Goal: Task Accomplishment & Management: Use online tool/utility

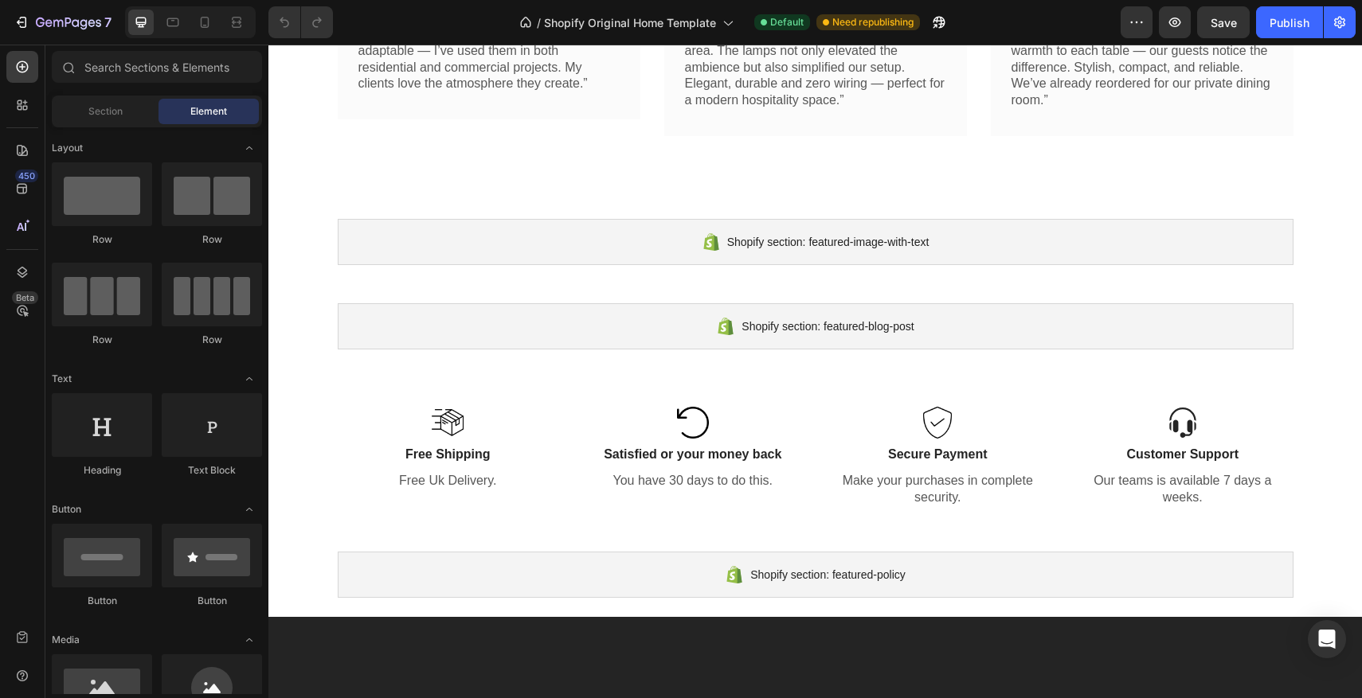
scroll to position [722, 0]
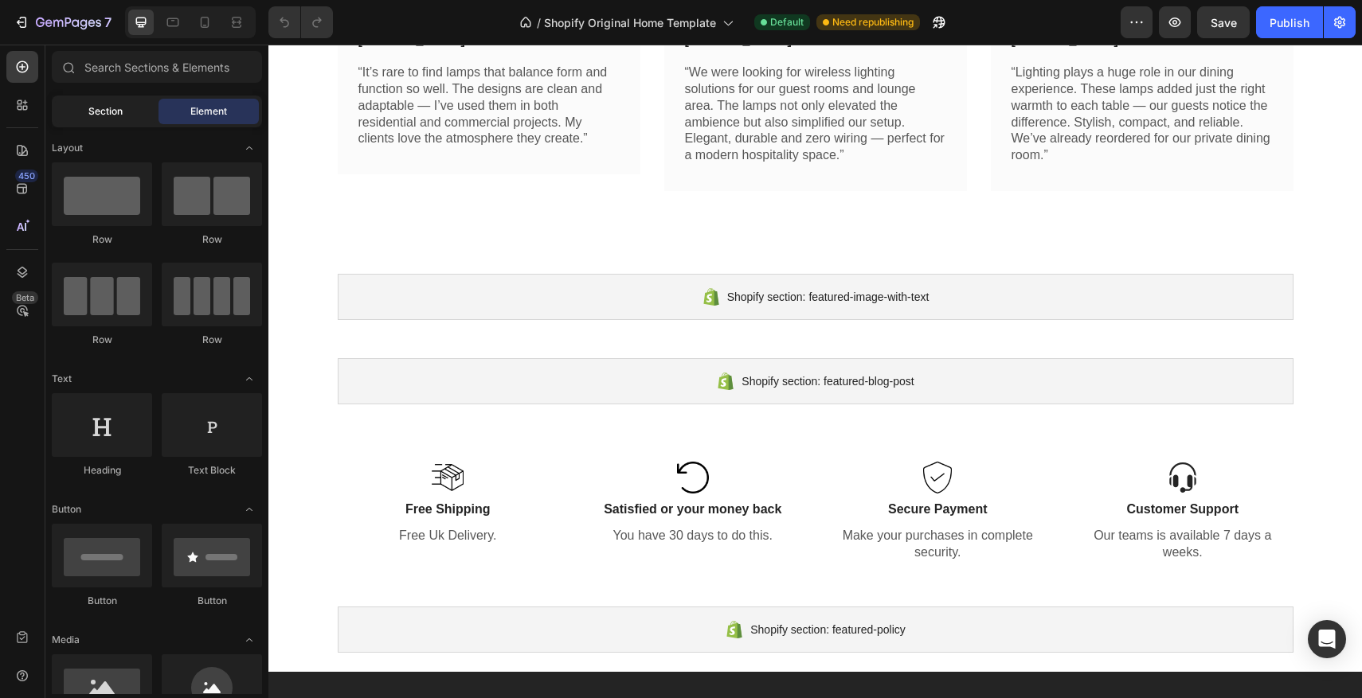
click at [83, 104] on div "Section" at bounding box center [105, 111] width 100 height 25
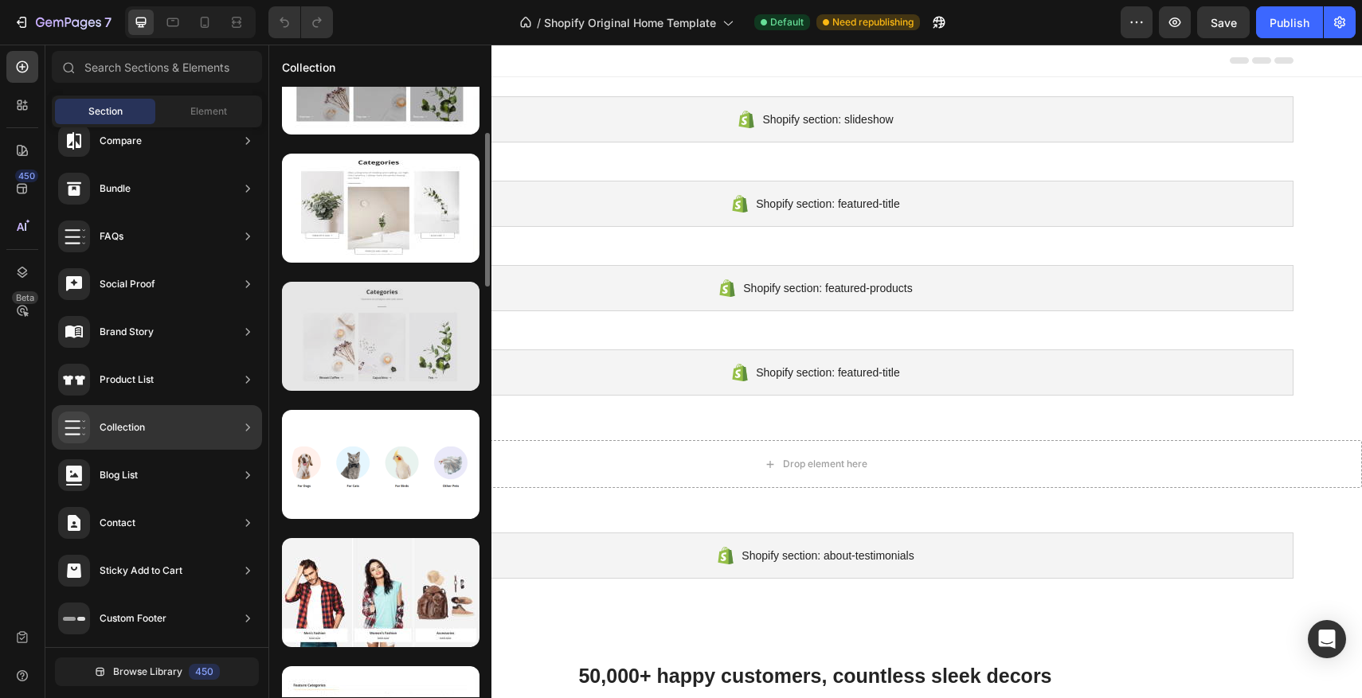
scroll to position [193, 0]
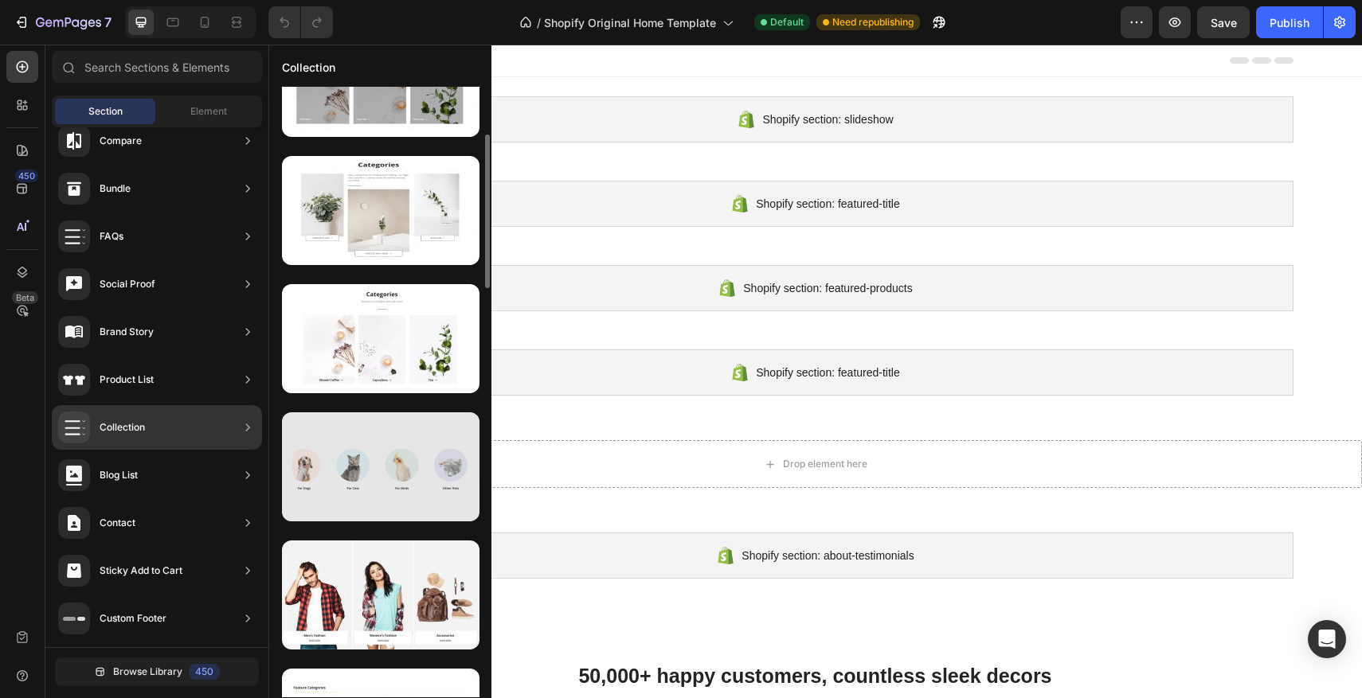
click at [404, 445] on div at bounding box center [381, 467] width 198 height 109
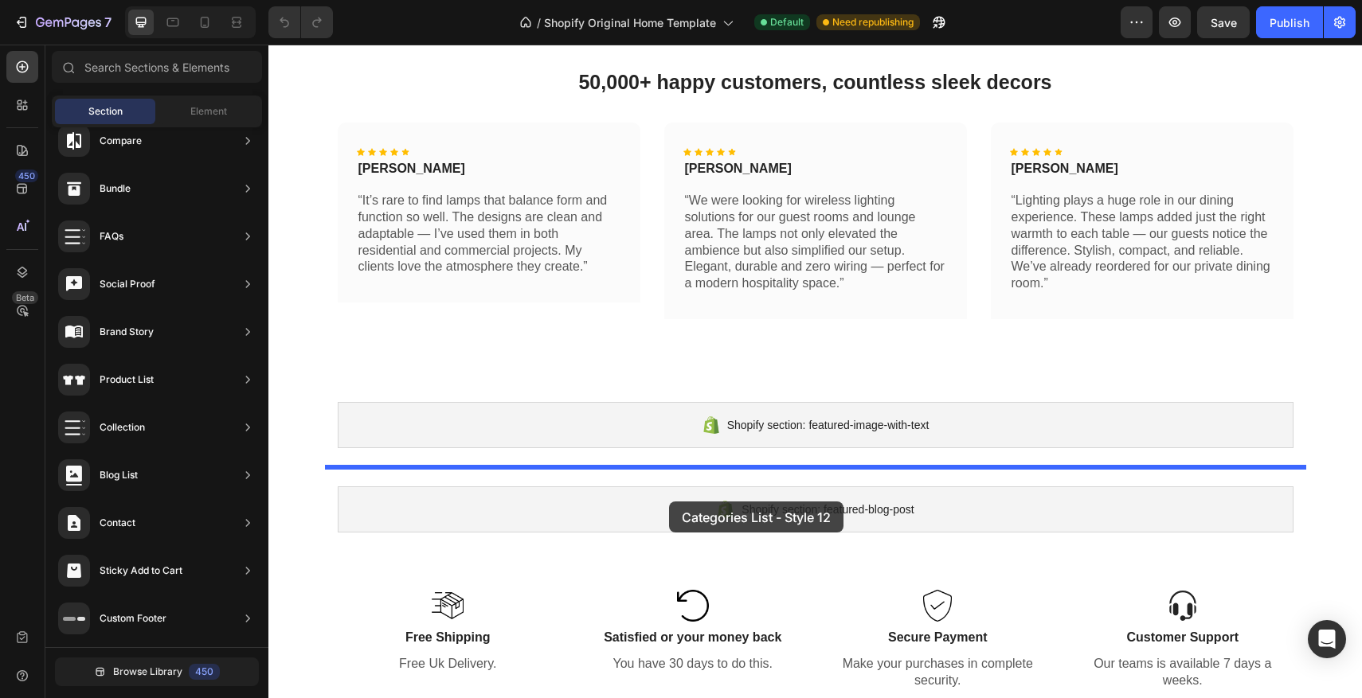
scroll to position [596, 0]
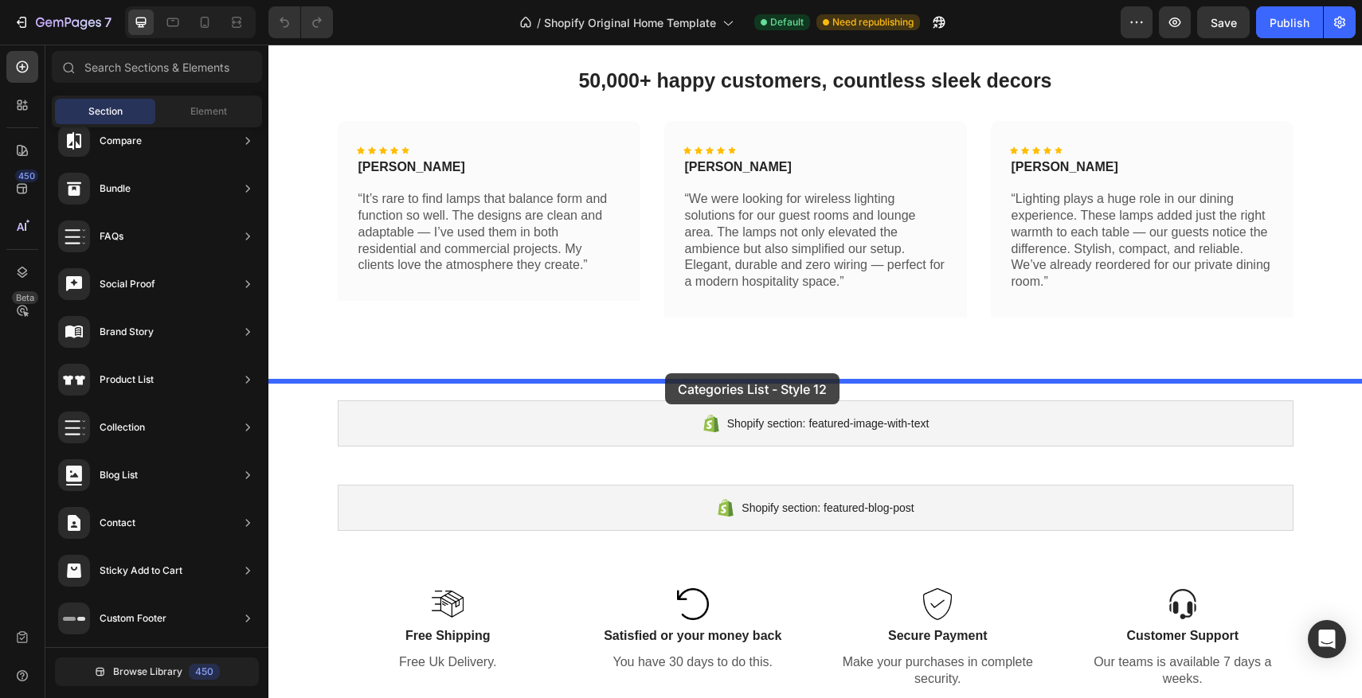
drag, startPoint x: 670, startPoint y: 490, endPoint x: 665, endPoint y: 374, distance: 116.4
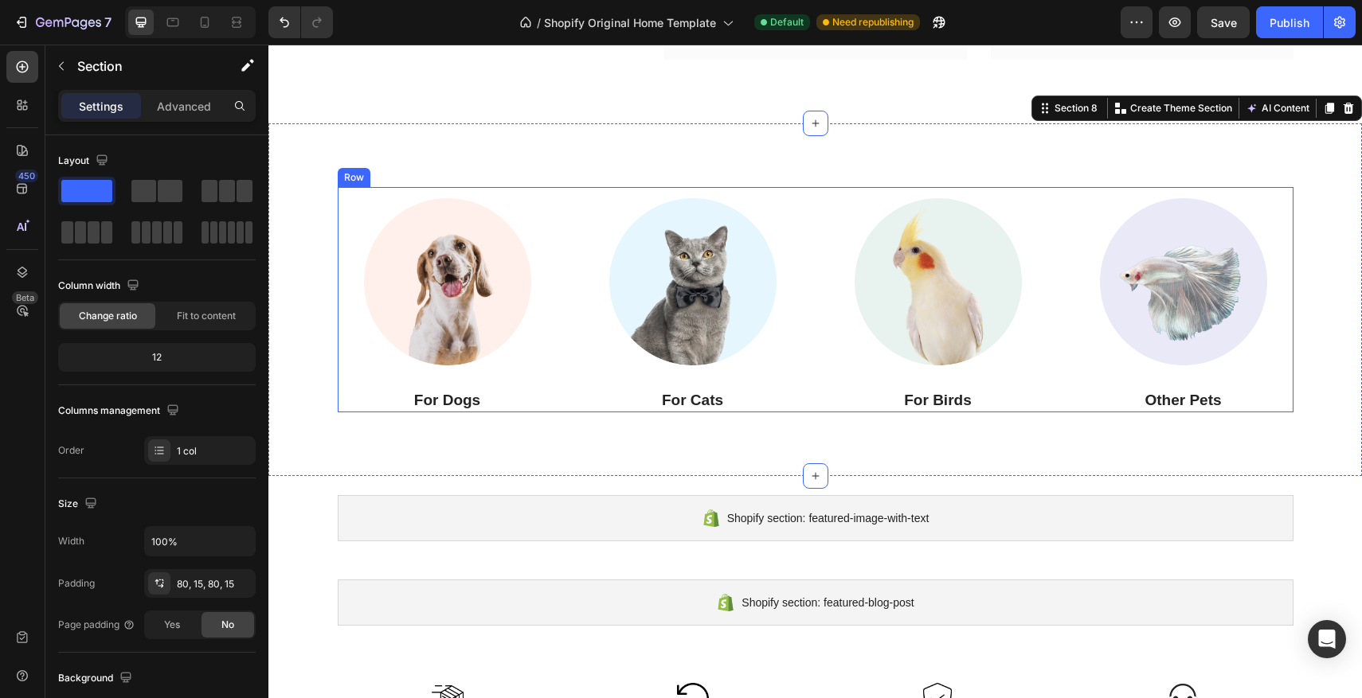
scroll to position [855, 0]
click at [459, 317] on img at bounding box center [448, 281] width 190 height 190
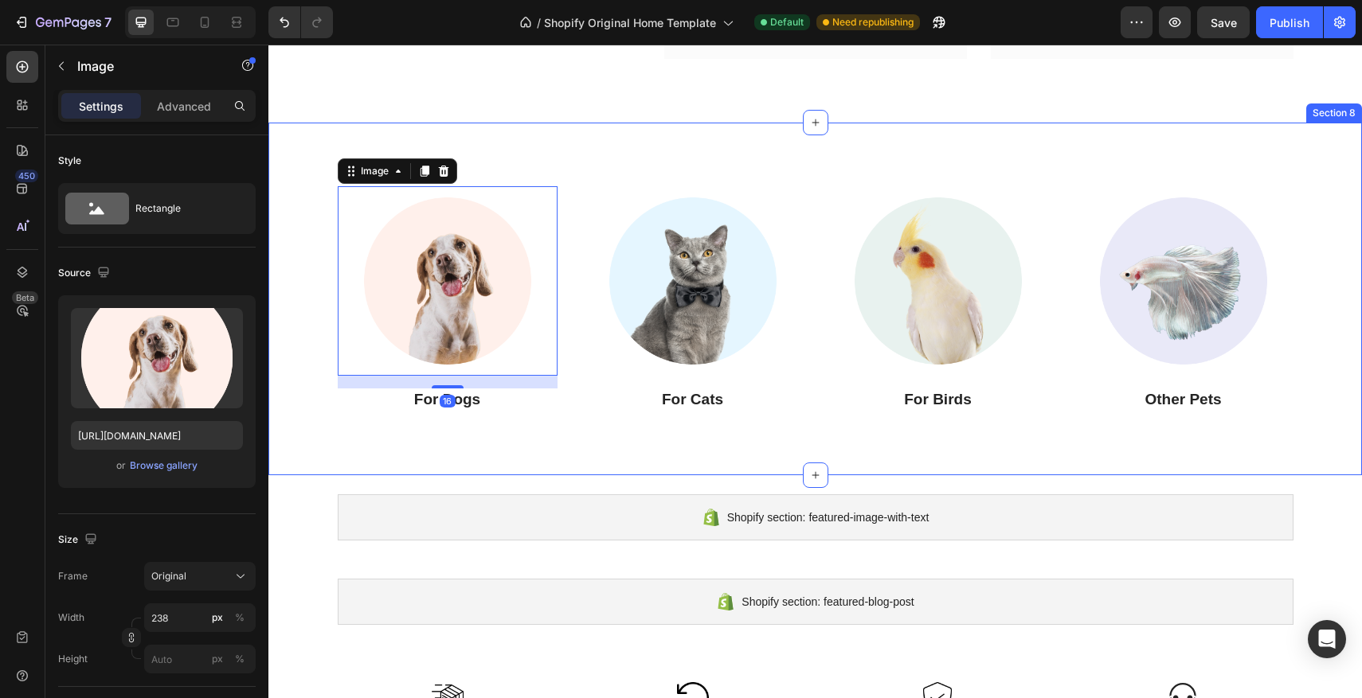
click at [640, 146] on div "Image 16 For Dogs Heading Image For Cats Heading Image For Birds Heading Image …" at bounding box center [814, 299] width 1093 height 353
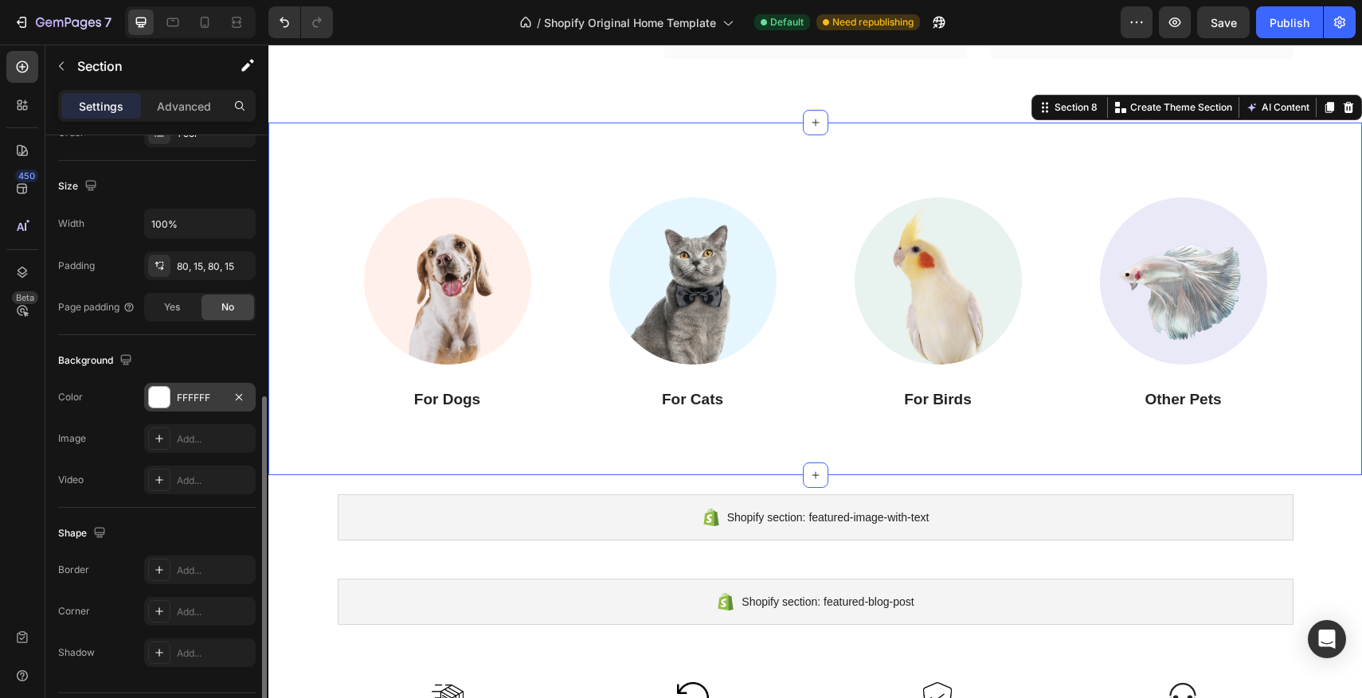
scroll to position [356, 0]
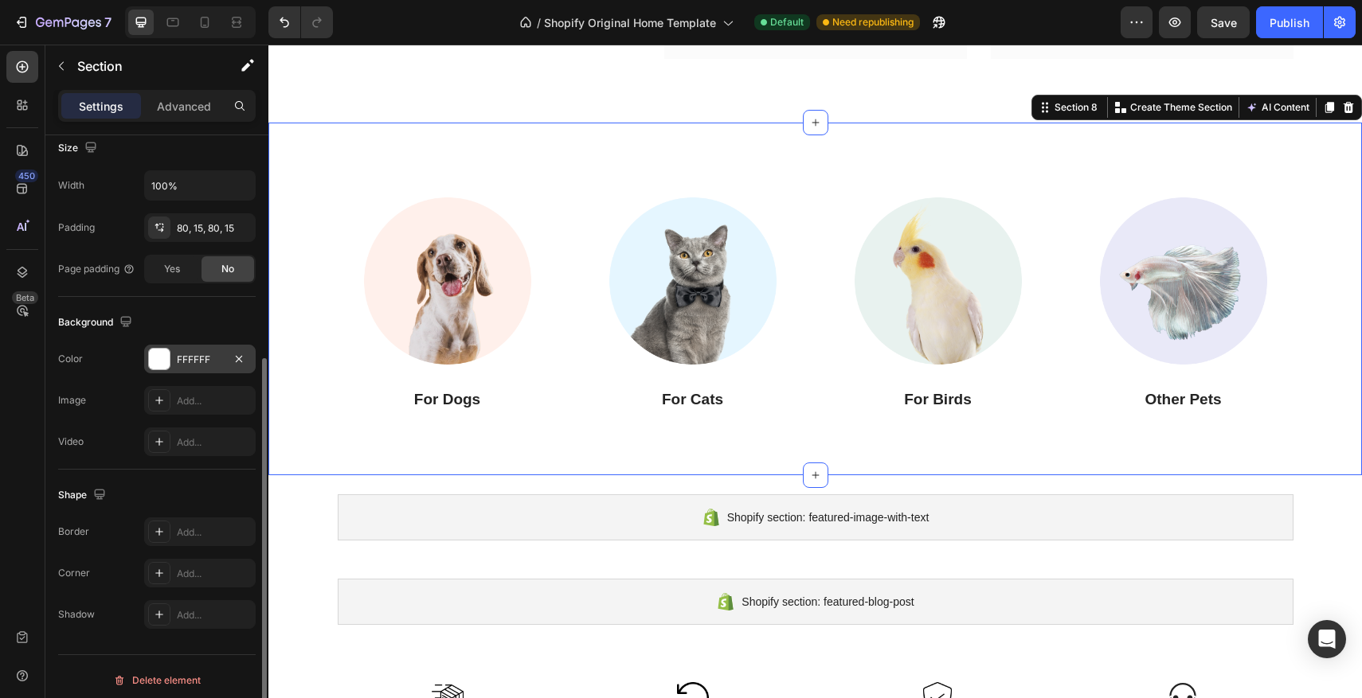
click at [168, 360] on div at bounding box center [159, 359] width 21 height 21
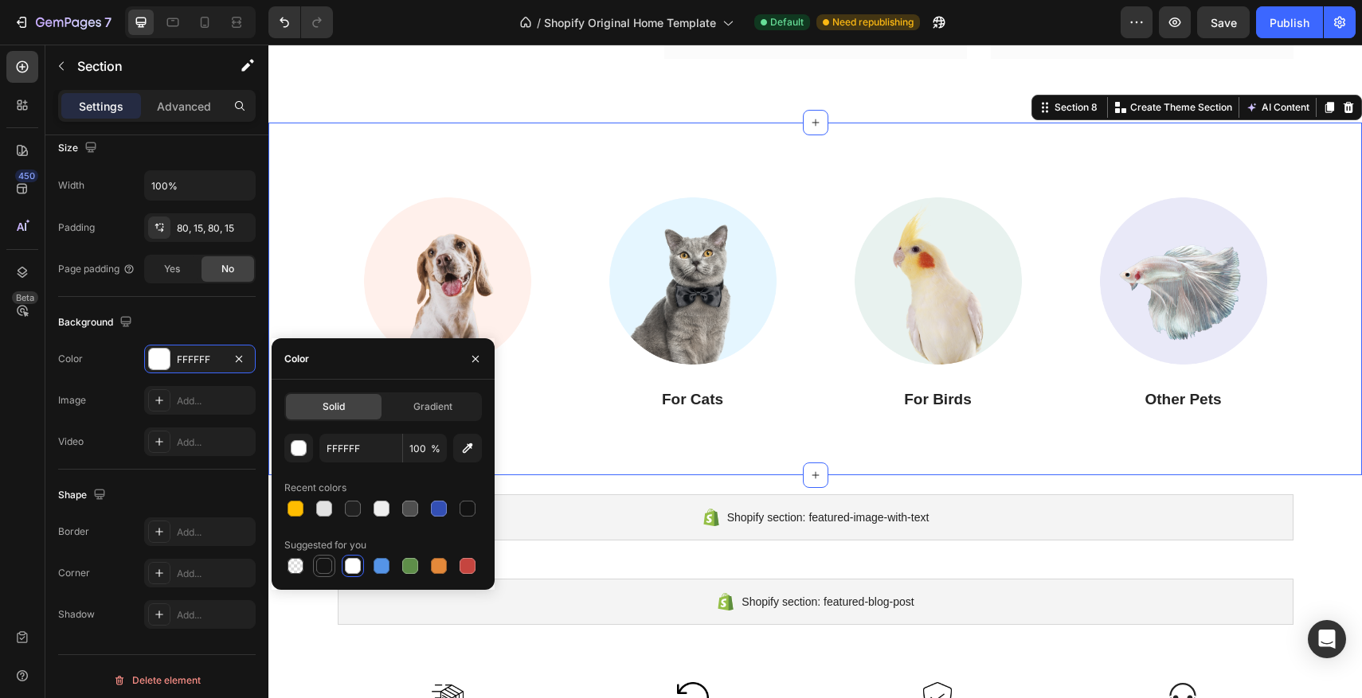
click at [330, 569] on div at bounding box center [324, 566] width 16 height 16
type input "151515"
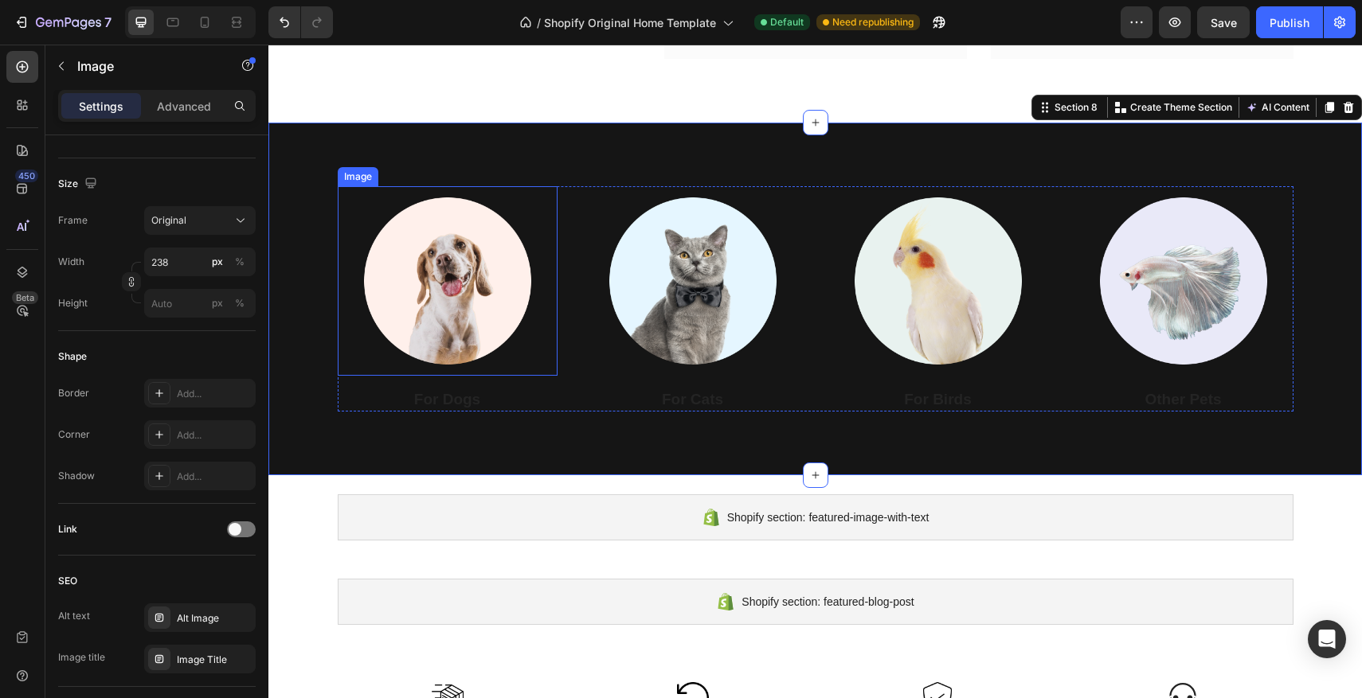
click at [412, 260] on img at bounding box center [448, 281] width 190 height 190
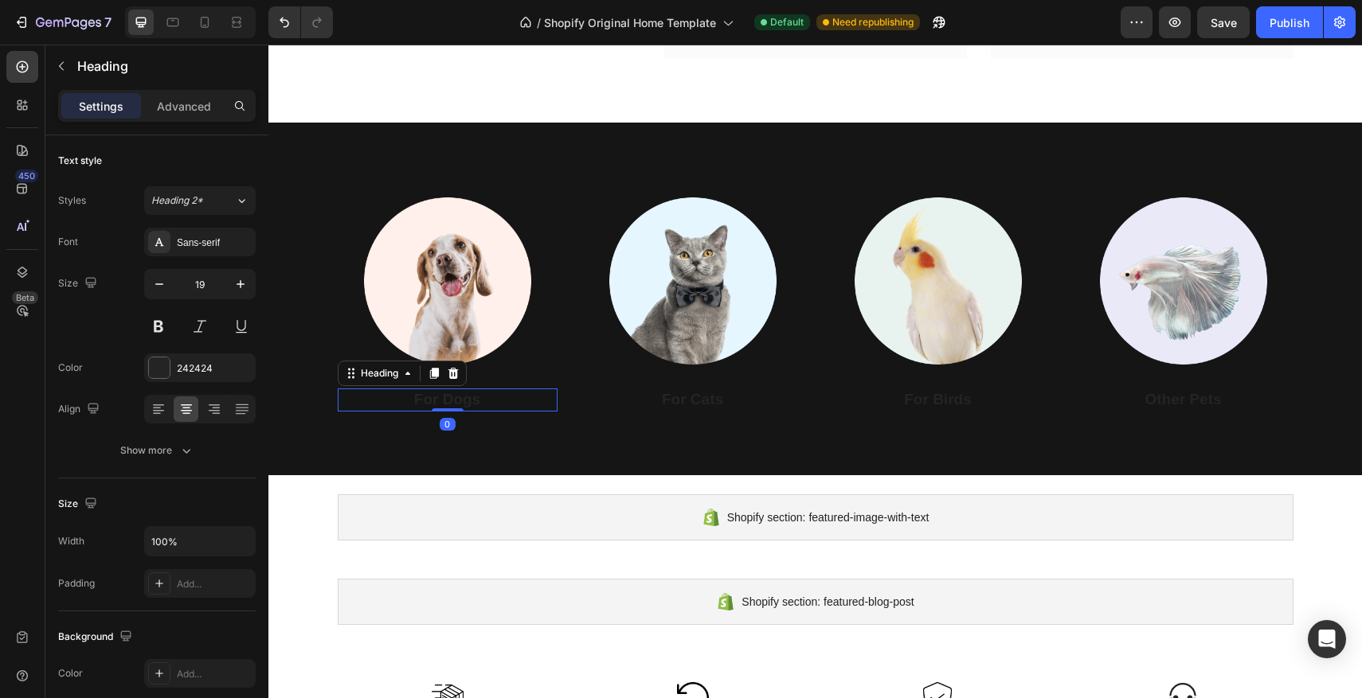
click at [431, 402] on p "For Dogs" at bounding box center [447, 400] width 217 height 20
click at [162, 362] on div at bounding box center [159, 368] width 21 height 21
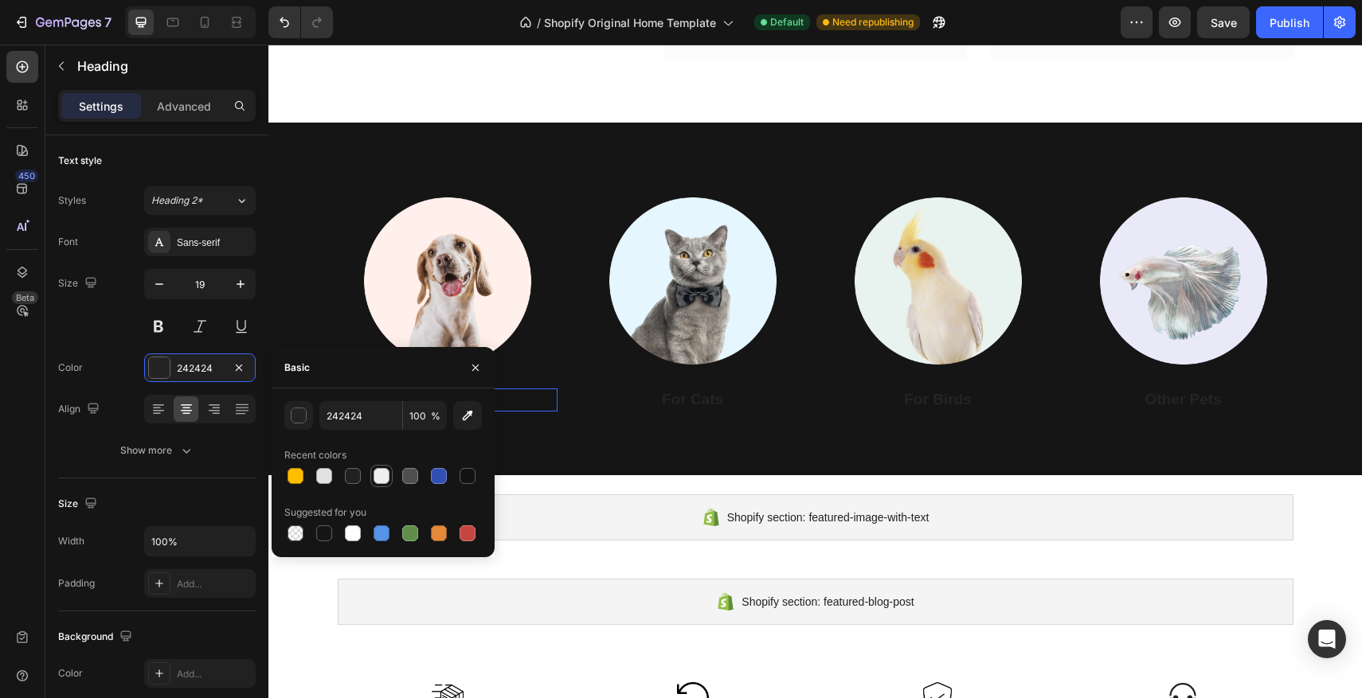
click at [388, 479] on div at bounding box center [382, 476] width 16 height 16
type input "EFEFEF"
click at [524, 275] on img at bounding box center [448, 281] width 190 height 190
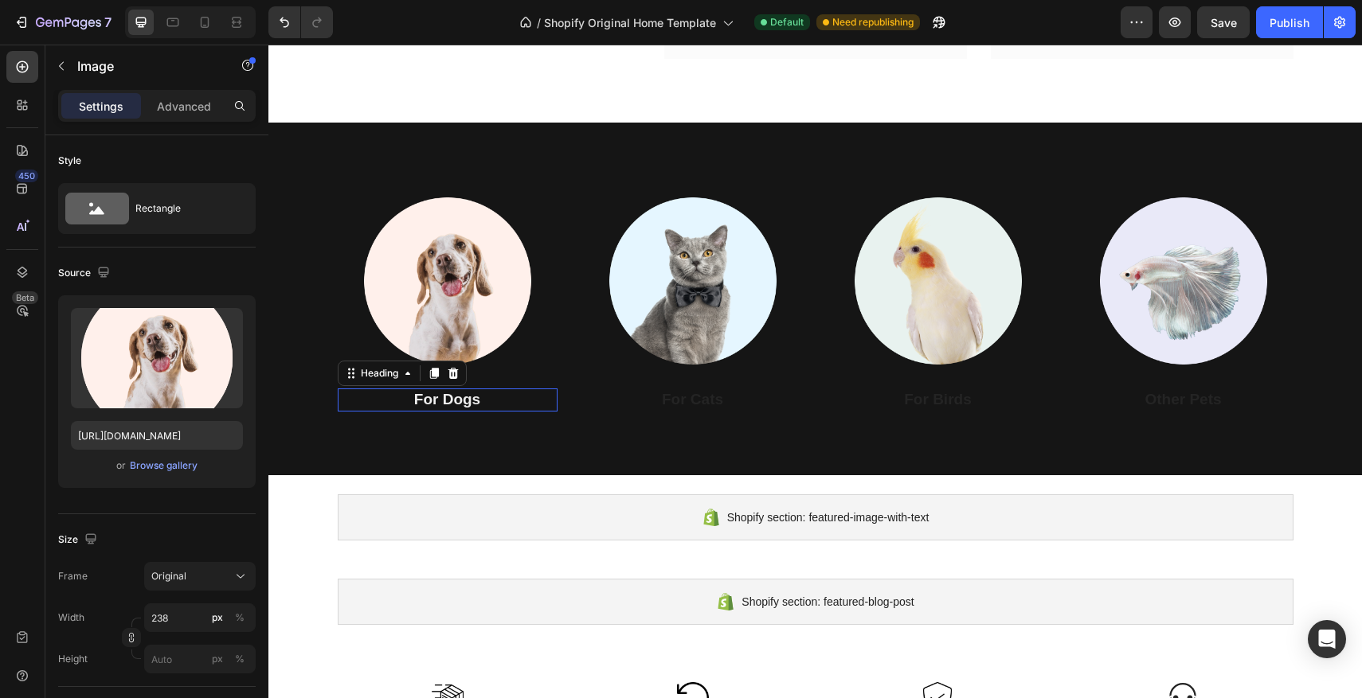
click at [499, 401] on p "For Dogs" at bounding box center [447, 400] width 217 height 20
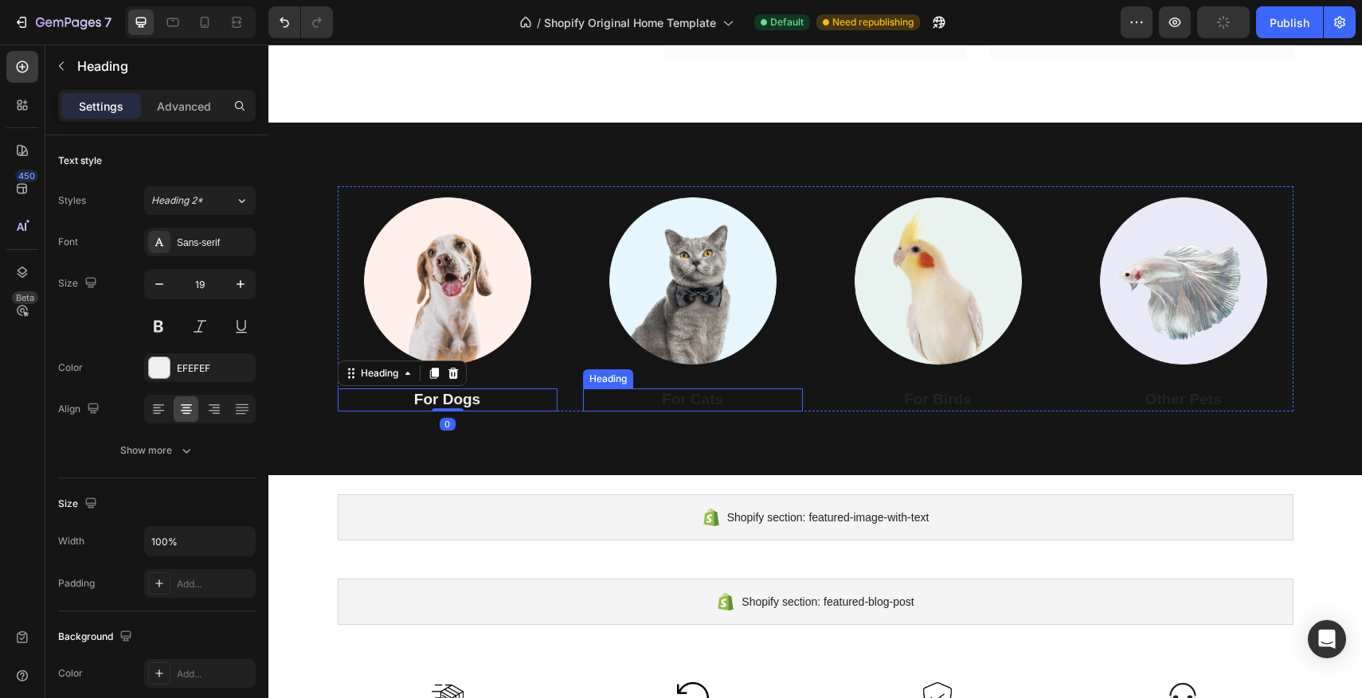
click at [644, 400] on p "For Cats" at bounding box center [693, 400] width 217 height 20
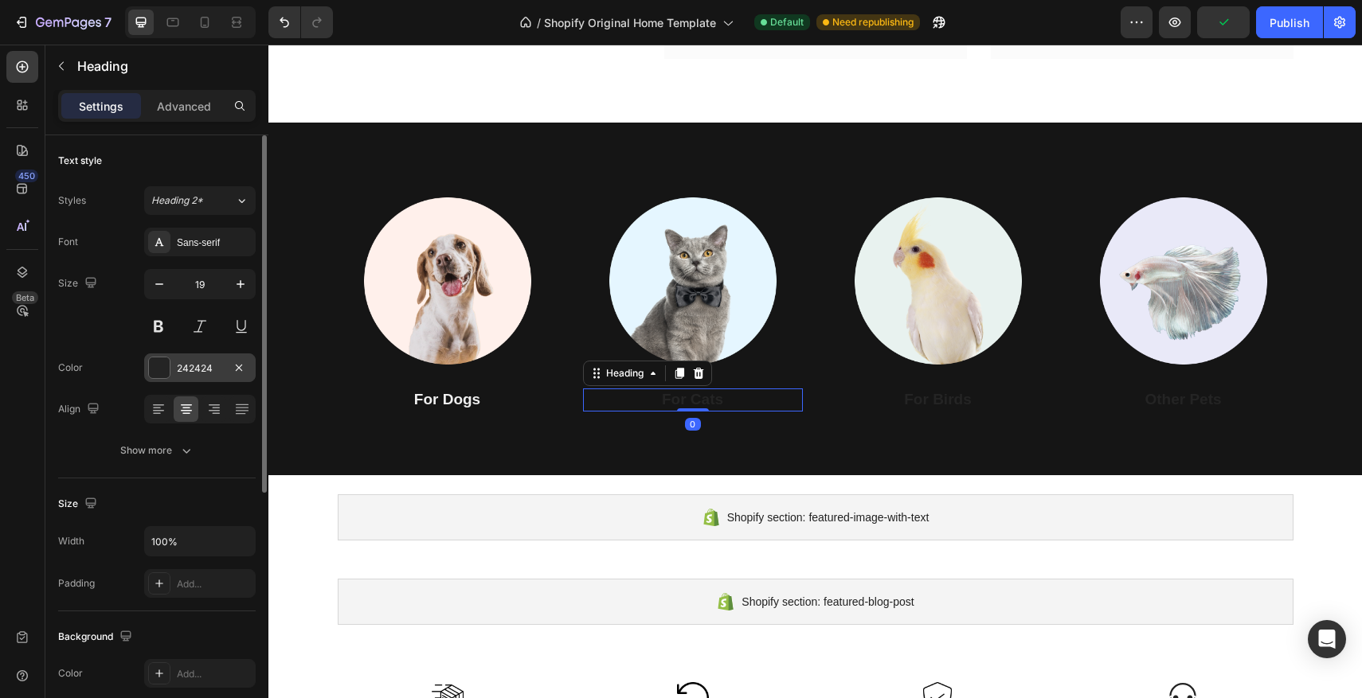
click at [171, 370] on div "242424" at bounding box center [199, 368] width 111 height 29
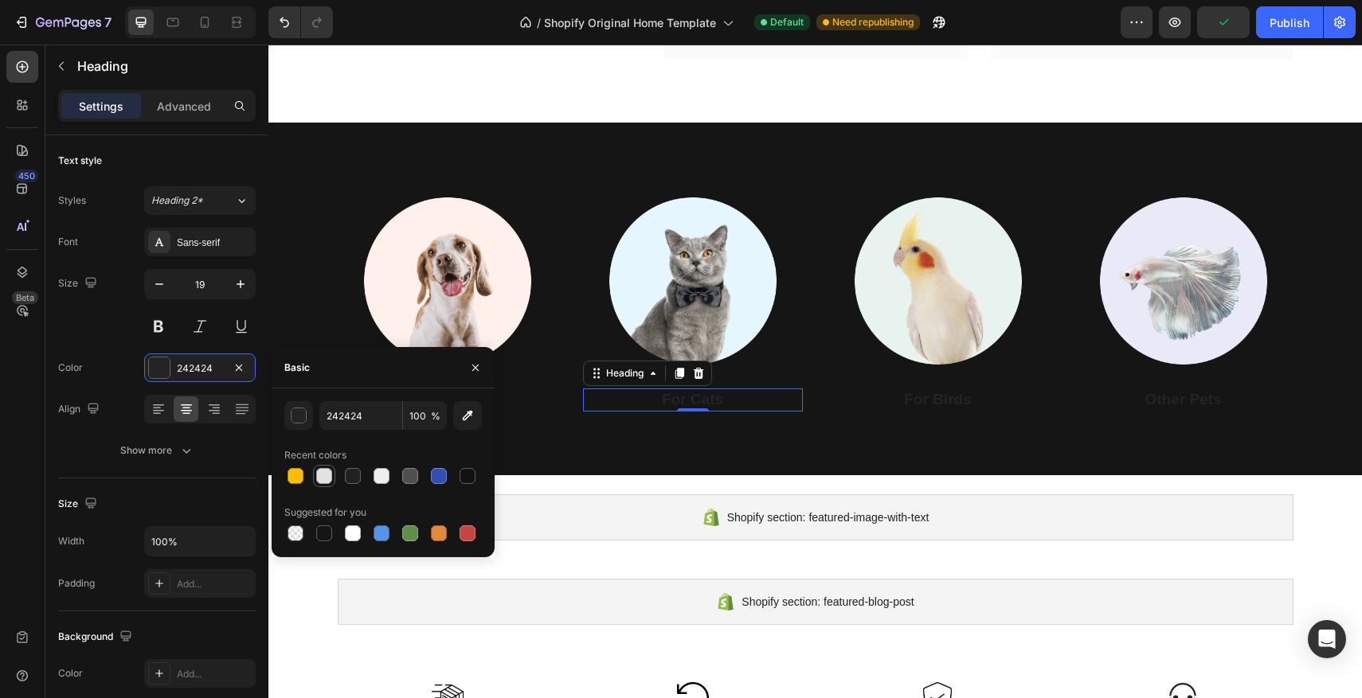
click at [319, 479] on div at bounding box center [324, 476] width 16 height 16
type input "E2E2E2"
click at [918, 405] on p "For Birds" at bounding box center [938, 400] width 217 height 20
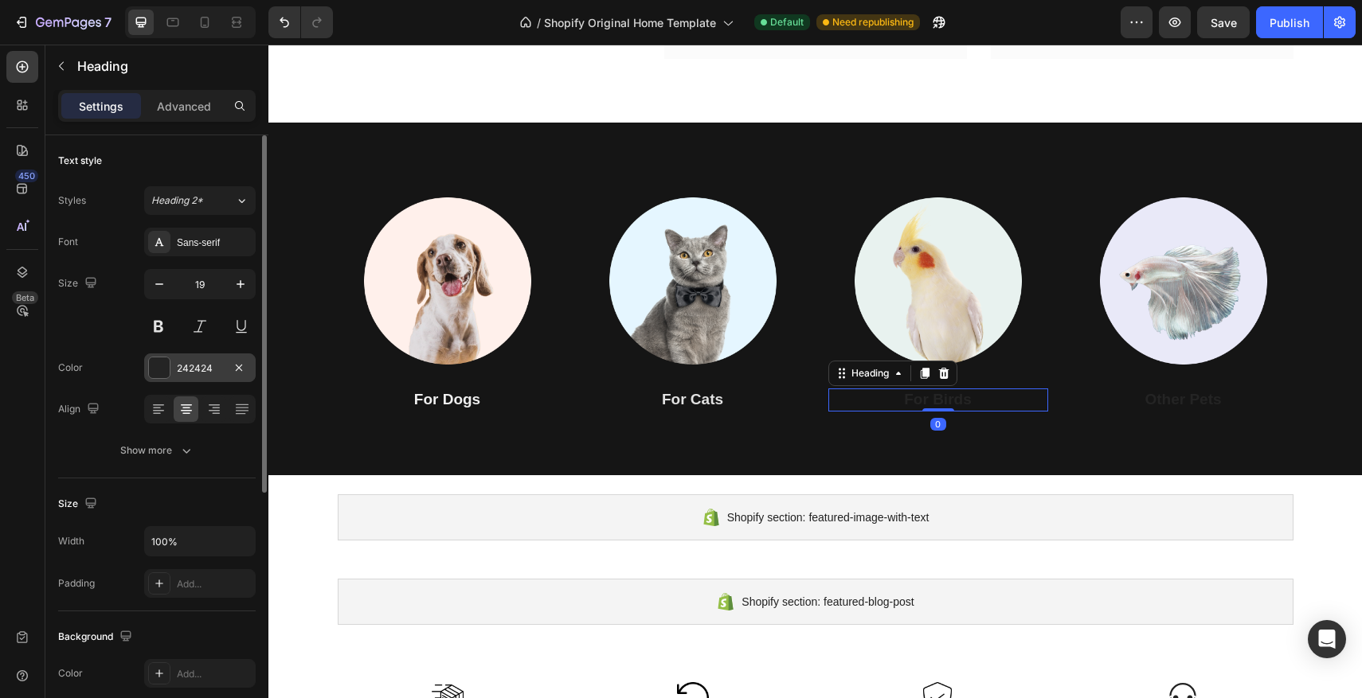
click at [162, 377] on div at bounding box center [159, 368] width 21 height 21
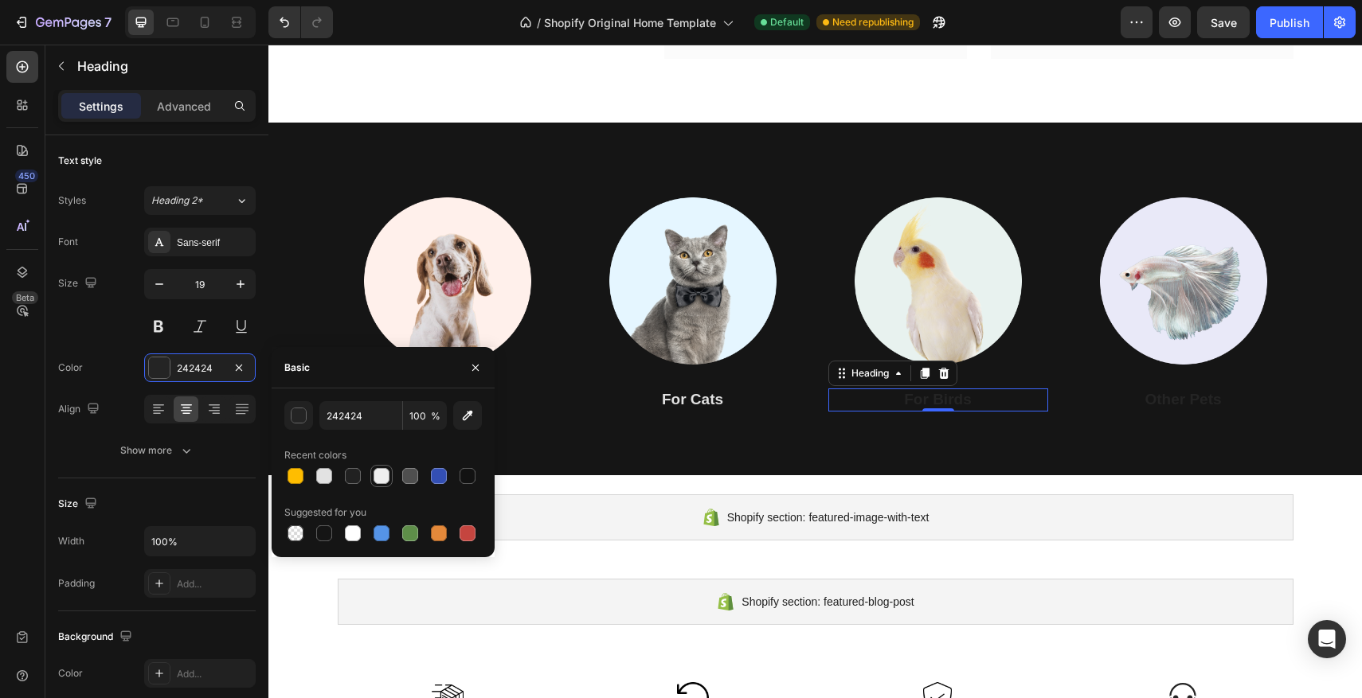
click at [374, 479] on div at bounding box center [382, 476] width 16 height 16
type input "EFEFEF"
click at [1164, 401] on p "Other Pets" at bounding box center [1183, 400] width 217 height 20
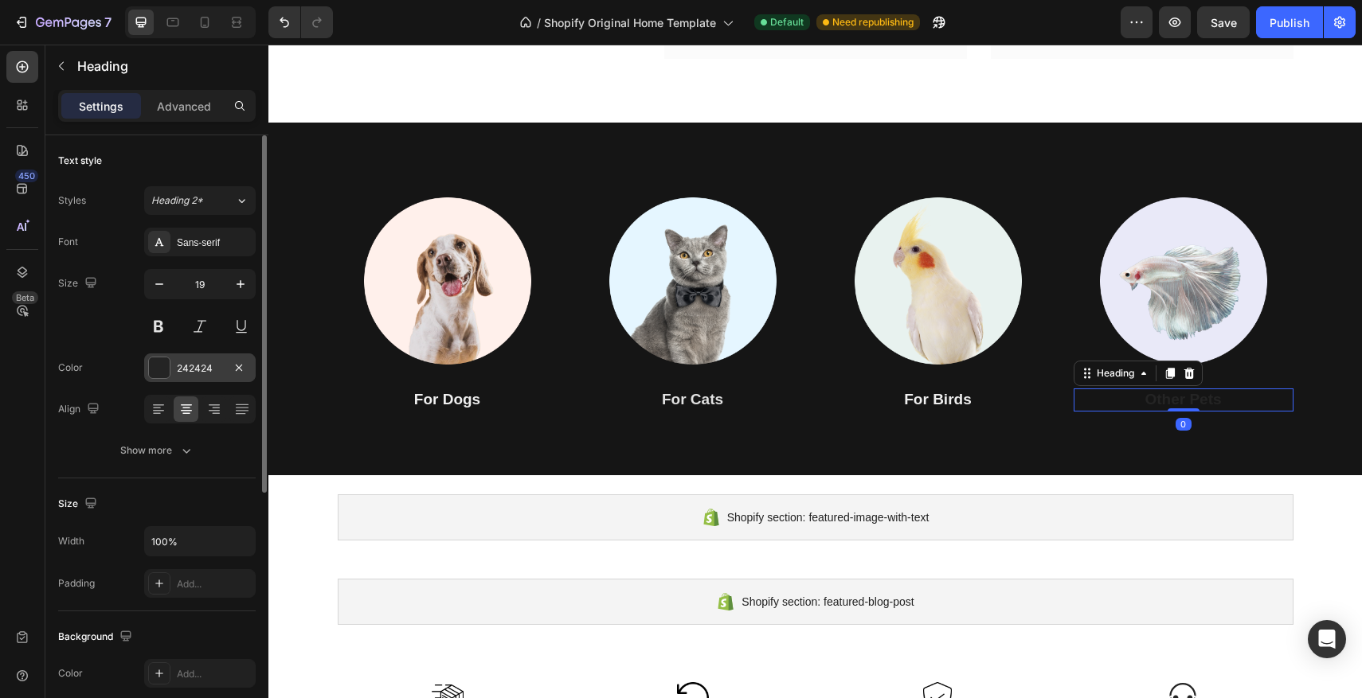
click at [170, 378] on div "242424" at bounding box center [199, 368] width 111 height 29
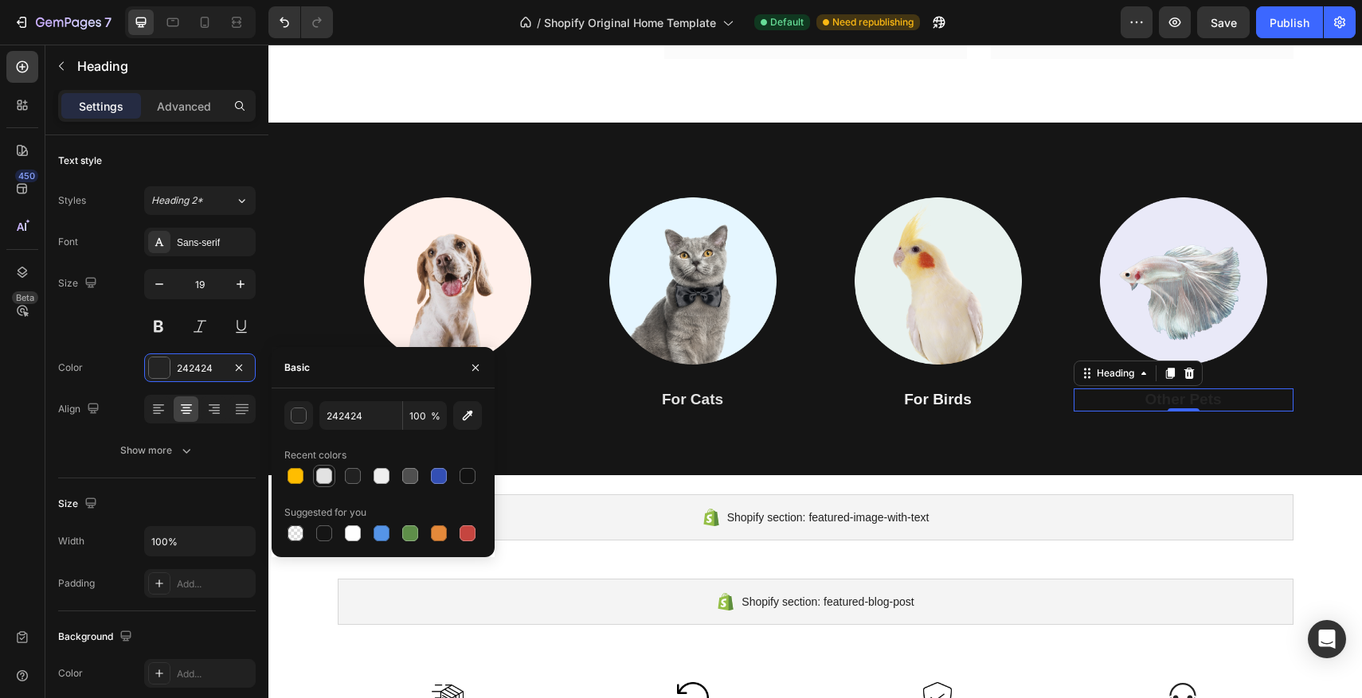
click at [316, 480] on div at bounding box center [324, 476] width 16 height 16
type input "E2E2E2"
click at [429, 282] on img at bounding box center [448, 281] width 190 height 190
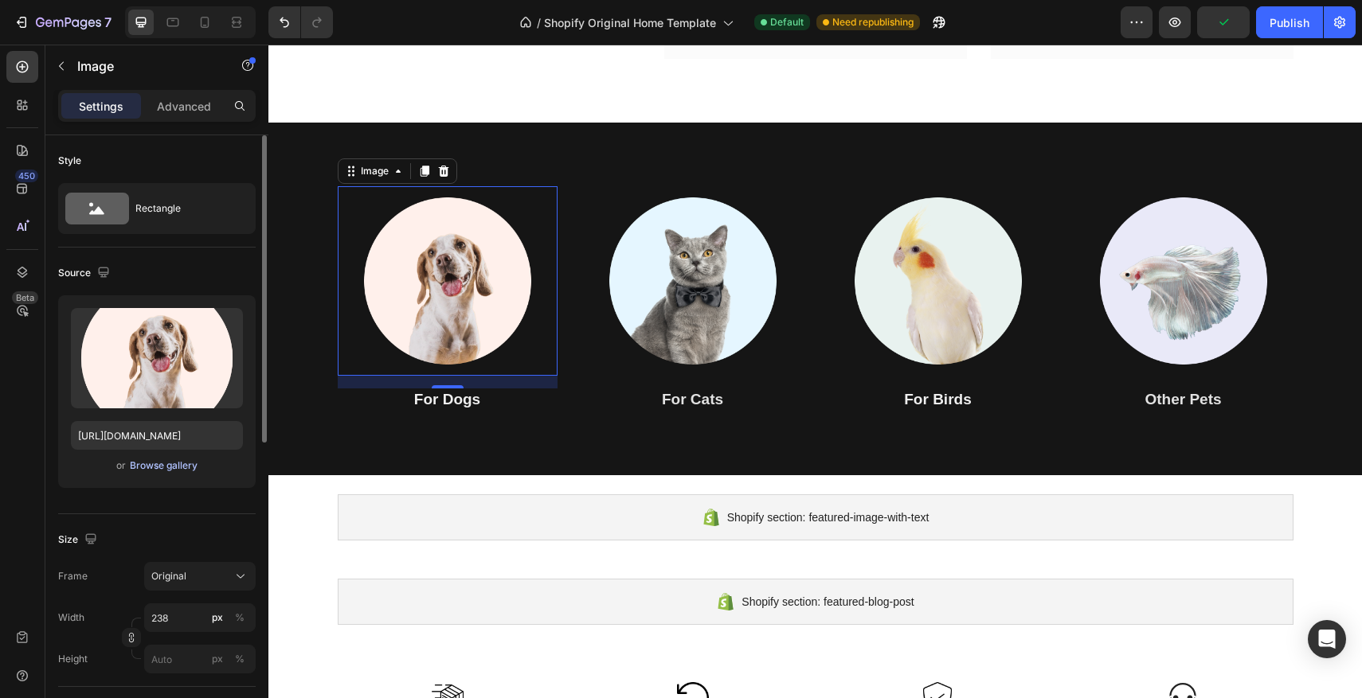
click at [187, 465] on div "Browse gallery" at bounding box center [164, 466] width 68 height 14
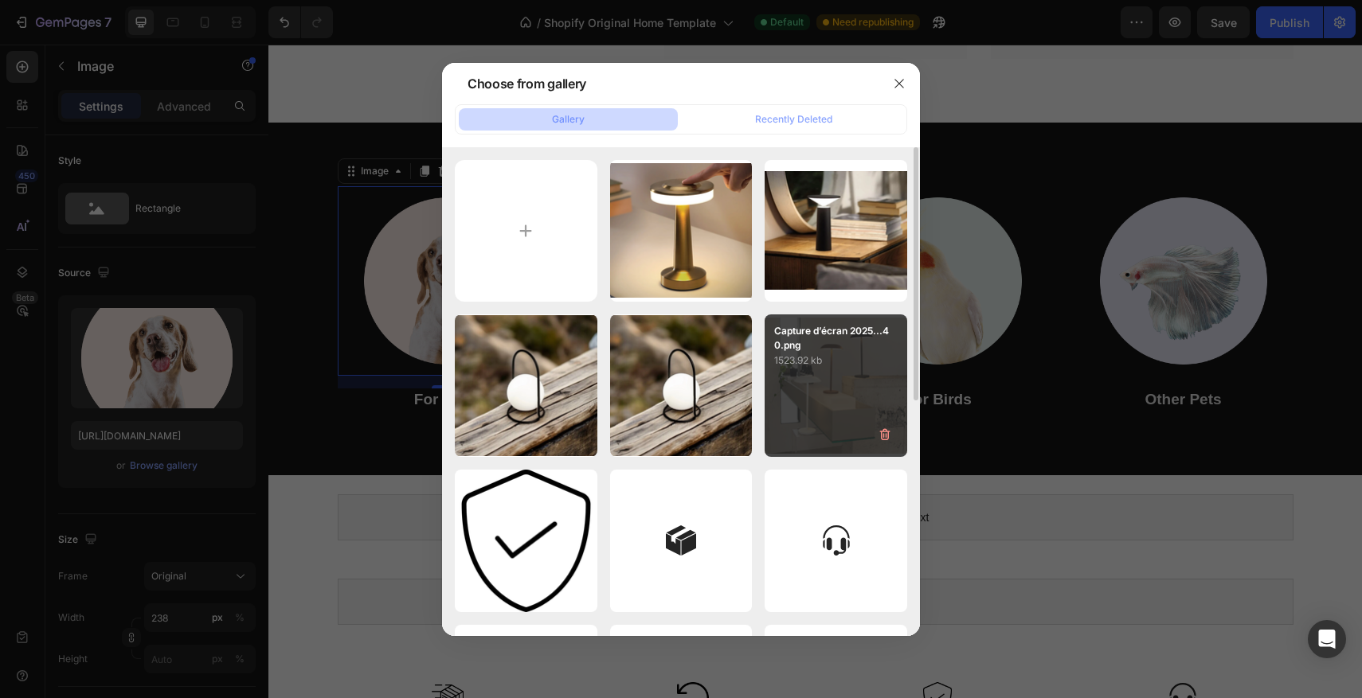
click at [838, 370] on div "Capture d’écran 2025...40.png 1523.92 kb" at bounding box center [836, 386] width 143 height 143
type input "[URL][DOMAIN_NAME]"
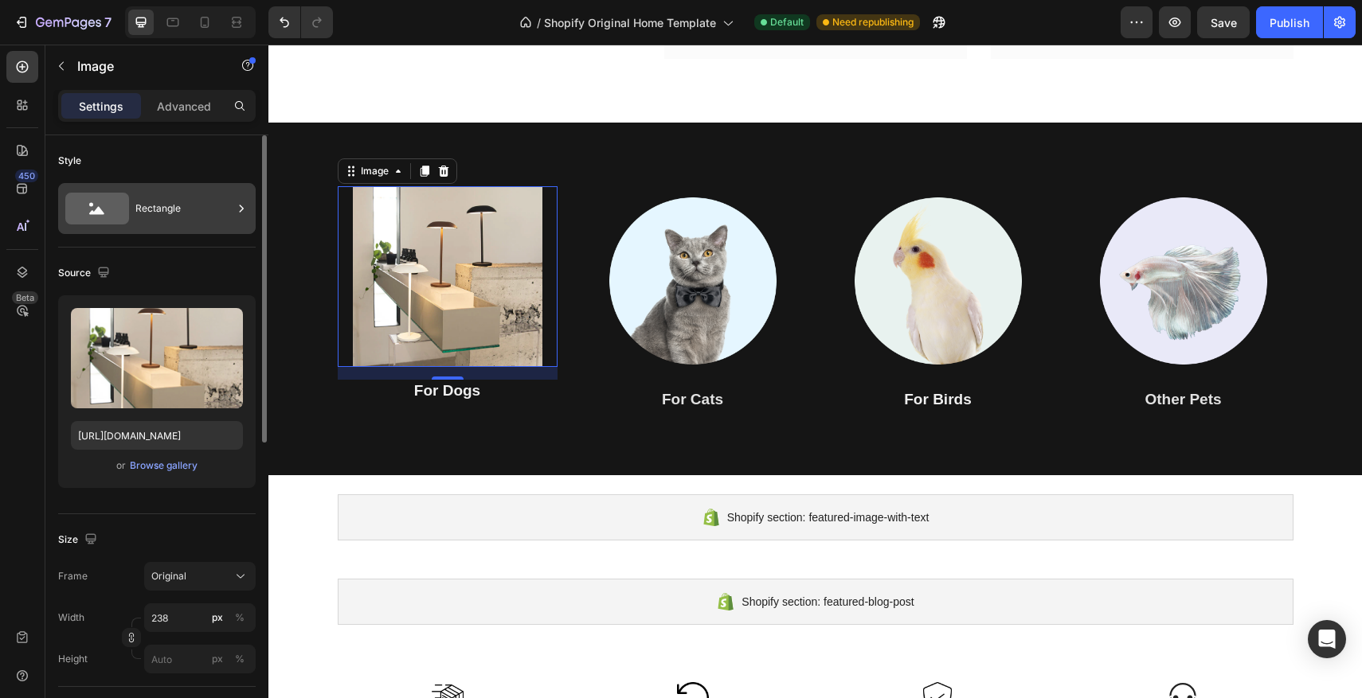
click at [136, 204] on div "Rectangle" at bounding box center [183, 208] width 97 height 37
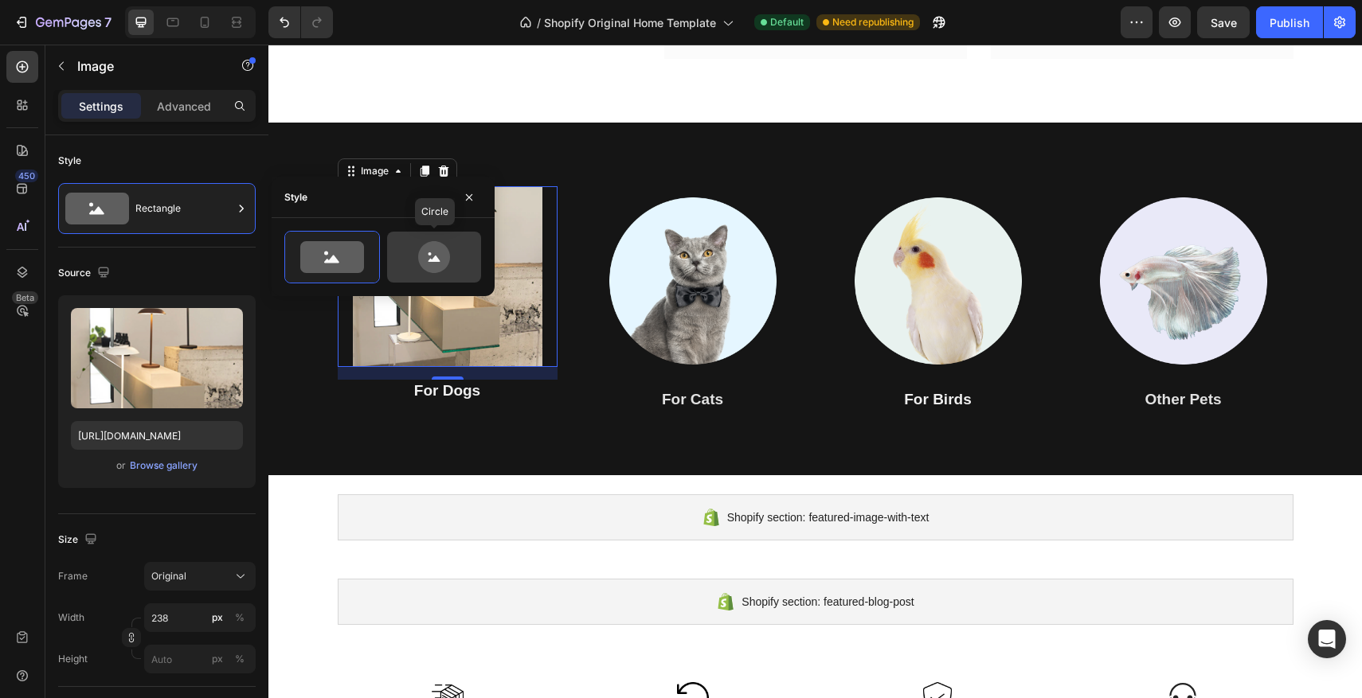
click at [444, 253] on icon at bounding box center [434, 257] width 32 height 32
type input "80"
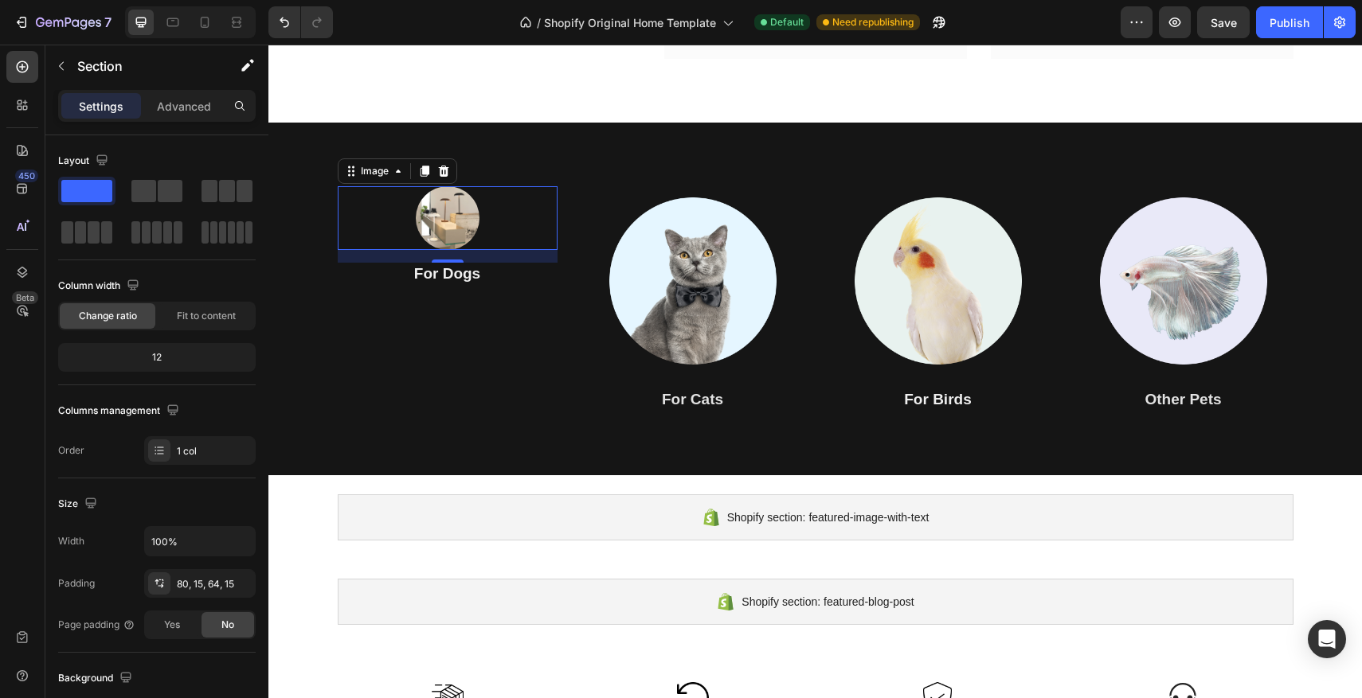
click at [436, 223] on img at bounding box center [448, 218] width 64 height 64
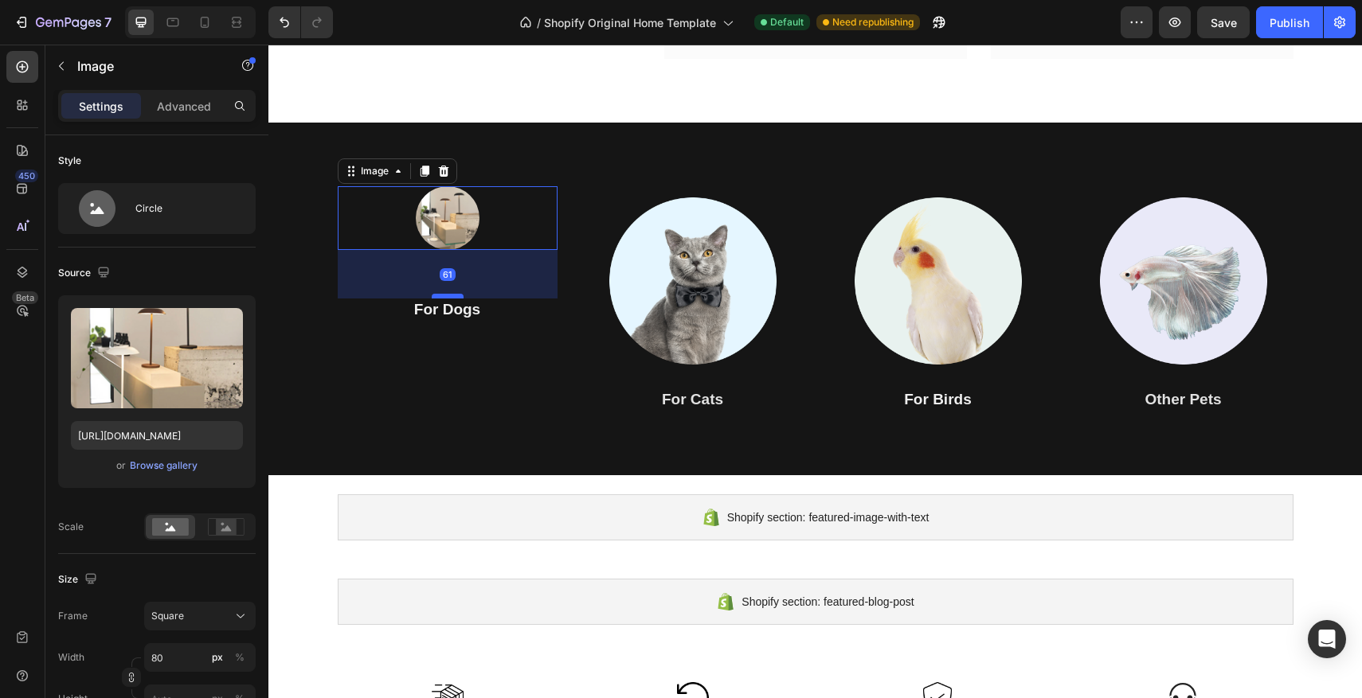
drag, startPoint x: 452, startPoint y: 260, endPoint x: 450, endPoint y: 296, distance: 35.9
click at [450, 296] on div at bounding box center [448, 296] width 32 height 5
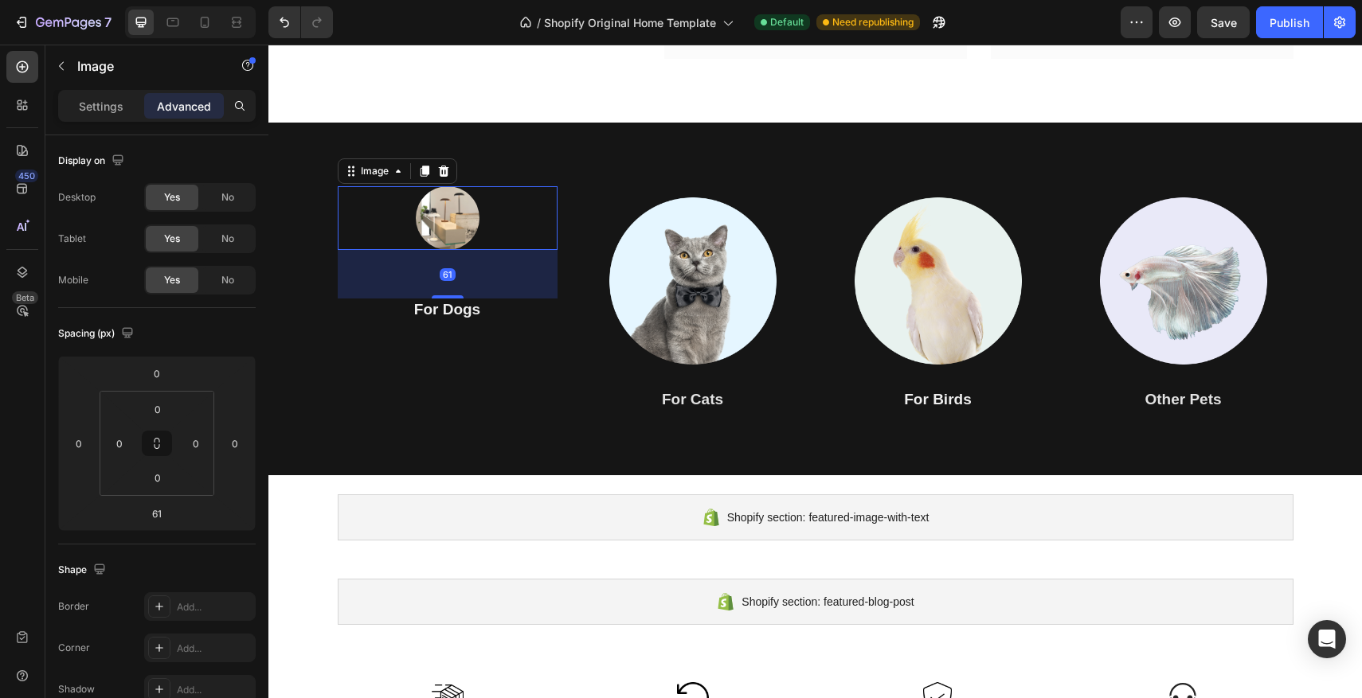
click at [457, 213] on img at bounding box center [448, 218] width 64 height 64
click at [456, 215] on img at bounding box center [448, 218] width 64 height 64
click at [539, 244] on div at bounding box center [448, 218] width 220 height 64
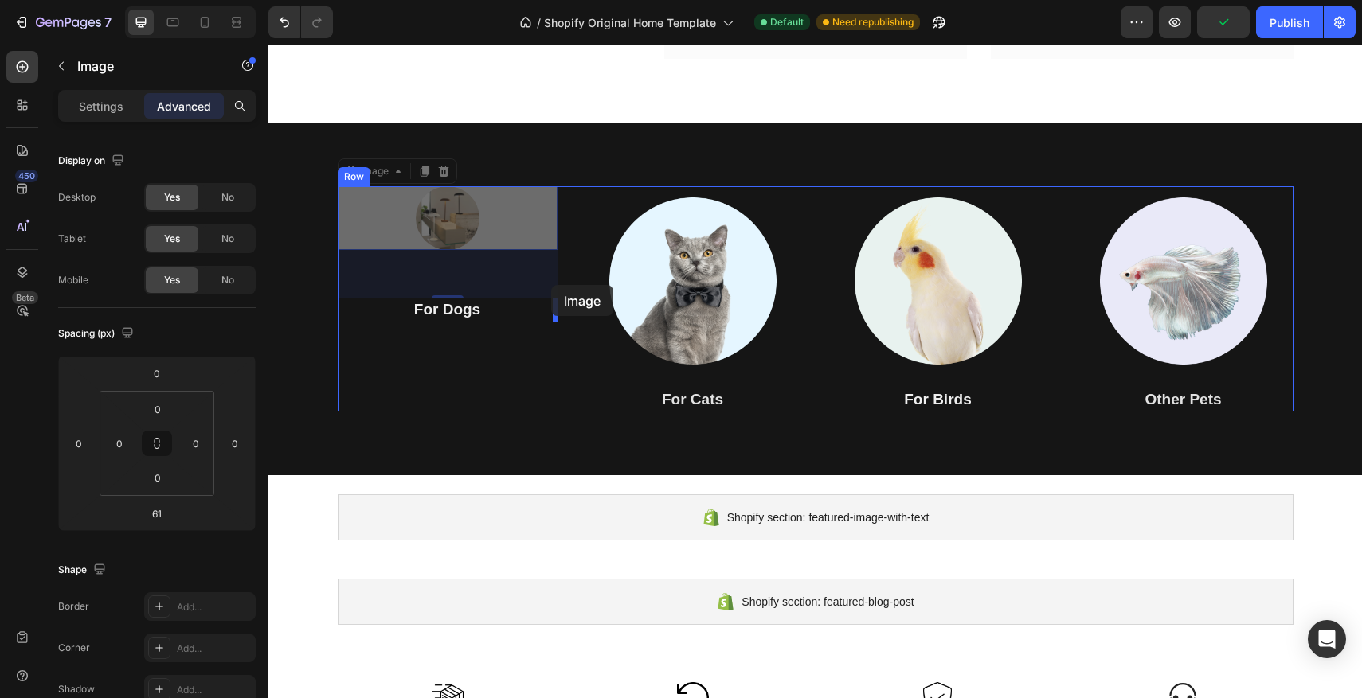
drag, startPoint x: 555, startPoint y: 248, endPoint x: 505, endPoint y: 231, distance: 53.1
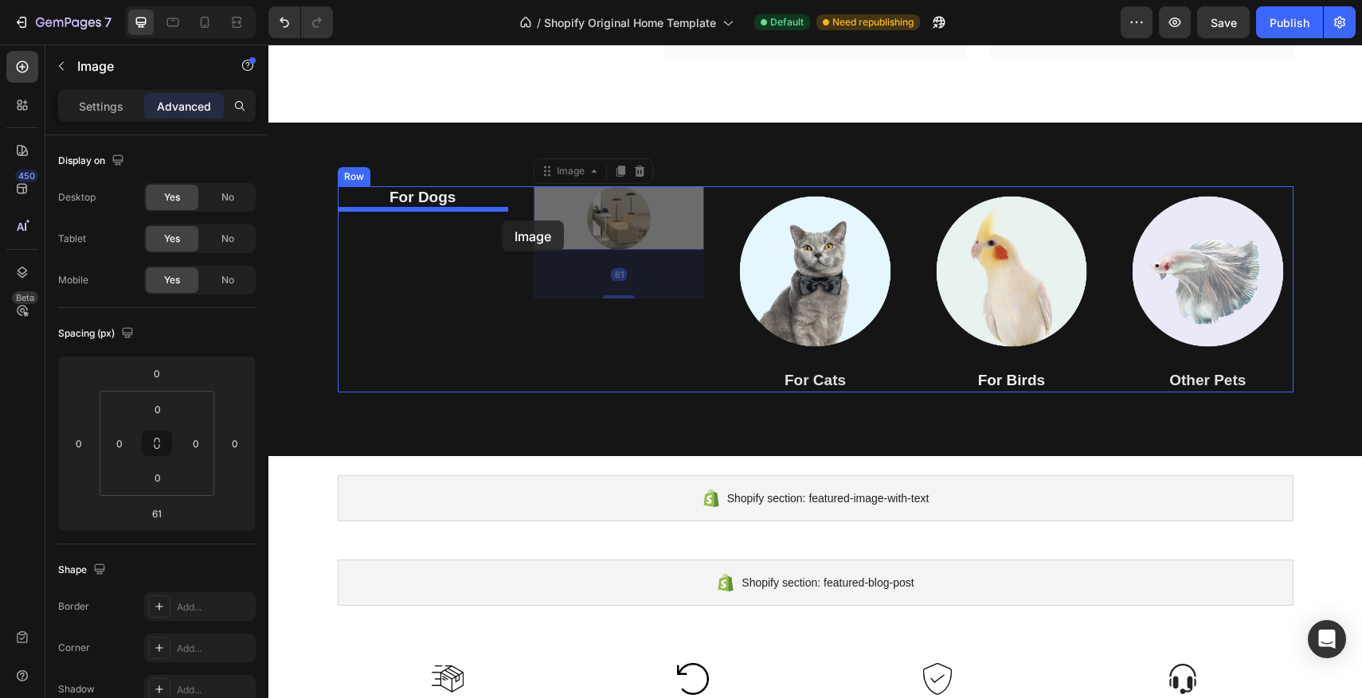
drag, startPoint x: 579, startPoint y: 211, endPoint x: 482, endPoint y: 217, distance: 97.3
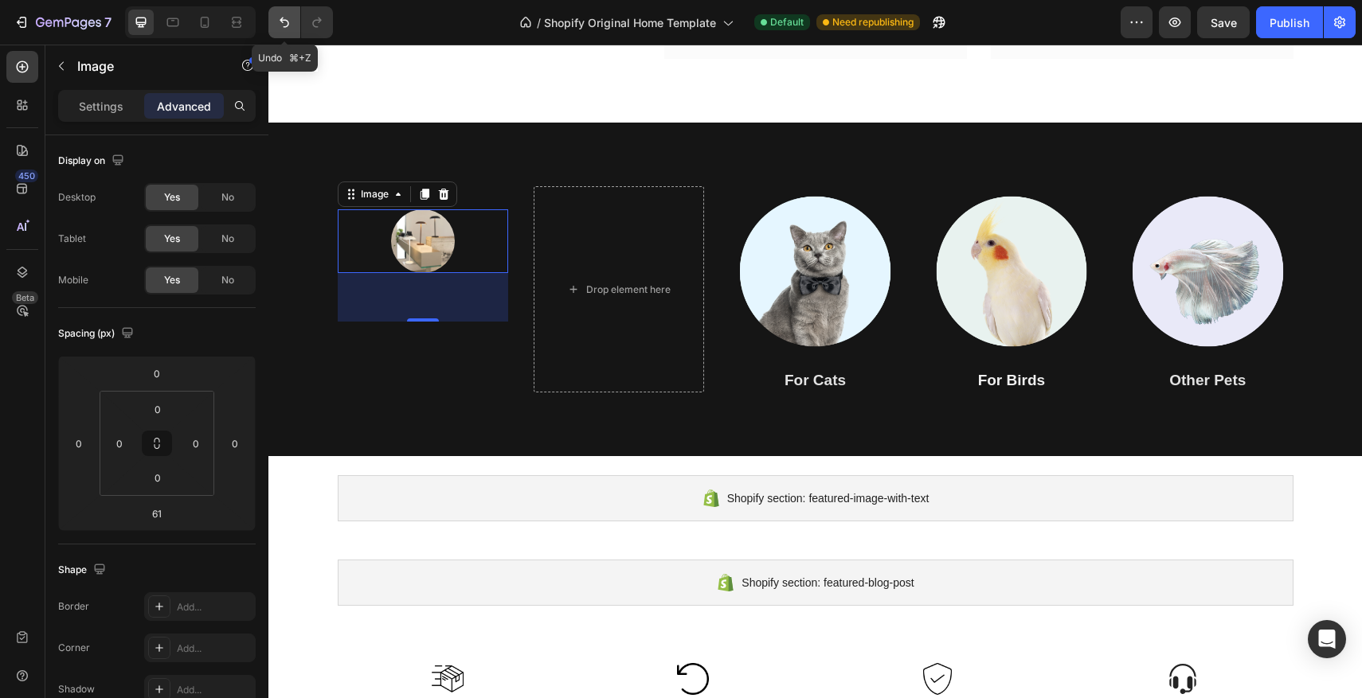
click at [286, 29] on icon "Undo/Redo" at bounding box center [284, 22] width 16 height 16
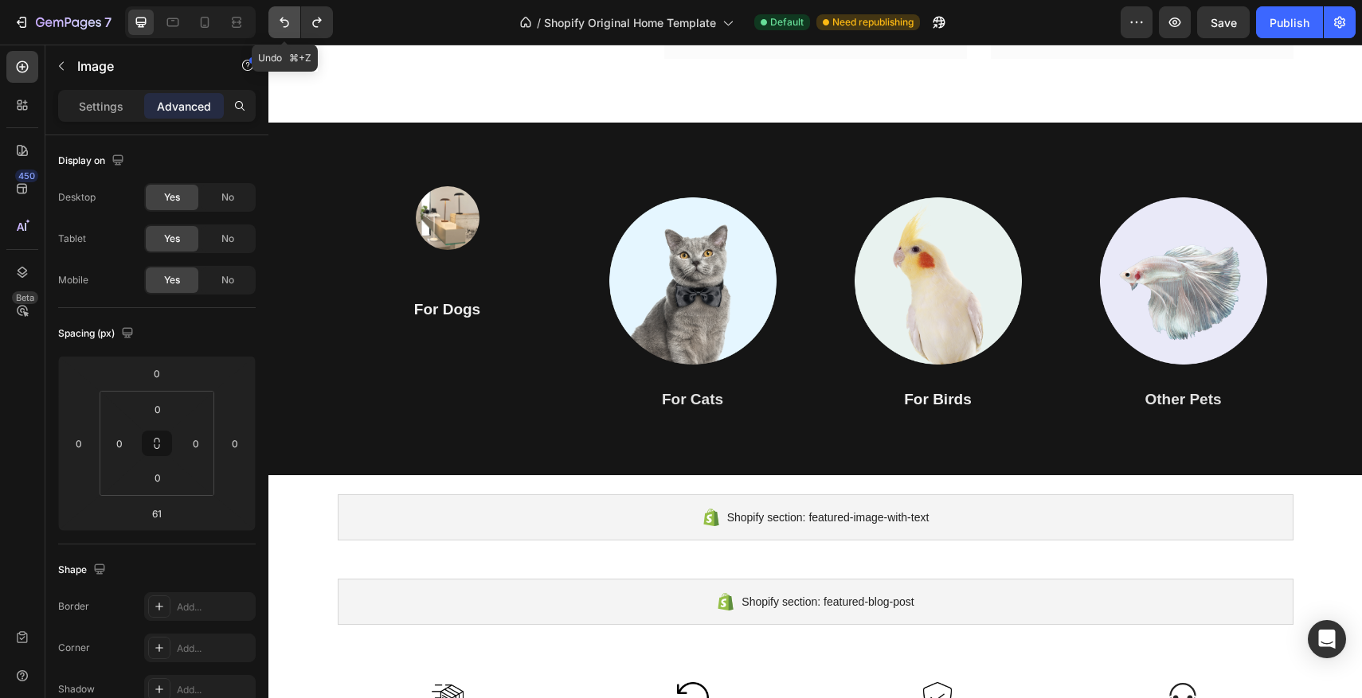
click at [286, 29] on icon "Undo/Redo" at bounding box center [284, 22] width 16 height 16
click at [287, 27] on icon "Undo/Redo" at bounding box center [284, 22] width 16 height 16
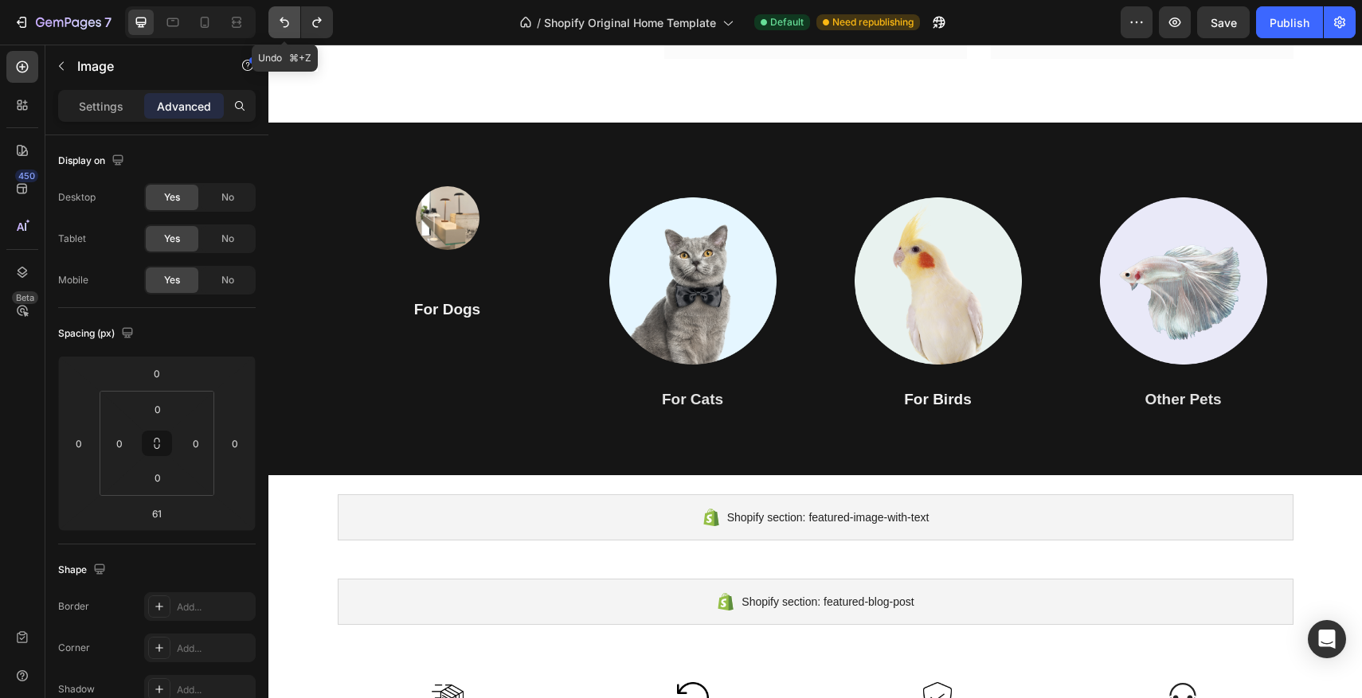
click at [287, 27] on icon "Undo/Redo" at bounding box center [284, 22] width 16 height 16
type input "16"
click at [287, 27] on icon "Undo/Redo" at bounding box center [284, 22] width 16 height 16
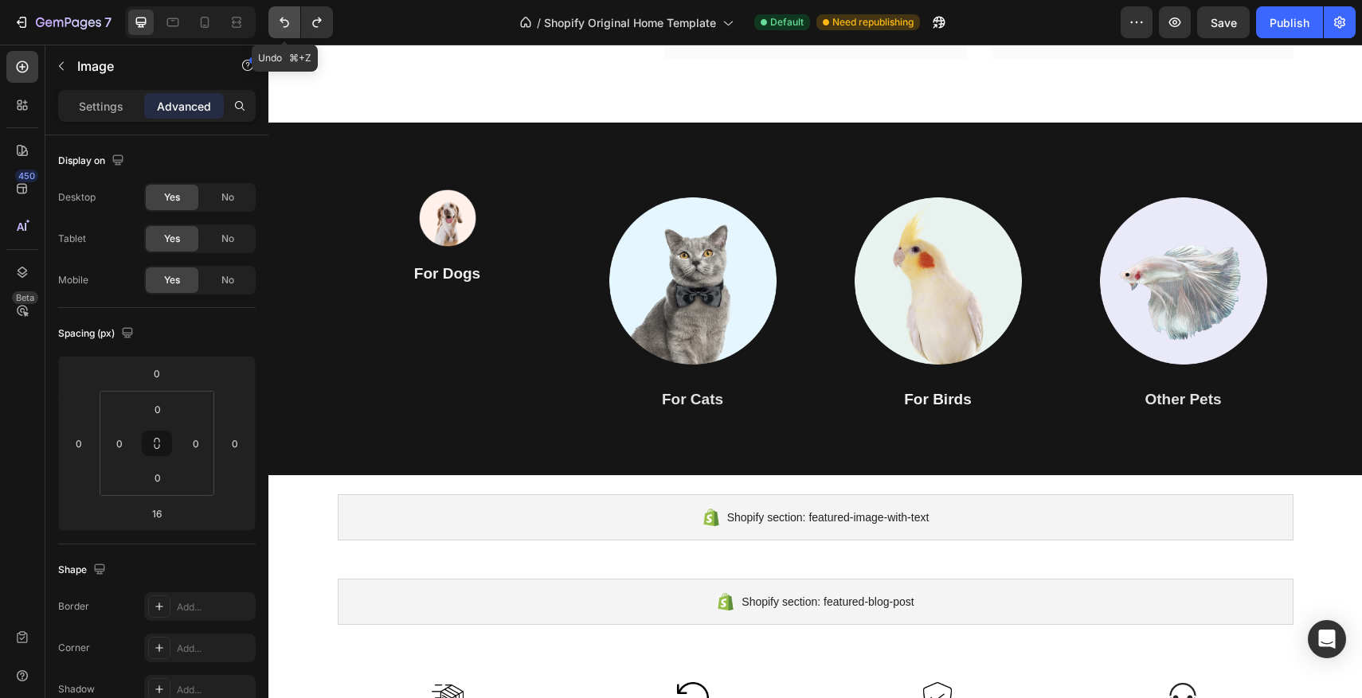
click at [287, 27] on icon "Undo/Redo" at bounding box center [284, 22] width 16 height 16
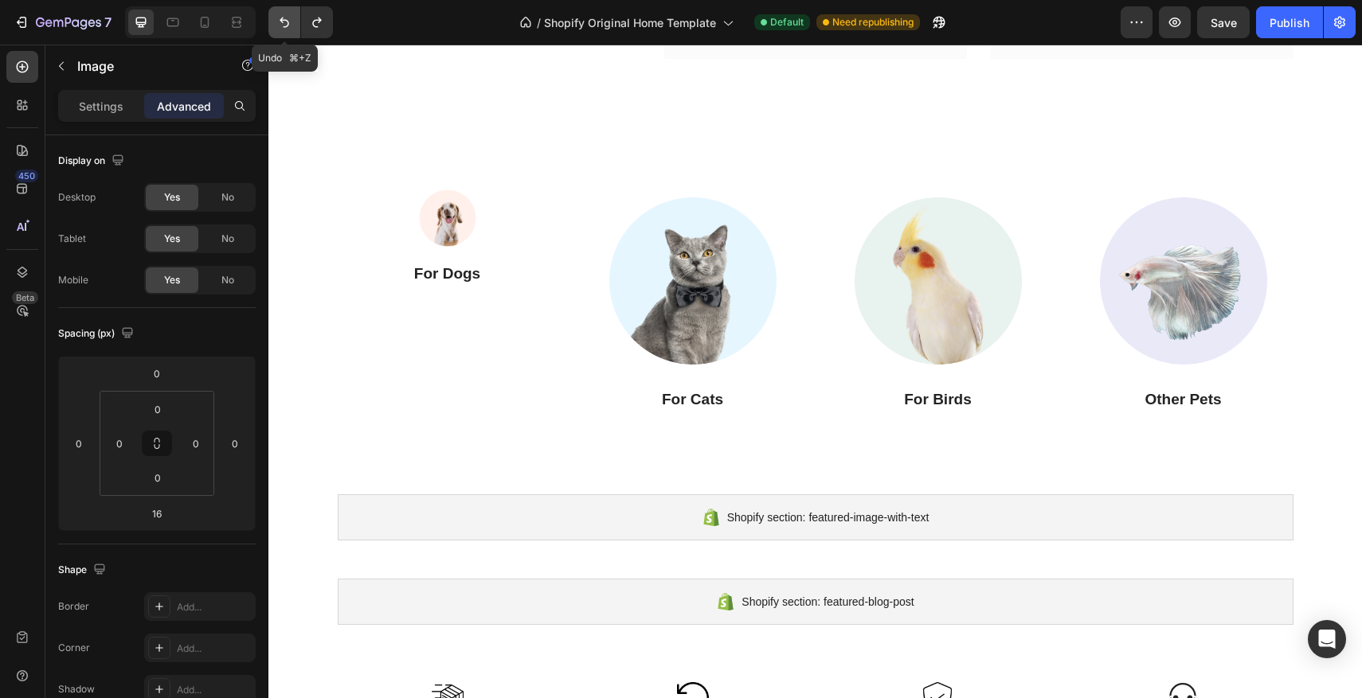
click at [287, 27] on icon "Undo/Redo" at bounding box center [284, 22] width 16 height 16
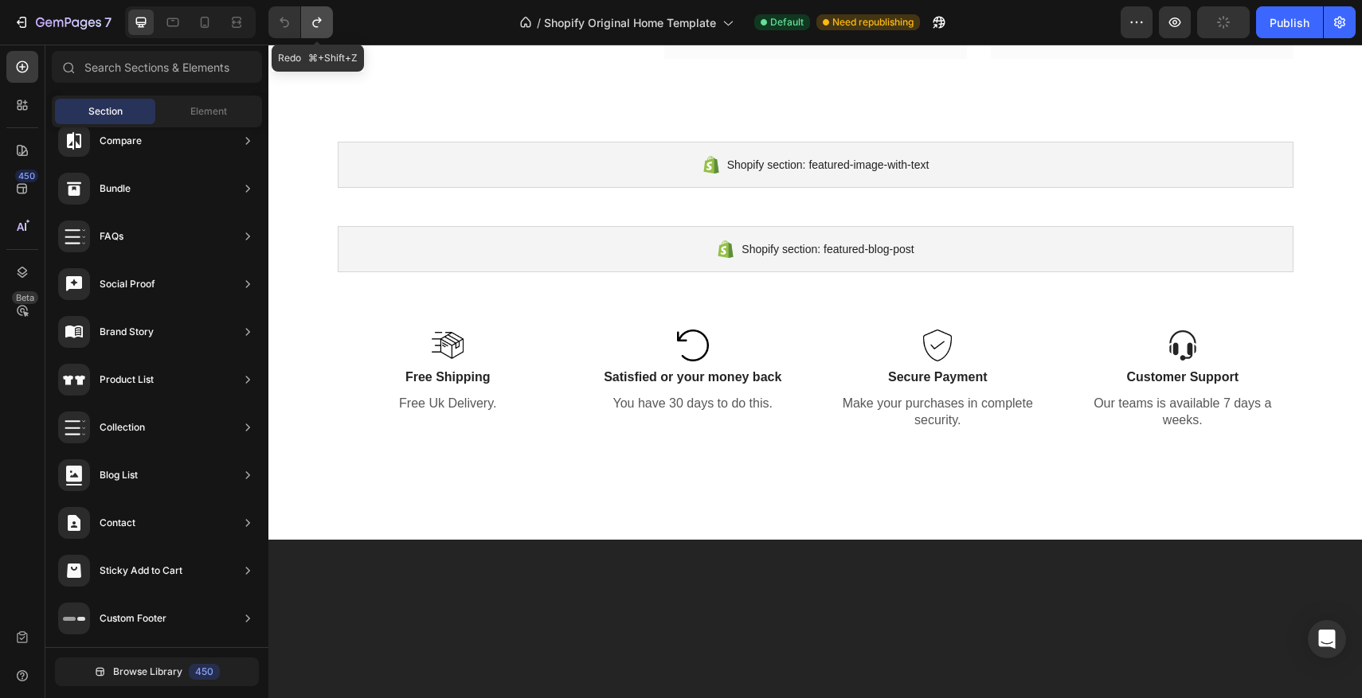
click at [325, 29] on button "Undo/Redo" at bounding box center [317, 22] width 32 height 32
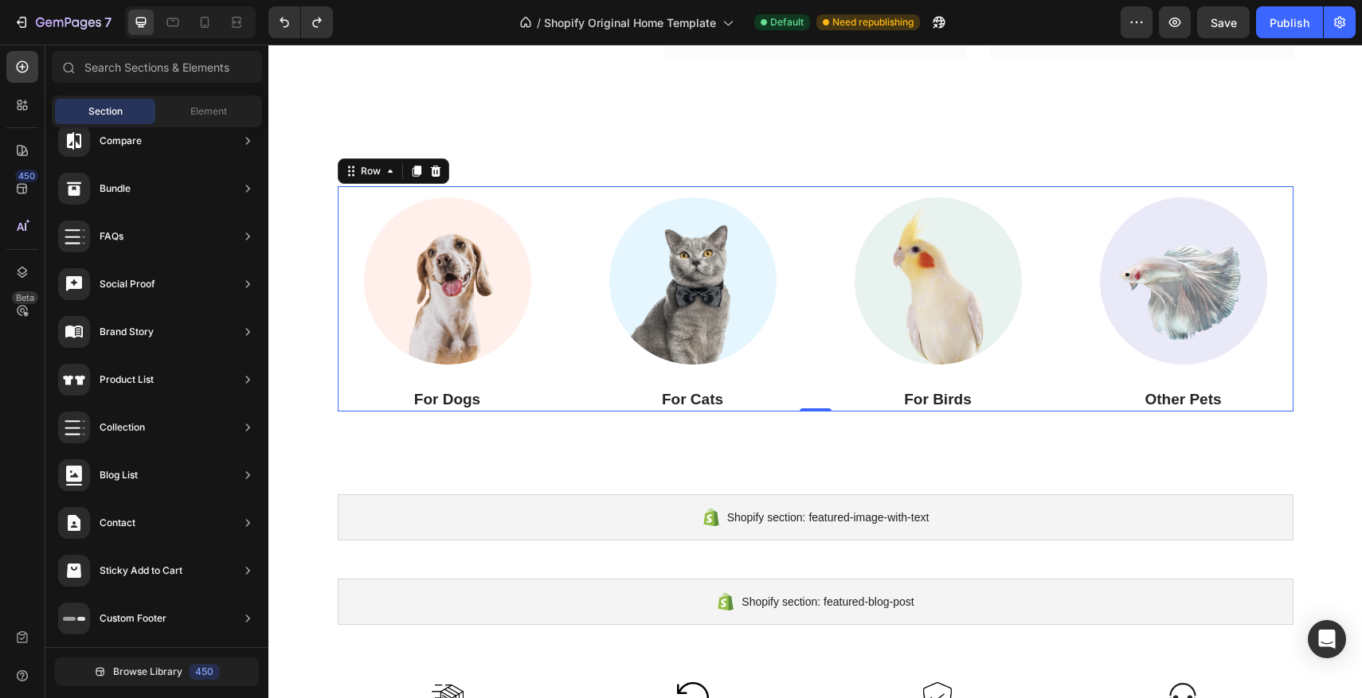
click at [566, 265] on div "Image For Dogs Heading Image For Cats Heading Image For Birds Heading Image Oth…" at bounding box center [816, 298] width 956 height 225
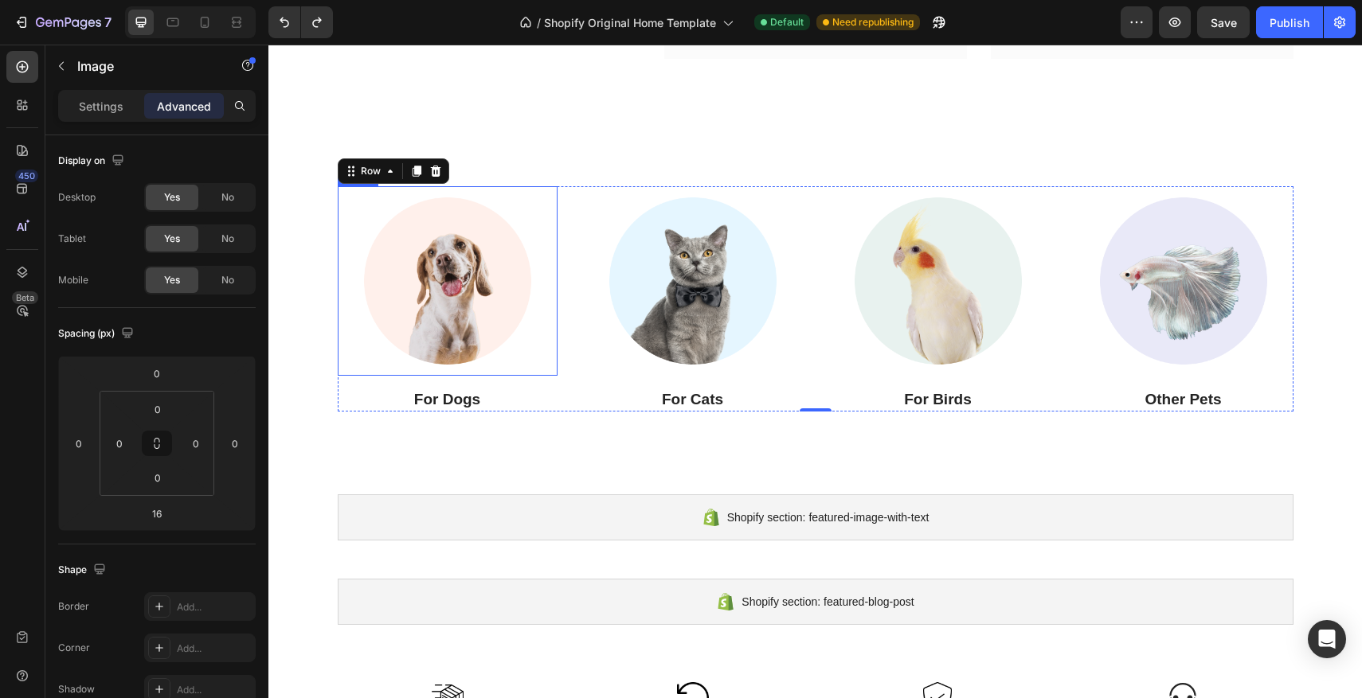
click at [452, 260] on img at bounding box center [448, 281] width 190 height 190
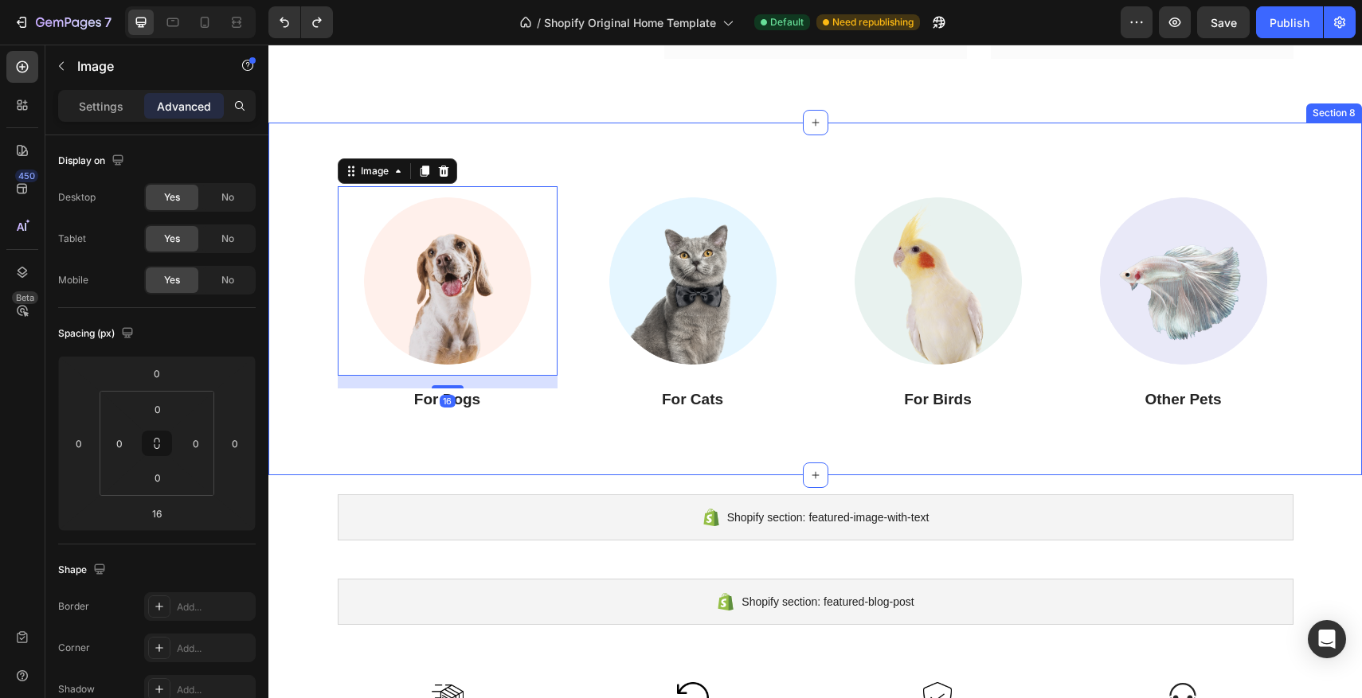
click at [323, 209] on div "Image 16 For Dogs Heading Image For Cats Heading Image For Birds Heading Image …" at bounding box center [815, 298] width 1070 height 225
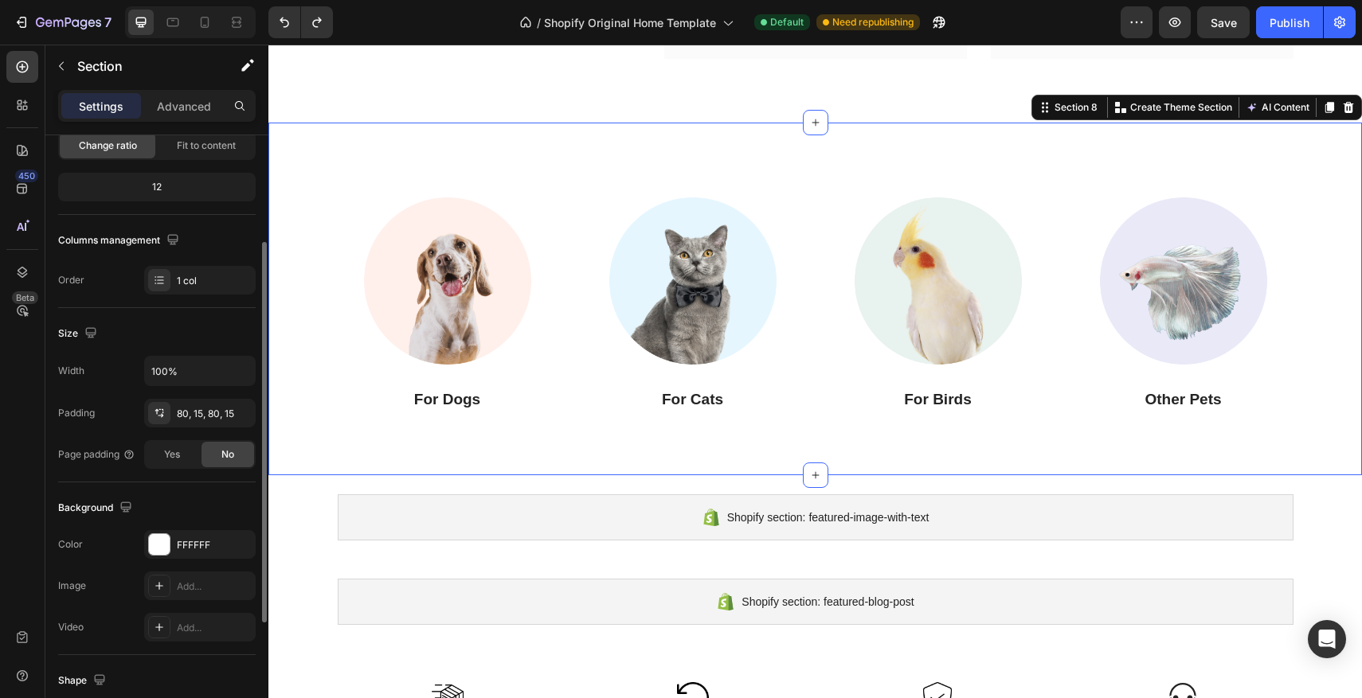
scroll to position [363, 0]
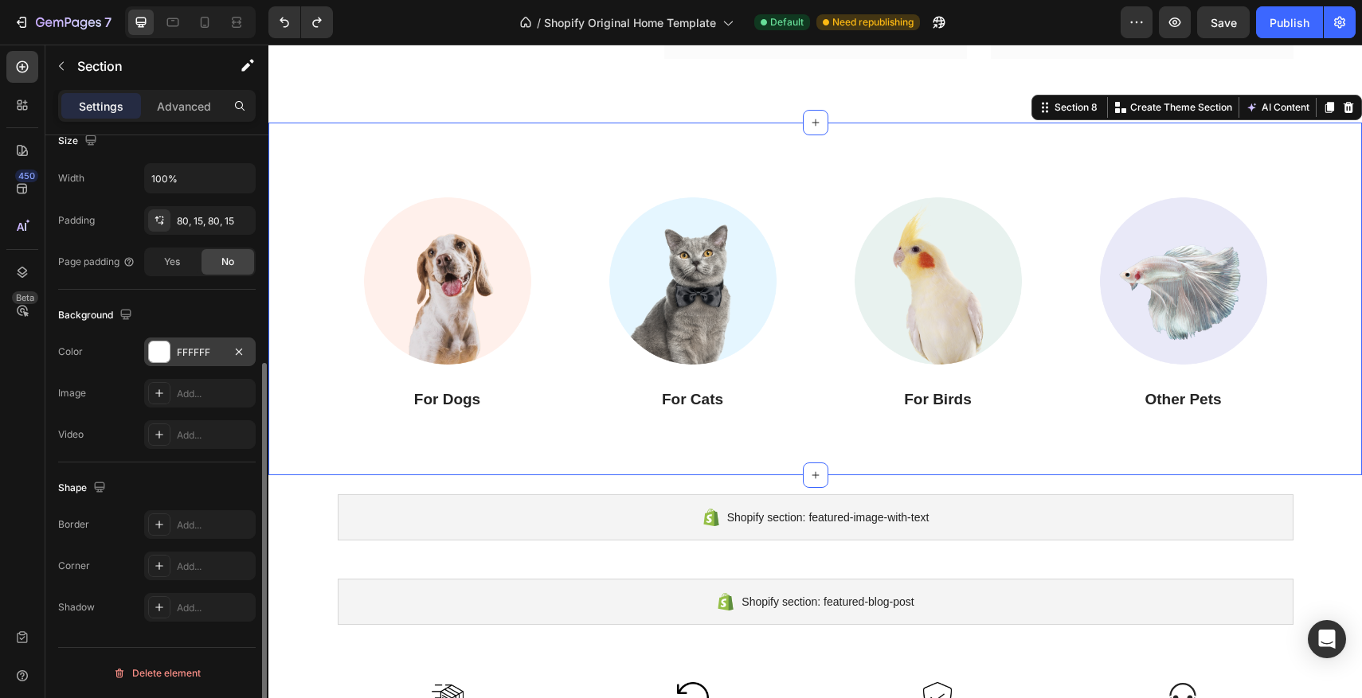
click at [148, 358] on div at bounding box center [159, 352] width 22 height 22
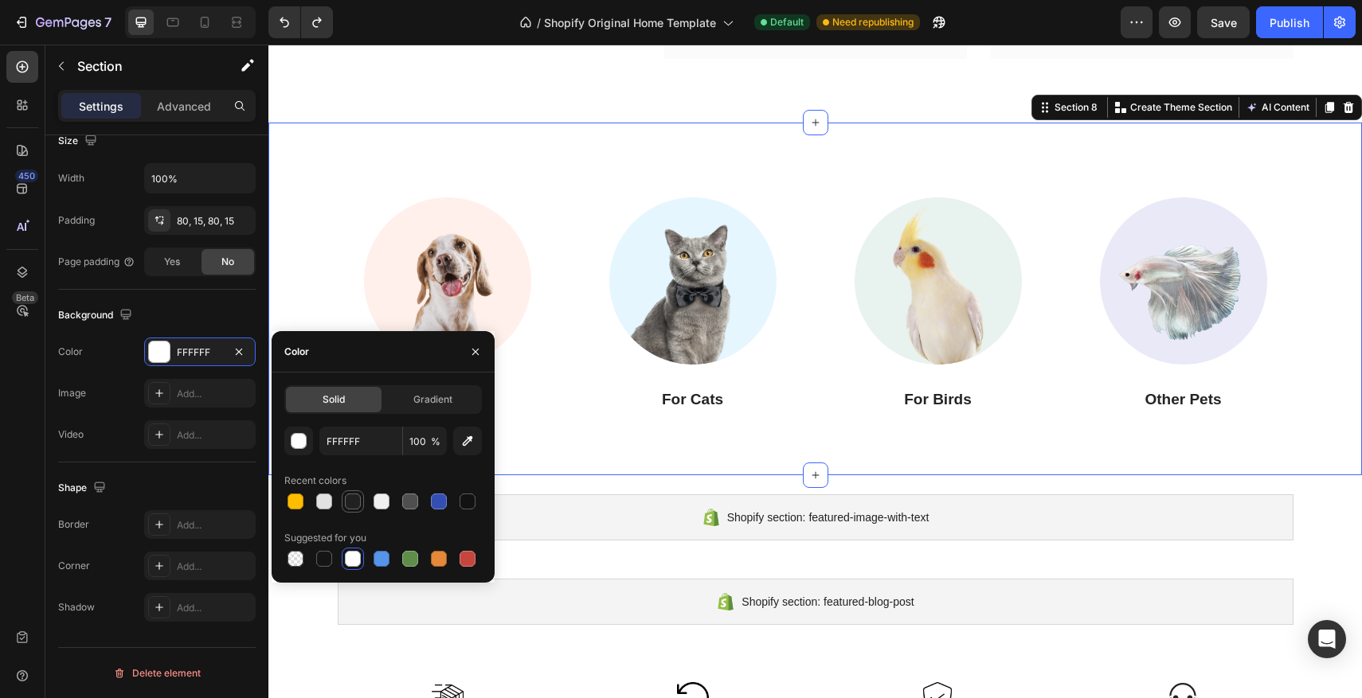
click at [350, 503] on div at bounding box center [353, 502] width 16 height 16
type input "212121"
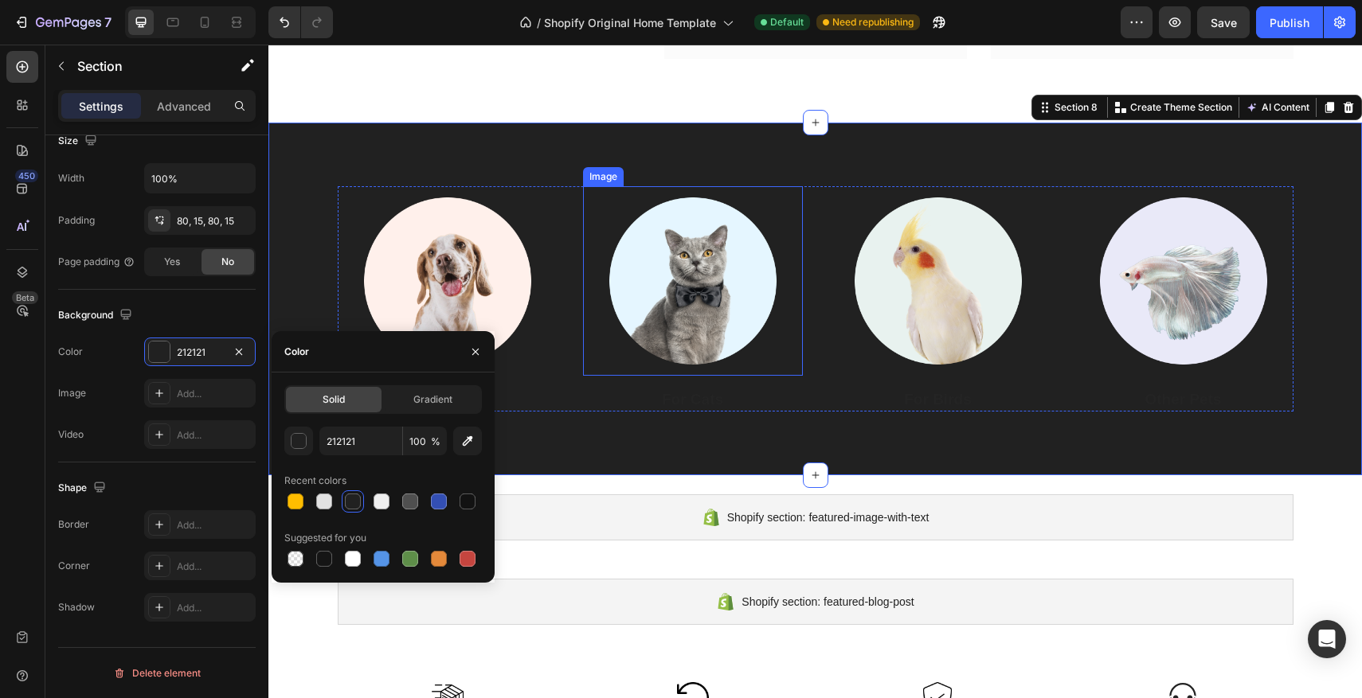
scroll to position [857, 0]
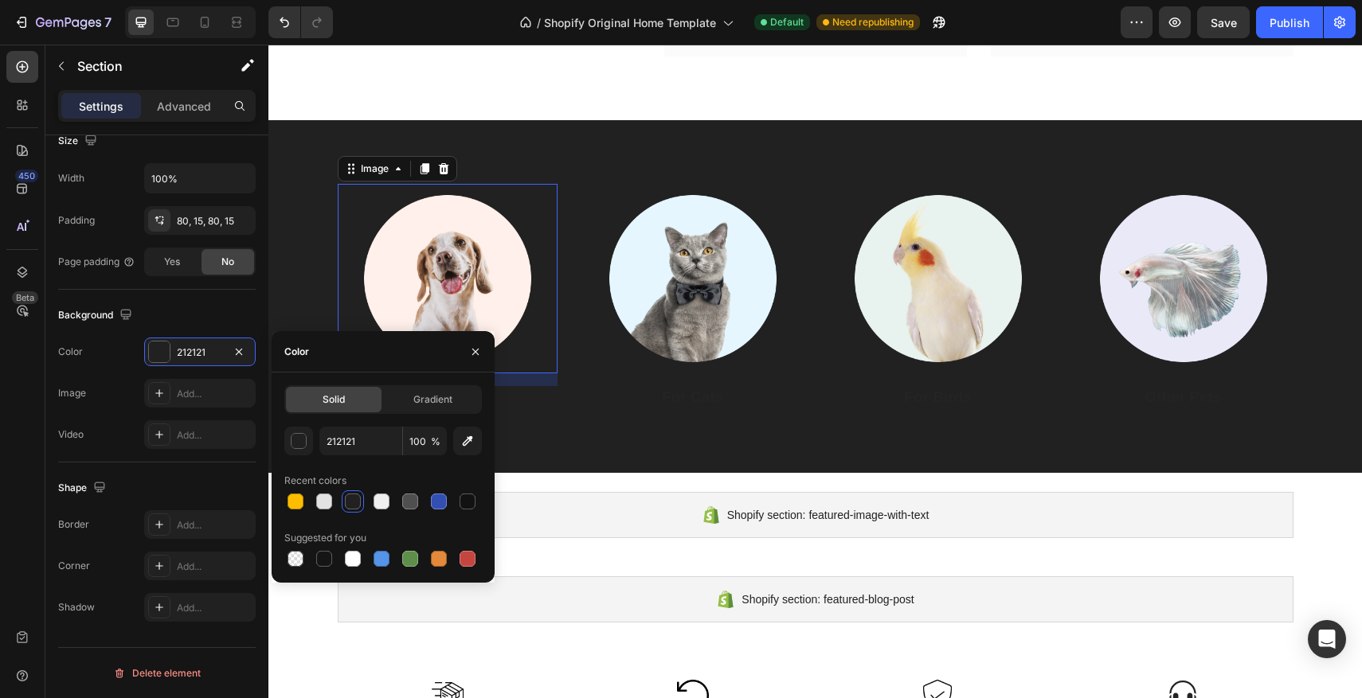
click at [460, 274] on img at bounding box center [448, 279] width 190 height 190
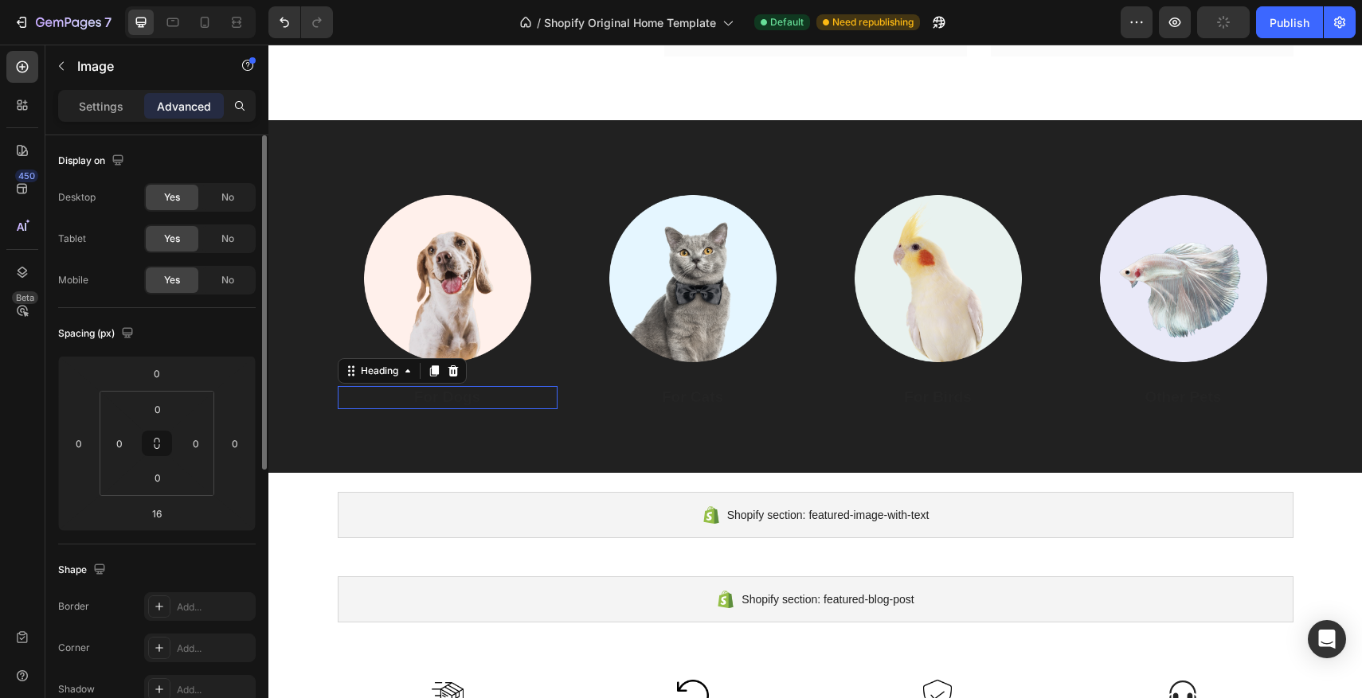
click at [461, 406] on div "For Dogs Heading 0" at bounding box center [448, 397] width 220 height 23
click at [113, 105] on p "Settings" at bounding box center [101, 106] width 45 height 17
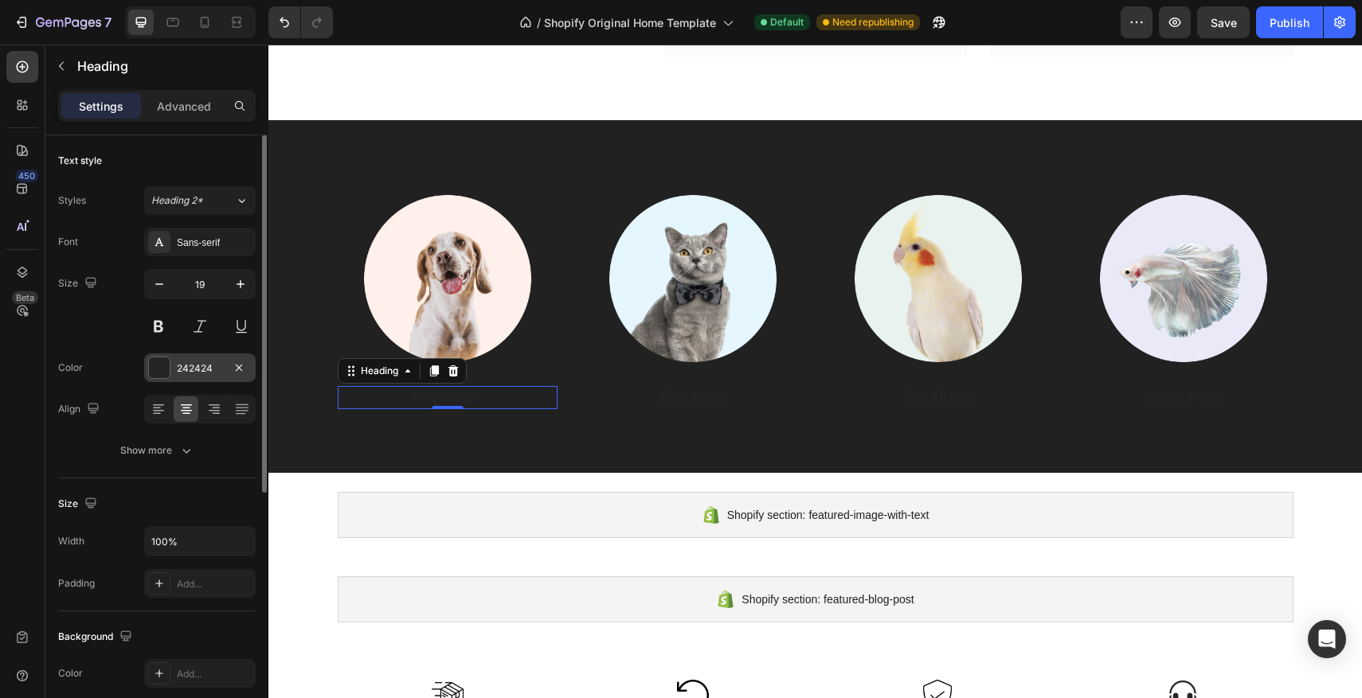
click at [165, 367] on div at bounding box center [159, 368] width 21 height 21
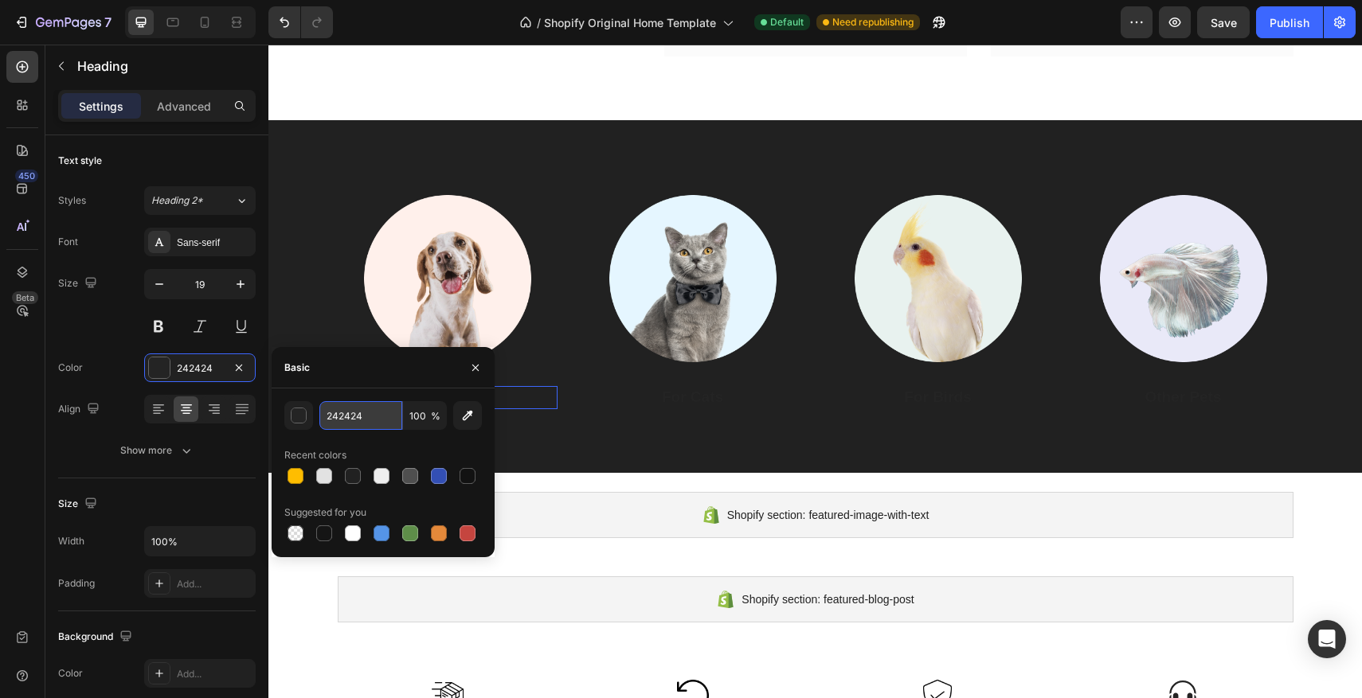
drag, startPoint x: 369, startPoint y: 421, endPoint x: 358, endPoint y: 421, distance: 10.4
click at [362, 423] on input "242424" at bounding box center [360, 415] width 83 height 29
drag, startPoint x: 362, startPoint y: 417, endPoint x: 328, endPoint y: 417, distance: 34.3
click at [328, 417] on input "242424" at bounding box center [360, 415] width 83 height 29
type input "EFEFEF"
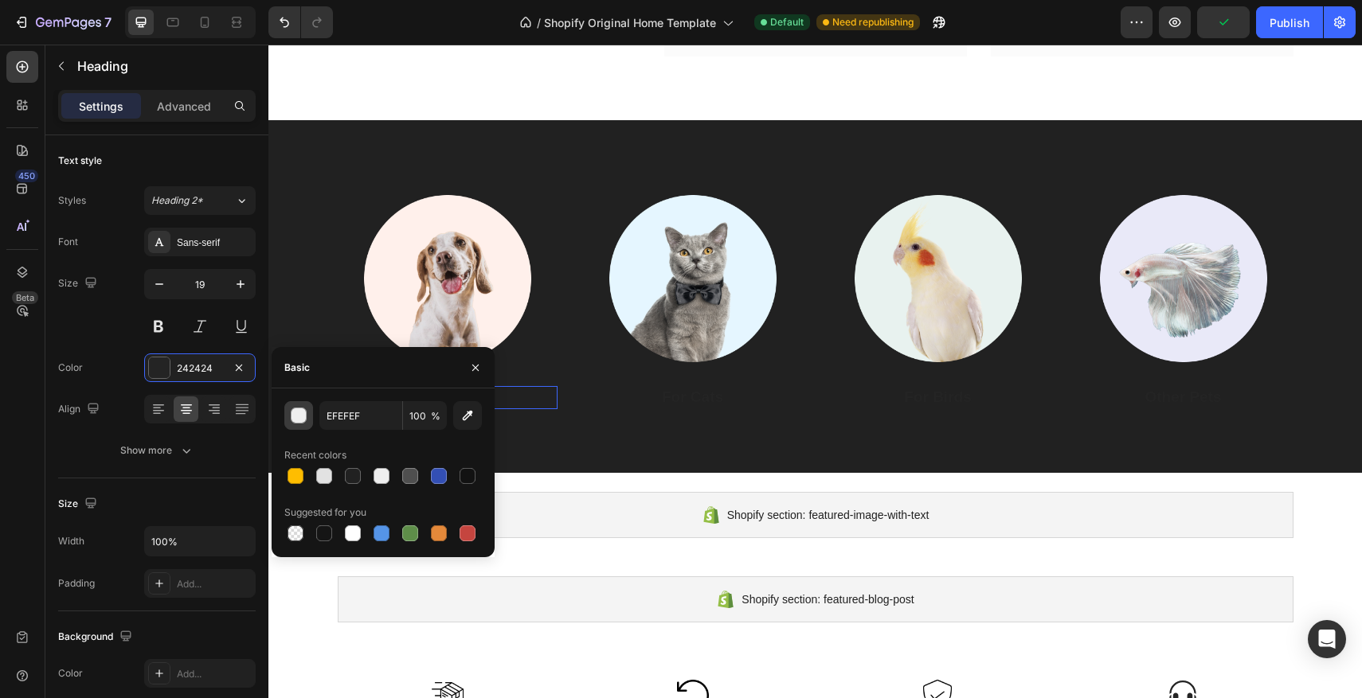
click at [306, 424] on button "button" at bounding box center [298, 415] width 29 height 29
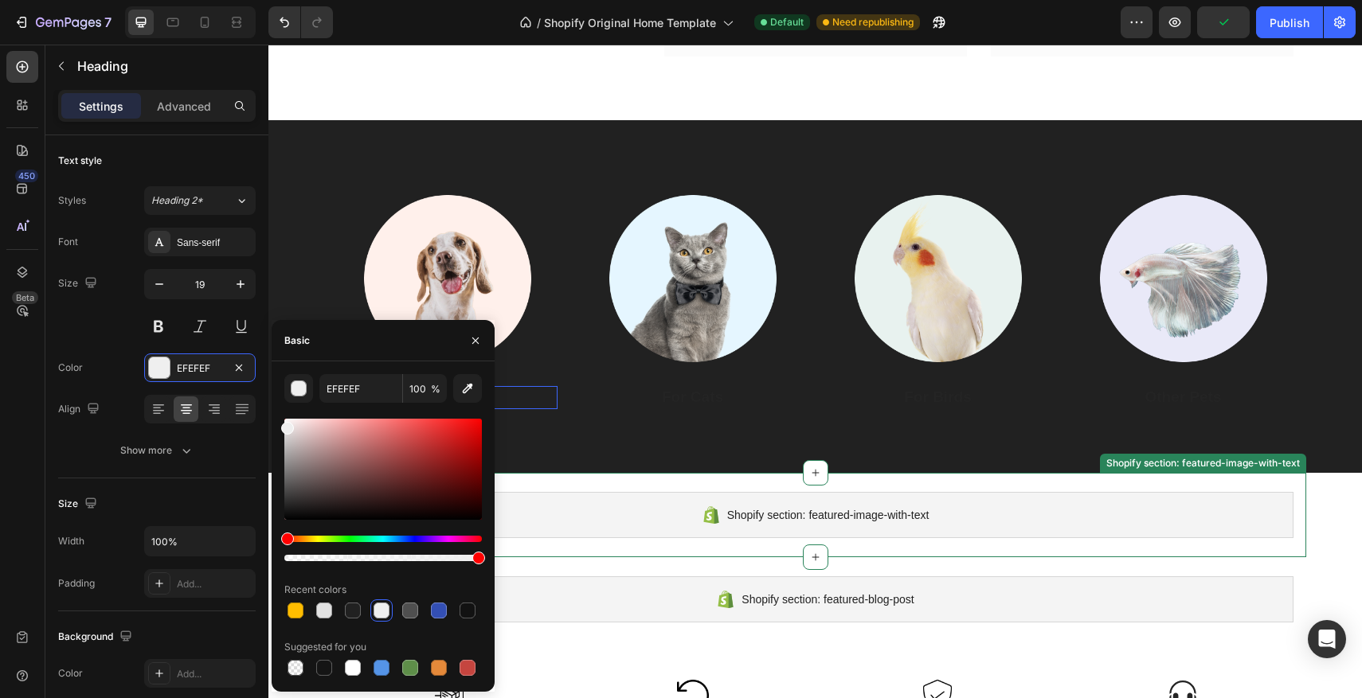
click at [571, 495] on div "Shopify section: featured-image-with-text" at bounding box center [816, 515] width 956 height 46
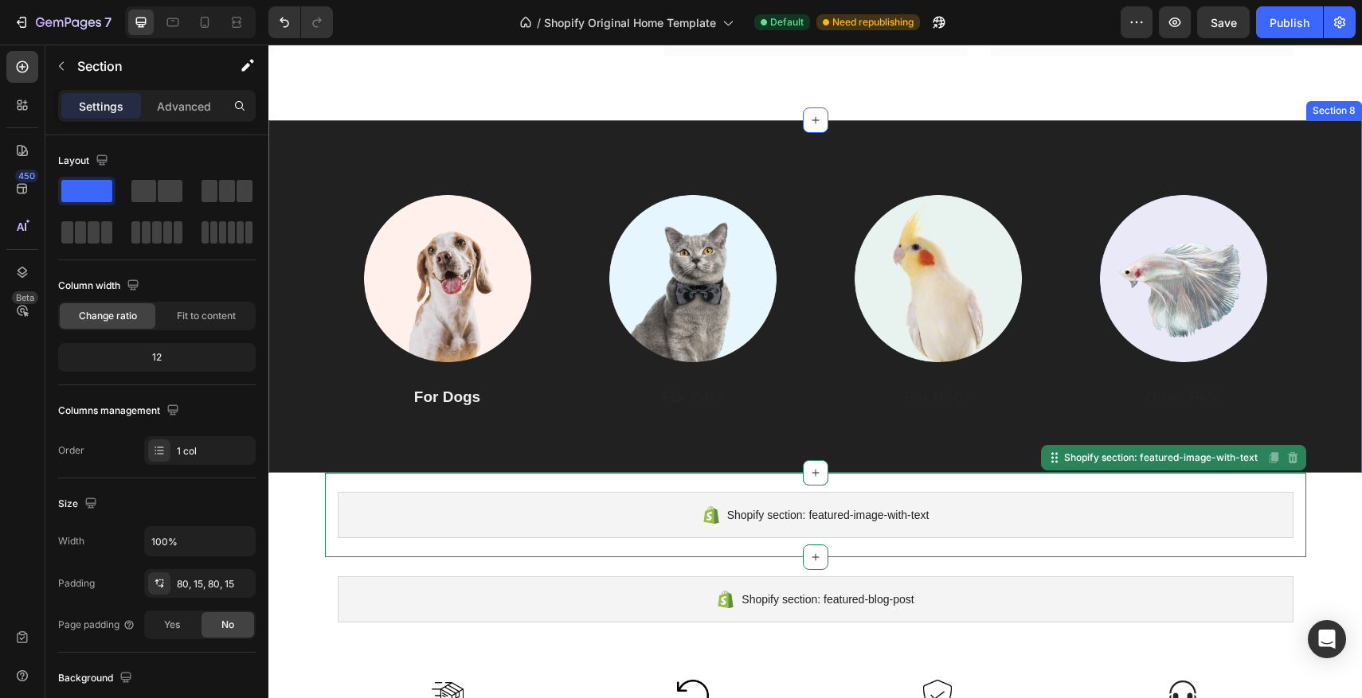
click at [675, 409] on div "Image For Dogs Heading Image For Cats Heading Image For Birds Heading Image Oth…" at bounding box center [814, 296] width 1093 height 353
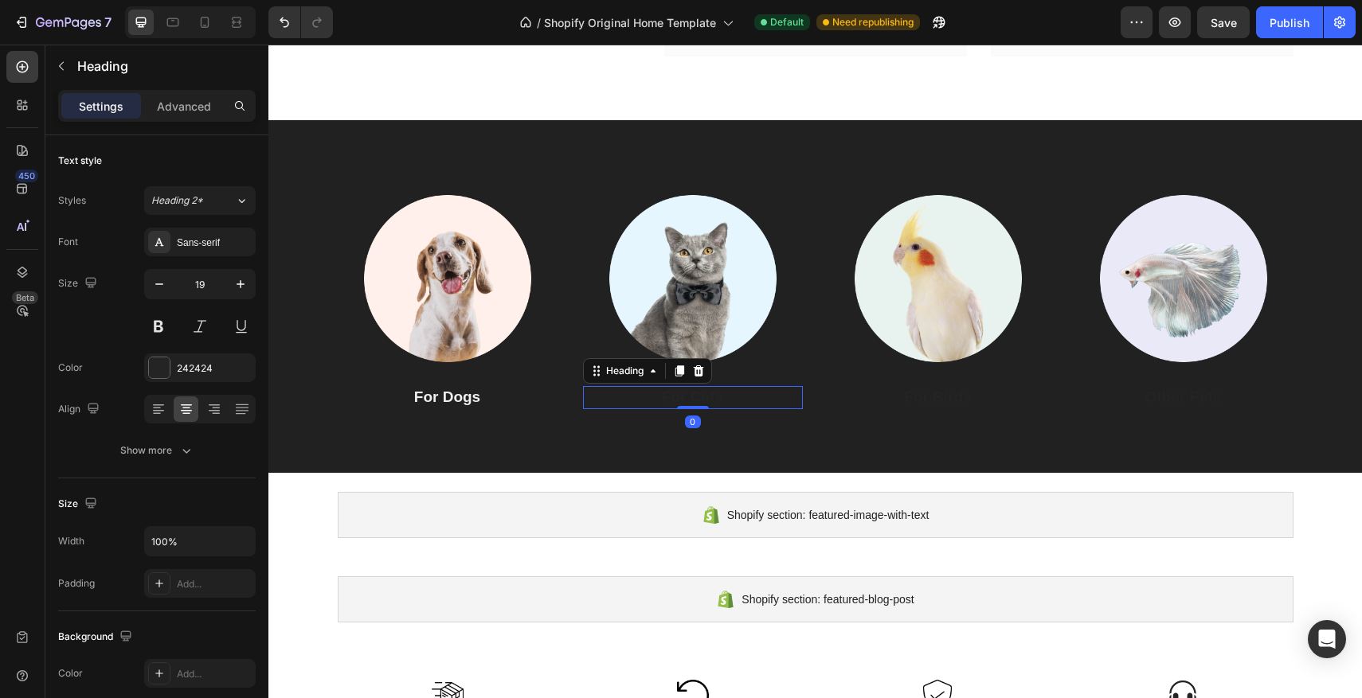
click at [675, 405] on p "For Cats" at bounding box center [693, 398] width 217 height 20
click at [151, 370] on div at bounding box center [159, 368] width 21 height 21
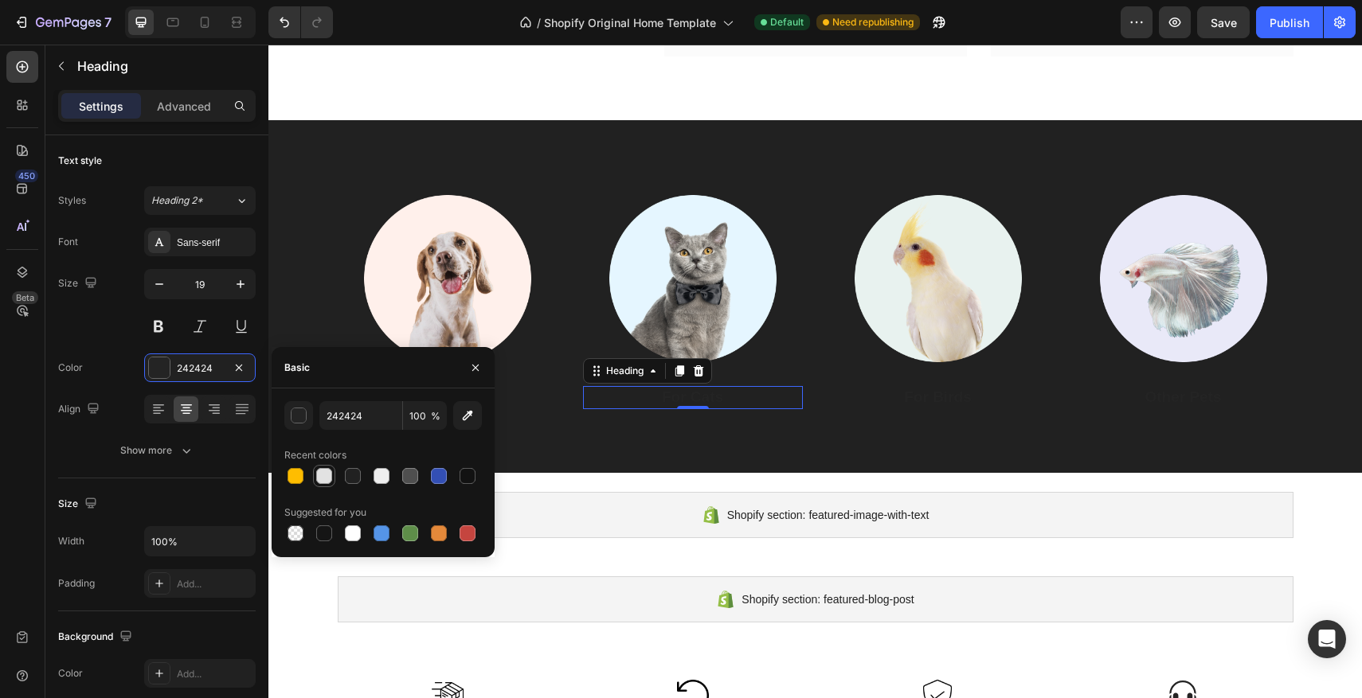
click at [323, 476] on div at bounding box center [324, 476] width 16 height 16
type input "E2E2E2"
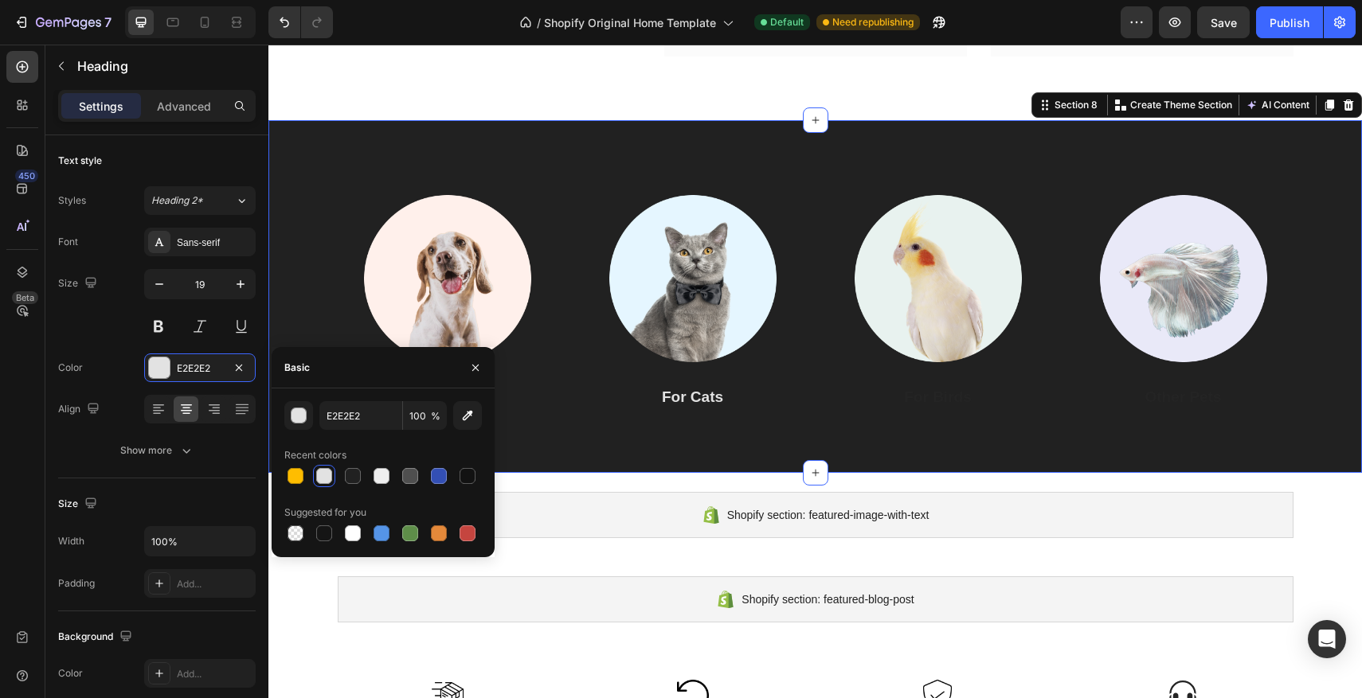
click at [511, 411] on div "Image For Dogs Heading Image For Cats Heading Image For Birds Heading Image Oth…" at bounding box center [814, 296] width 1093 height 353
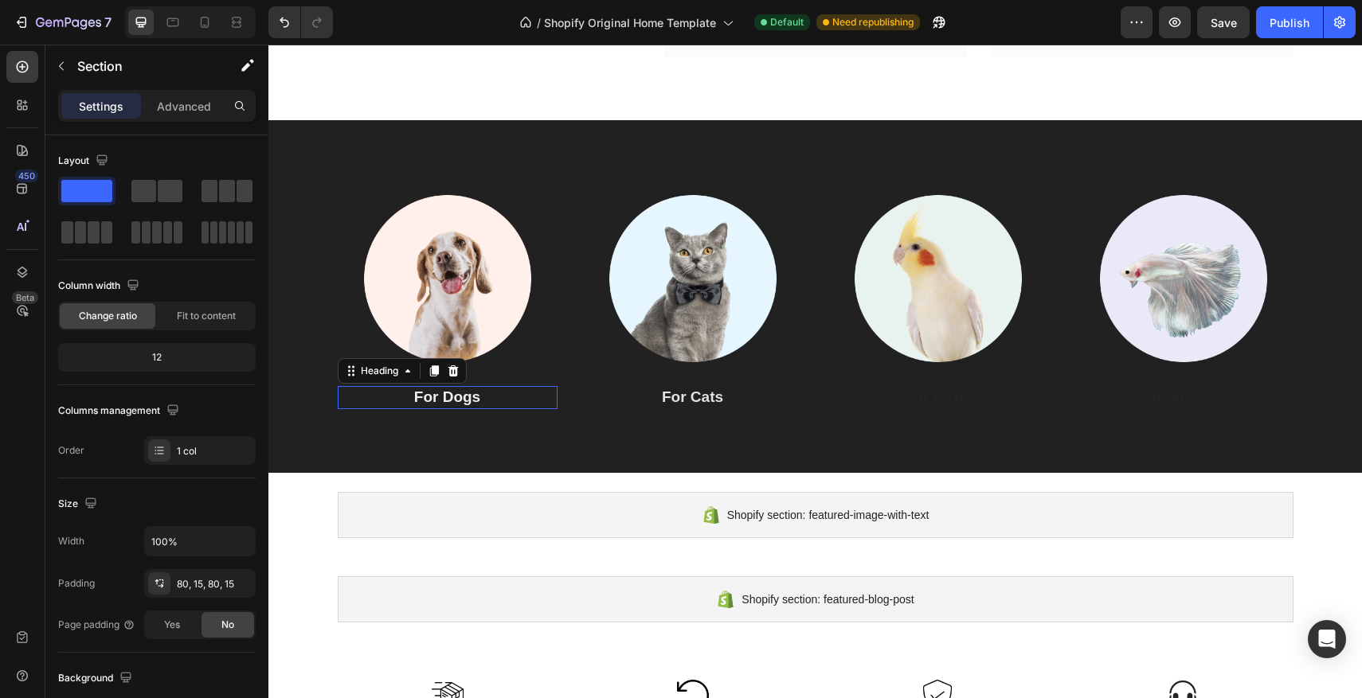
click at [448, 405] on div "For Dogs Heading 0" at bounding box center [448, 397] width 220 height 23
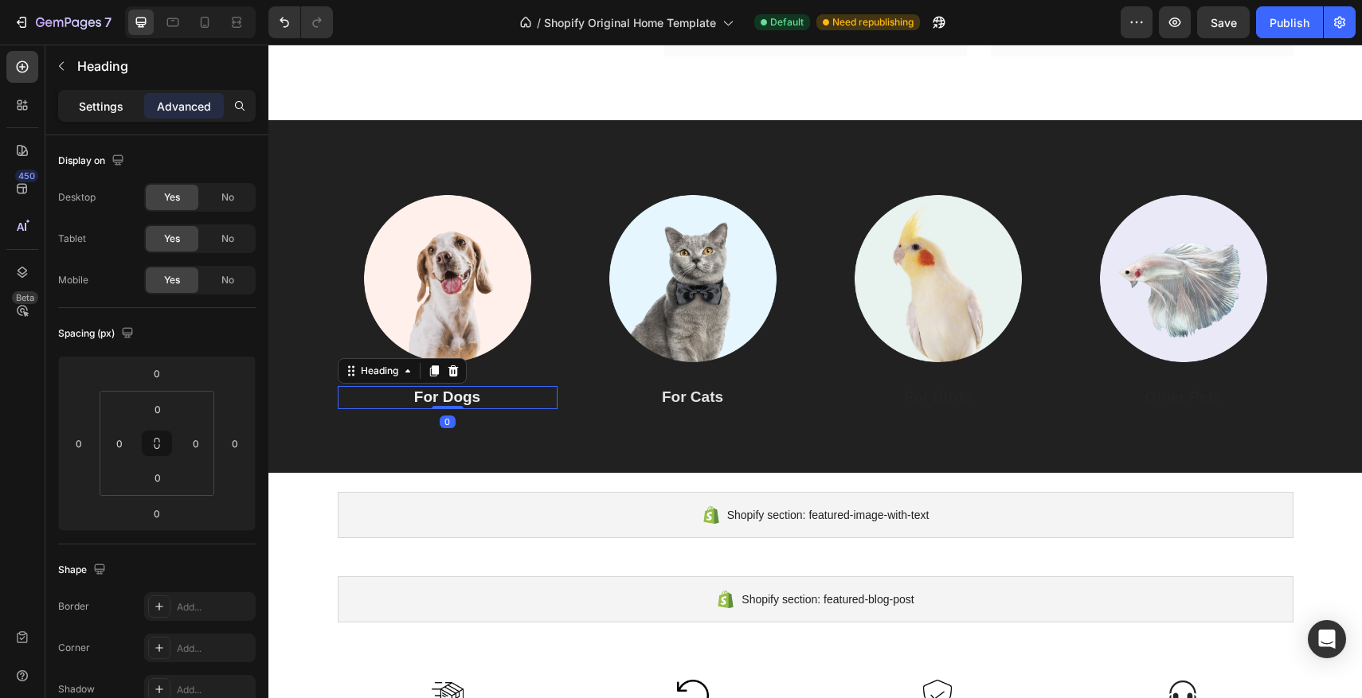
click at [106, 115] on div "Settings" at bounding box center [101, 105] width 80 height 25
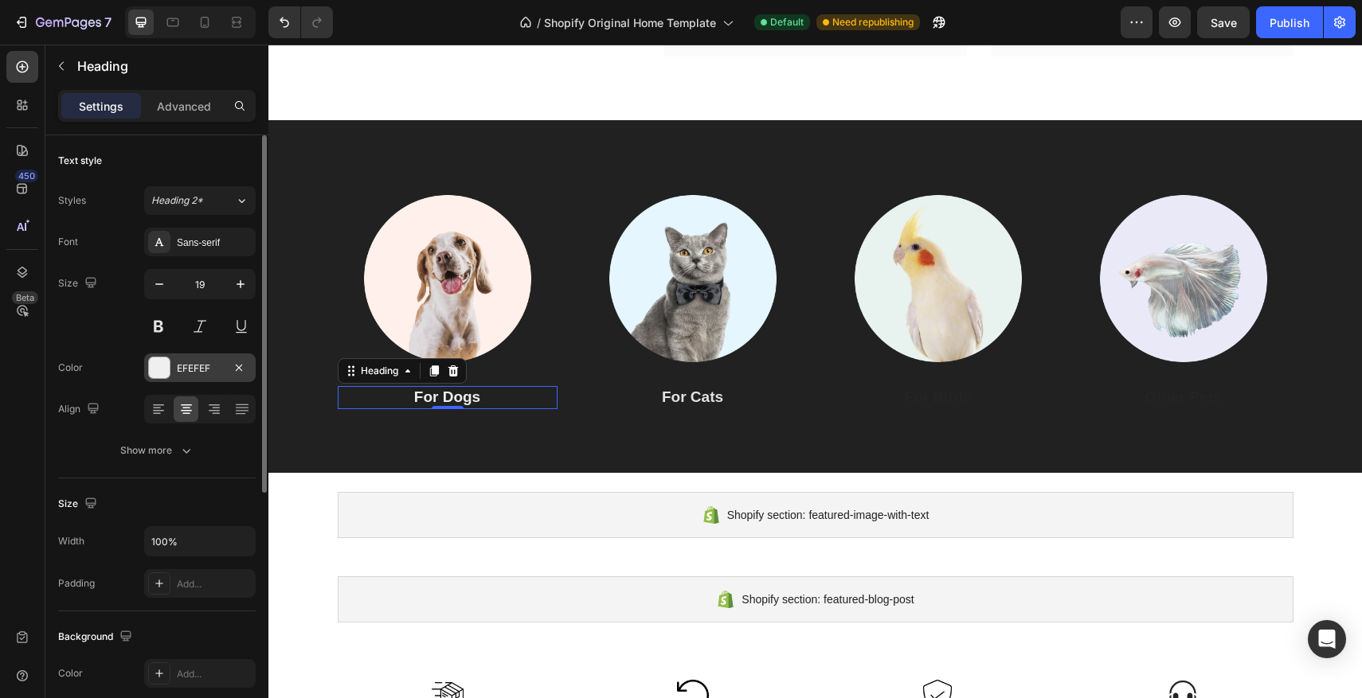
click at [160, 369] on div at bounding box center [159, 368] width 21 height 21
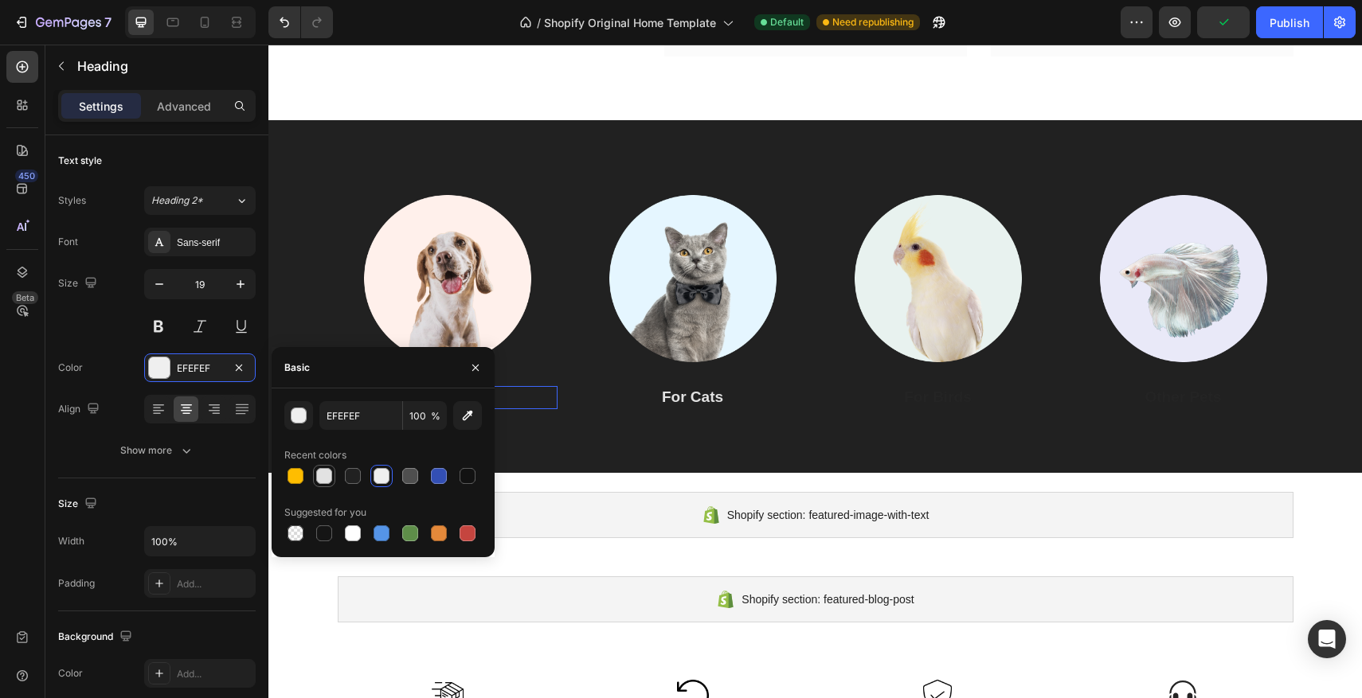
click at [319, 476] on div at bounding box center [324, 476] width 16 height 16
type input "E2E2E2"
click at [931, 389] on p "For Birds" at bounding box center [938, 398] width 217 height 20
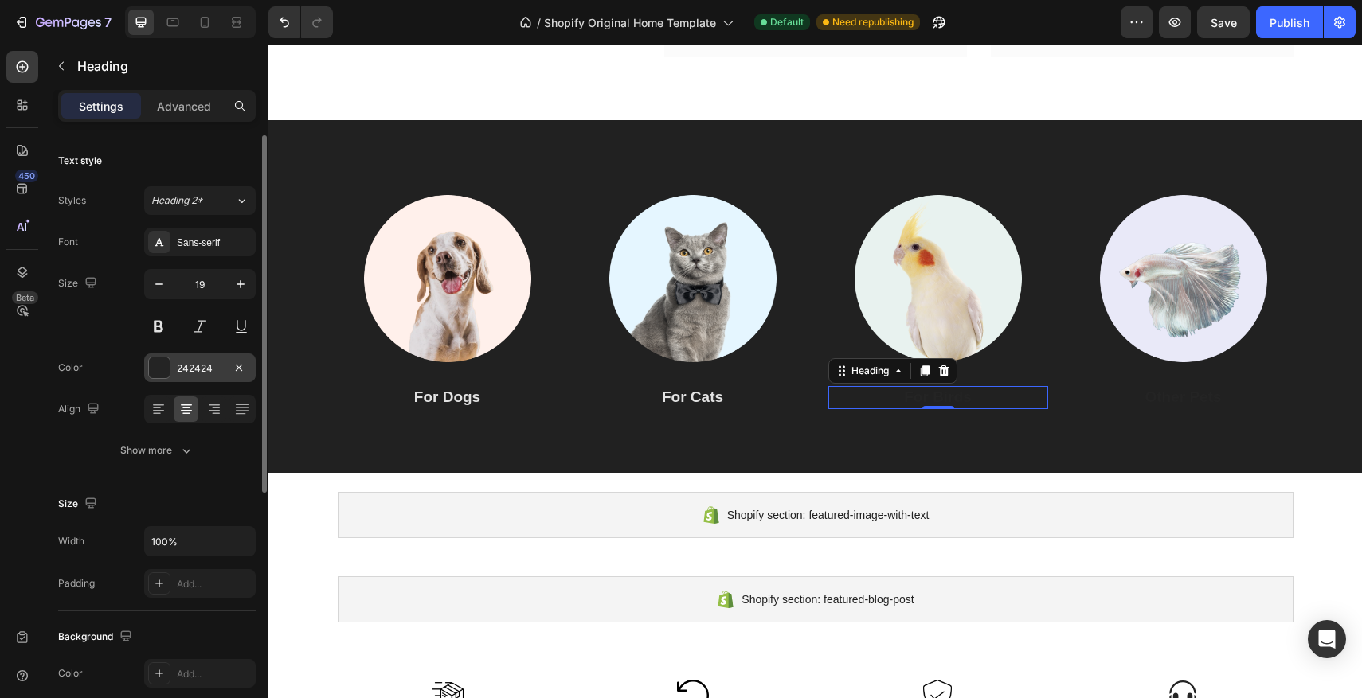
click at [162, 362] on div at bounding box center [159, 368] width 21 height 21
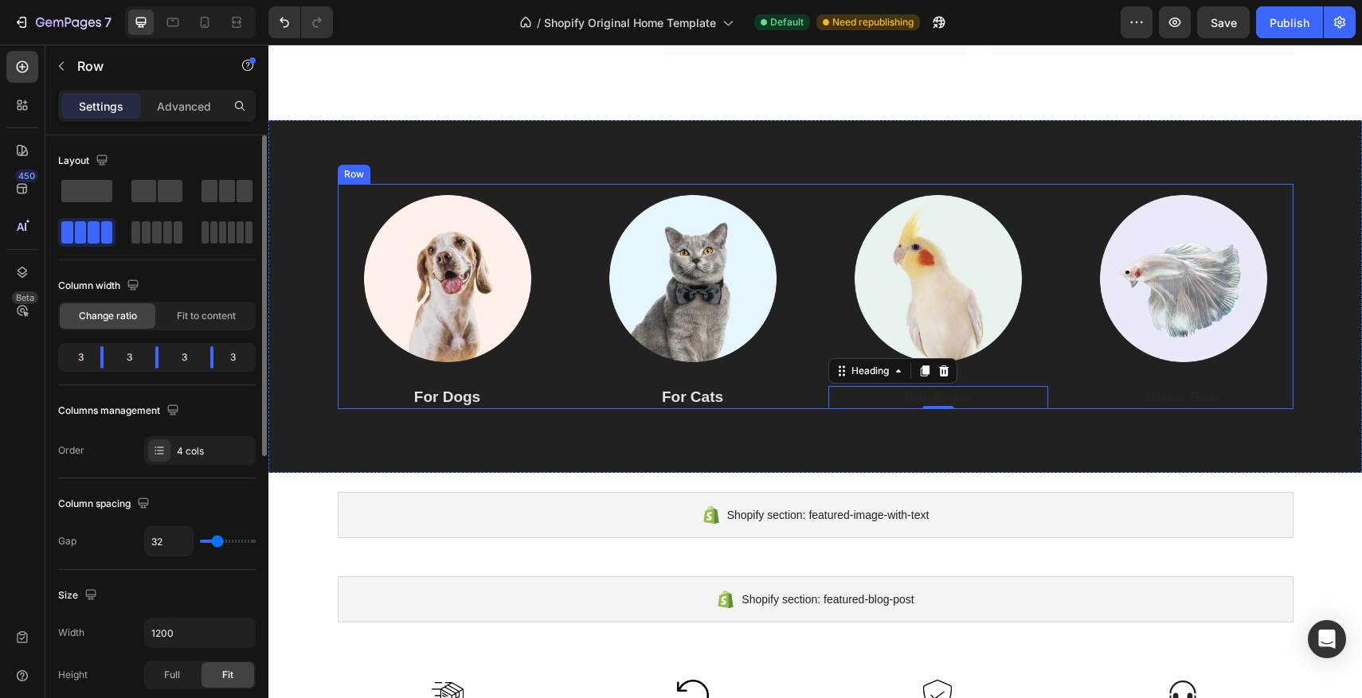
click at [562, 354] on div "Image For Dogs Heading Image For Cats Heading Image For Birds Heading 0 Image O…" at bounding box center [816, 296] width 956 height 225
click at [522, 148] on div "Image For Dogs Heading Image For Cats Heading Image For Birds Heading Image Oth…" at bounding box center [814, 296] width 1093 height 353
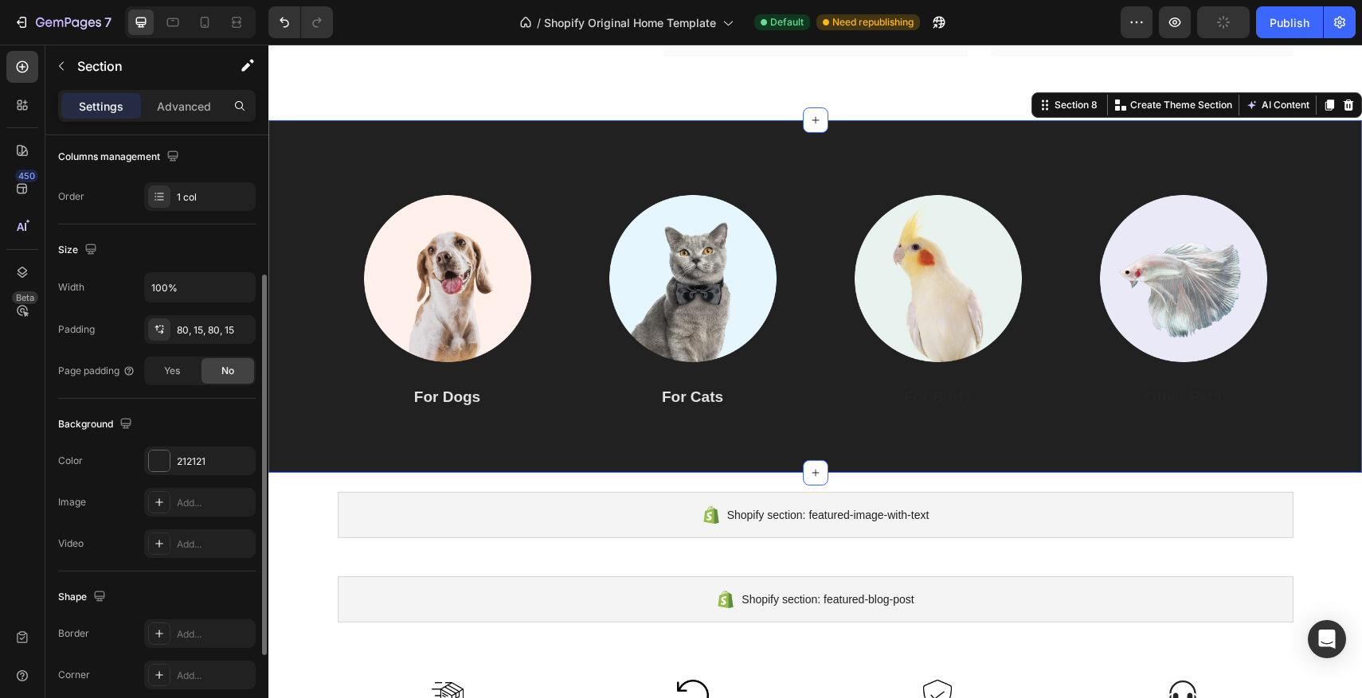
scroll to position [269, 0]
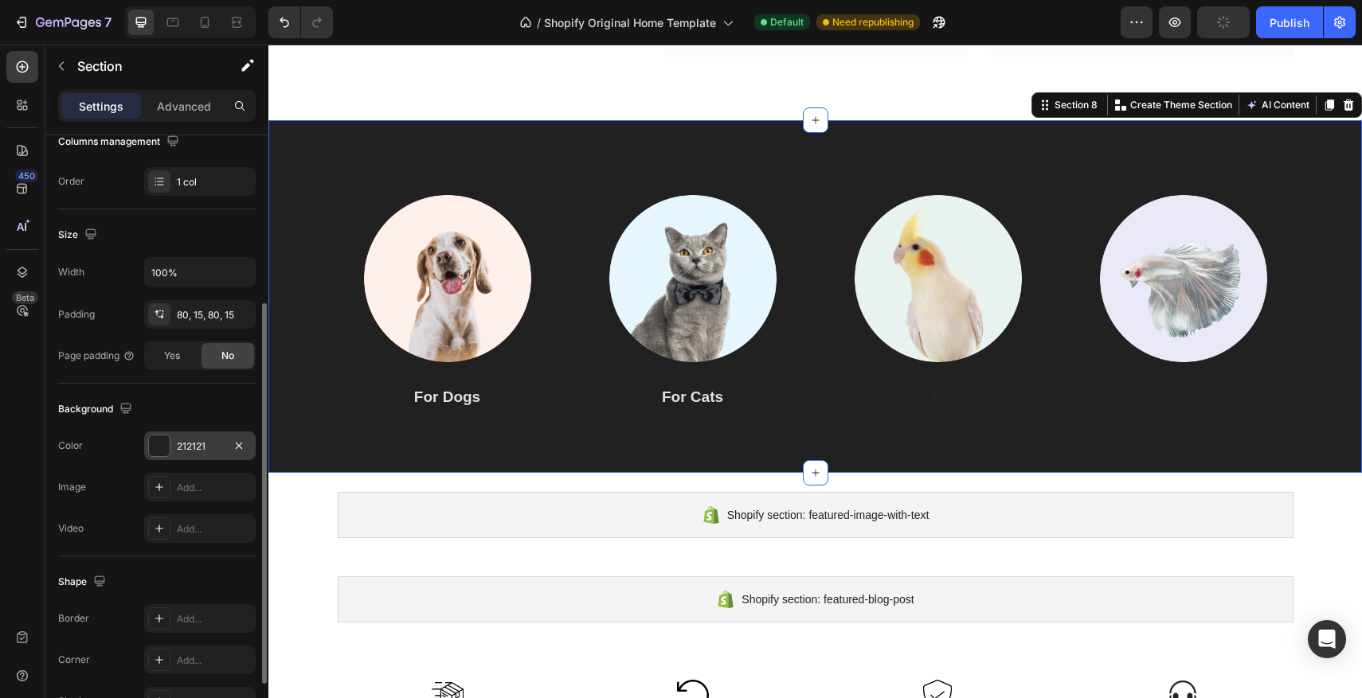
click at [164, 455] on div at bounding box center [159, 446] width 21 height 21
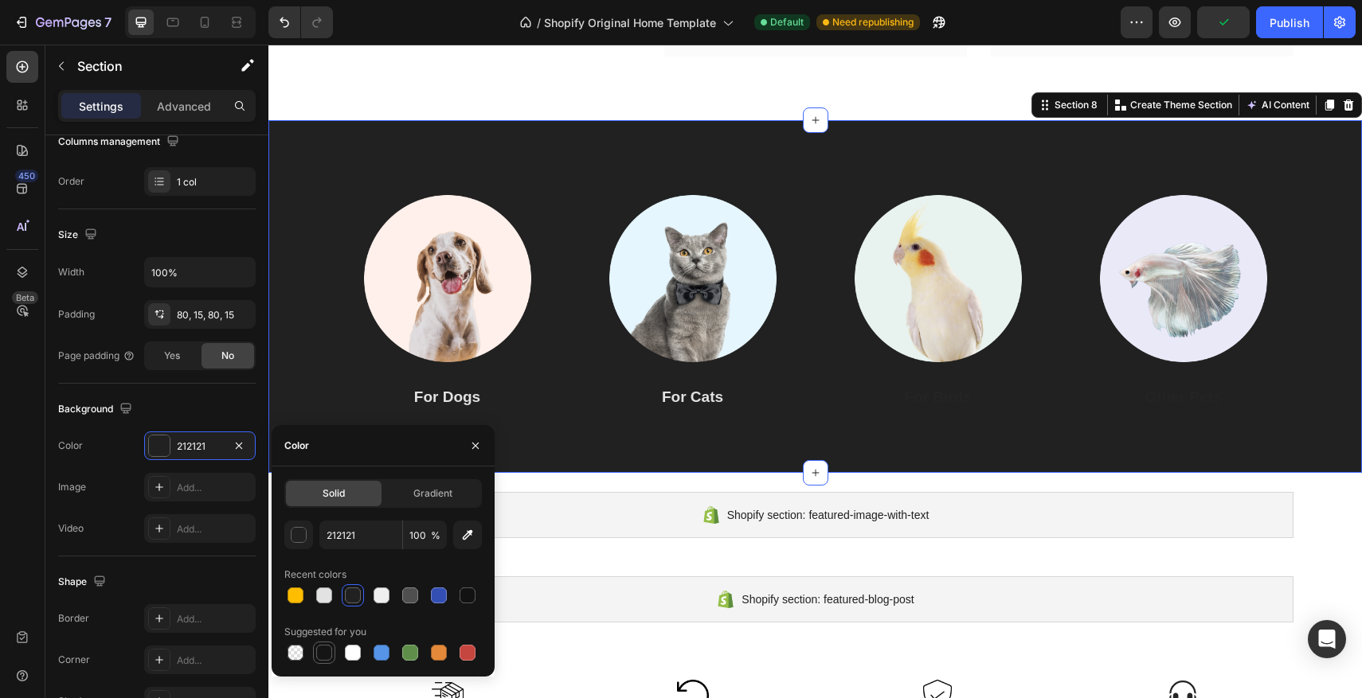
click at [327, 655] on div at bounding box center [324, 653] width 16 height 16
type input "151515"
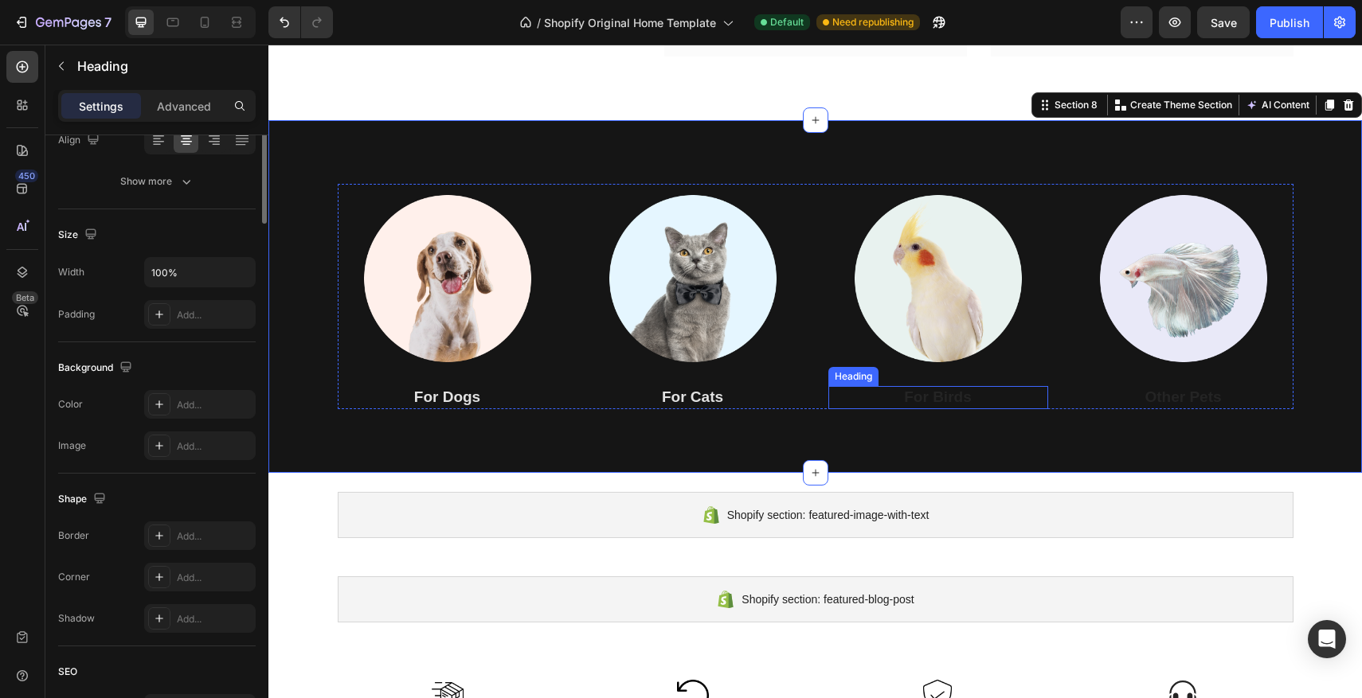
click at [912, 405] on p "For Birds" at bounding box center [938, 398] width 217 height 20
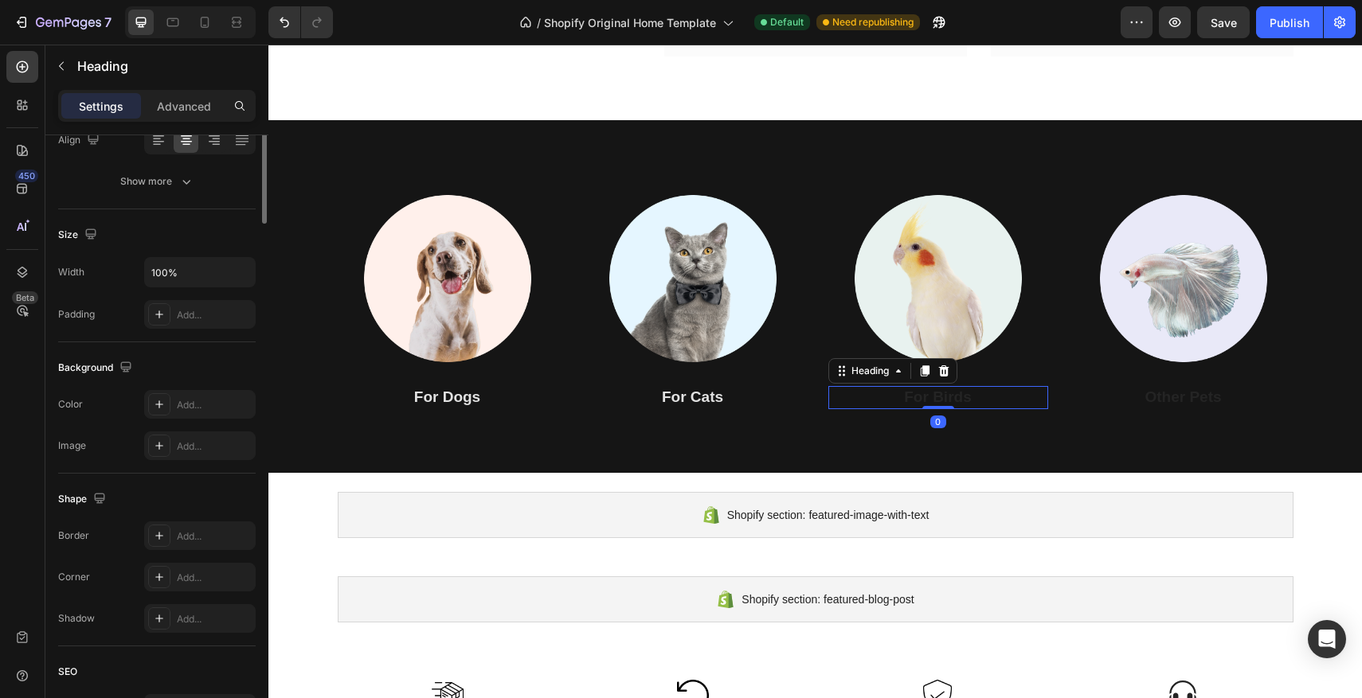
scroll to position [0, 0]
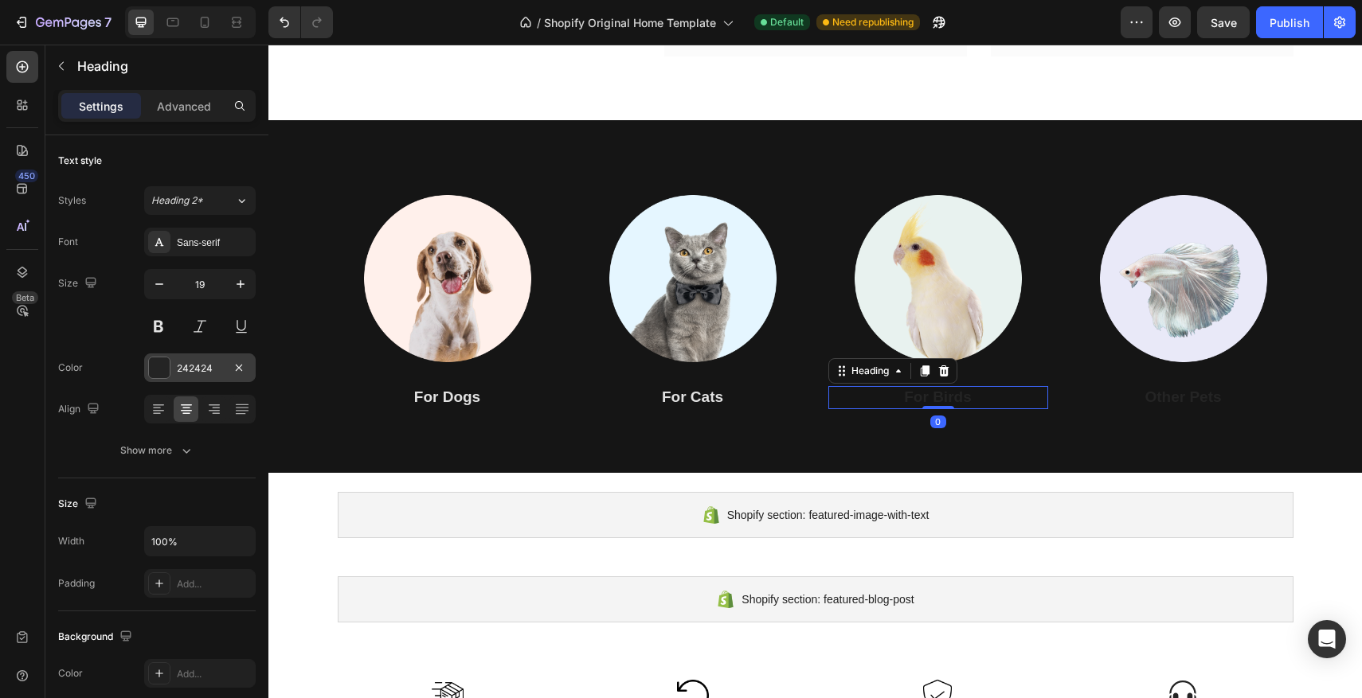
click at [160, 368] on div at bounding box center [159, 368] width 21 height 21
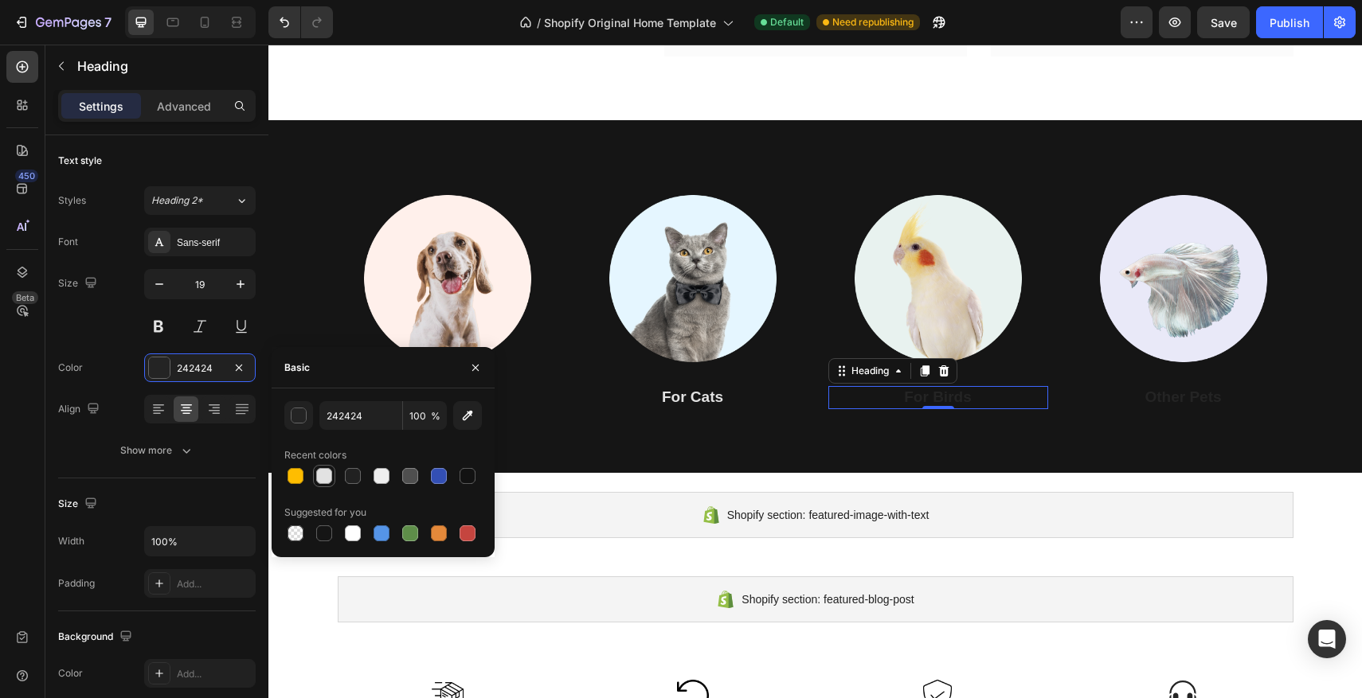
click at [328, 482] on div at bounding box center [324, 476] width 16 height 16
type input "E2E2E2"
click at [1183, 394] on p "Other Pets" at bounding box center [1183, 398] width 217 height 20
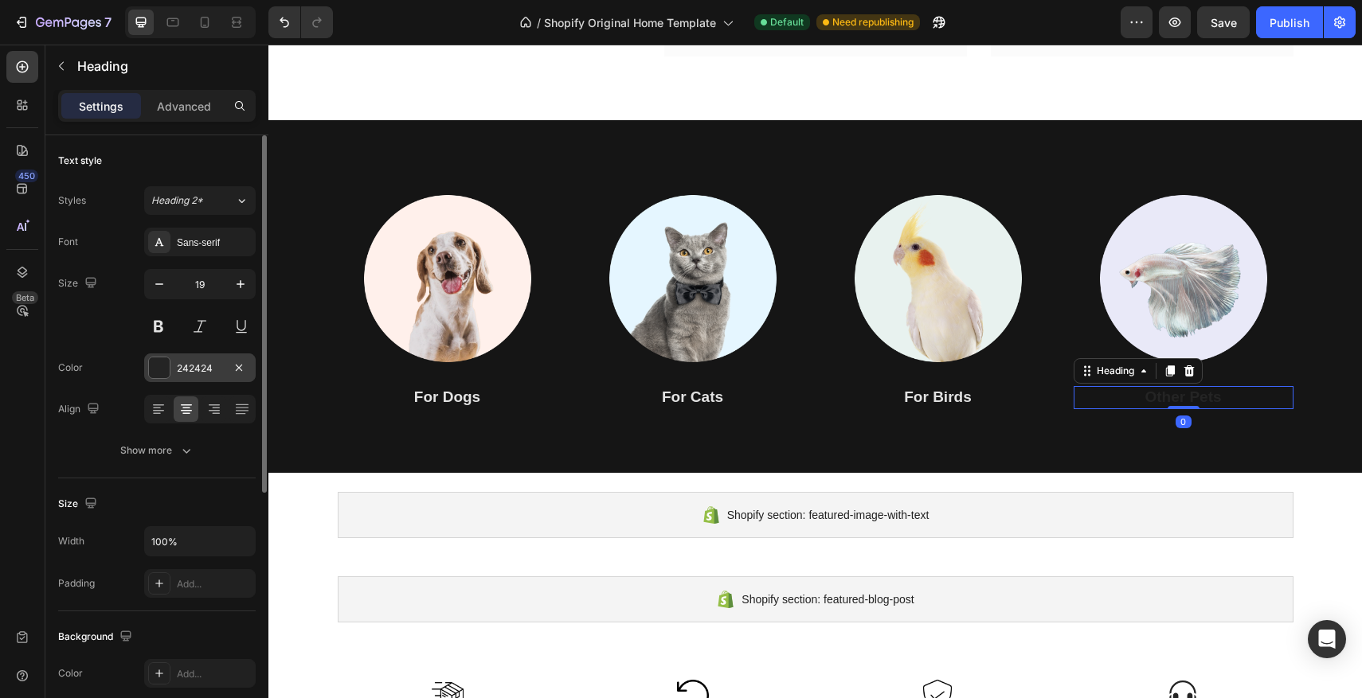
click at [166, 371] on div at bounding box center [159, 368] width 21 height 21
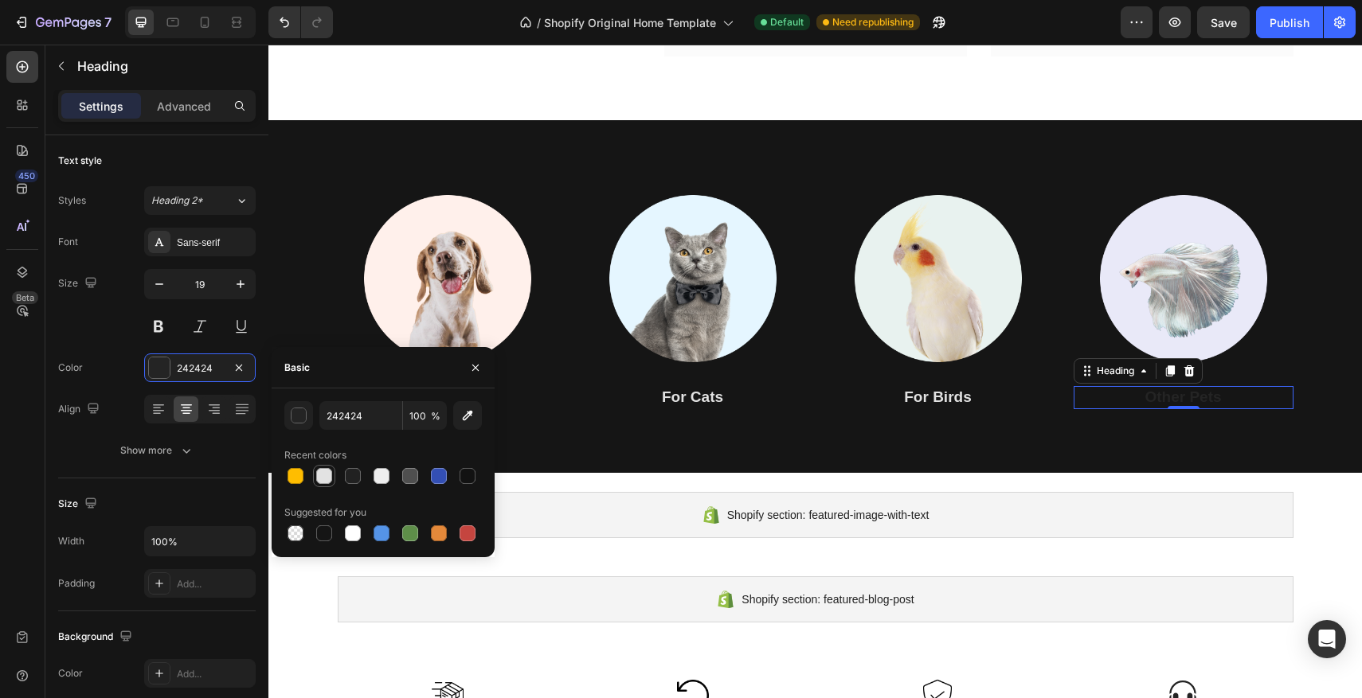
click at [325, 483] on div at bounding box center [324, 476] width 16 height 16
type input "E2E2E2"
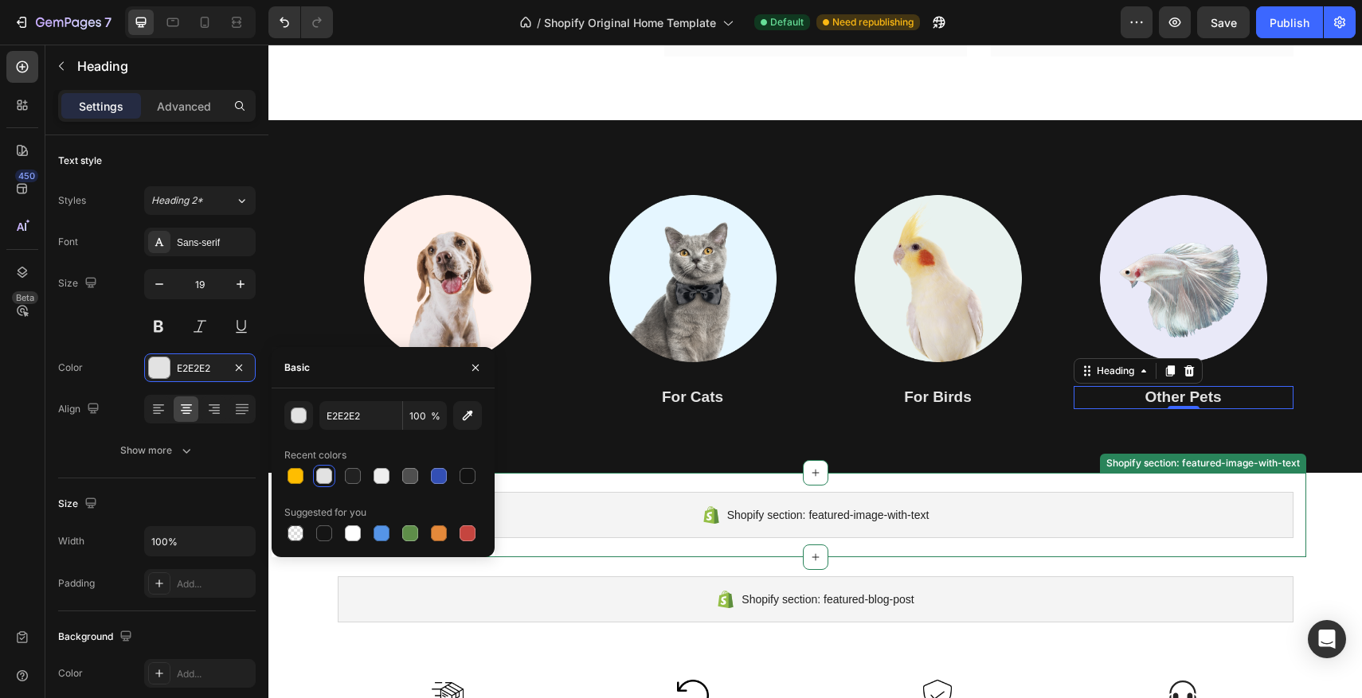
click at [957, 490] on div "Shopify section: featured-image-with-text Shopify section: featured-image-with-…" at bounding box center [815, 515] width 981 height 84
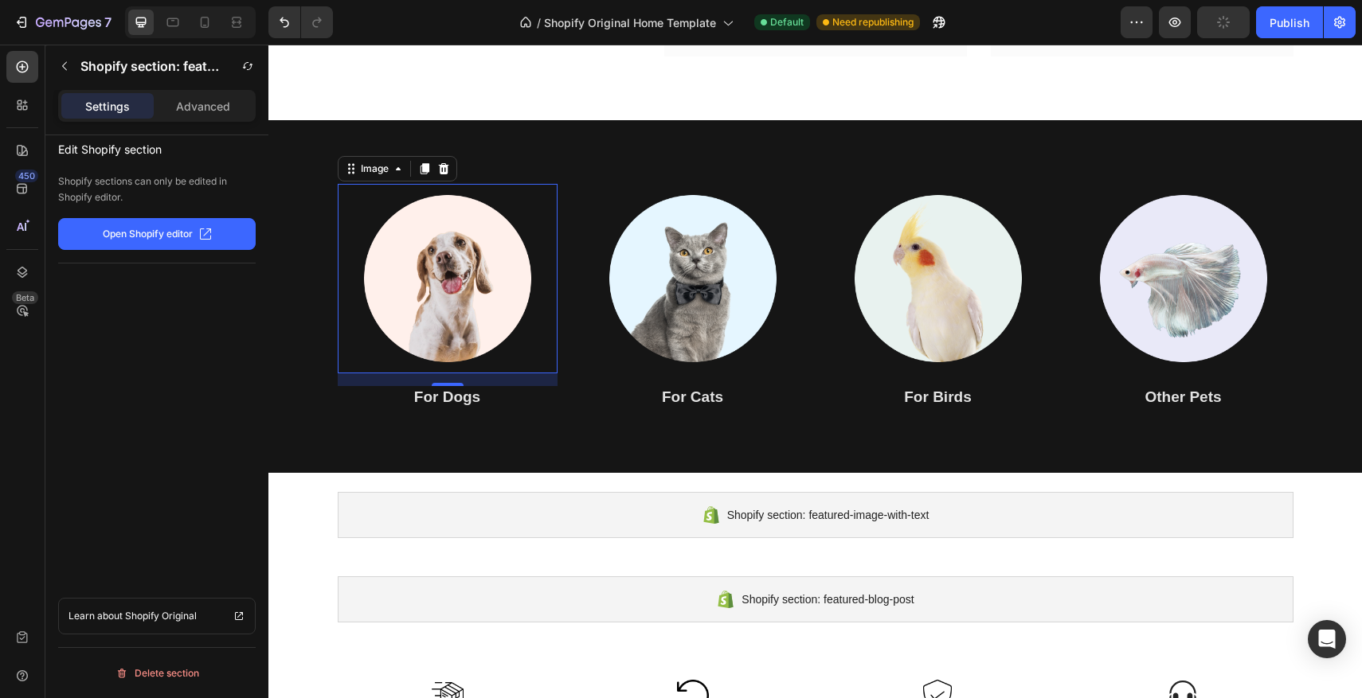
click at [432, 287] on img at bounding box center [448, 279] width 190 height 190
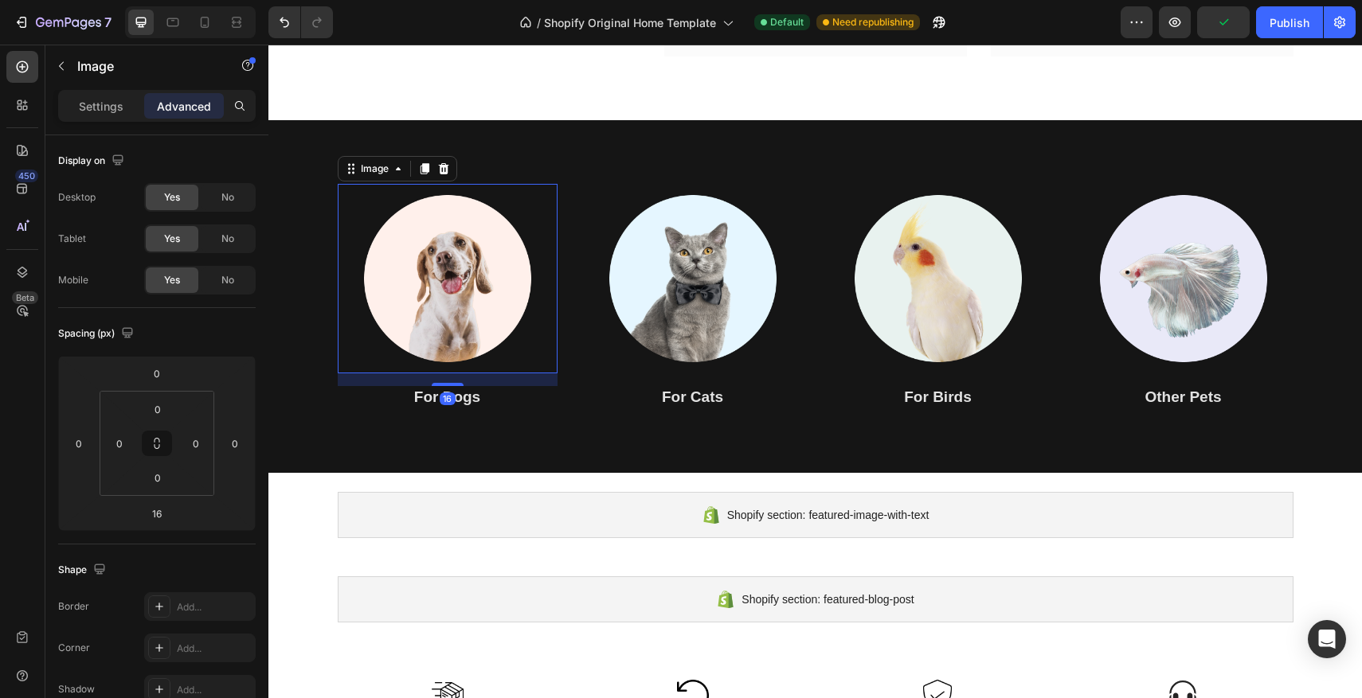
click at [384, 180] on div "Image" at bounding box center [397, 168] width 119 height 25
click at [378, 170] on div "Image" at bounding box center [375, 169] width 34 height 14
click at [61, 106] on div "Settings" at bounding box center [101, 105] width 80 height 25
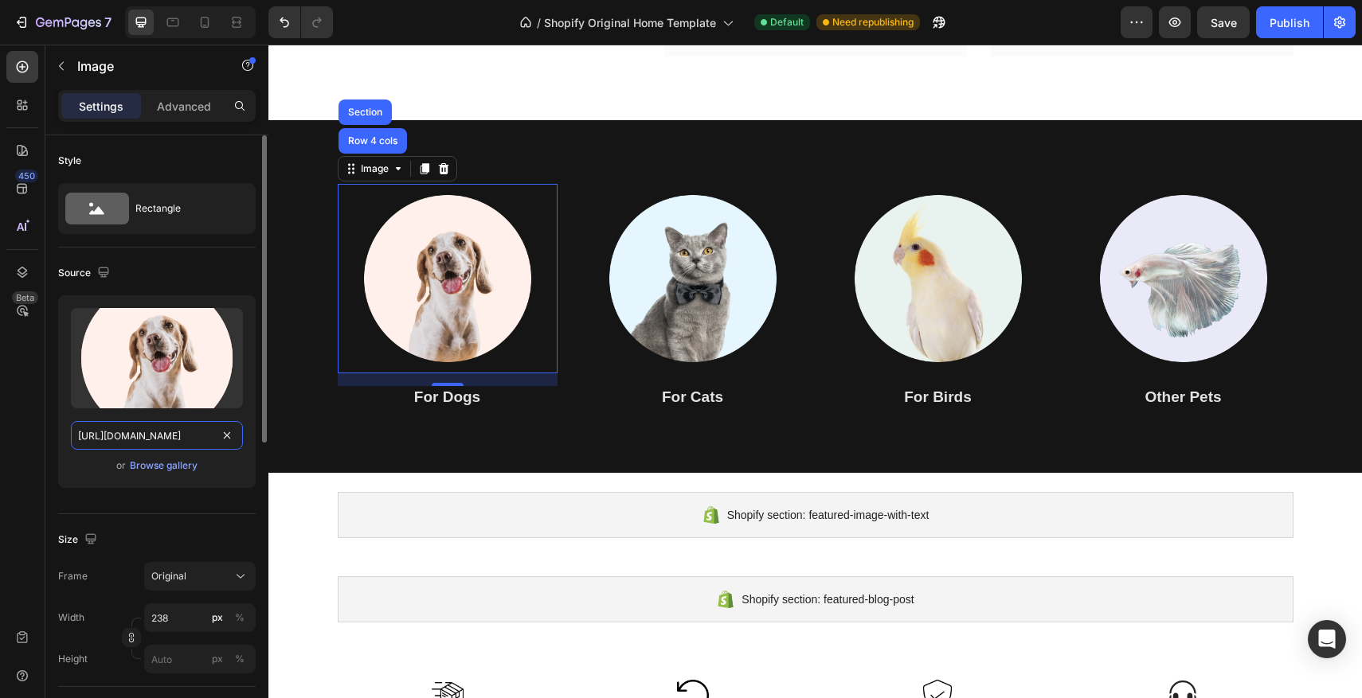
click at [194, 434] on input "https://ucarecdn.com/8059d950-0f88-4937-a1d6-7cbbe67f16c2/-/format/auto/-/previ…" at bounding box center [157, 435] width 172 height 29
click at [181, 466] on div "Browse gallery" at bounding box center [164, 466] width 68 height 14
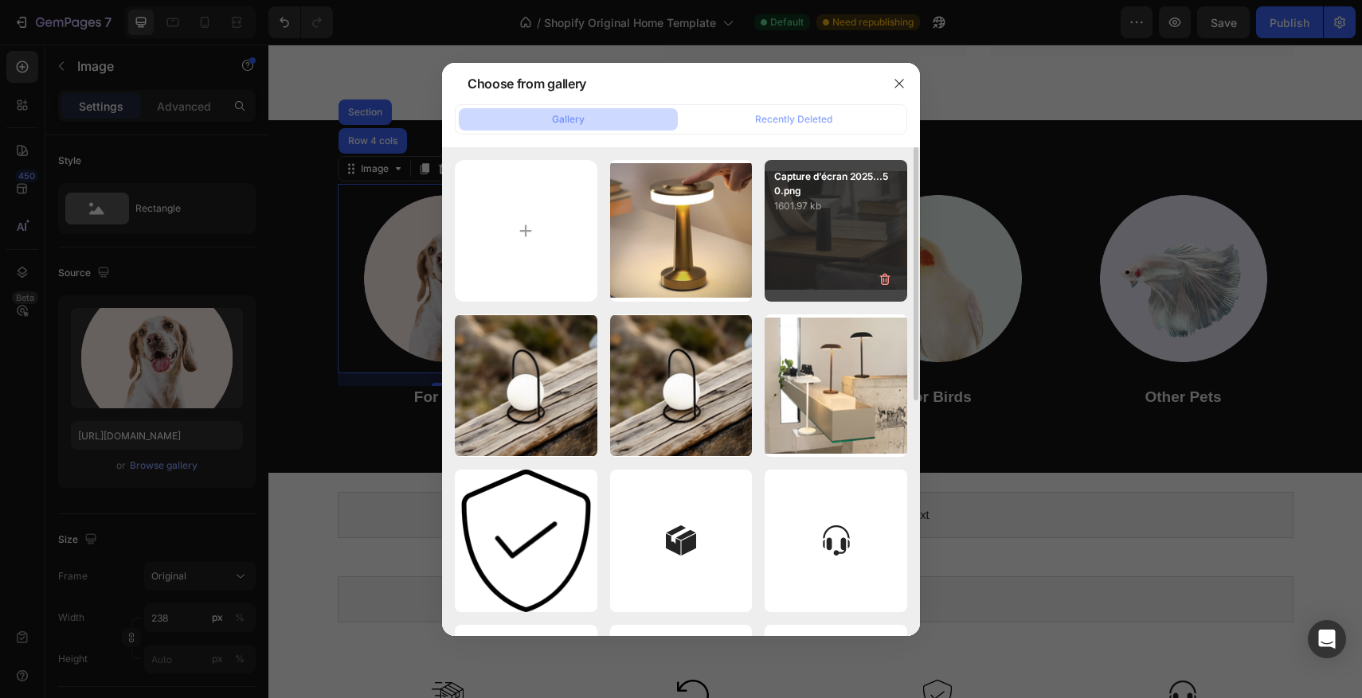
click at [800, 225] on div "Capture d’écran 2025...50.png 1601.97 kb" at bounding box center [836, 231] width 143 height 143
type input "[URL][DOMAIN_NAME]"
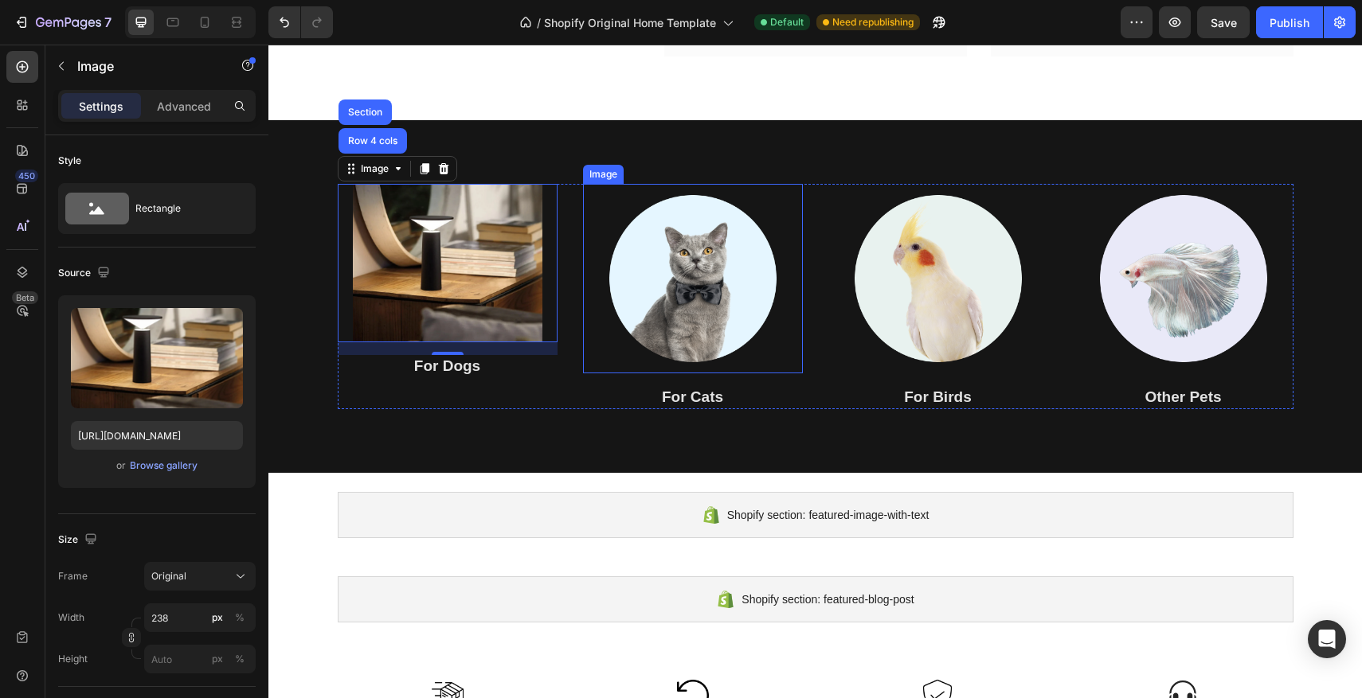
click at [684, 260] on img at bounding box center [693, 279] width 190 height 190
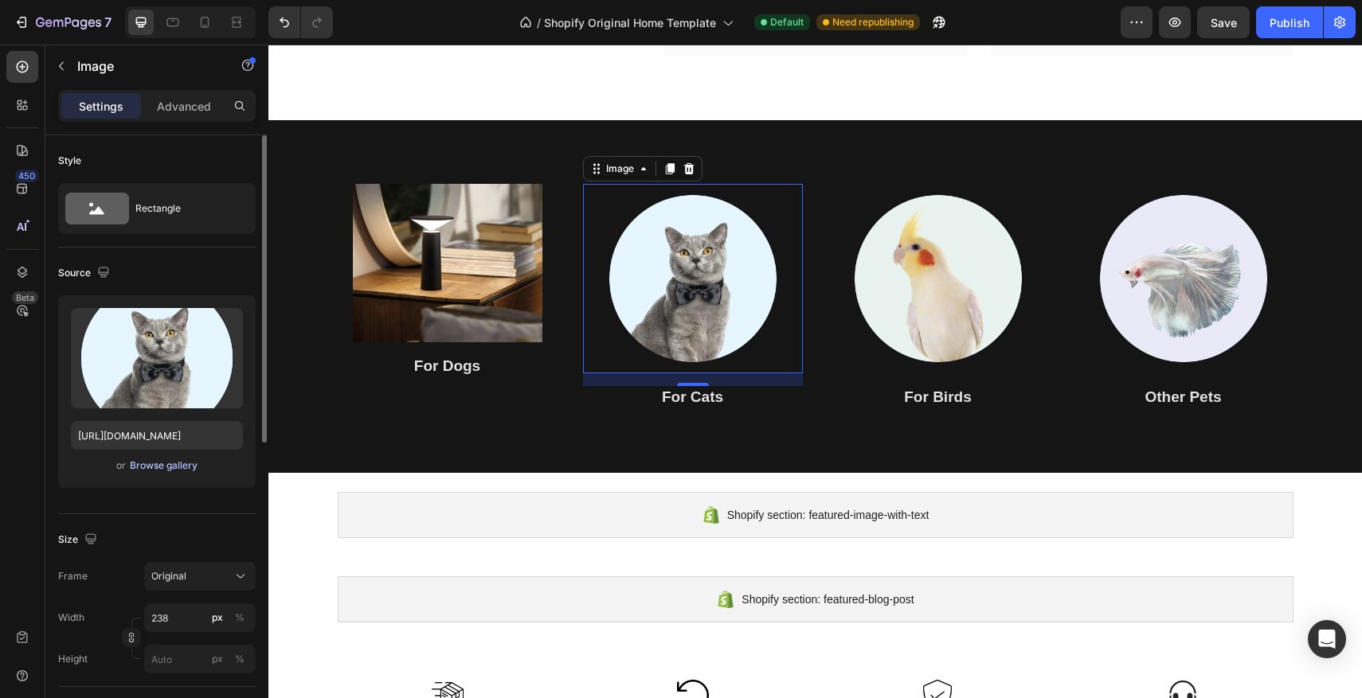
click at [184, 467] on div "Browse gallery" at bounding box center [164, 466] width 68 height 14
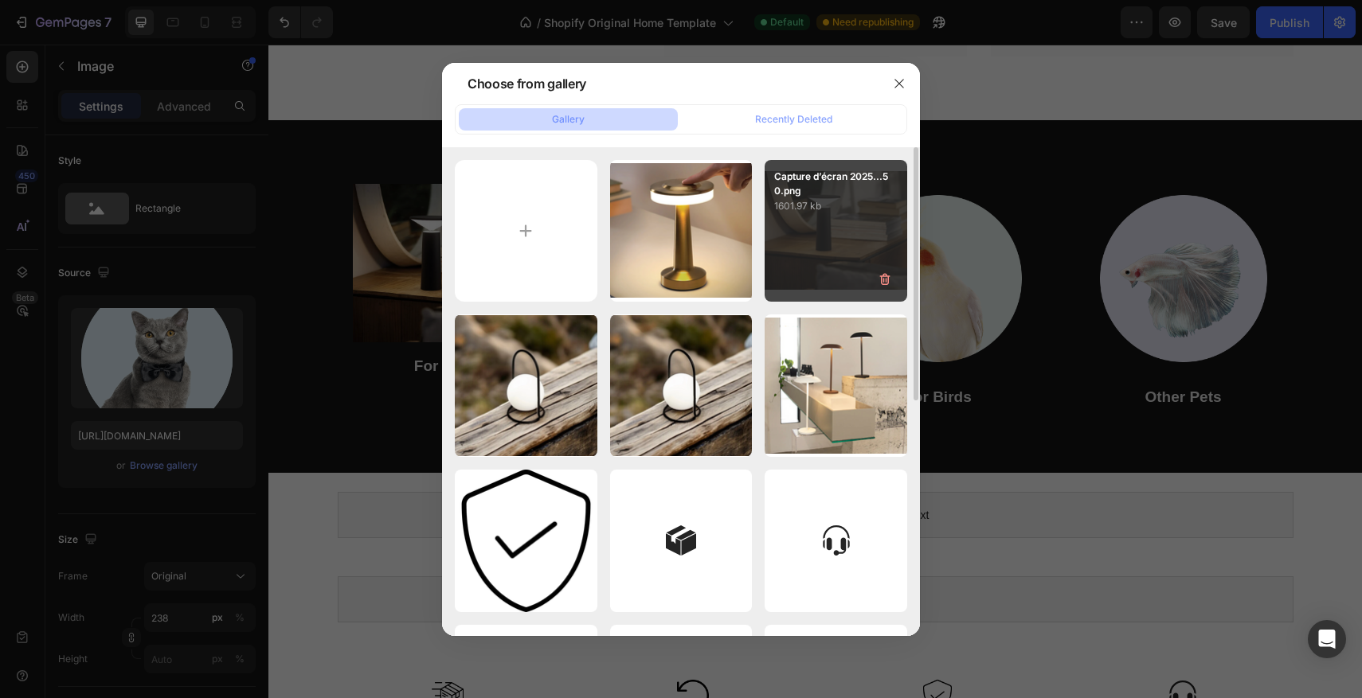
click at [818, 265] on div "Capture d’écran 2025...50.png 1601.97 kb" at bounding box center [836, 231] width 143 height 143
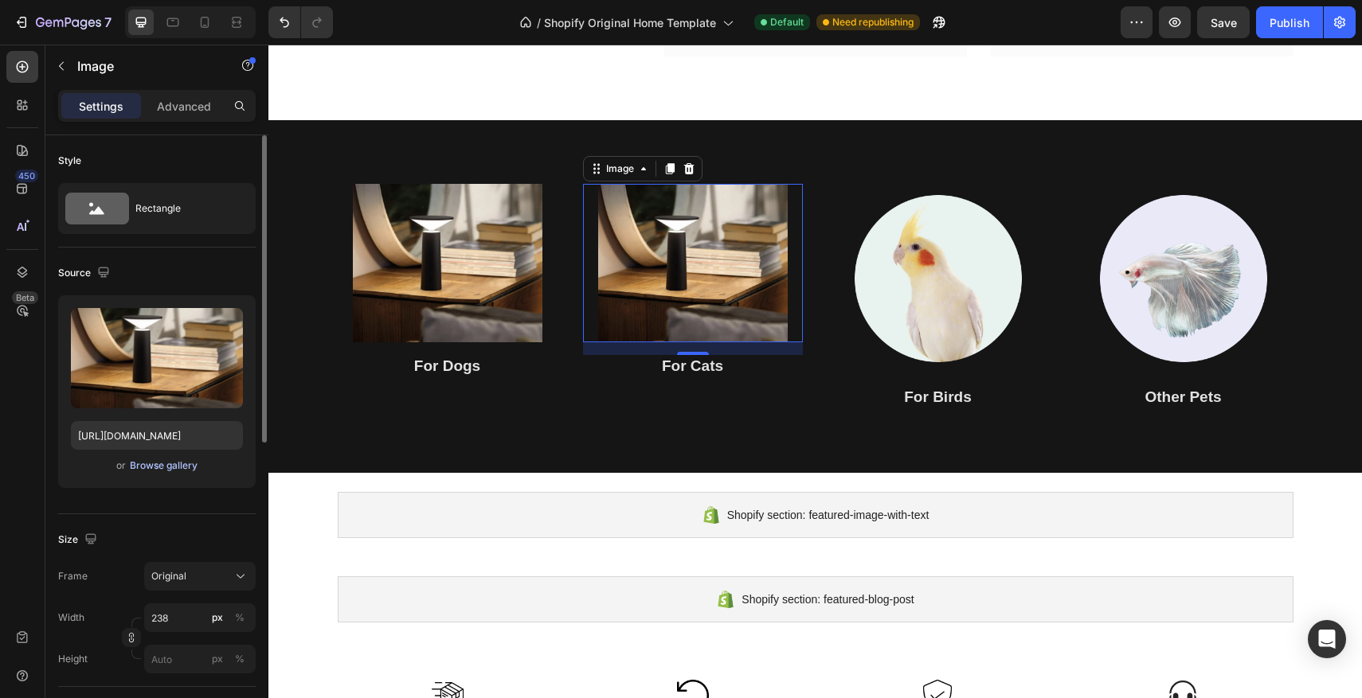
click at [178, 467] on div "Browse gallery" at bounding box center [164, 466] width 68 height 14
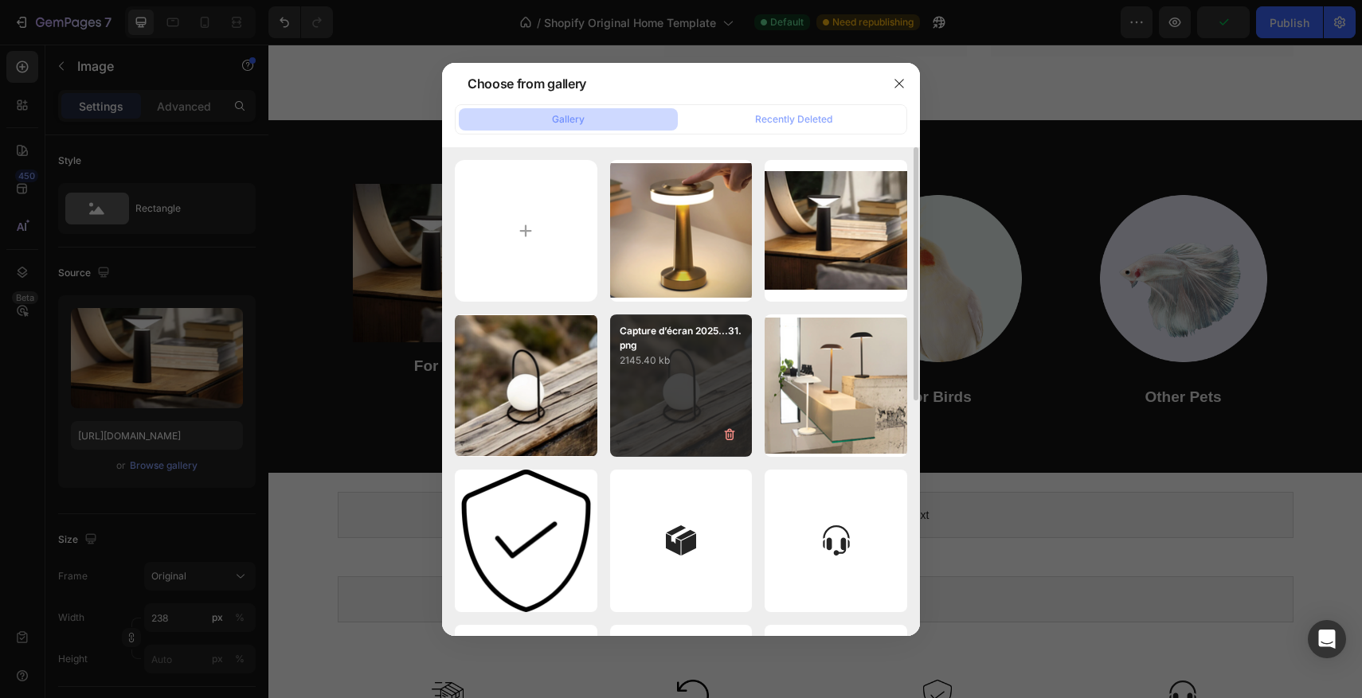
click at [660, 373] on div "Capture d’écran 2025...31.png 2145.40 kb" at bounding box center [681, 386] width 143 height 143
type input "https://cdn.shopify.com/s/files/1/0670/7760/3493/files/gempages_581389846103196…"
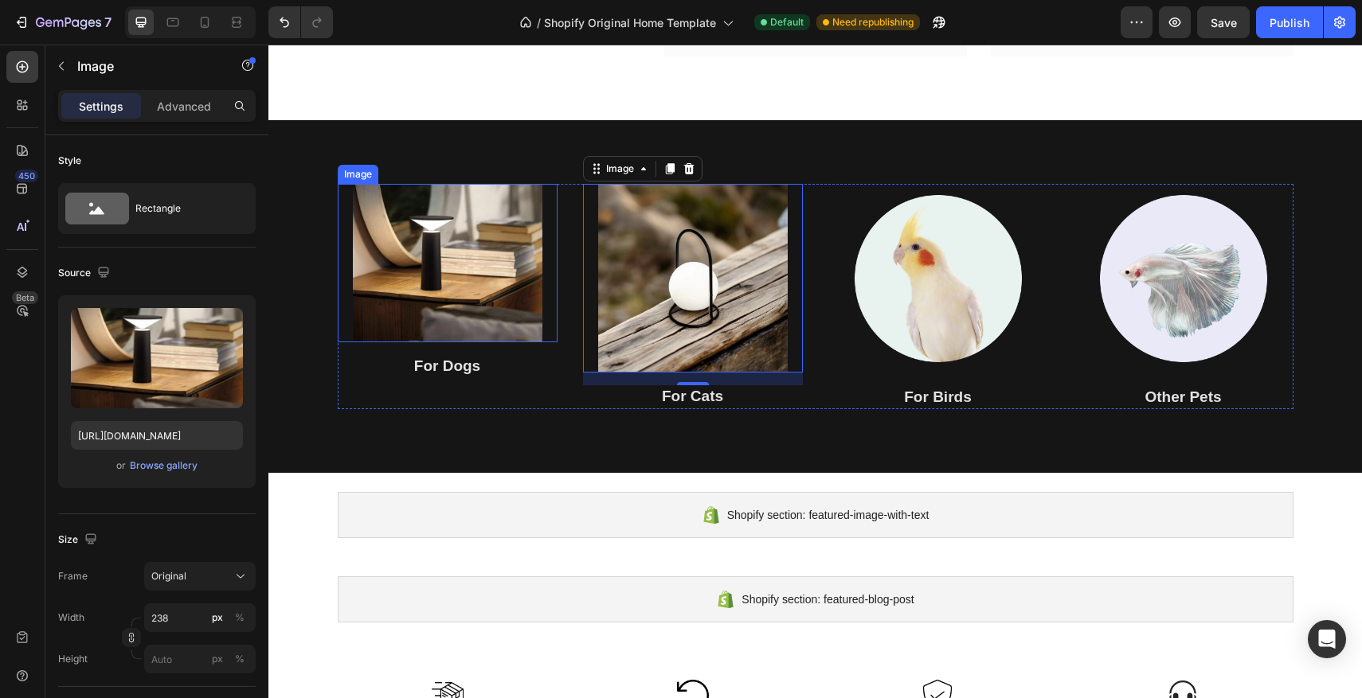
click at [390, 299] on img at bounding box center [448, 263] width 190 height 158
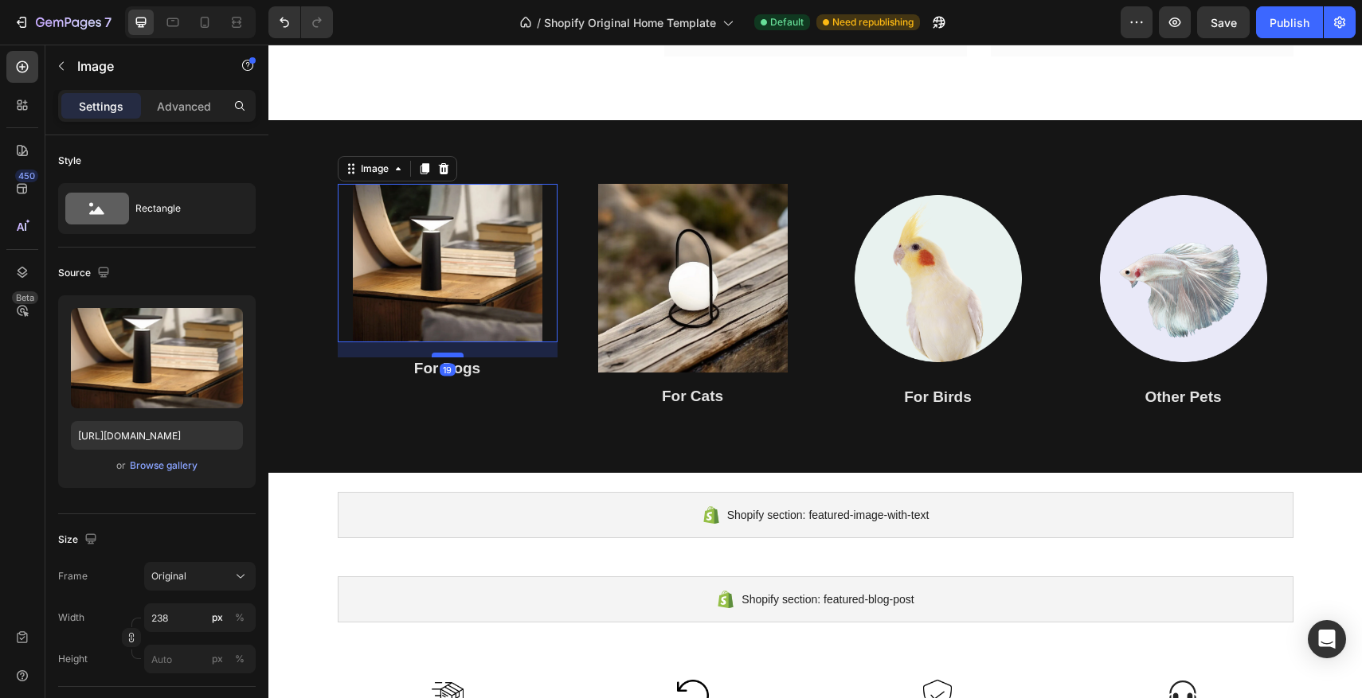
click at [459, 354] on div at bounding box center [448, 355] width 32 height 5
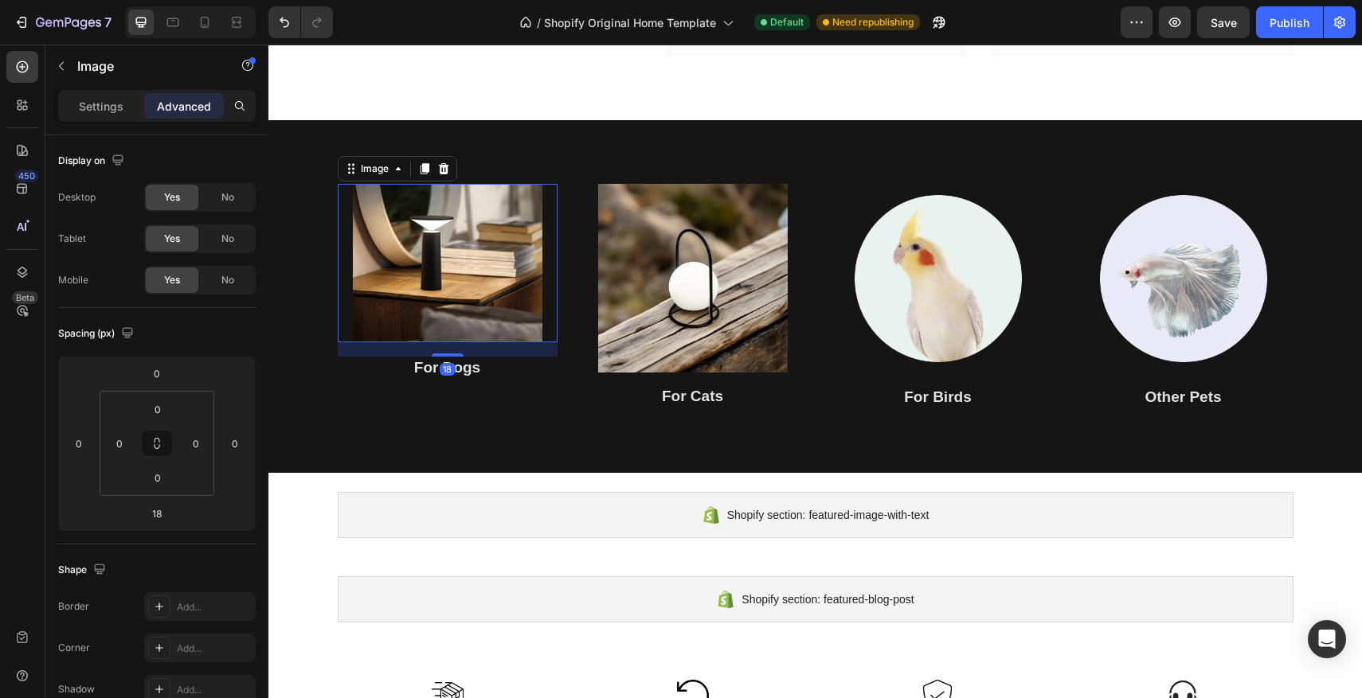
click at [467, 315] on img at bounding box center [448, 263] width 190 height 158
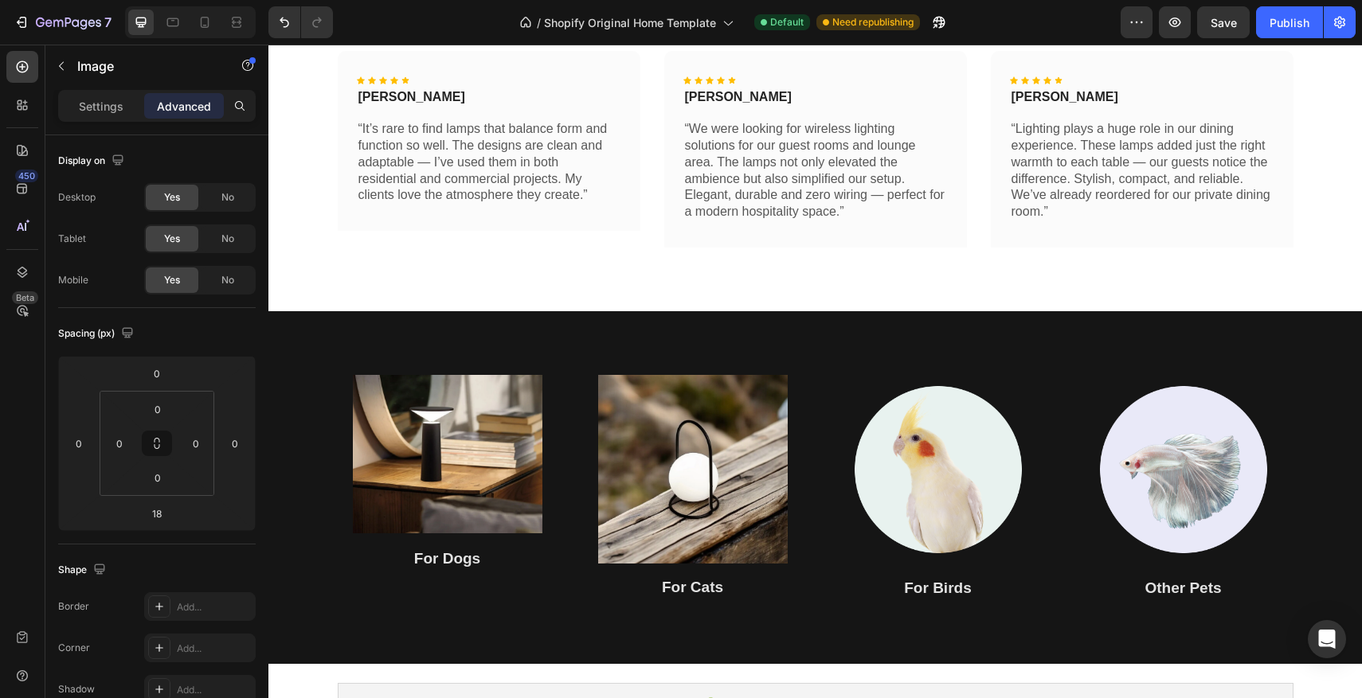
scroll to position [667, 0]
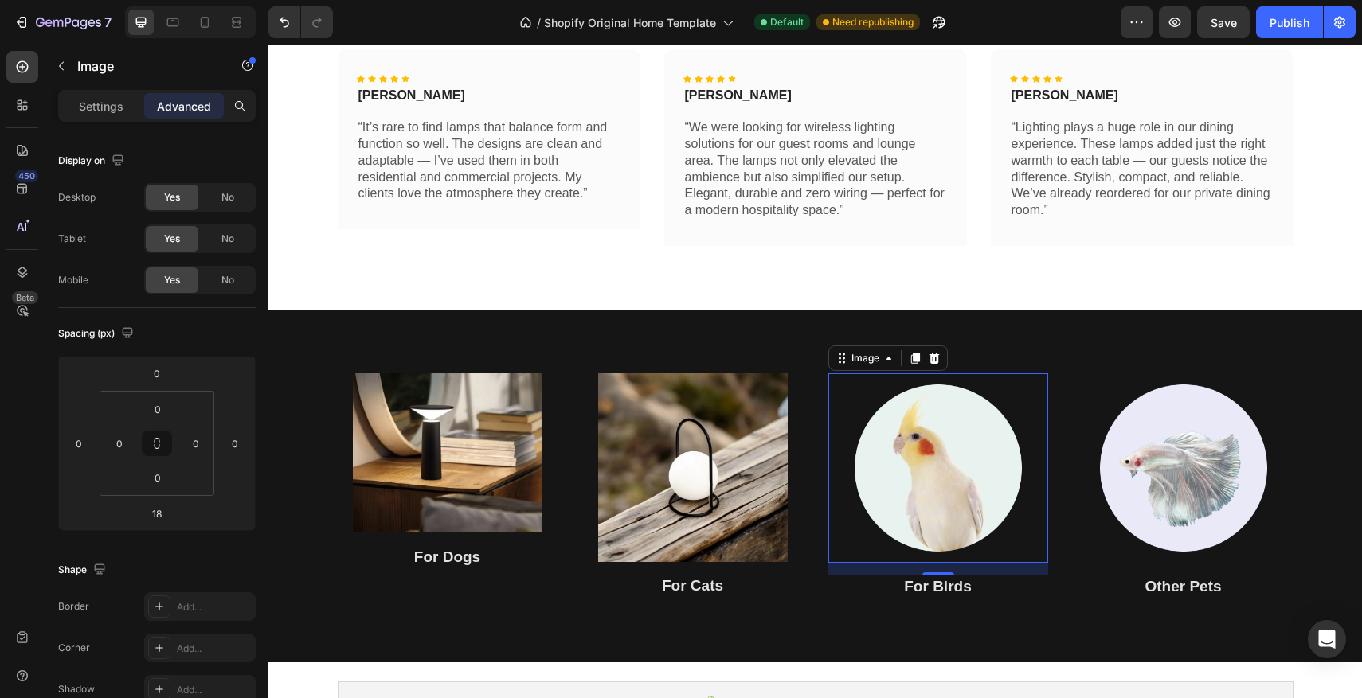
click at [953, 498] on img at bounding box center [938, 469] width 190 height 190
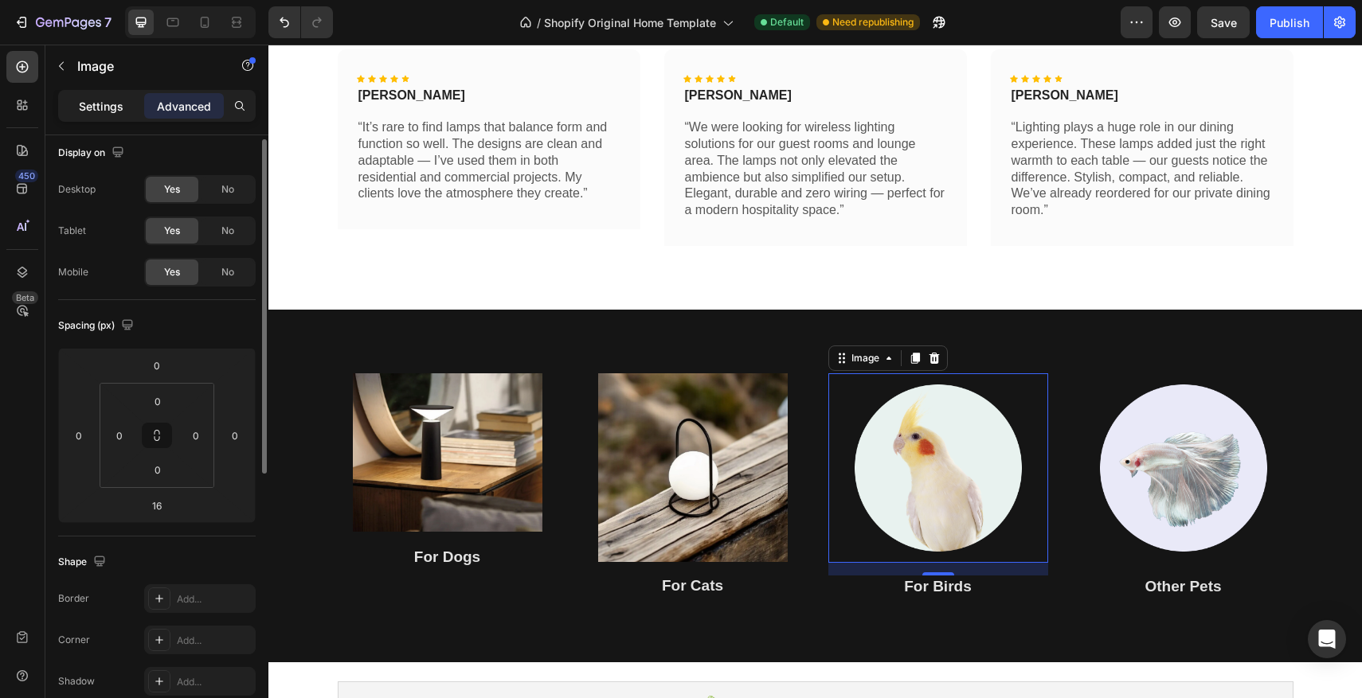
click at [111, 113] on p "Settings" at bounding box center [101, 106] width 45 height 17
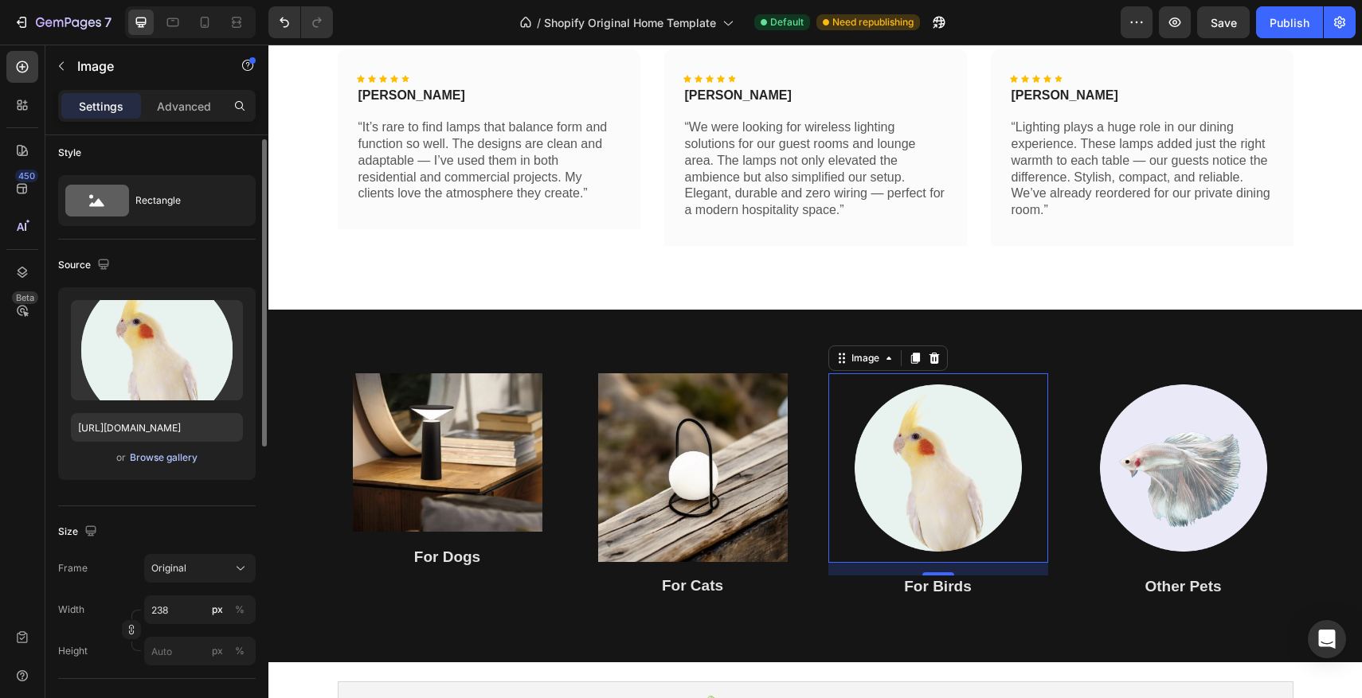
click at [167, 458] on div "Browse gallery" at bounding box center [164, 458] width 68 height 14
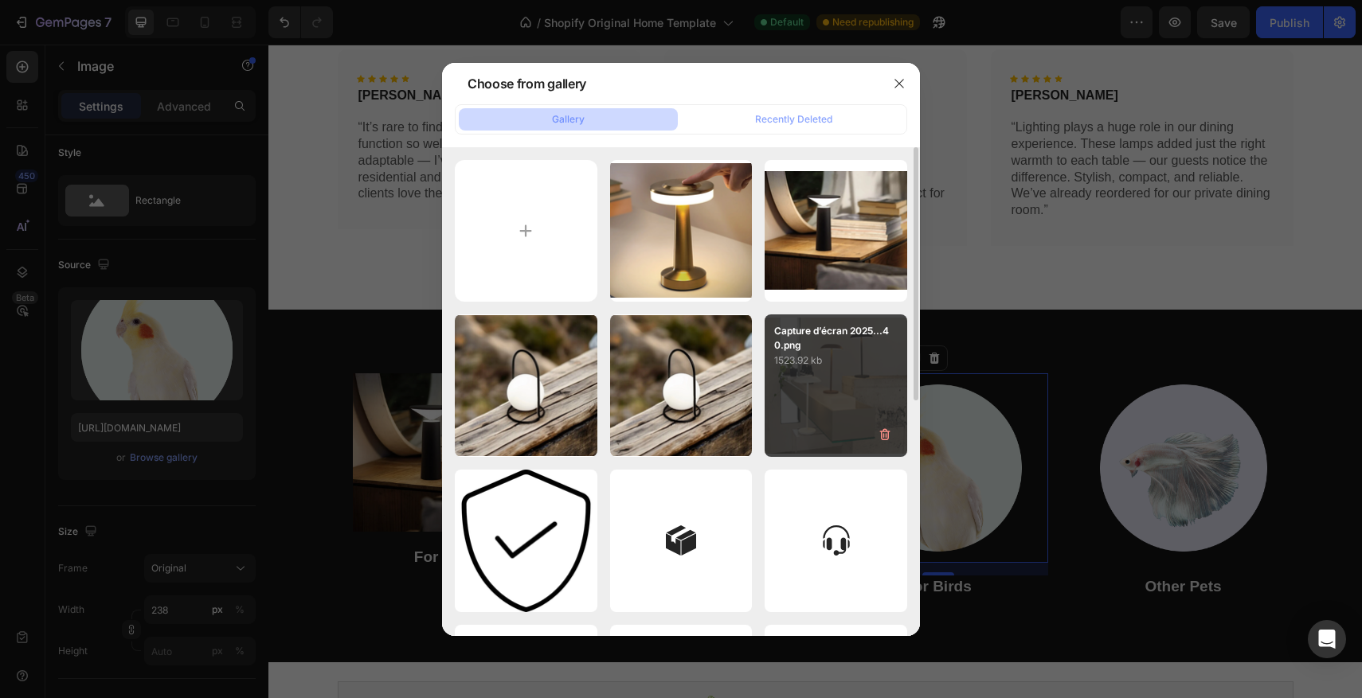
click at [814, 417] on div "Capture d’écran 2025...40.png 1523.92 kb" at bounding box center [836, 386] width 143 height 143
type input "[URL][DOMAIN_NAME]"
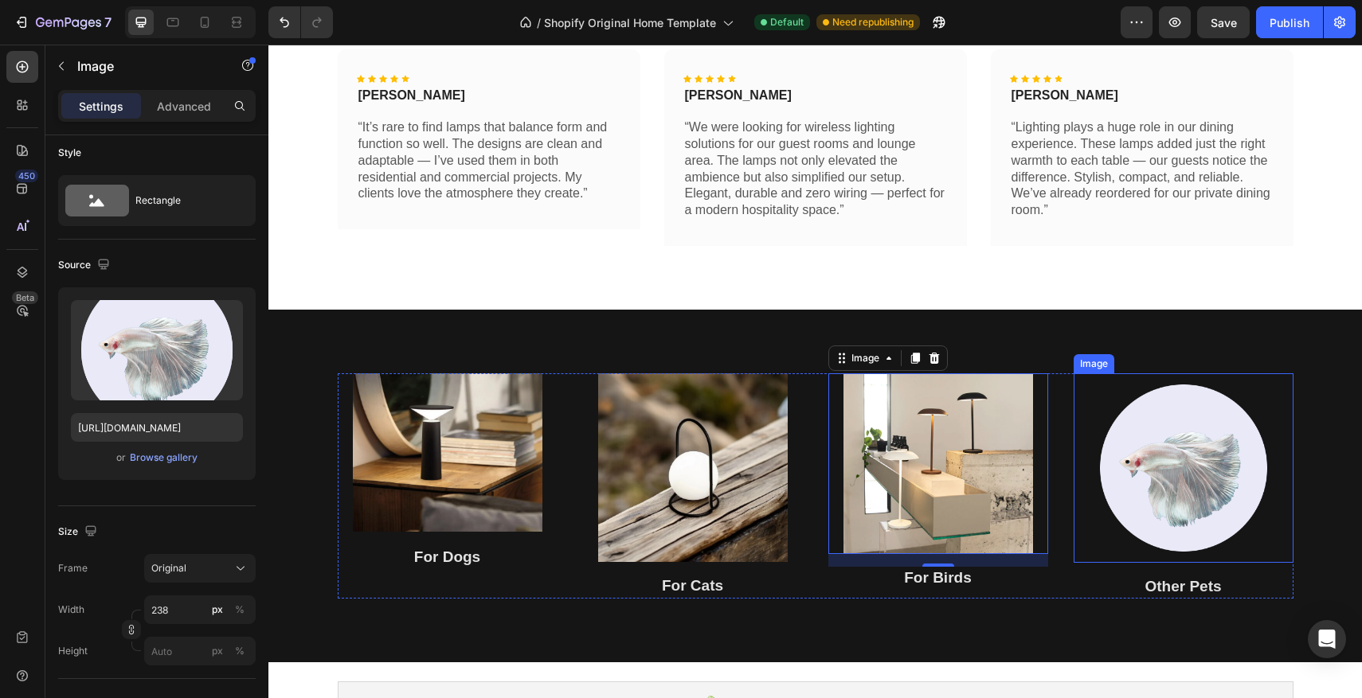
click at [1205, 487] on img at bounding box center [1184, 469] width 190 height 190
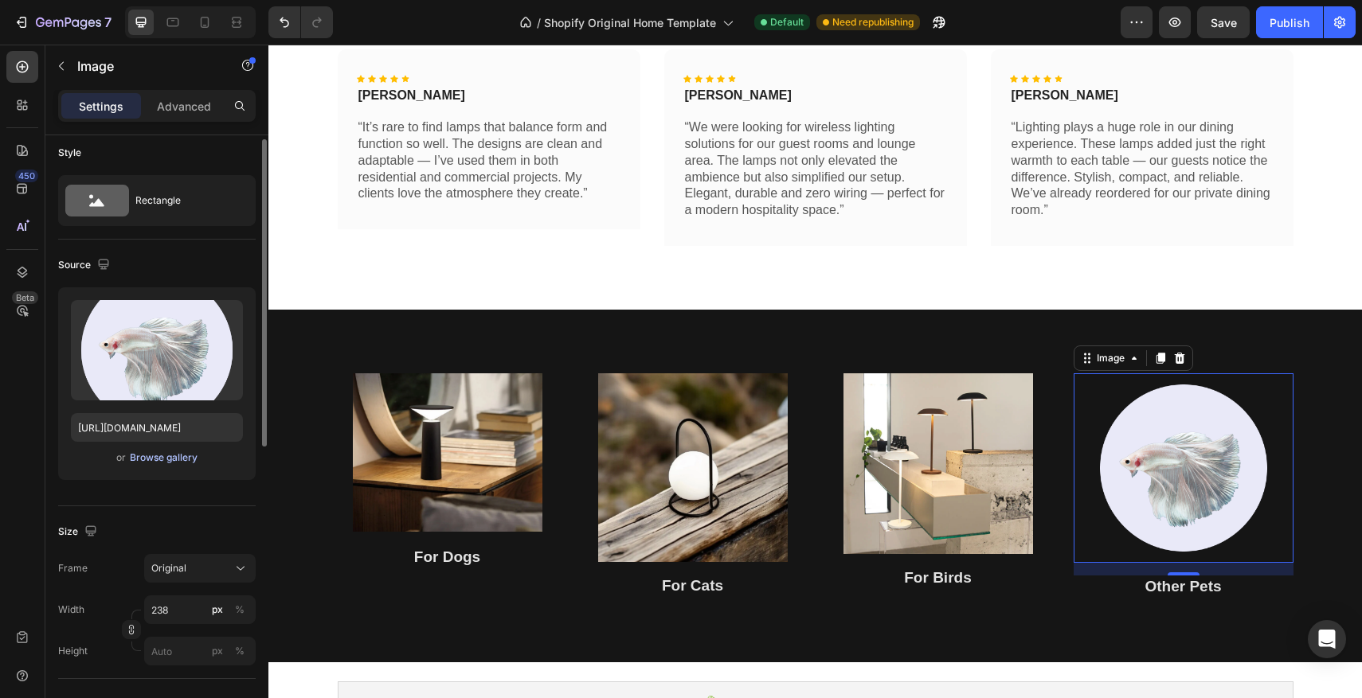
click at [168, 457] on div "Browse gallery" at bounding box center [164, 458] width 68 height 14
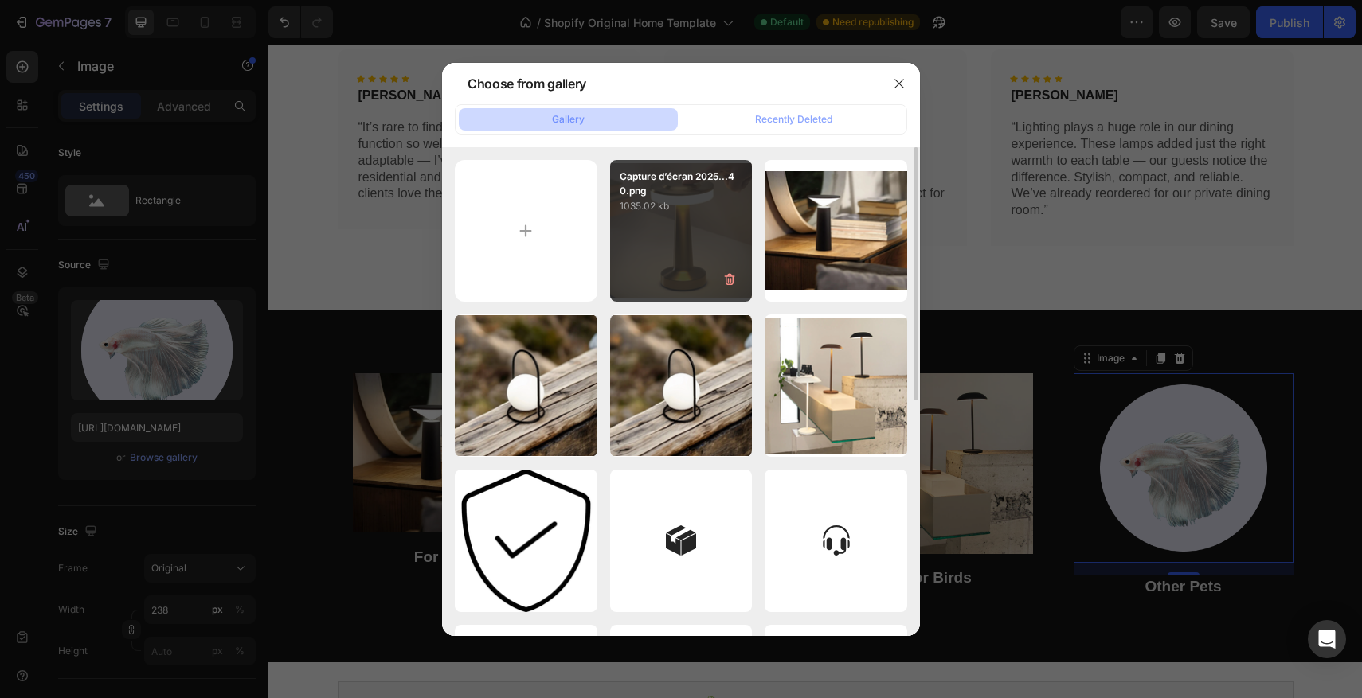
click at [688, 239] on div "Capture d’écran 2025...40.png 1035.02 kb" at bounding box center [681, 231] width 143 height 143
type input "https://cdn.shopify.com/s/files/1/0670/7760/3493/files/gempages_581389846103196…"
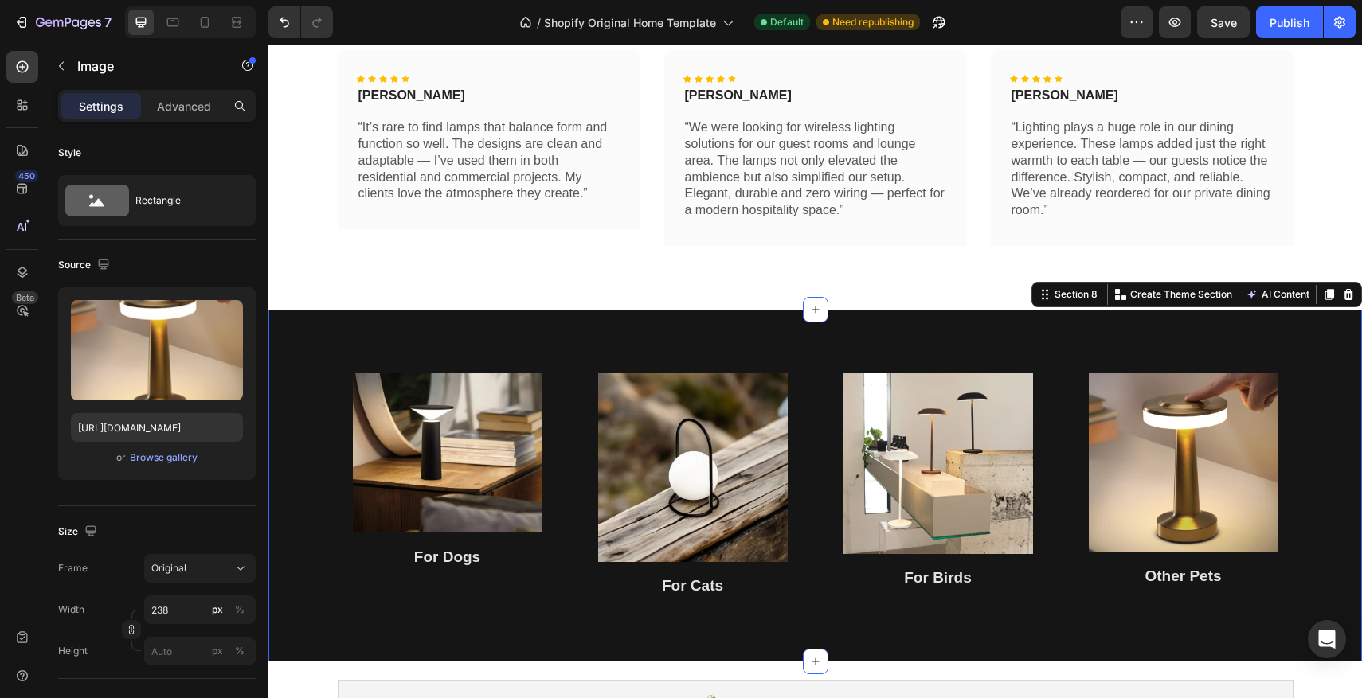
click at [1253, 338] on div "Image For Dogs Heading Image For Cats Heading Image For Birds Heading Image Oth…" at bounding box center [814, 486] width 1093 height 352
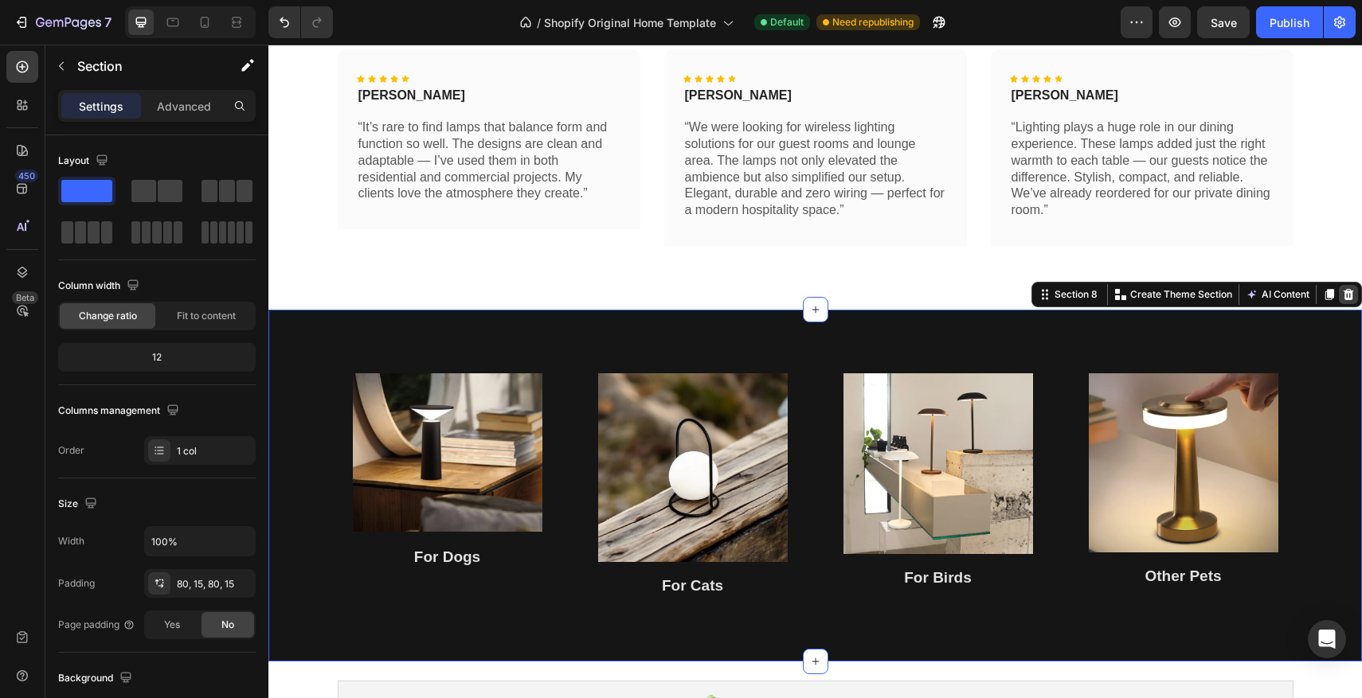
click at [1356, 300] on div at bounding box center [1348, 294] width 19 height 19
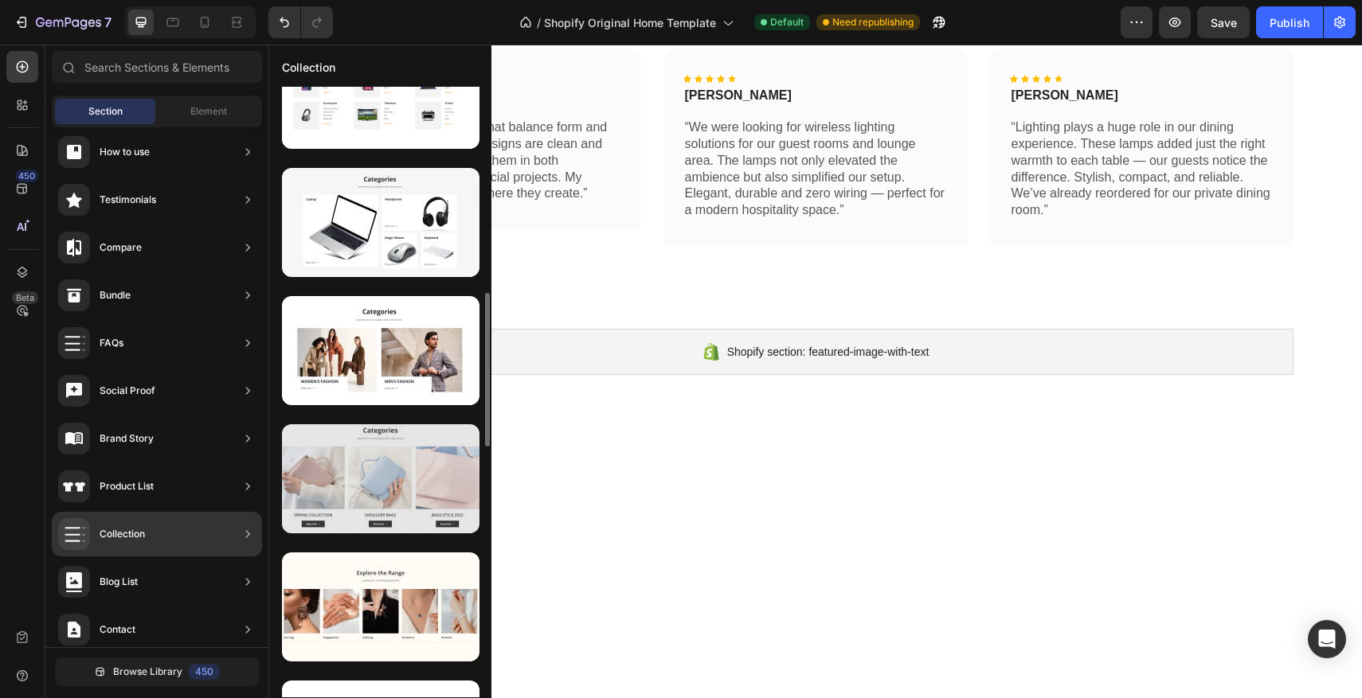
scroll to position [816, 0]
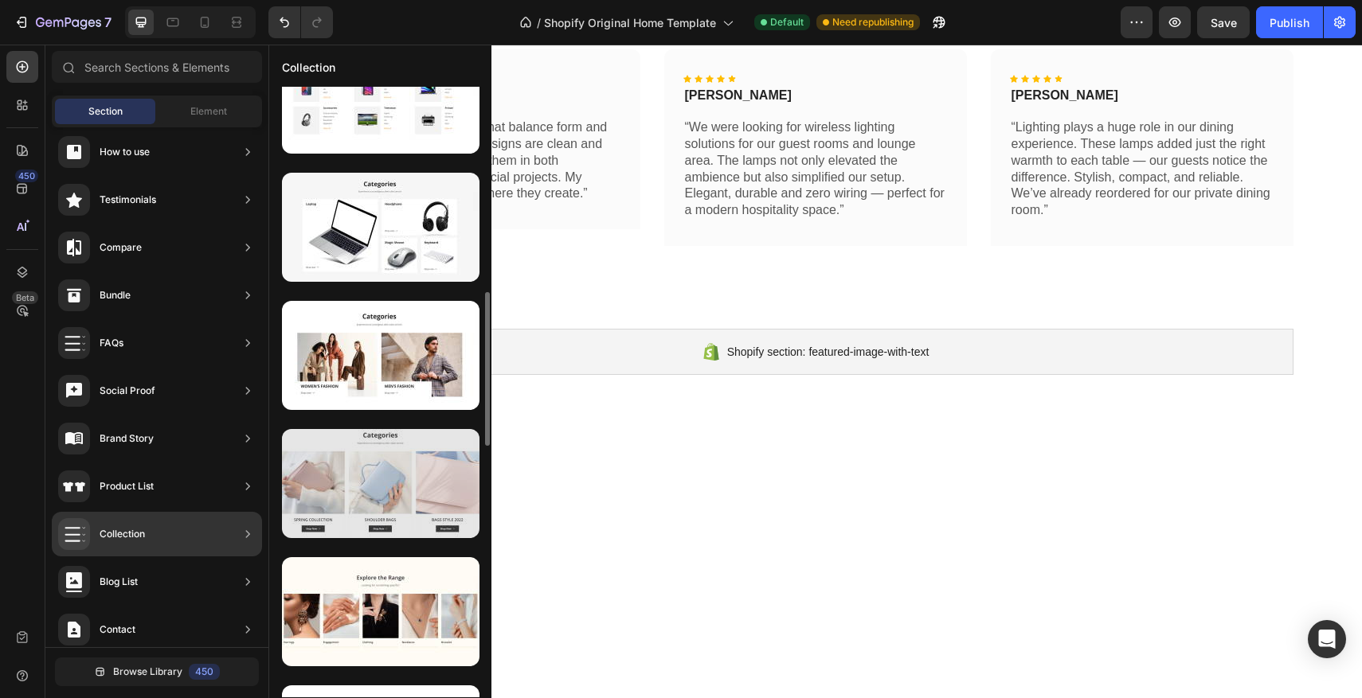
click at [360, 475] on div at bounding box center [381, 483] width 198 height 109
click at [367, 474] on div at bounding box center [381, 483] width 198 height 109
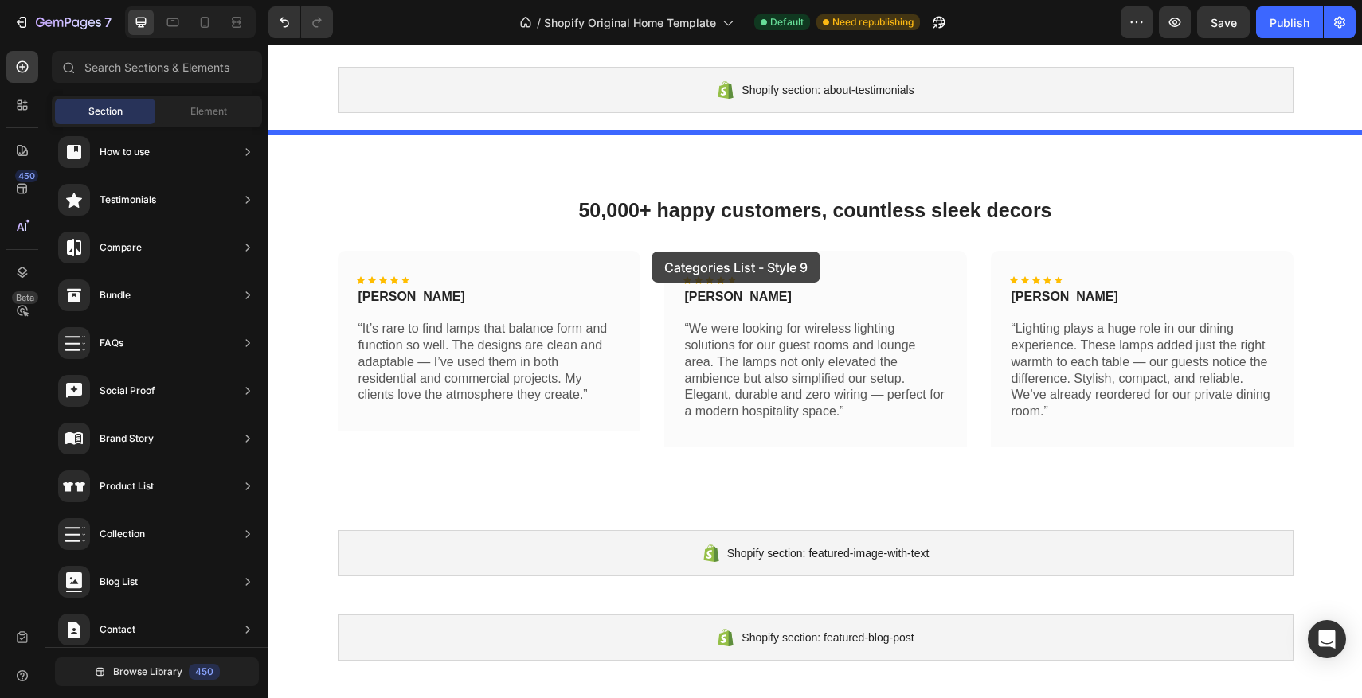
scroll to position [453, 0]
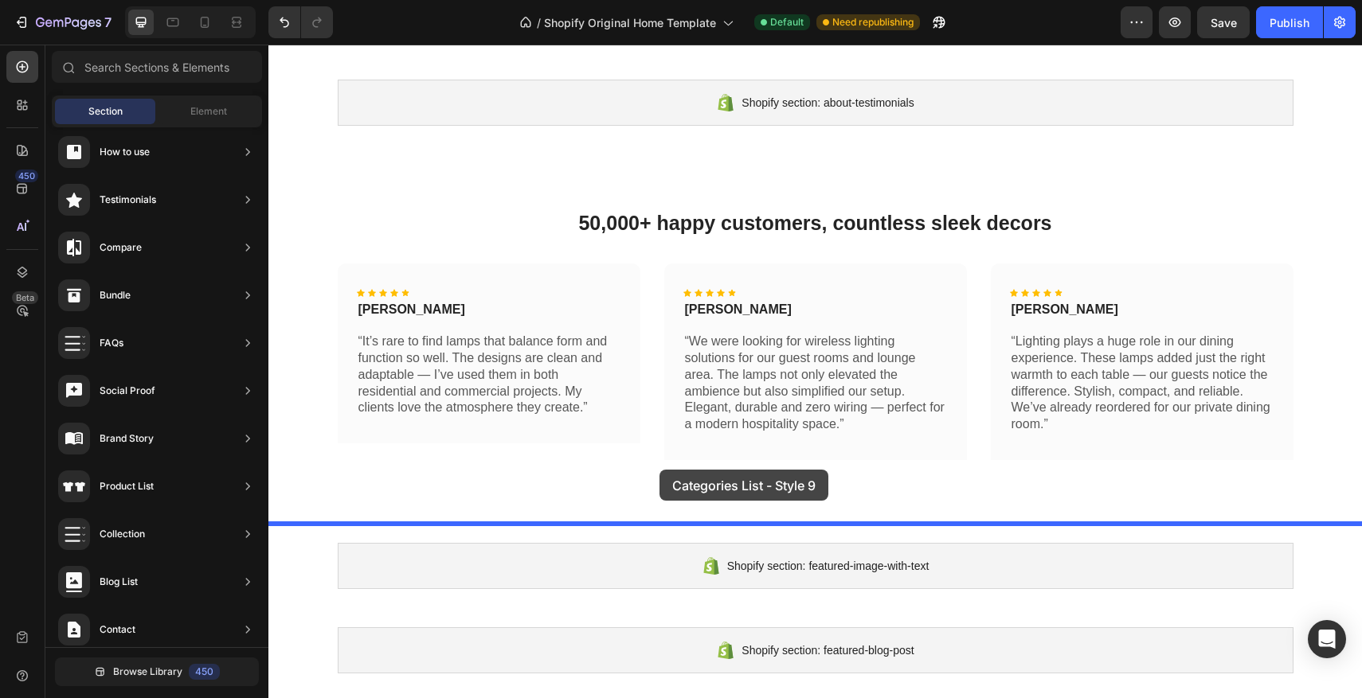
drag, startPoint x: 608, startPoint y: 533, endPoint x: 659, endPoint y: 470, distance: 81.5
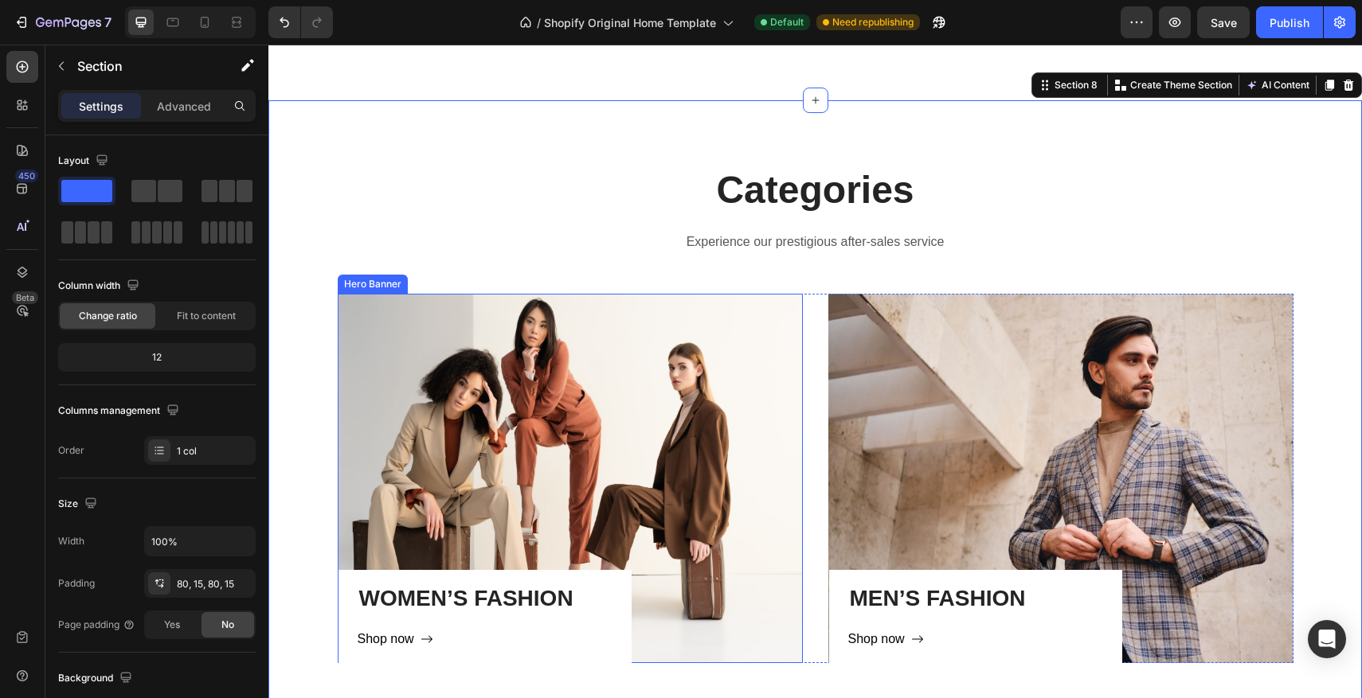
scroll to position [878, 0]
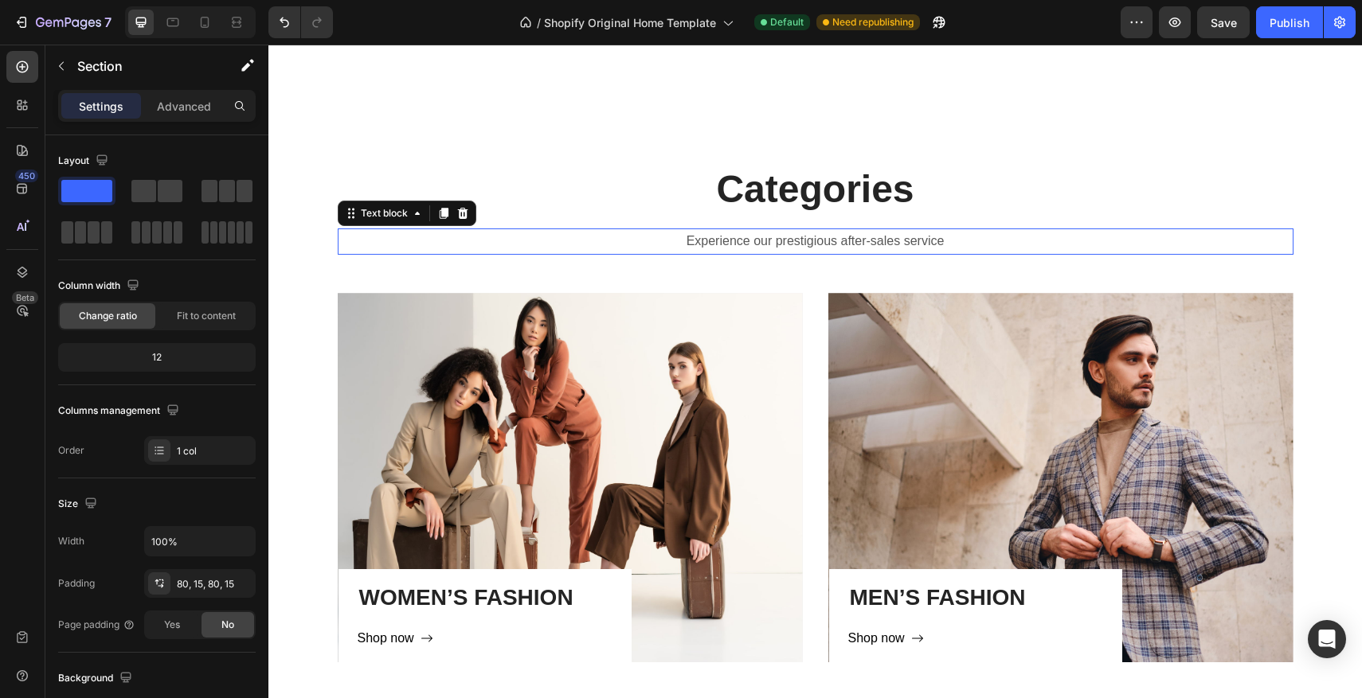
click at [820, 249] on p "Experience our prestigious after-sales service" at bounding box center [815, 241] width 953 height 23
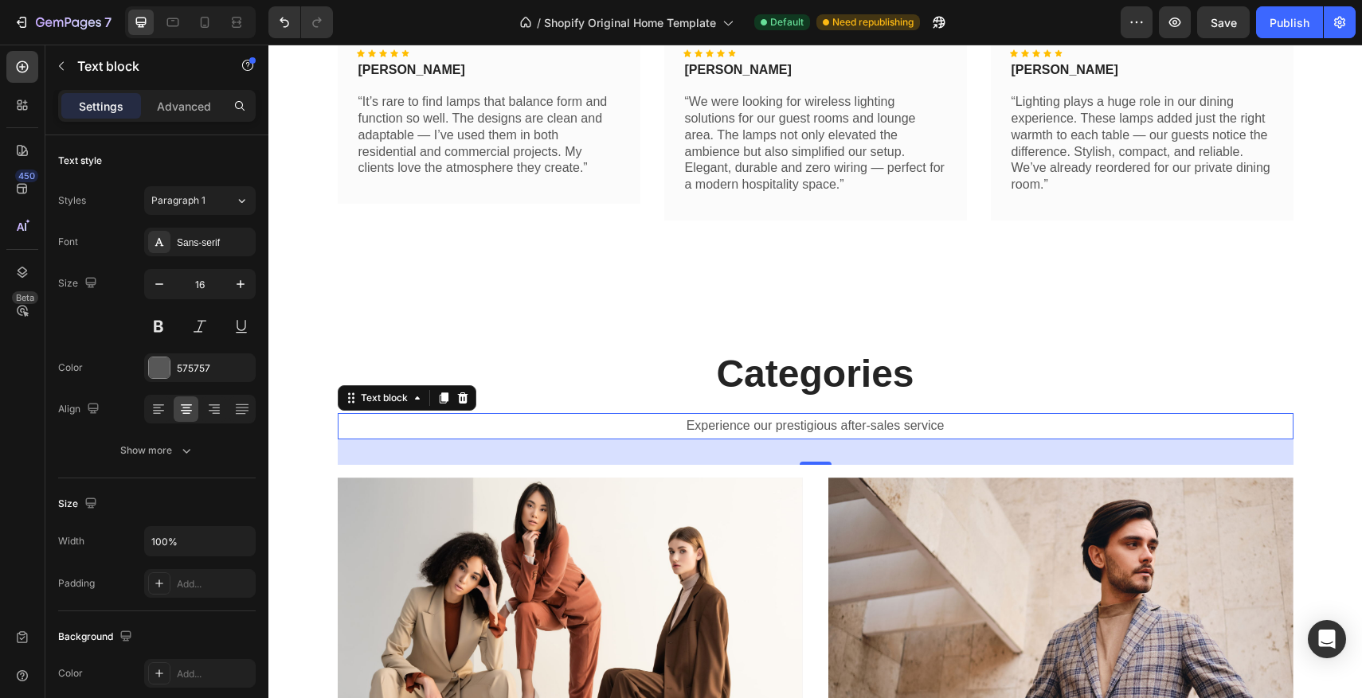
scroll to position [674, 0]
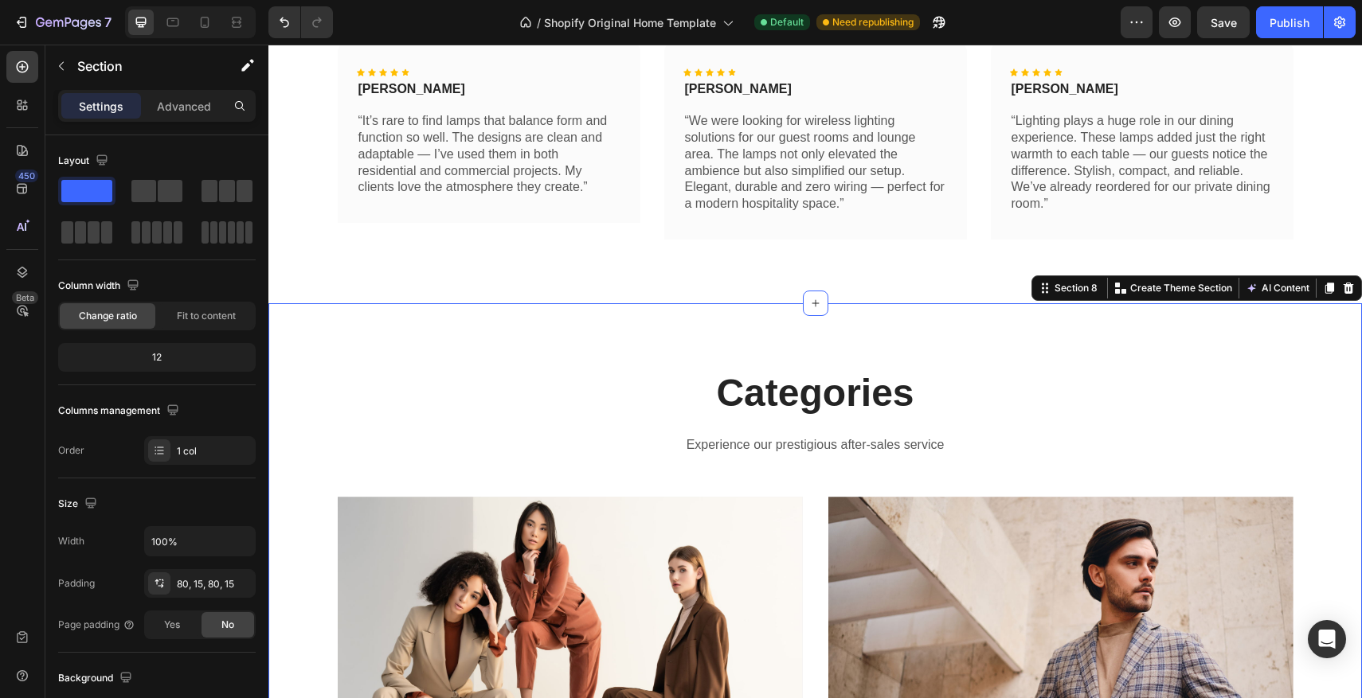
click at [897, 310] on div "Categories Heading Experience our prestigious after-sales service Text block Ro…" at bounding box center [814, 616] width 1093 height 627
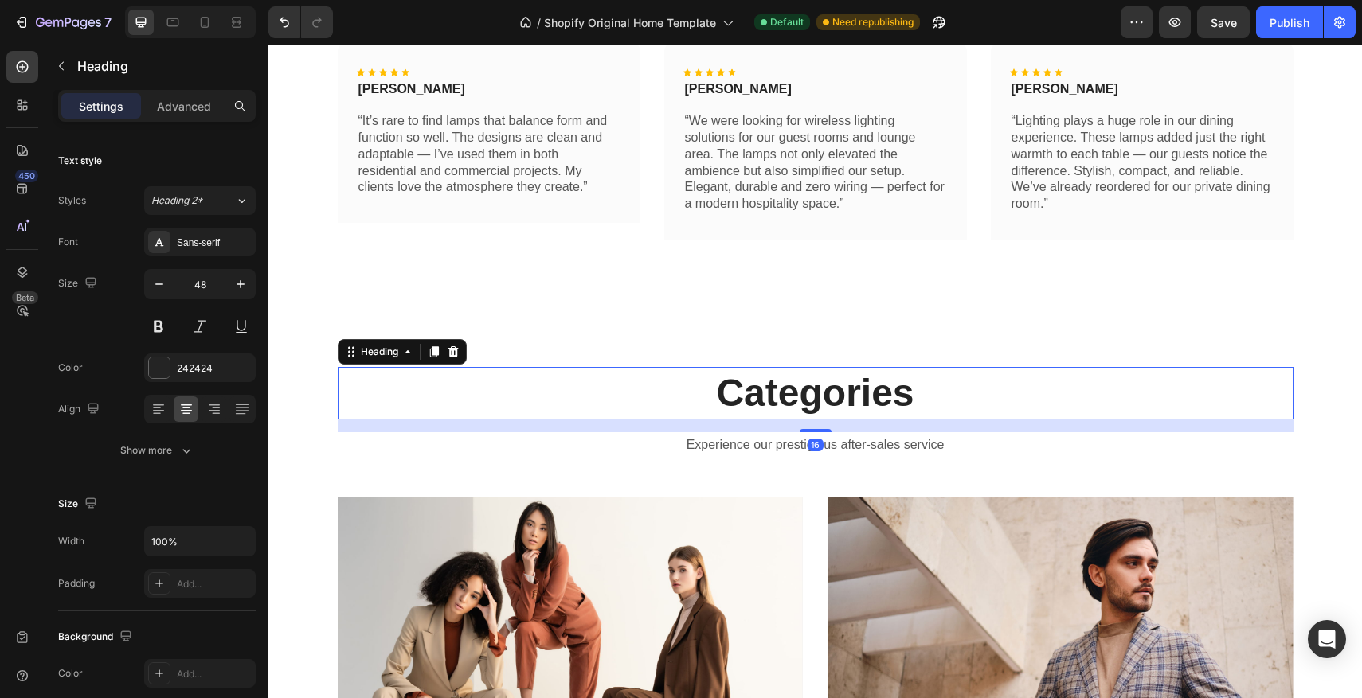
click at [836, 388] on p "Categories" at bounding box center [815, 393] width 953 height 49
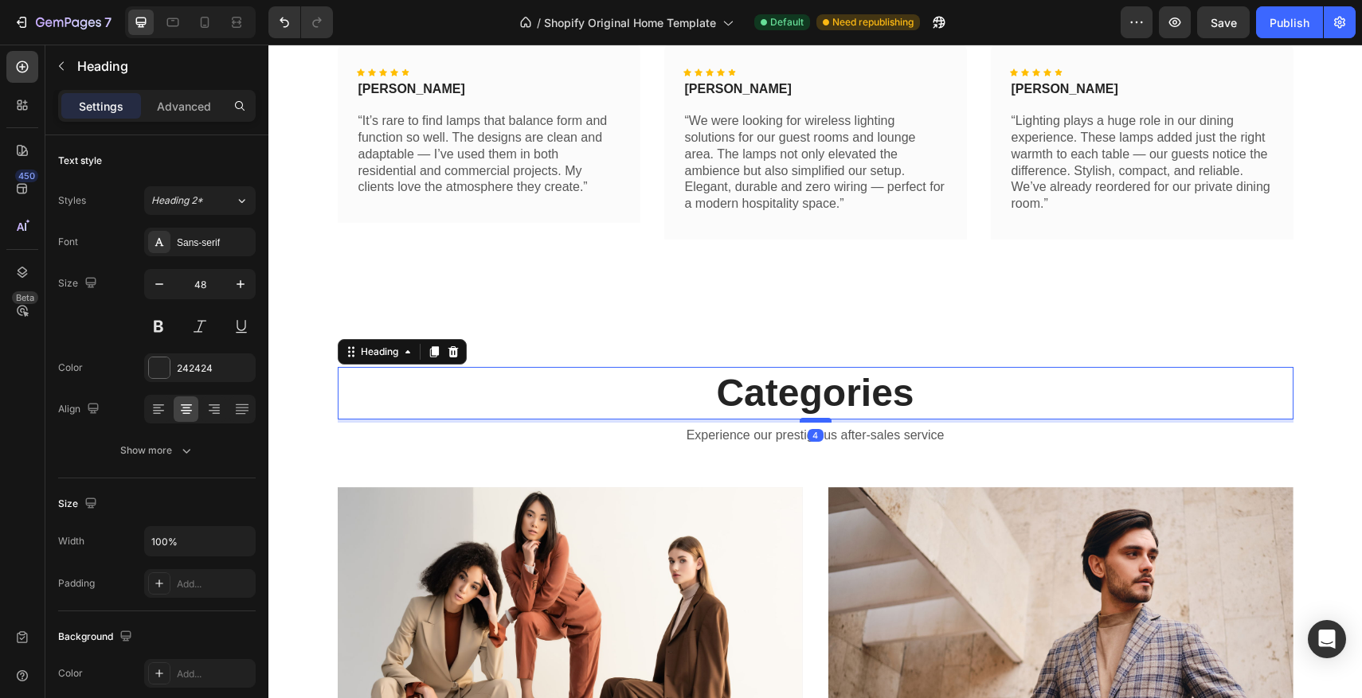
drag, startPoint x: 811, startPoint y: 429, endPoint x: 815, endPoint y: 420, distance: 10.4
click at [815, 420] on div at bounding box center [816, 420] width 32 height 5
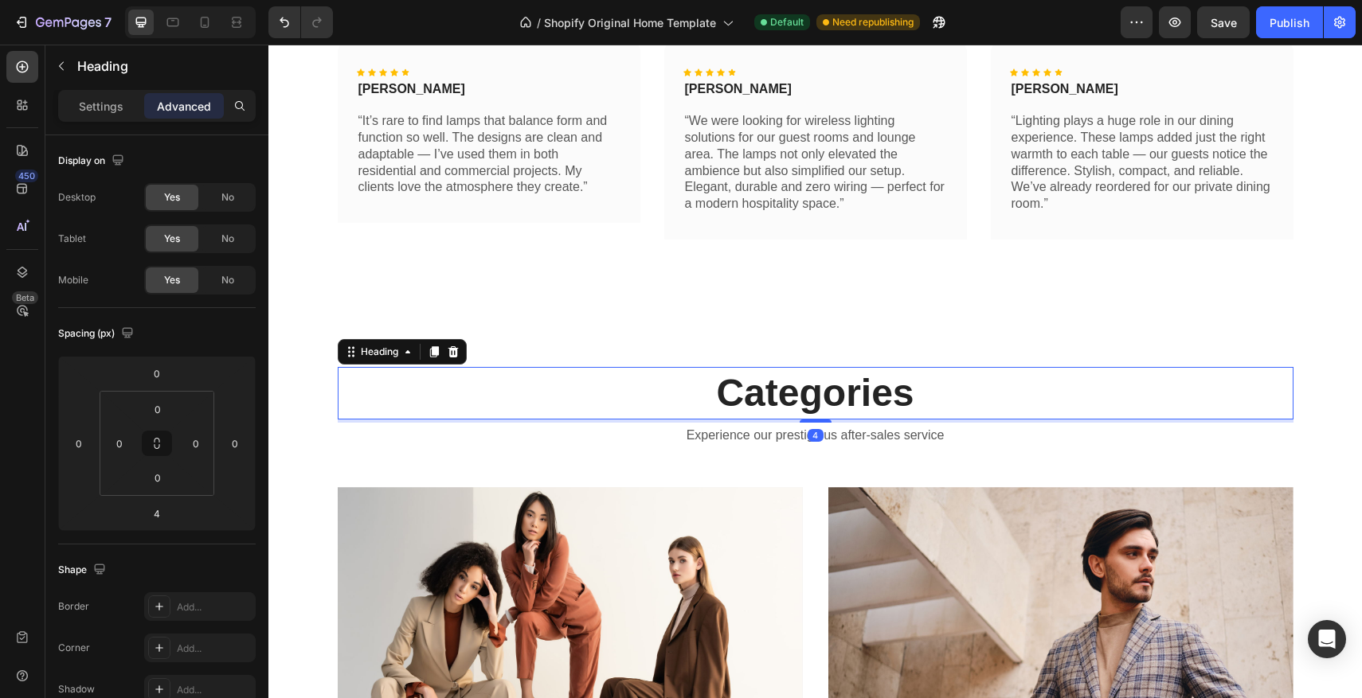
scroll to position [675, 0]
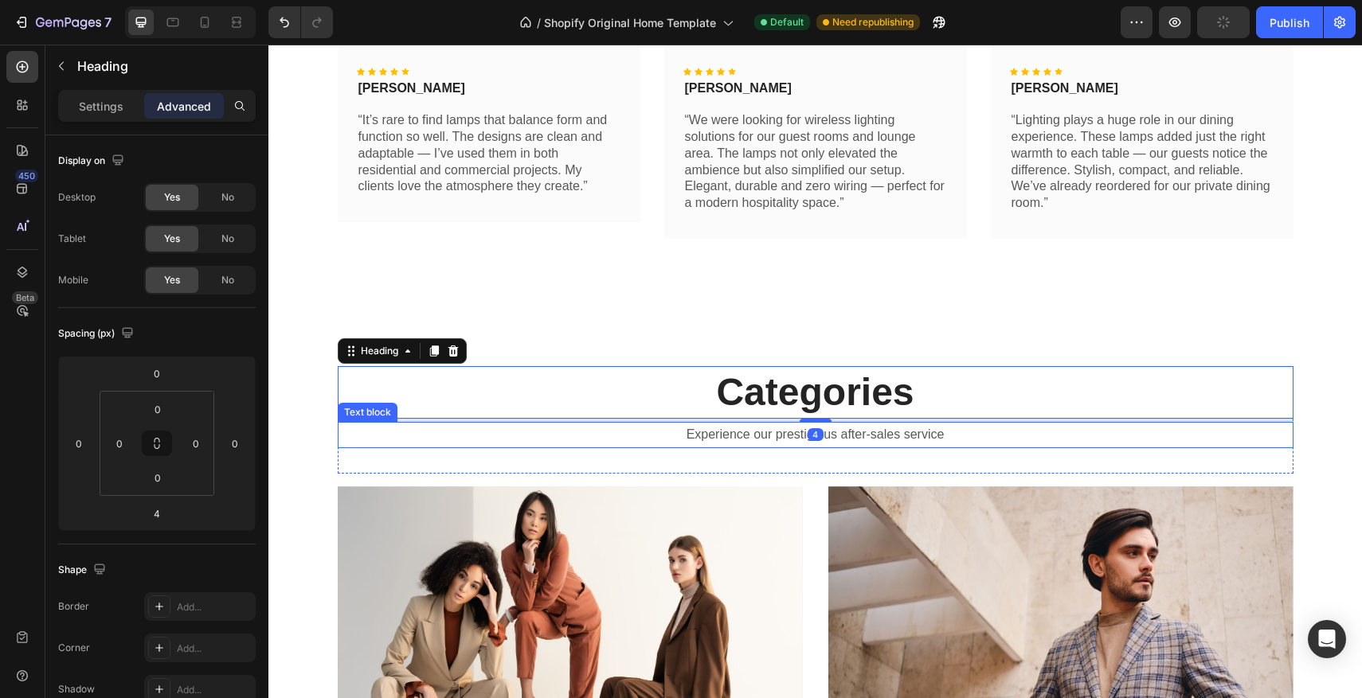
click at [871, 431] on p "Experience our prestigious after-sales service" at bounding box center [815, 435] width 953 height 23
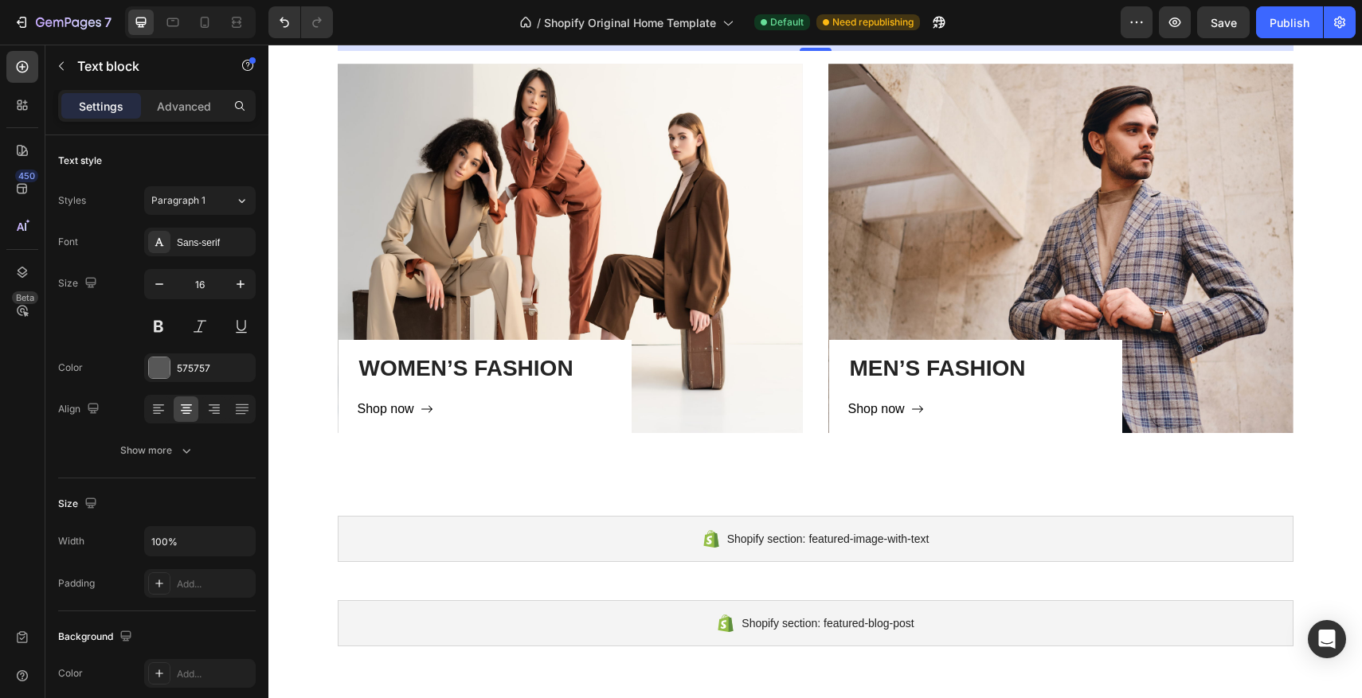
scroll to position [1083, 0]
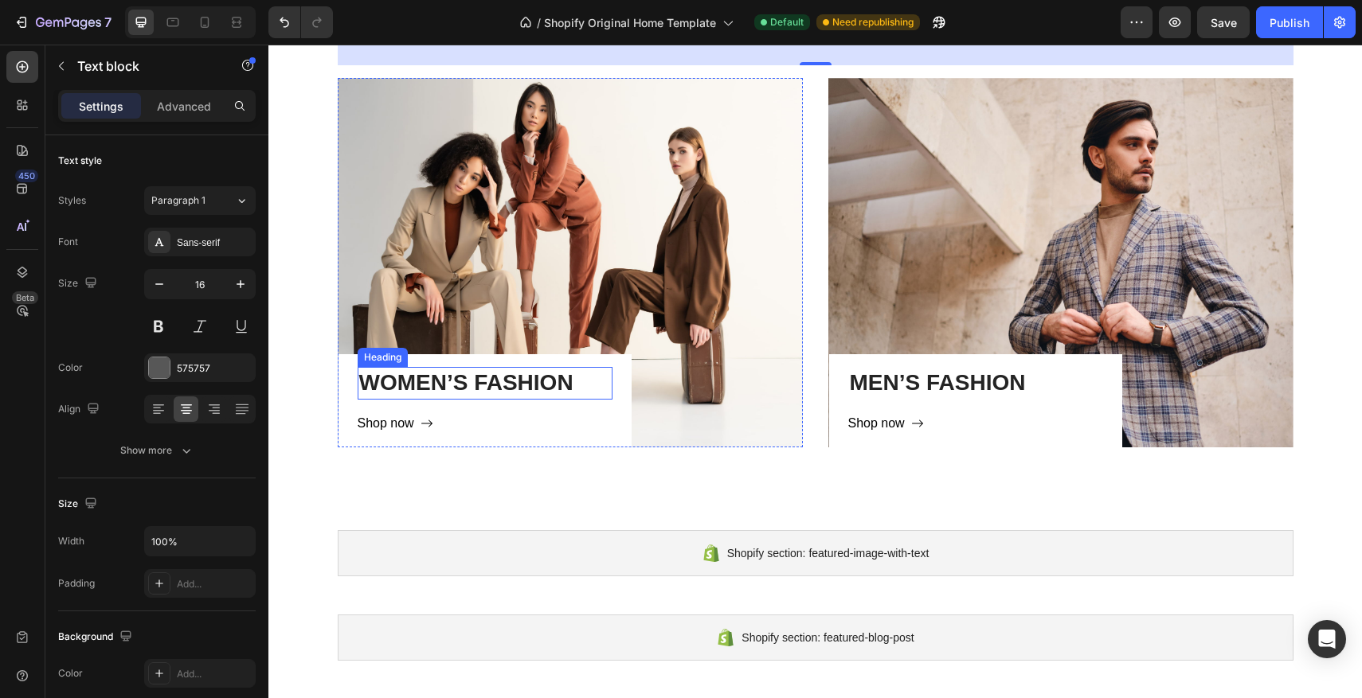
click at [522, 388] on p "WOMEN’S FASHION" at bounding box center [485, 383] width 252 height 29
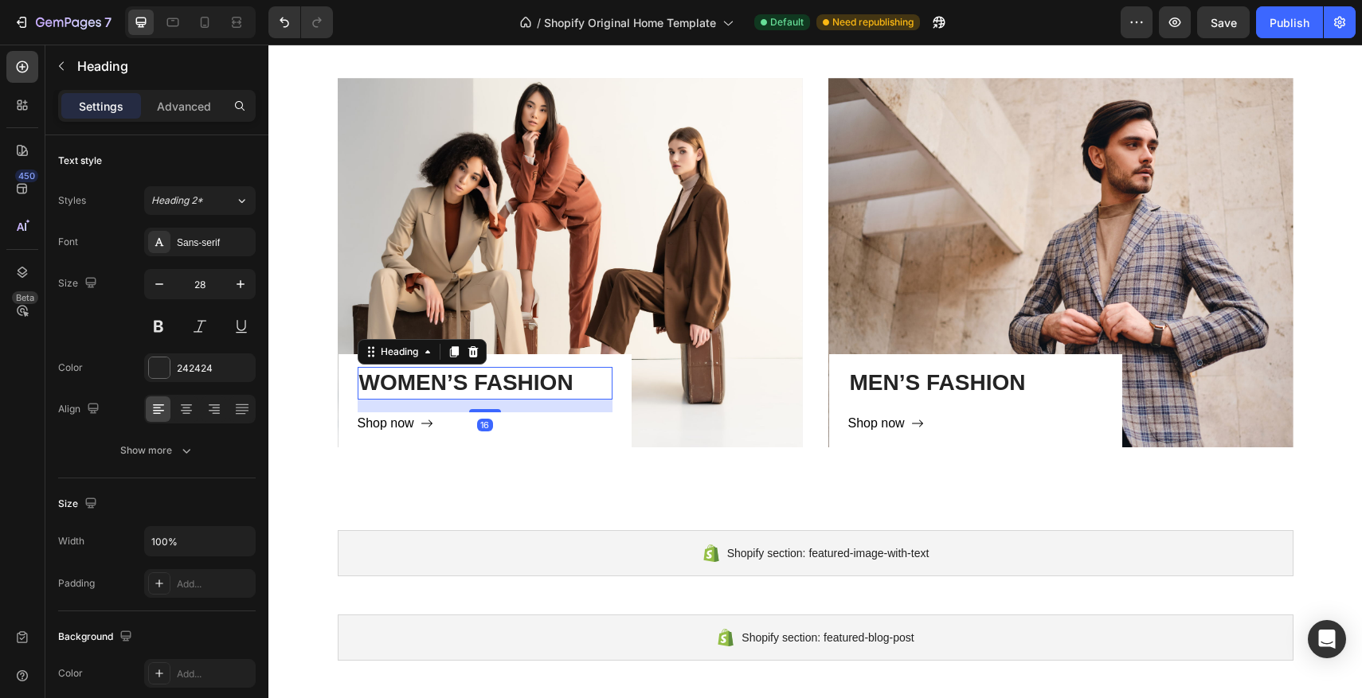
click at [578, 385] on p "WOMEN’S FASHION" at bounding box center [485, 383] width 252 height 29
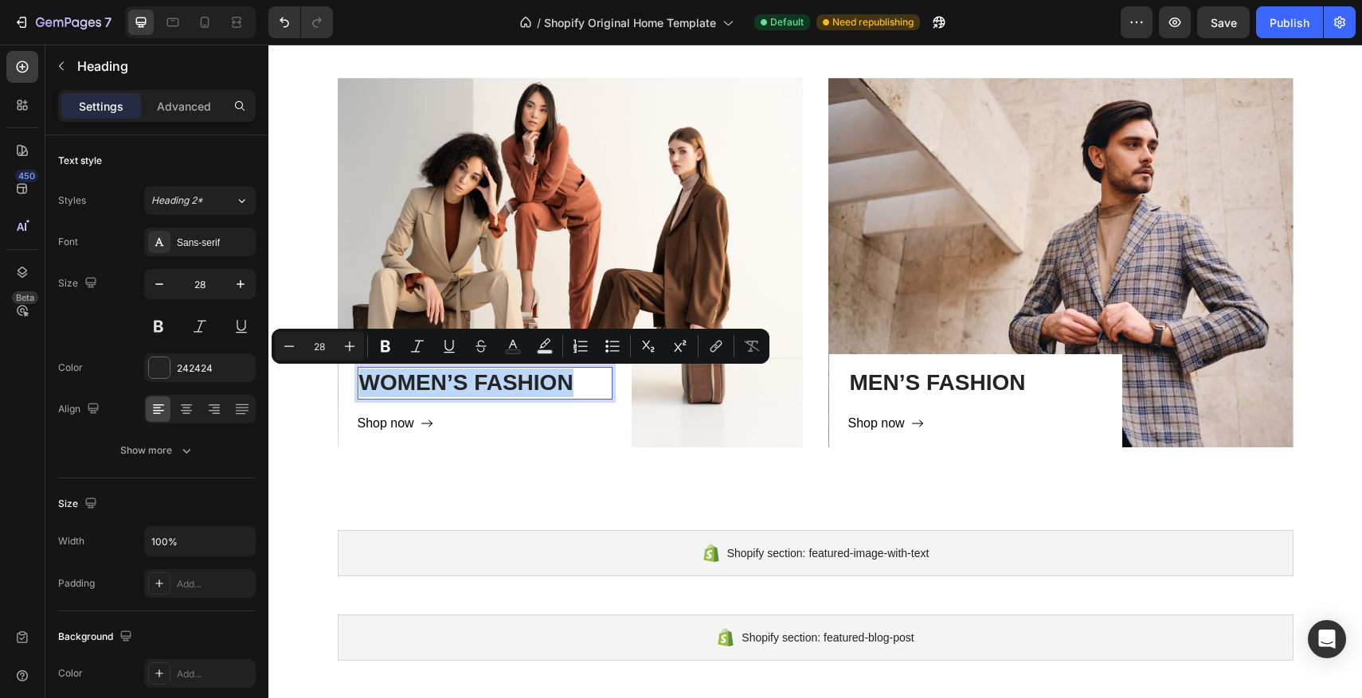
drag, startPoint x: 578, startPoint y: 385, endPoint x: 369, endPoint y: 383, distance: 209.5
click at [369, 383] on p "WOMEN’S FASHION" at bounding box center [485, 383] width 252 height 29
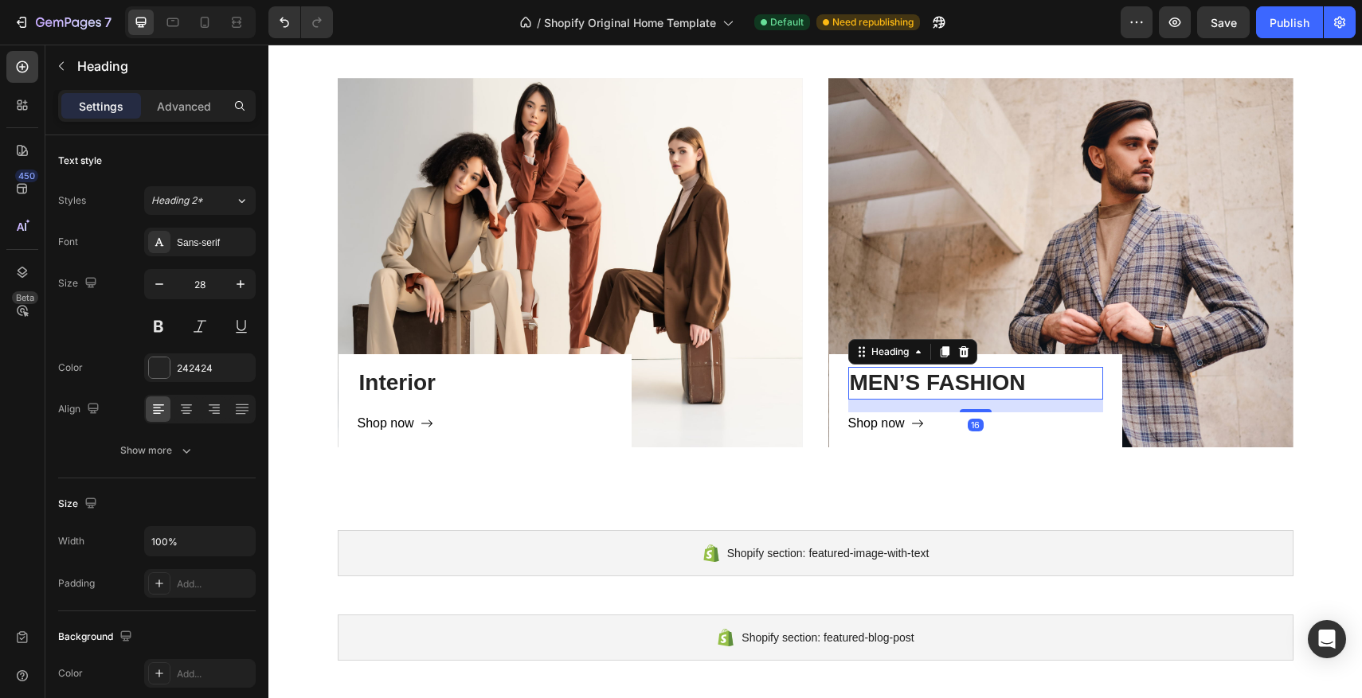
click at [991, 378] on p "MEN’S FASHION" at bounding box center [976, 383] width 252 height 29
click at [1035, 381] on p "MEN’S FASHION" at bounding box center [976, 383] width 252 height 29
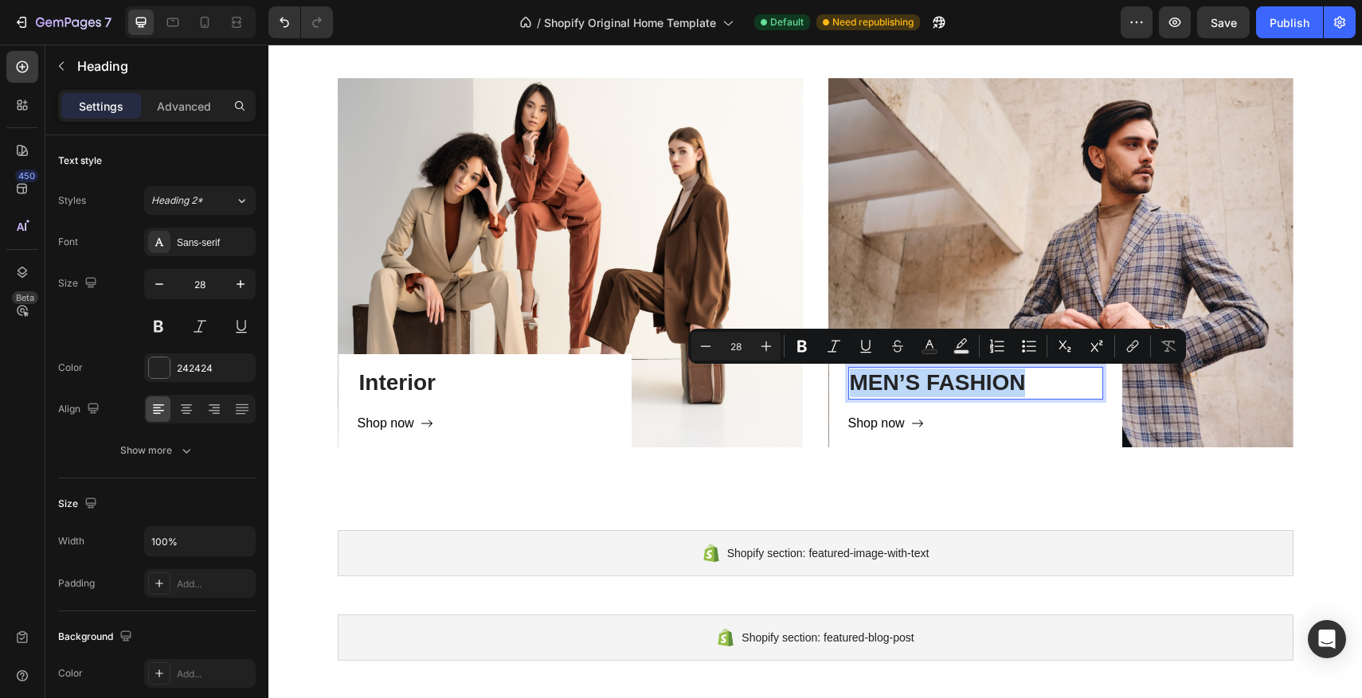
drag, startPoint x: 1030, startPoint y: 380, endPoint x: 852, endPoint y: 384, distance: 177.6
click at [852, 384] on p "MEN’S FASHION" at bounding box center [976, 383] width 252 height 29
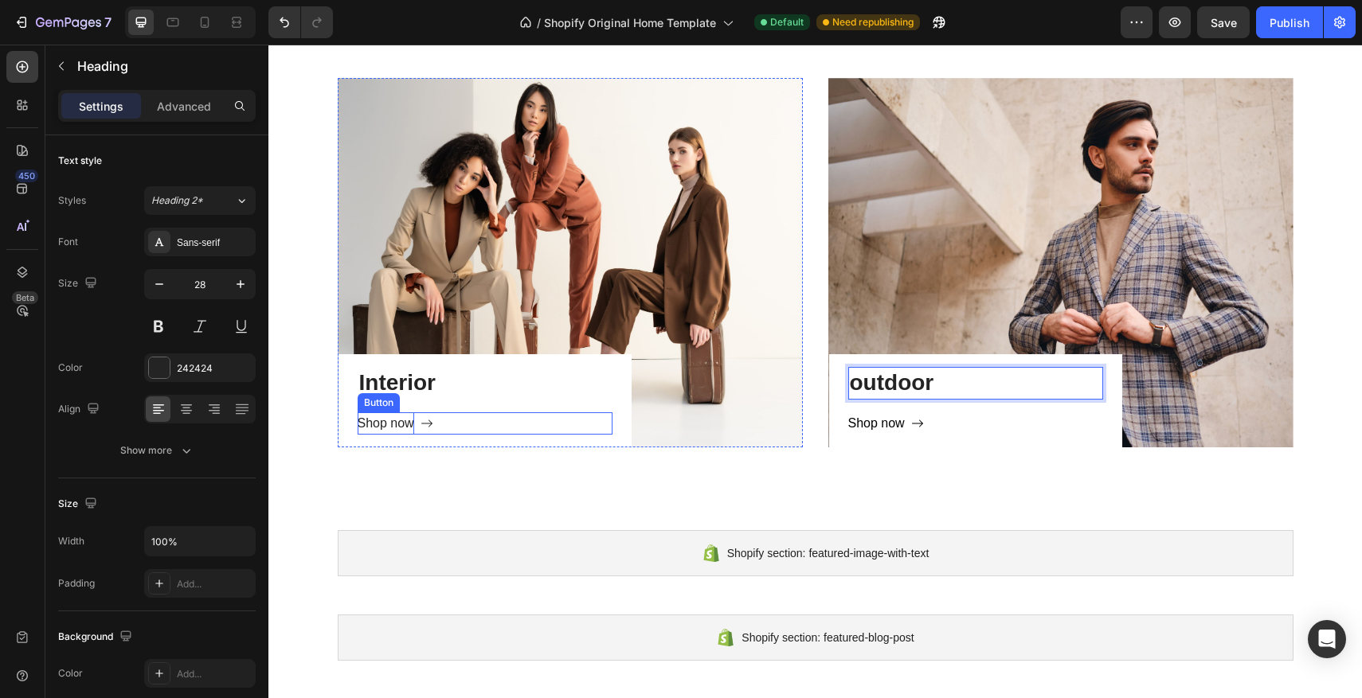
click at [395, 420] on div "Shop now" at bounding box center [386, 424] width 57 height 23
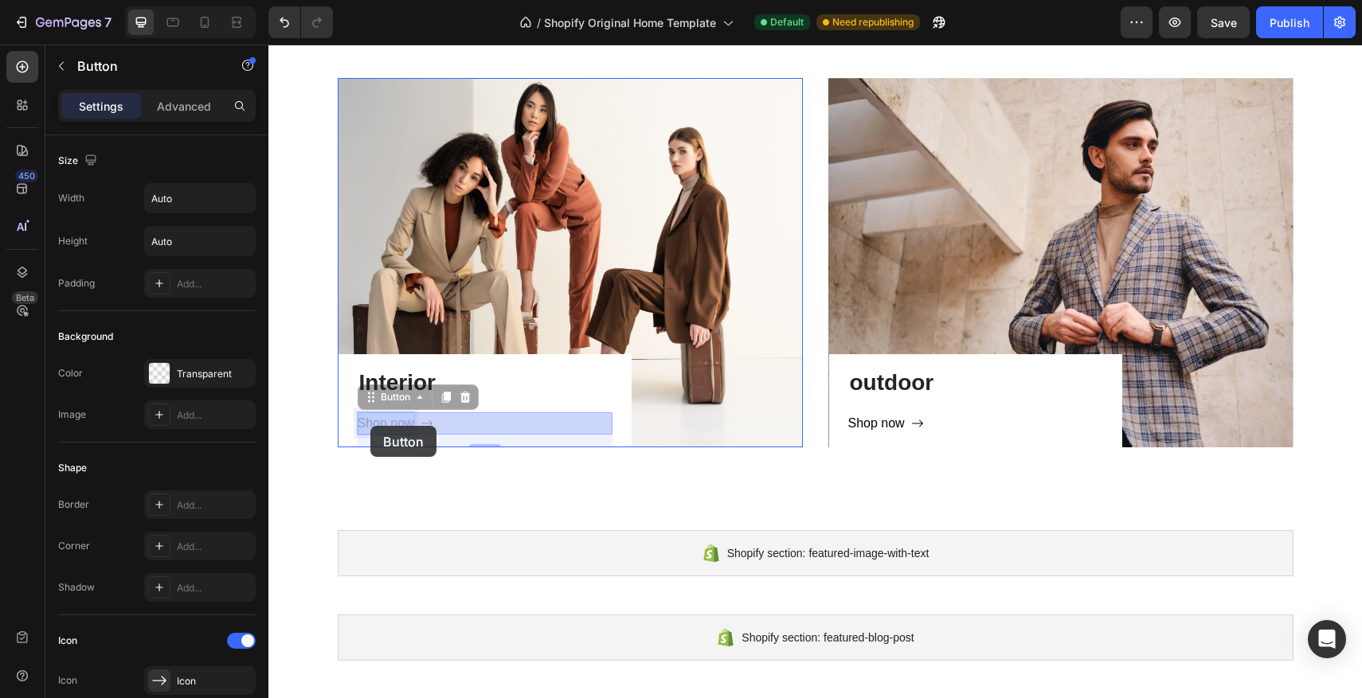
drag, startPoint x: 411, startPoint y: 423, endPoint x: 385, endPoint y: 427, distance: 25.8
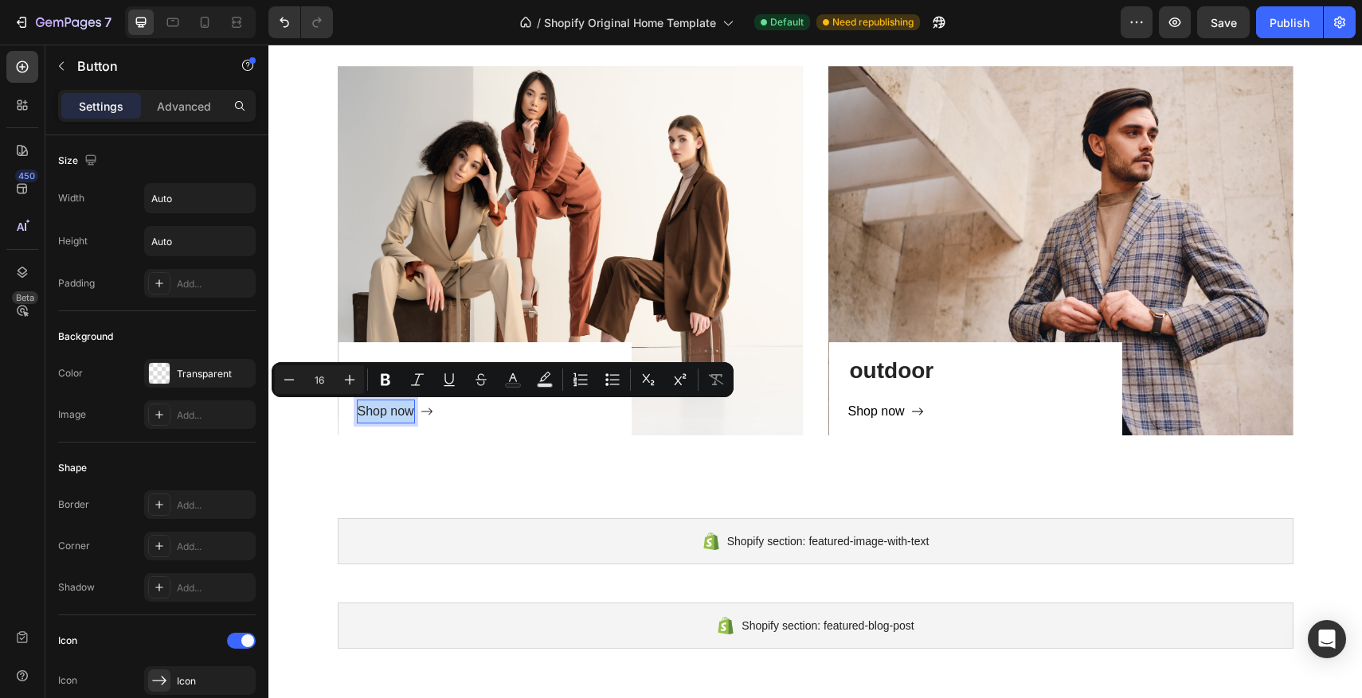
drag, startPoint x: 410, startPoint y: 411, endPoint x: 361, endPoint y: 410, distance: 49.4
click at [361, 410] on p "Shop now" at bounding box center [386, 412] width 57 height 23
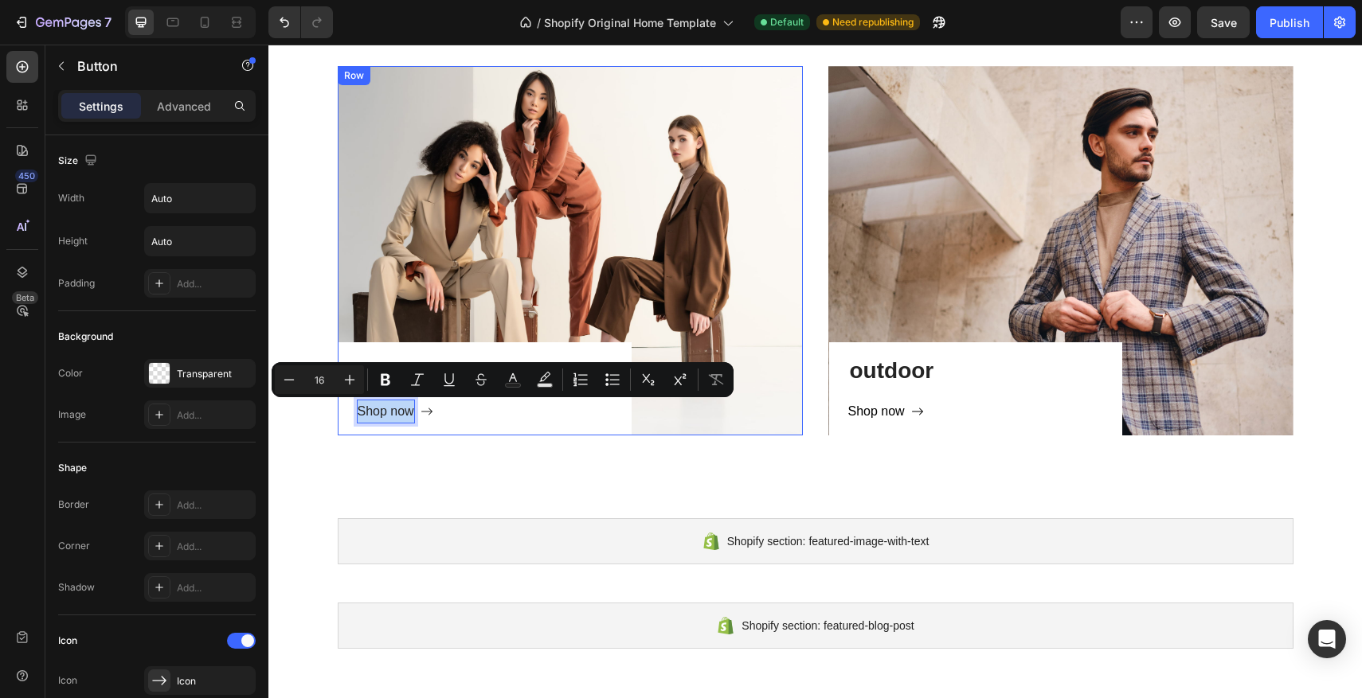
scroll to position [1099, 0]
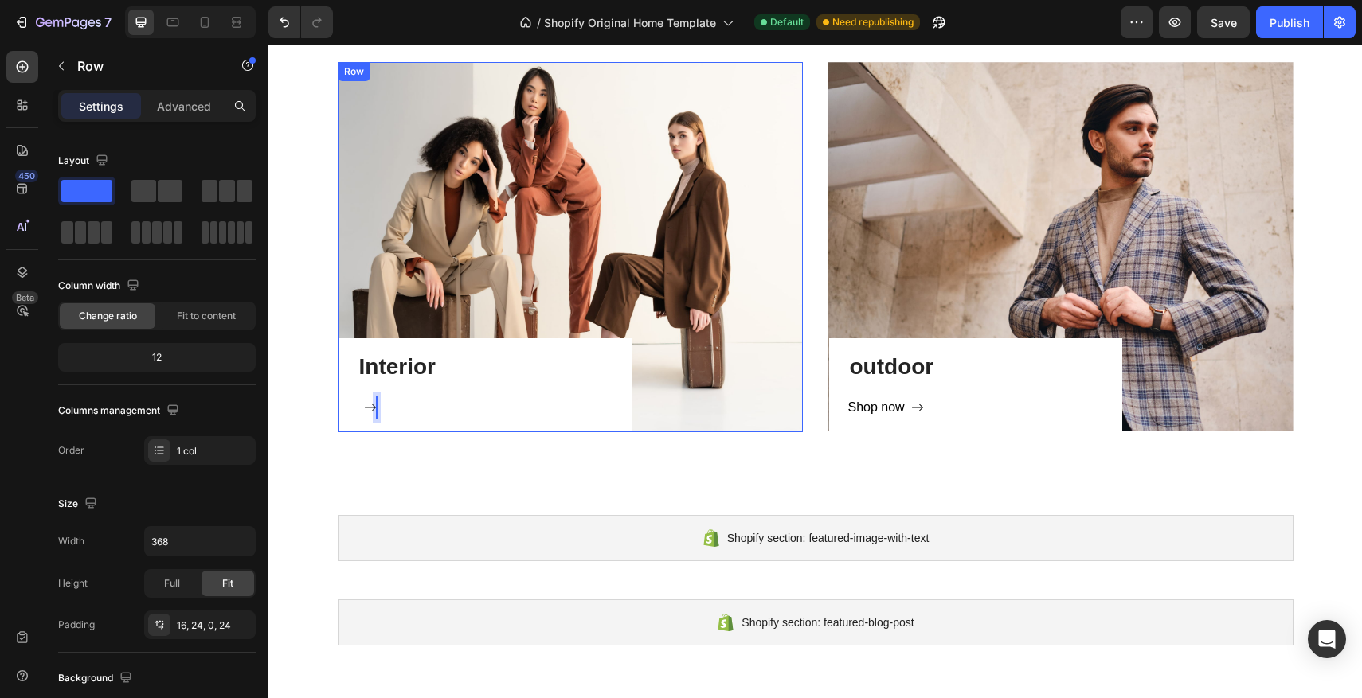
click at [355, 404] on div "Interior Heading Button 16 Row" at bounding box center [484, 385] width 293 height 94
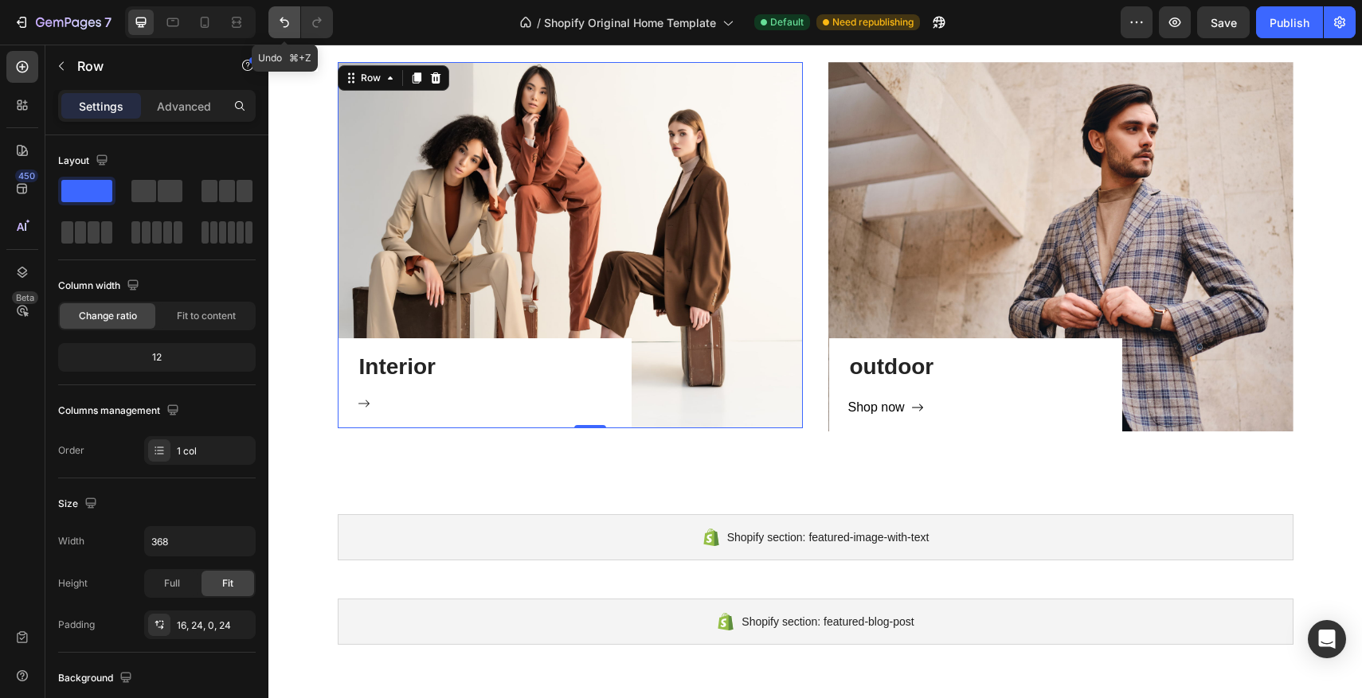
click at [283, 29] on icon "Undo/Redo" at bounding box center [284, 22] width 16 height 16
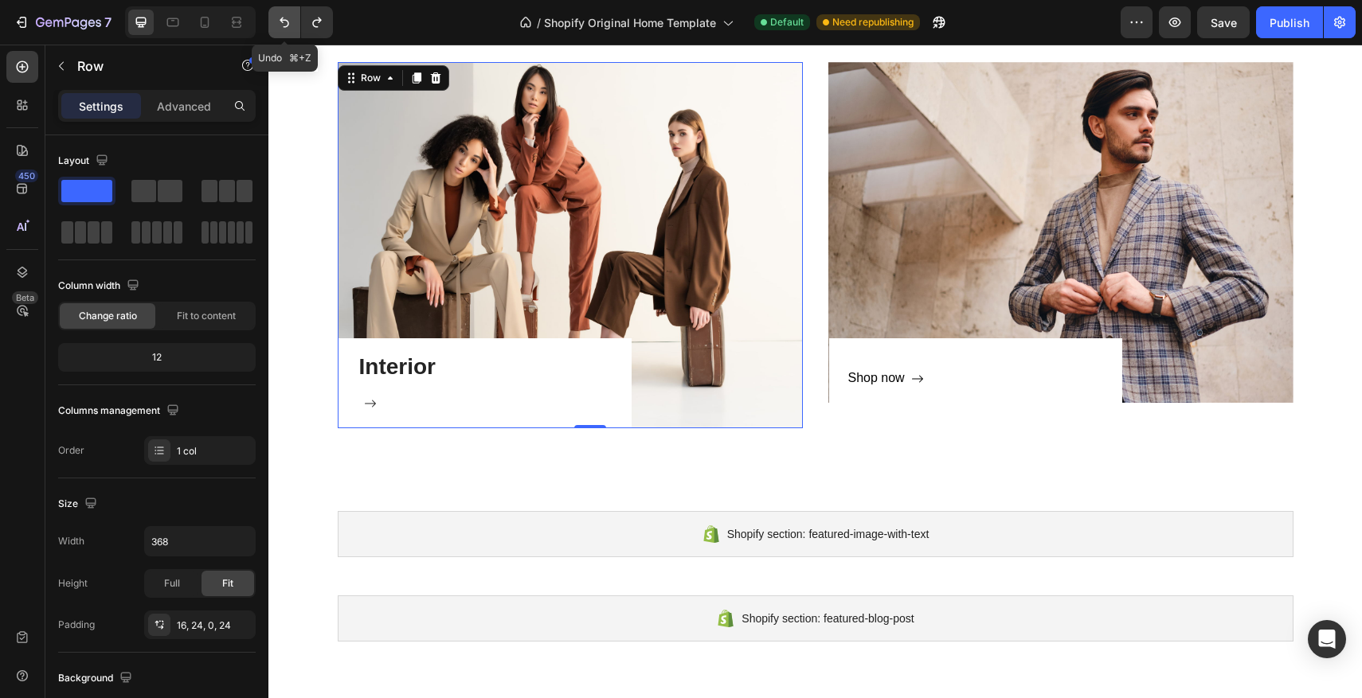
click at [283, 29] on icon "Undo/Redo" at bounding box center [284, 22] width 16 height 16
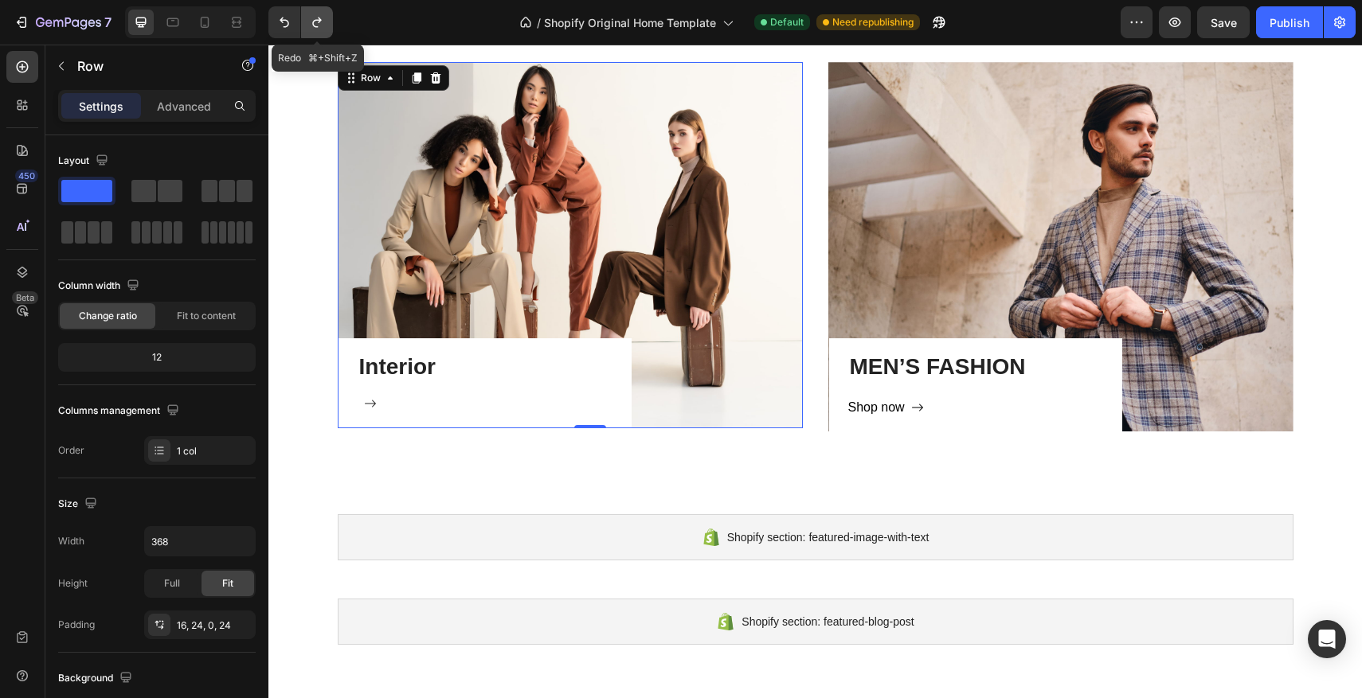
click at [315, 26] on icon "Undo/Redo" at bounding box center [316, 23] width 9 height 10
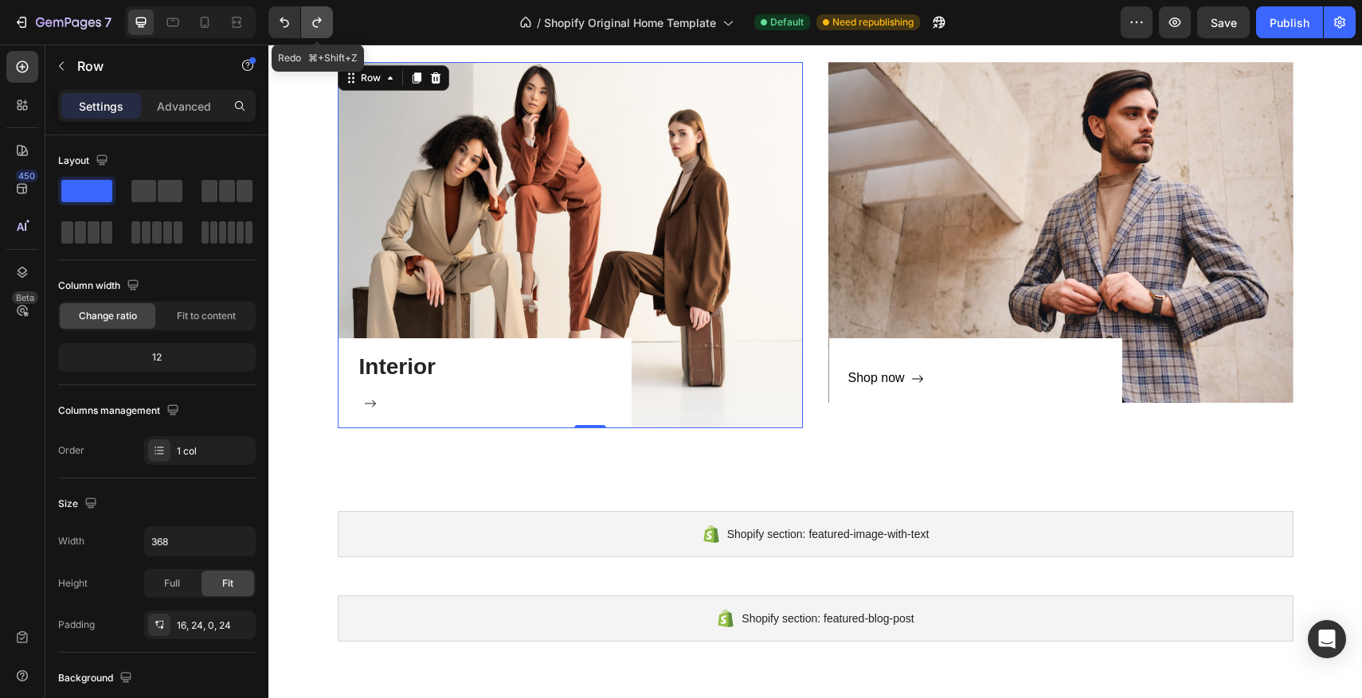
click at [315, 25] on icon "Undo/Redo" at bounding box center [317, 22] width 16 height 16
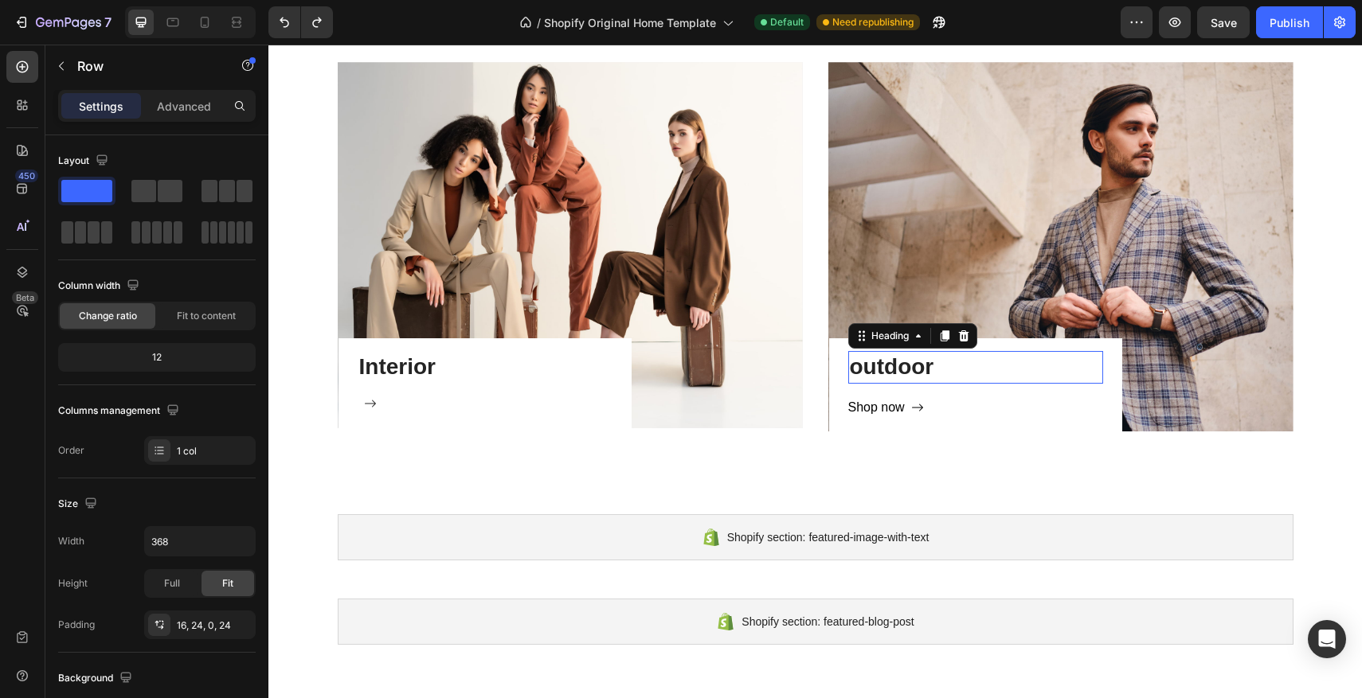
click at [853, 368] on h3 "outdoor" at bounding box center [975, 367] width 255 height 32
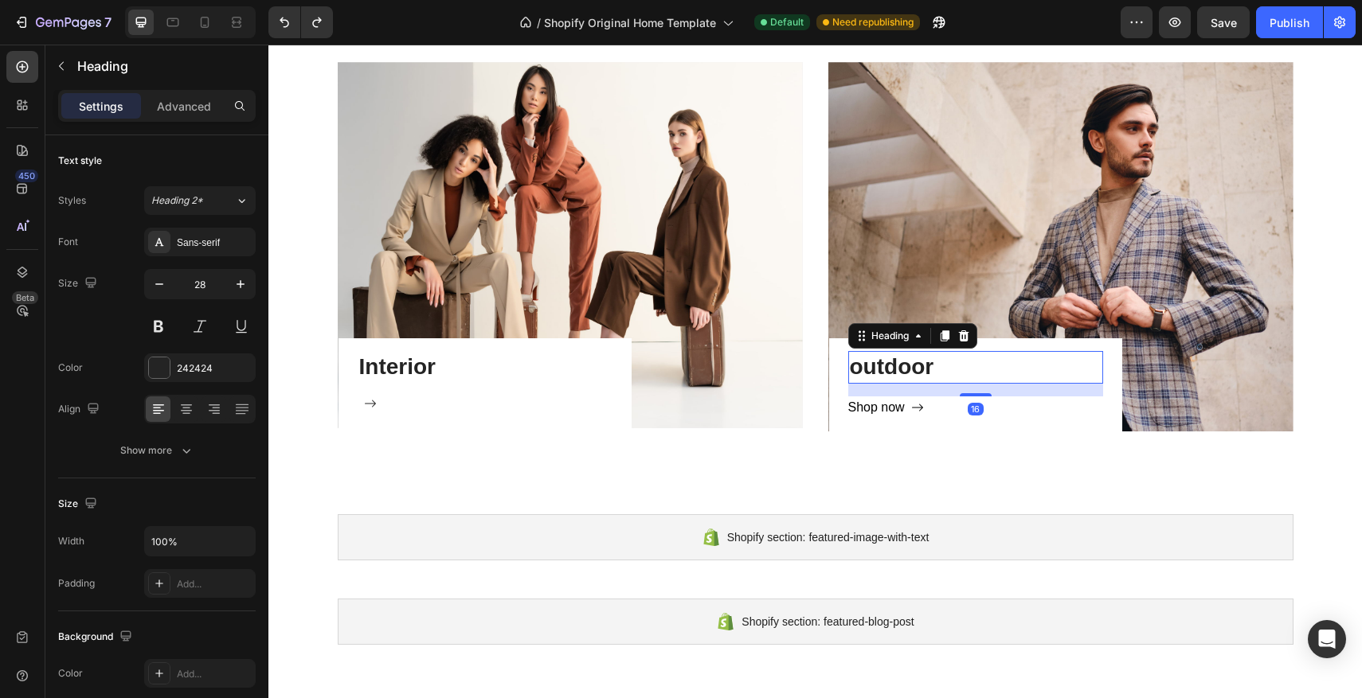
click at [862, 366] on h3 "outdoor" at bounding box center [975, 367] width 255 height 32
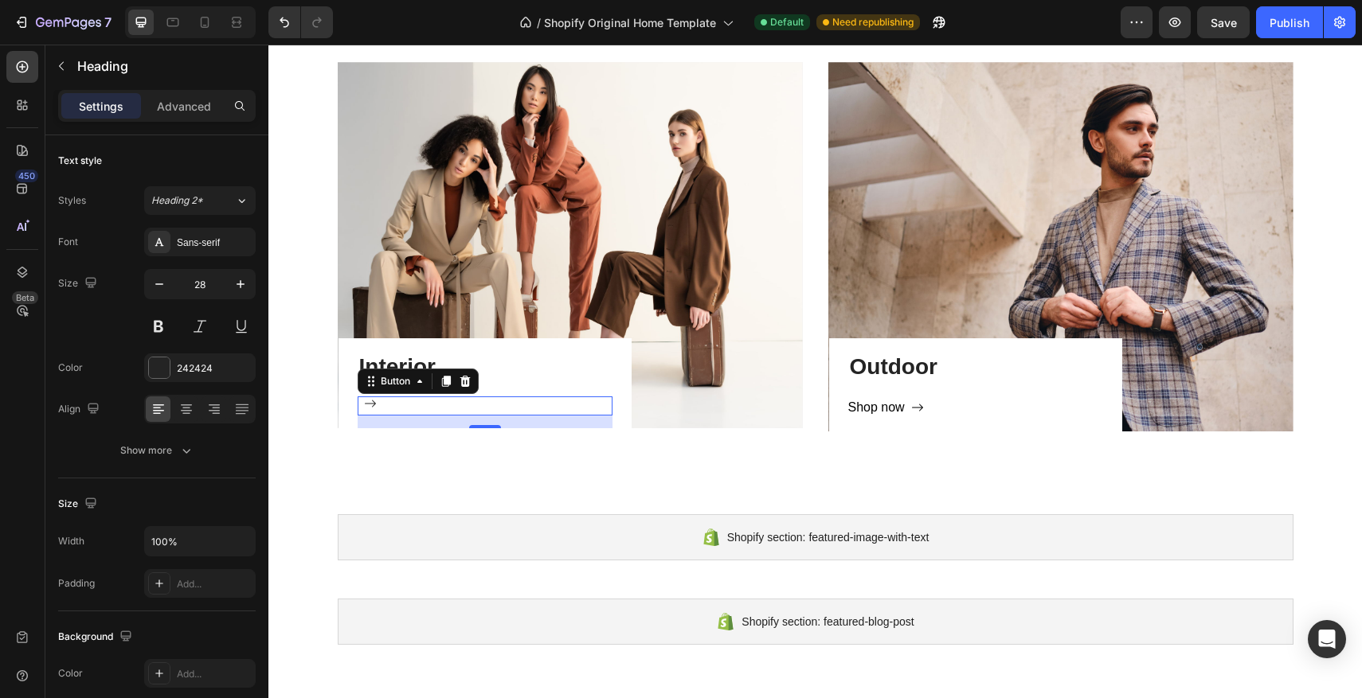
click at [364, 400] on icon at bounding box center [370, 403] width 13 height 13
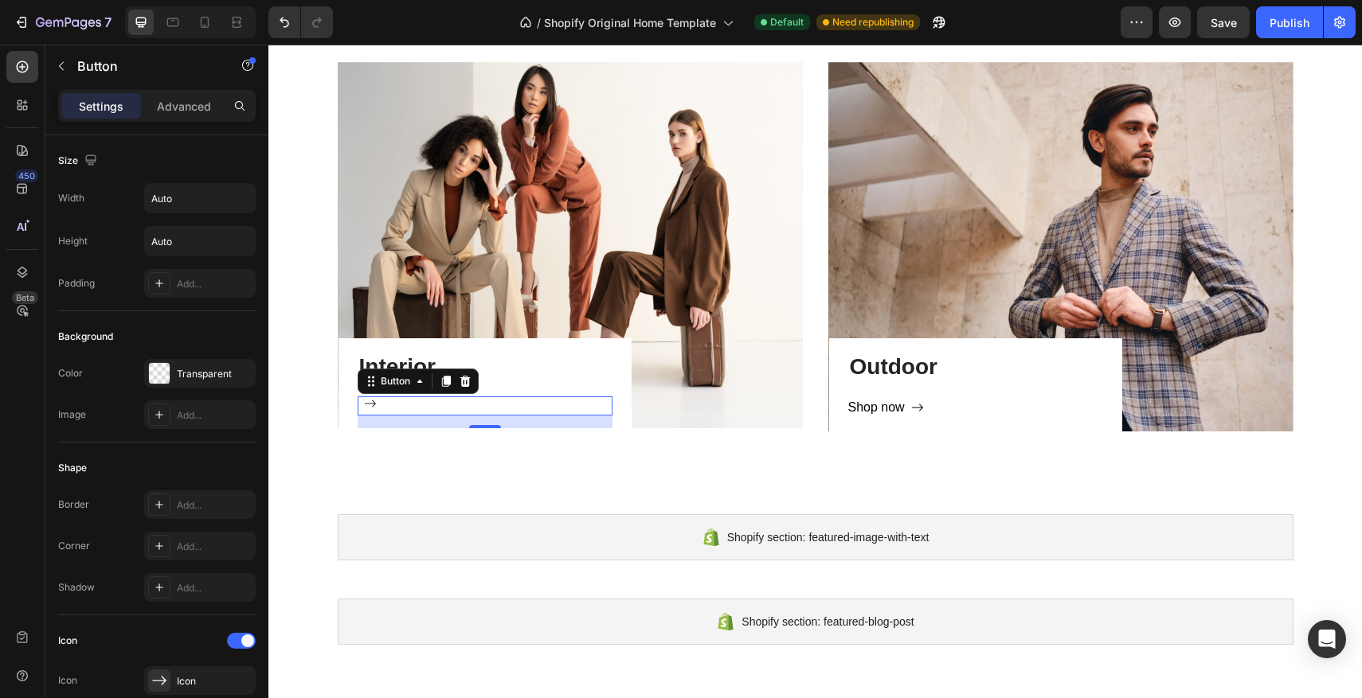
click at [365, 404] on icon at bounding box center [370, 403] width 11 height 7
click at [364, 405] on icon at bounding box center [370, 403] width 13 height 13
click at [366, 405] on icon at bounding box center [370, 403] width 13 height 13
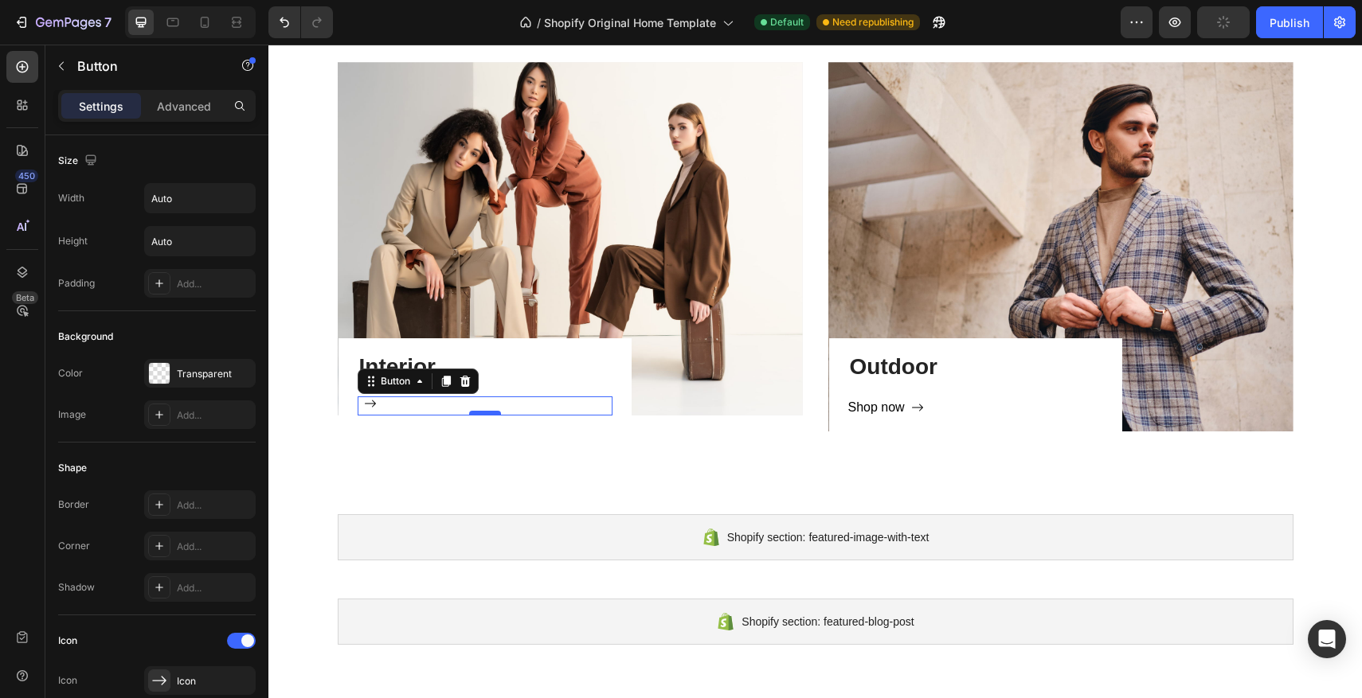
drag, startPoint x: 492, startPoint y: 425, endPoint x: 493, endPoint y: 410, distance: 15.2
click at [493, 411] on div at bounding box center [485, 413] width 32 height 5
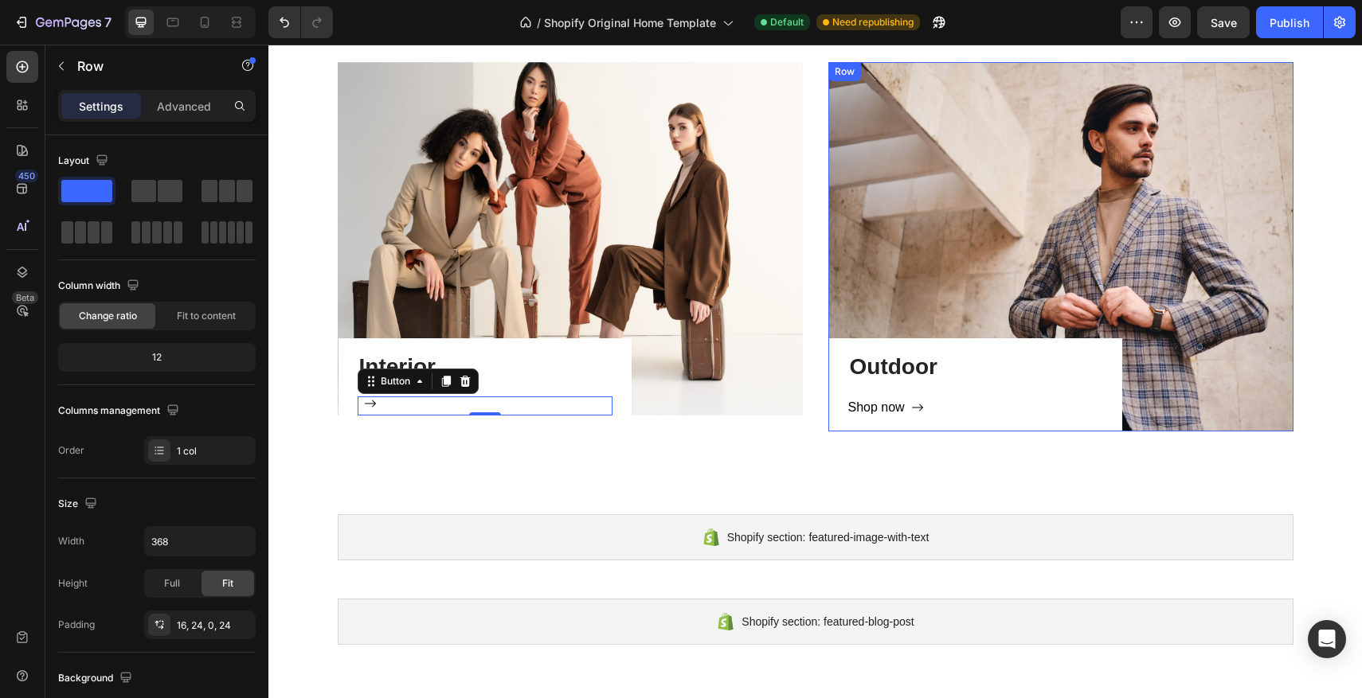
click at [984, 424] on div "Shop now Button" at bounding box center [975, 415] width 255 height 36
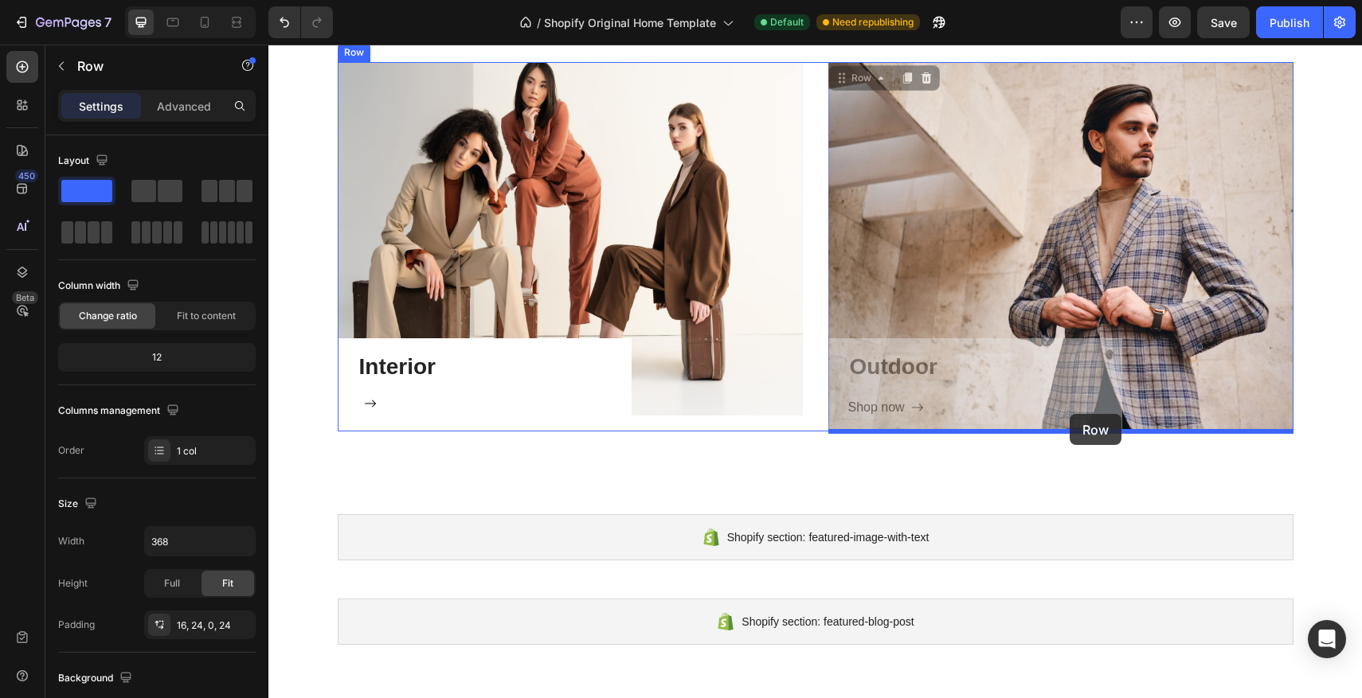
drag, startPoint x: 1074, startPoint y: 427, endPoint x: 1070, endPoint y: 414, distance: 13.6
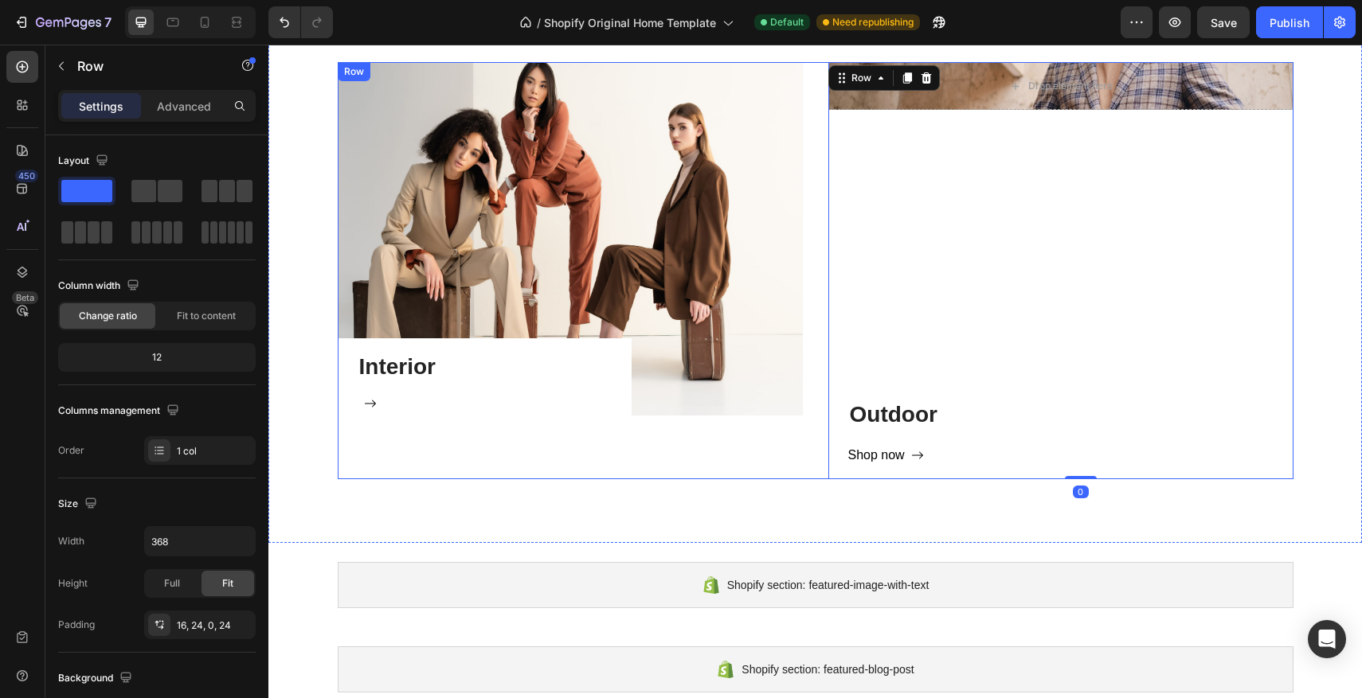
click at [760, 440] on div "Interior Heading Button Row Hero Banner" at bounding box center [570, 270] width 465 height 417
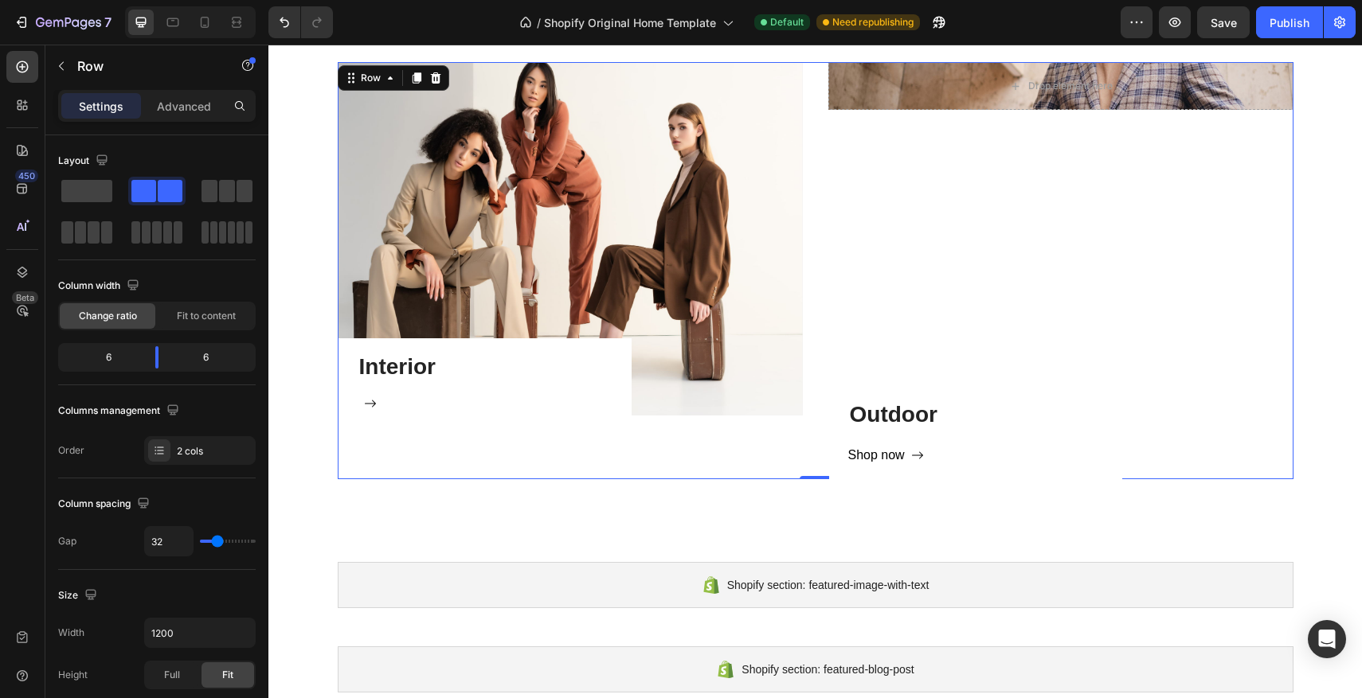
click at [1028, 297] on div "Drop element here Hero Banner Outdoor Heading Shop now Button Row" at bounding box center [1060, 270] width 465 height 417
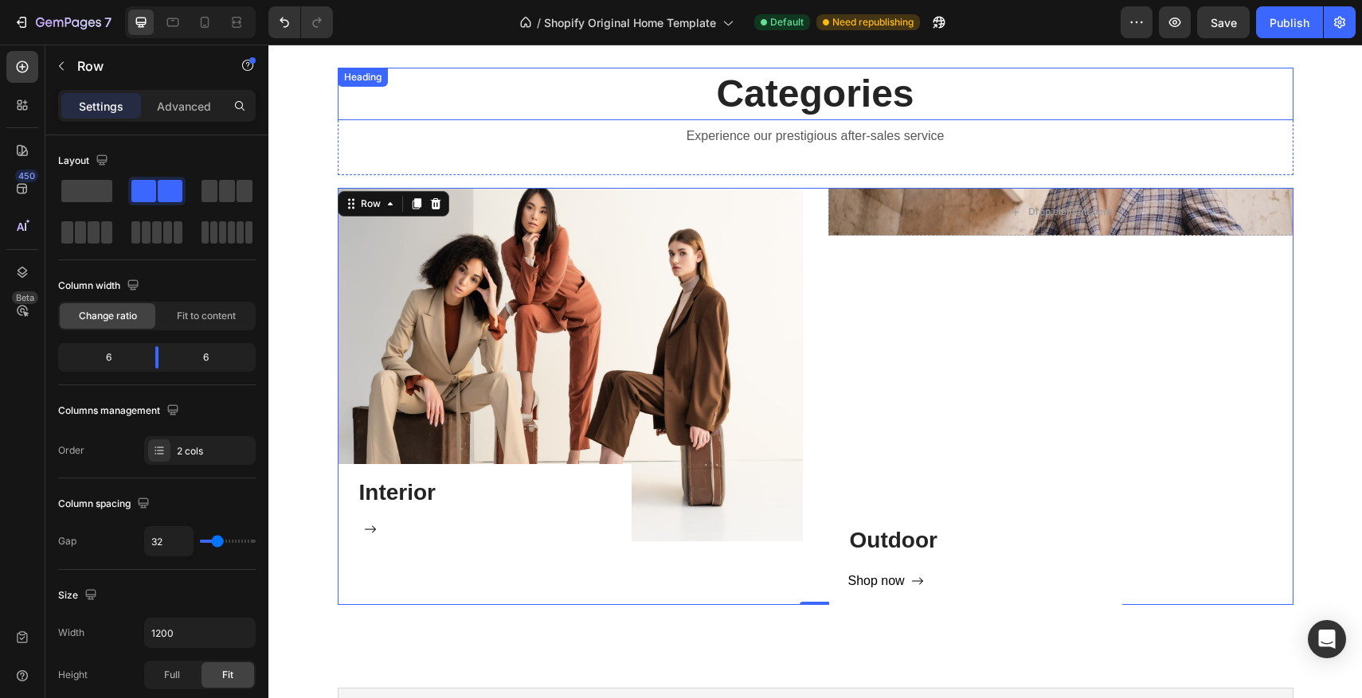
scroll to position [972, 0]
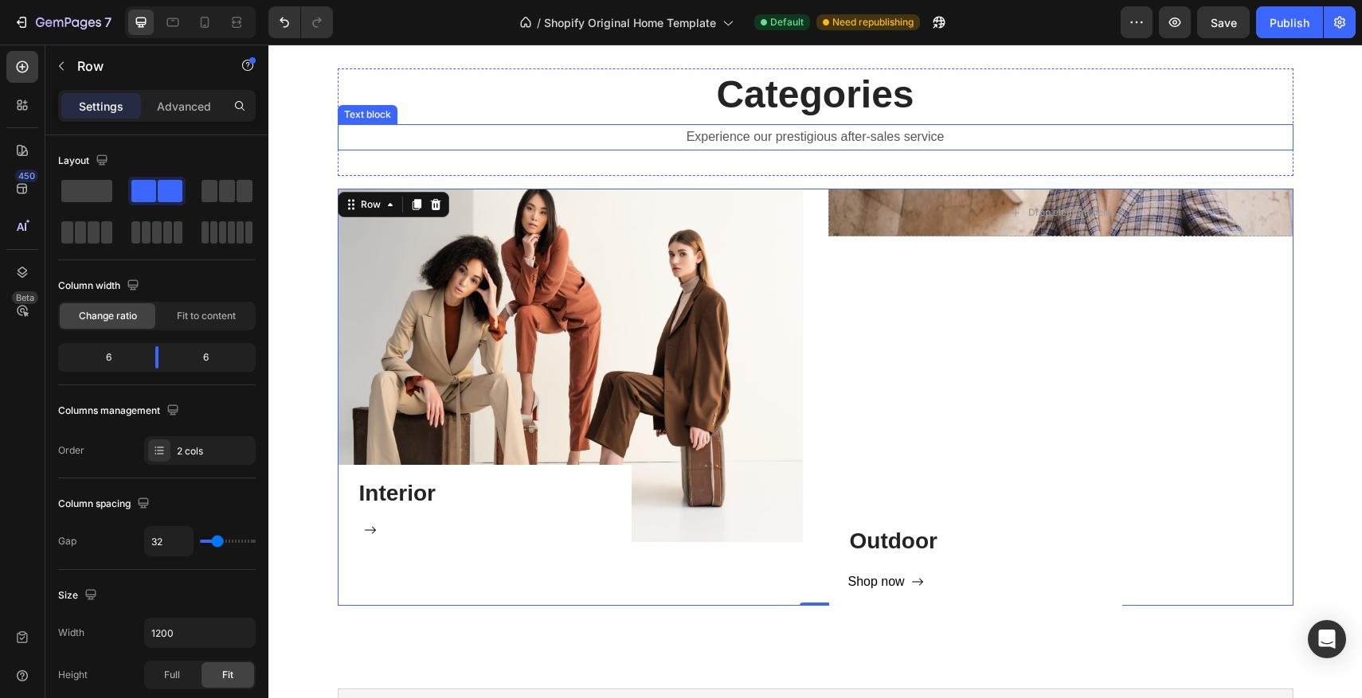
click at [875, 135] on p "Experience our prestigious after-sales service" at bounding box center [815, 137] width 953 height 23
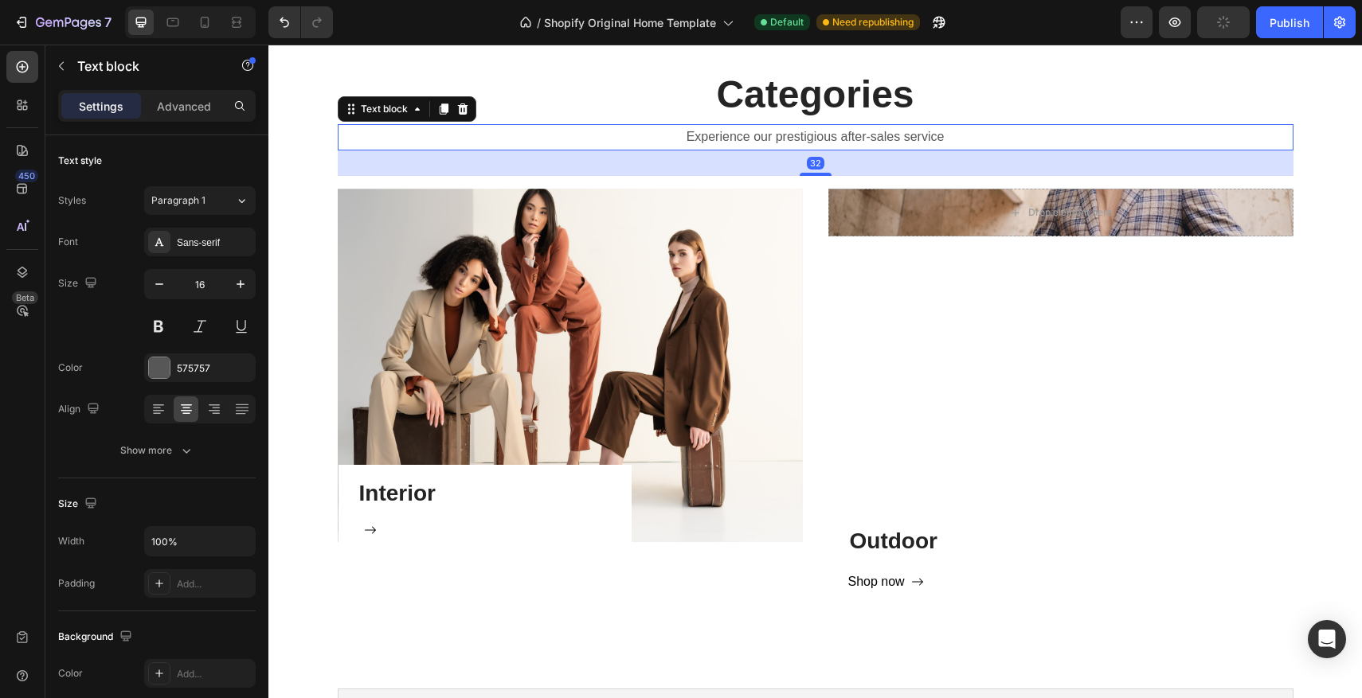
click at [893, 134] on p "Experience our prestigious after-sales service" at bounding box center [815, 137] width 953 height 23
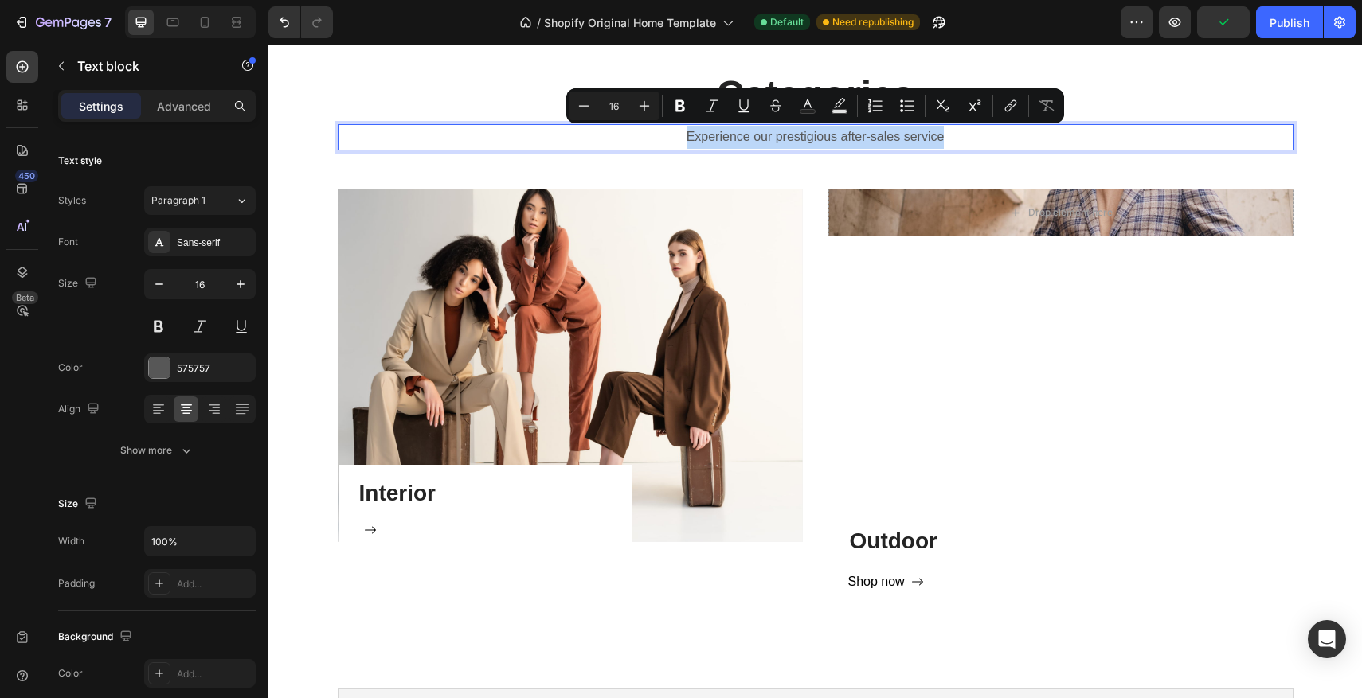
drag, startPoint x: 958, startPoint y: 139, endPoint x: 675, endPoint y: 133, distance: 283.6
click at [675, 133] on p "Experience our prestigious after-sales service" at bounding box center [815, 137] width 953 height 23
click at [1027, 144] on p "Experience our prestigious after-sales service" at bounding box center [815, 137] width 953 height 23
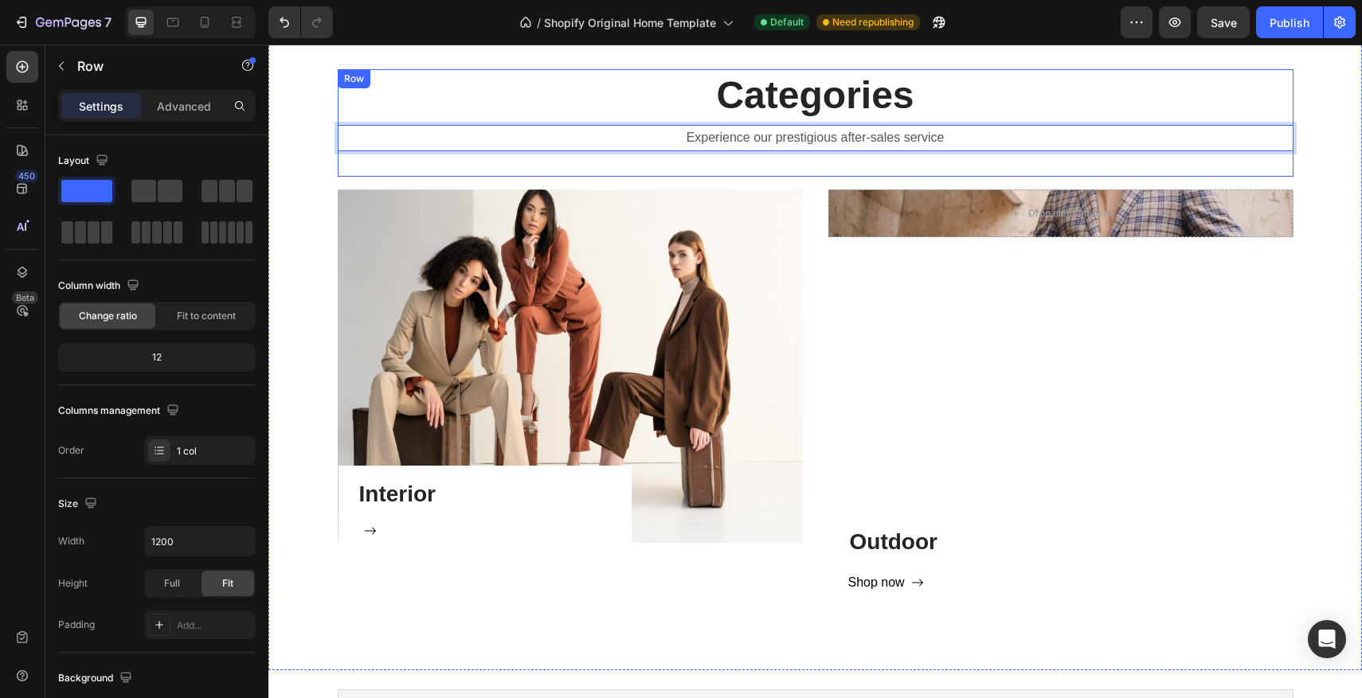
click at [606, 155] on div "Categories Heading Experience our prestigious after-sales service Text block 32" at bounding box center [816, 123] width 956 height 108
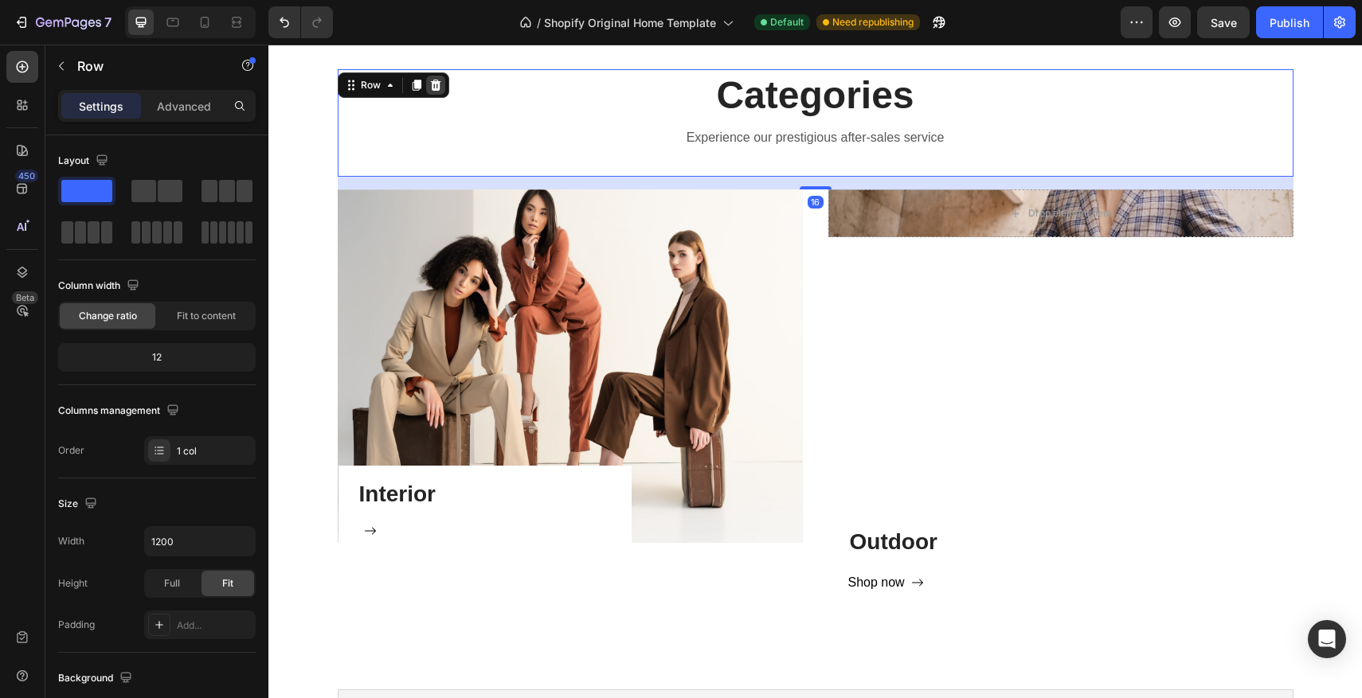
click at [436, 84] on icon at bounding box center [435, 85] width 13 height 13
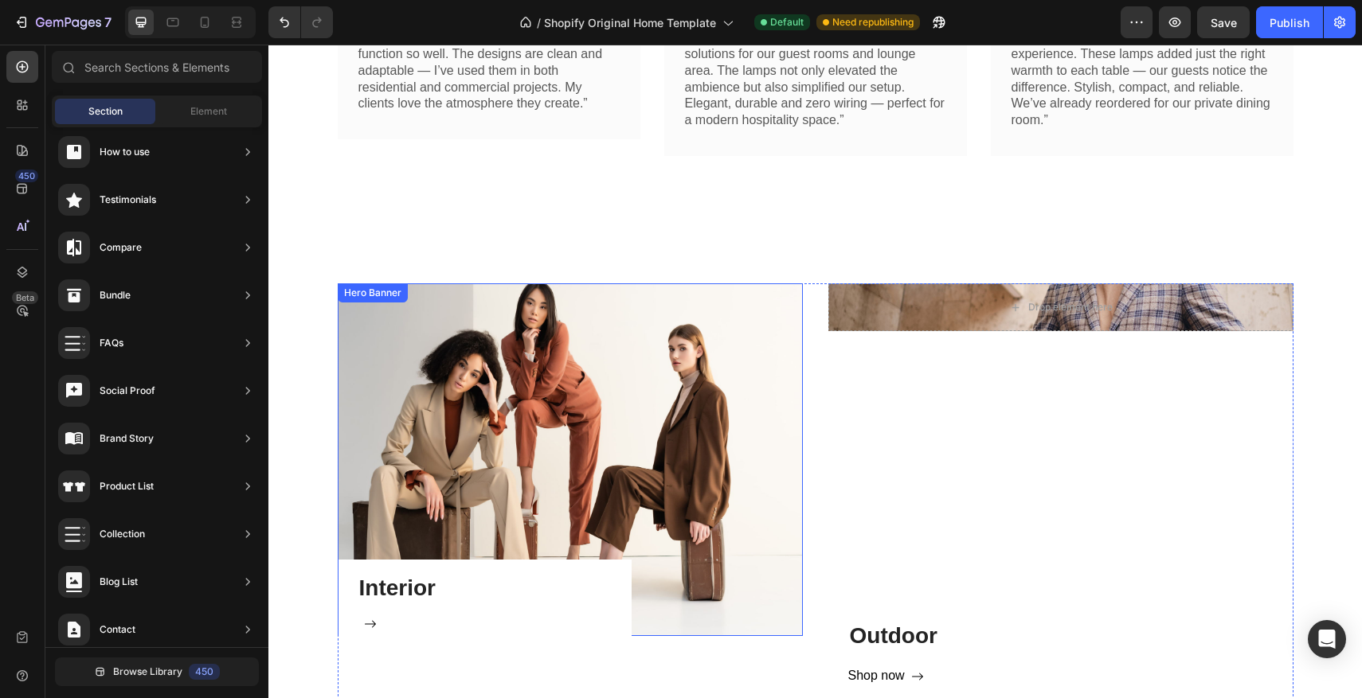
scroll to position [732, 0]
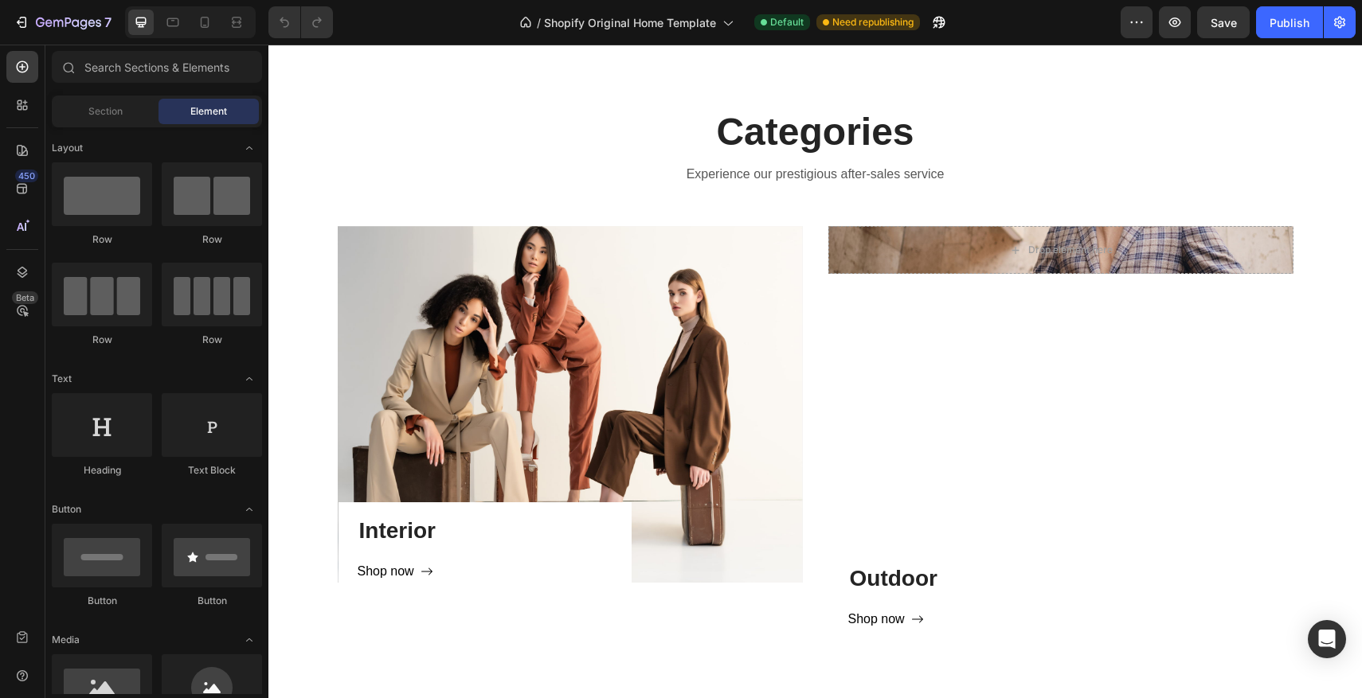
scroll to position [951, 0]
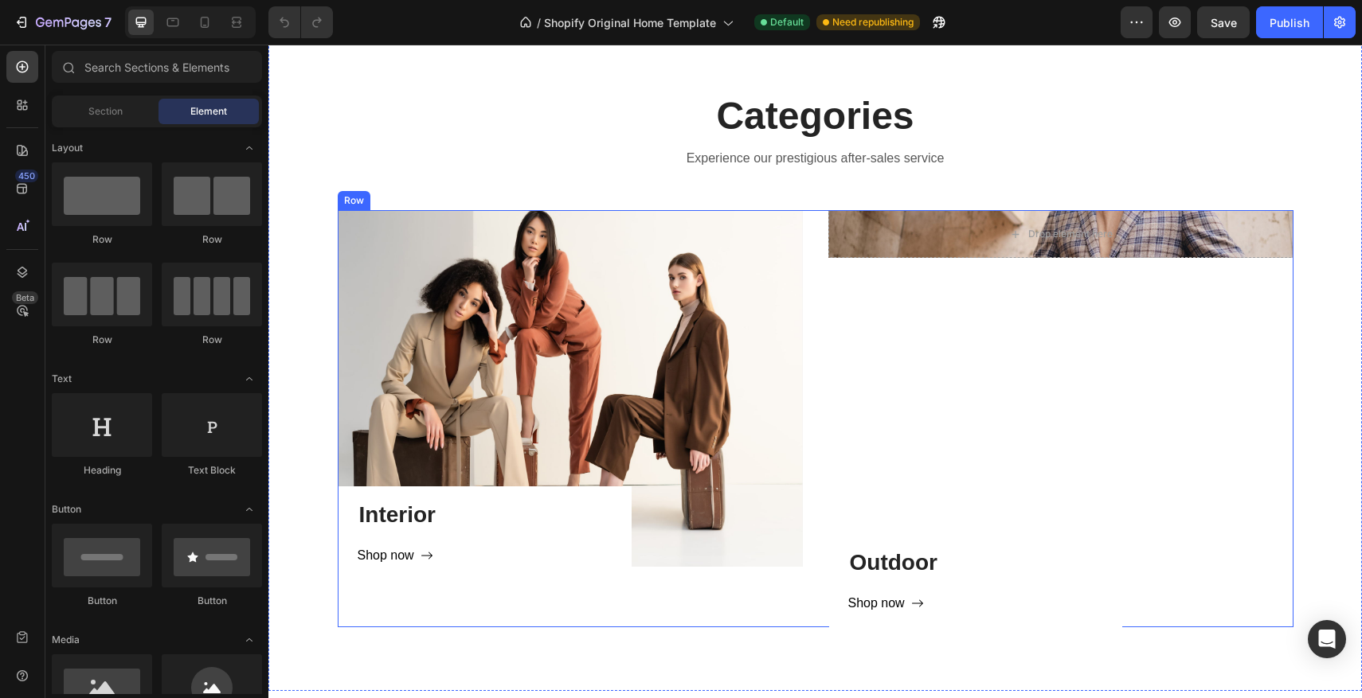
click at [918, 456] on div "Drop element here Hero Banner Outdoor Heading Shop now Button Row" at bounding box center [1060, 418] width 465 height 417
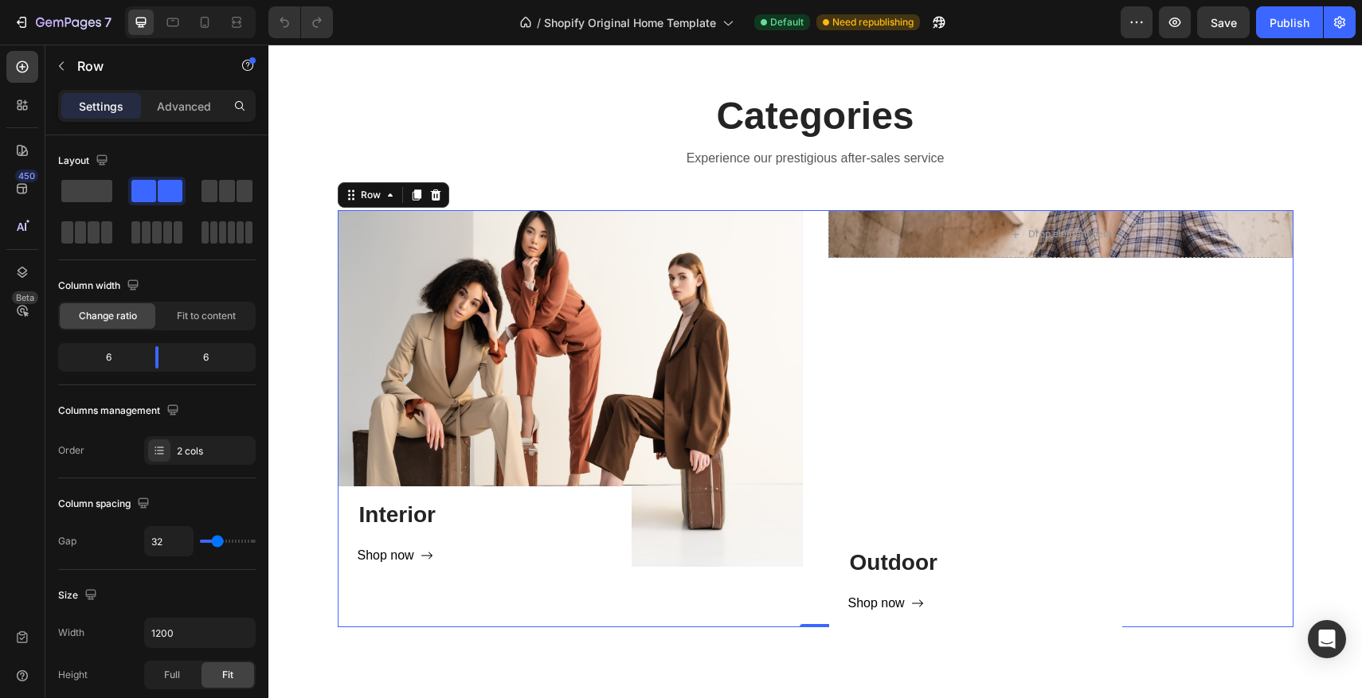
click at [919, 350] on div "Drop element here Hero Banner Outdoor Heading Shop now Button Row" at bounding box center [1060, 418] width 465 height 417
click at [174, 115] on div "Advanced" at bounding box center [184, 105] width 80 height 25
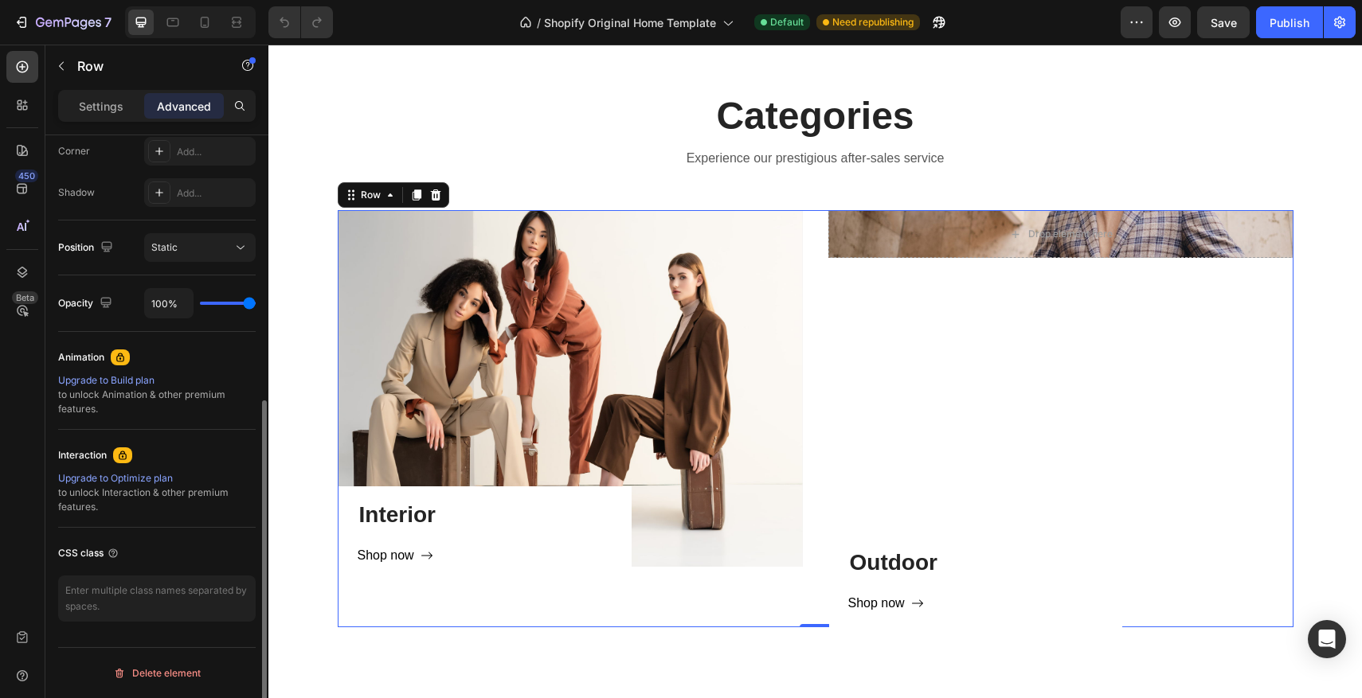
scroll to position [0, 0]
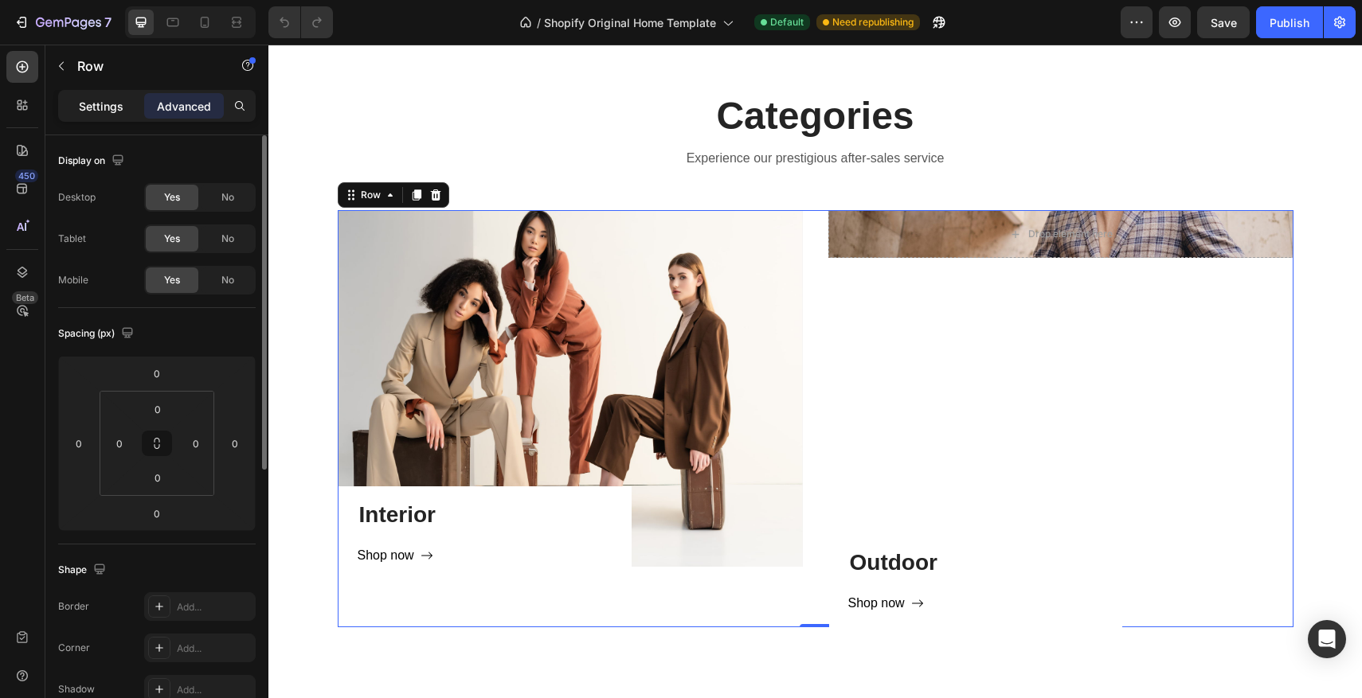
click at [121, 118] on div "Settings" at bounding box center [101, 105] width 80 height 25
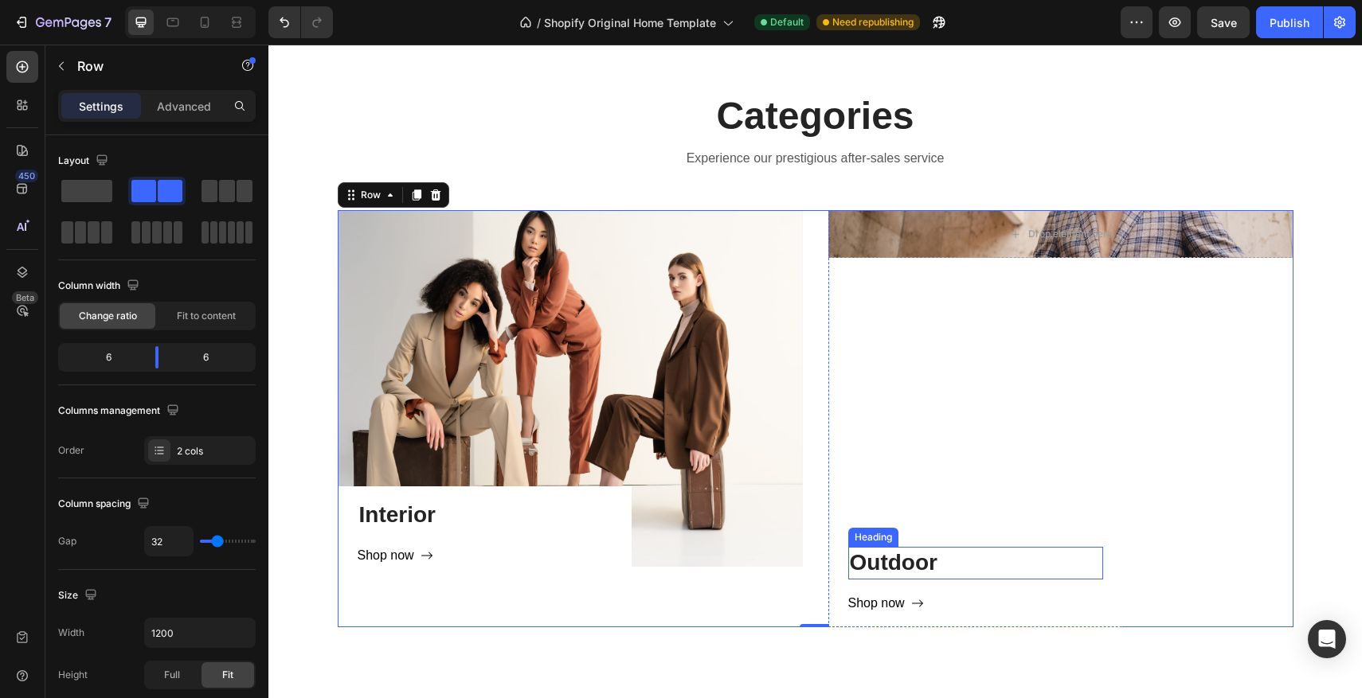
click at [1019, 548] on h3 "Outdoor" at bounding box center [975, 563] width 255 height 32
click at [1033, 522] on div "Drop element here Hero Banner Outdoor Heading Shop now Button Row" at bounding box center [1060, 418] width 465 height 417
click at [1008, 585] on div "Outdoor Heading Shop now Button" at bounding box center [975, 587] width 255 height 80
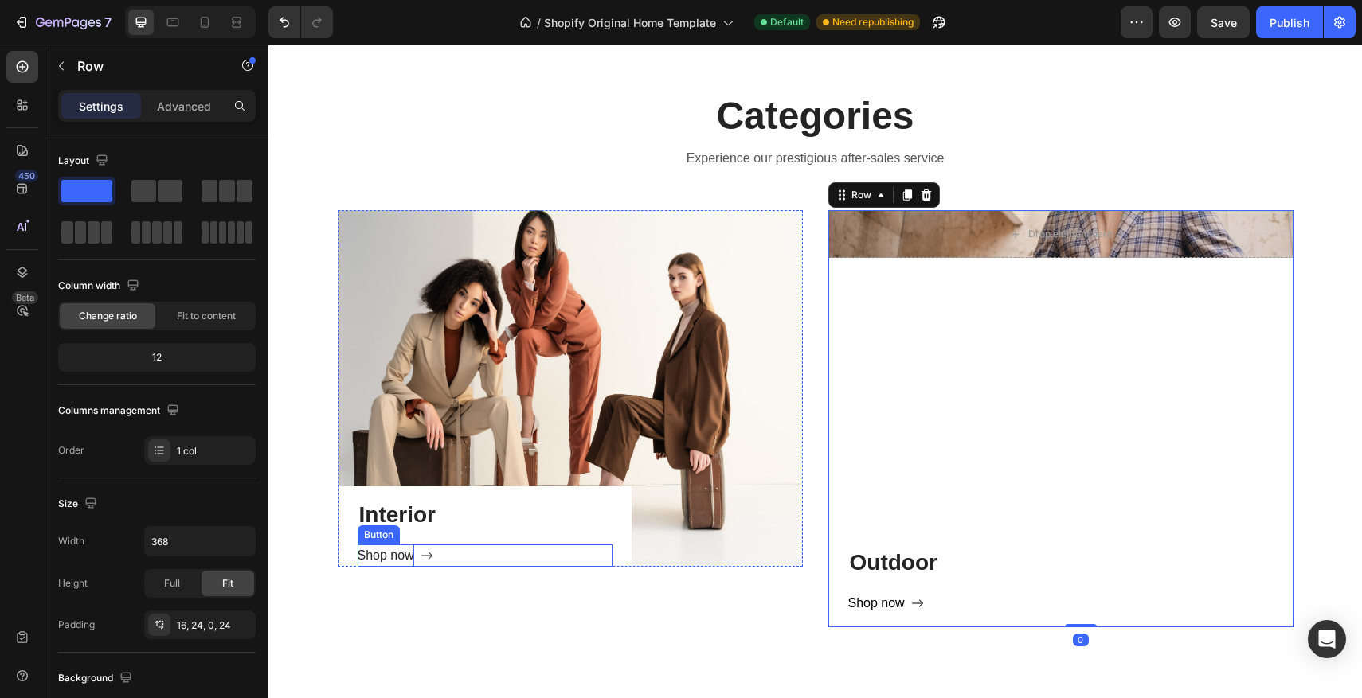
click at [386, 554] on div "Shop now" at bounding box center [386, 556] width 57 height 23
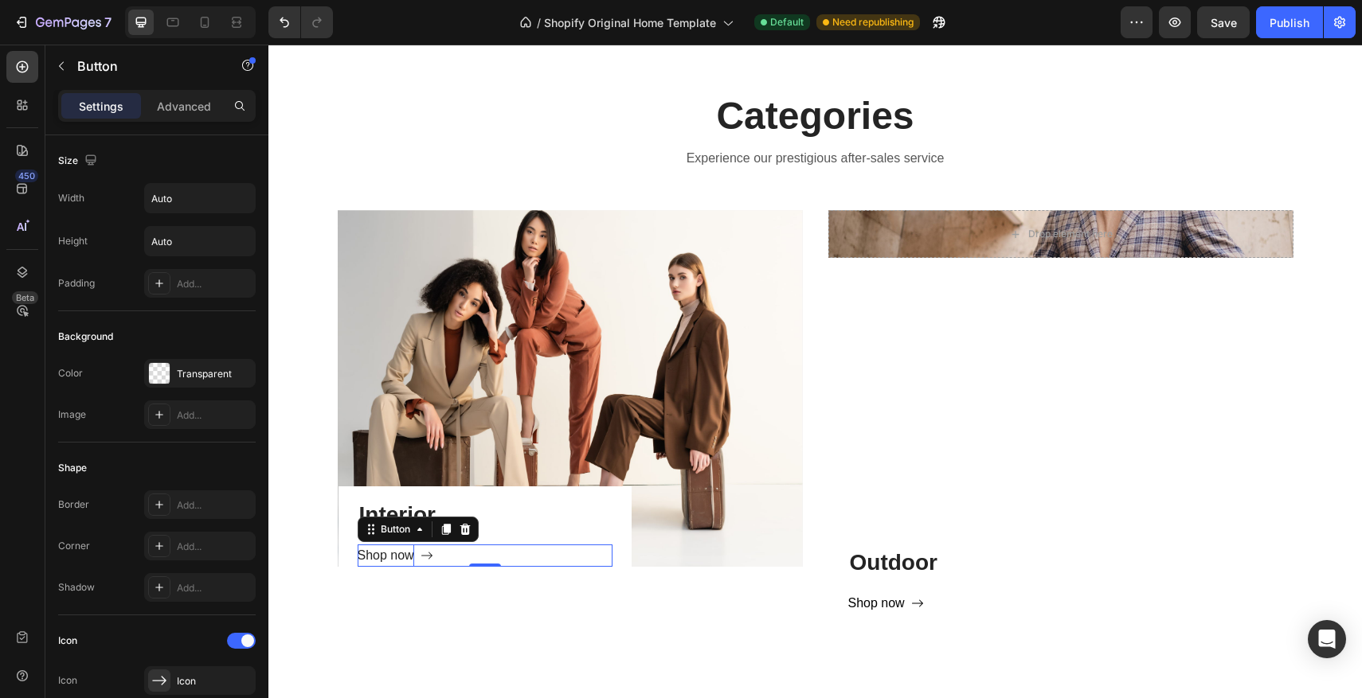
click at [411, 556] on div "Shop now" at bounding box center [386, 556] width 57 height 23
click at [411, 556] on p "Shop now" at bounding box center [386, 556] width 57 height 23
click at [514, 560] on div "Discover Button 0" at bounding box center [485, 556] width 255 height 23
click at [567, 151] on p "Experience our prestigious after-sales service" at bounding box center [815, 158] width 953 height 23
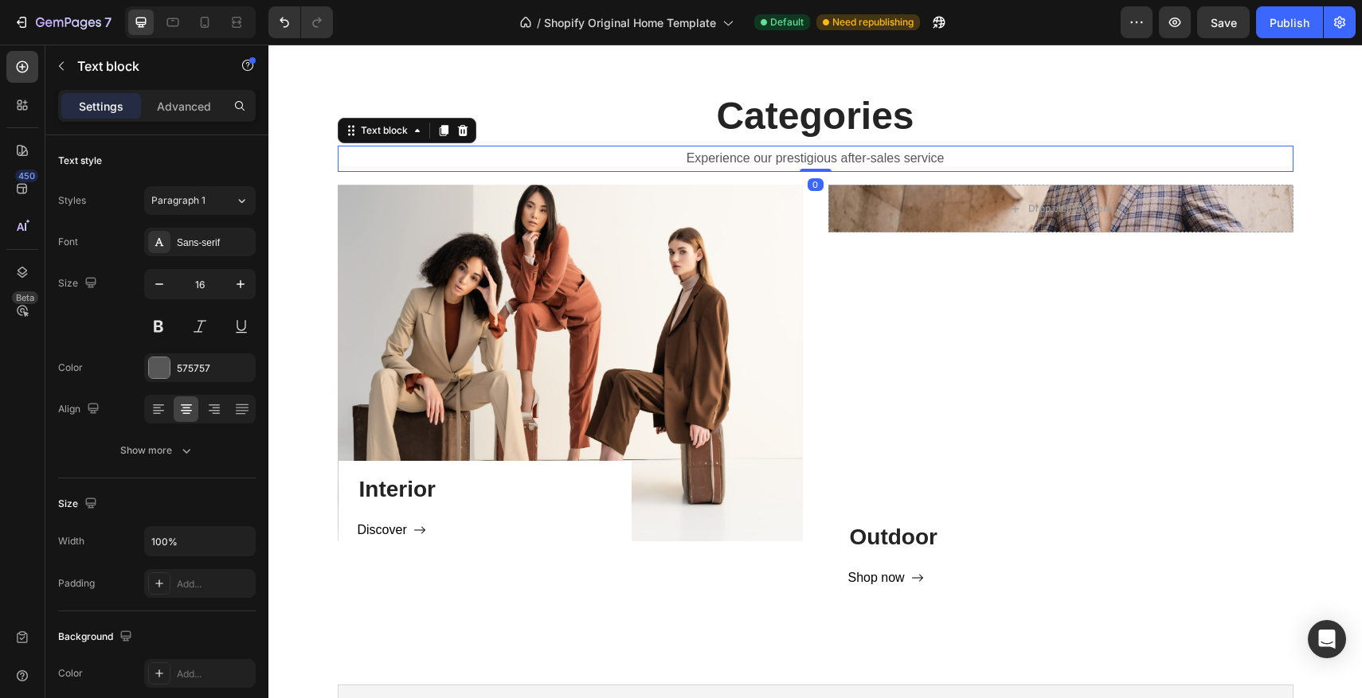
drag, startPoint x: 823, startPoint y: 187, endPoint x: 823, endPoint y: 166, distance: 21.5
click at [823, 166] on div "Experience our prestigious after-sales service Text block 0" at bounding box center [816, 159] width 956 height 26
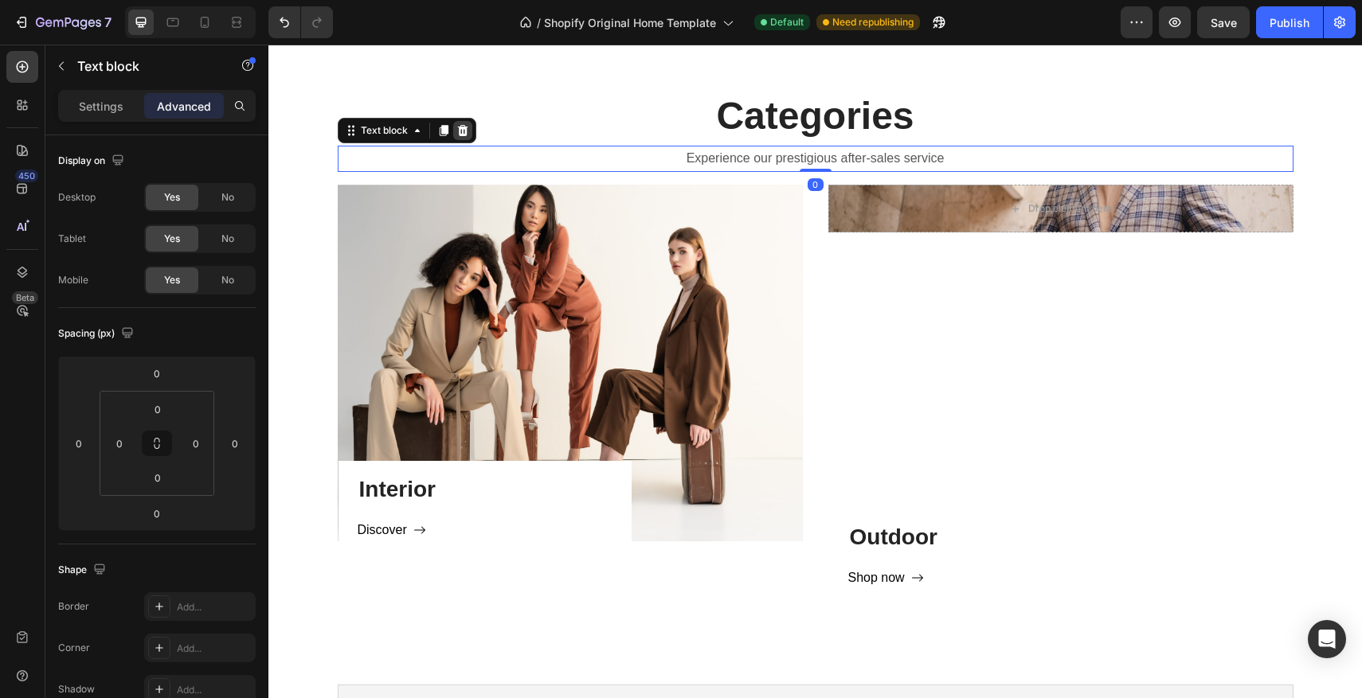
click at [466, 130] on icon at bounding box center [462, 130] width 10 height 11
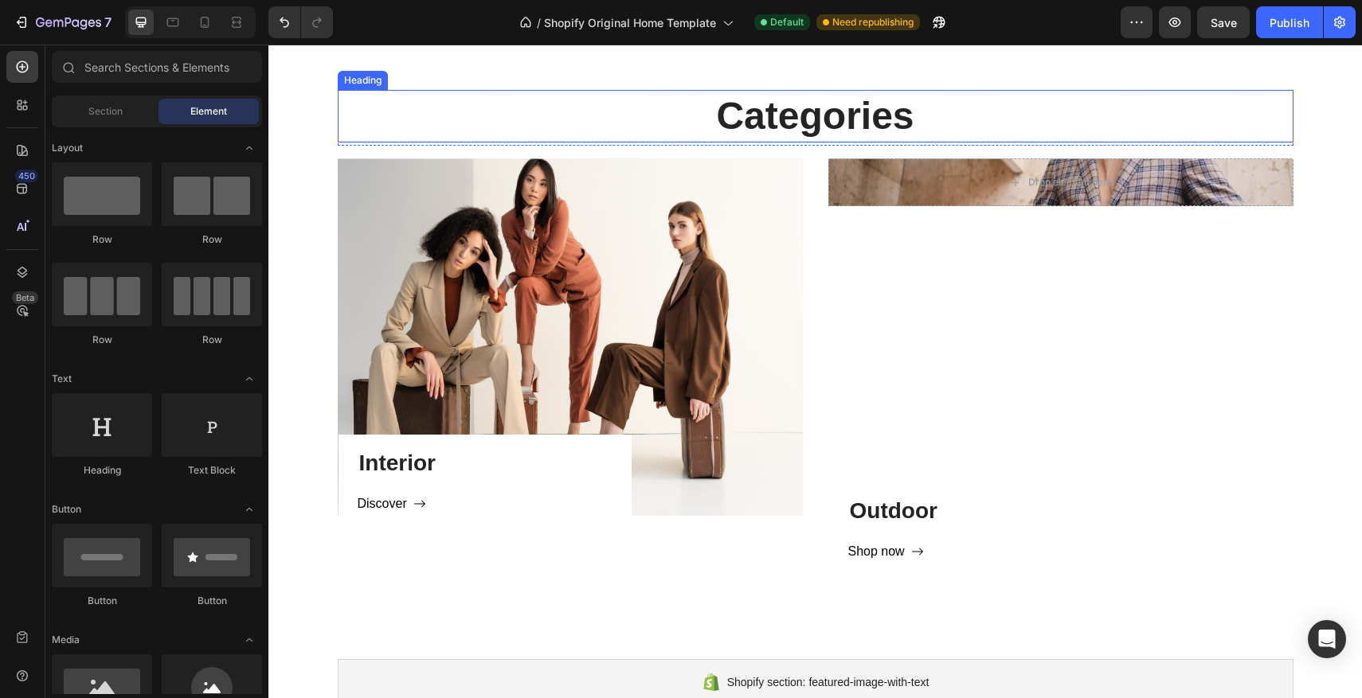
click at [750, 131] on p "Categories" at bounding box center [815, 116] width 953 height 49
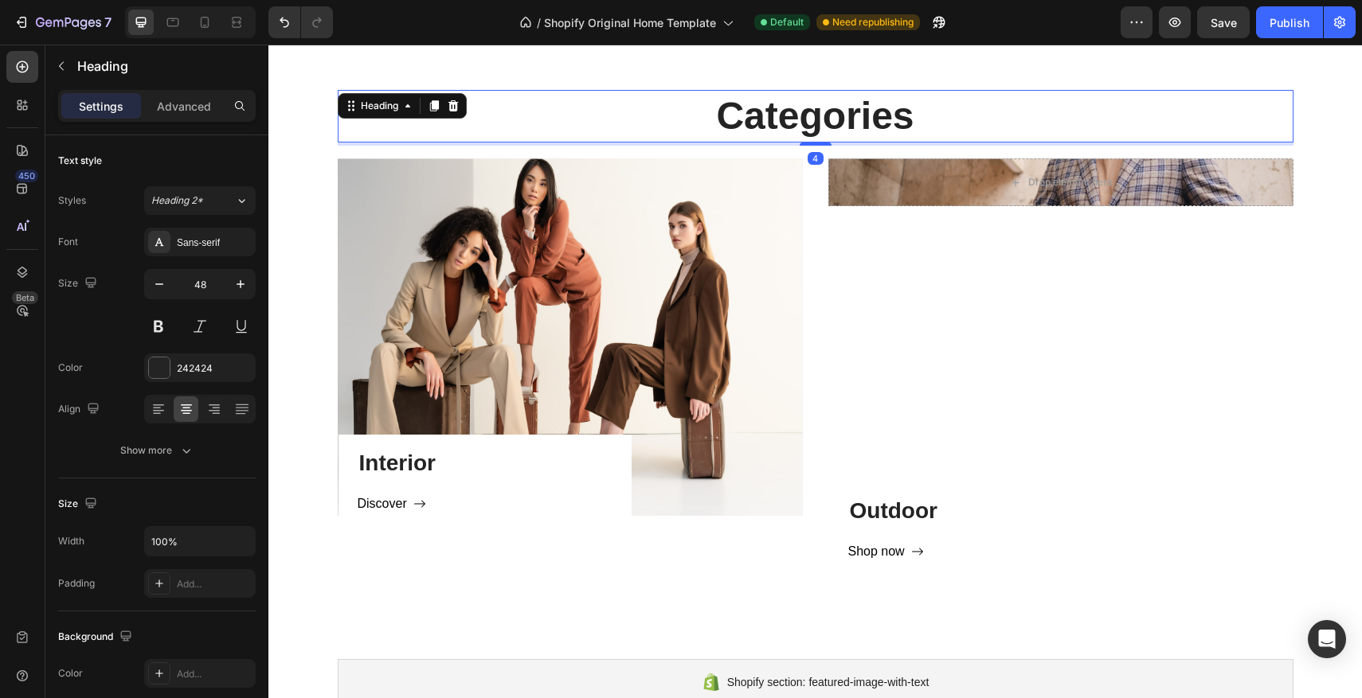
scroll to position [957, 0]
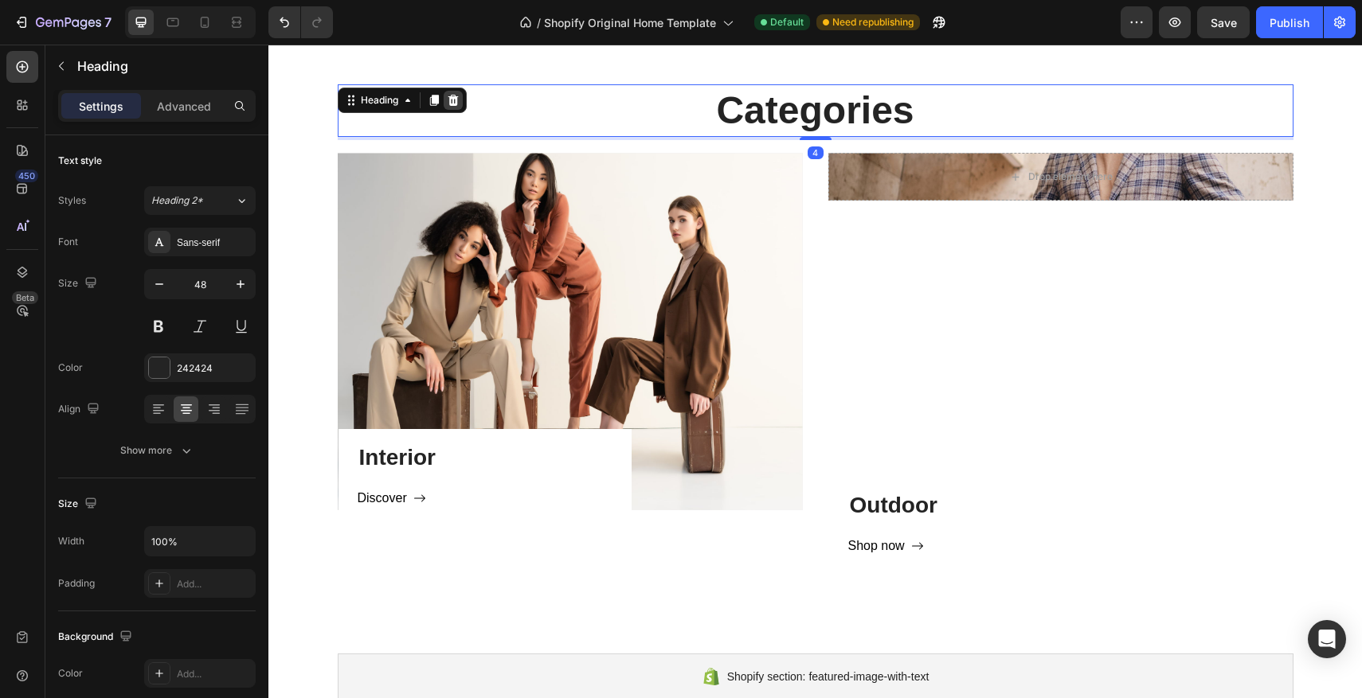
click at [459, 104] on icon at bounding box center [453, 100] width 13 height 13
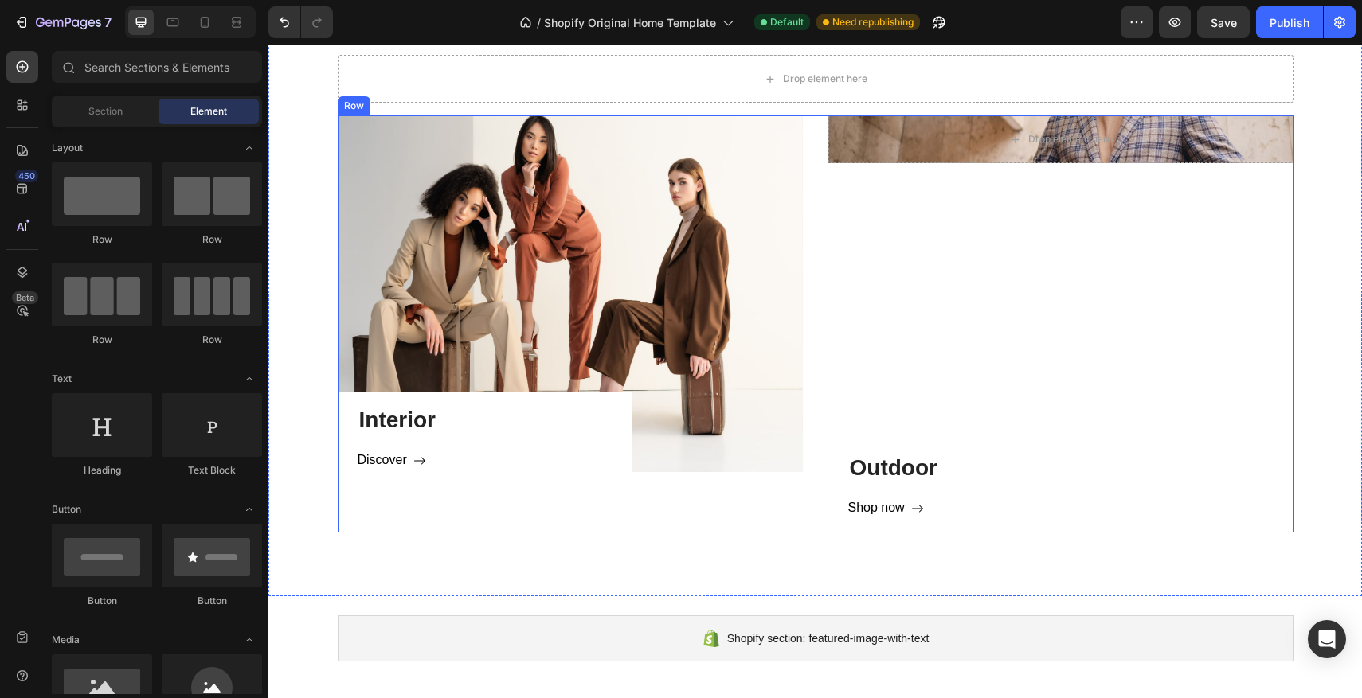
scroll to position [994, 0]
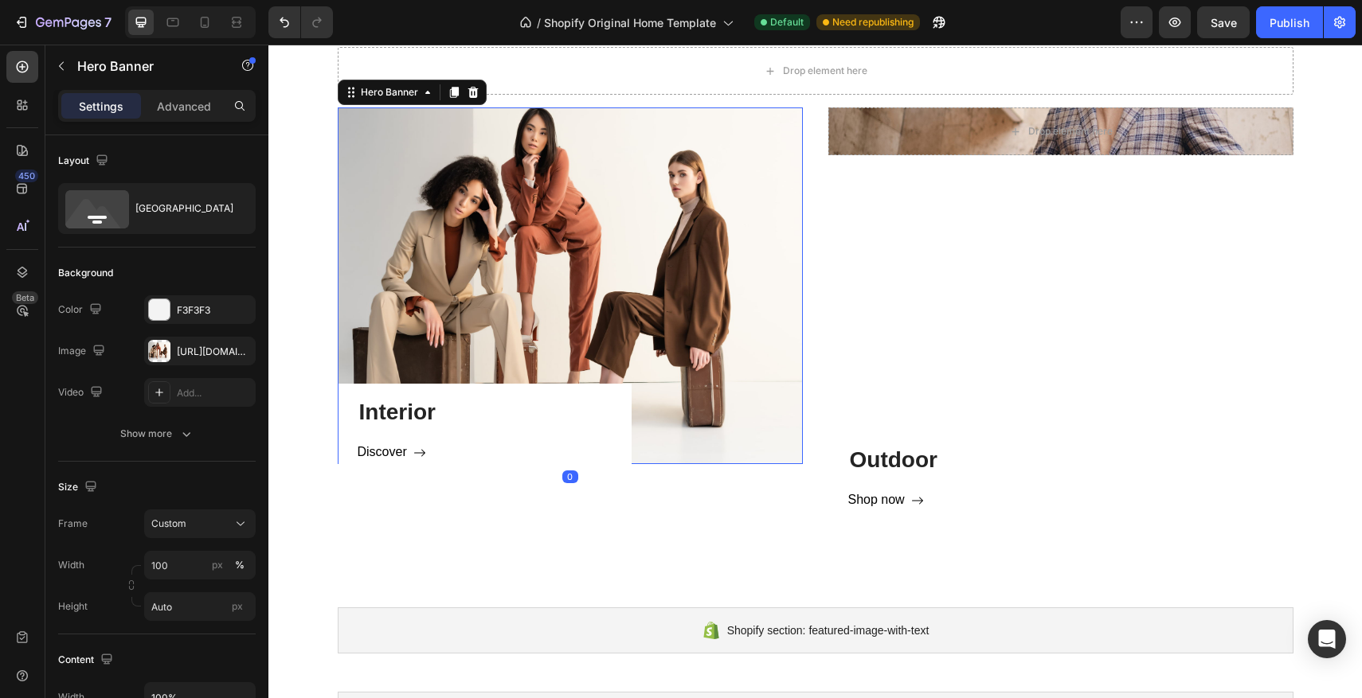
click at [730, 168] on div "Interior Heading Discover Button Row" at bounding box center [570, 286] width 465 height 357
click at [893, 137] on div "Drop element here" at bounding box center [1060, 132] width 465 height 48
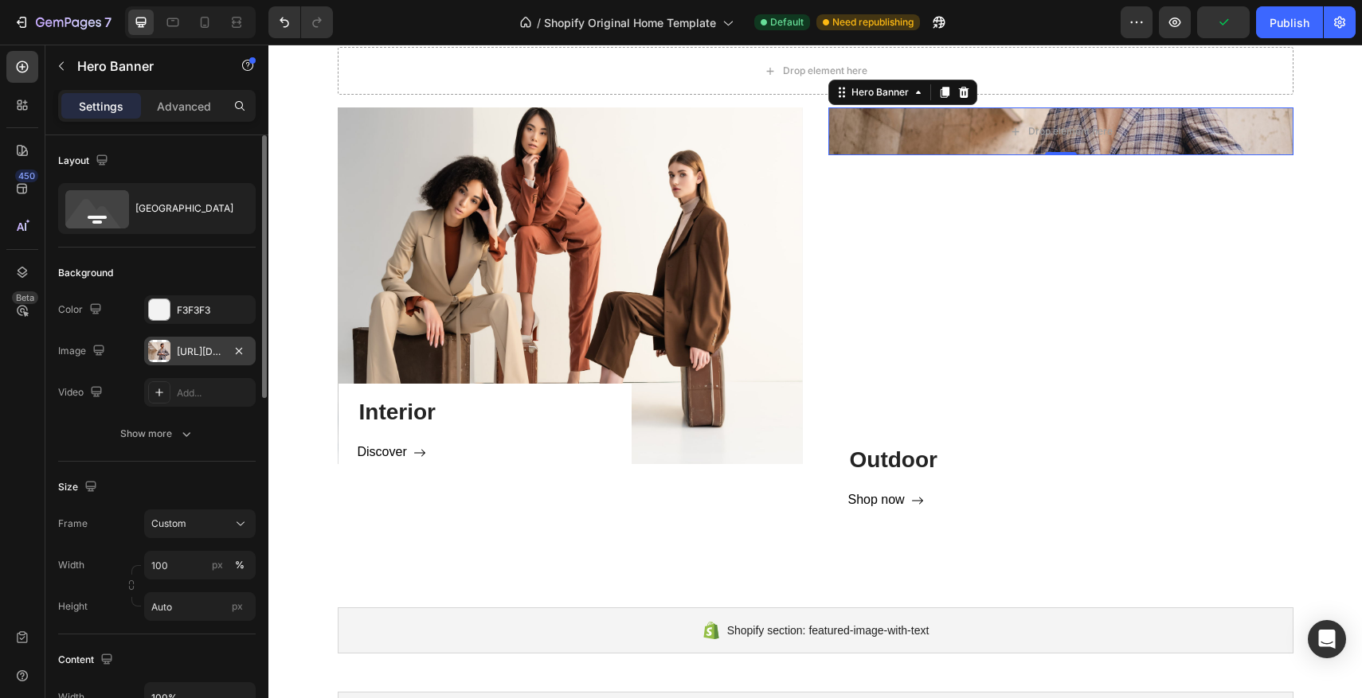
click at [158, 353] on div at bounding box center [159, 351] width 22 height 22
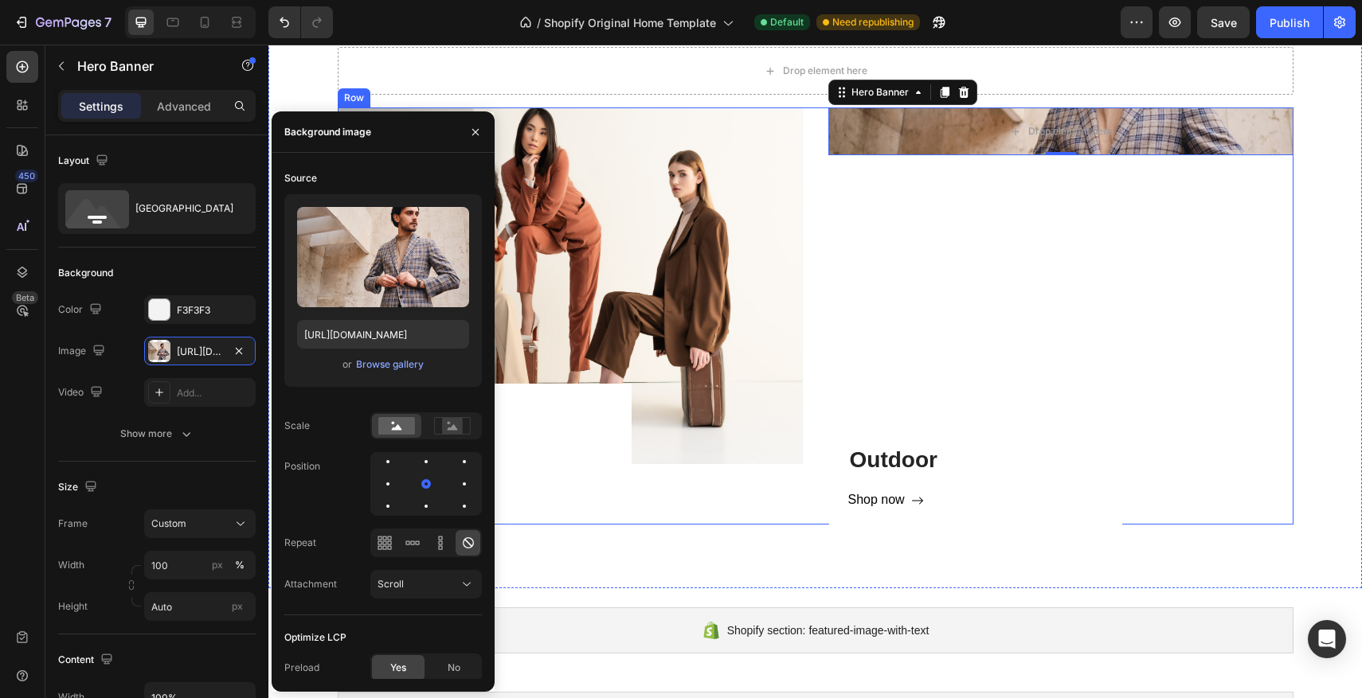
click at [1110, 270] on div "Drop element here Hero Banner 0 Outdoor Heading Shop now Button Row" at bounding box center [1060, 316] width 465 height 417
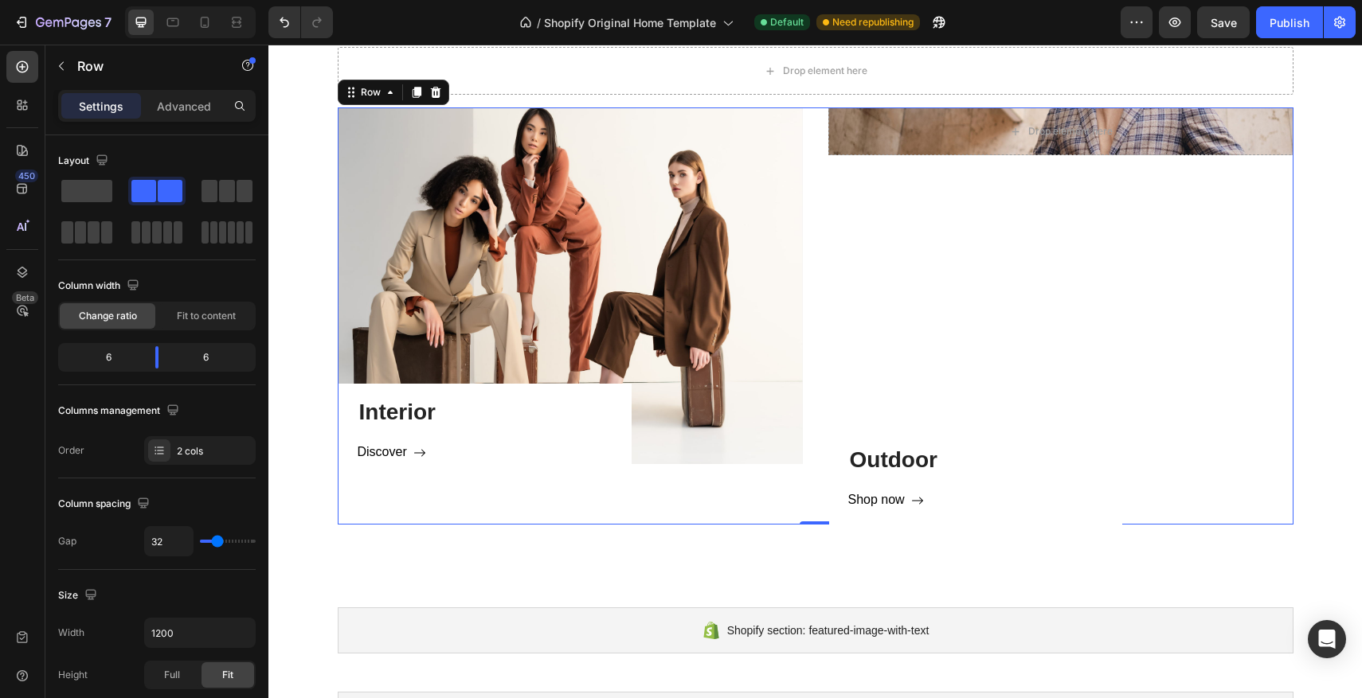
drag, startPoint x: 492, startPoint y: 475, endPoint x: 497, endPoint y: 467, distance: 9.3
click at [493, 474] on div "Interior Heading Discover Button Row Hero Banner" at bounding box center [570, 316] width 465 height 417
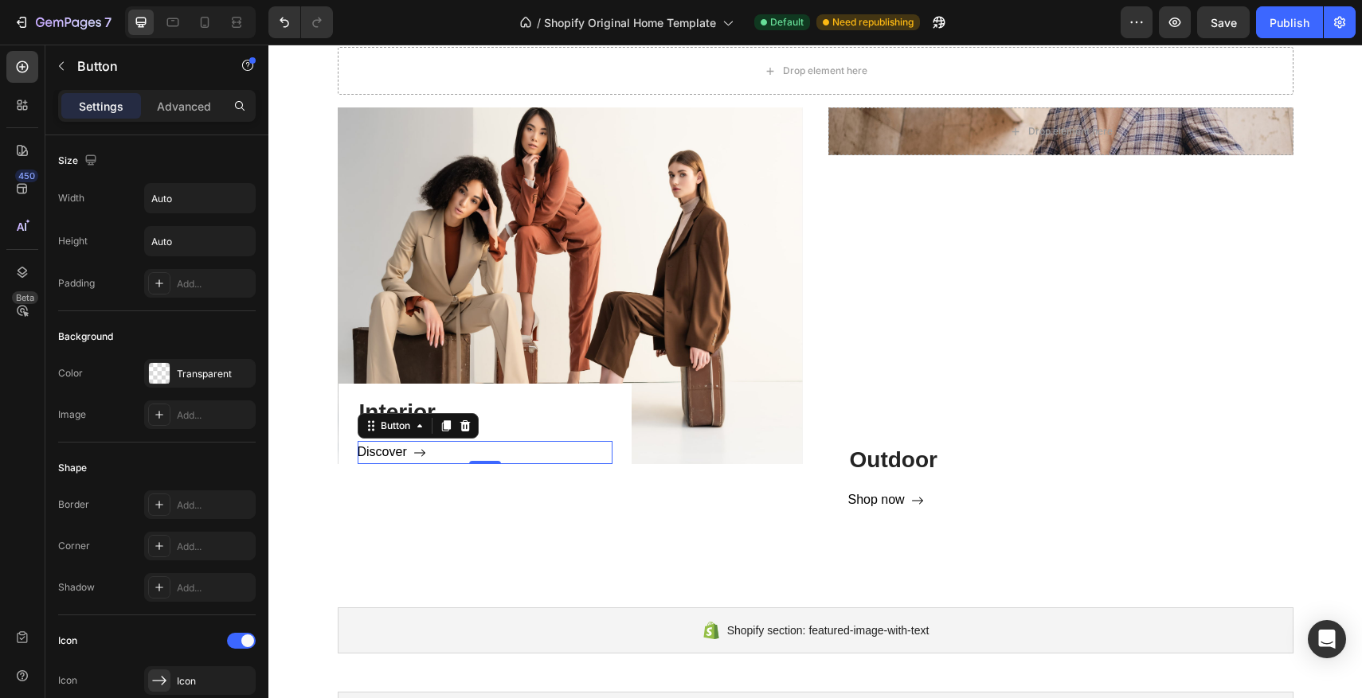
click at [504, 452] on div "Discover Button 0" at bounding box center [485, 452] width 255 height 23
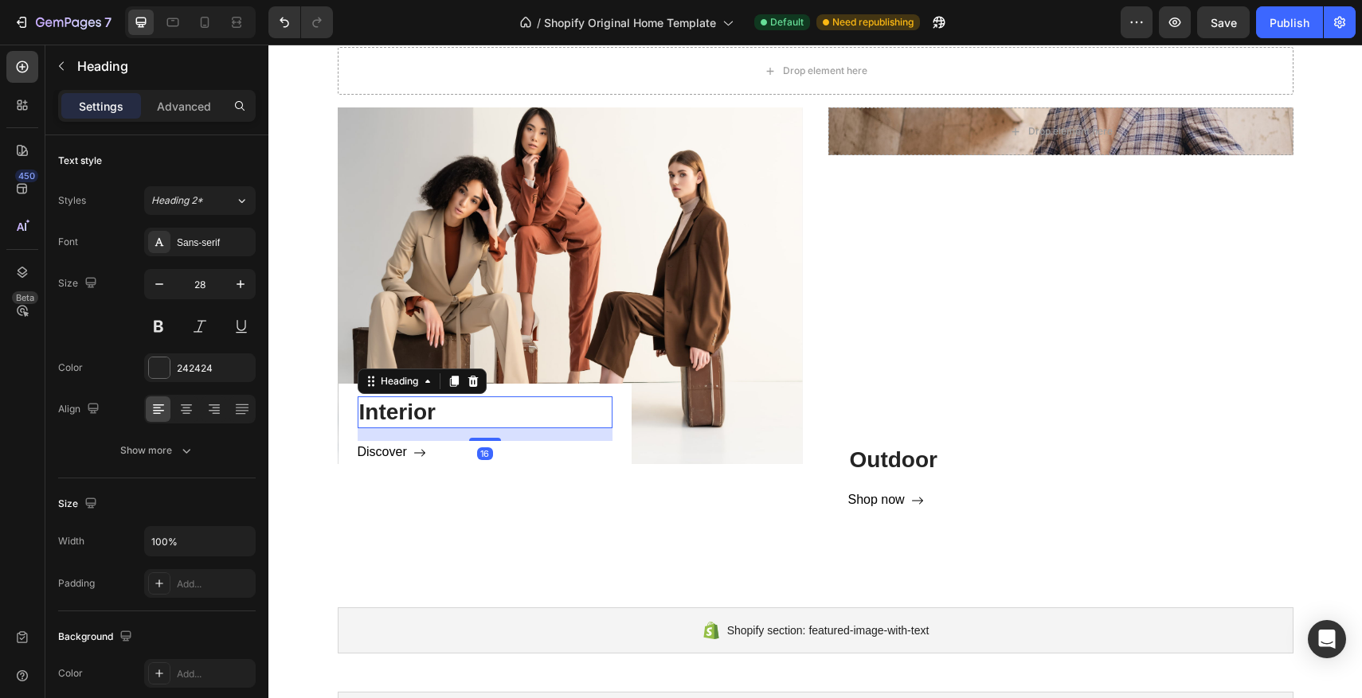
click at [536, 421] on h3 "Interior" at bounding box center [485, 413] width 255 height 32
click at [165, 365] on div at bounding box center [159, 368] width 21 height 21
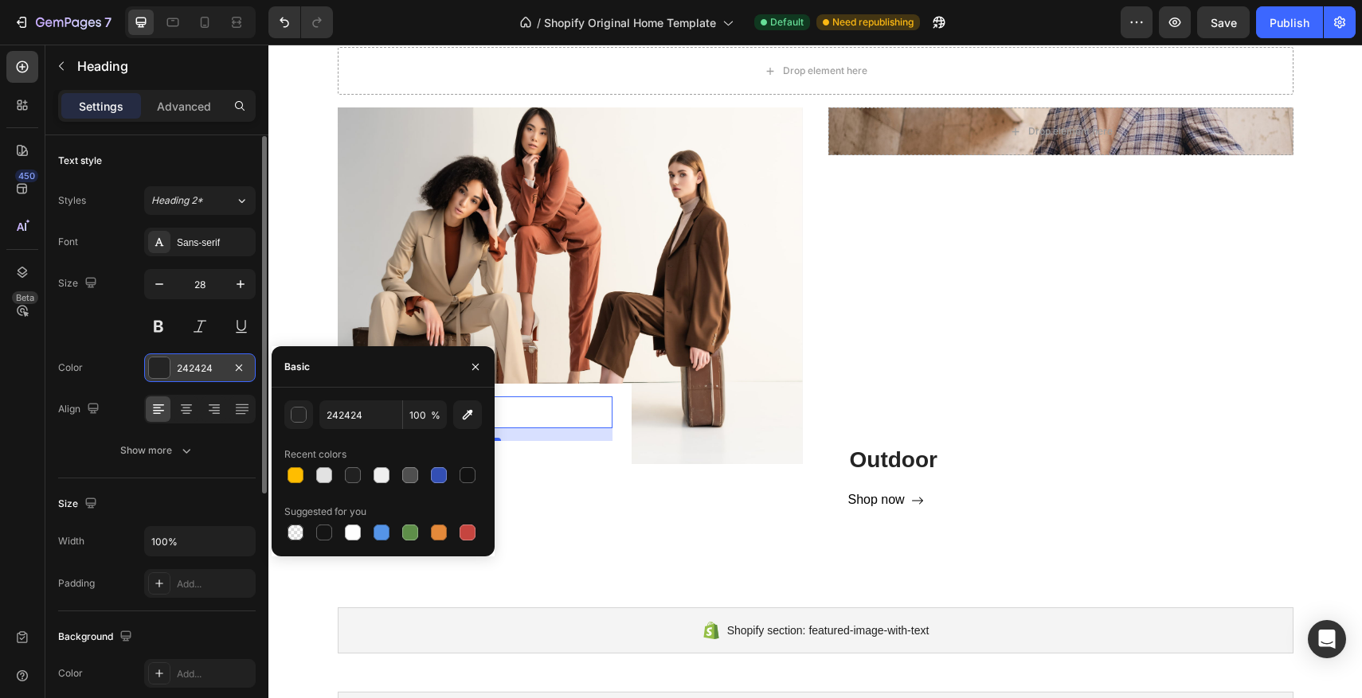
scroll to position [1, 0]
drag, startPoint x: 378, startPoint y: 477, endPoint x: 250, endPoint y: 409, distance: 145.4
click at [378, 477] on div at bounding box center [382, 475] width 16 height 16
type input "EFEFEF"
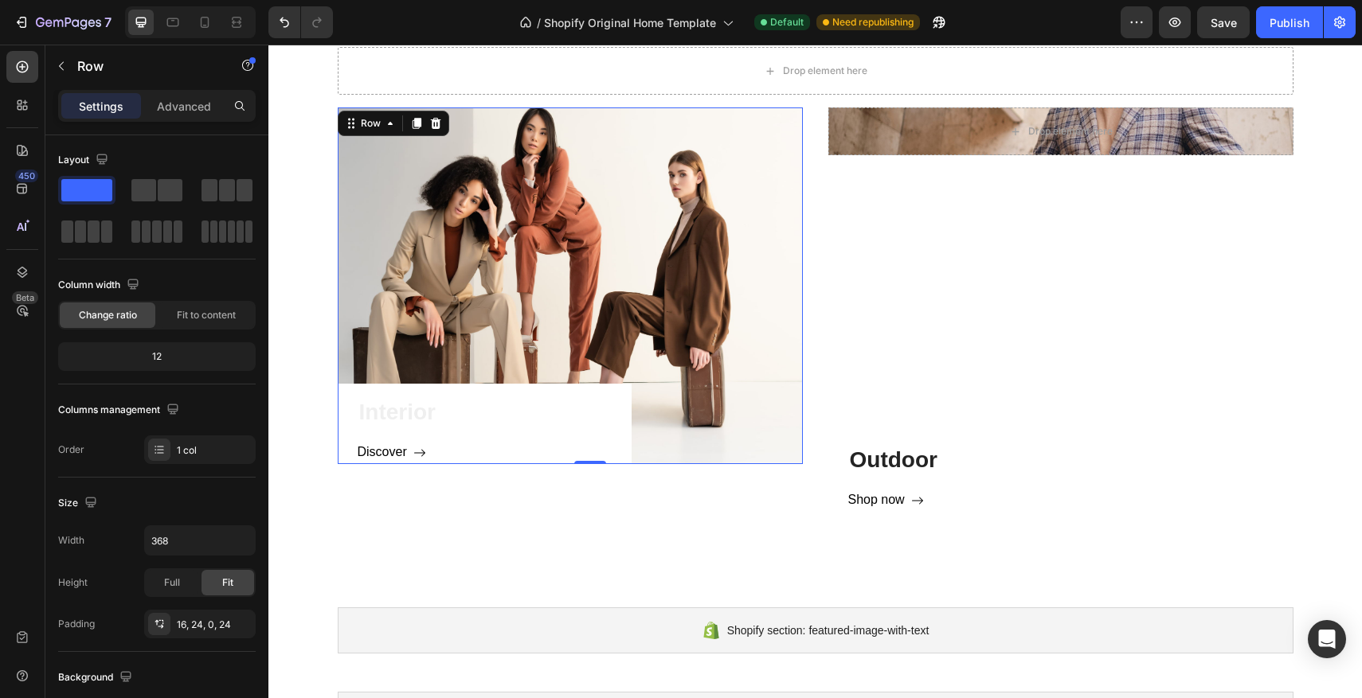
click at [622, 410] on div "Interior Heading Discover Button Row 0" at bounding box center [484, 424] width 293 height 80
click at [618, 405] on div "Interior Heading Discover Button Row 0" at bounding box center [484, 424] width 293 height 80
click at [597, 401] on h3 "Interior" at bounding box center [485, 413] width 255 height 32
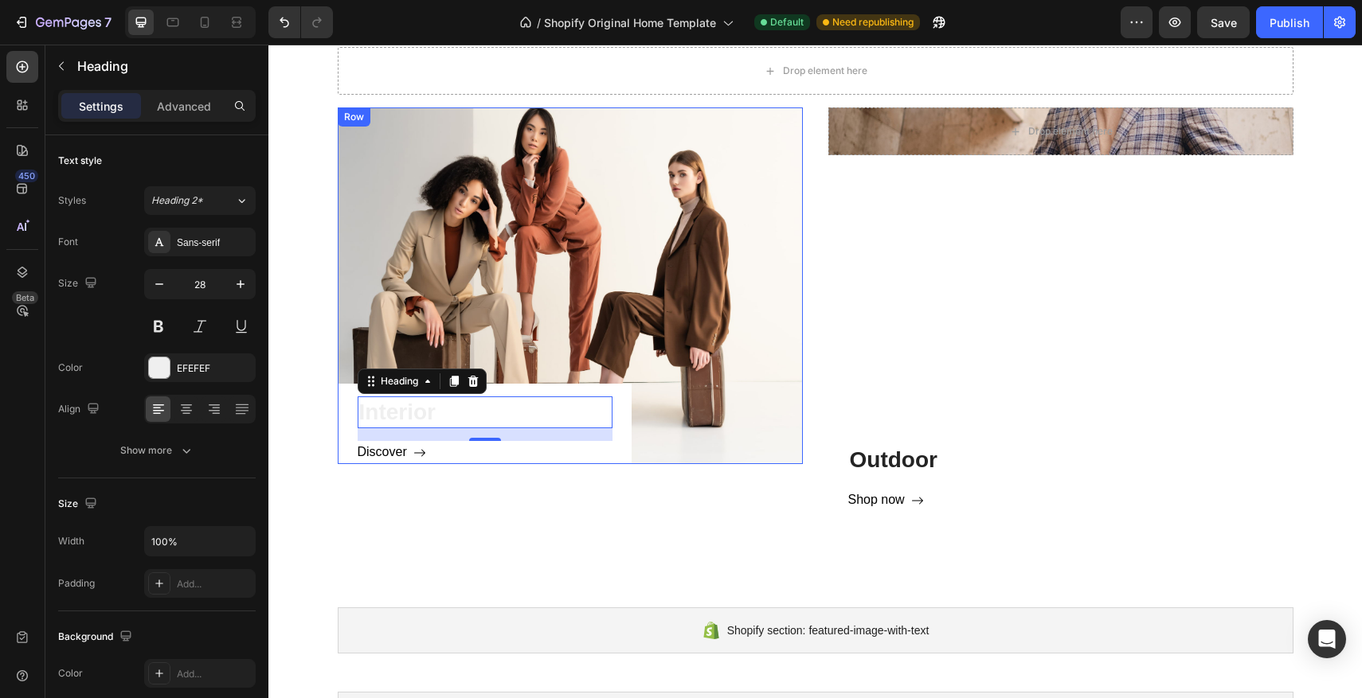
drag, startPoint x: 620, startPoint y: 446, endPoint x: 609, endPoint y: 444, distance: 11.3
click at [620, 446] on div "Interior Heading 16 Discover Button Row" at bounding box center [484, 424] width 293 height 80
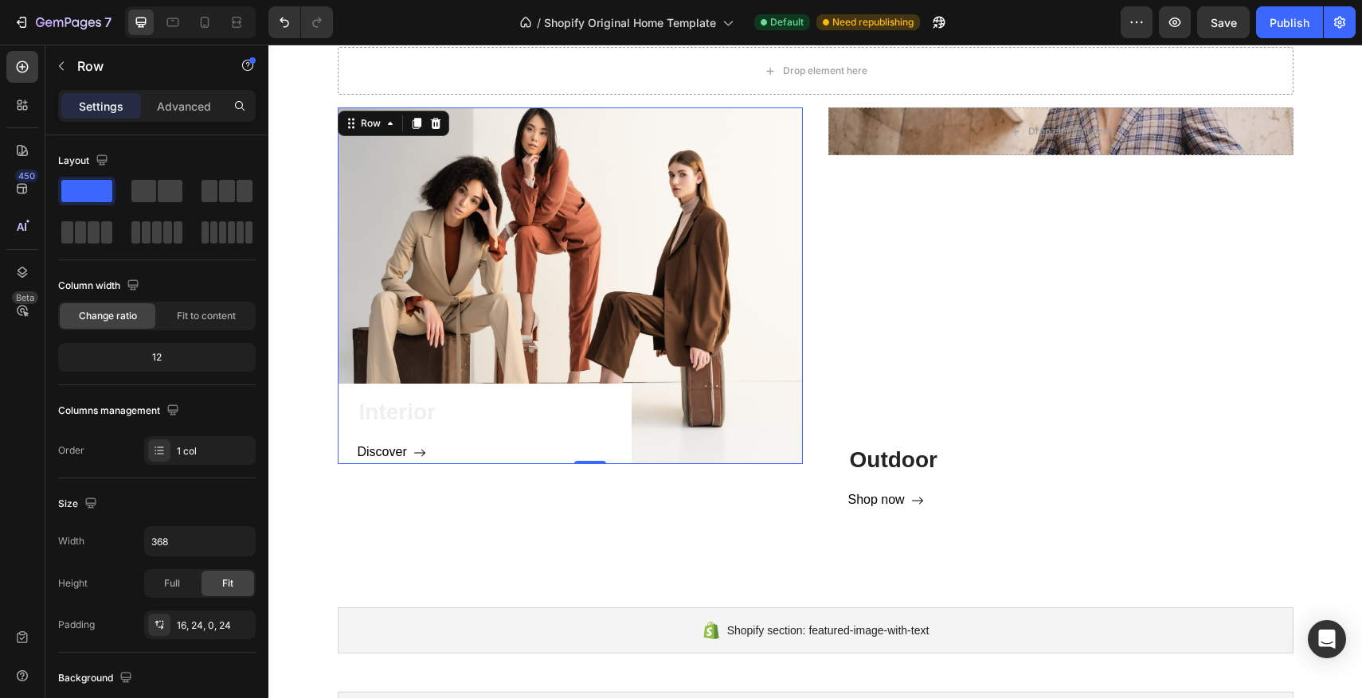
click at [344, 400] on div "Interior Heading Discover Button Row 0" at bounding box center [484, 424] width 293 height 80
click at [344, 391] on div "Interior Heading Discover Button Row 0" at bounding box center [484, 424] width 293 height 80
click at [616, 396] on div "Interior Heading Discover Button Row 0" at bounding box center [484, 424] width 293 height 80
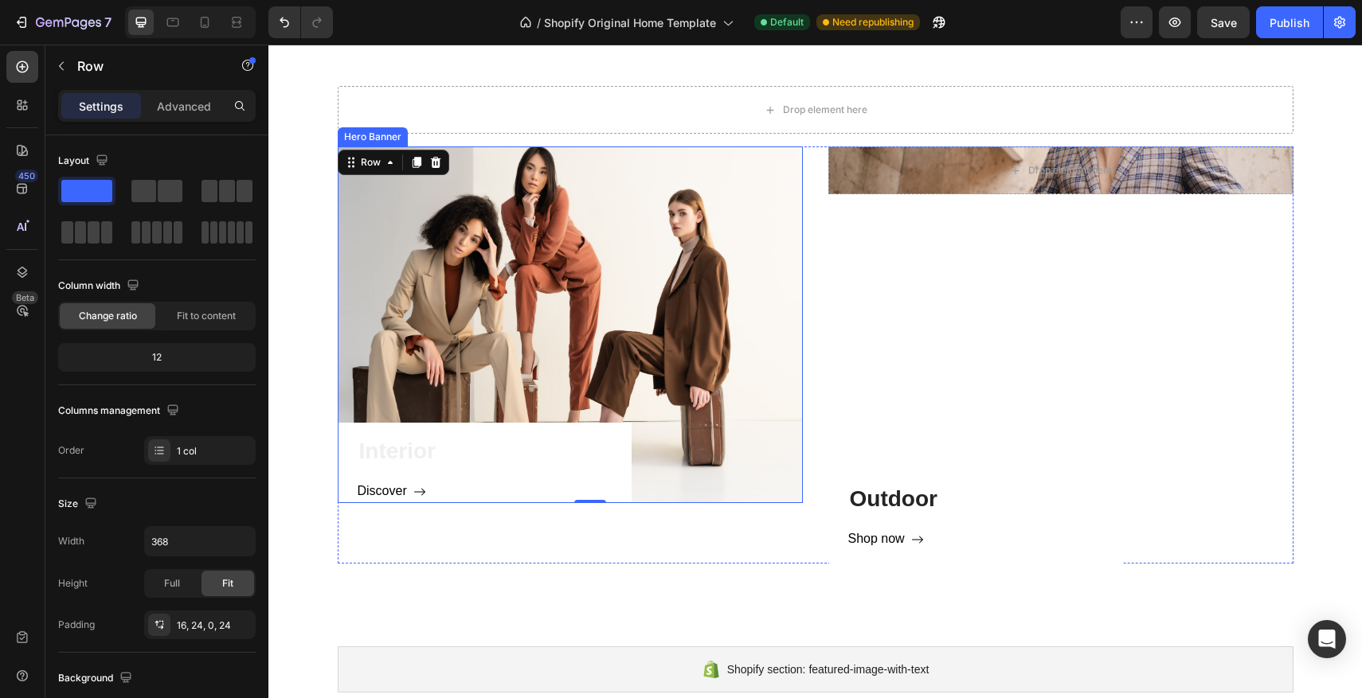
scroll to position [957, 0]
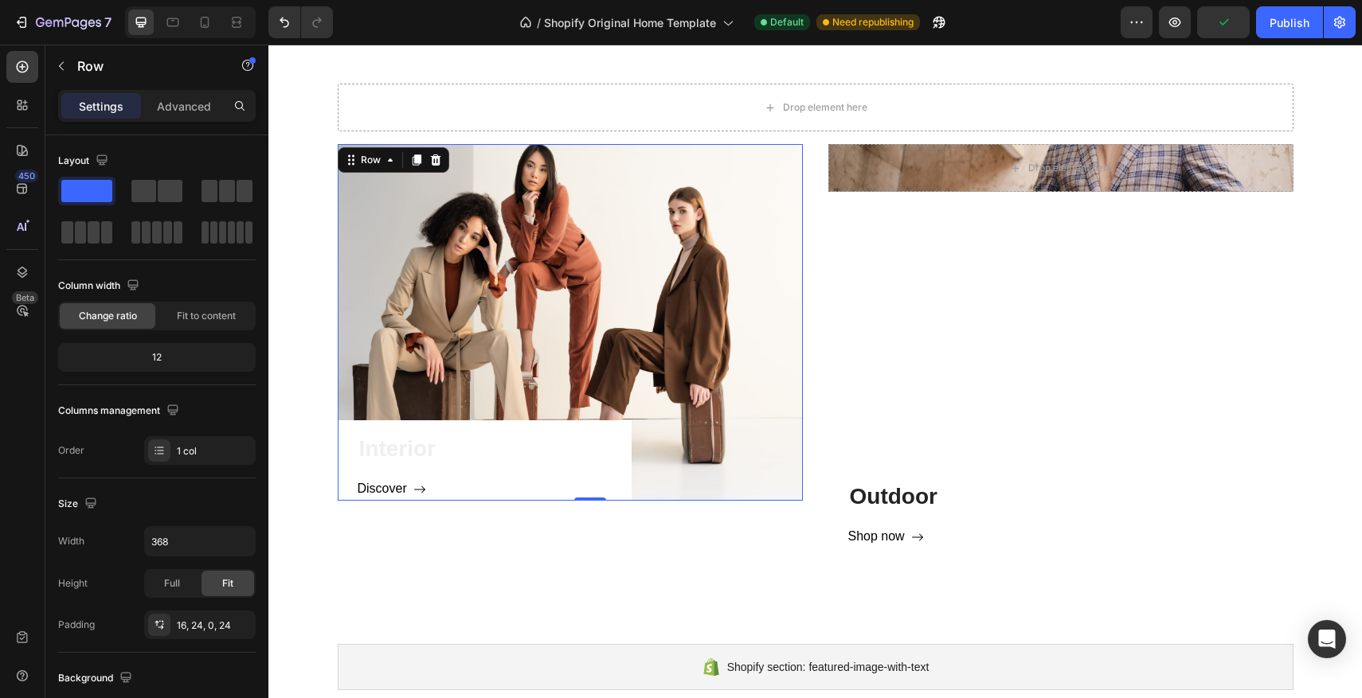
click at [617, 474] on div "Interior Heading Discover Button Row 0" at bounding box center [484, 461] width 293 height 80
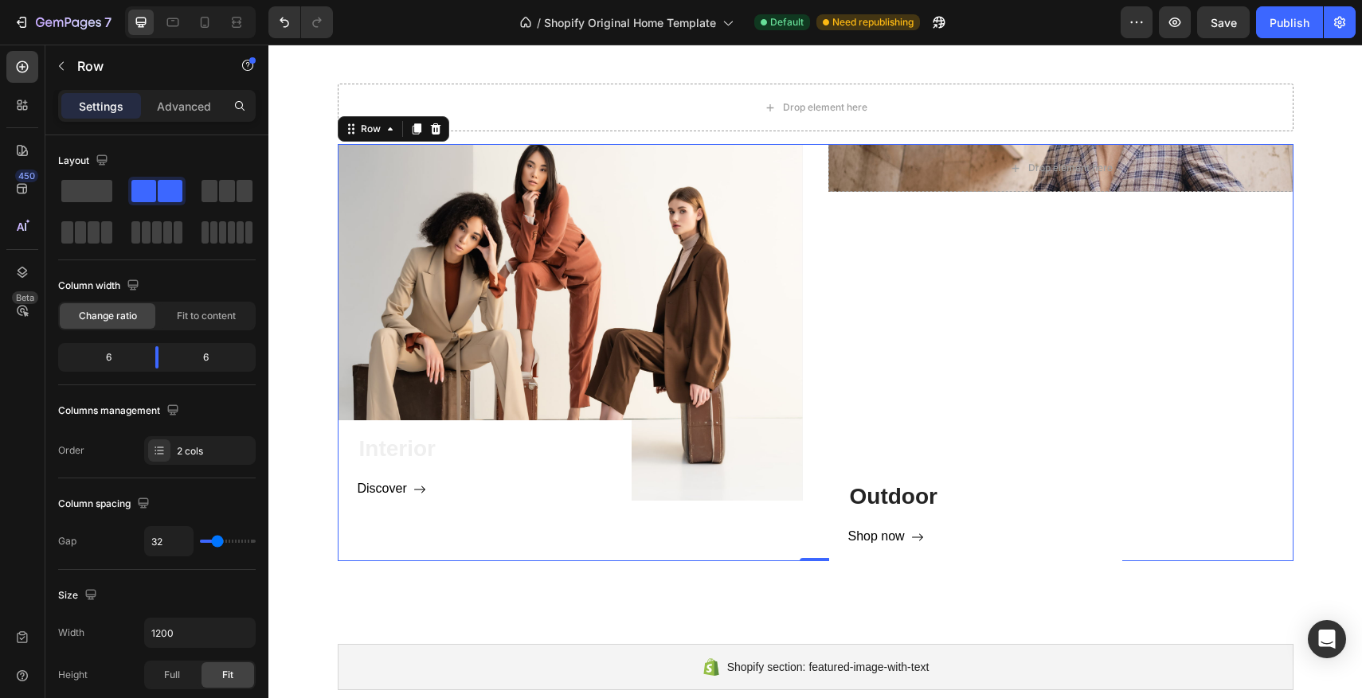
click at [825, 246] on div "Interior Heading Discover Button Row Hero Banner Drop element here Hero Banner …" at bounding box center [816, 352] width 956 height 417
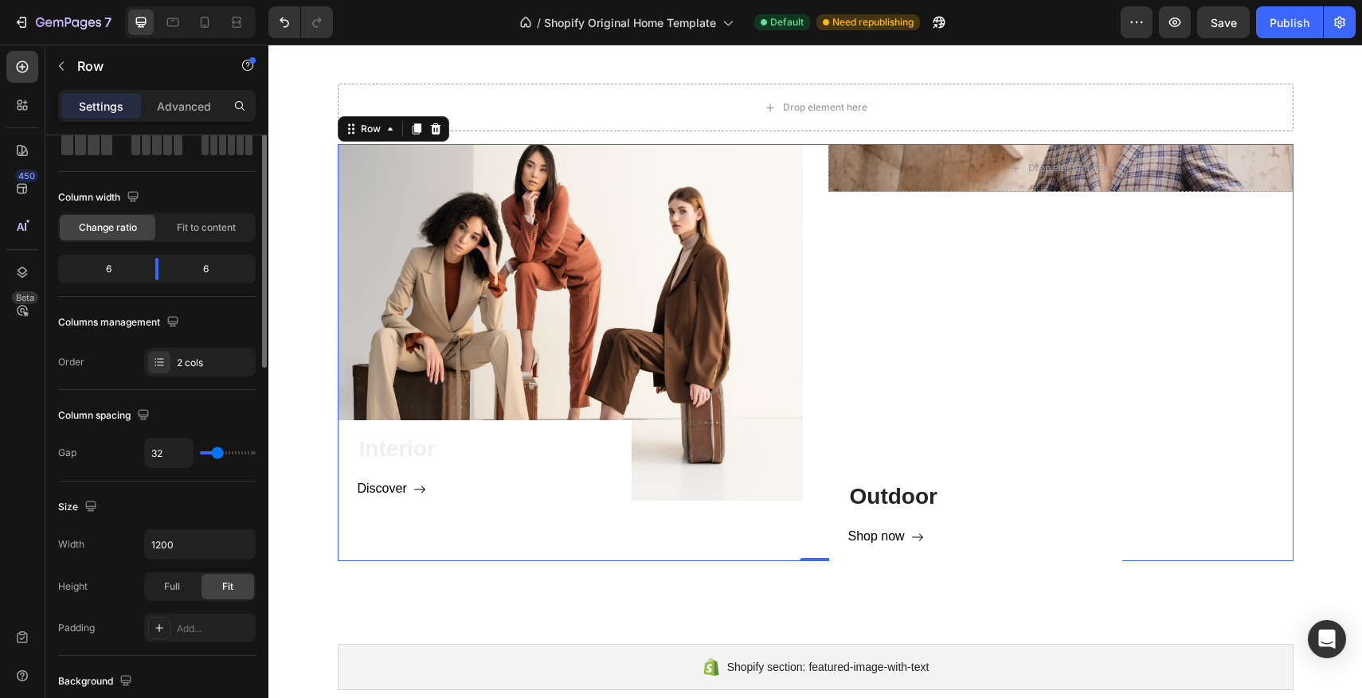
scroll to position [0, 0]
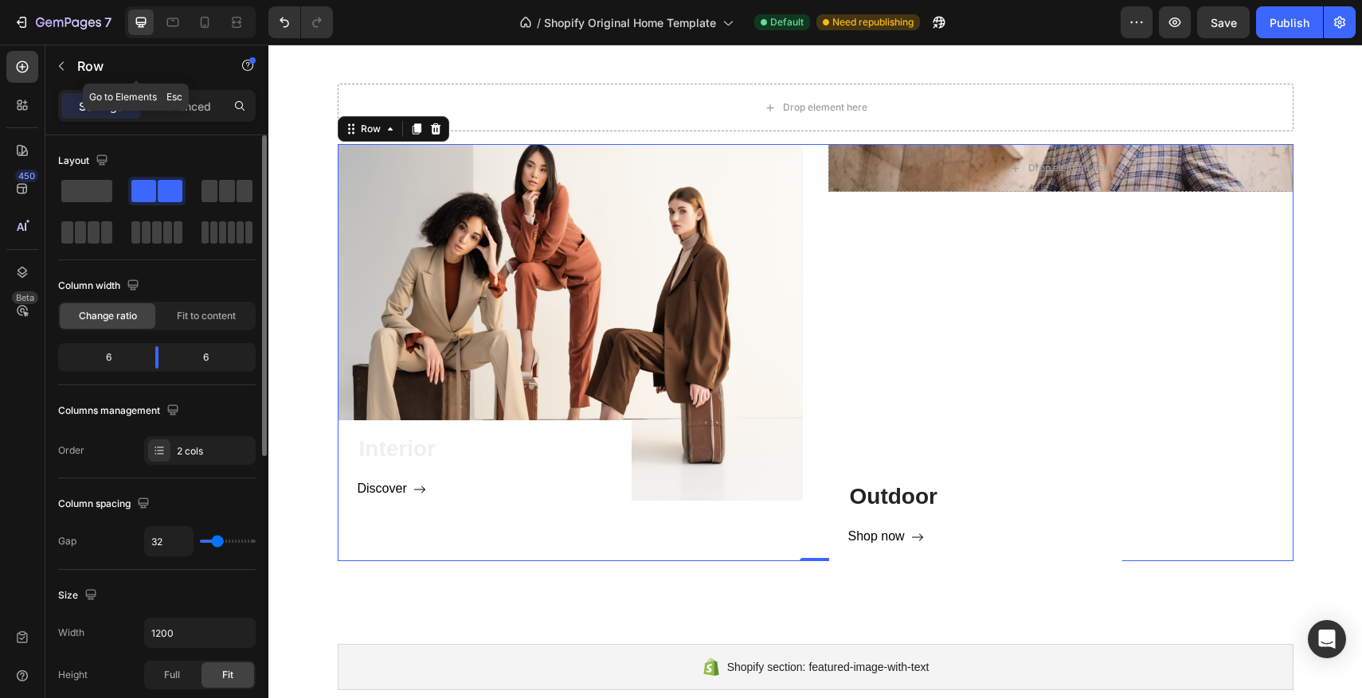
drag, startPoint x: 194, startPoint y: 85, endPoint x: 196, endPoint y: 100, distance: 15.3
click at [194, 86] on div "Row" at bounding box center [136, 65] width 182 height 41
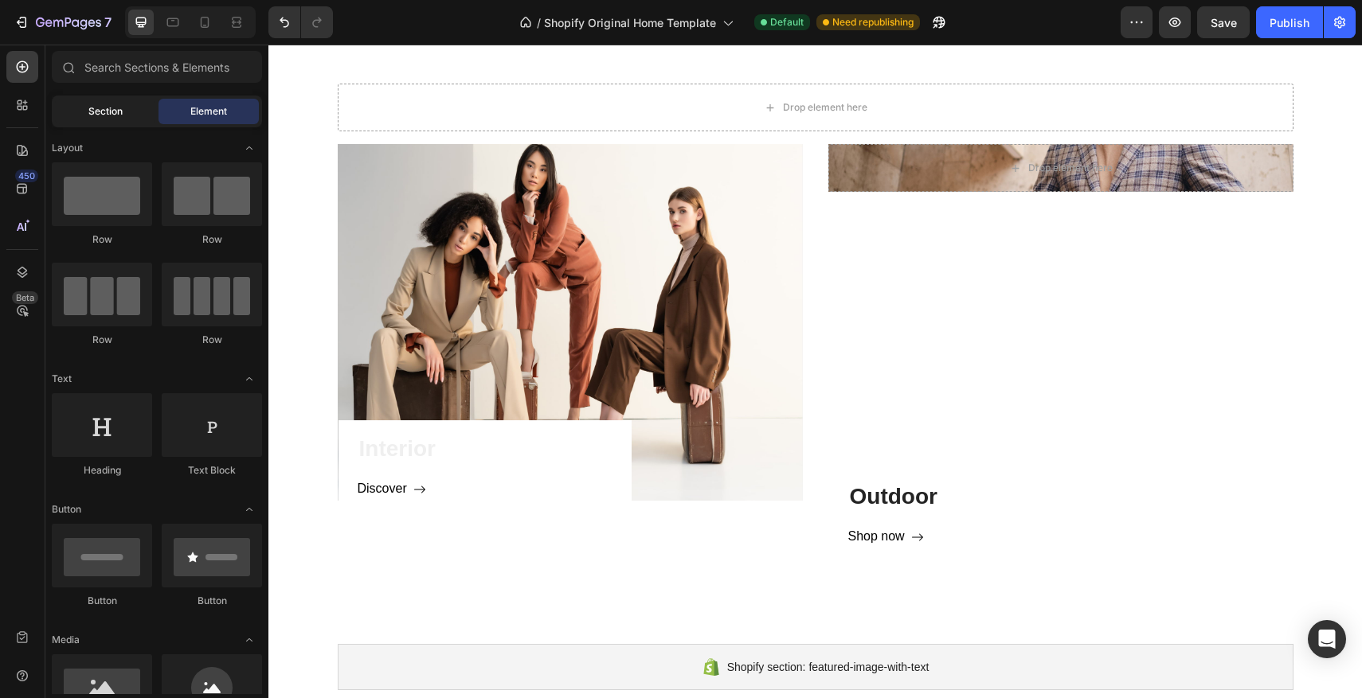
click at [95, 104] on span "Section" at bounding box center [105, 111] width 34 height 14
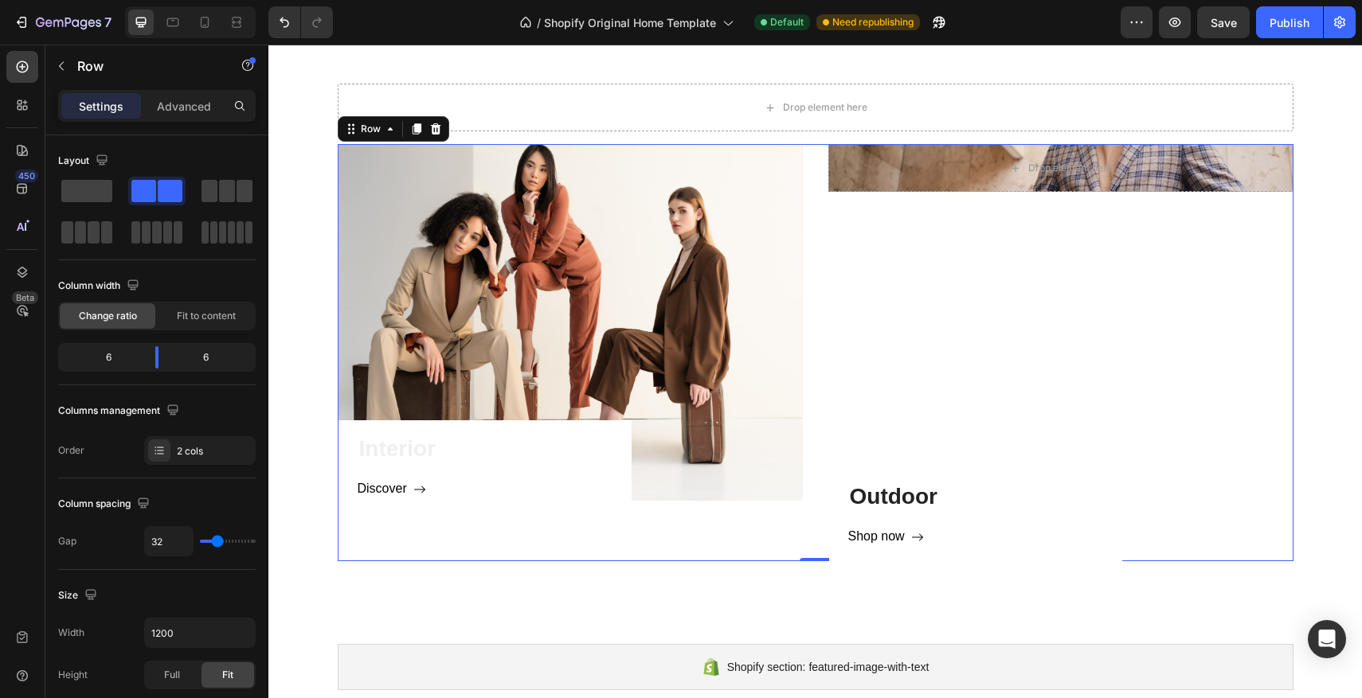
click at [929, 393] on div "Drop element here Hero Banner Outdoor Heading Shop now Button Row" at bounding box center [1060, 352] width 465 height 417
click at [190, 104] on p "Advanced" at bounding box center [184, 106] width 54 height 17
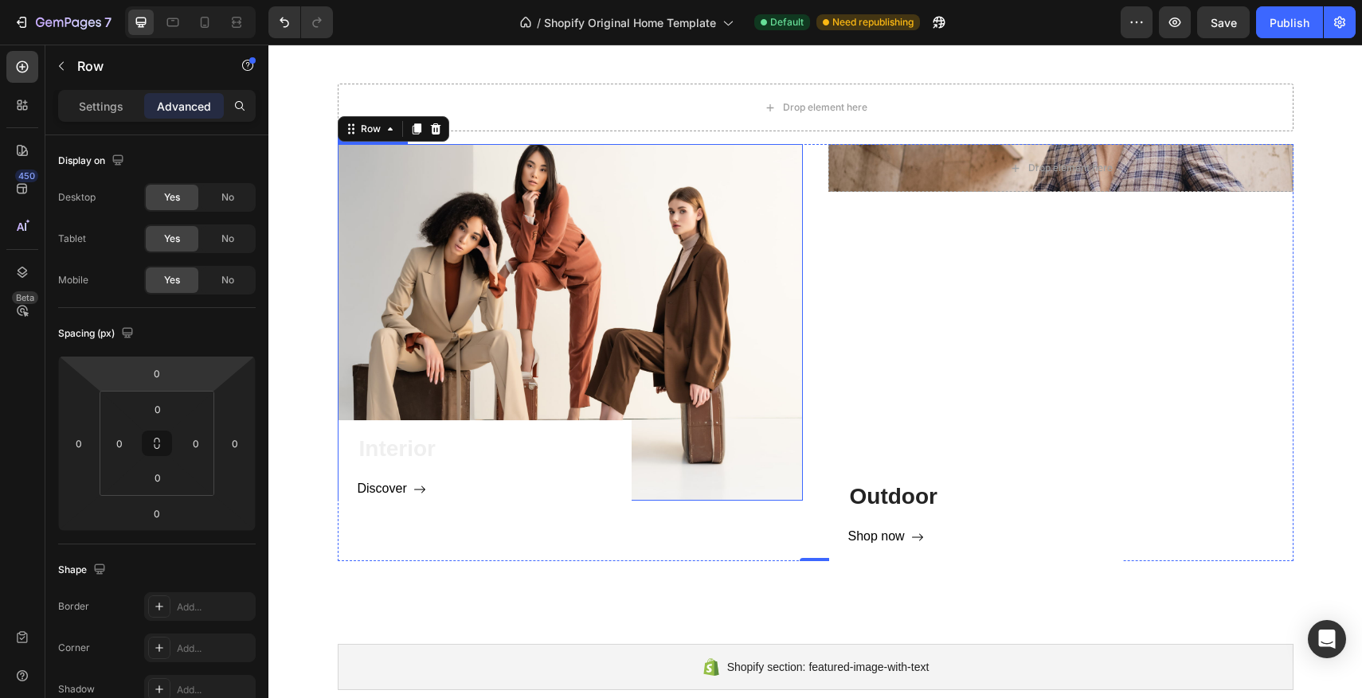
click at [636, 199] on div "Interior Heading Discover Button Row" at bounding box center [570, 322] width 465 height 357
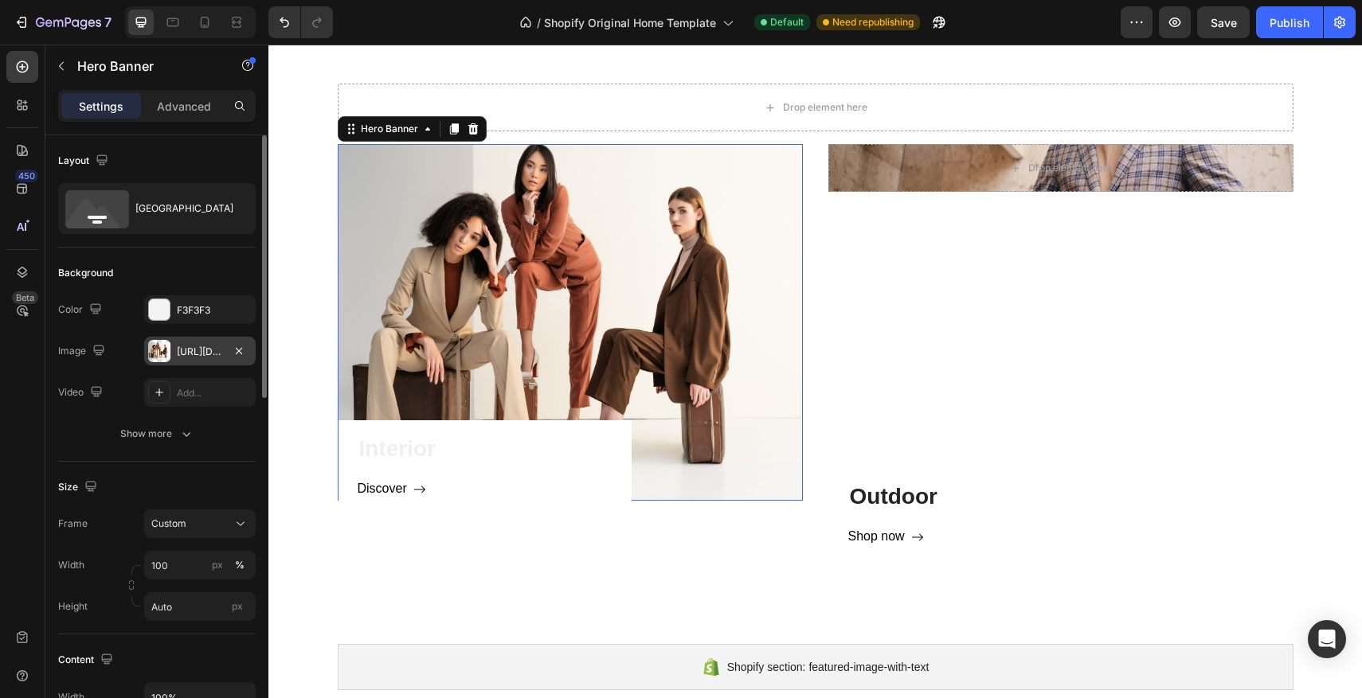
click at [171, 345] on div "[URL][DOMAIN_NAME]" at bounding box center [199, 351] width 111 height 29
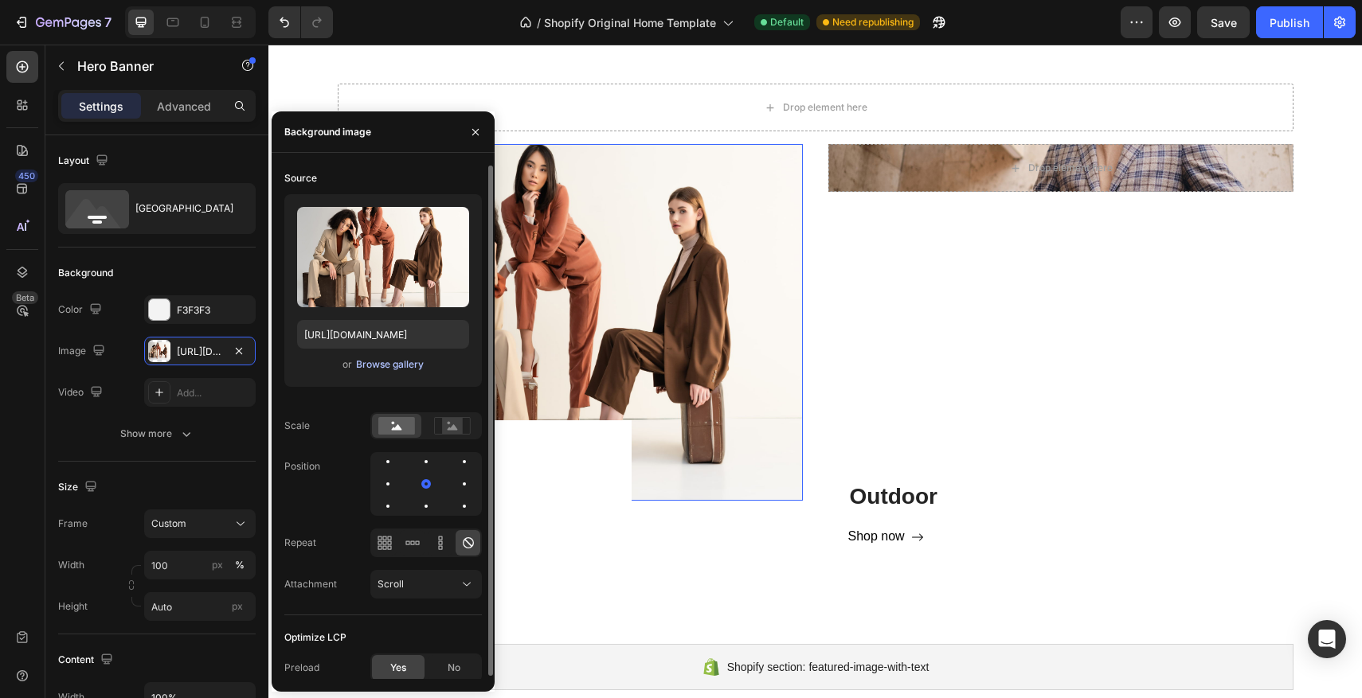
click at [383, 364] on div "Browse gallery" at bounding box center [390, 365] width 68 height 14
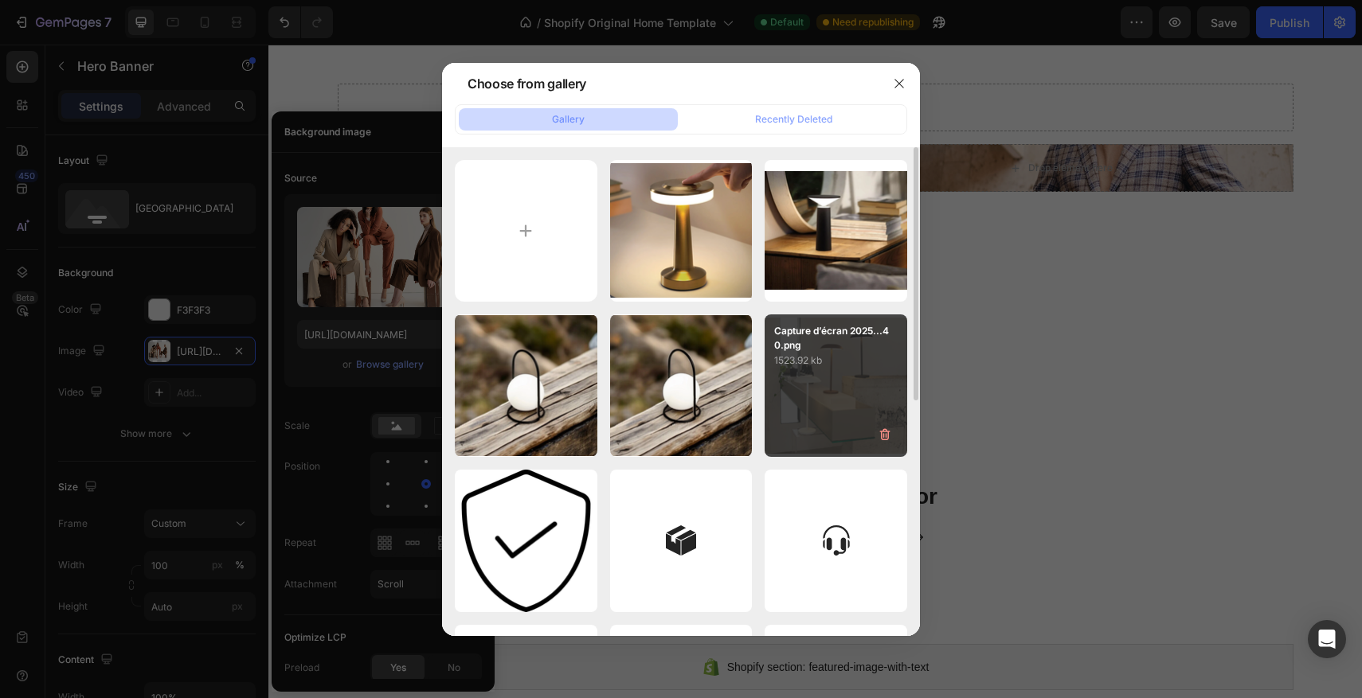
click at [821, 359] on p "1523.92 kb" at bounding box center [835, 361] width 123 height 16
type input "[URL][DOMAIN_NAME]"
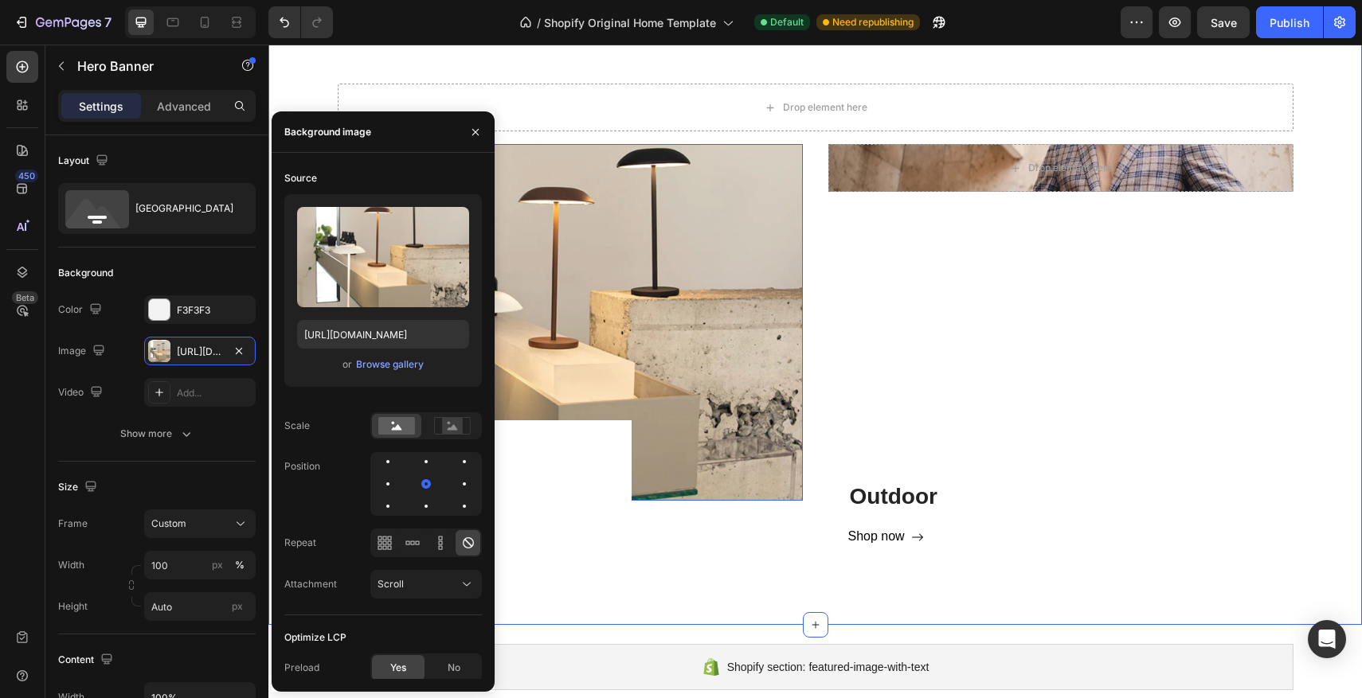
click at [421, 74] on div "Drop element here Row Interior Heading Discover Button Row Hero Banner 0 Drop e…" at bounding box center [814, 322] width 1093 height 605
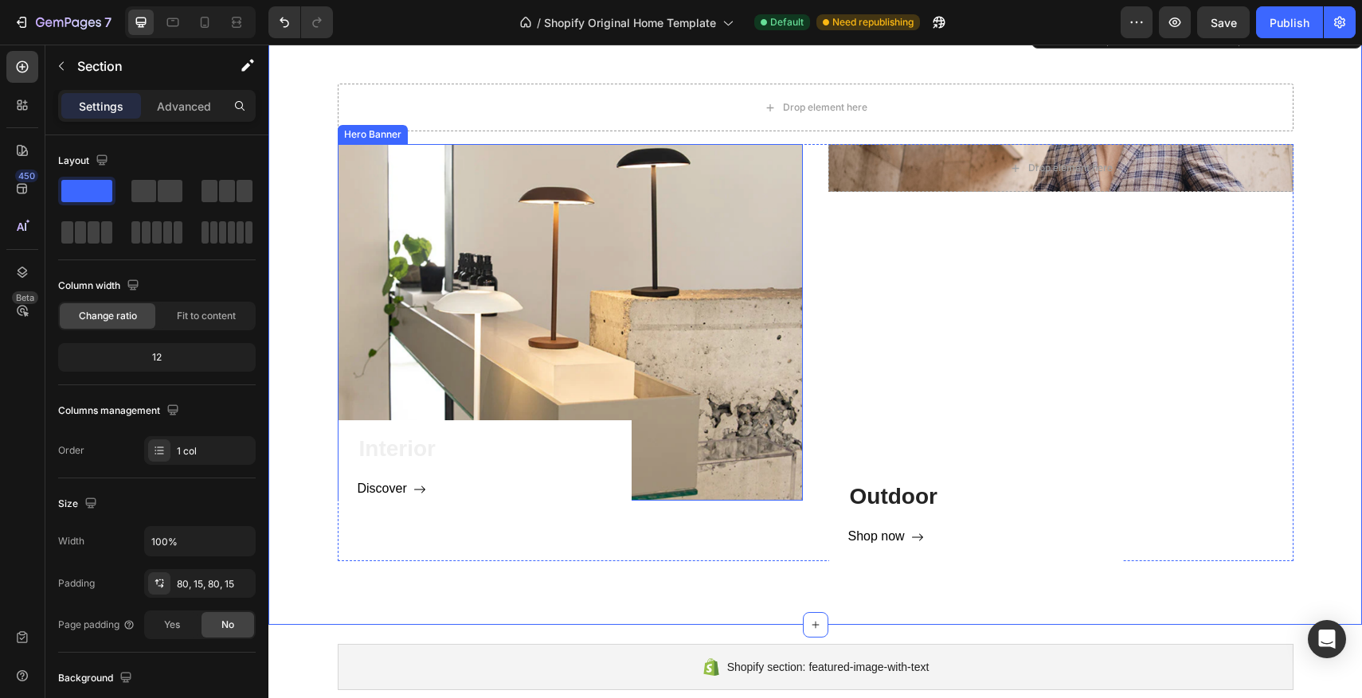
click at [573, 230] on div "Interior Heading Discover Button Row" at bounding box center [570, 322] width 465 height 357
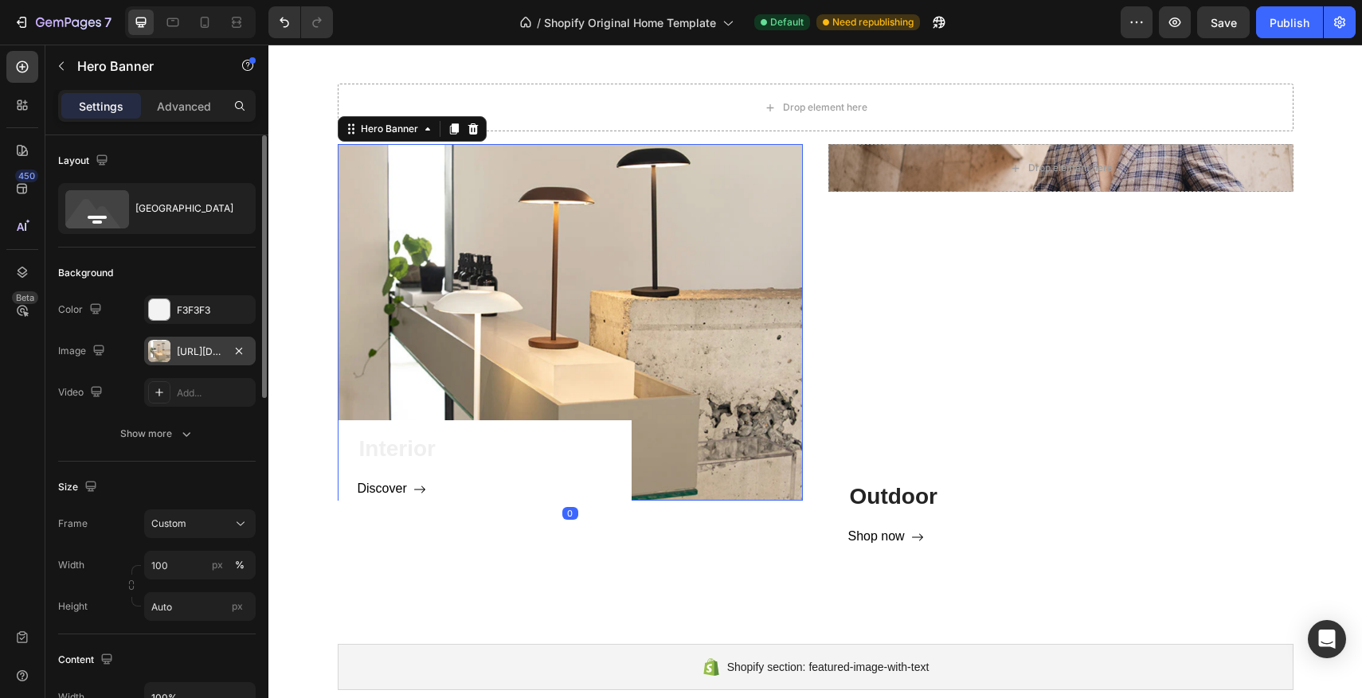
click at [168, 348] on div at bounding box center [159, 351] width 22 height 22
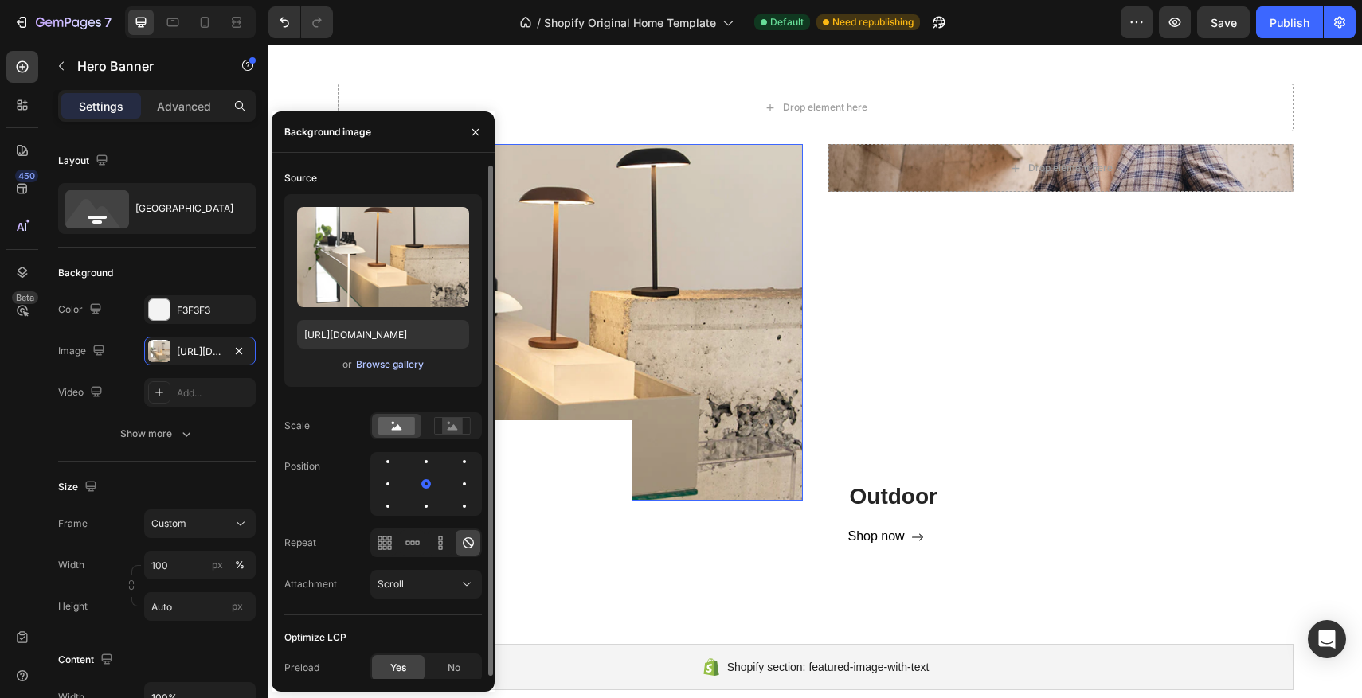
click at [401, 367] on div "Browse gallery" at bounding box center [390, 365] width 68 height 14
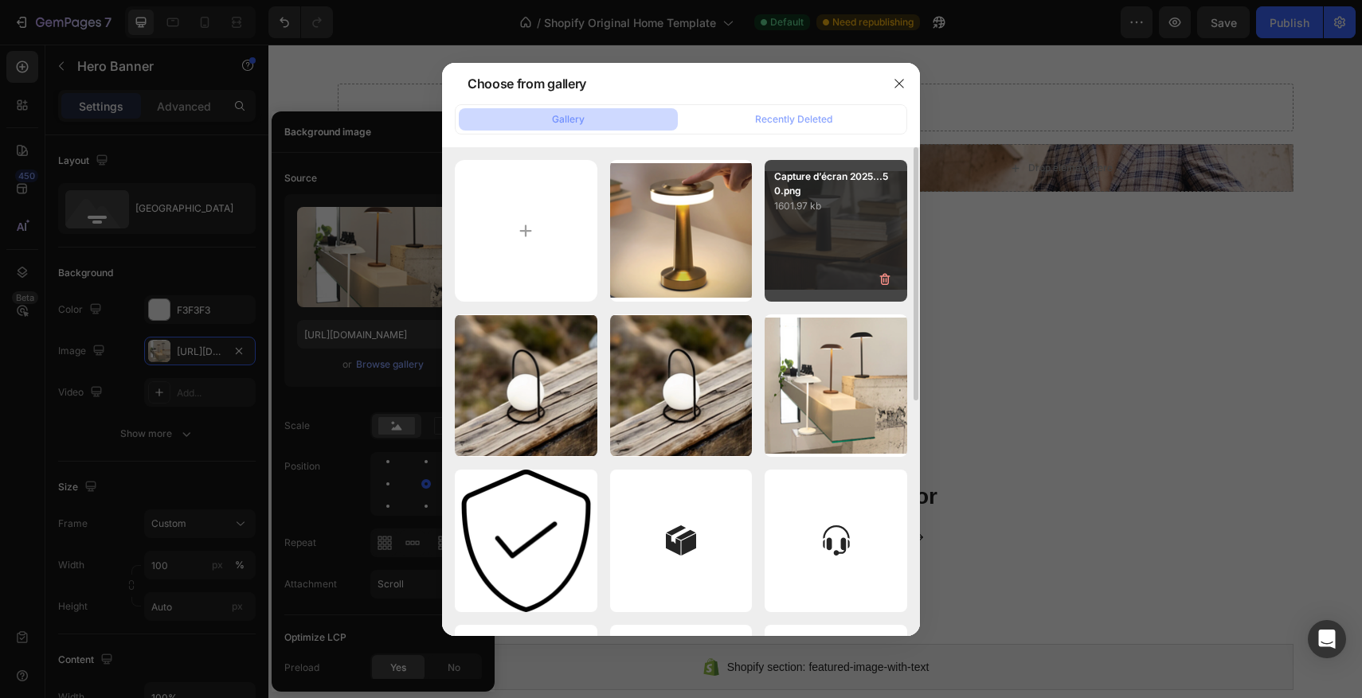
click at [844, 250] on div "Capture d’écran 2025...50.png 1601.97 kb" at bounding box center [836, 231] width 143 height 143
type input "[URL][DOMAIN_NAME]"
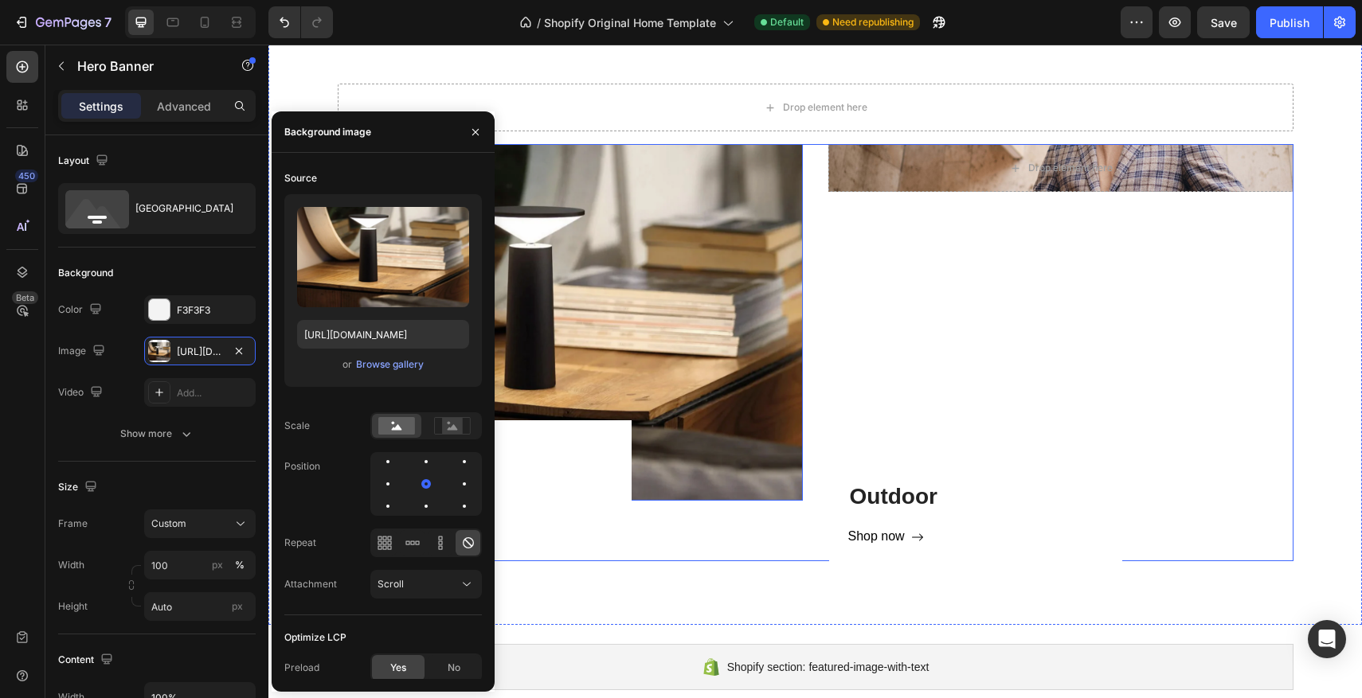
click at [1023, 260] on div "Drop element here Hero Banner Outdoor Heading Shop now Button Row" at bounding box center [1060, 352] width 465 height 417
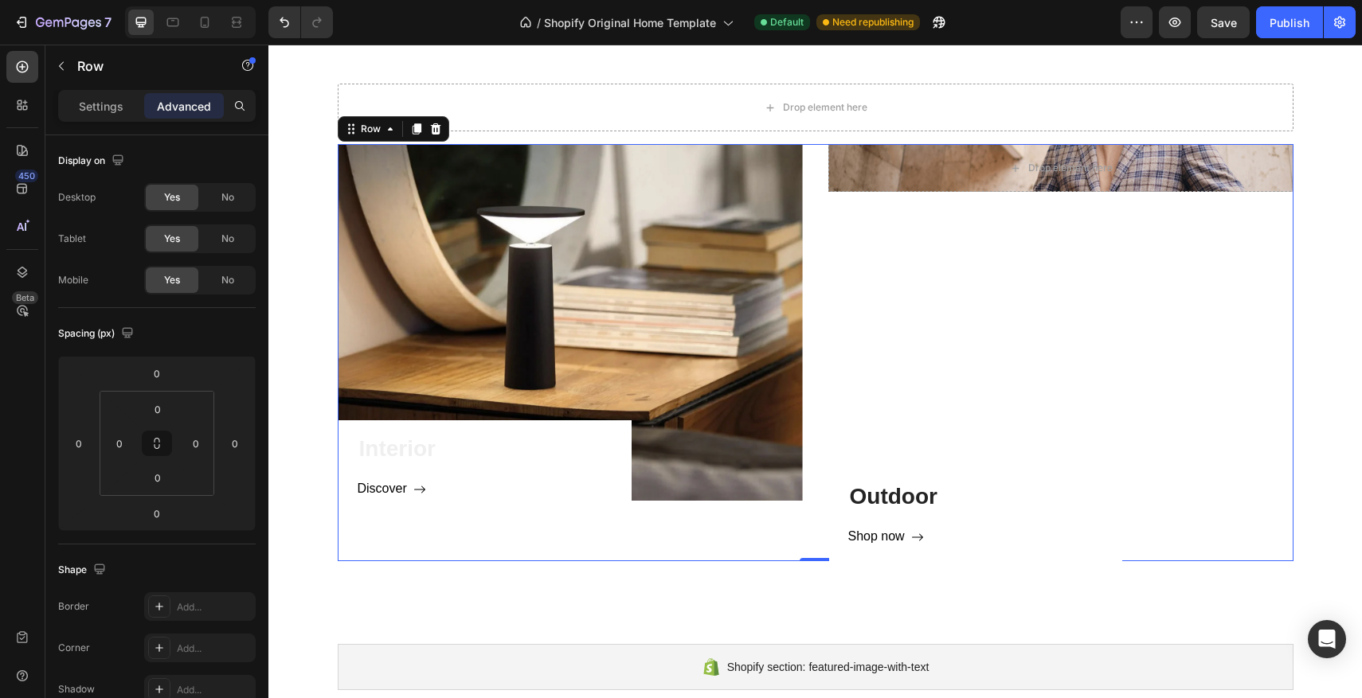
click at [1016, 214] on div "Drop element here Hero Banner Outdoor Heading Shop now Button Row" at bounding box center [1060, 352] width 465 height 417
click at [953, 170] on div "Drop element here" at bounding box center [1060, 168] width 465 height 48
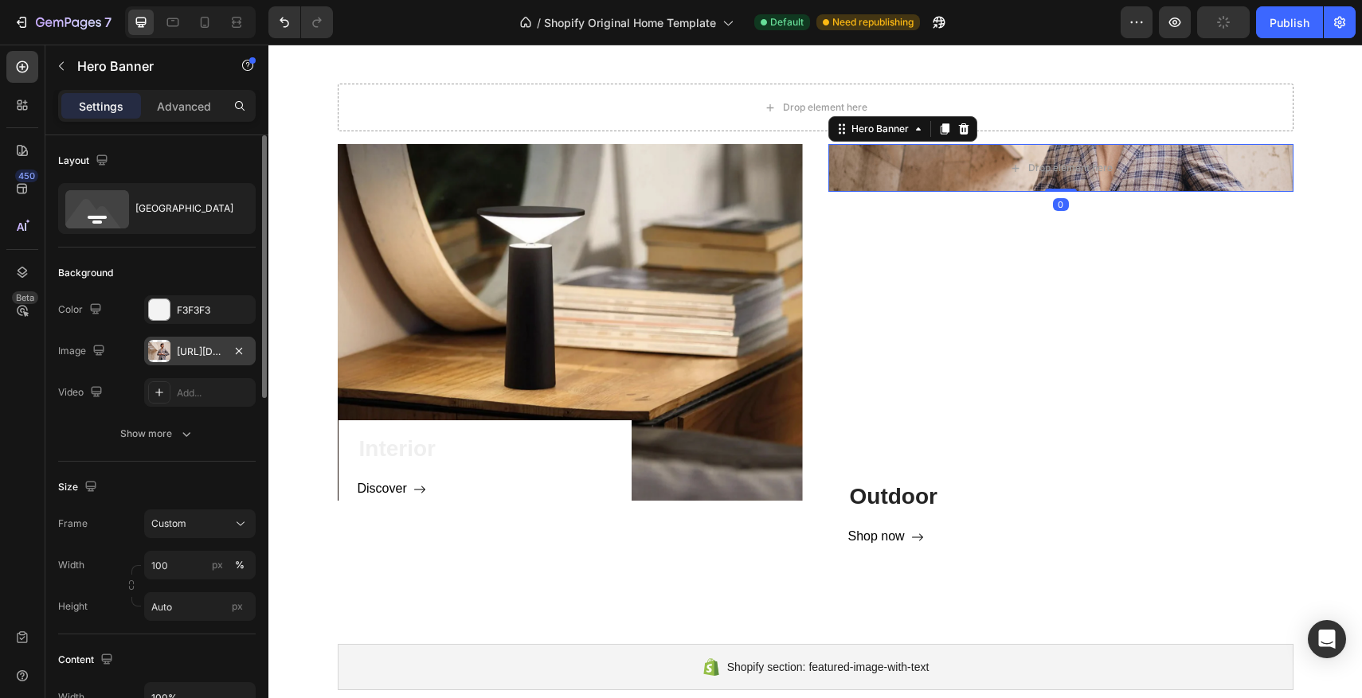
click at [177, 349] on div "[URL][DOMAIN_NAME]" at bounding box center [200, 352] width 46 height 14
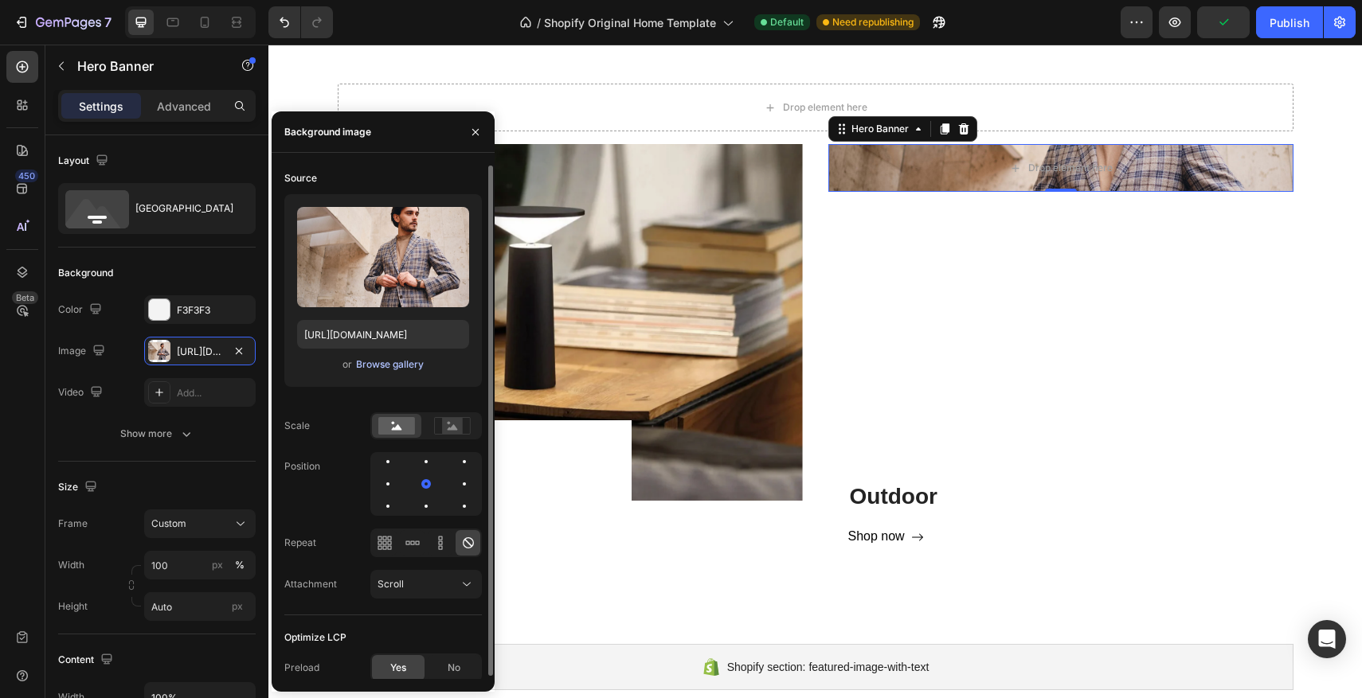
click at [365, 360] on div "Browse gallery" at bounding box center [390, 365] width 68 height 14
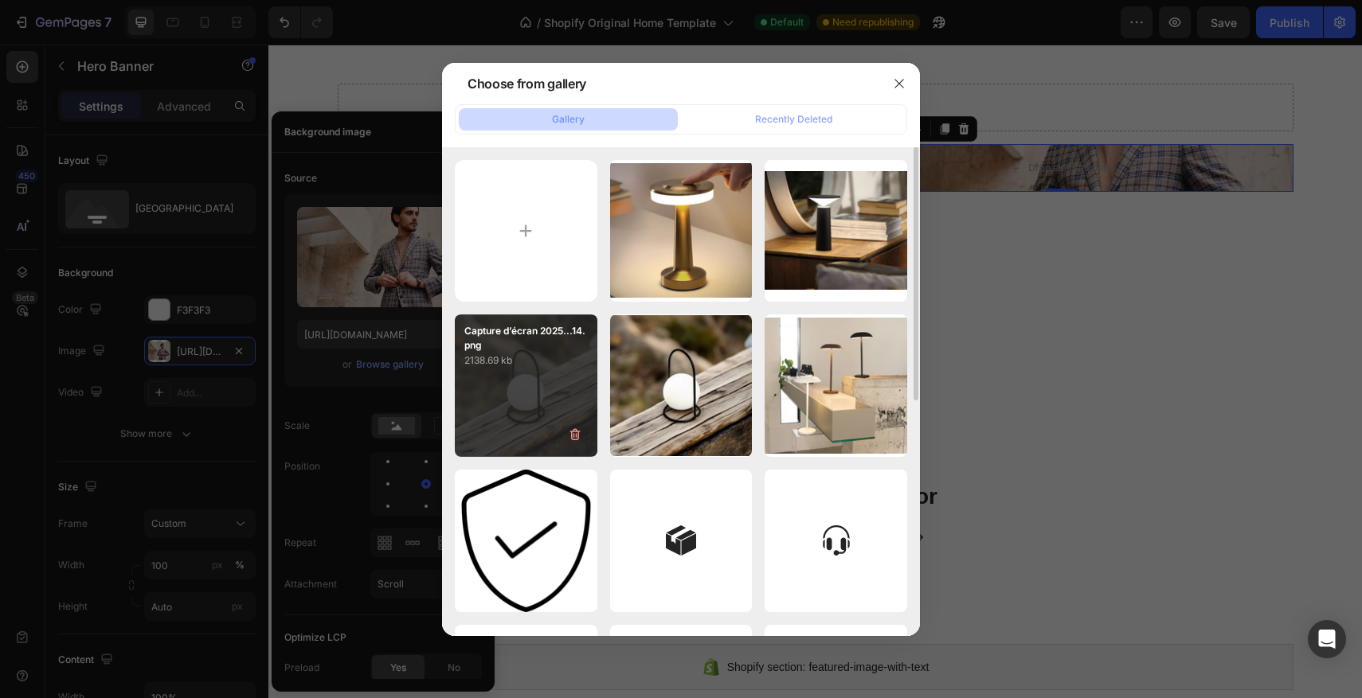
click at [540, 366] on p "2138.69 kb" at bounding box center [525, 361] width 123 height 16
type input "[URL][DOMAIN_NAME]"
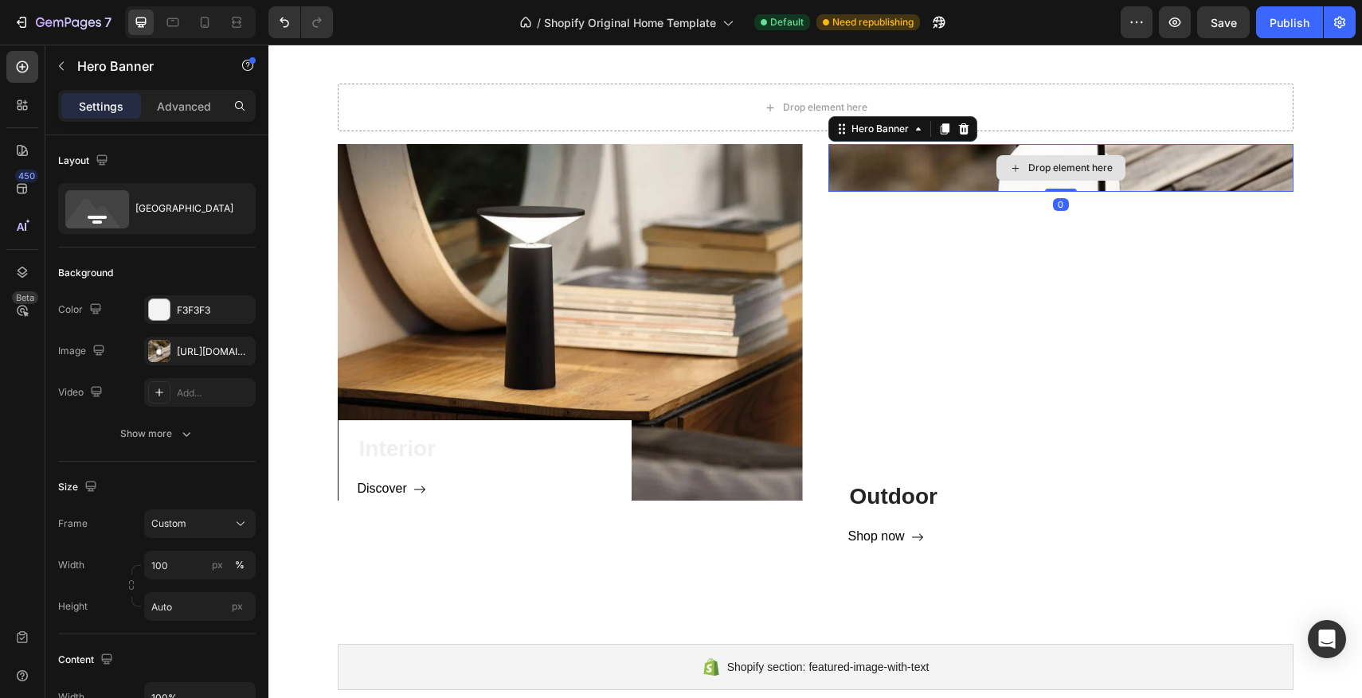
drag, startPoint x: 1061, startPoint y: 190, endPoint x: 1050, endPoint y: 164, distance: 28.2
click at [1050, 164] on div "Drop element here Hero Banner 0" at bounding box center [1060, 168] width 465 height 48
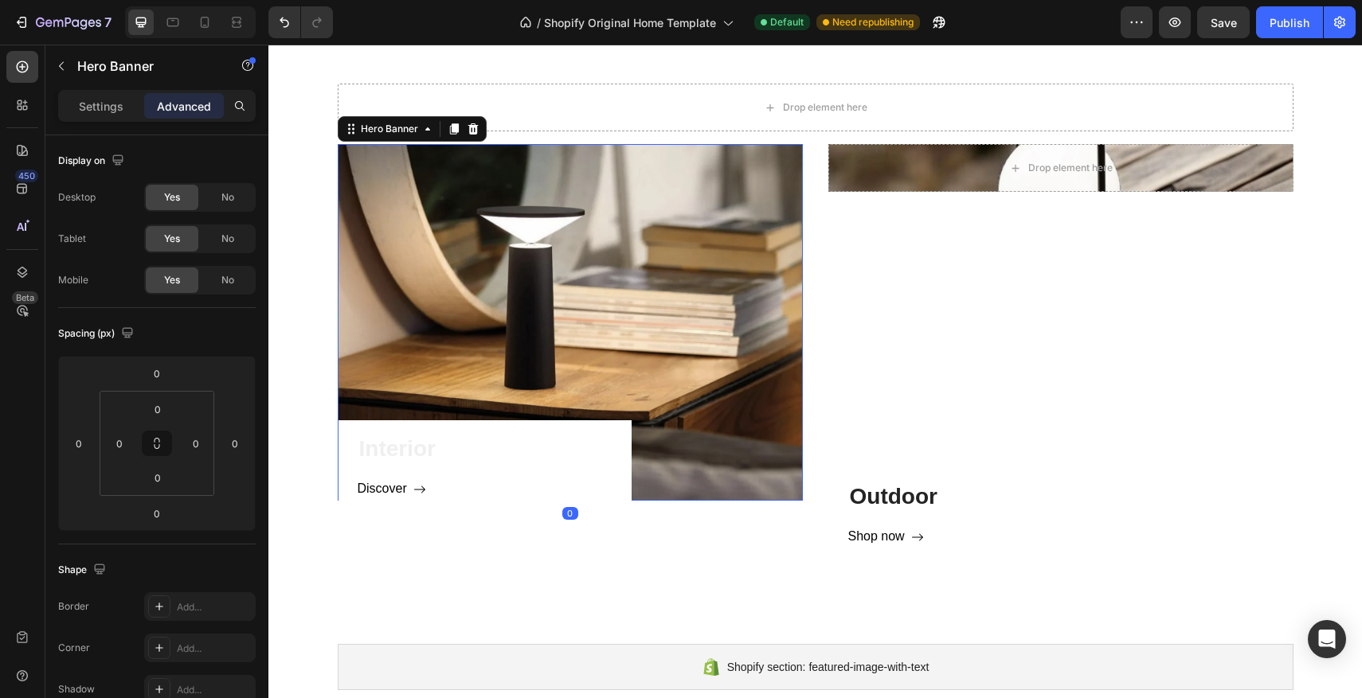
click at [405, 219] on div "Interior Heading Discover Button Row" at bounding box center [570, 322] width 465 height 357
click at [472, 134] on icon at bounding box center [472, 128] width 10 height 11
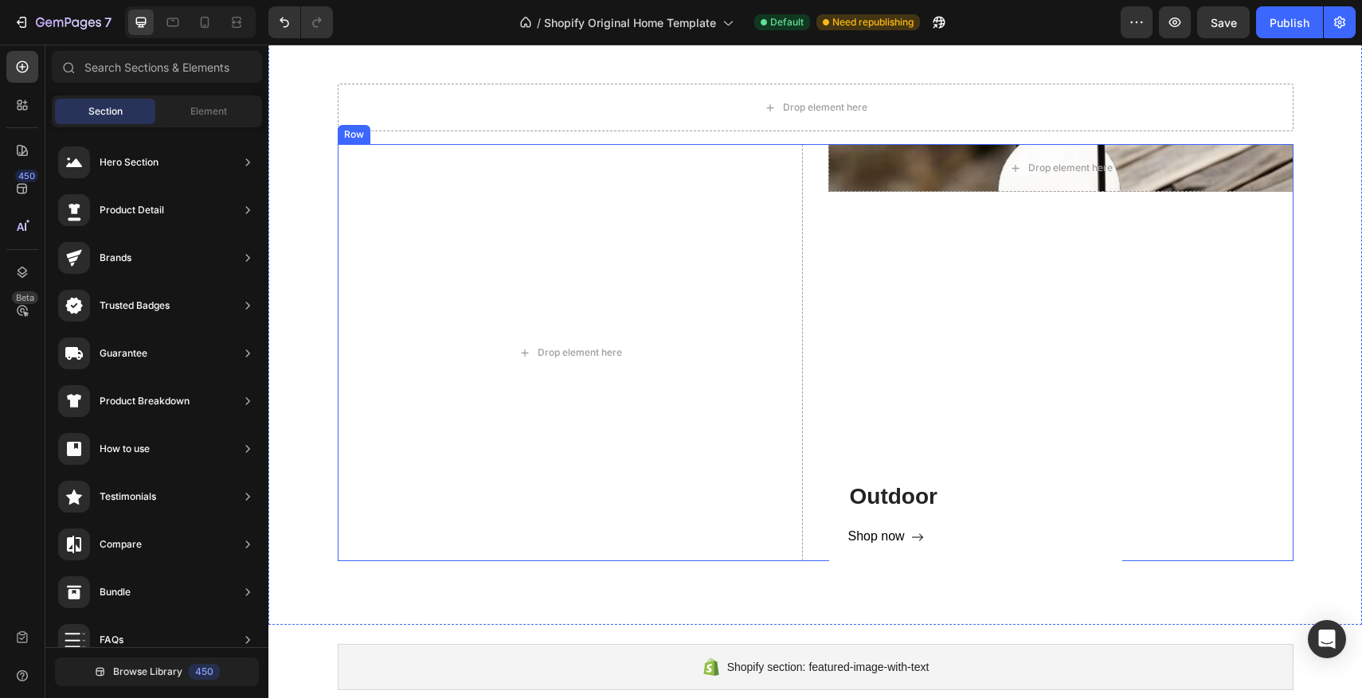
click at [985, 260] on div "Drop element here Hero Banner Outdoor Heading Shop now Button Row" at bounding box center [1060, 352] width 465 height 417
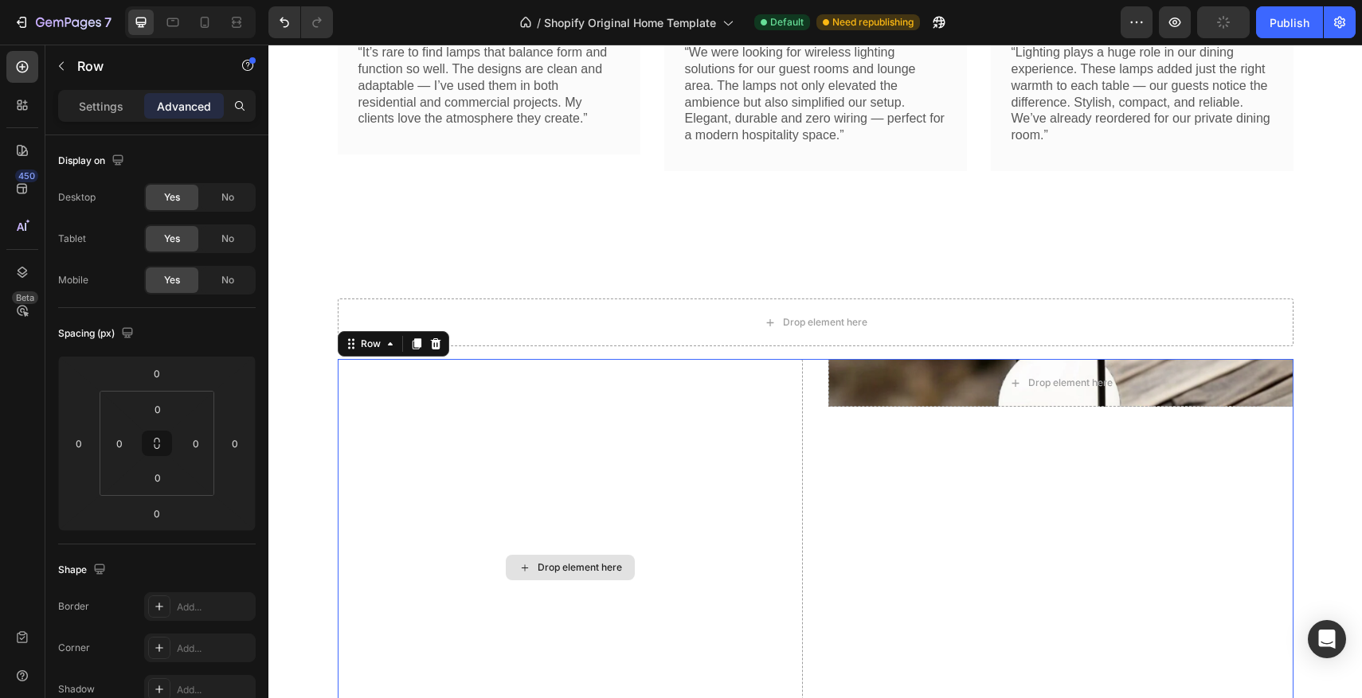
scroll to position [743, 0]
click at [436, 348] on icon at bounding box center [435, 343] width 10 height 11
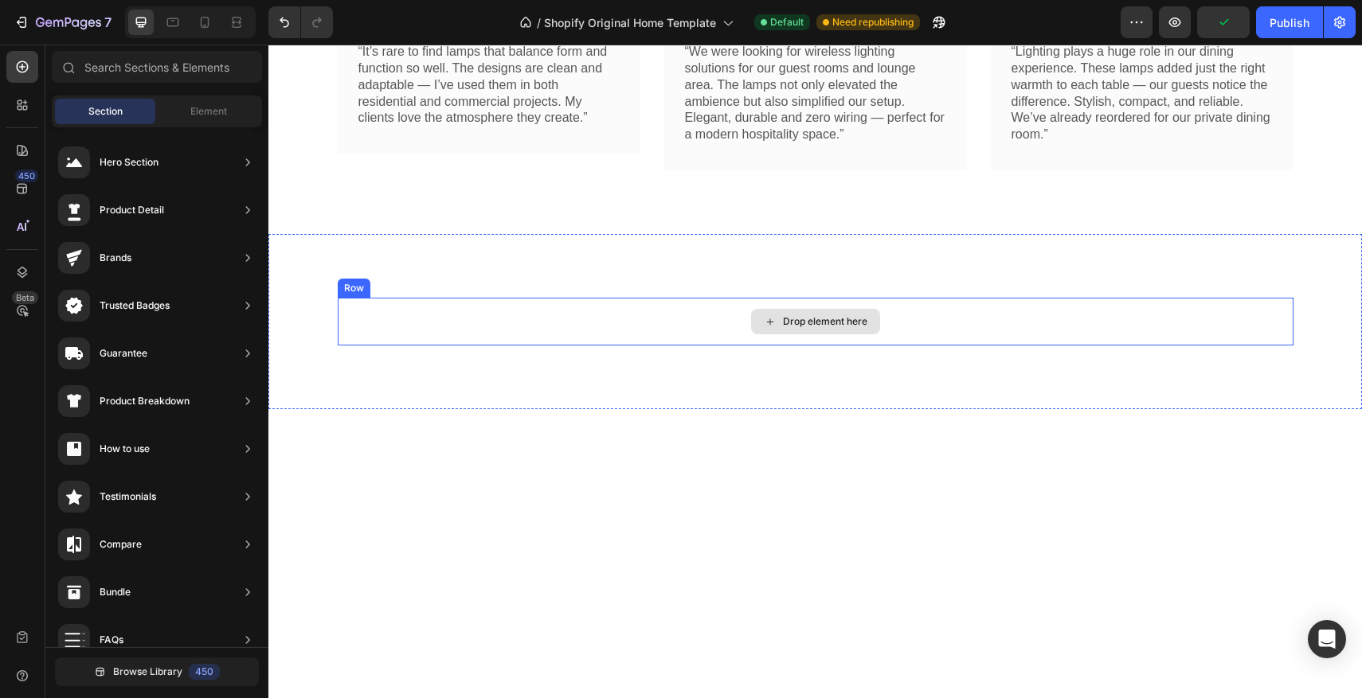
click at [823, 335] on div "Drop element here" at bounding box center [816, 322] width 956 height 48
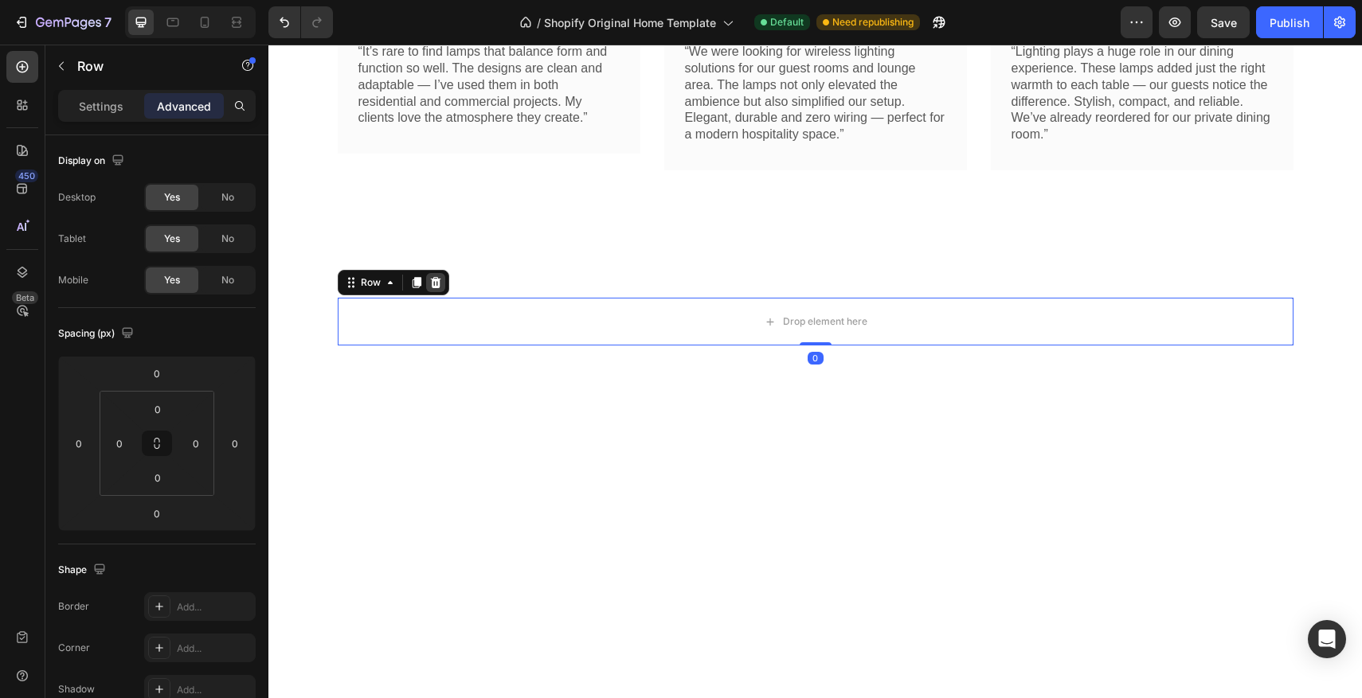
click at [441, 288] on div at bounding box center [435, 282] width 19 height 19
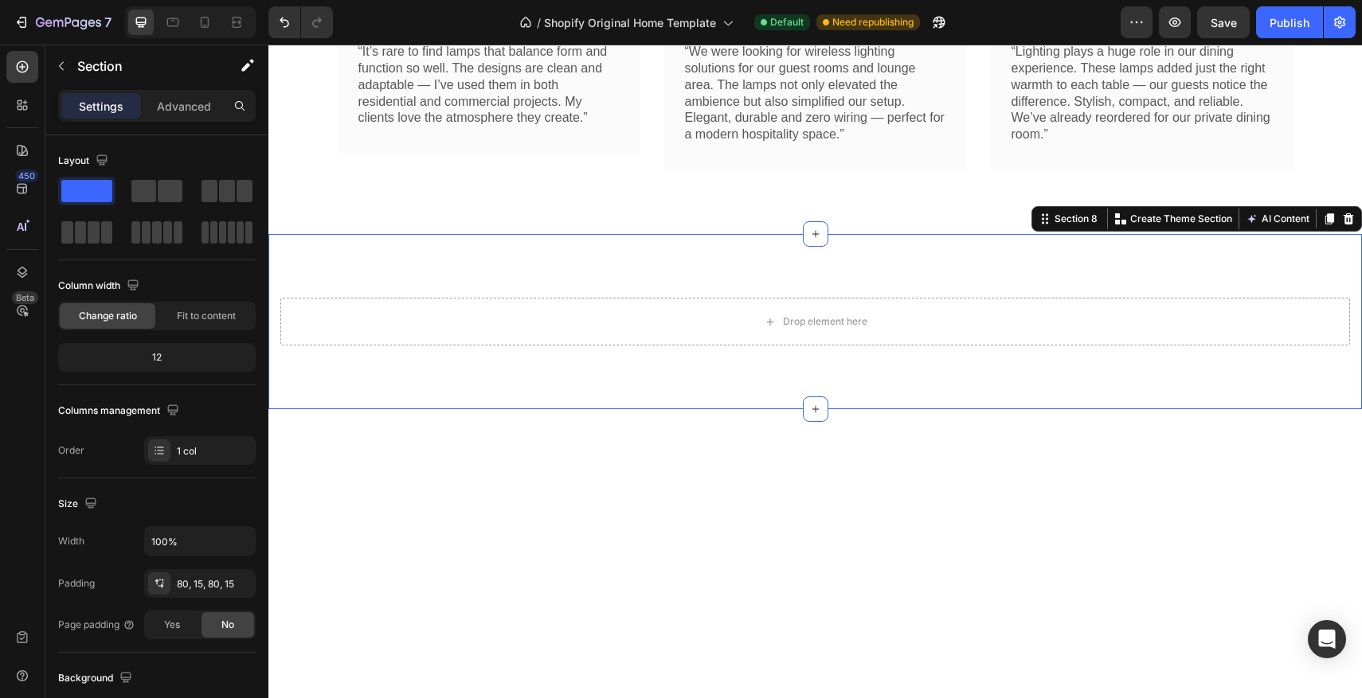
click at [1237, 274] on div "Drop element here Section 8 You can create reusable sections Create Theme Secti…" at bounding box center [814, 321] width 1093 height 175
click at [1349, 215] on icon at bounding box center [1349, 218] width 10 height 11
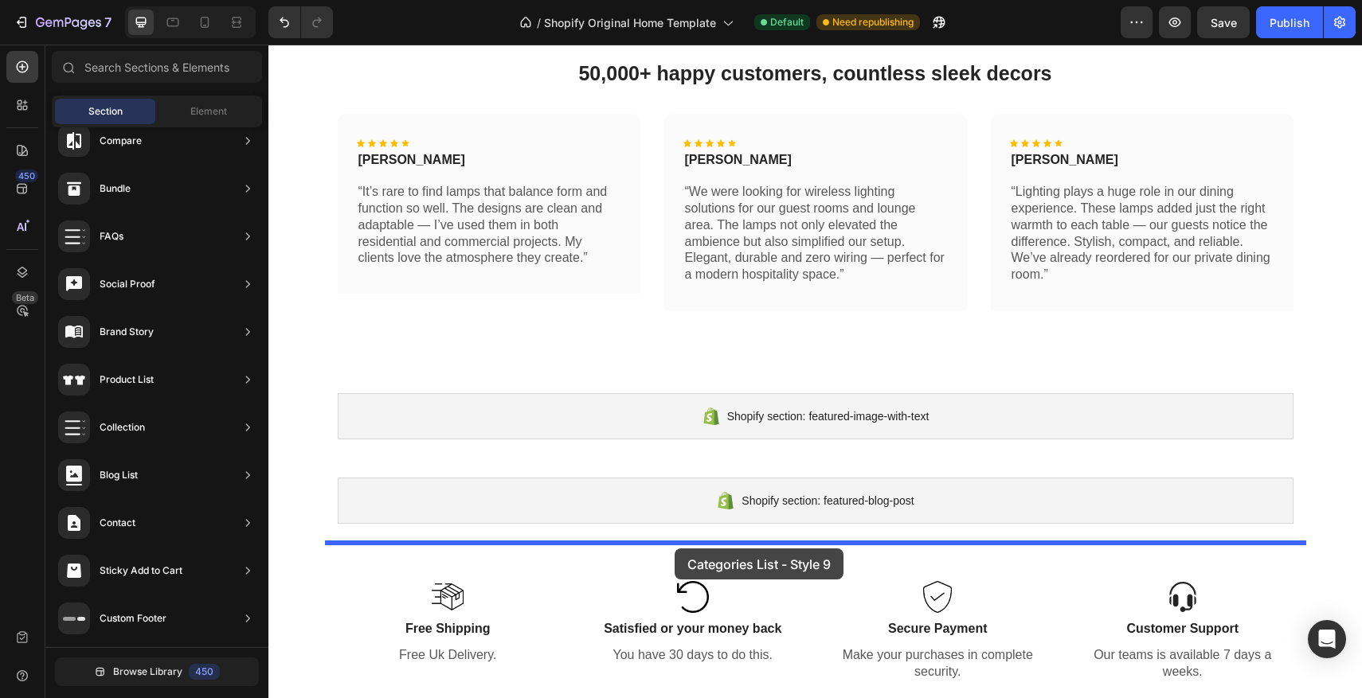
scroll to position [608, 0]
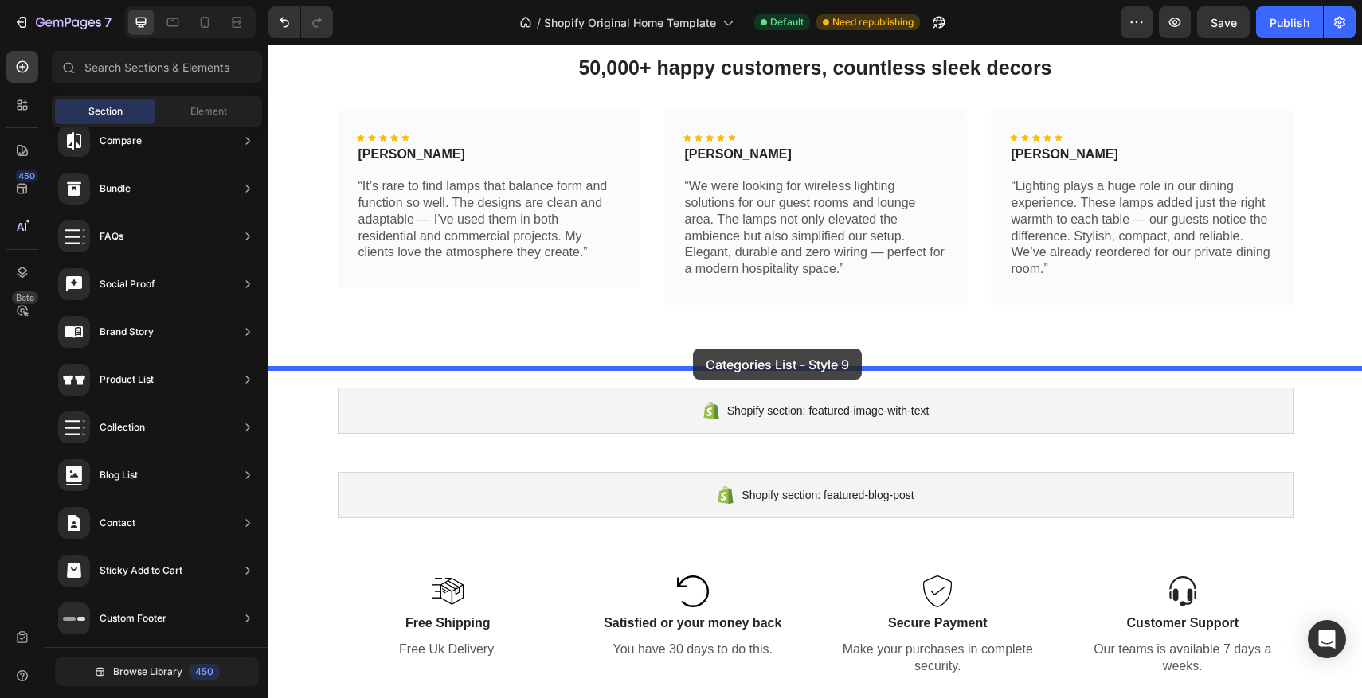
drag, startPoint x: 666, startPoint y: 342, endPoint x: 693, endPoint y: 349, distance: 28.0
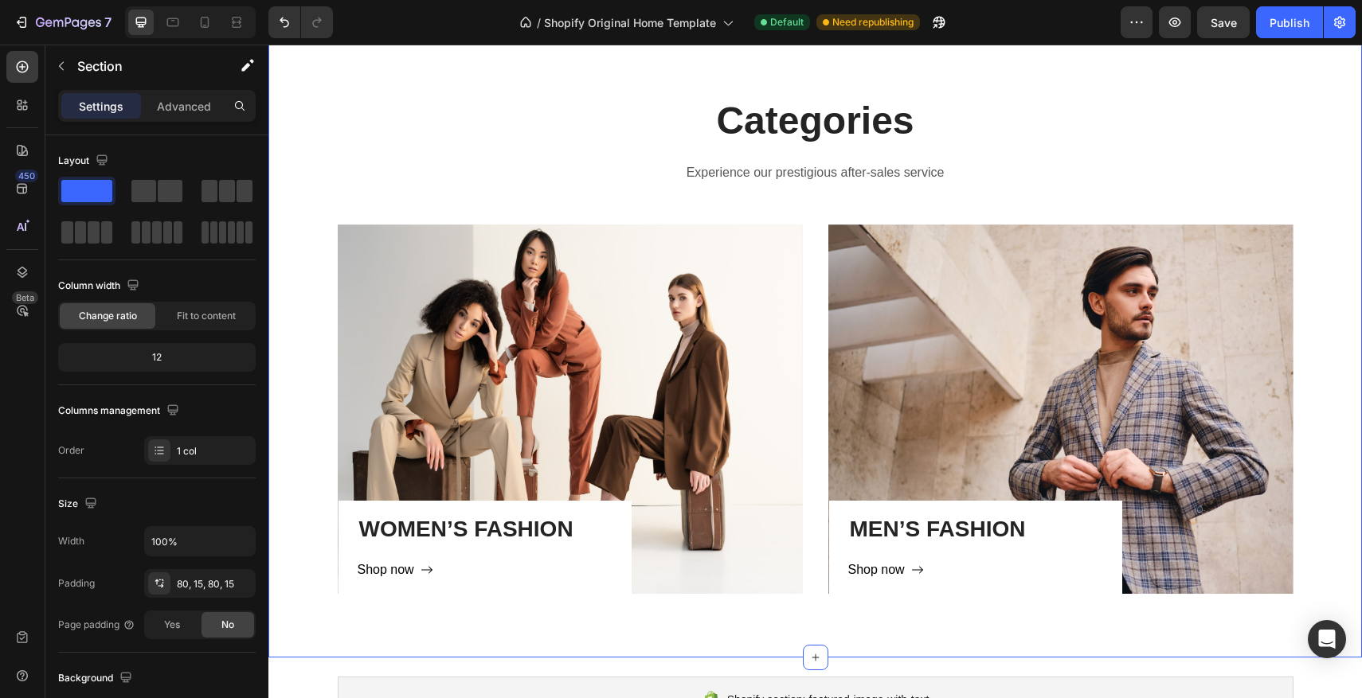
scroll to position [948, 0]
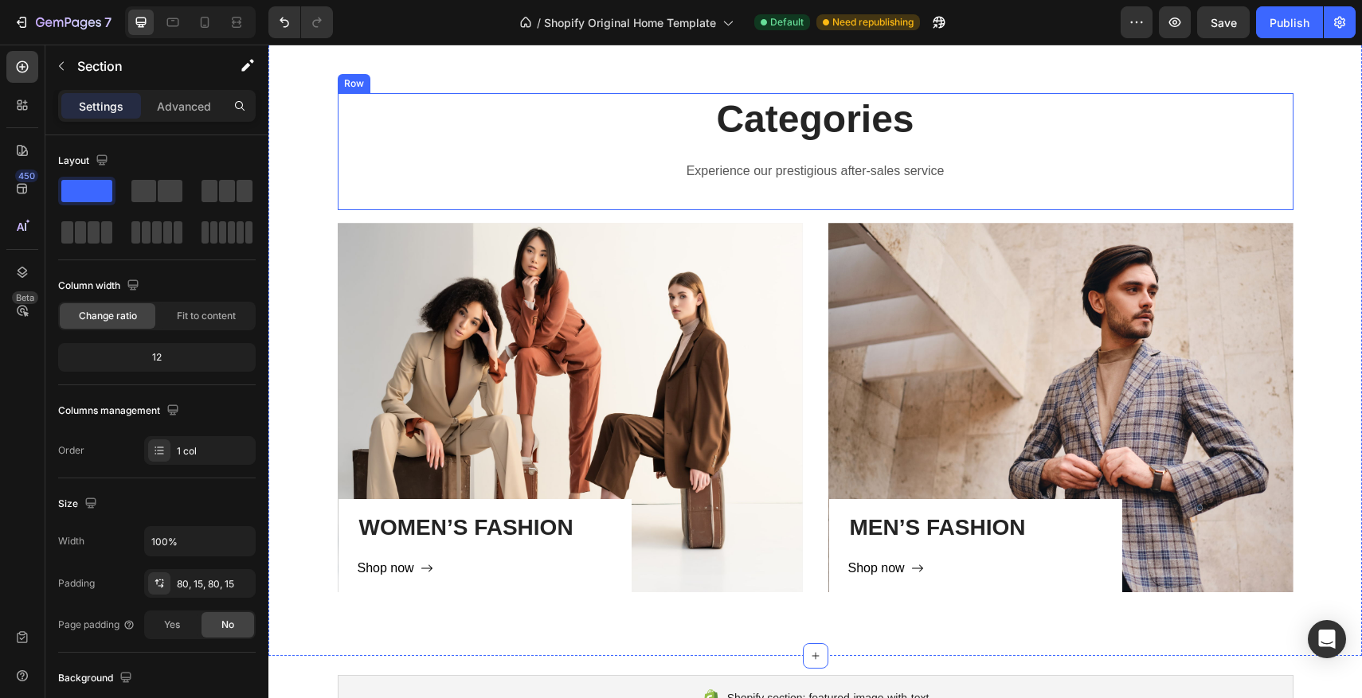
click at [585, 182] on p "Experience our prestigious after-sales service" at bounding box center [815, 171] width 953 height 23
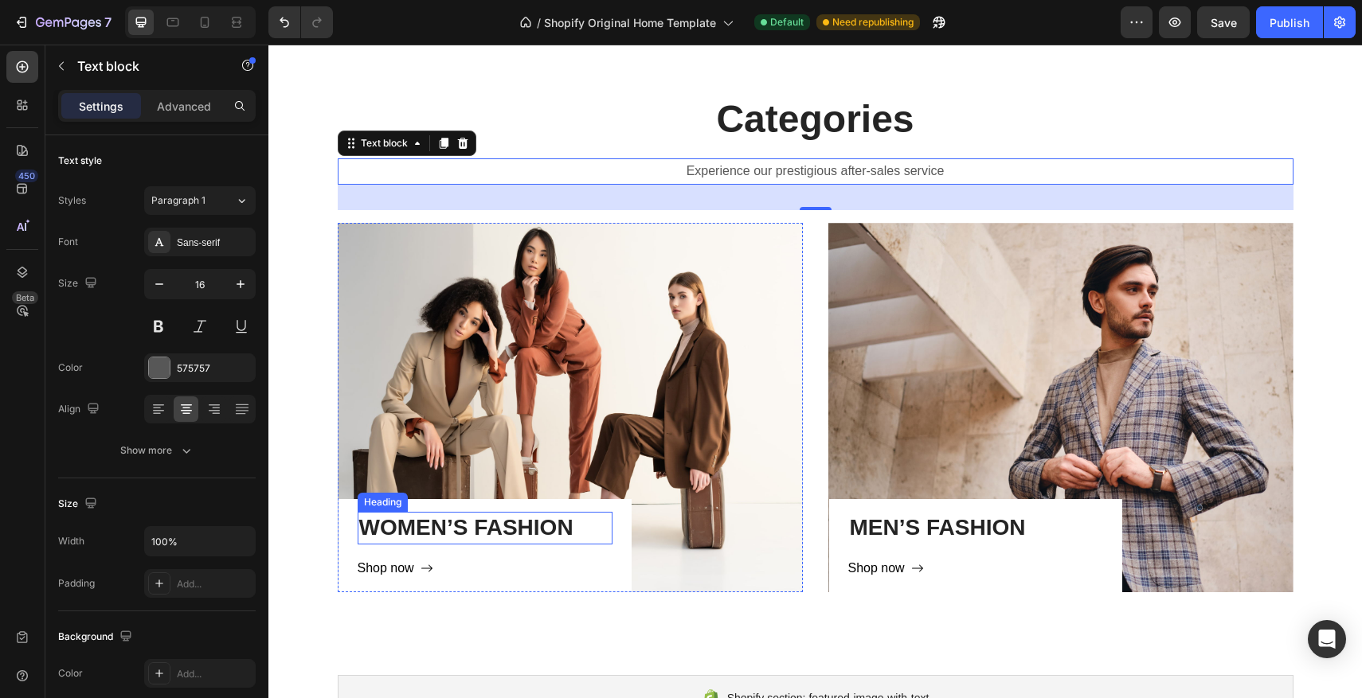
click at [567, 533] on p "WOMEN’S FASHION" at bounding box center [485, 528] width 252 height 29
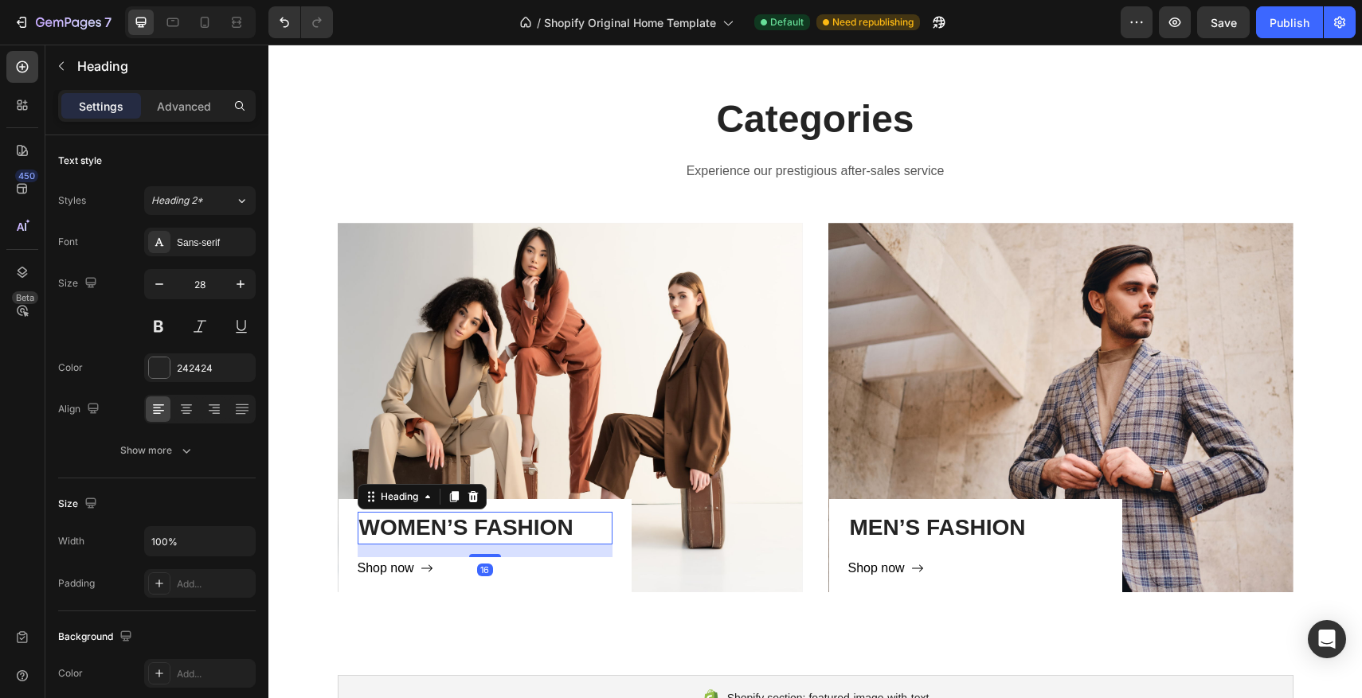
click at [580, 530] on p "WOMEN’S FASHION" at bounding box center [485, 528] width 252 height 29
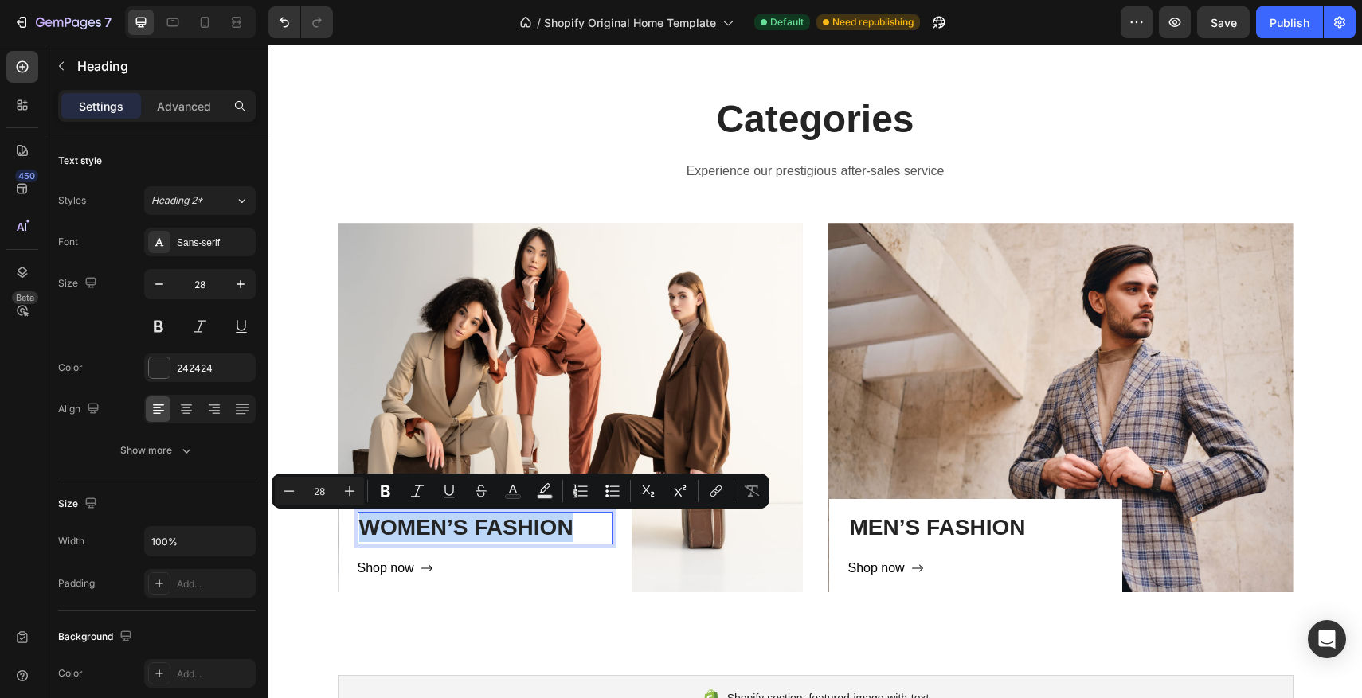
drag, startPoint x: 577, startPoint y: 530, endPoint x: 366, endPoint y: 531, distance: 211.1
click at [366, 531] on p "WOMEN’S FASHION" at bounding box center [485, 528] width 252 height 29
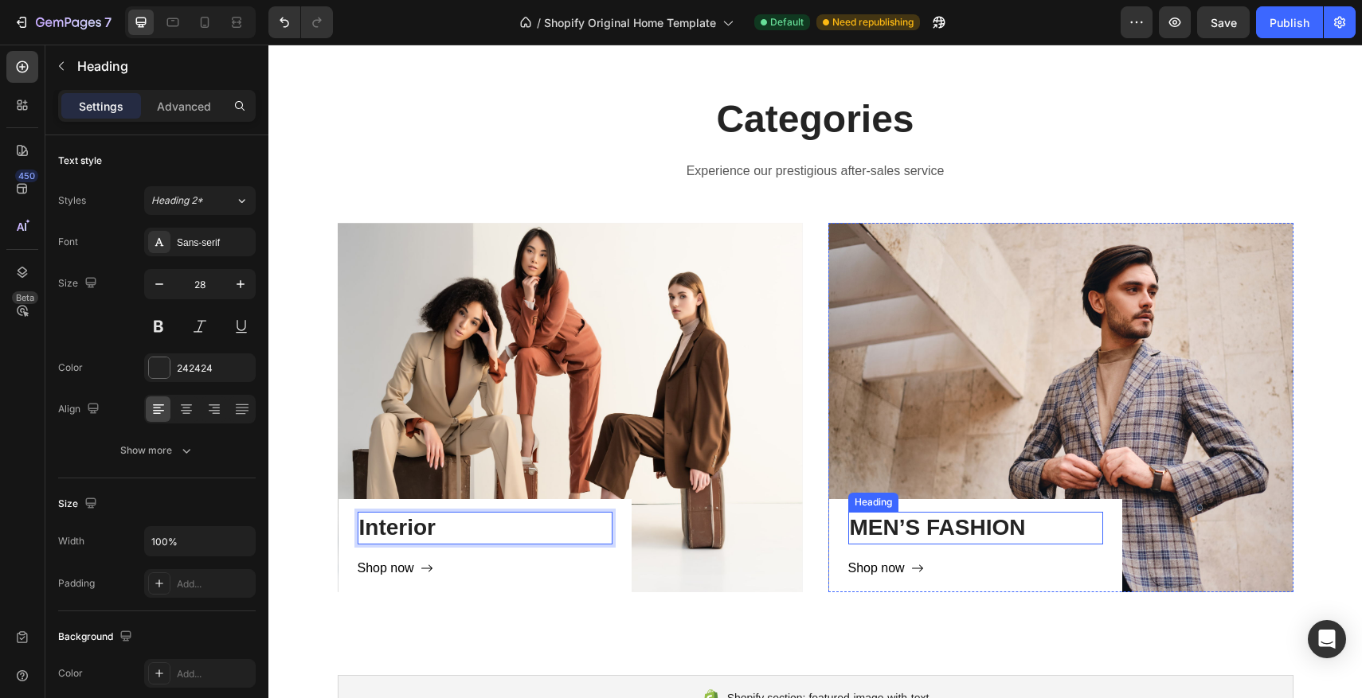
click at [902, 534] on p "MEN’S FASHION" at bounding box center [976, 528] width 252 height 29
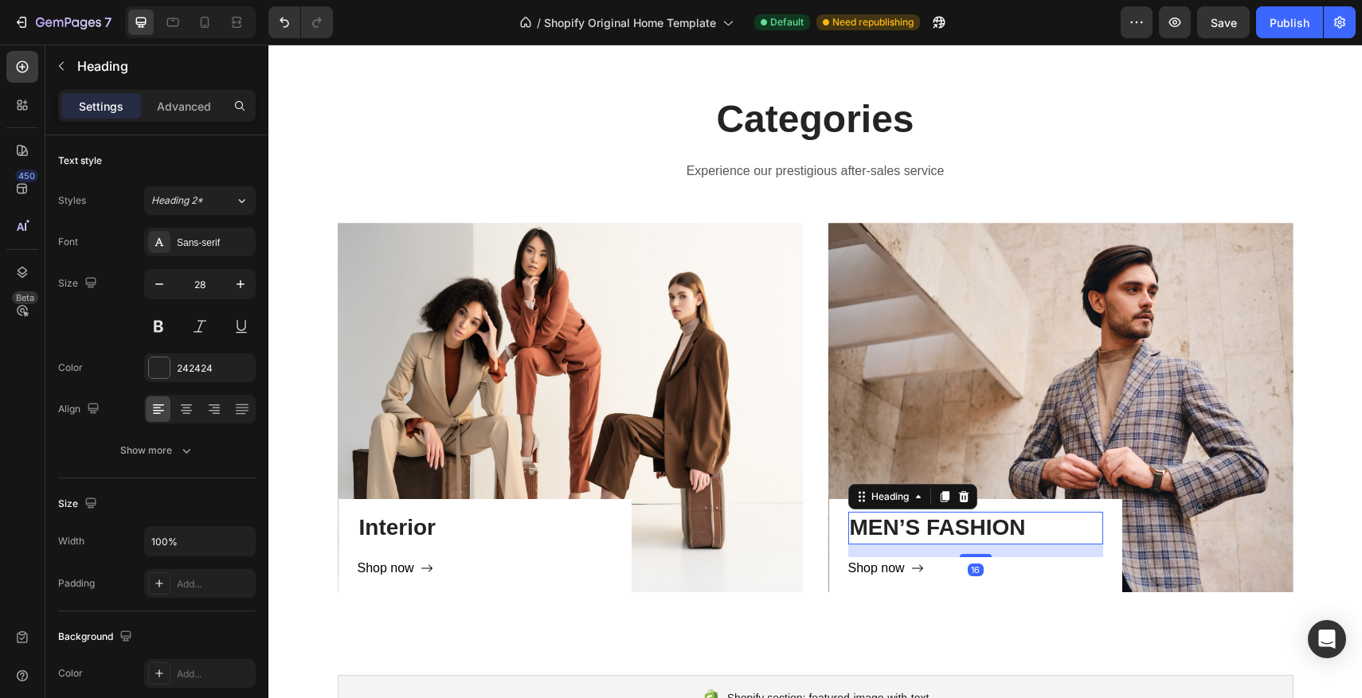
click at [1043, 526] on p "MEN’S FASHION" at bounding box center [976, 528] width 252 height 29
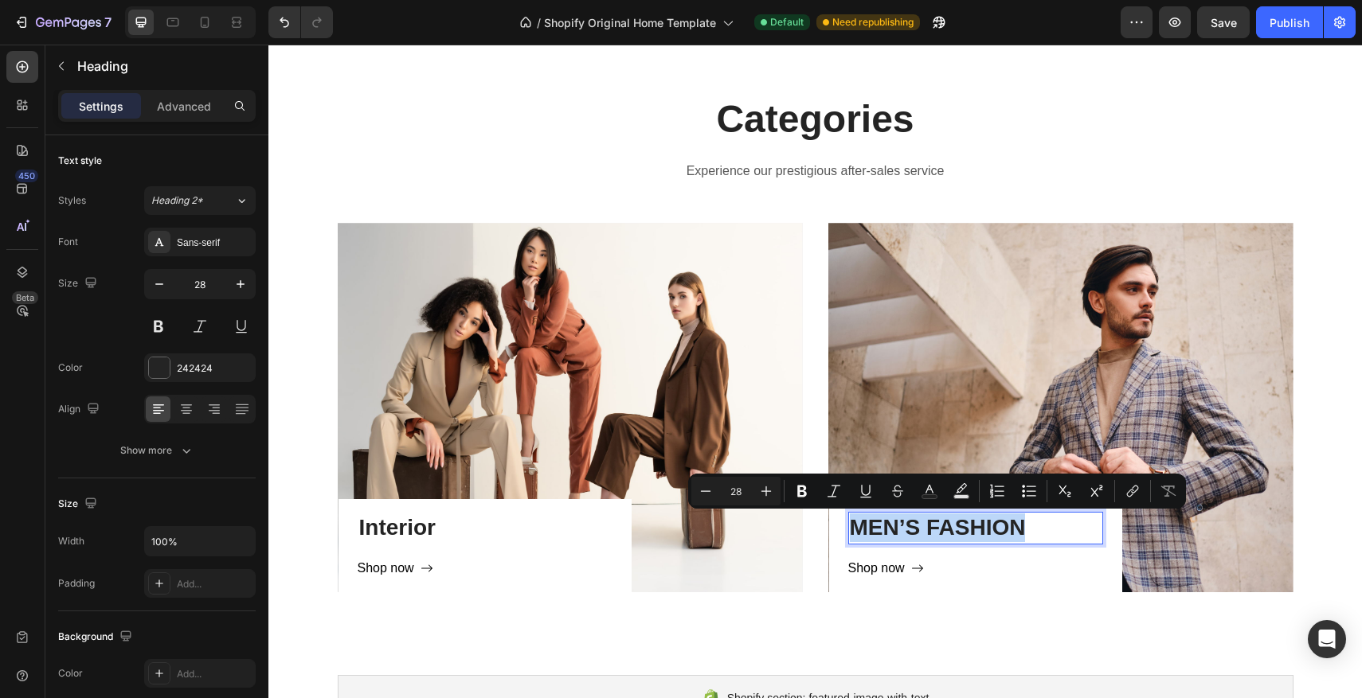
drag, startPoint x: 1015, startPoint y: 526, endPoint x: 855, endPoint y: 529, distance: 160.1
click at [855, 529] on p "MEN’S FASHION" at bounding box center [976, 528] width 252 height 29
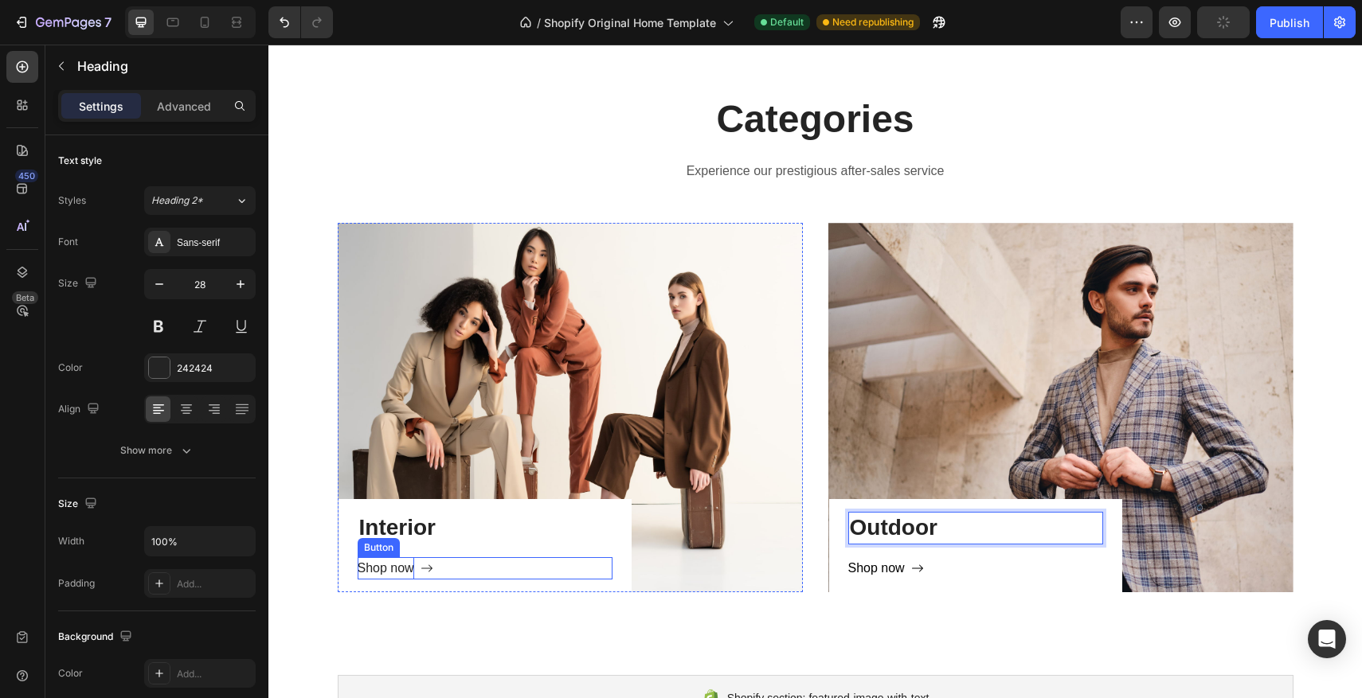
click at [381, 570] on div "Shop now" at bounding box center [386, 568] width 57 height 23
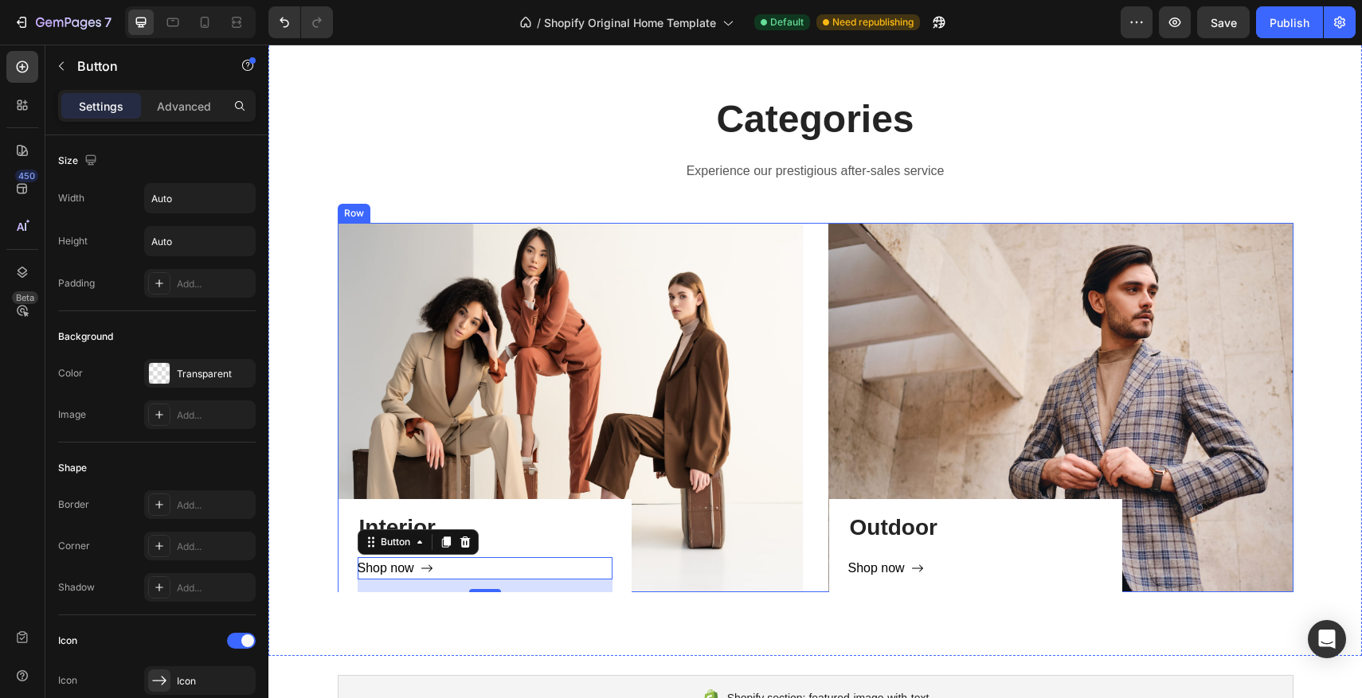
click at [814, 246] on div "Interior Heading Shop now Button 16 Row Hero Banner Outdoor Heading Shop now Bu…" at bounding box center [816, 408] width 956 height 370
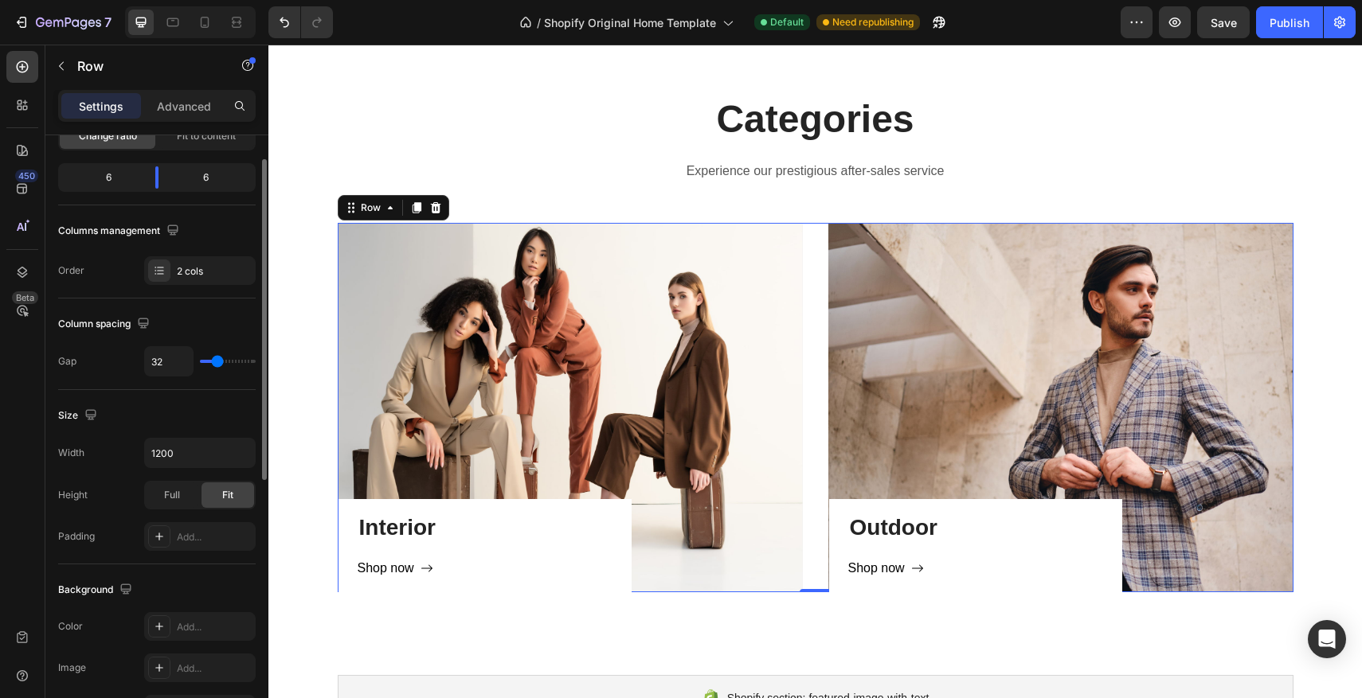
scroll to position [0, 0]
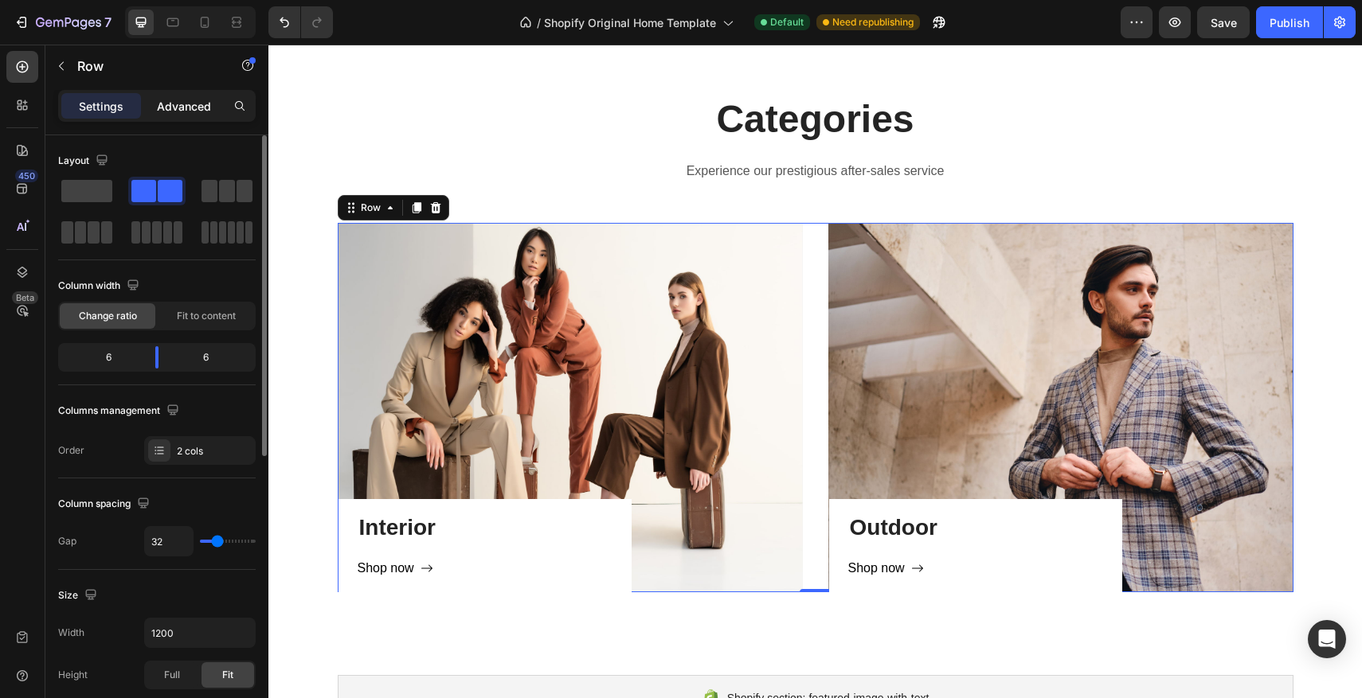
click at [192, 100] on p "Advanced" at bounding box center [184, 106] width 54 height 17
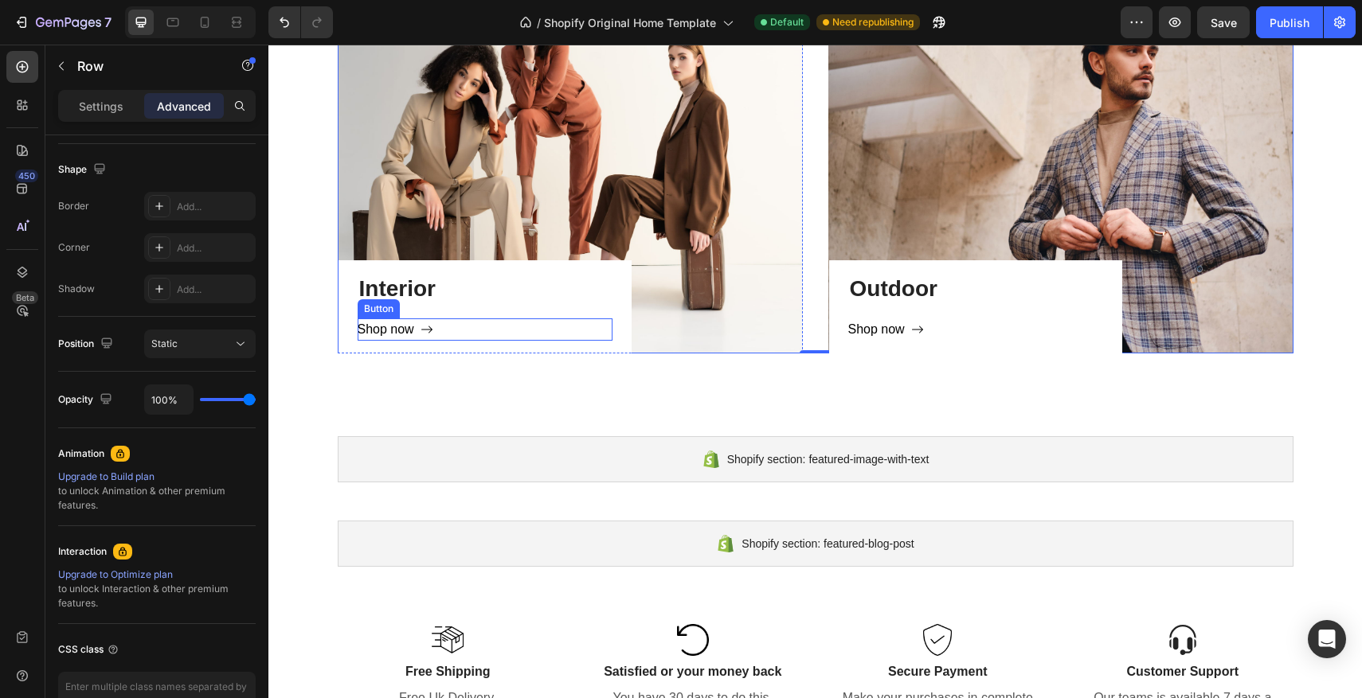
scroll to position [1186, 0]
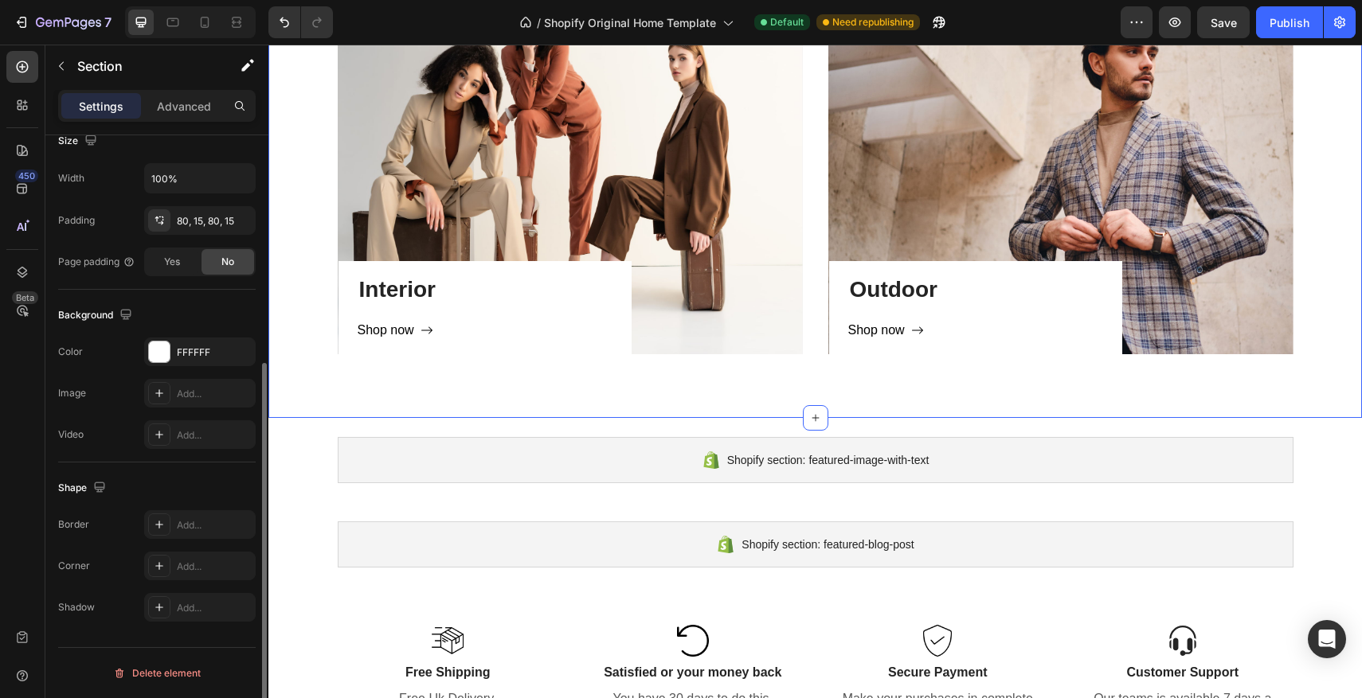
click at [765, 367] on div "Categories Heading Experience our prestigious after-sales service Text block Ro…" at bounding box center [814, 104] width 1093 height 627
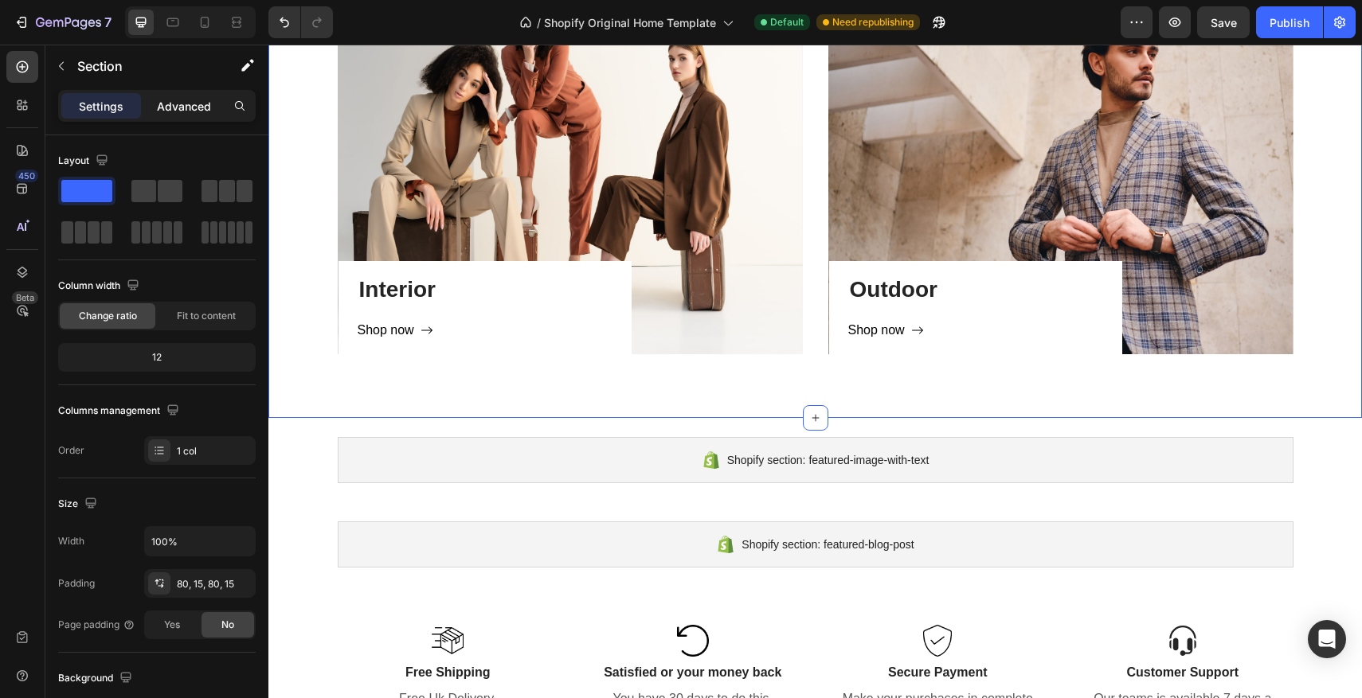
click at [169, 116] on div "Advanced" at bounding box center [184, 105] width 80 height 25
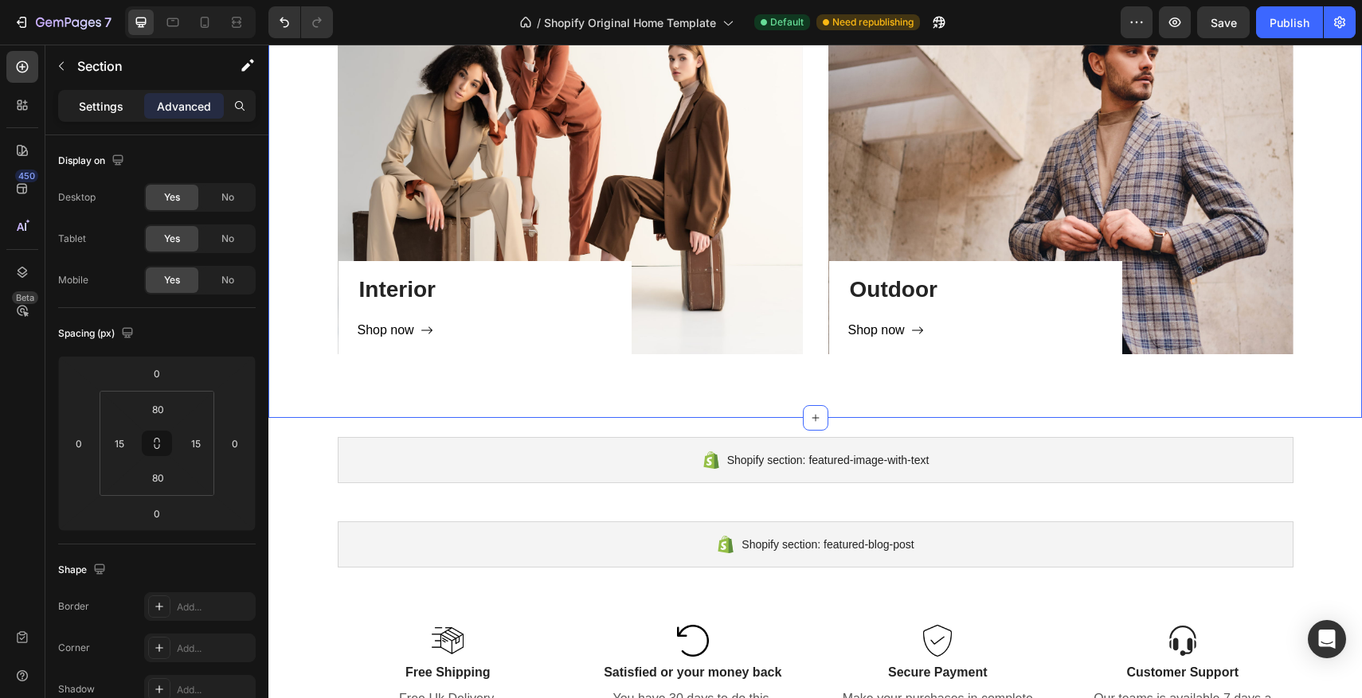
click at [119, 100] on p "Settings" at bounding box center [101, 106] width 45 height 17
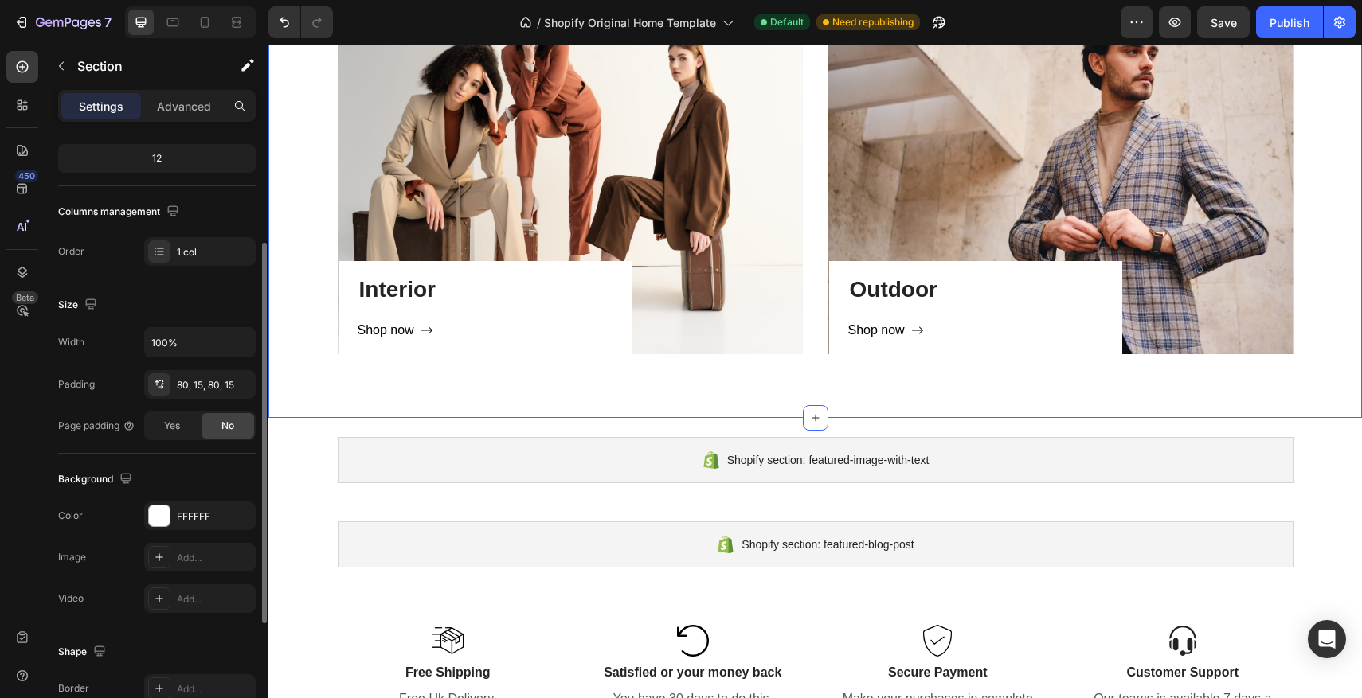
scroll to position [201, 0]
click at [166, 513] on div at bounding box center [159, 513] width 21 height 21
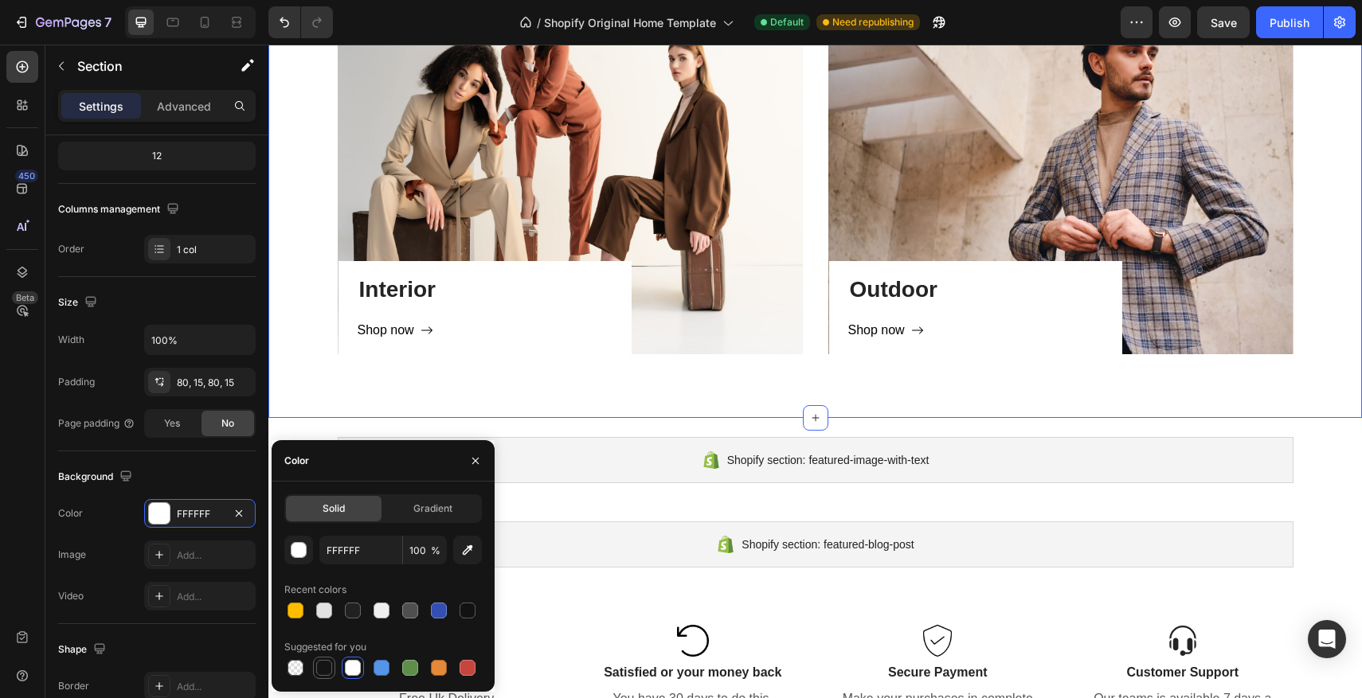
click at [323, 671] on div at bounding box center [324, 668] width 16 height 16
type input "151515"
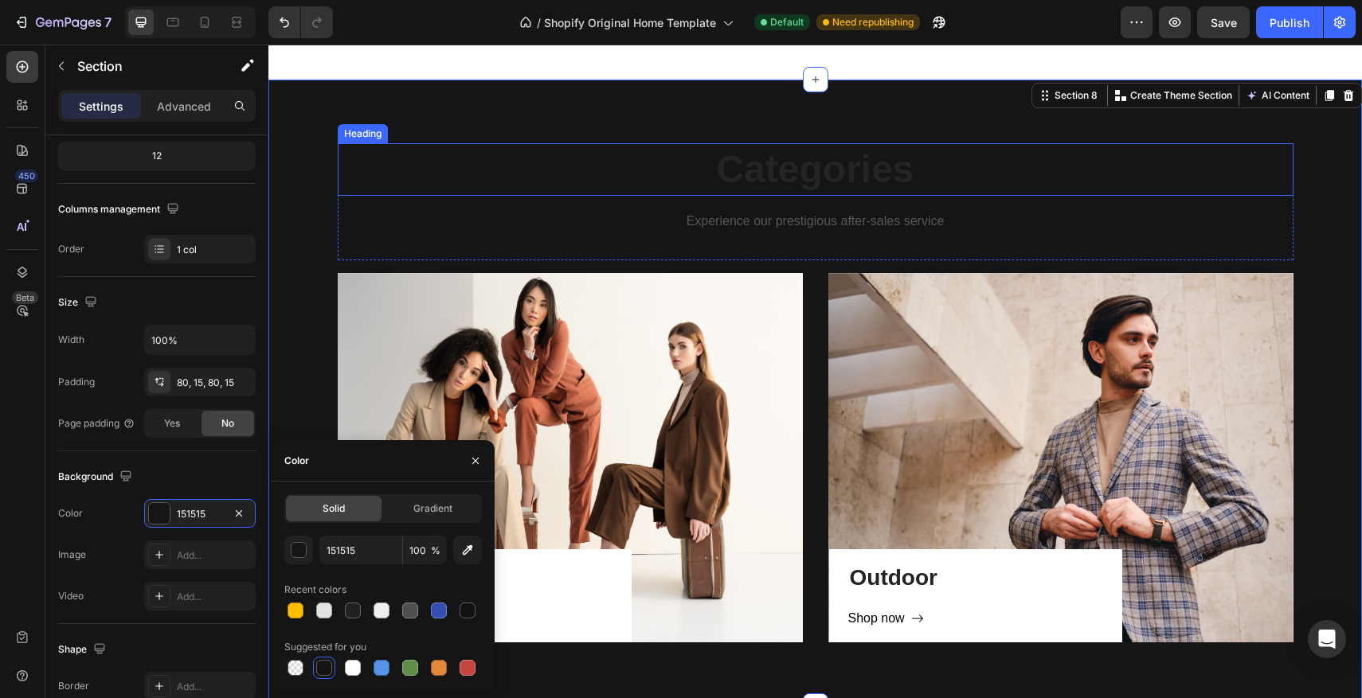
scroll to position [900, 0]
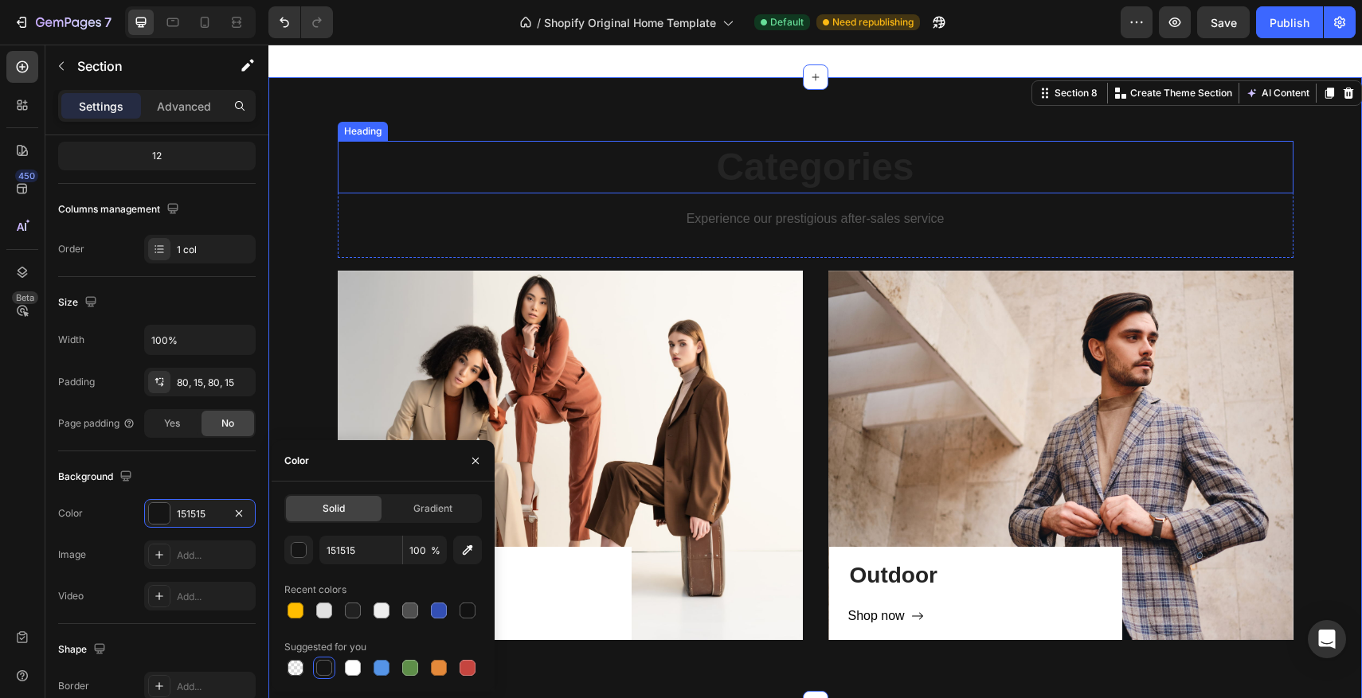
click at [687, 184] on p "Categories" at bounding box center [815, 167] width 953 height 49
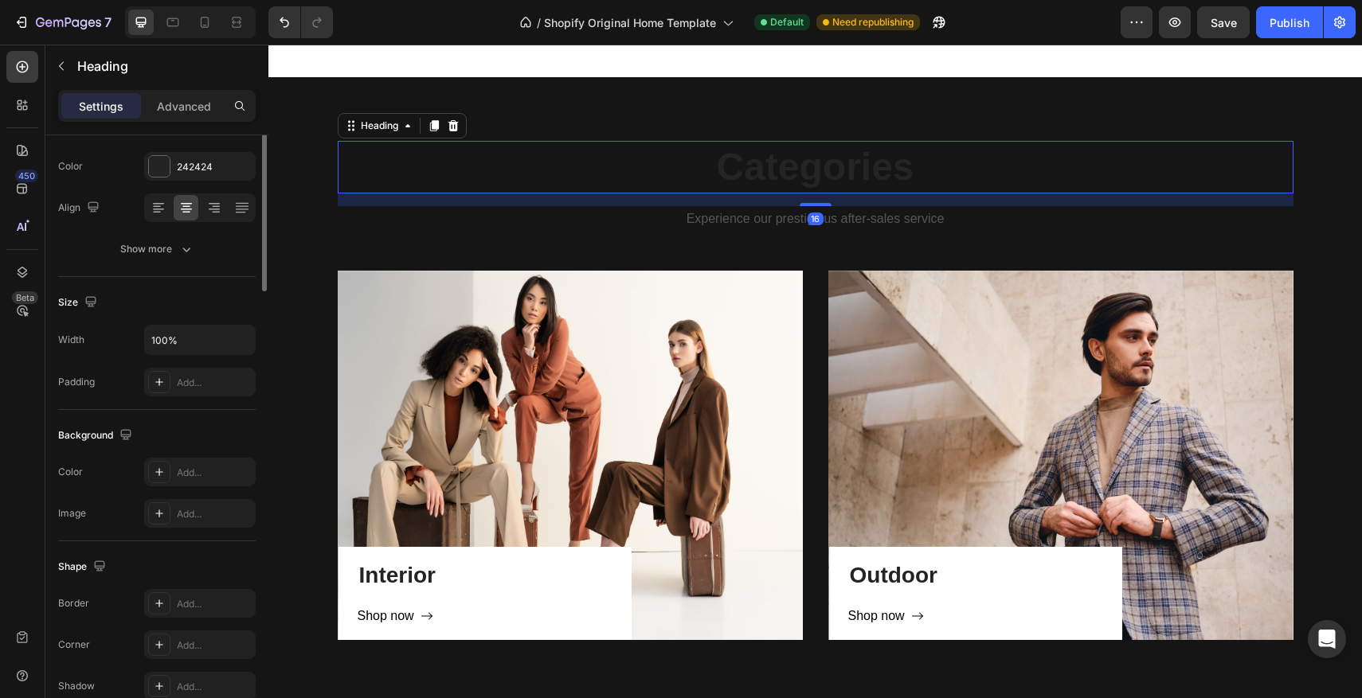
scroll to position [0, 0]
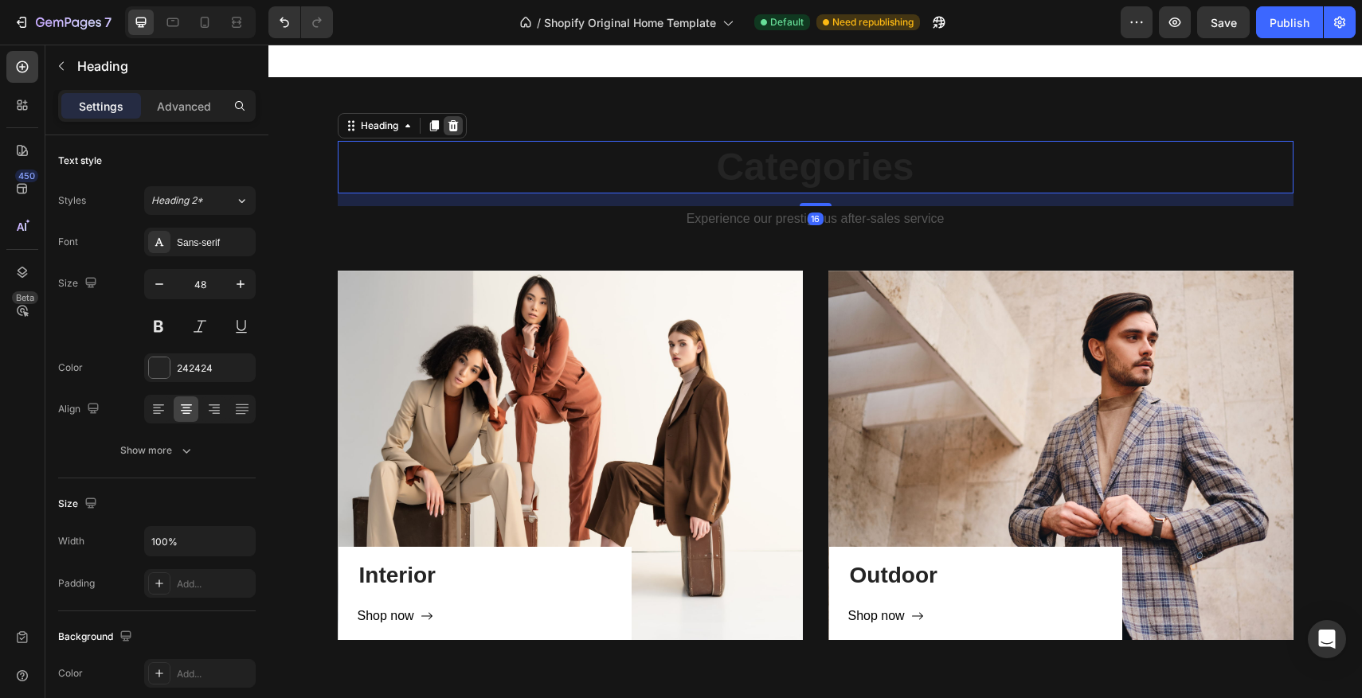
click at [450, 127] on icon at bounding box center [453, 125] width 10 height 11
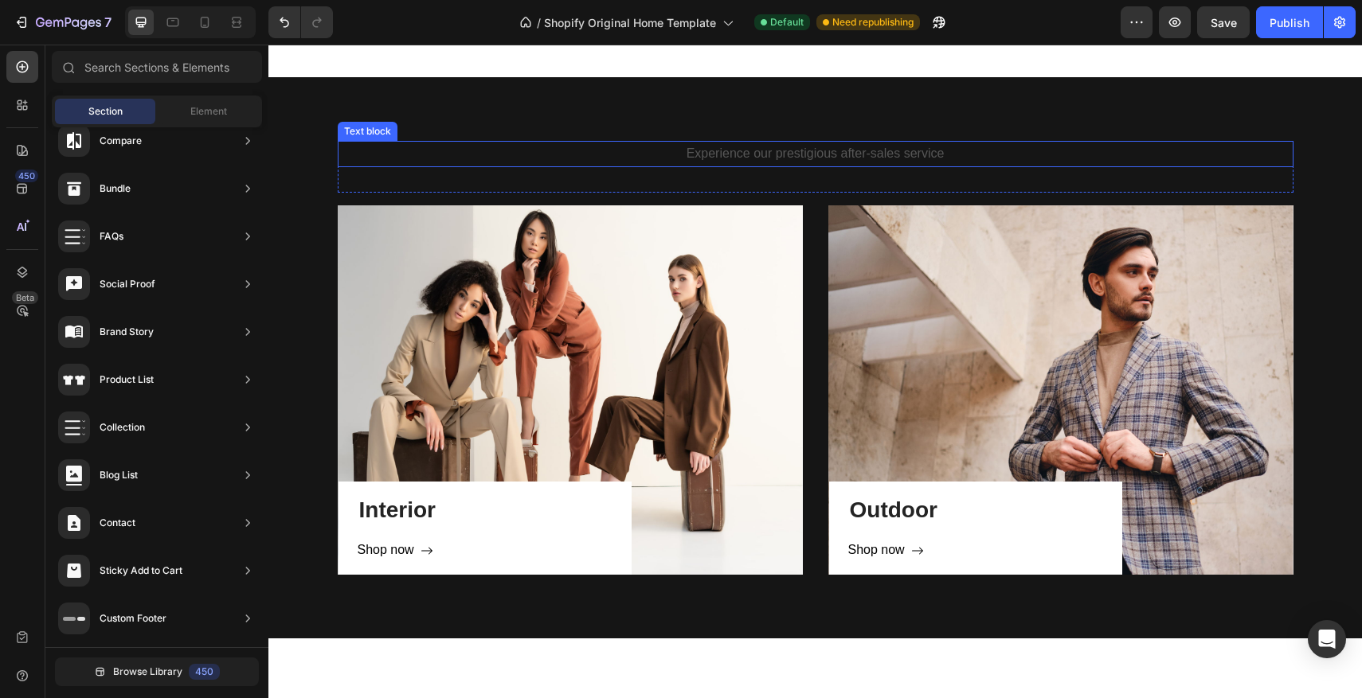
click at [584, 154] on p "Experience our prestigious after-sales service" at bounding box center [815, 154] width 953 height 23
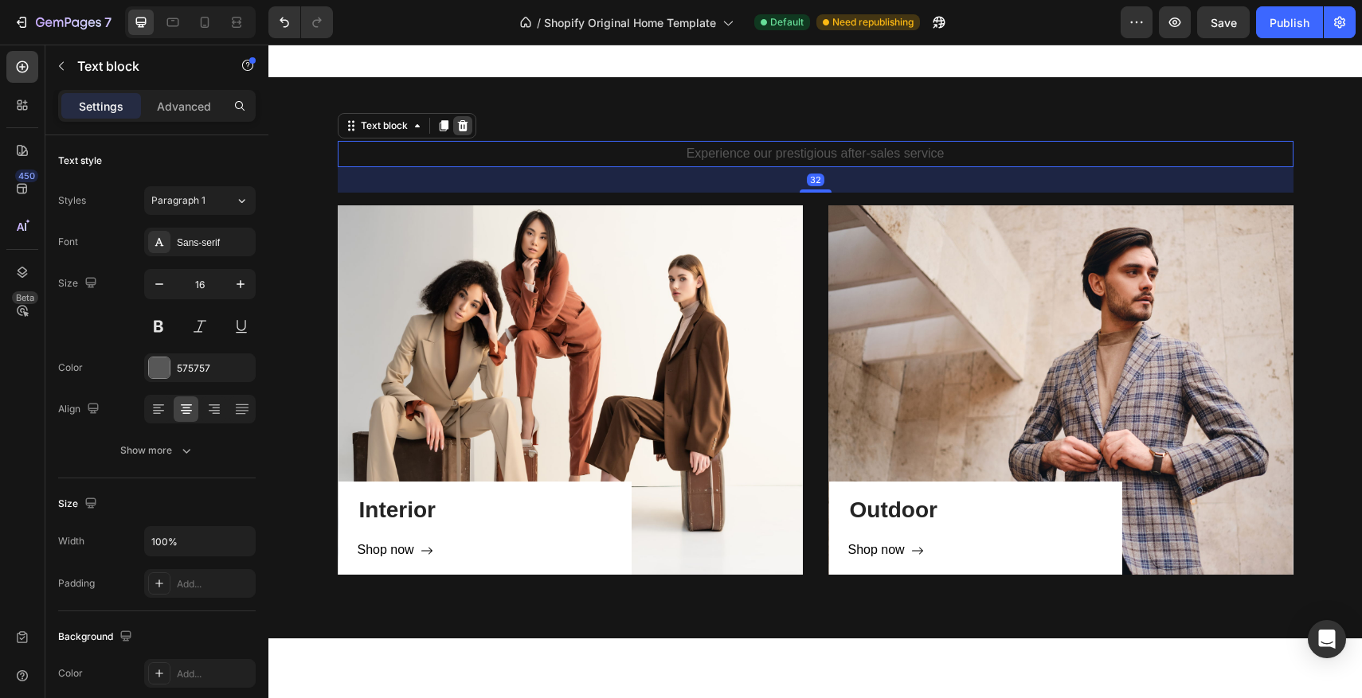
click at [456, 134] on div at bounding box center [462, 125] width 19 height 19
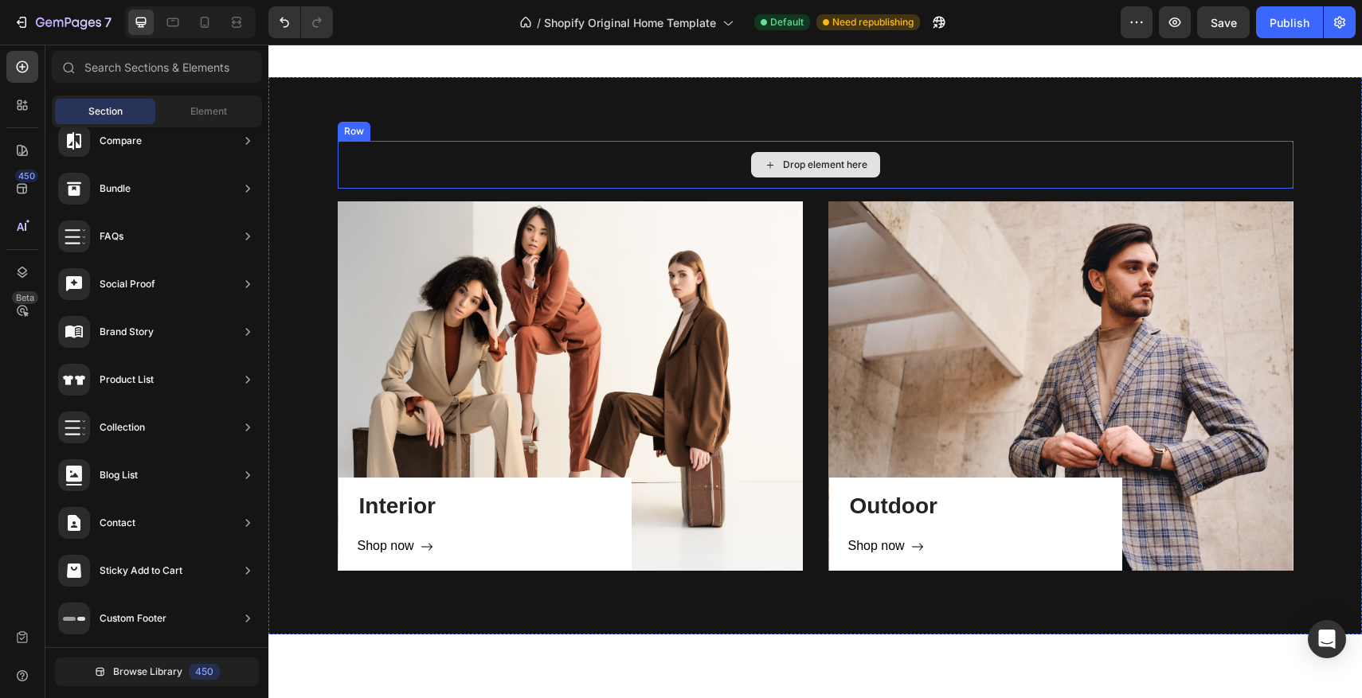
click at [619, 147] on div "Drop element here" at bounding box center [816, 165] width 956 height 48
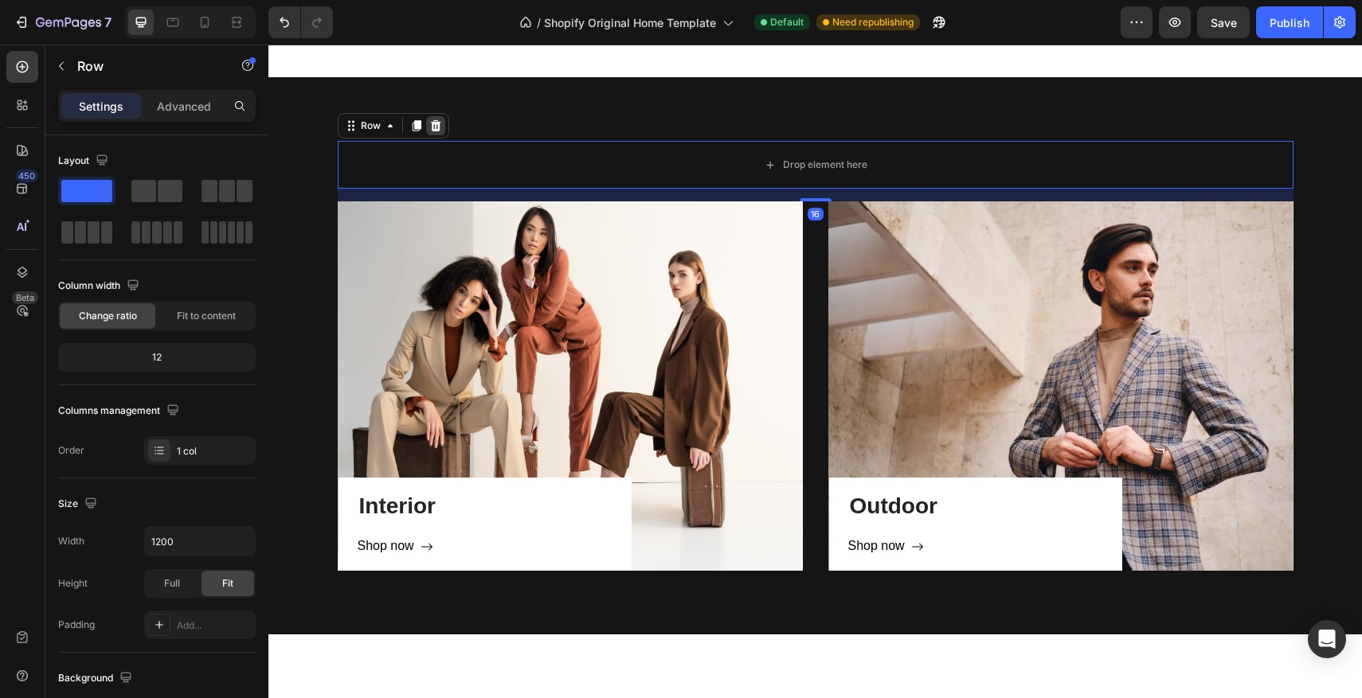
click at [430, 122] on icon at bounding box center [435, 125] width 10 height 11
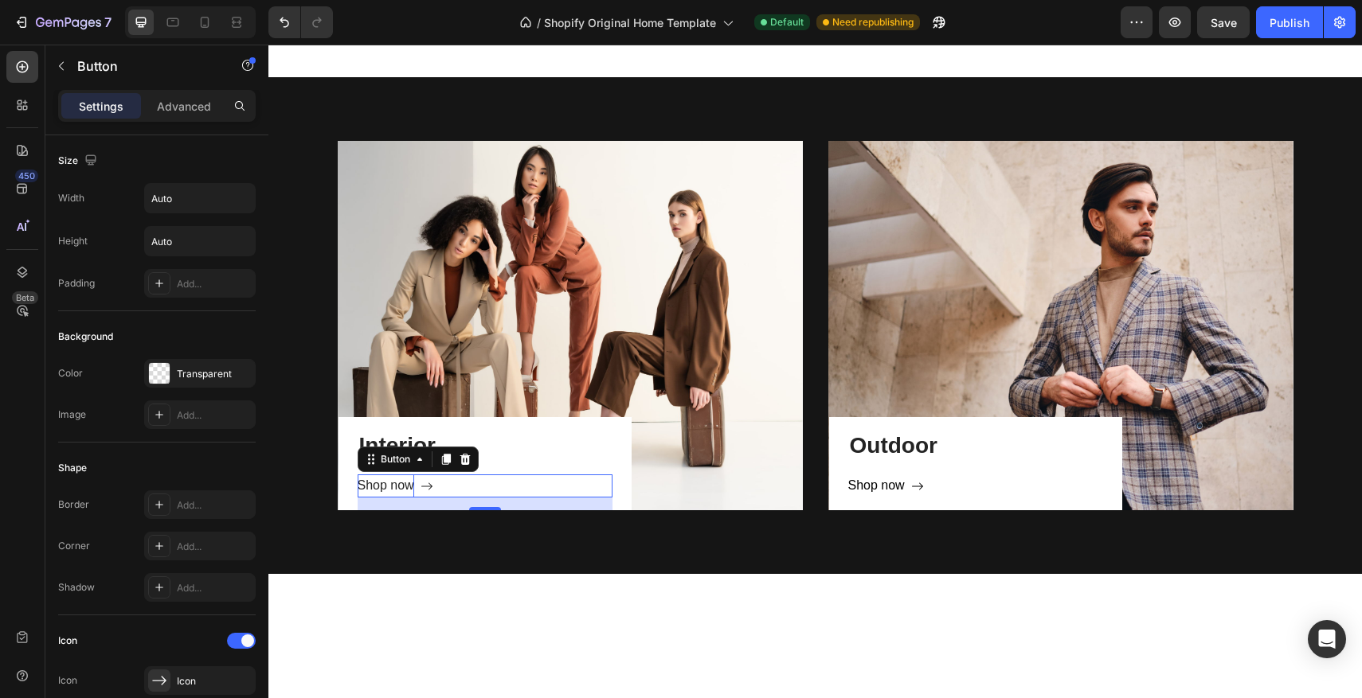
click at [397, 486] on div "Shop now" at bounding box center [386, 486] width 57 height 23
click at [405, 487] on div "Shop now" at bounding box center [386, 486] width 57 height 23
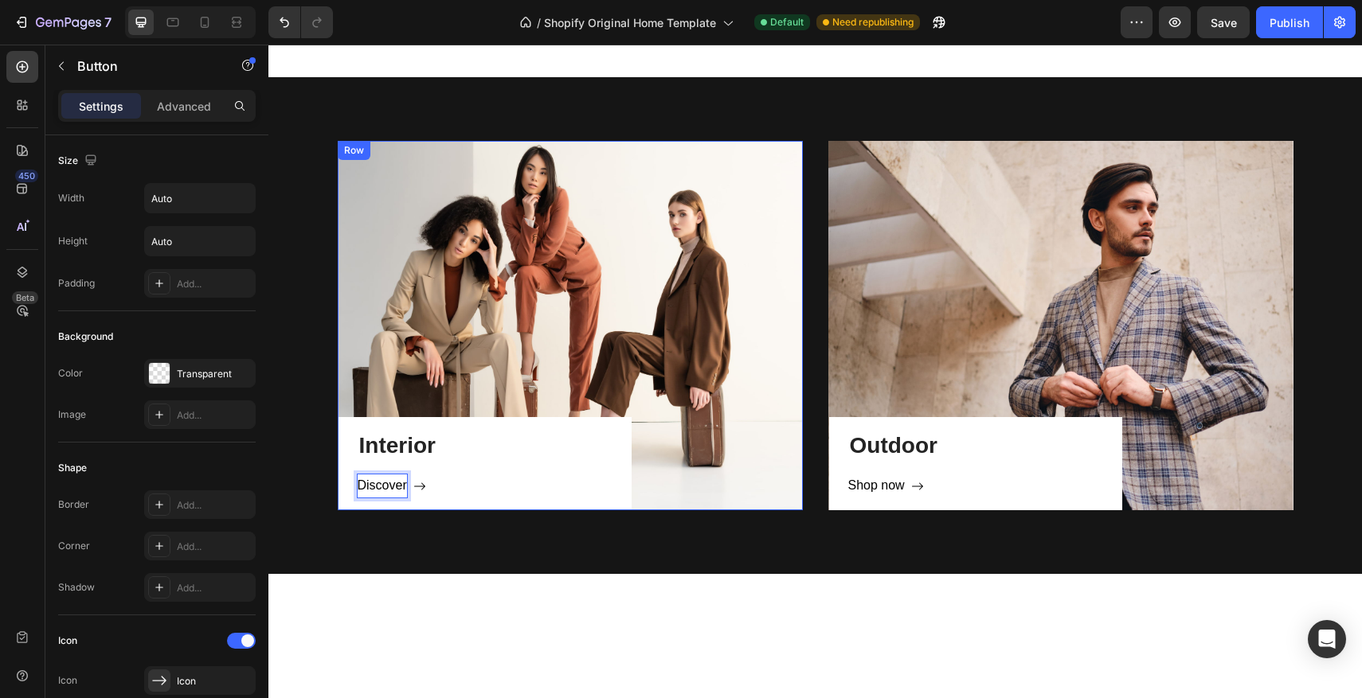
click at [358, 475] on button "Discover" at bounding box center [392, 486] width 68 height 23
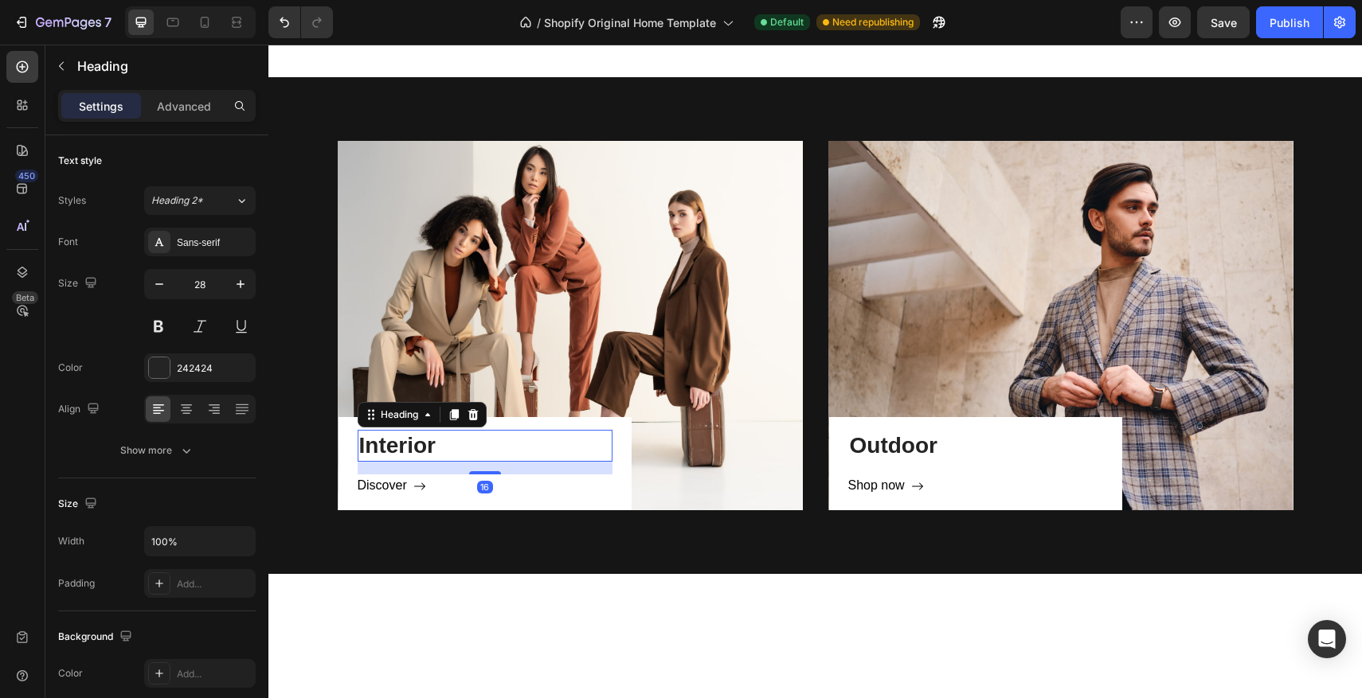
click at [436, 455] on p "Interior" at bounding box center [485, 446] width 252 height 29
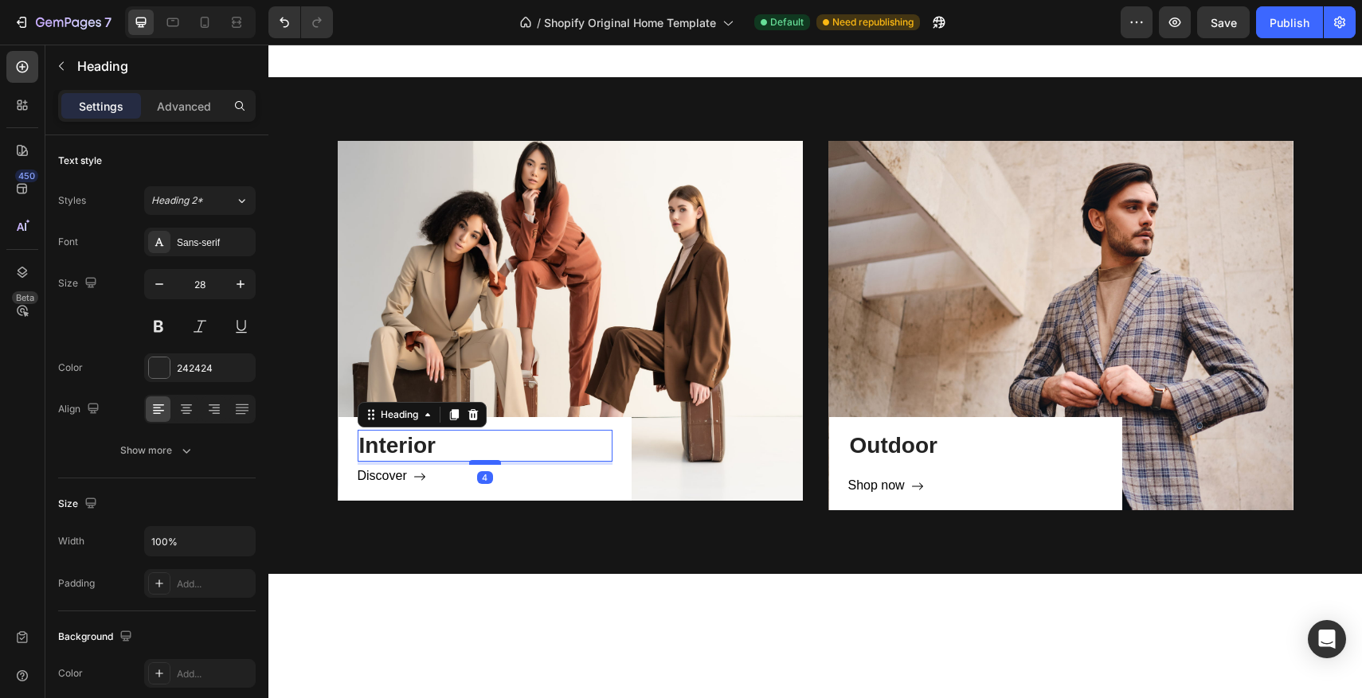
drag, startPoint x: 479, startPoint y: 471, endPoint x: 479, endPoint y: 462, distance: 9.6
click at [479, 462] on div at bounding box center [485, 462] width 32 height 5
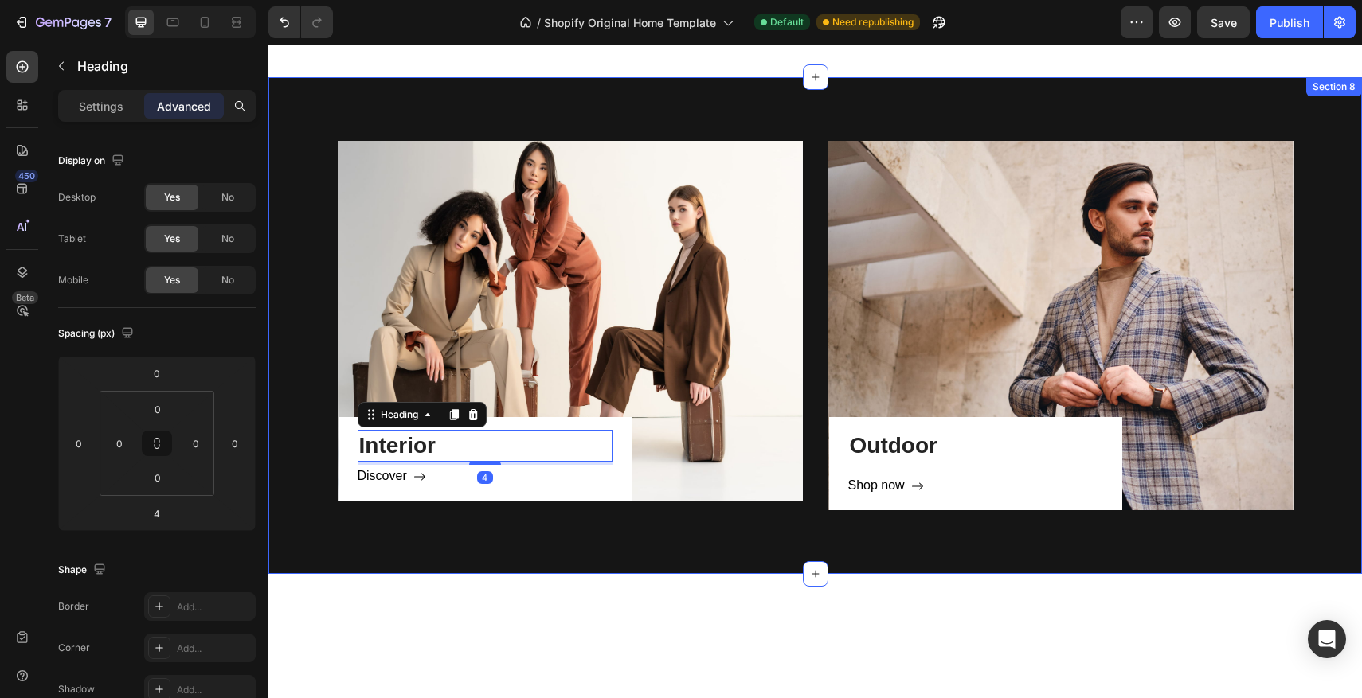
click at [703, 531] on div "Interior Heading 4 Discover Button Row Hero Banner Outdoor Heading Shop now But…" at bounding box center [814, 325] width 1093 height 497
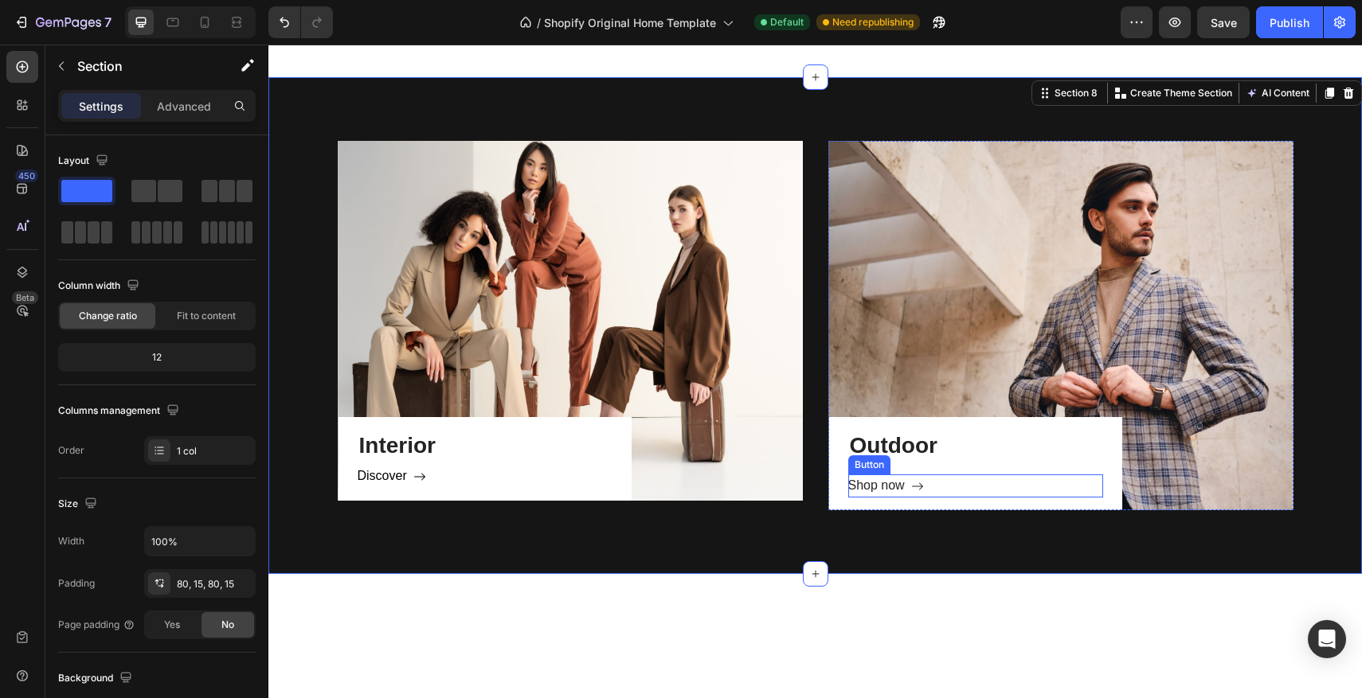
click at [906, 487] on div "Shop now" at bounding box center [886, 486] width 76 height 23
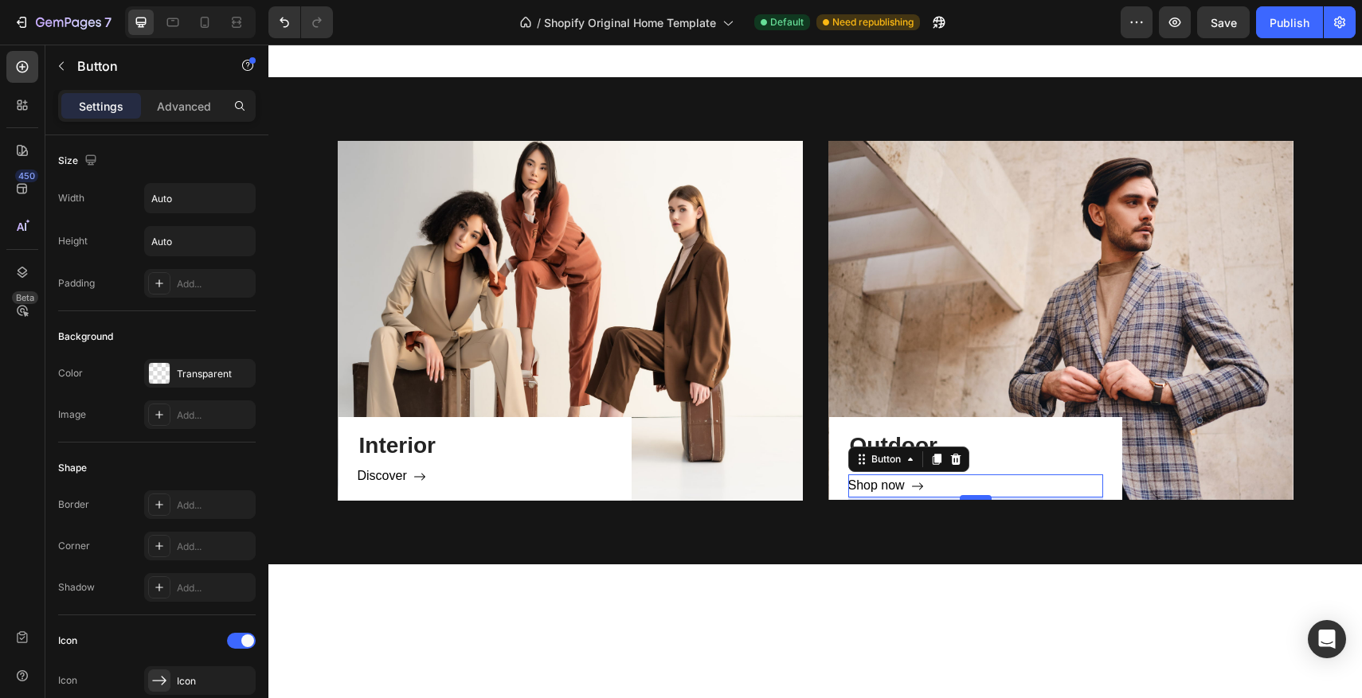
drag, startPoint x: 973, startPoint y: 508, endPoint x: 972, endPoint y: 498, distance: 10.4
click at [972, 498] on div at bounding box center [976, 497] width 32 height 5
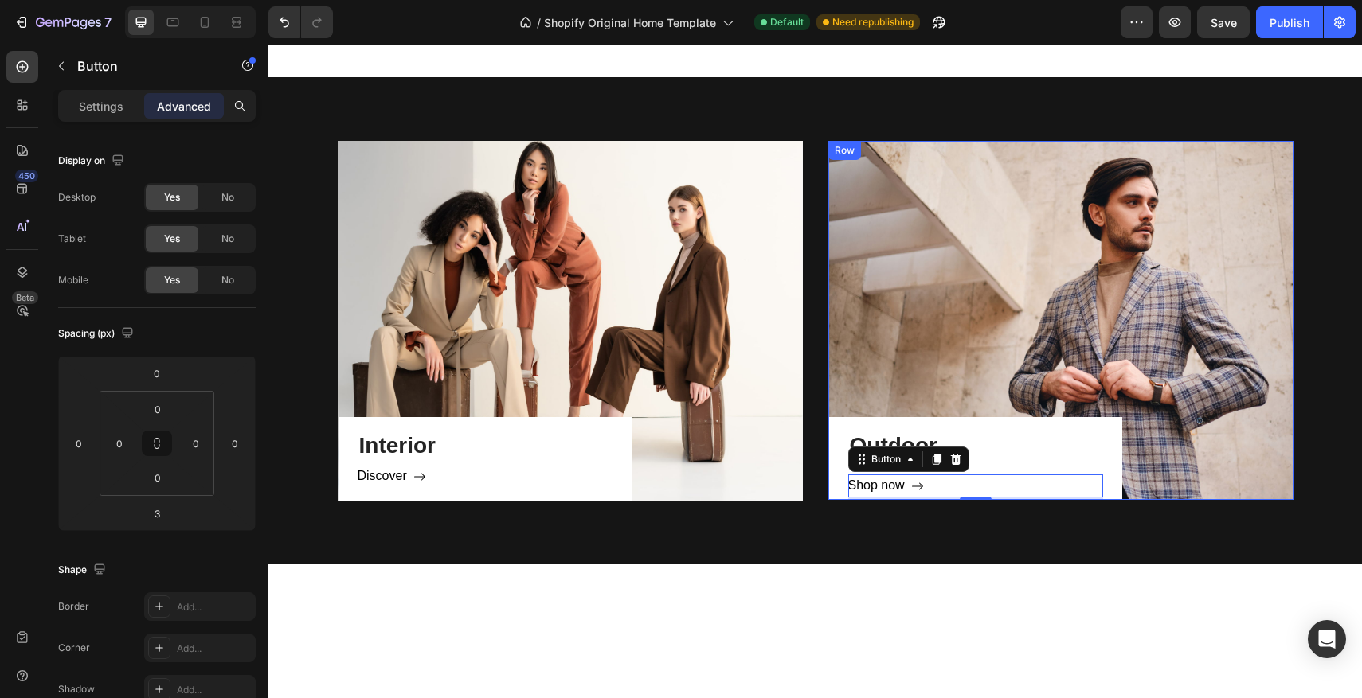
click at [986, 463] on div "Outdoor Heading Shop now Button 3" at bounding box center [975, 465] width 255 height 70
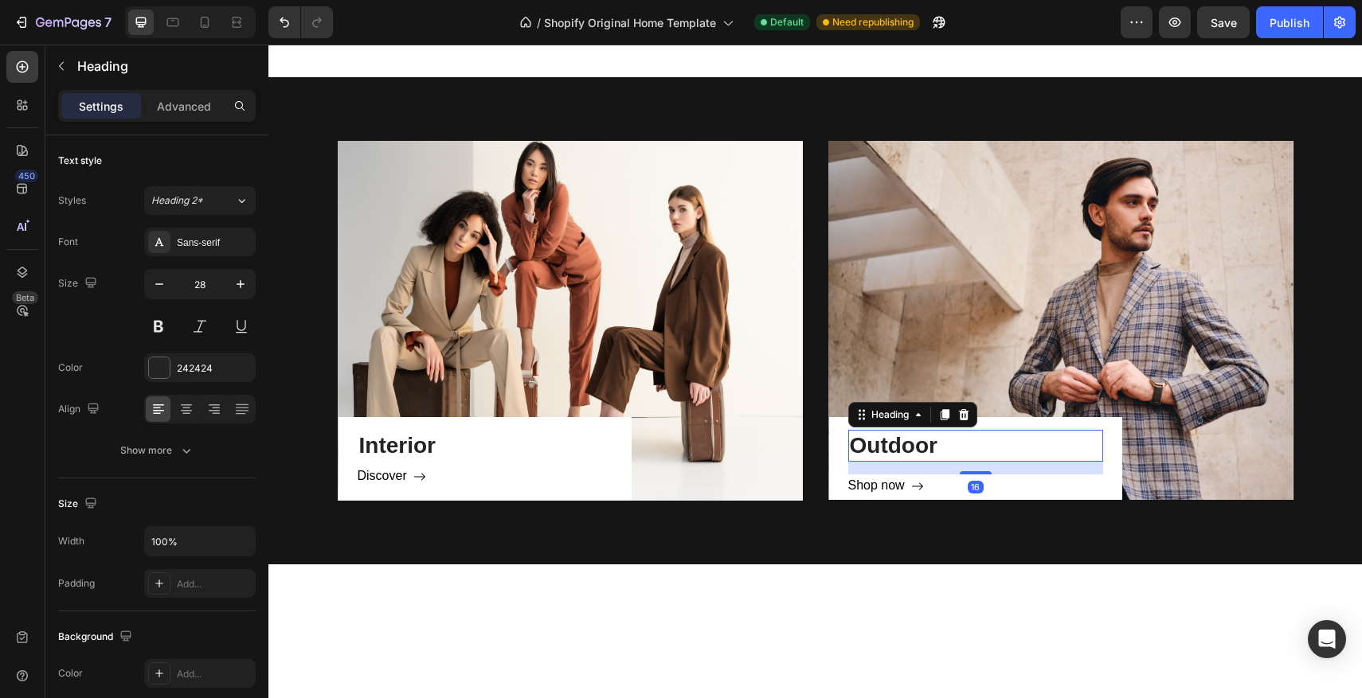
click at [896, 454] on p "Outdoor" at bounding box center [976, 446] width 252 height 29
click at [970, 473] on div at bounding box center [976, 472] width 32 height 5
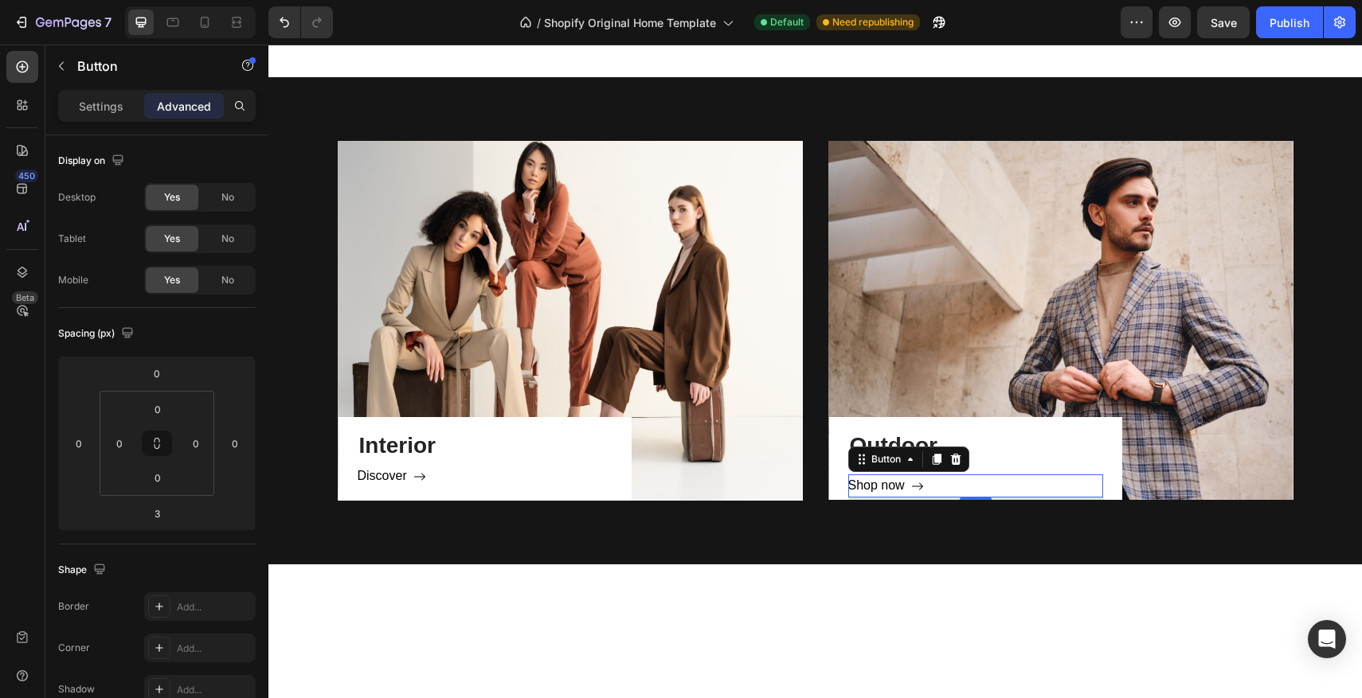
click at [953, 490] on div "Shop now Button 3" at bounding box center [975, 486] width 255 height 23
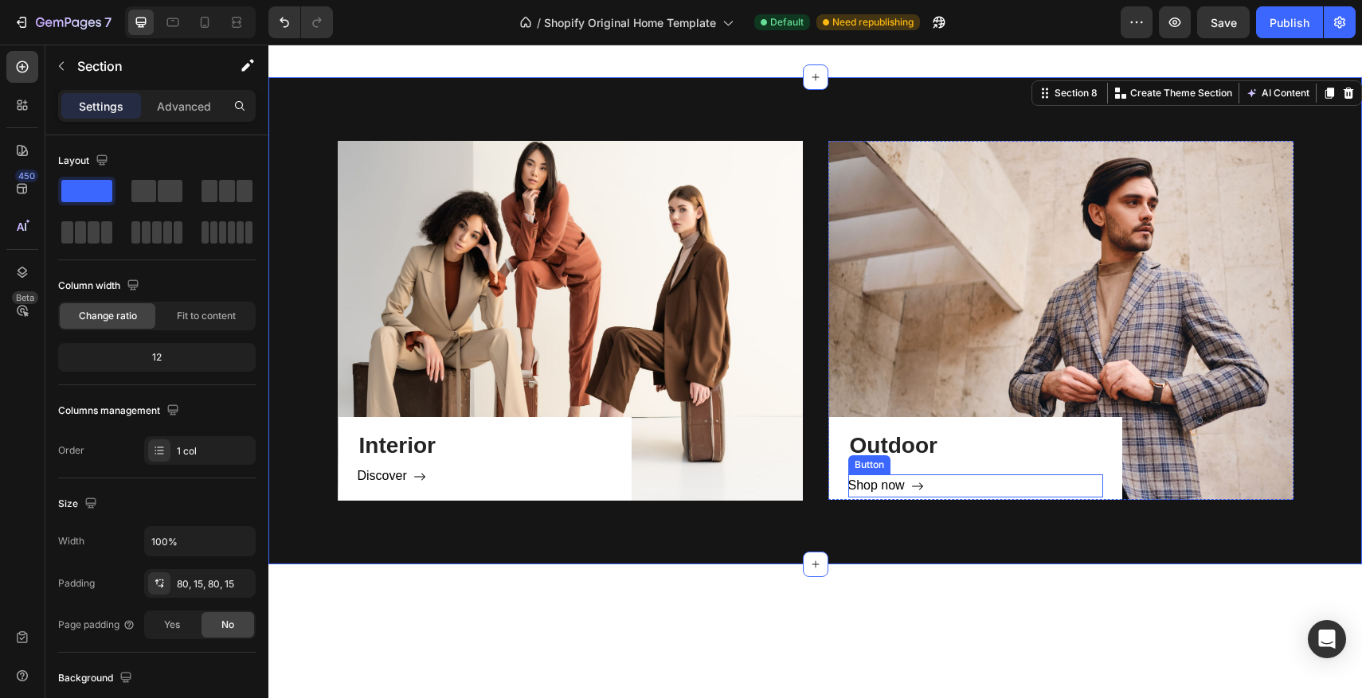
click at [965, 492] on div "Shop now Button" at bounding box center [975, 486] width 255 height 23
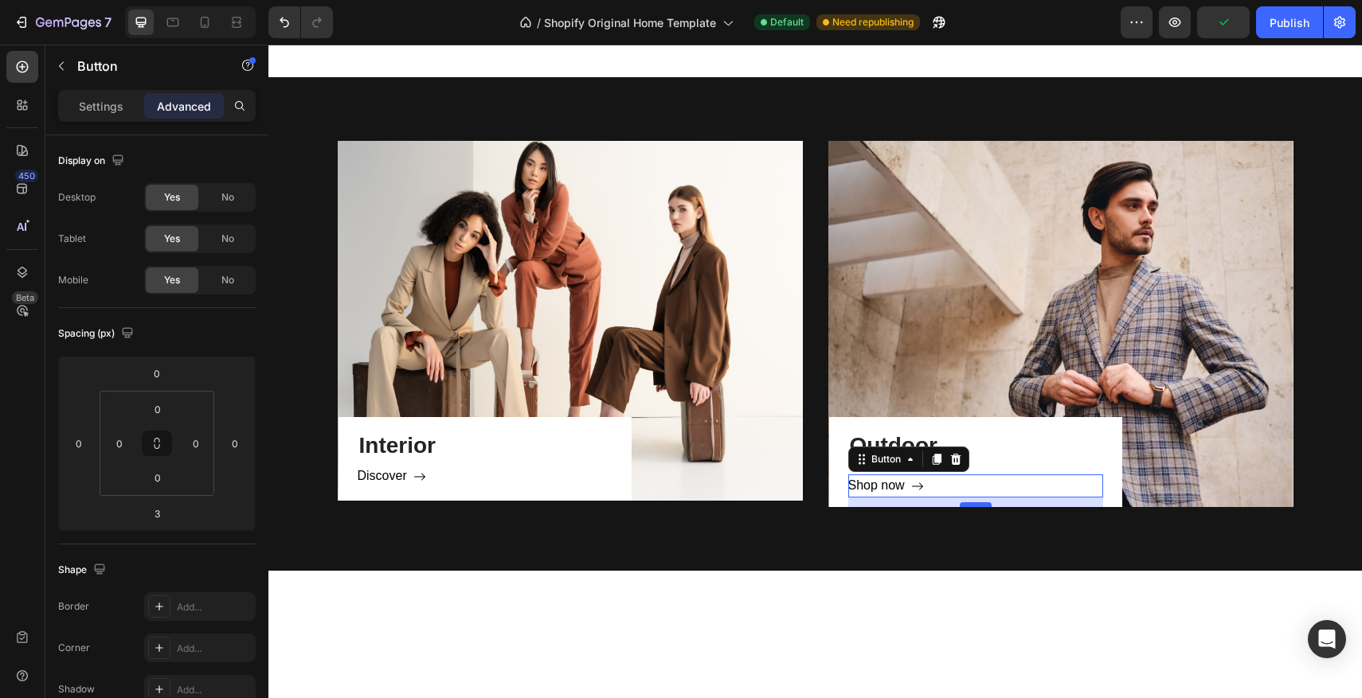
click at [977, 507] on div at bounding box center [976, 505] width 32 height 5
type input "12"
click at [994, 463] on div "Outdoor Heading Shop now Button 12" at bounding box center [975, 468] width 255 height 77
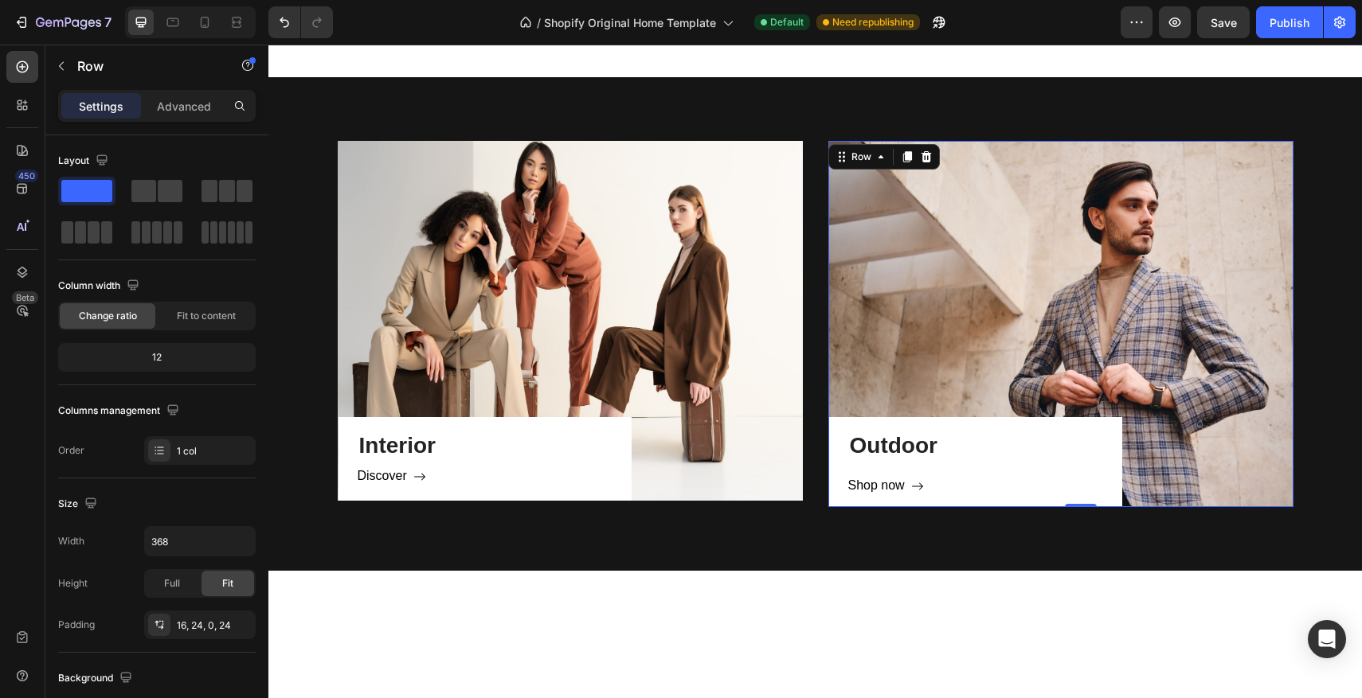
click at [913, 463] on div "Outdoor Heading Shop now Button" at bounding box center [975, 468] width 255 height 77
click at [906, 456] on p "Outdoor" at bounding box center [976, 446] width 252 height 29
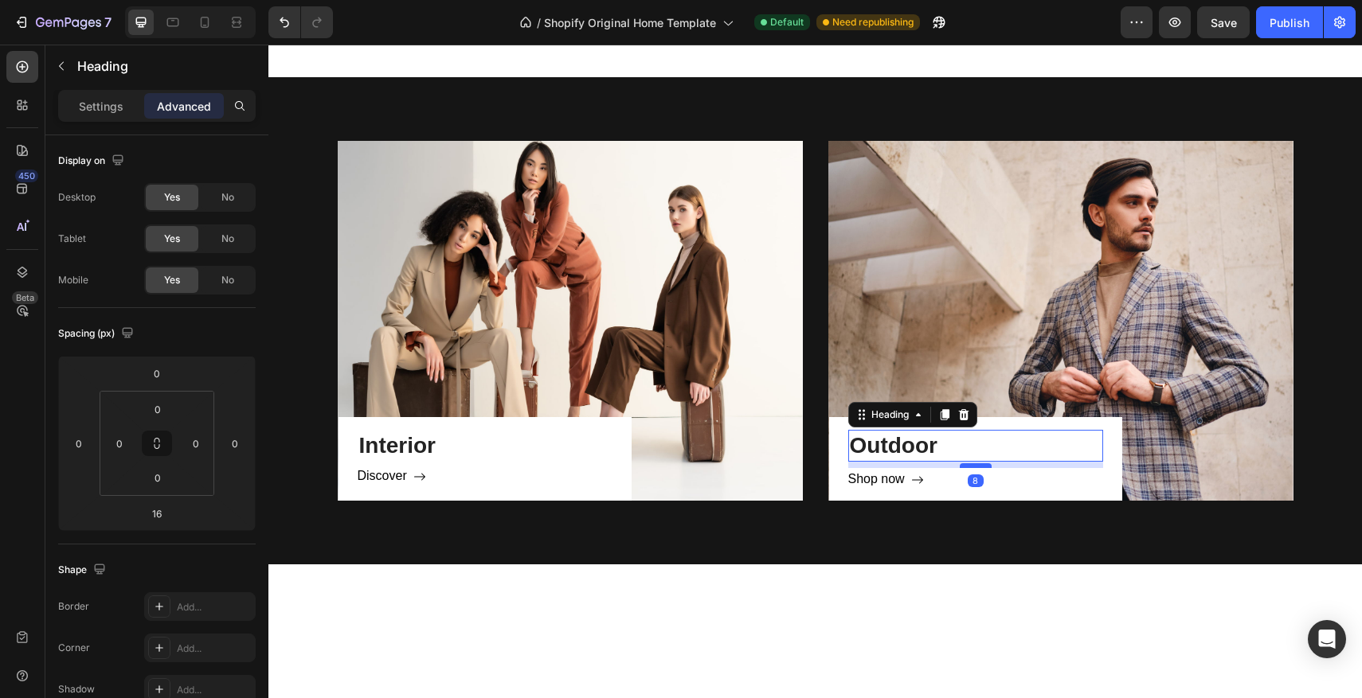
click at [972, 468] on div at bounding box center [976, 466] width 32 height 5
type input "8"
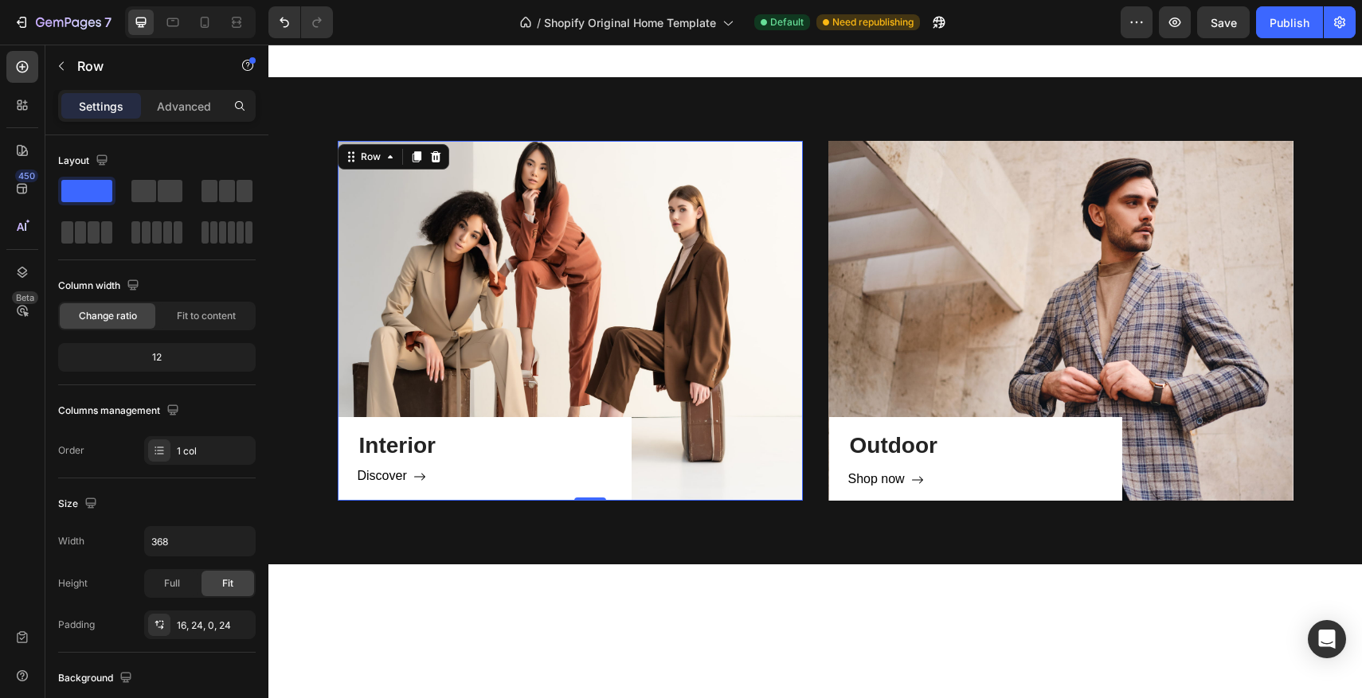
click at [616, 460] on div "Interior Heading Discover Button Row 0" at bounding box center [484, 459] width 293 height 84
click at [601, 458] on p "Interior" at bounding box center [485, 446] width 252 height 29
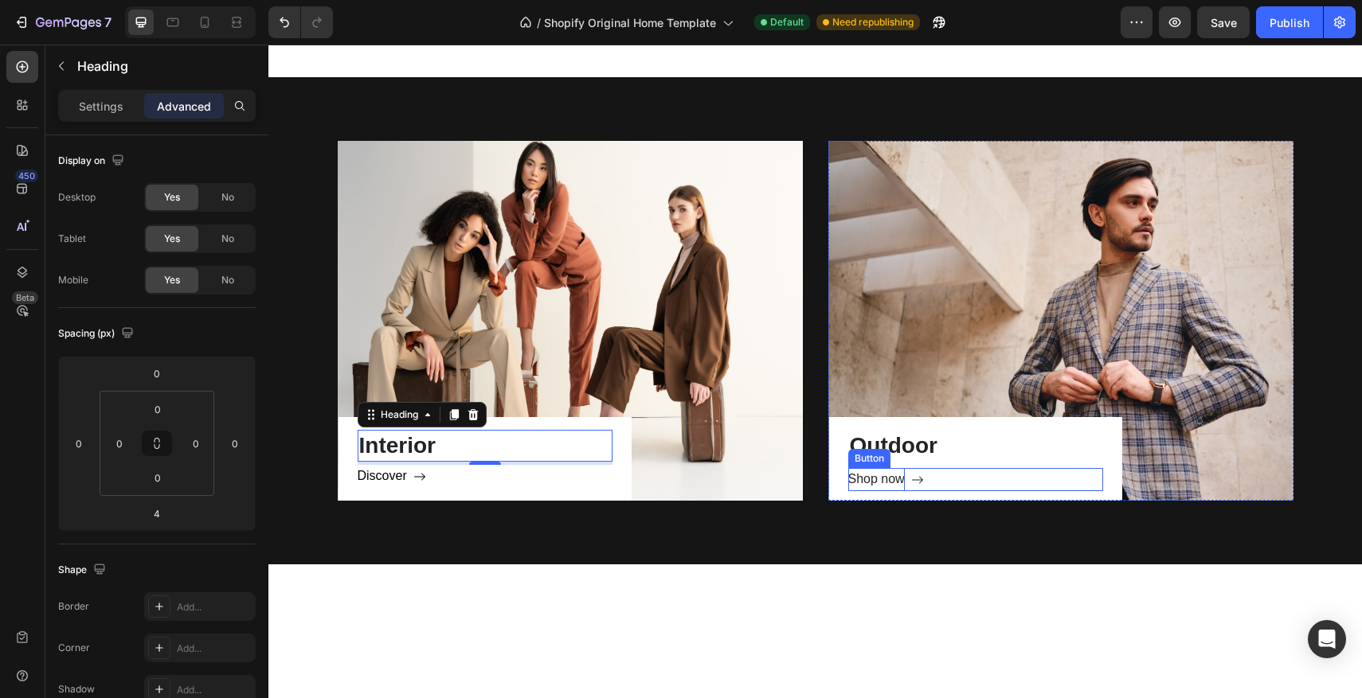
click at [889, 475] on div "Shop now" at bounding box center [876, 479] width 57 height 23
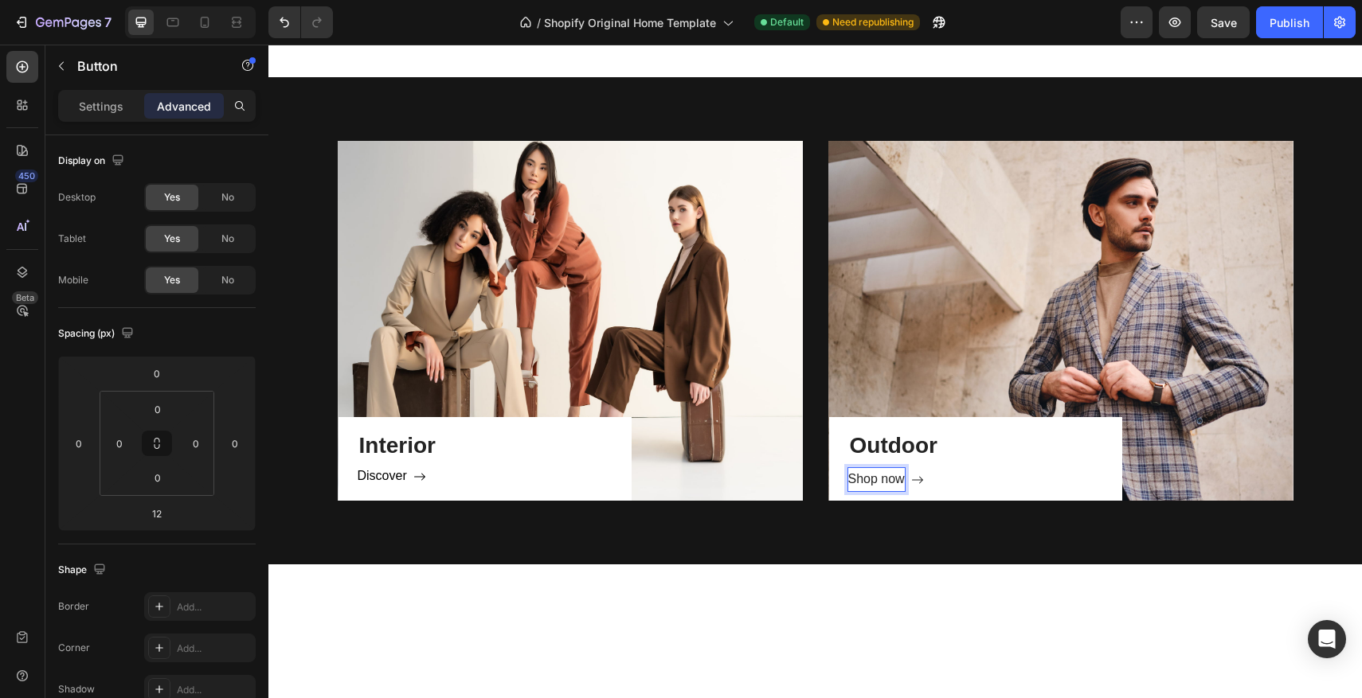
click at [889, 475] on div "Shop now" at bounding box center [876, 479] width 57 height 23
click at [848, 468] on button "Discover" at bounding box center [882, 479] width 68 height 23
click at [711, 634] on div at bounding box center [815, 607] width 981 height 84
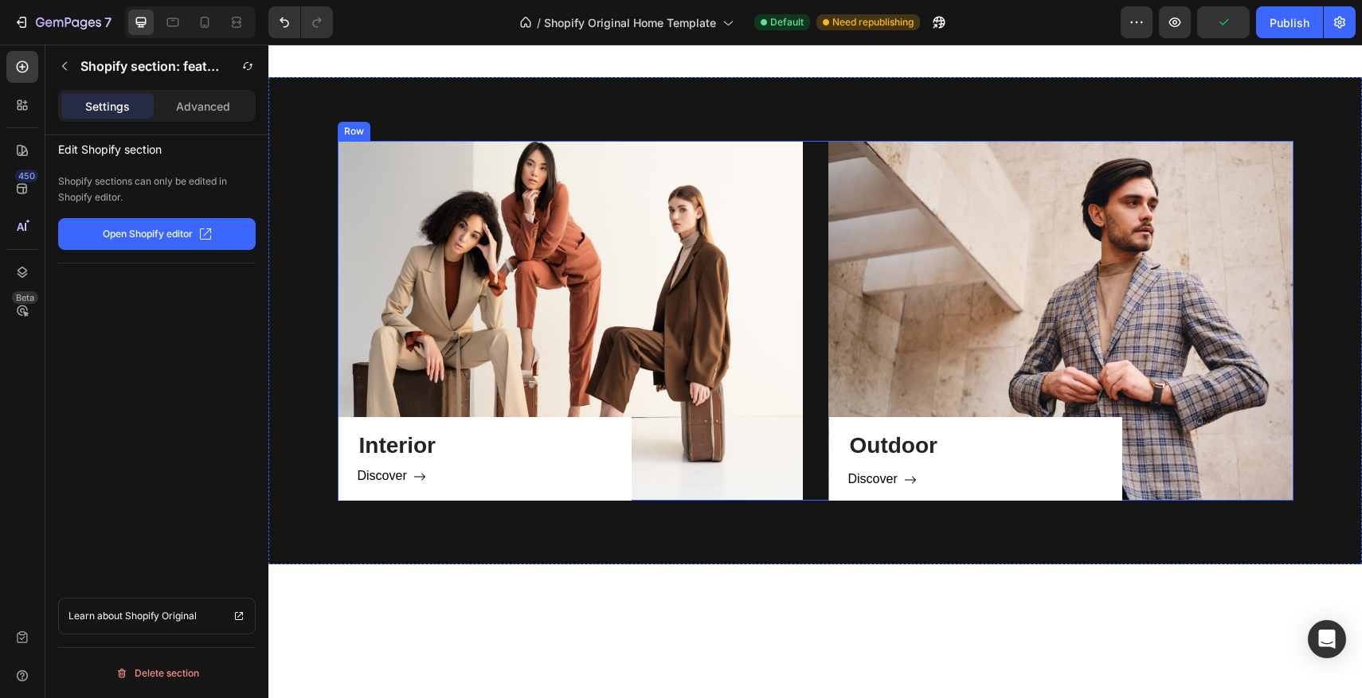
click at [816, 143] on div "Interior Heading Discover Button Row Hero Banner Outdoor Heading Discover Butto…" at bounding box center [816, 321] width 956 height 360
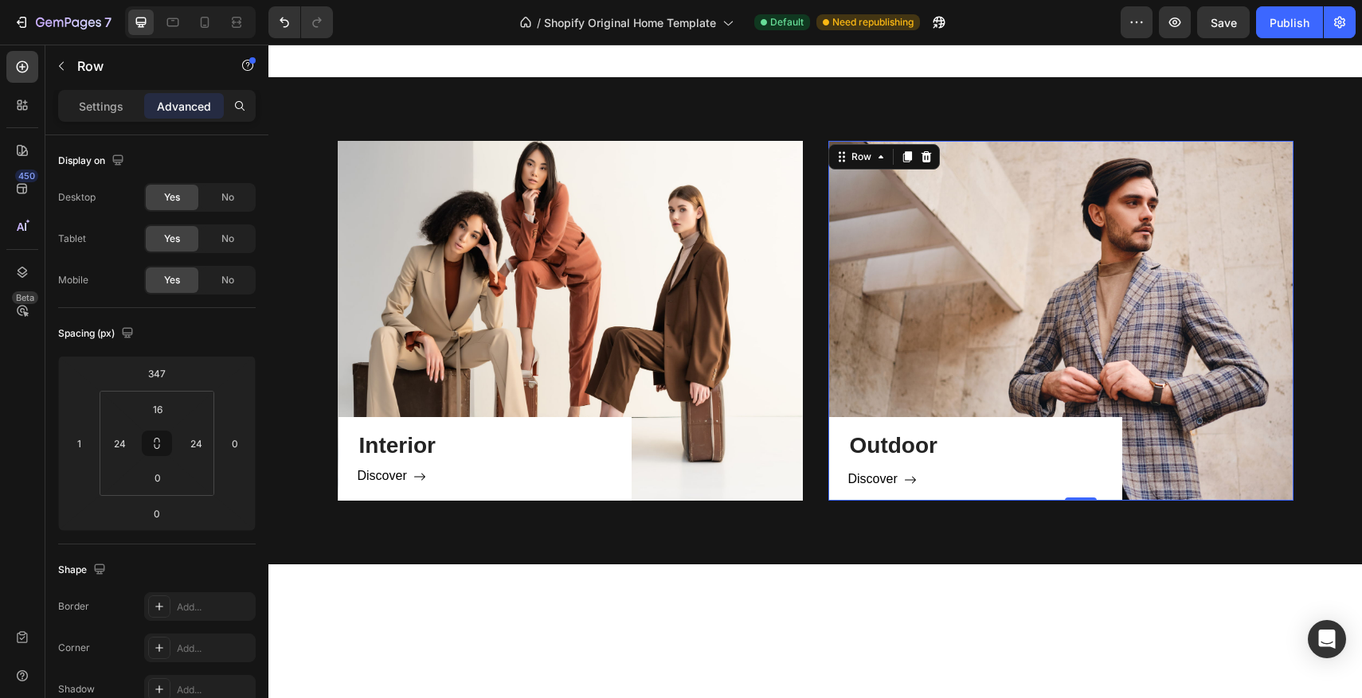
click at [1115, 433] on div "Outdoor Heading Discover Button Row 0" at bounding box center [975, 459] width 293 height 84
click at [113, 102] on p "Settings" at bounding box center [101, 106] width 45 height 17
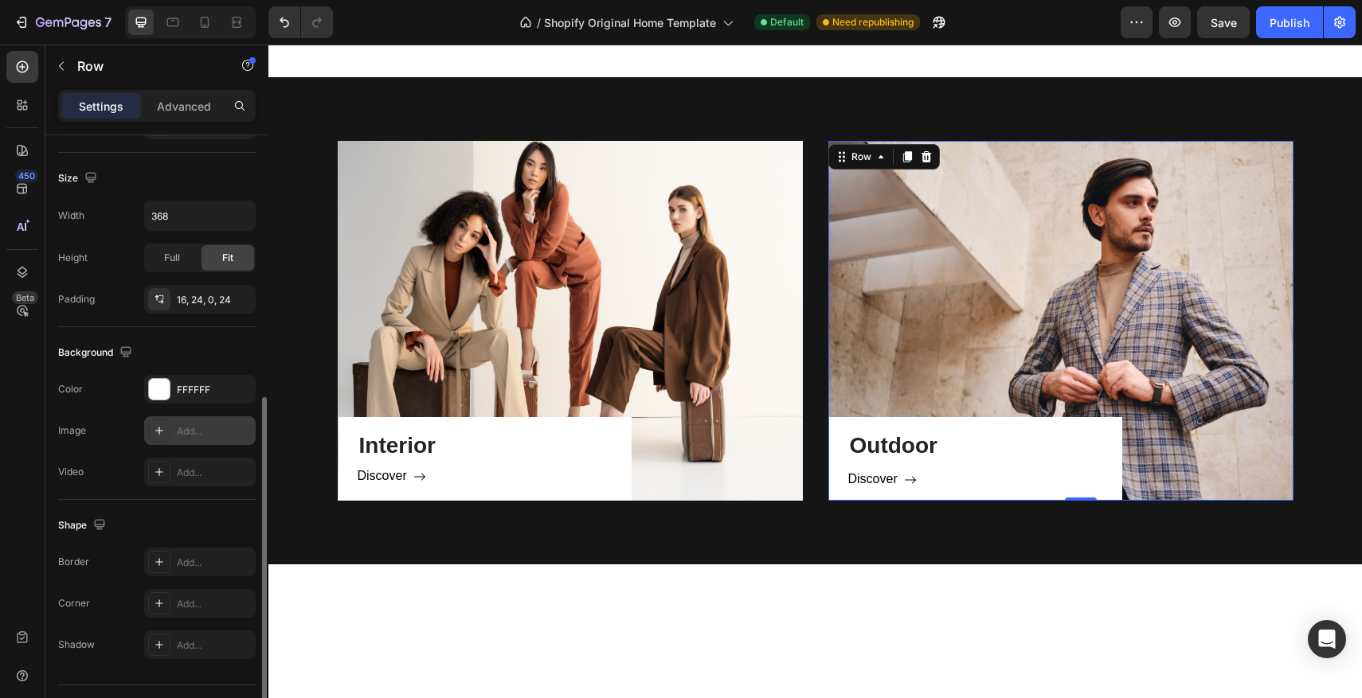
scroll to position [363, 0]
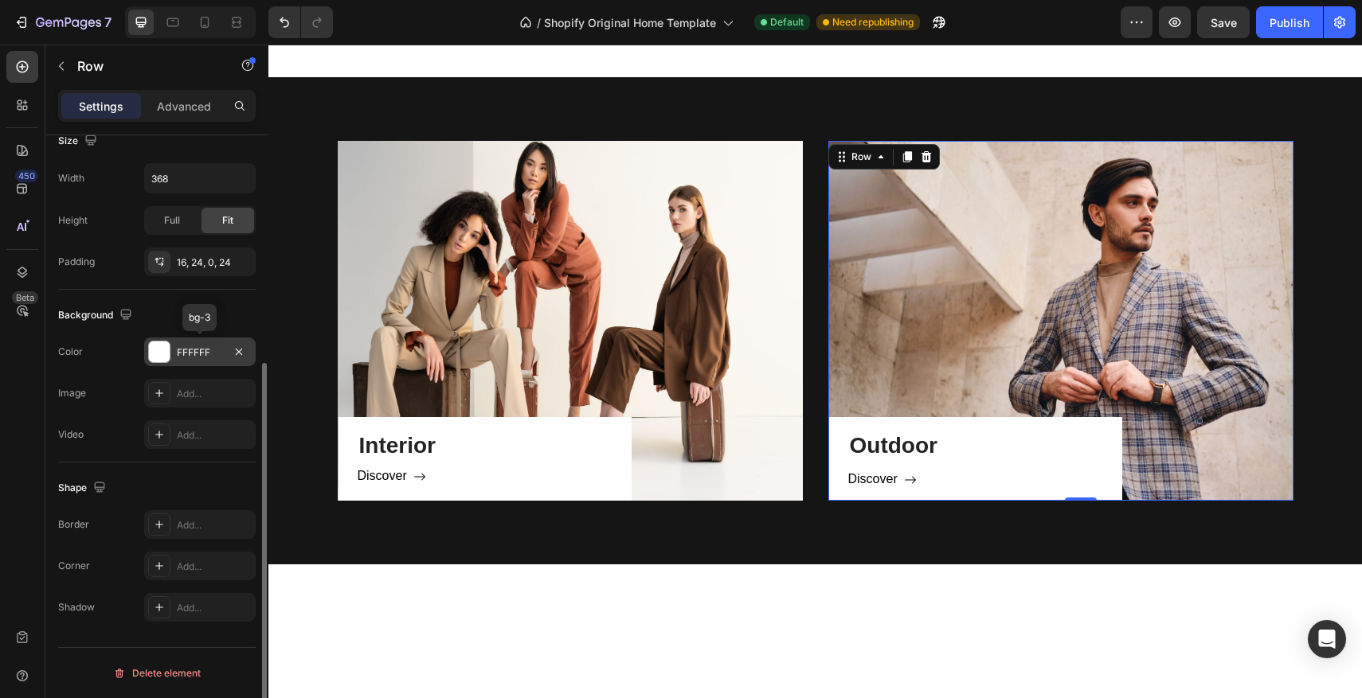
click at [169, 350] on div at bounding box center [159, 352] width 21 height 21
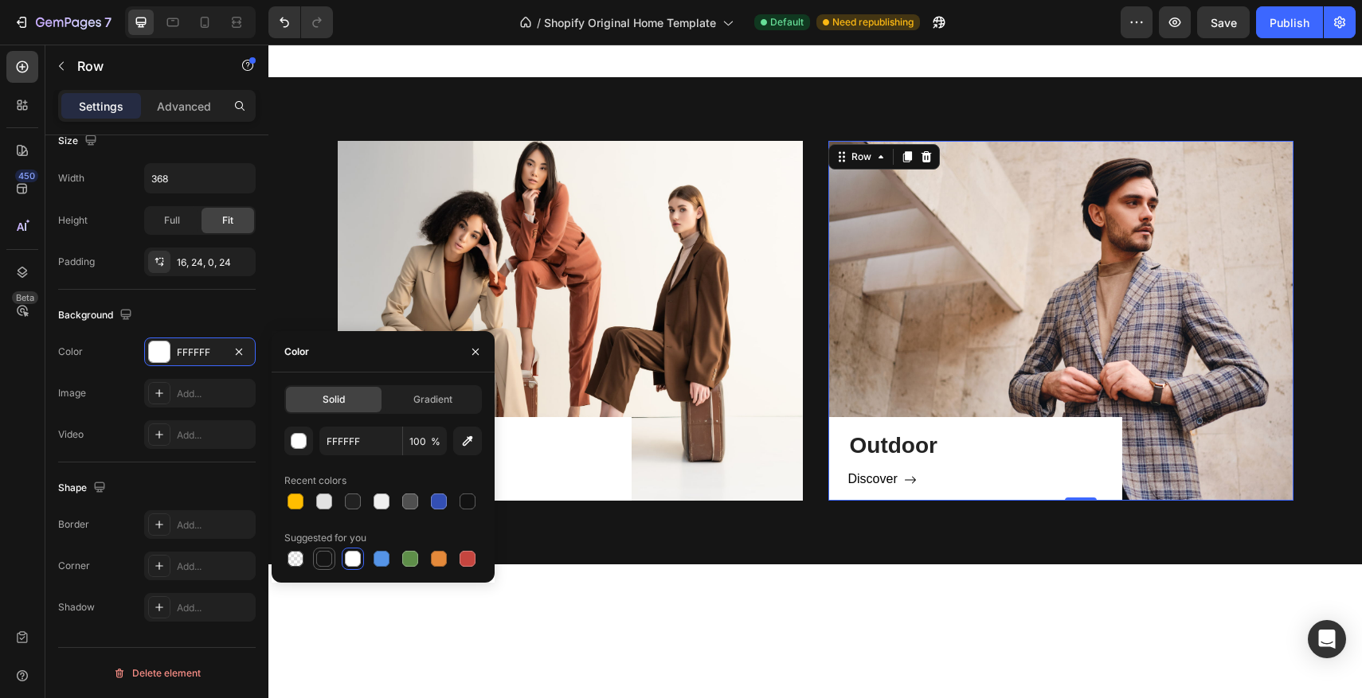
click at [324, 554] on div at bounding box center [324, 559] width 16 height 16
type input "151515"
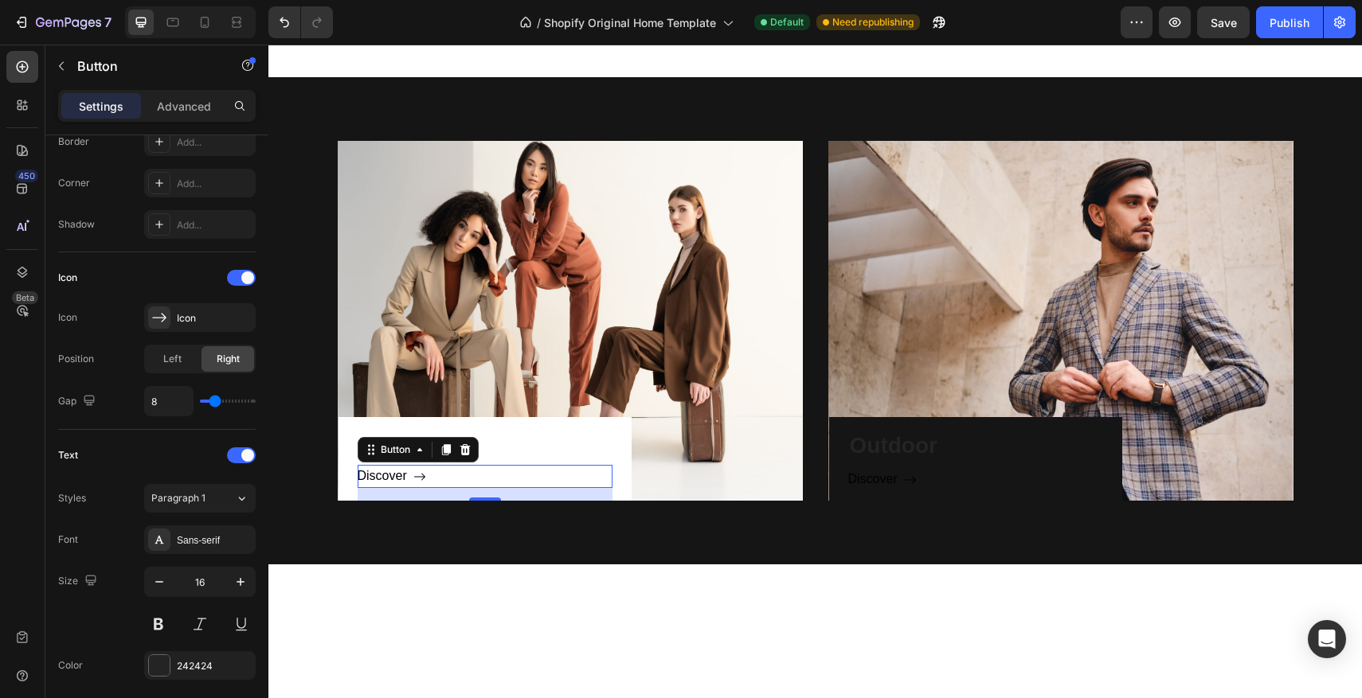
click at [604, 465] on div "Discover Button 16" at bounding box center [485, 476] width 255 height 23
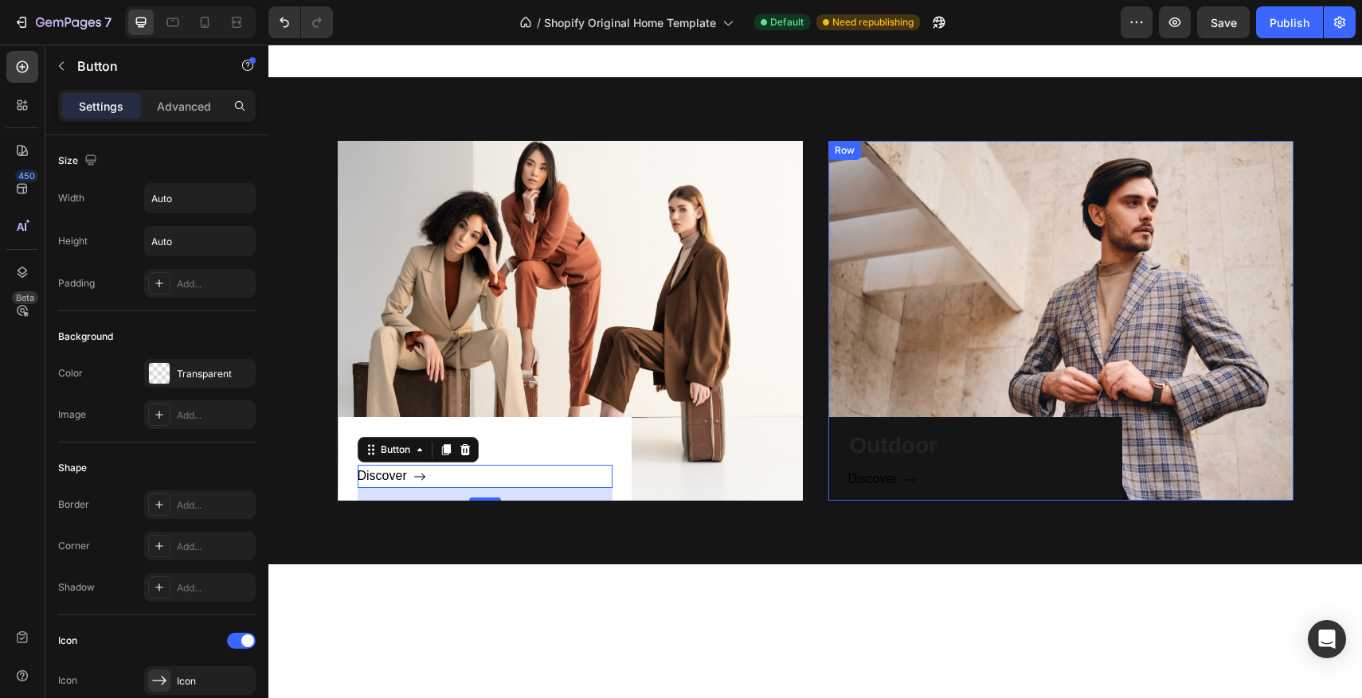
click at [1113, 428] on div "Outdoor Heading Discover Button Row" at bounding box center [975, 459] width 293 height 84
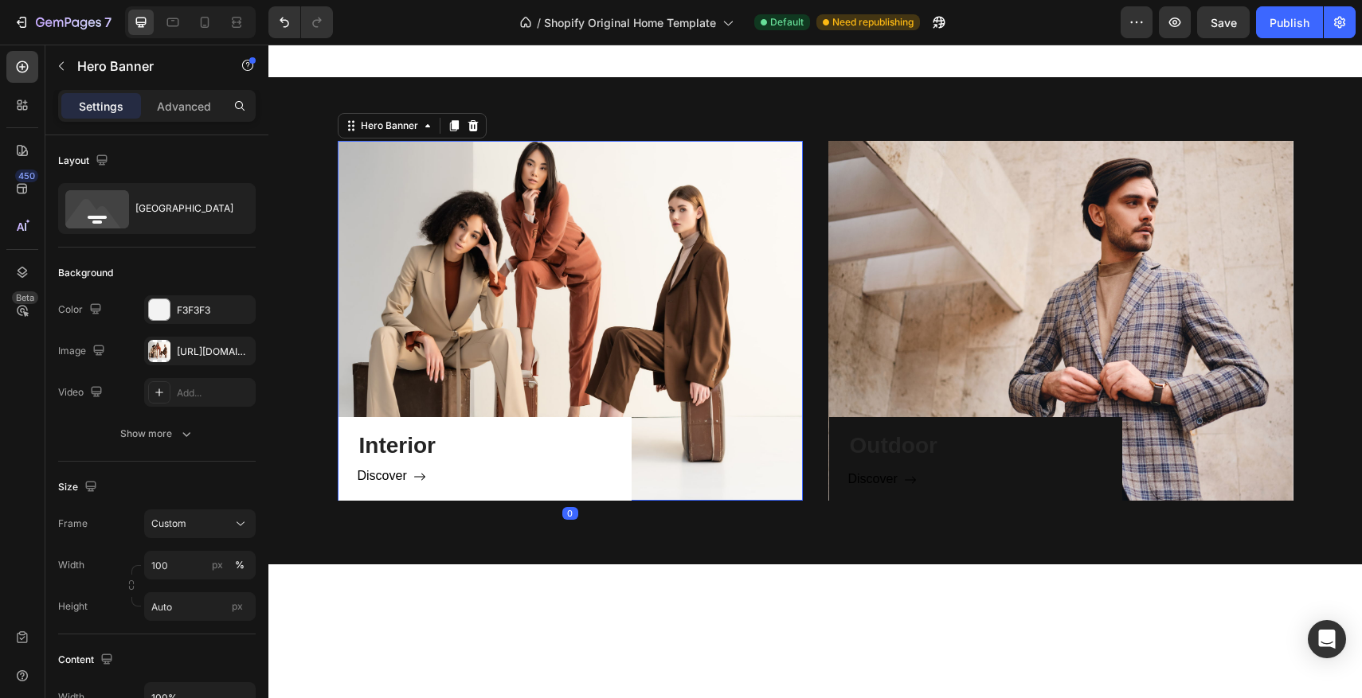
click at [643, 452] on div "Interior Heading Discover Button Row" at bounding box center [570, 321] width 465 height 360
click at [166, 311] on div at bounding box center [159, 309] width 21 height 21
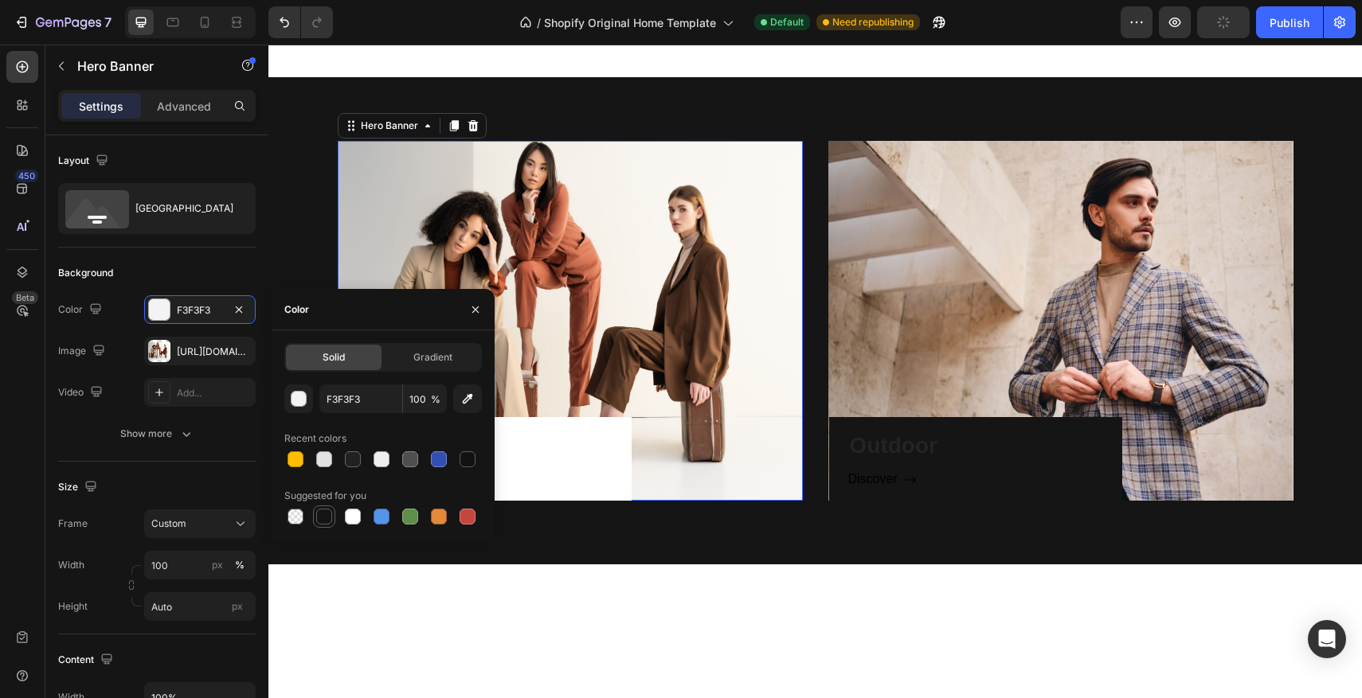
click at [319, 521] on div at bounding box center [324, 517] width 16 height 16
type input "151515"
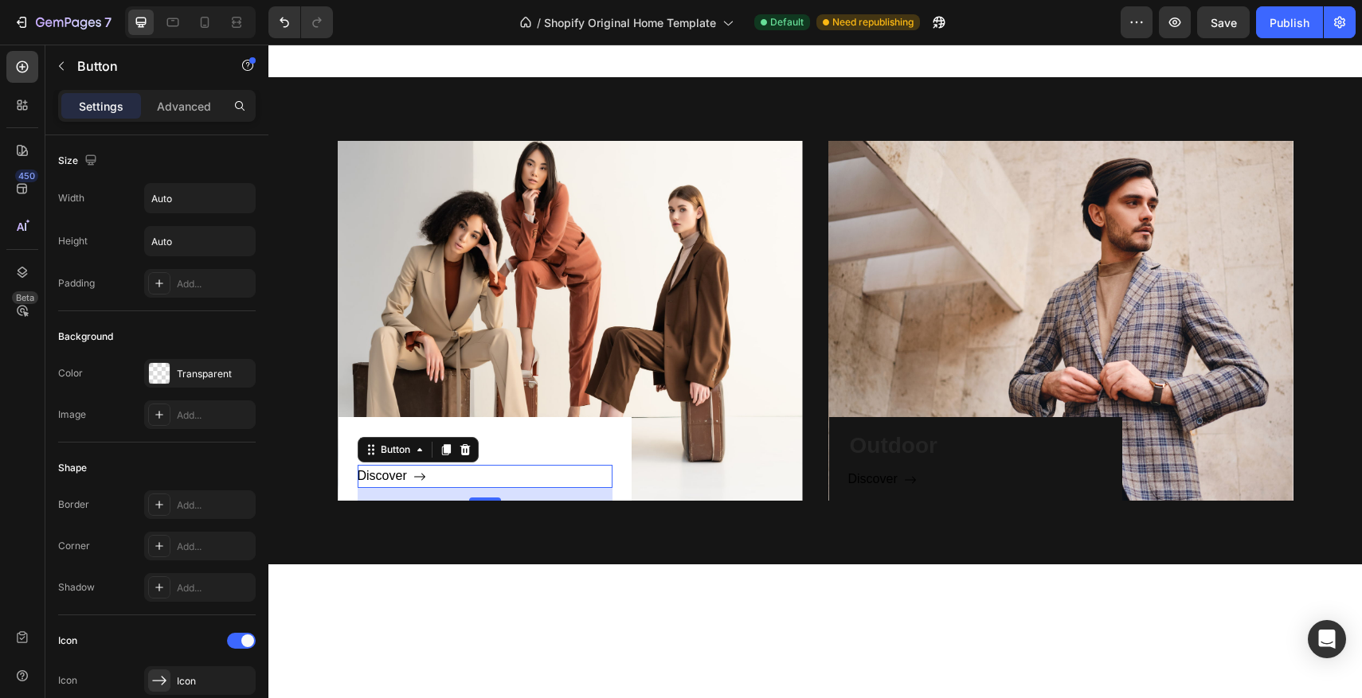
click at [604, 483] on div "Discover Button 16" at bounding box center [485, 476] width 255 height 23
click at [704, 479] on div "Interior Heading Discover Button 16 Row" at bounding box center [570, 321] width 465 height 360
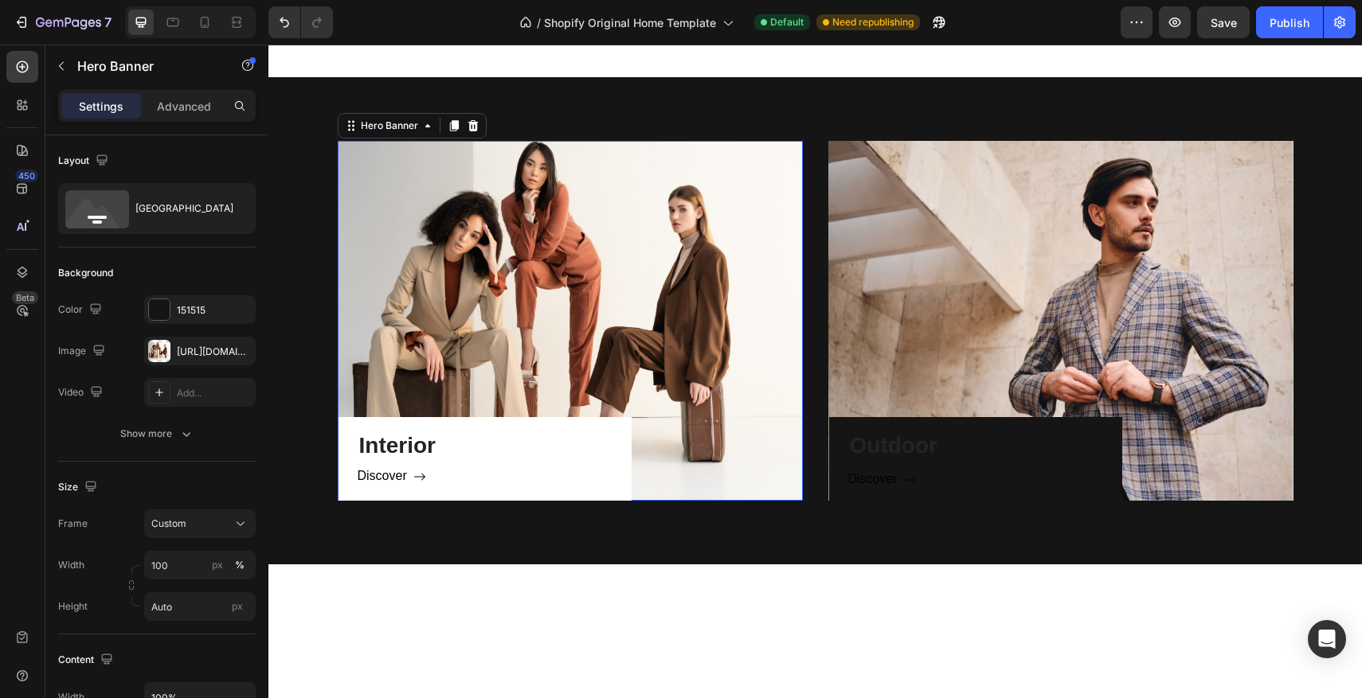
click at [699, 441] on div "Interior Heading Discover Button Row" at bounding box center [570, 321] width 465 height 360
click at [1063, 421] on div "Outdoor Heading Discover Button Row" at bounding box center [975, 459] width 293 height 84
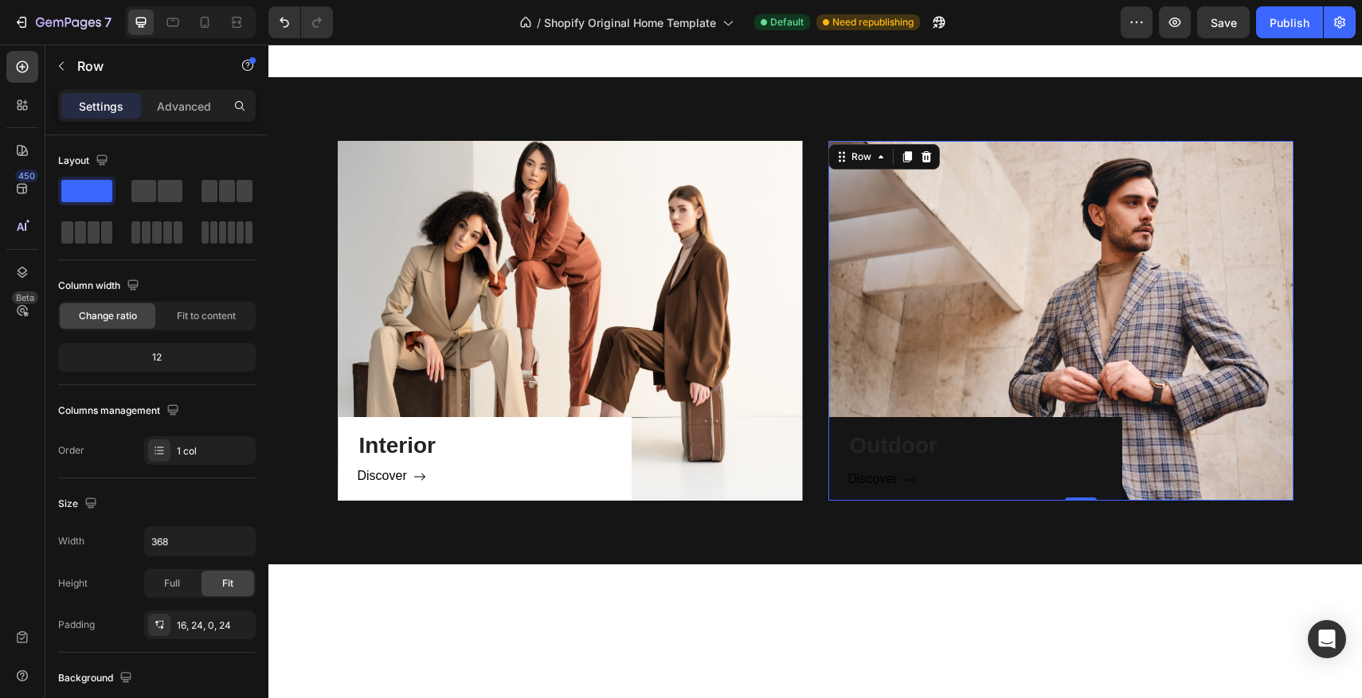
scroll to position [901, 0]
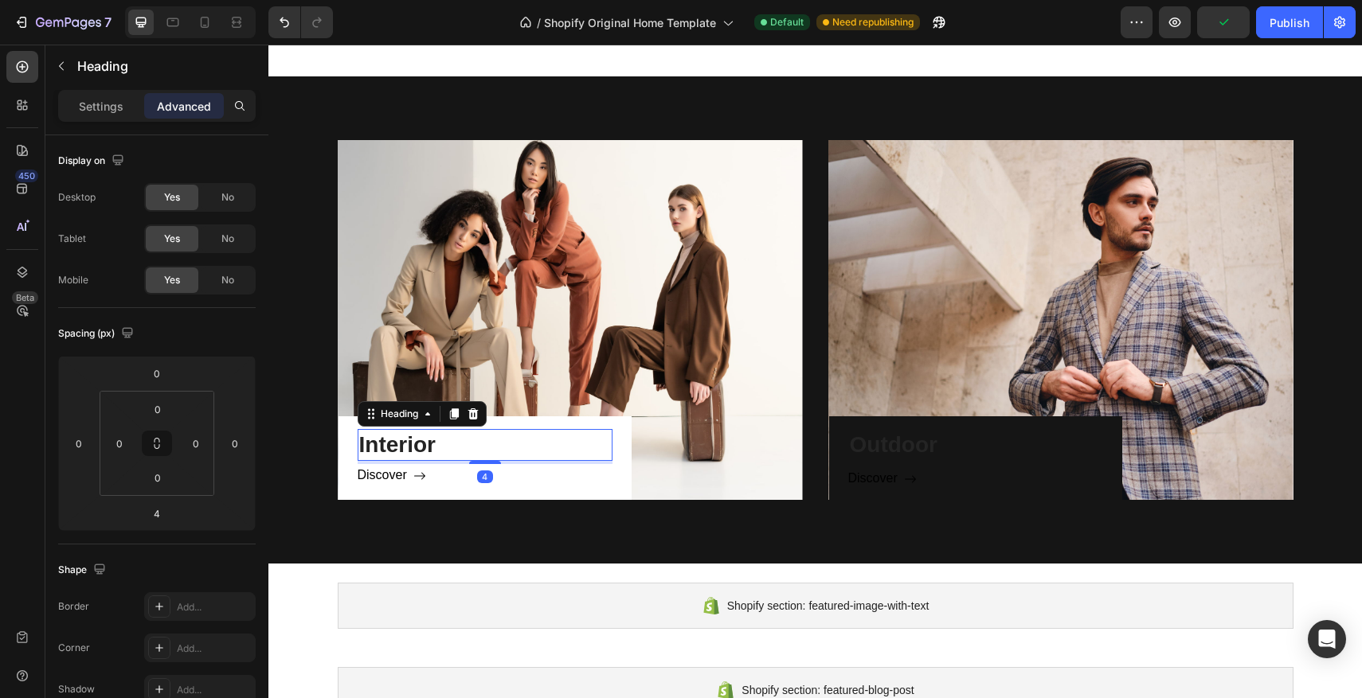
click at [479, 440] on p "Interior" at bounding box center [485, 445] width 252 height 29
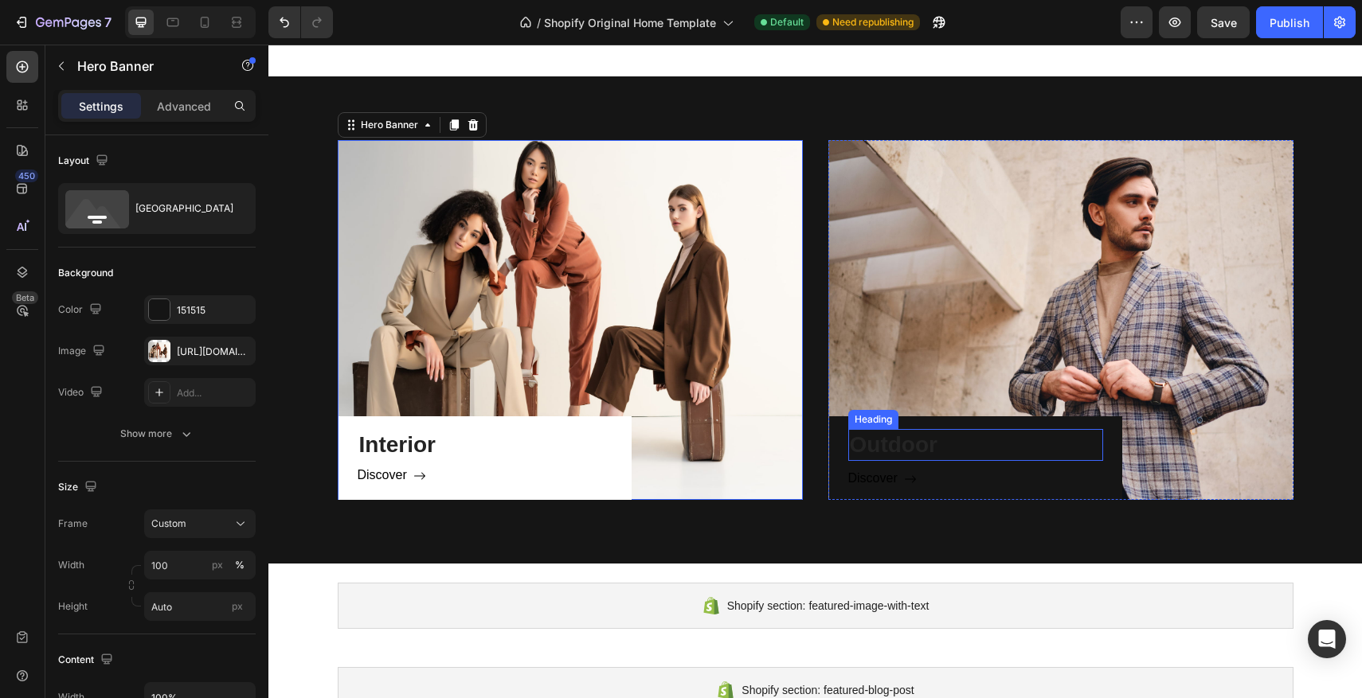
click at [1062, 435] on p "Outdoor" at bounding box center [976, 445] width 252 height 29
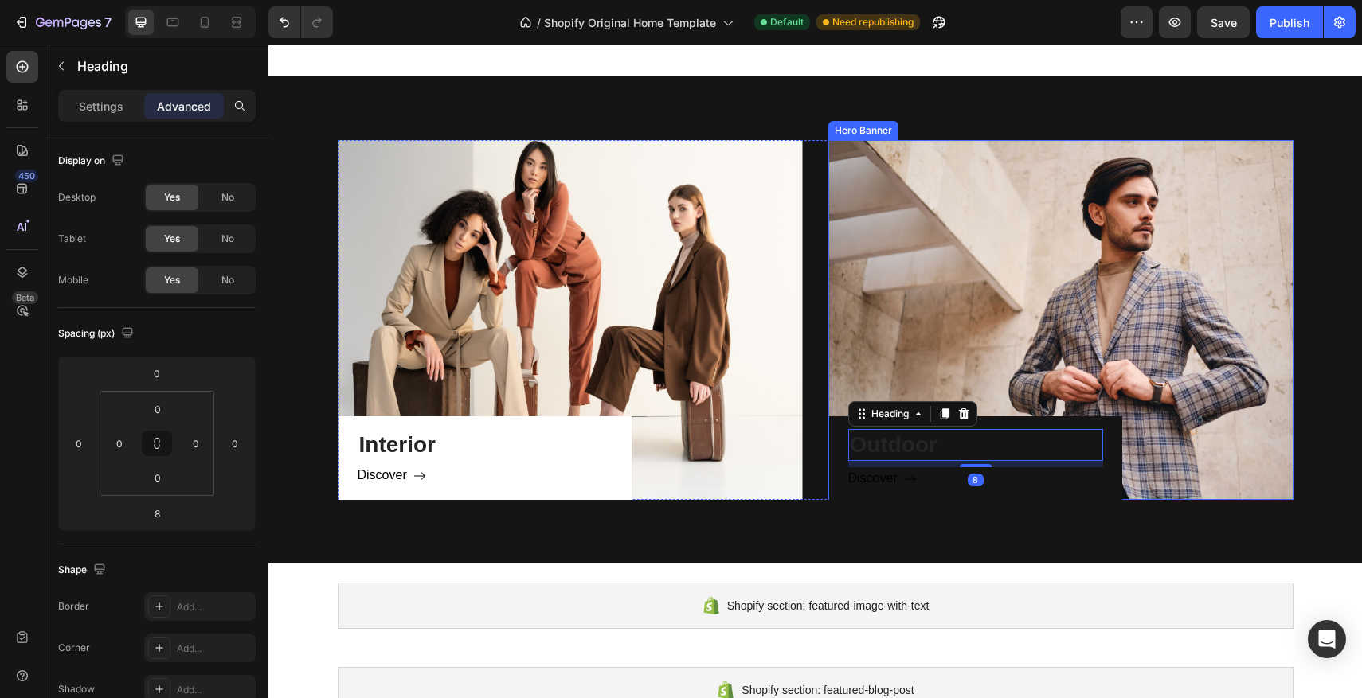
click at [1225, 361] on div "Outdoor Heading 8 Discover Button Row" at bounding box center [1060, 320] width 465 height 360
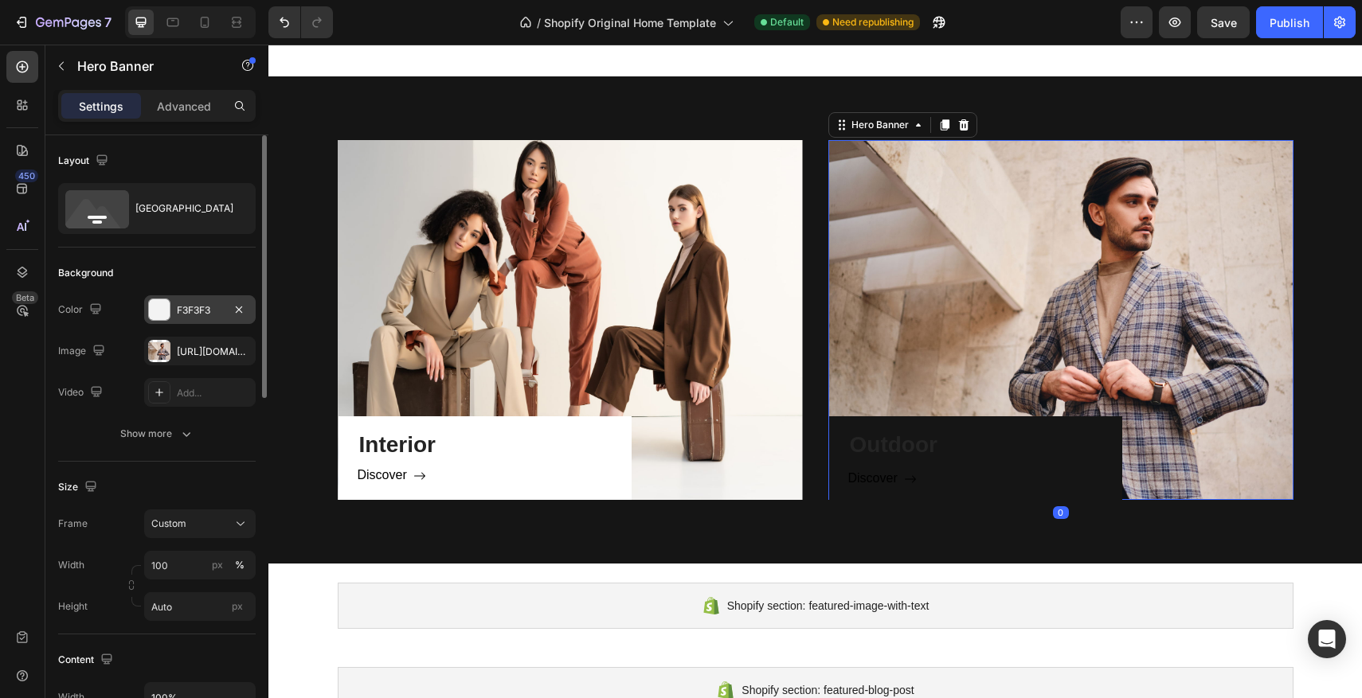
click at [164, 314] on div at bounding box center [159, 309] width 21 height 21
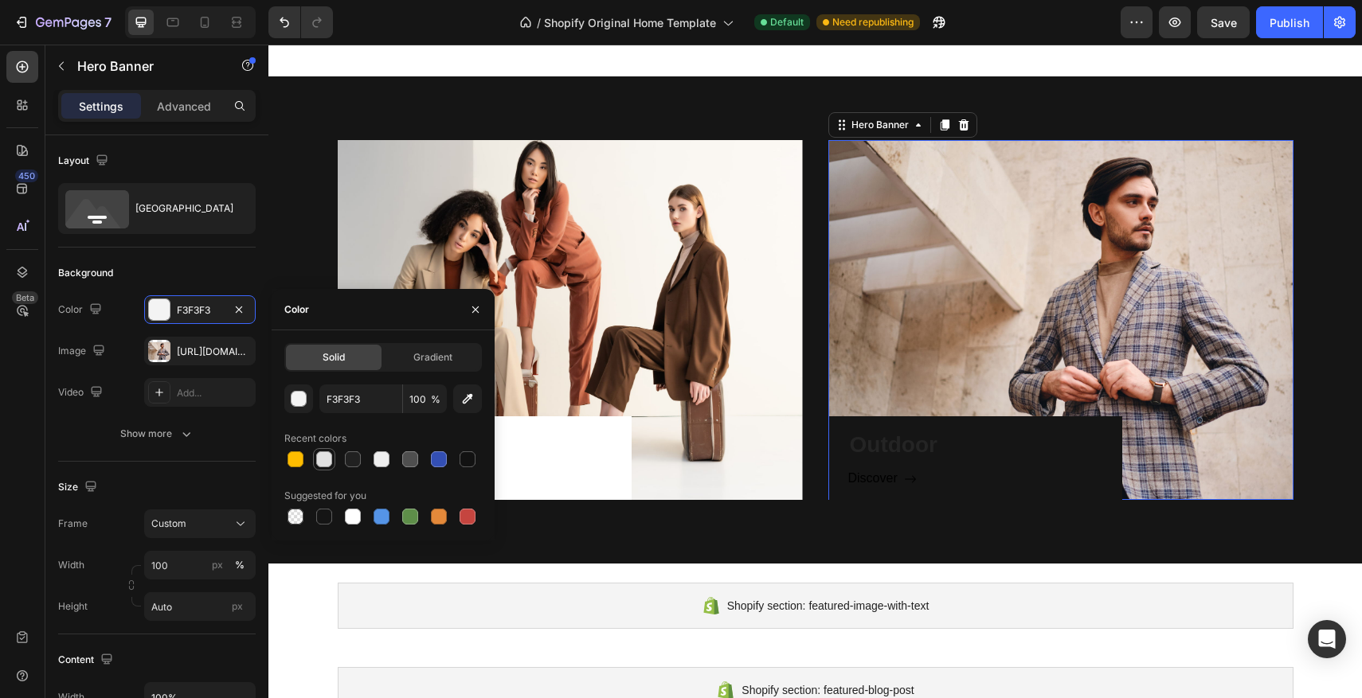
click at [328, 457] on div at bounding box center [324, 460] width 16 height 16
click at [346, 521] on div at bounding box center [353, 517] width 16 height 16
type input "FFFFFF"
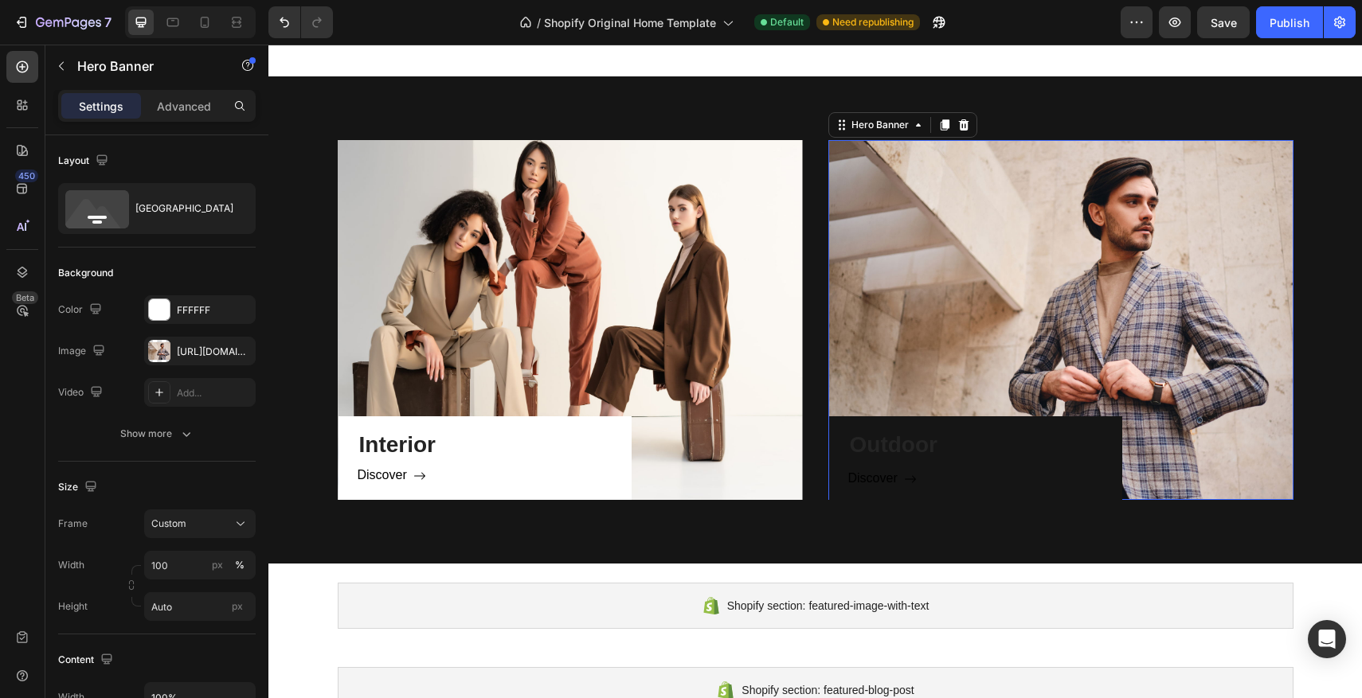
click at [973, 208] on div "Outdoor Heading Discover Button Row" at bounding box center [1060, 320] width 465 height 360
click at [1230, 215] on div "Outdoor Heading Discover Button Row" at bounding box center [1060, 320] width 465 height 360
click at [617, 426] on div "Interior Heading Discover Button Row" at bounding box center [484, 459] width 293 height 84
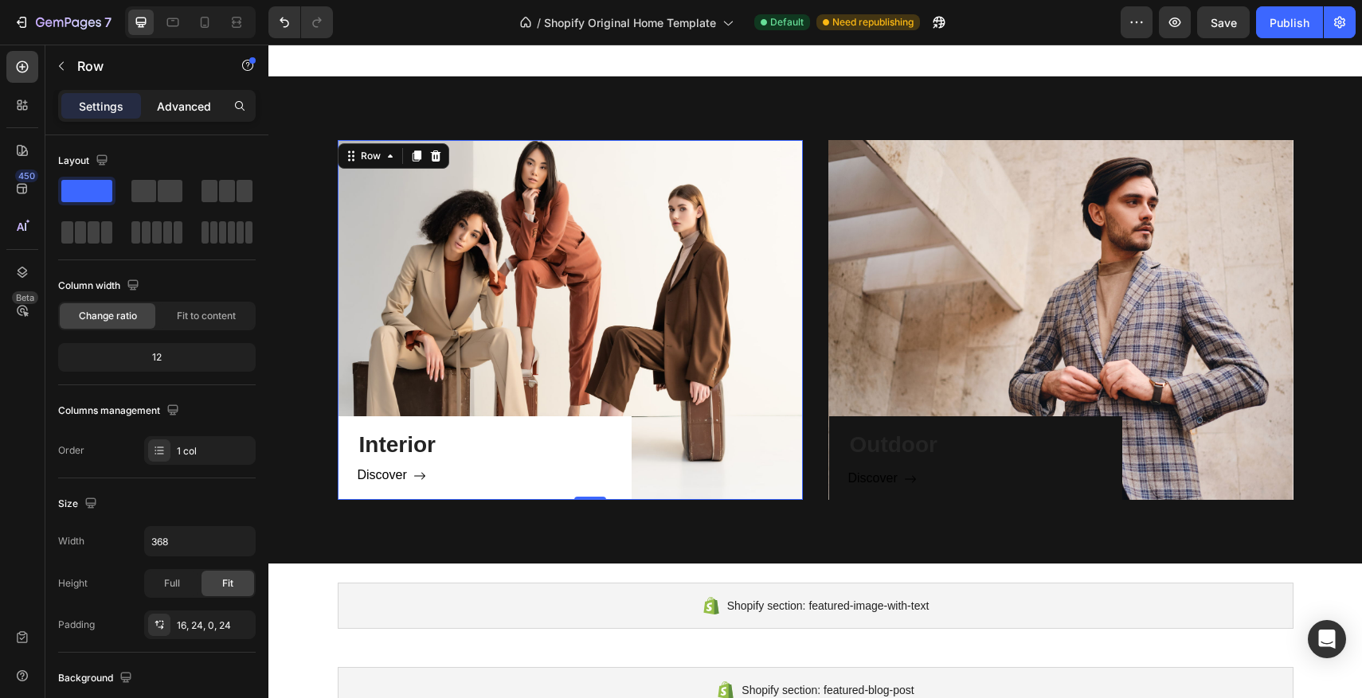
click at [196, 100] on p "Advanced" at bounding box center [184, 106] width 54 height 17
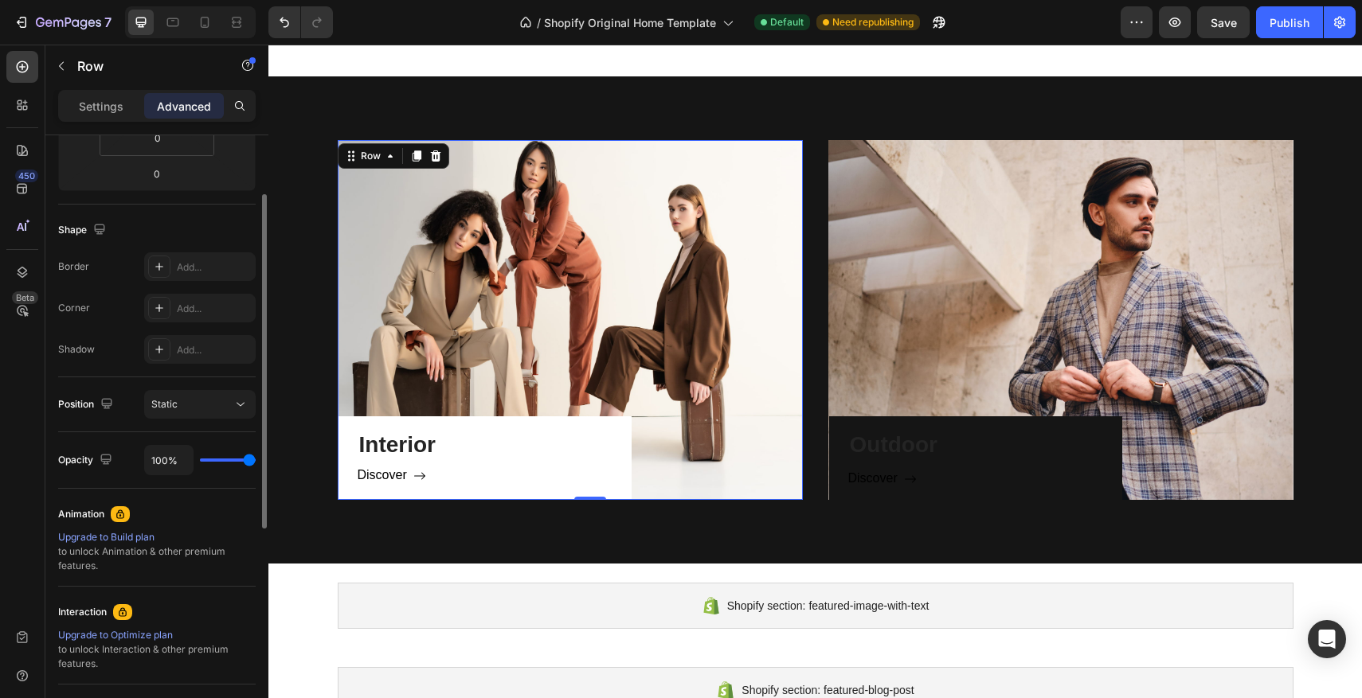
scroll to position [497, 0]
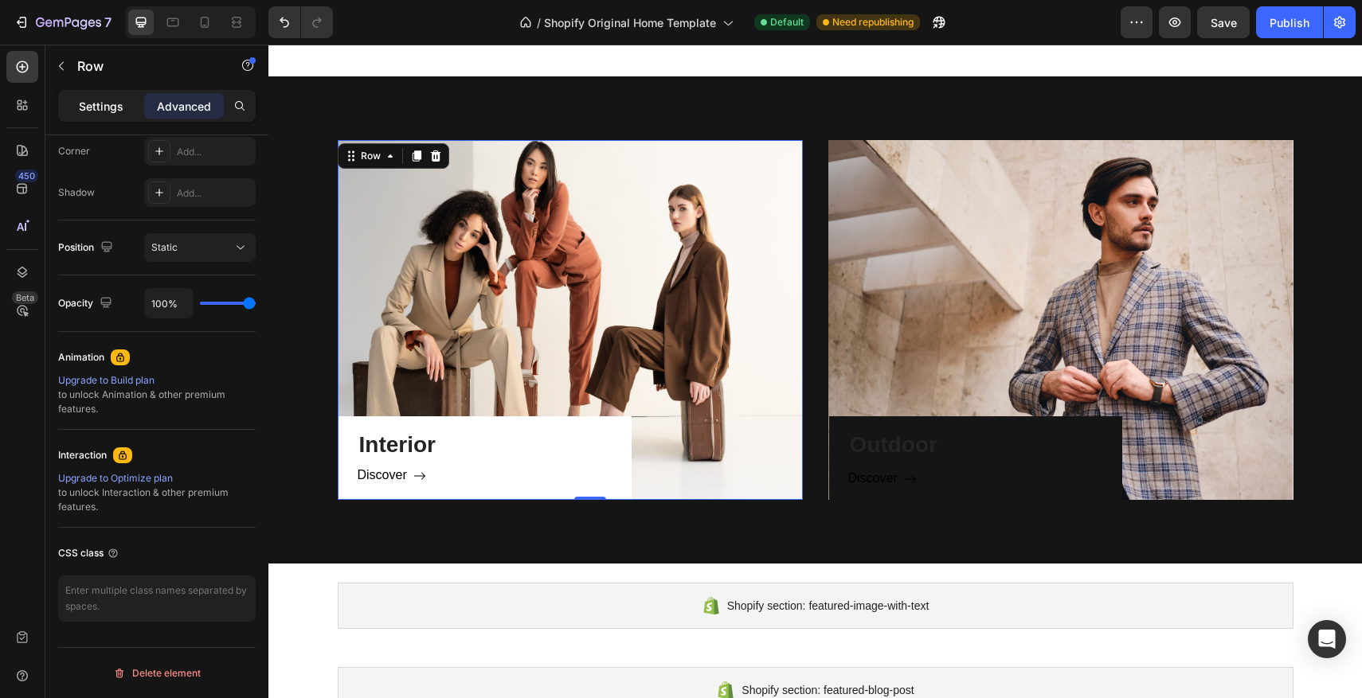
click at [104, 108] on p "Settings" at bounding box center [101, 106] width 45 height 17
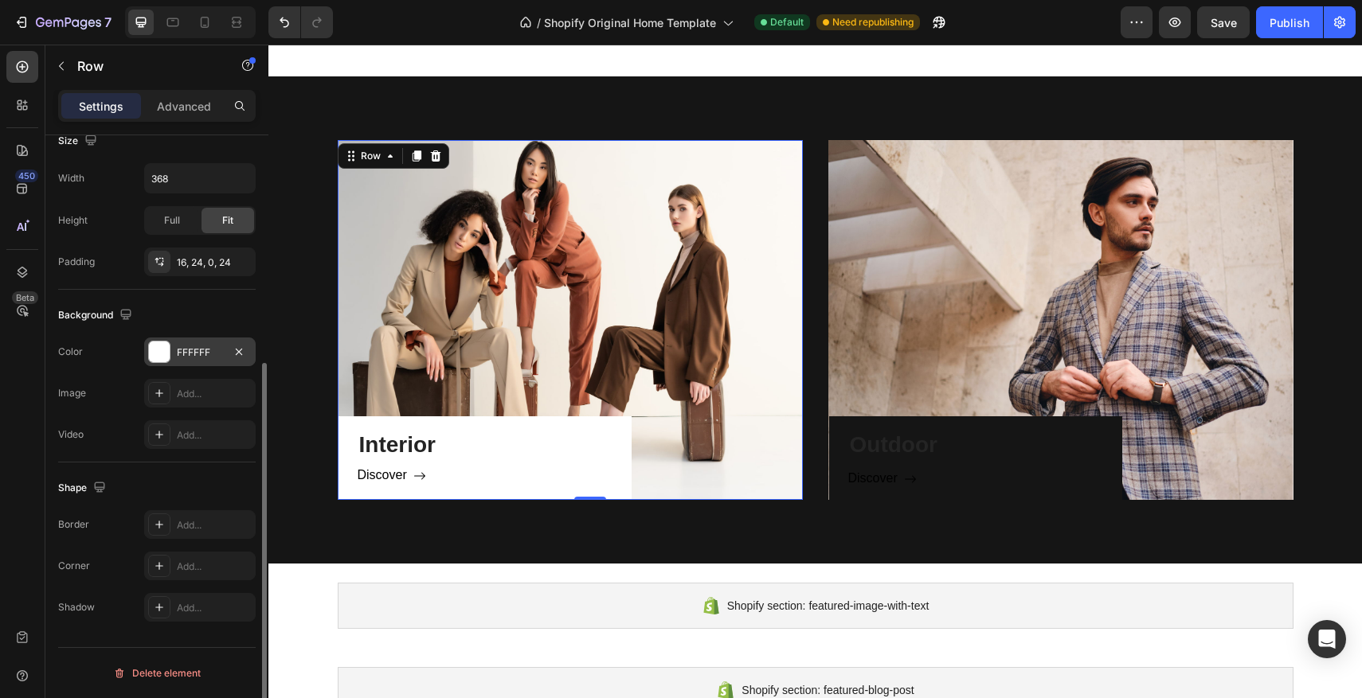
click at [159, 350] on div at bounding box center [159, 352] width 21 height 21
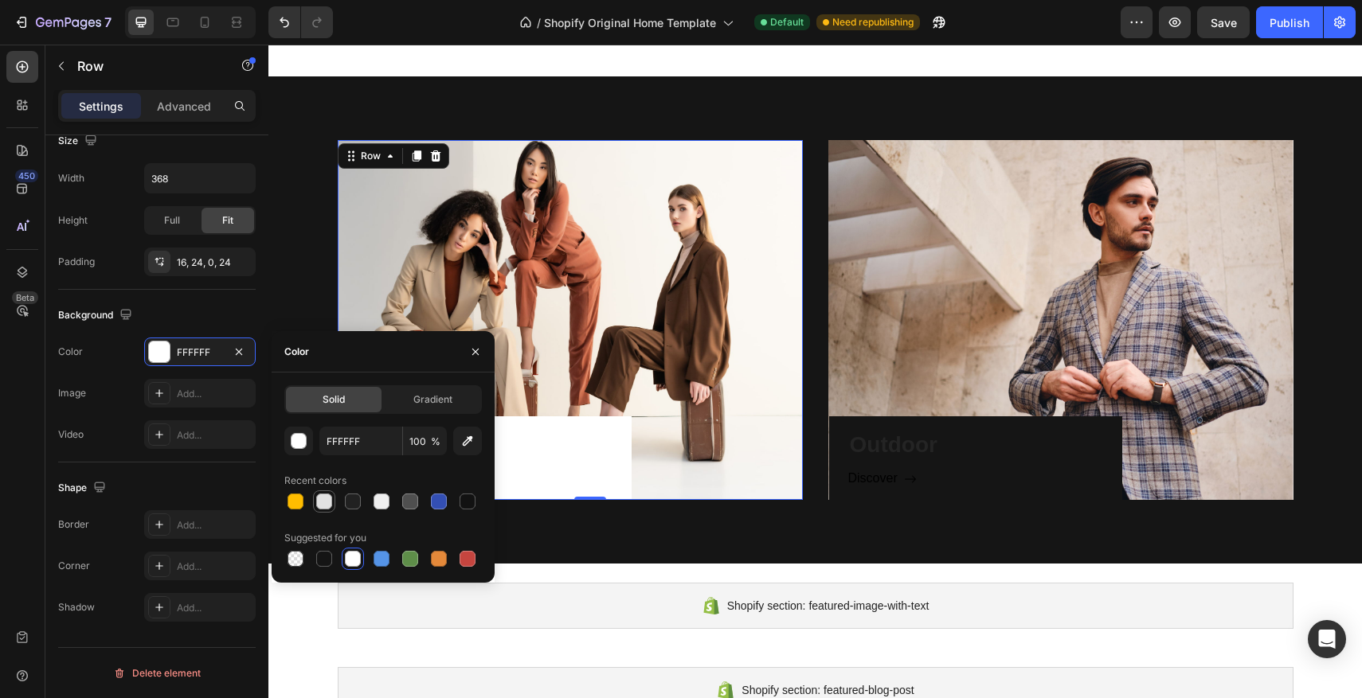
click at [324, 511] on div at bounding box center [324, 502] width 22 height 22
type input "E2E2E2"
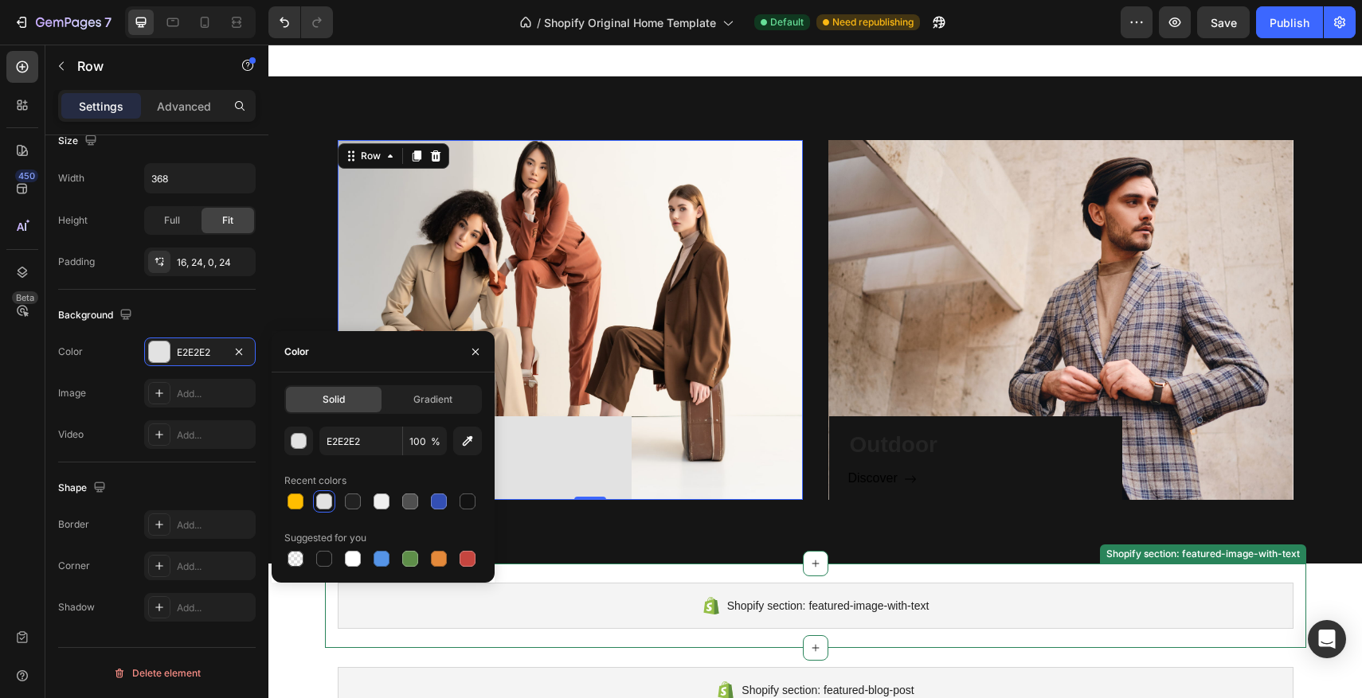
click at [644, 578] on div "Shopify section: featured-image-with-text Shopify section: featured-image-with-…" at bounding box center [815, 606] width 981 height 84
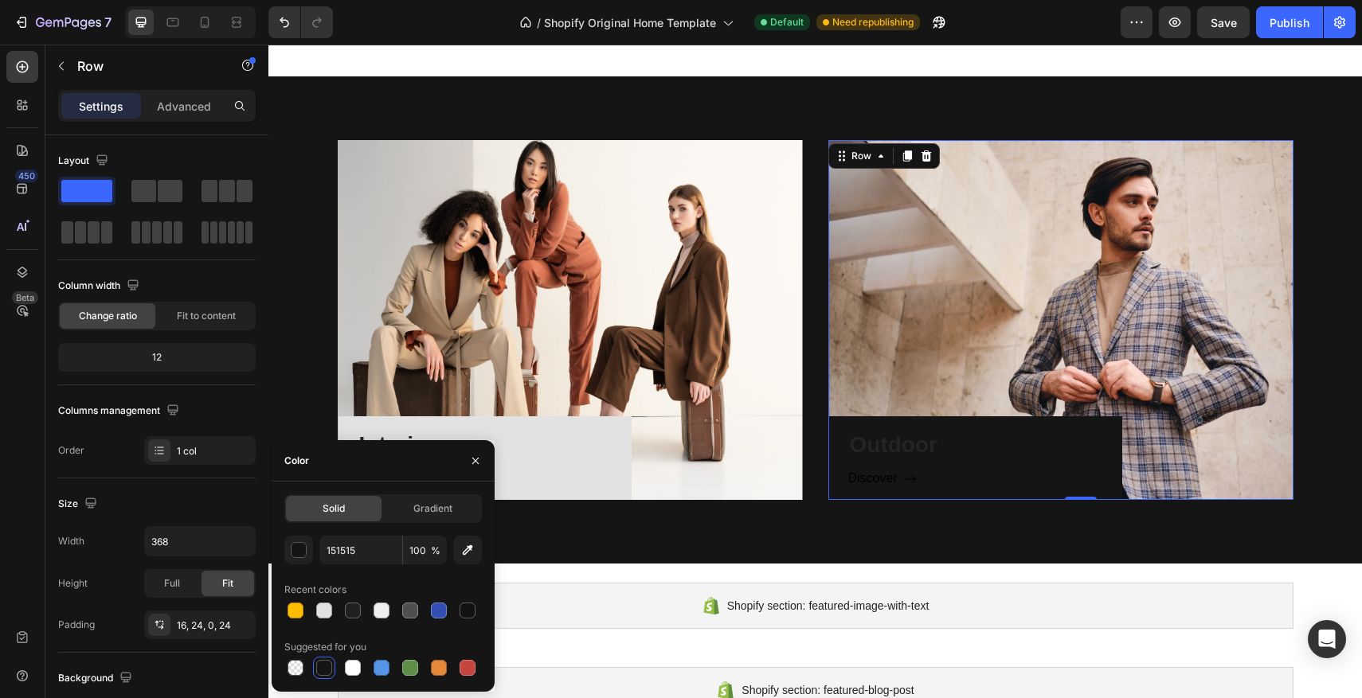
click at [1064, 418] on div "Outdoor Heading Discover Button Row 0" at bounding box center [975, 459] width 293 height 84
click at [326, 617] on div at bounding box center [324, 611] width 16 height 16
type input "E2E2E2"
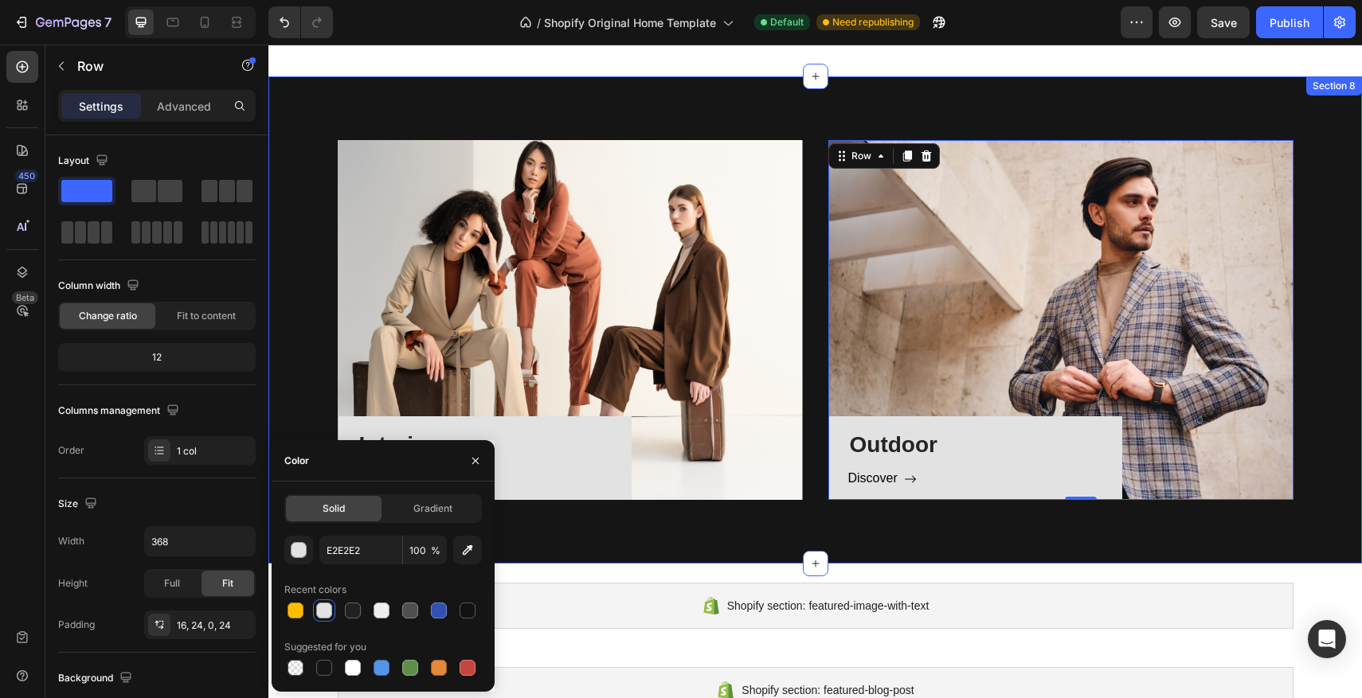
click at [832, 526] on div "Interior Heading Discover Button Row Hero Banner Outdoor Heading Discover Butto…" at bounding box center [814, 319] width 1093 height 487
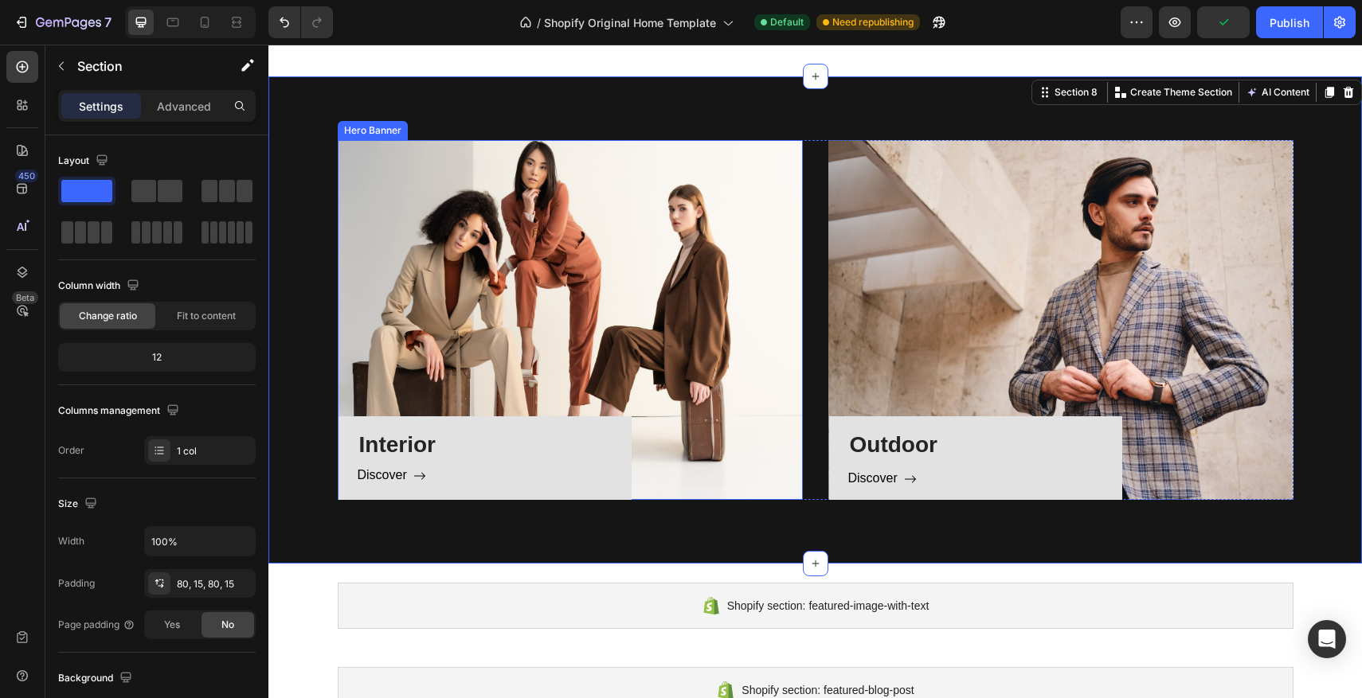
click at [632, 262] on div "Interior Heading Discover Button Row" at bounding box center [570, 320] width 465 height 360
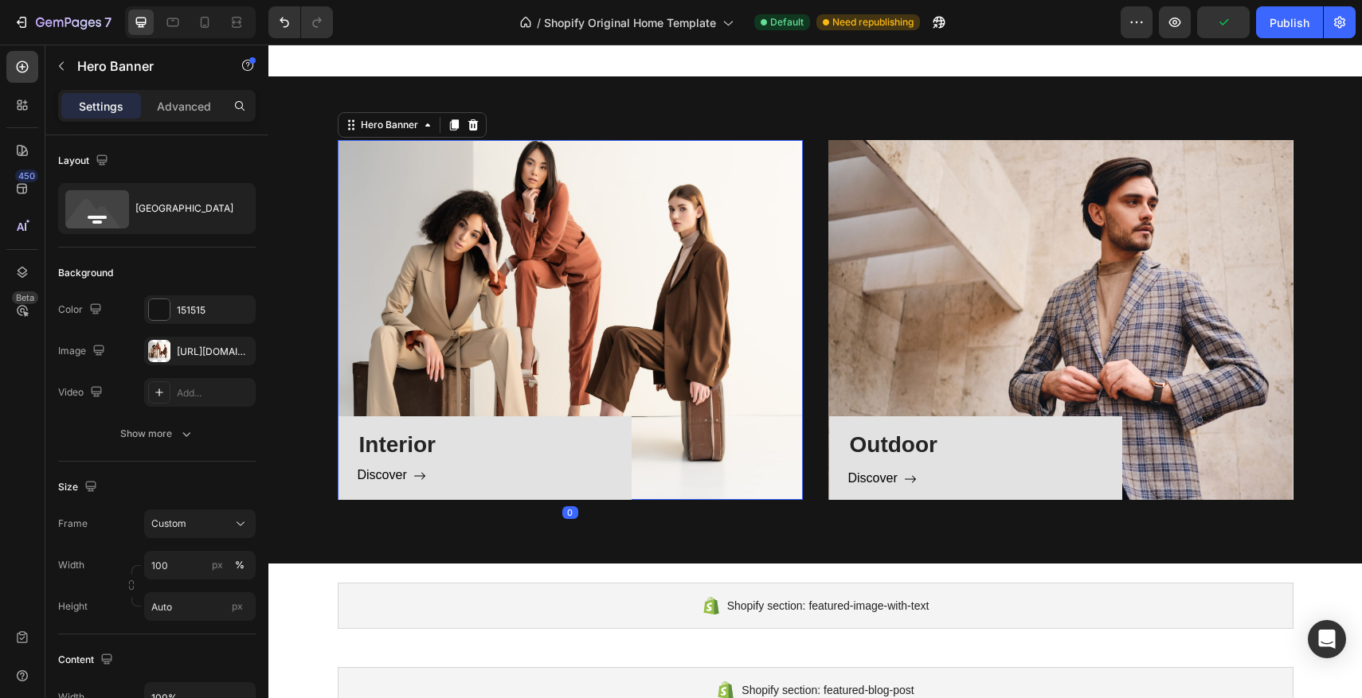
scroll to position [902, 0]
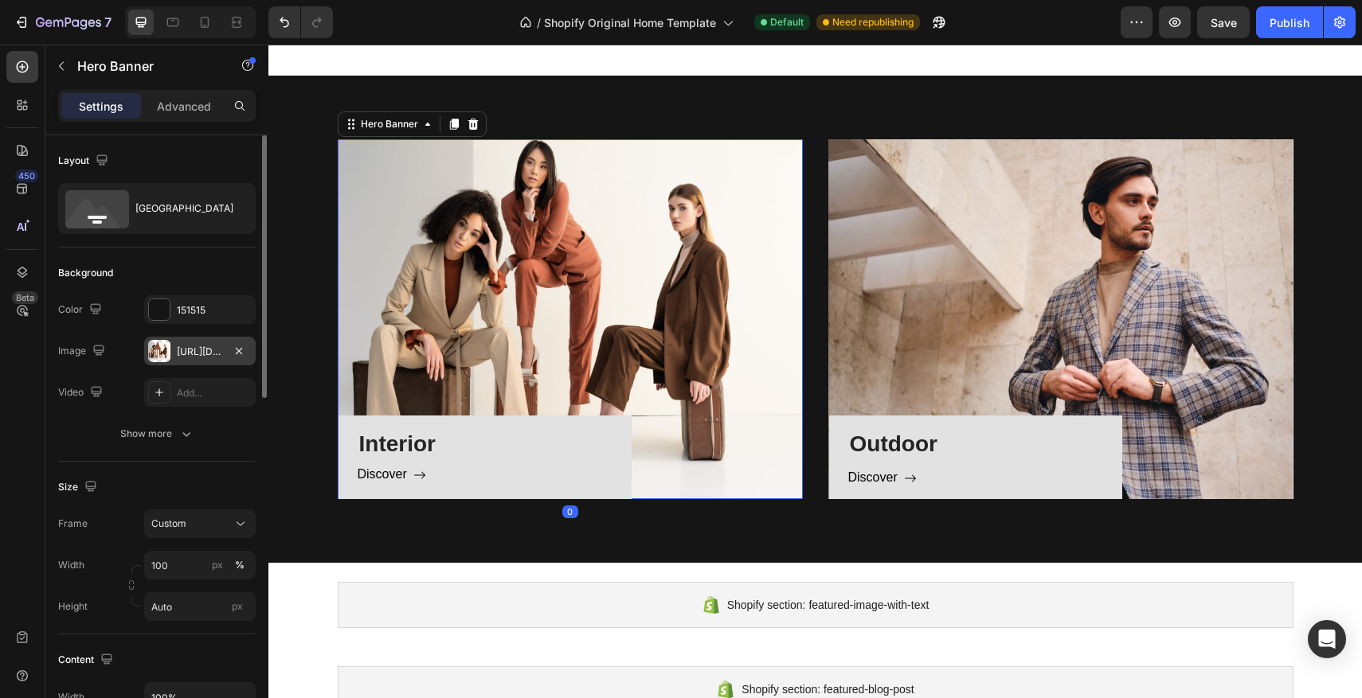
click at [192, 354] on div "[URL][DOMAIN_NAME]" at bounding box center [200, 352] width 46 height 14
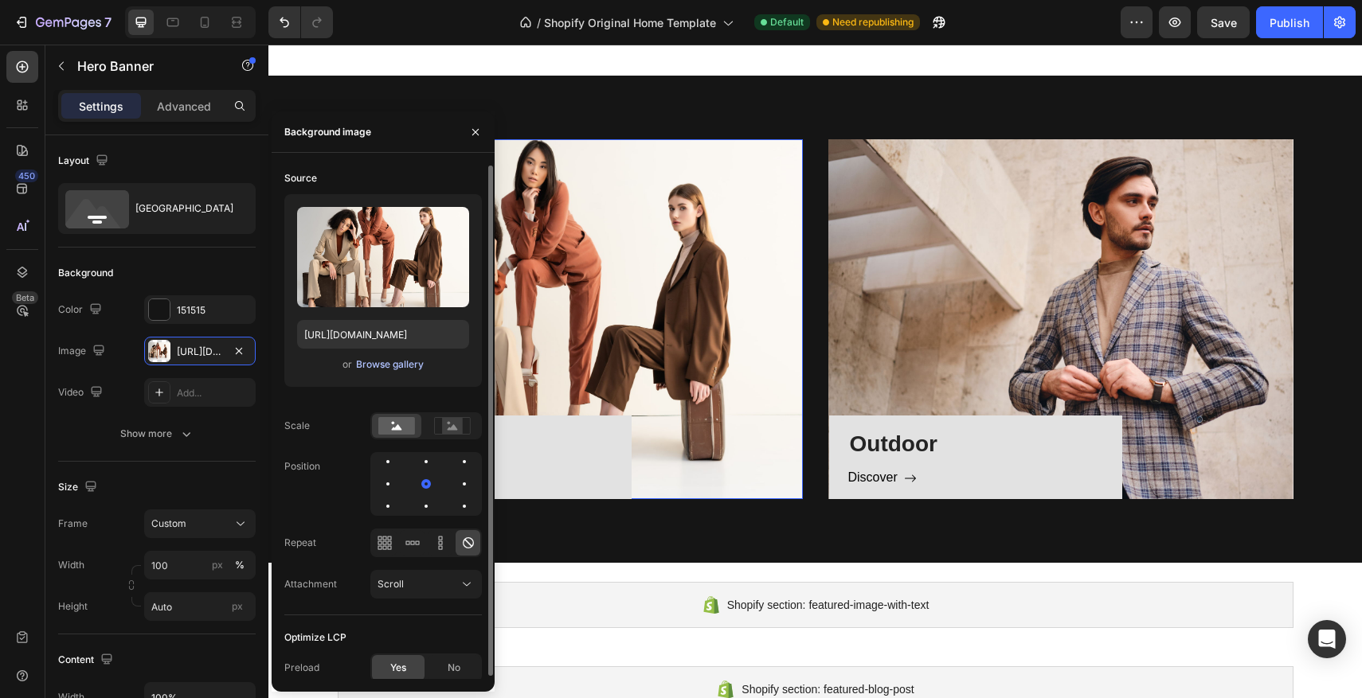
click at [398, 366] on div "Browse gallery" at bounding box center [390, 365] width 68 height 14
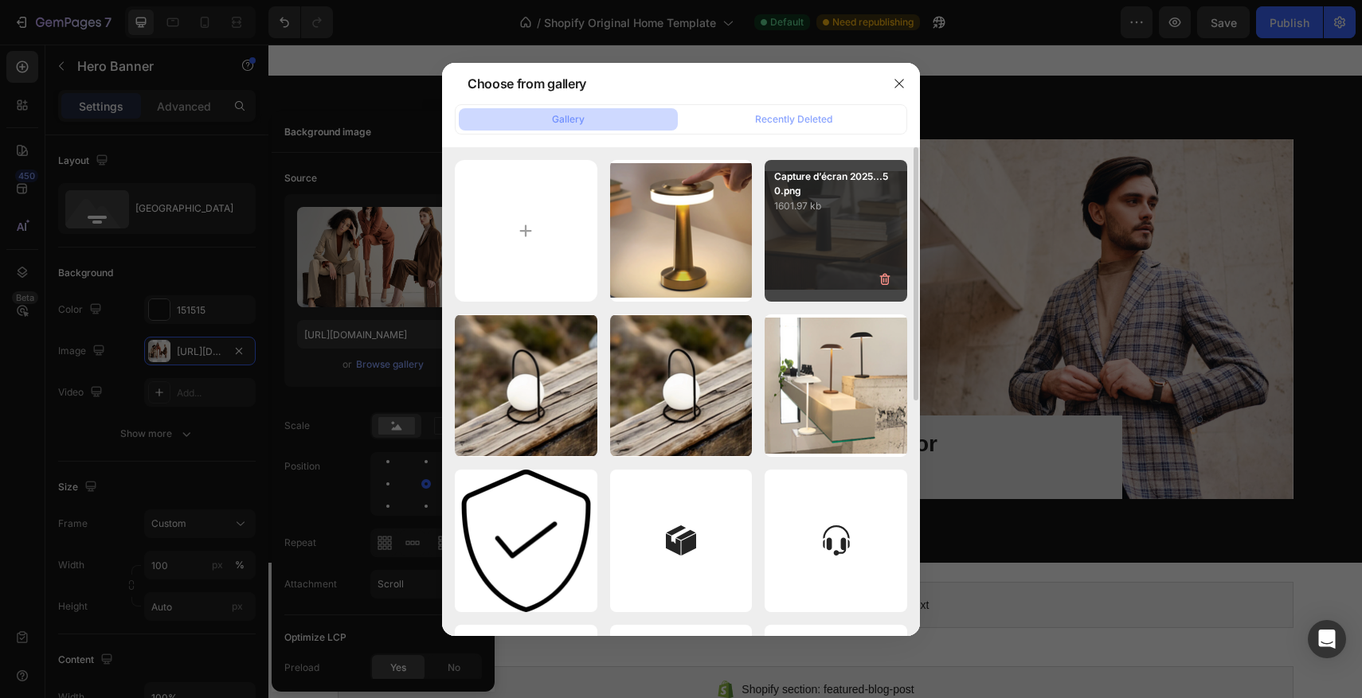
scroll to position [1, 0]
click at [831, 256] on div "Capture d’écran 2025...50.png 1601.97 kb" at bounding box center [836, 230] width 143 height 143
type input "[URL][DOMAIN_NAME]"
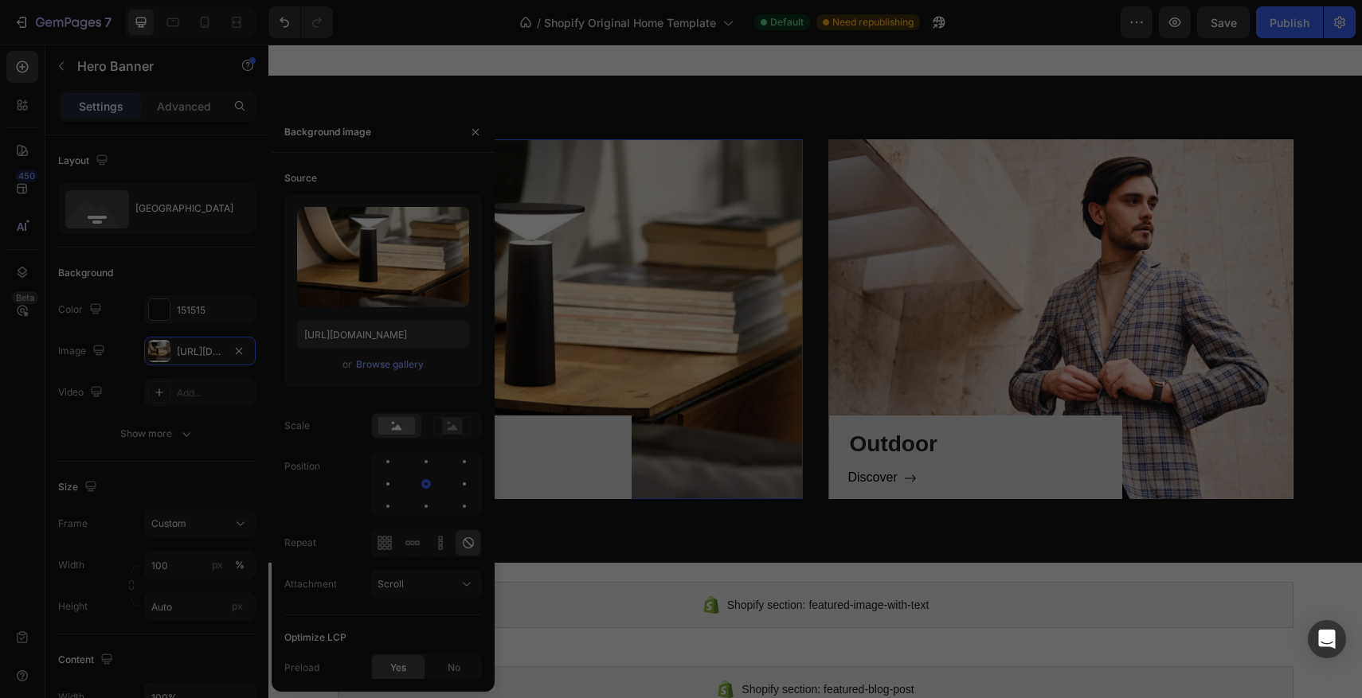
scroll to position [0, 0]
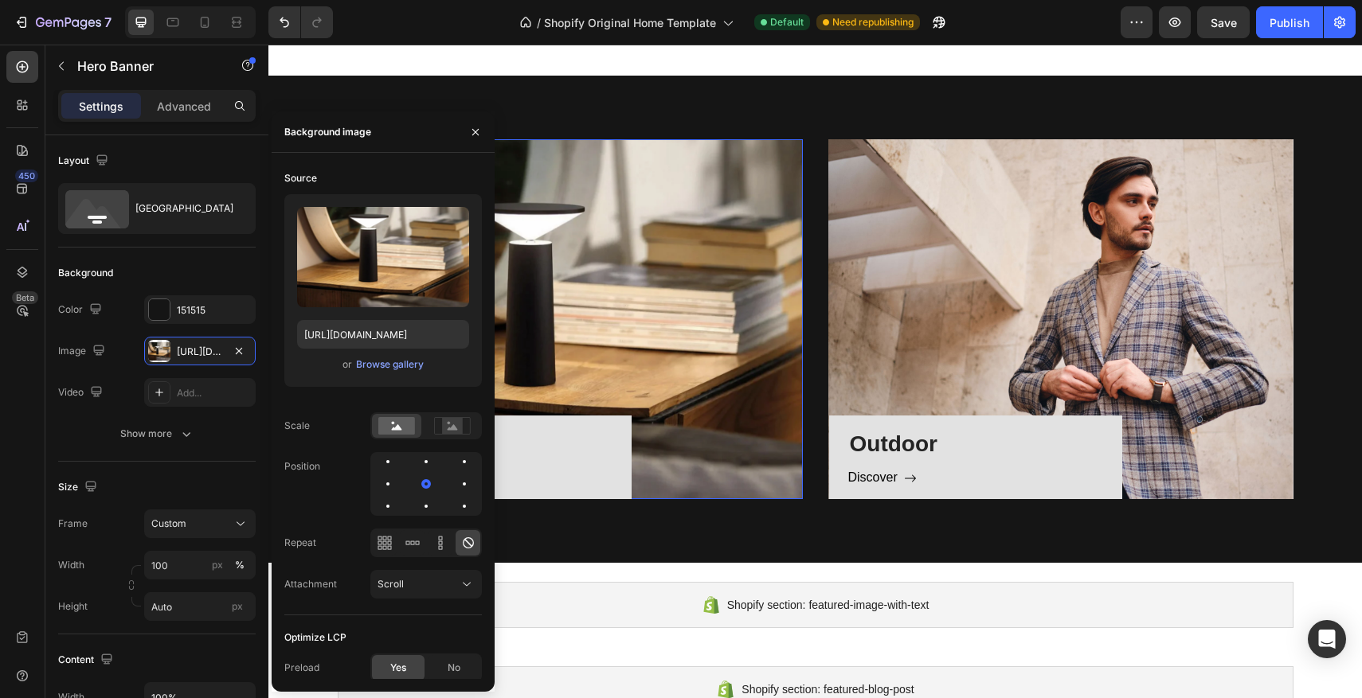
click at [1350, 585] on div "50,000+ happy customers, countless sleek decors Heading Row Icon Icon Icon Icon…" at bounding box center [814, 264] width 1093 height 2177
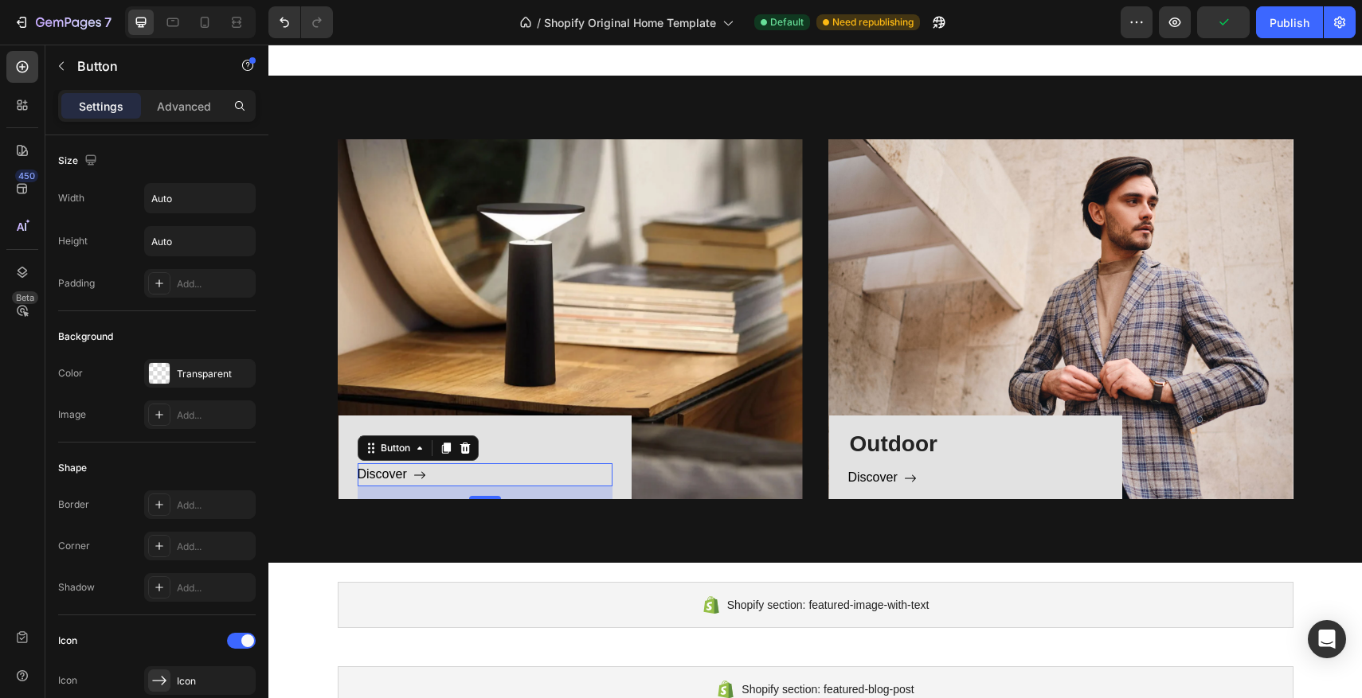
click at [464, 471] on div "Discover Button 16" at bounding box center [485, 475] width 255 height 23
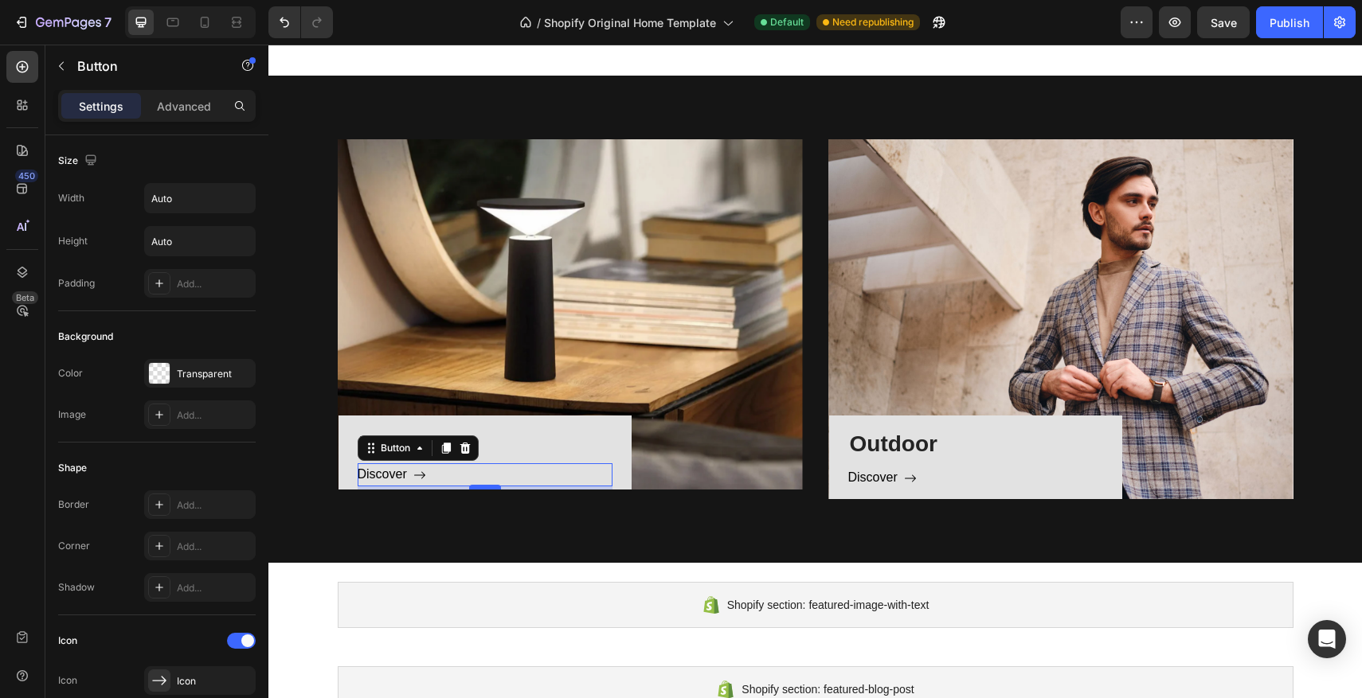
drag, startPoint x: 495, startPoint y: 496, endPoint x: 495, endPoint y: 487, distance: 8.8
click at [495, 487] on div at bounding box center [485, 487] width 32 height 5
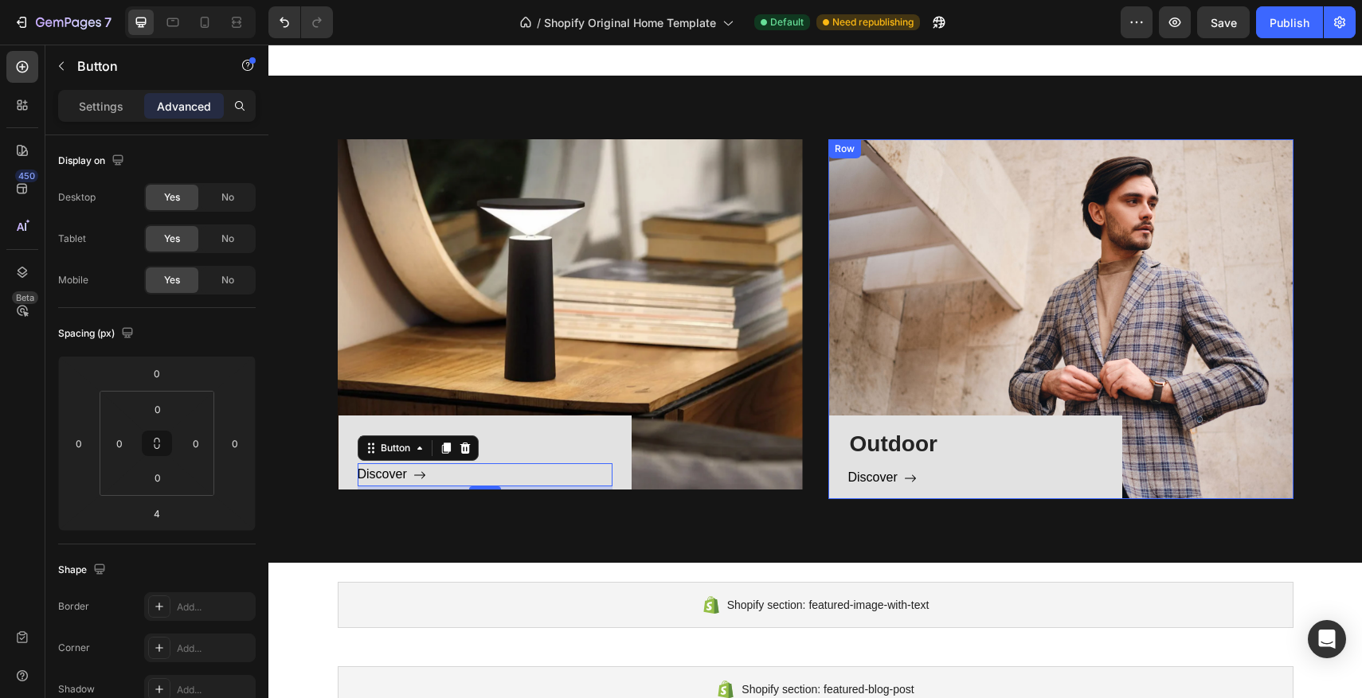
click at [1003, 491] on div "Discover Button" at bounding box center [975, 483] width 255 height 33
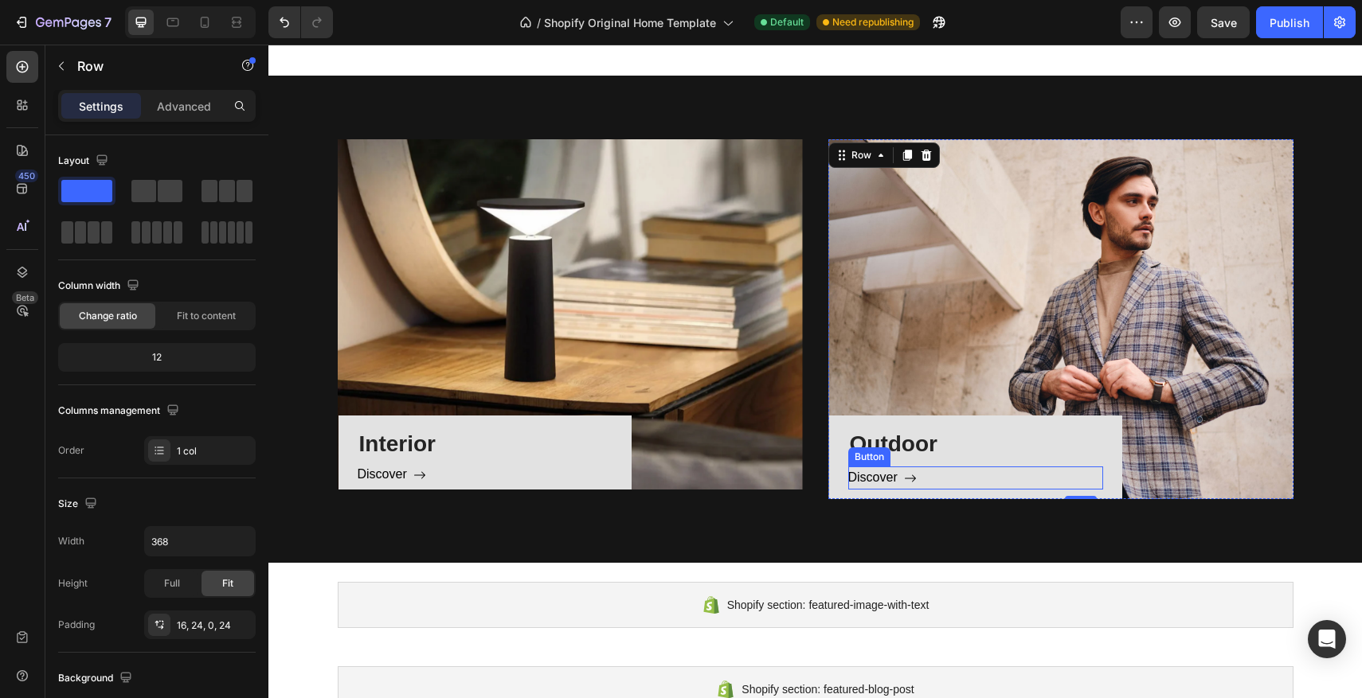
click at [996, 478] on div "Discover Button" at bounding box center [975, 478] width 255 height 23
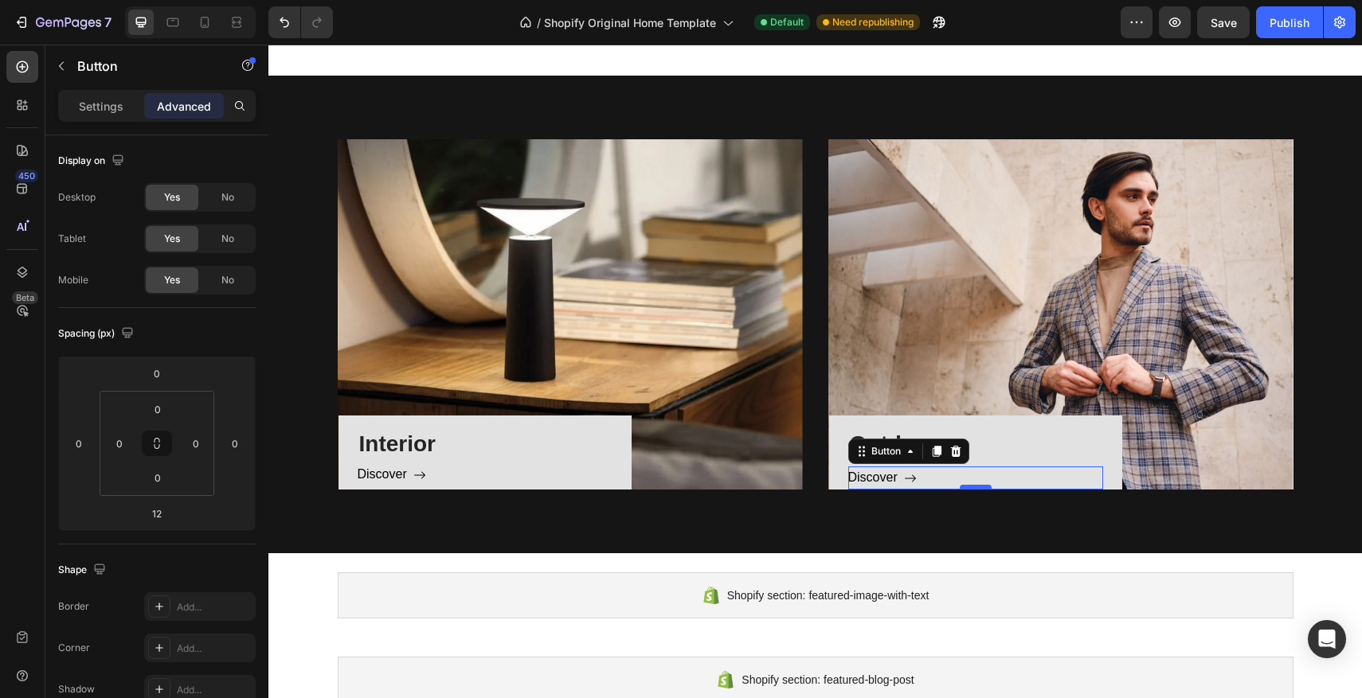
drag, startPoint x: 987, startPoint y: 497, endPoint x: 985, endPoint y: 487, distance: 10.5
click at [985, 487] on div at bounding box center [976, 487] width 32 height 5
type input "0"
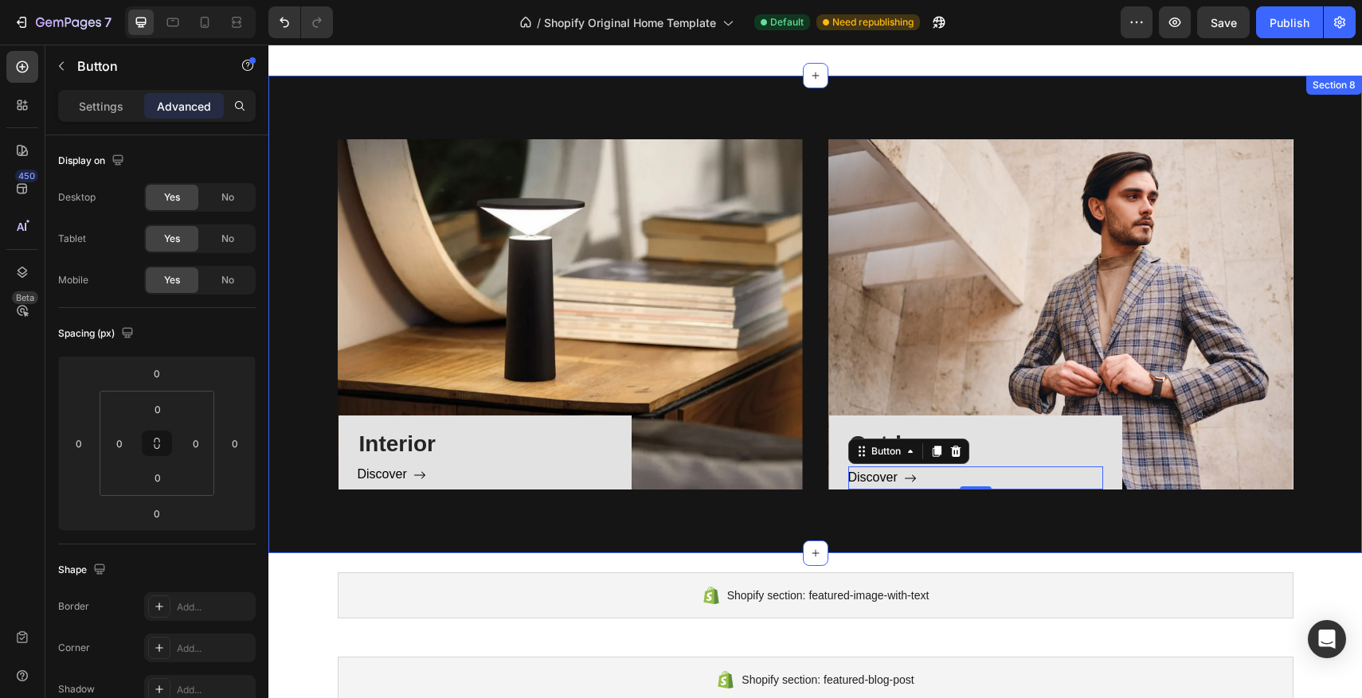
click at [726, 508] on div "Interior Heading Discover Button Row Hero Banner Outdoor Heading Discover Butto…" at bounding box center [814, 315] width 1093 height 478
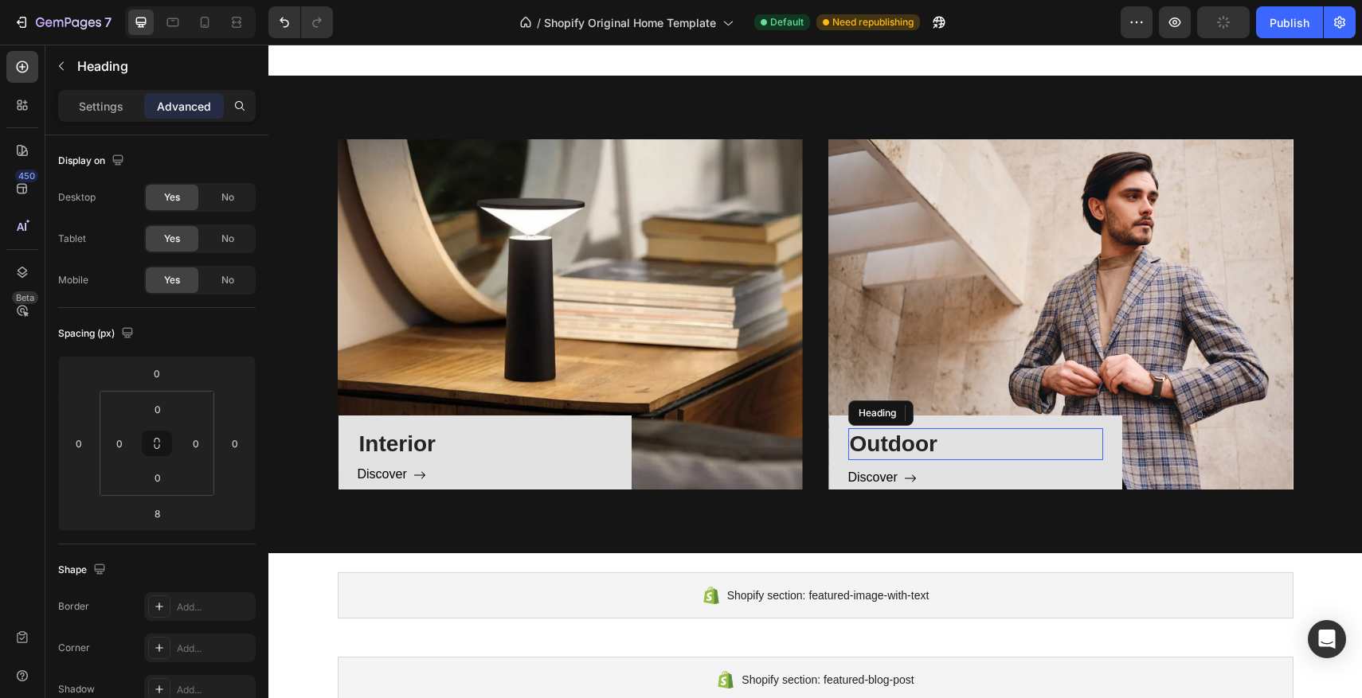
click at [1053, 431] on p "Outdoor" at bounding box center [976, 444] width 252 height 29
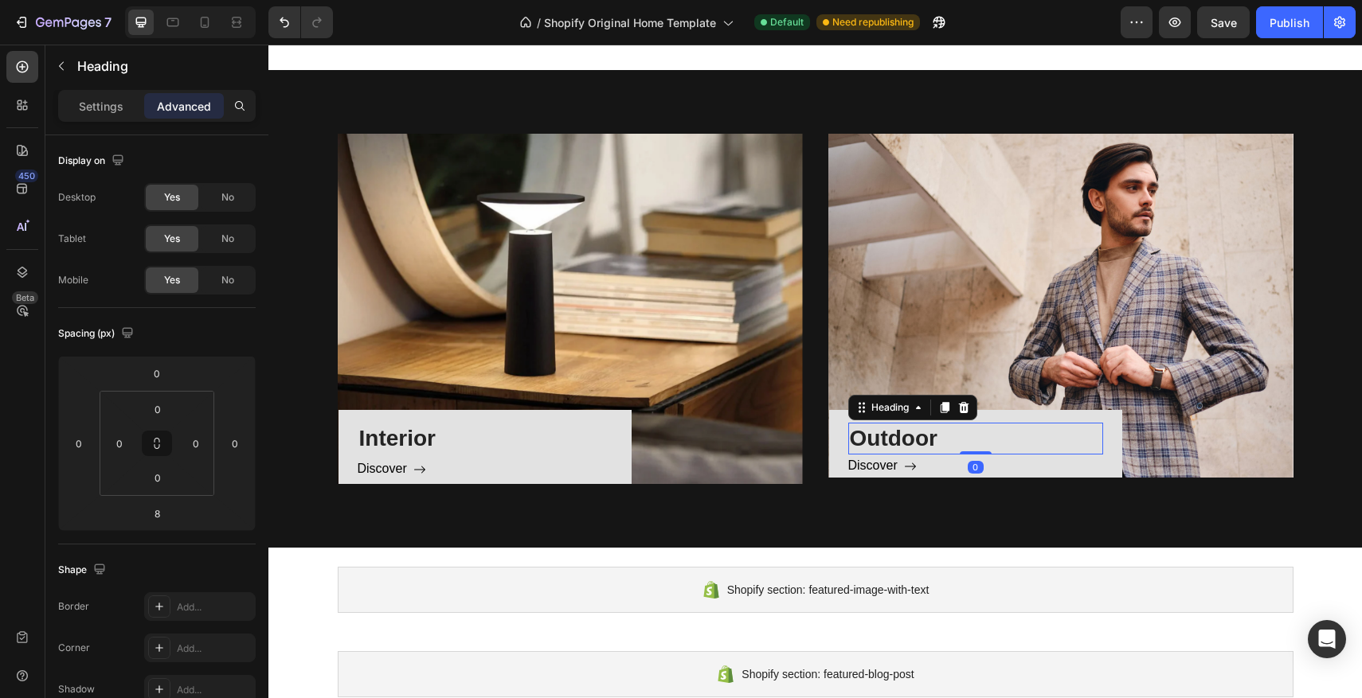
drag, startPoint x: 978, startPoint y: 474, endPoint x: 978, endPoint y: 462, distance: 11.9
click at [978, 455] on div "0" at bounding box center [975, 455] width 255 height 0
type input "0"
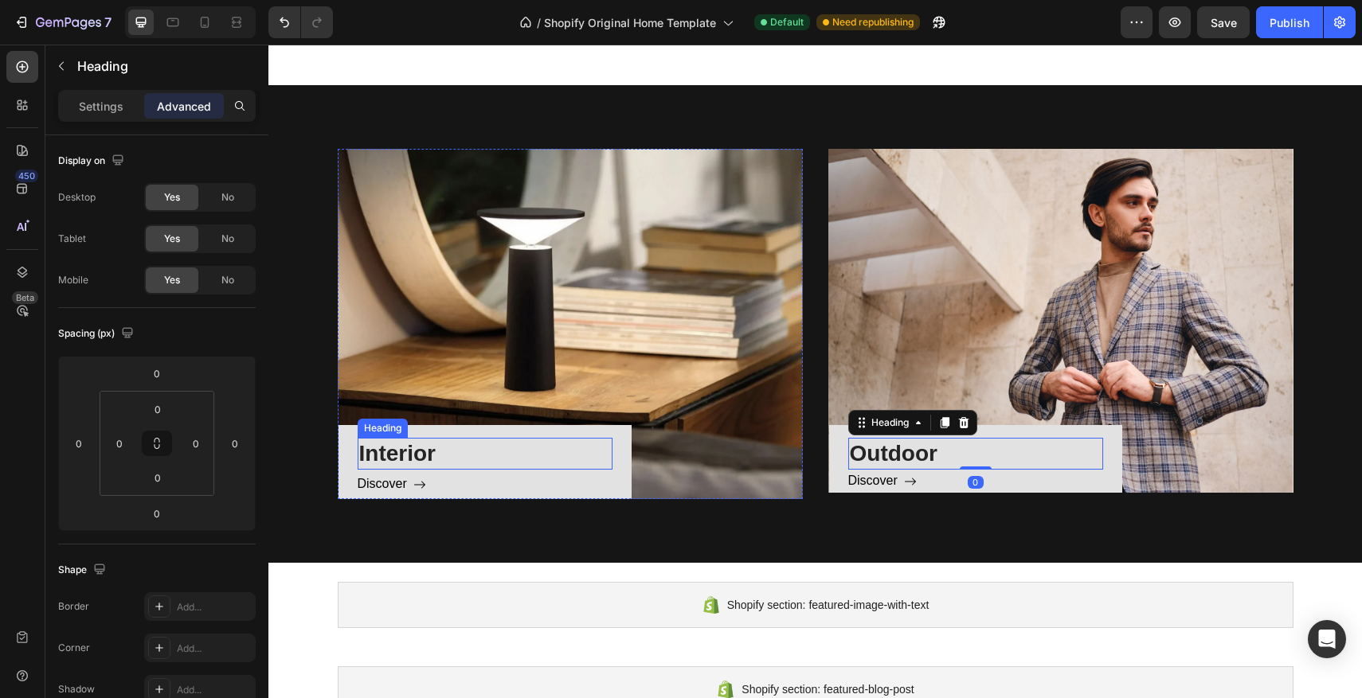
scroll to position [898, 0]
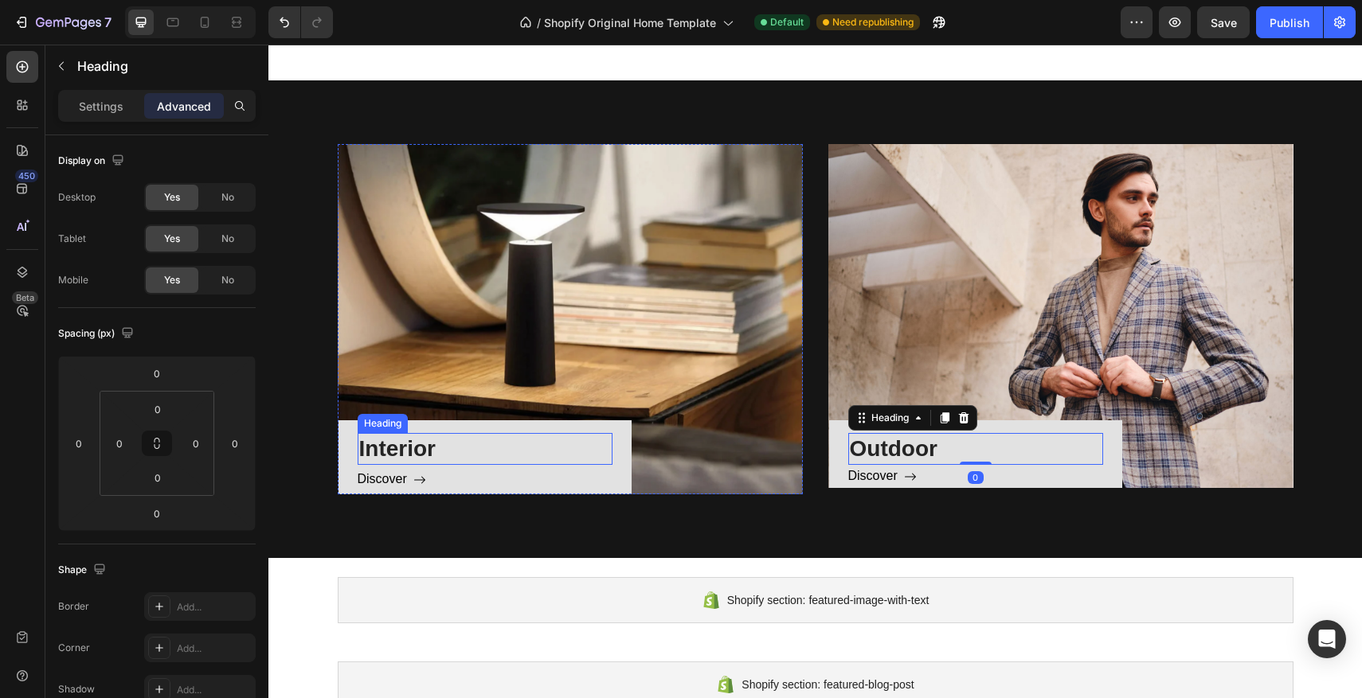
click at [490, 468] on div "Interior Heading Discover Button" at bounding box center [485, 463] width 255 height 61
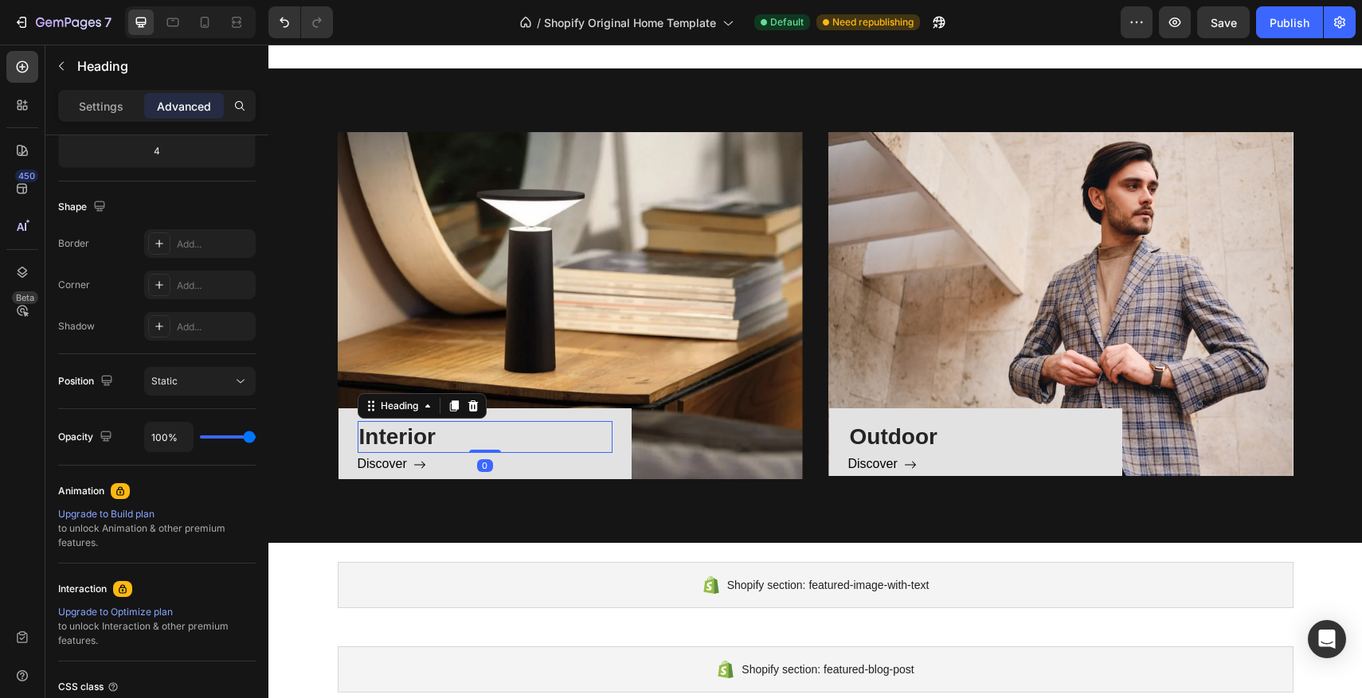
scroll to position [910, 0]
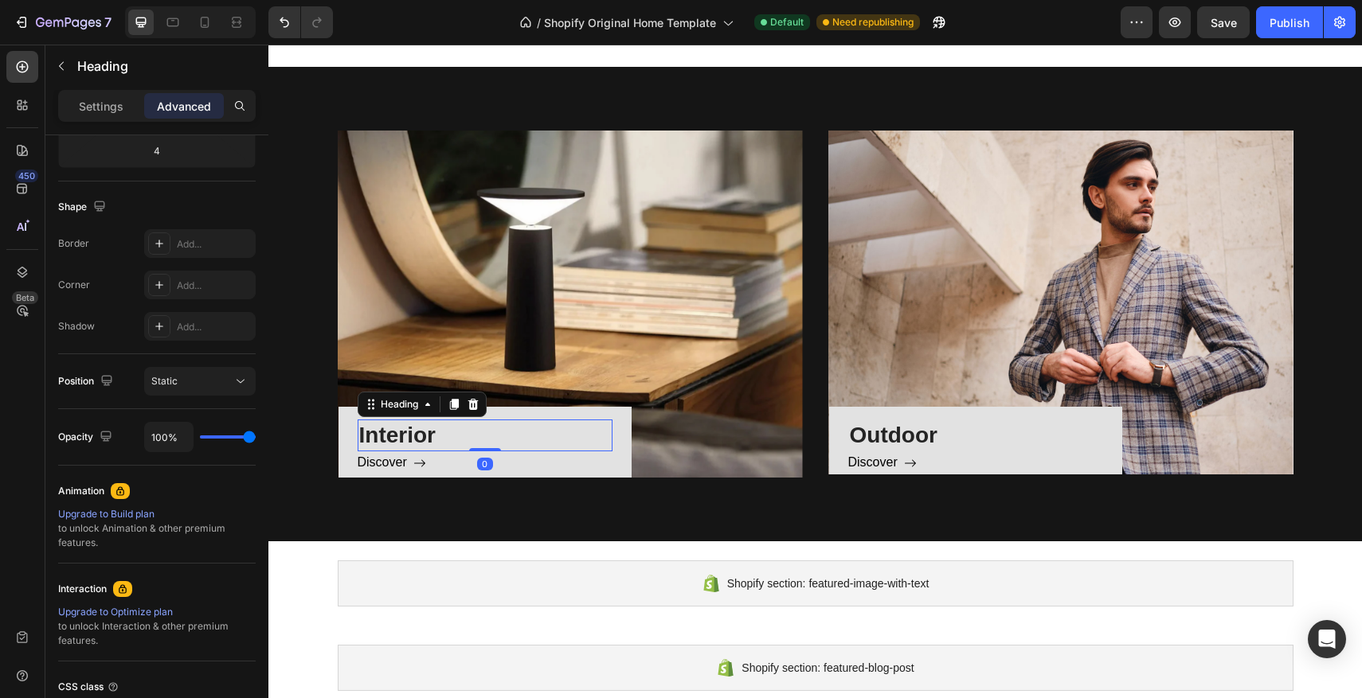
drag, startPoint x: 488, startPoint y: 466, endPoint x: 491, endPoint y: 438, distance: 28.1
click at [491, 438] on div "Interior Heading 0" at bounding box center [485, 436] width 255 height 32
type input "0"
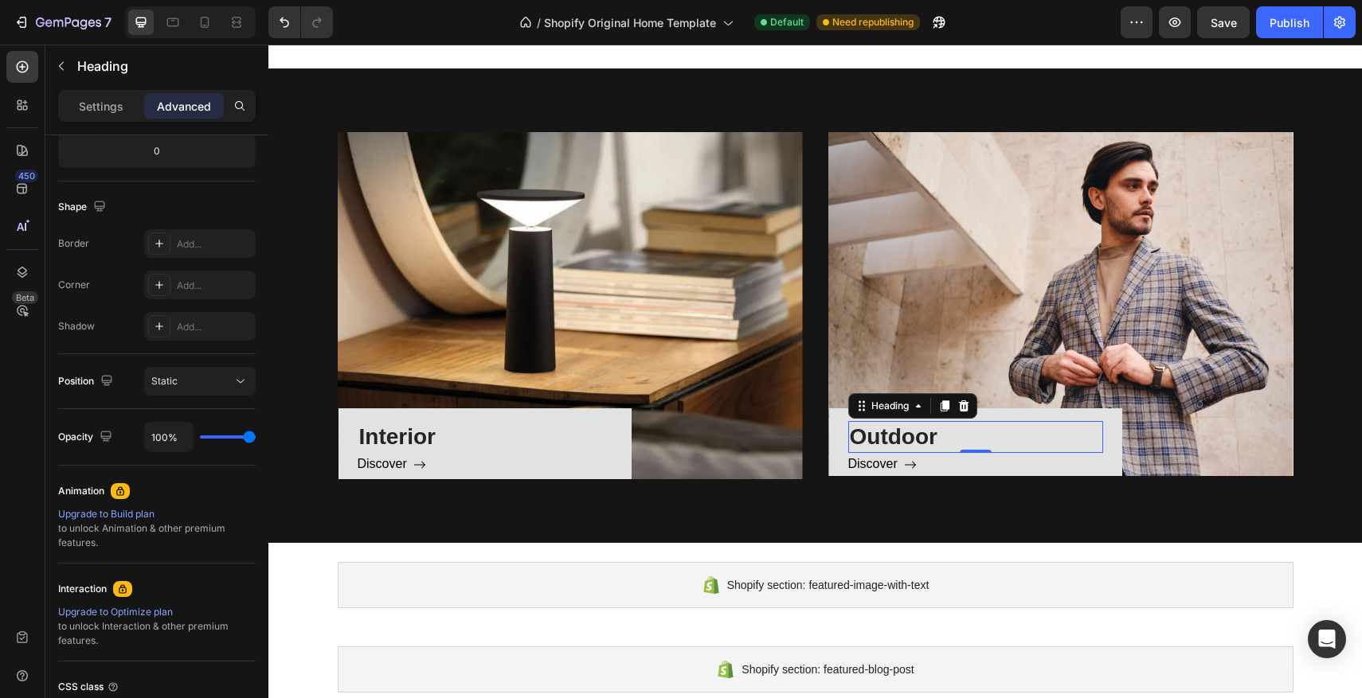
click at [941, 451] on p "Outdoor" at bounding box center [976, 437] width 252 height 29
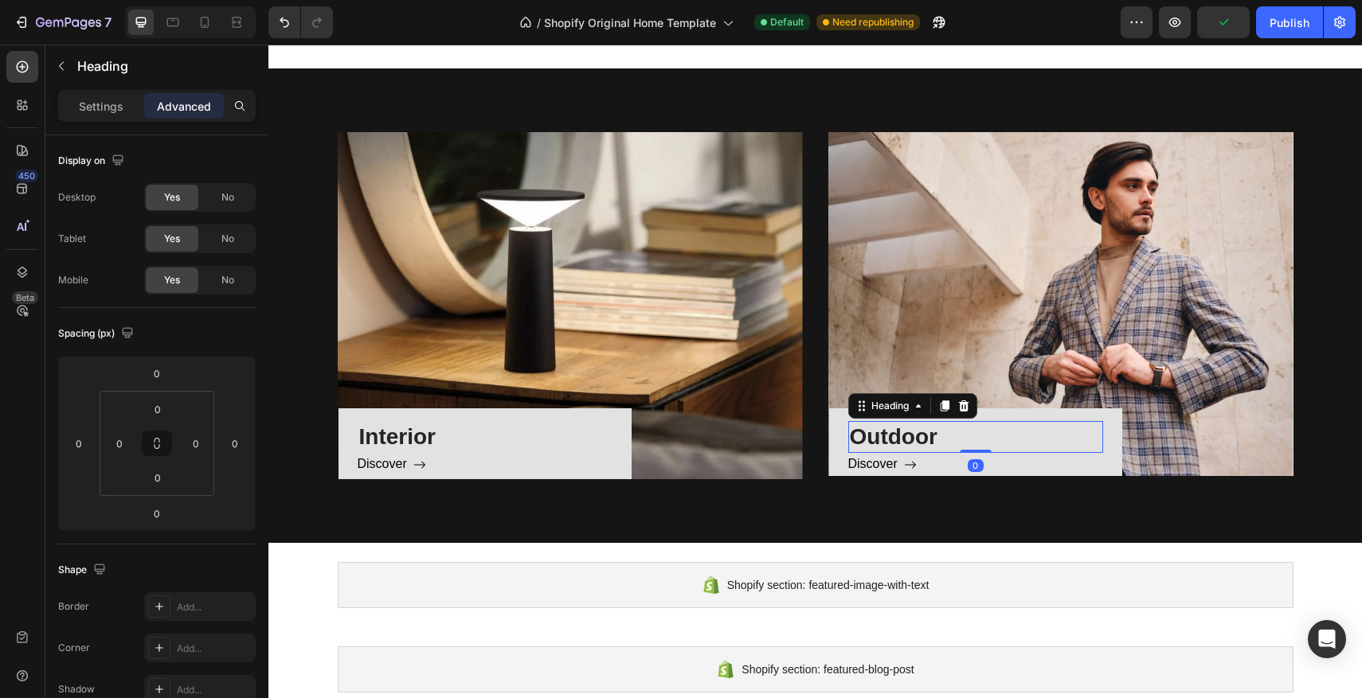
click at [980, 452] on div "Outdoor Heading 0" at bounding box center [975, 437] width 255 height 32
click at [981, 451] on div at bounding box center [976, 452] width 32 height 5
type input "2"
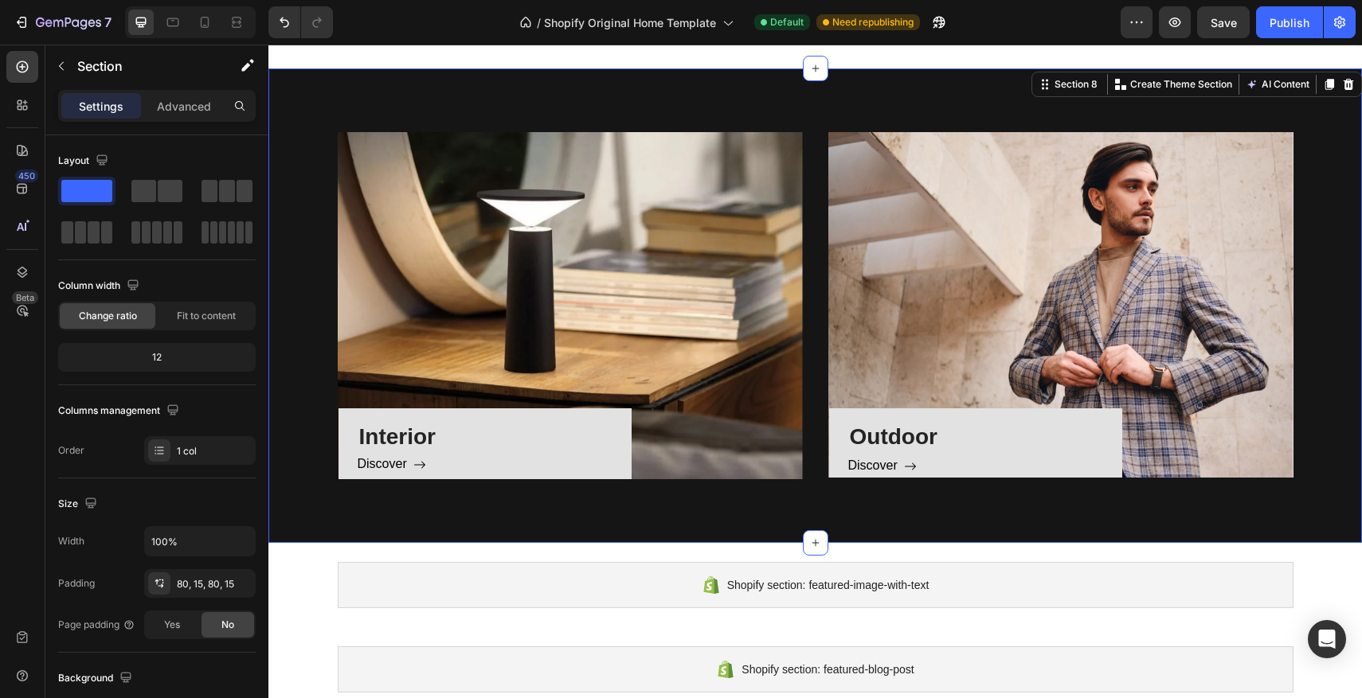
click at [886, 499] on div "Interior Heading Discover Button Row Hero Banner Outdoor Heading Discover Butto…" at bounding box center [814, 305] width 1093 height 475
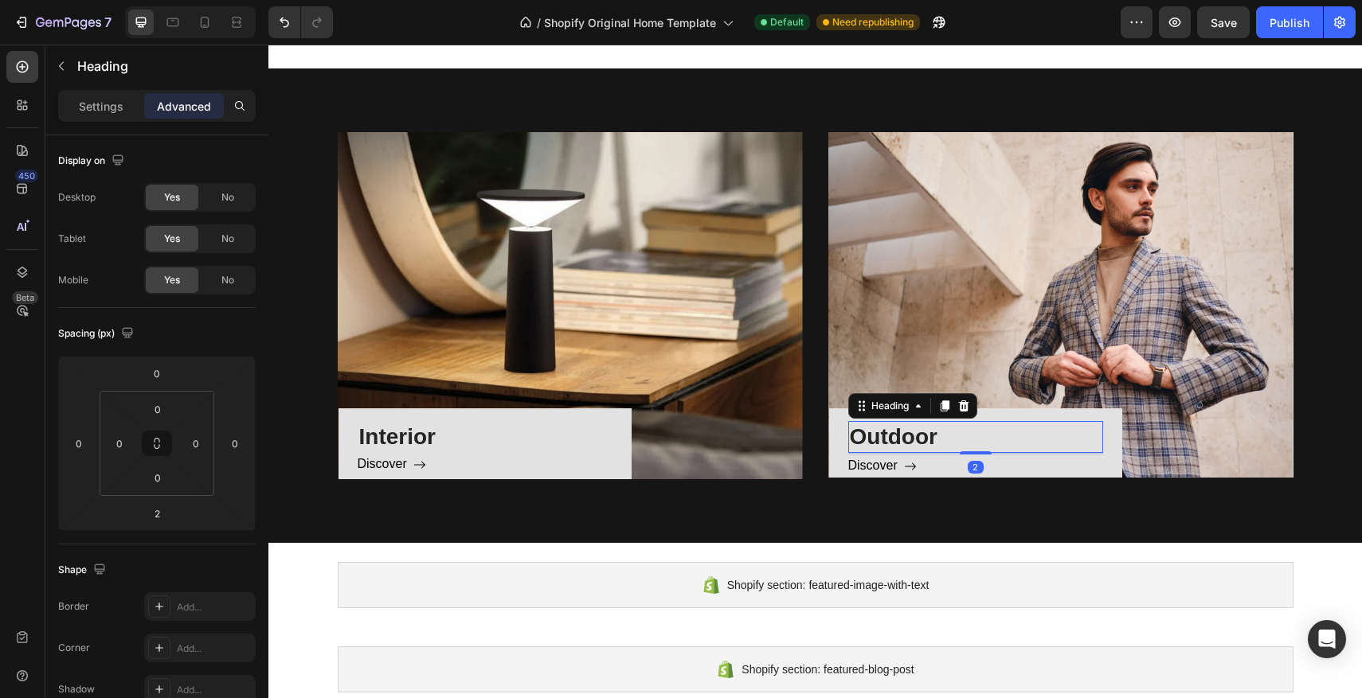
click at [962, 447] on p "Outdoor" at bounding box center [976, 437] width 252 height 29
click at [983, 454] on div at bounding box center [976, 453] width 32 height 5
type input "3"
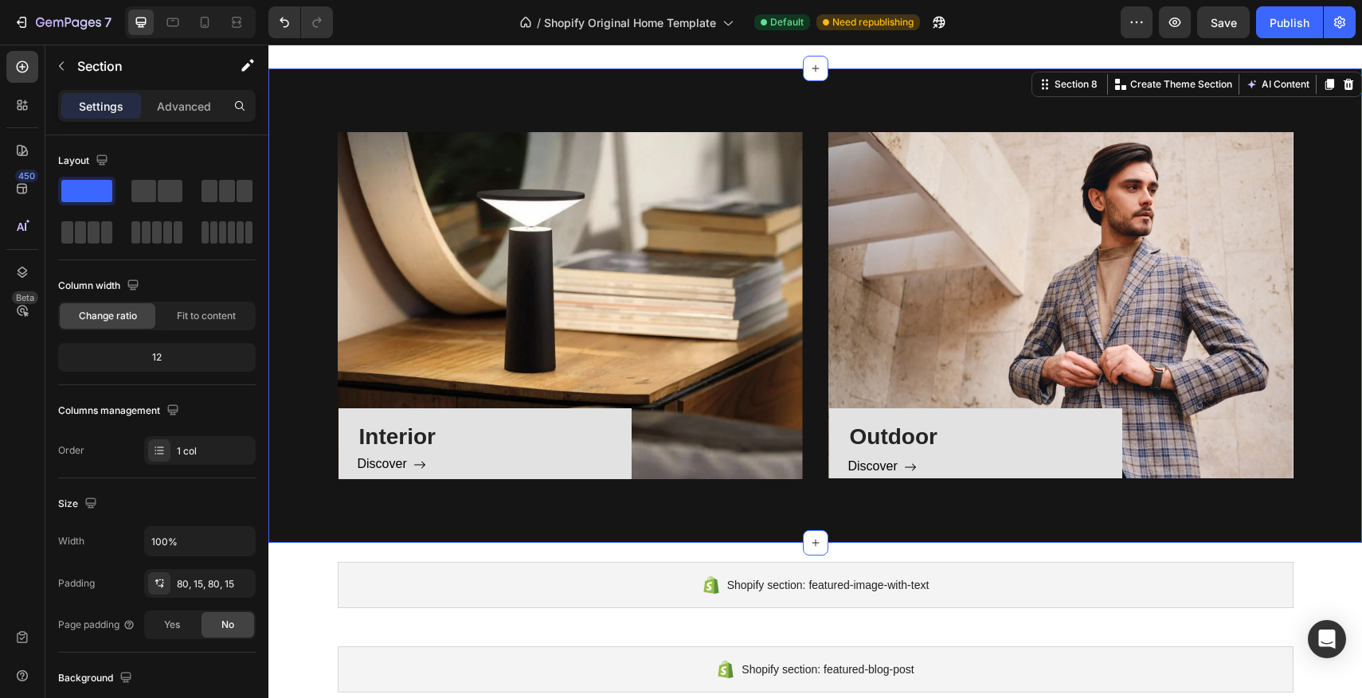
click at [925, 500] on div "Interior Heading Discover Button Row Hero Banner Outdoor Heading Discover Butto…" at bounding box center [814, 305] width 1093 height 475
click at [970, 452] on div "Outdoor Heading" at bounding box center [975, 437] width 255 height 32
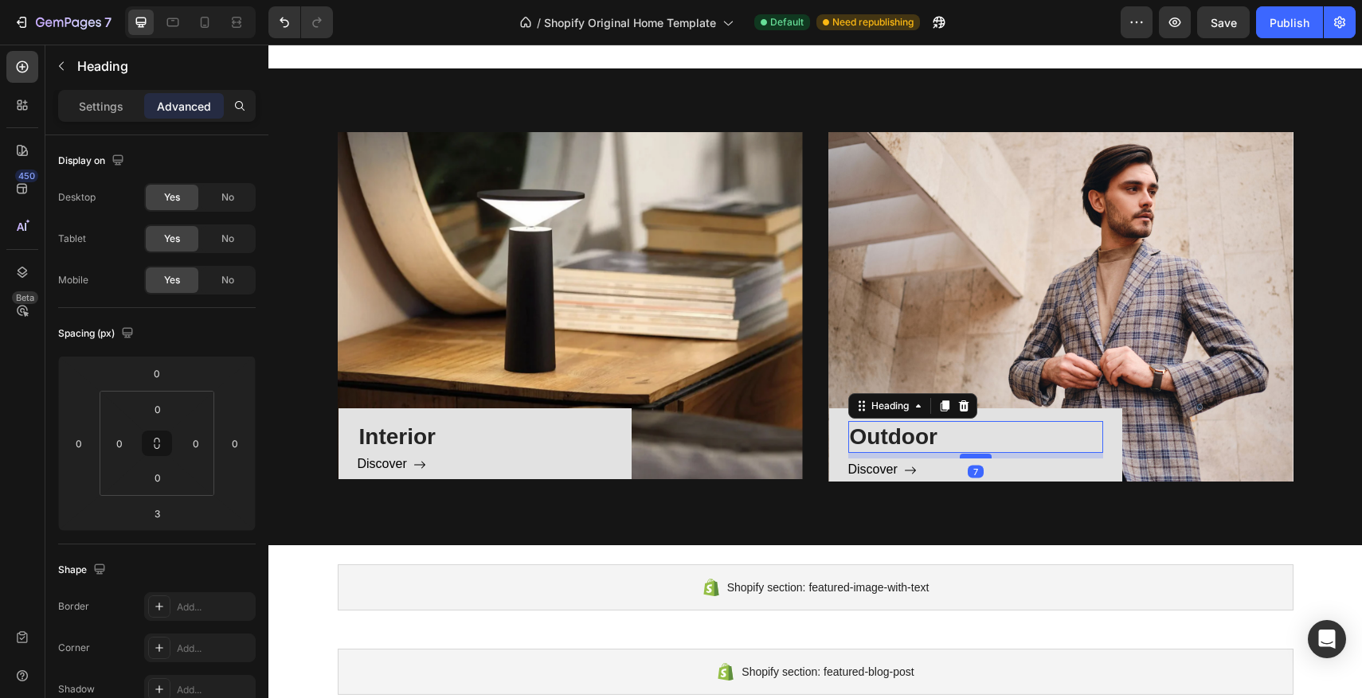
click at [979, 455] on div at bounding box center [976, 456] width 32 height 5
type input "7"
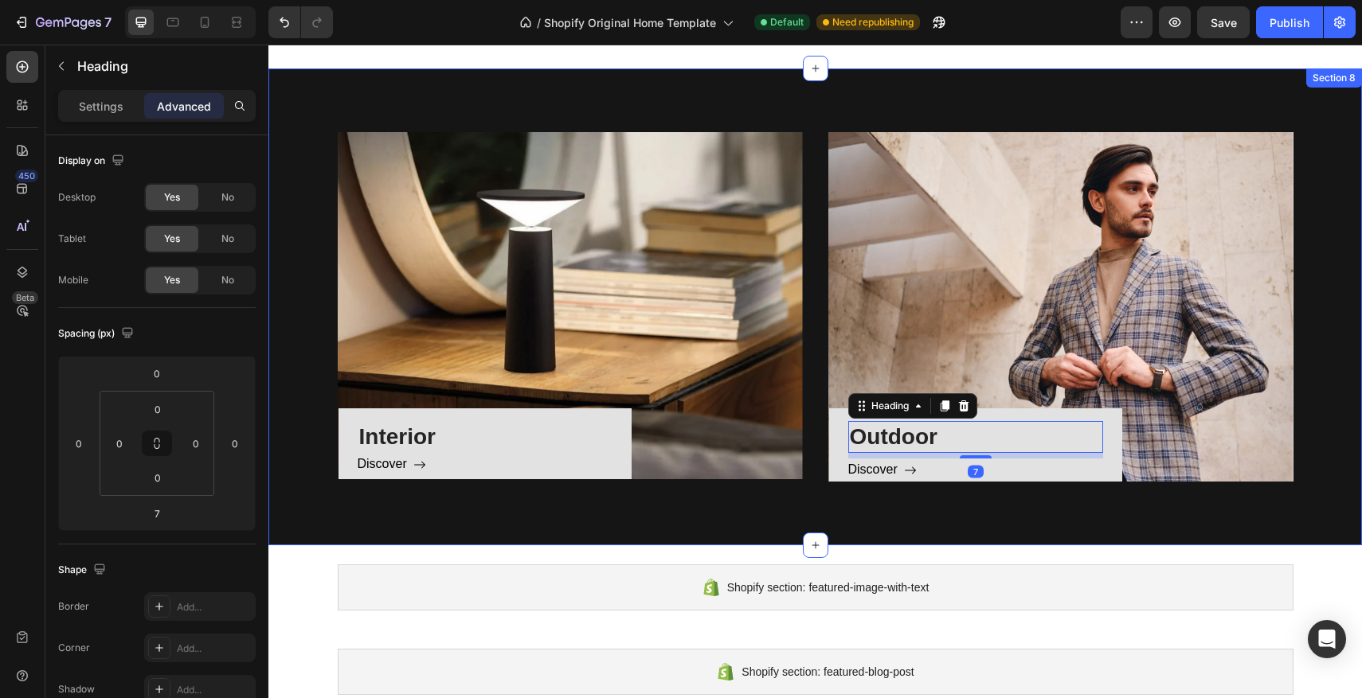
click at [937, 498] on div "Interior Heading Discover Button Row Hero Banner Outdoor Heading 7 Discover But…" at bounding box center [814, 306] width 1093 height 477
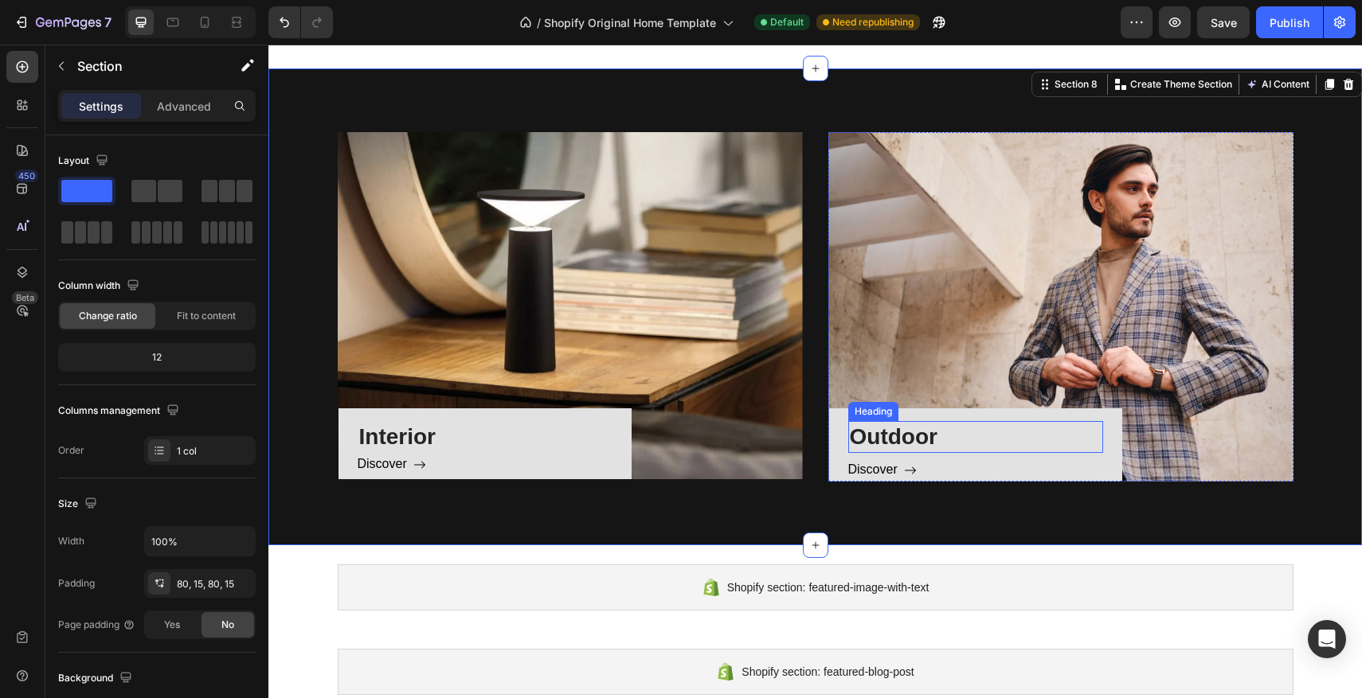
click at [968, 452] on h3 "Outdoor" at bounding box center [975, 437] width 255 height 32
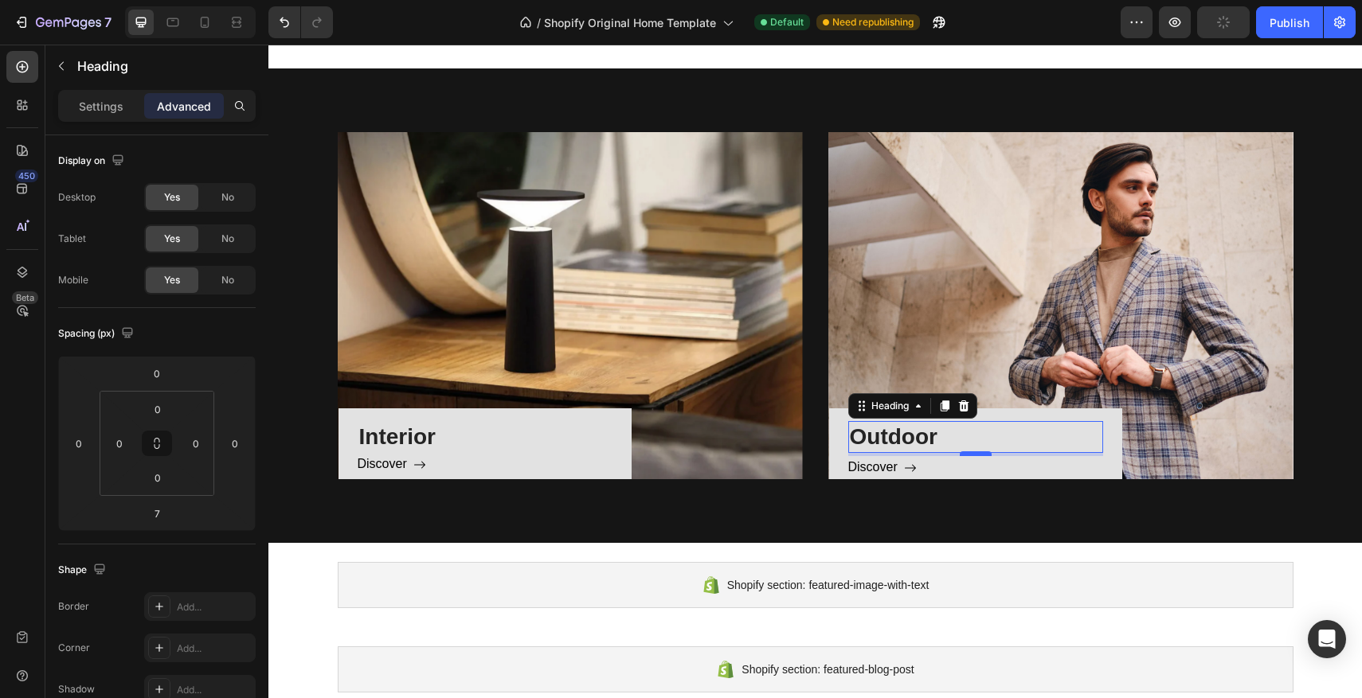
click at [976, 456] on div at bounding box center [976, 454] width 32 height 5
type input "4"
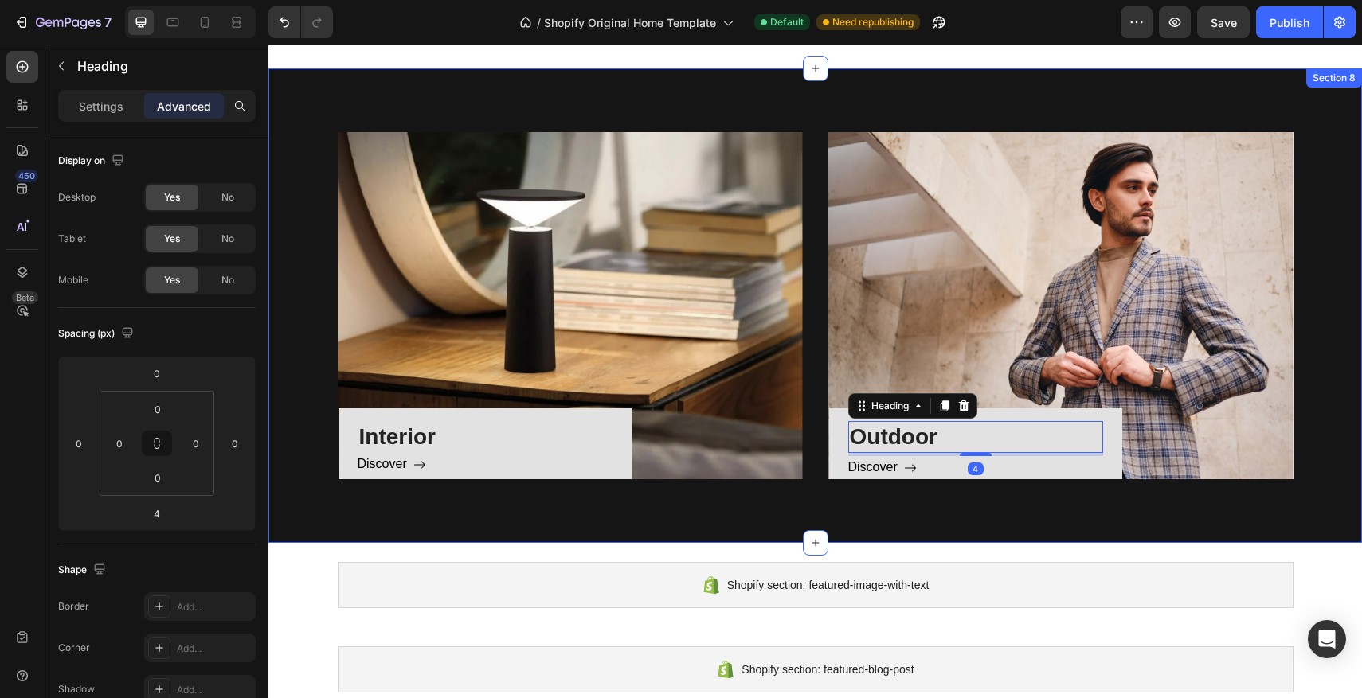
click at [951, 493] on div "Interior Heading Discover Button Row Hero Banner Outdoor Heading 4 Discover But…" at bounding box center [814, 305] width 1093 height 475
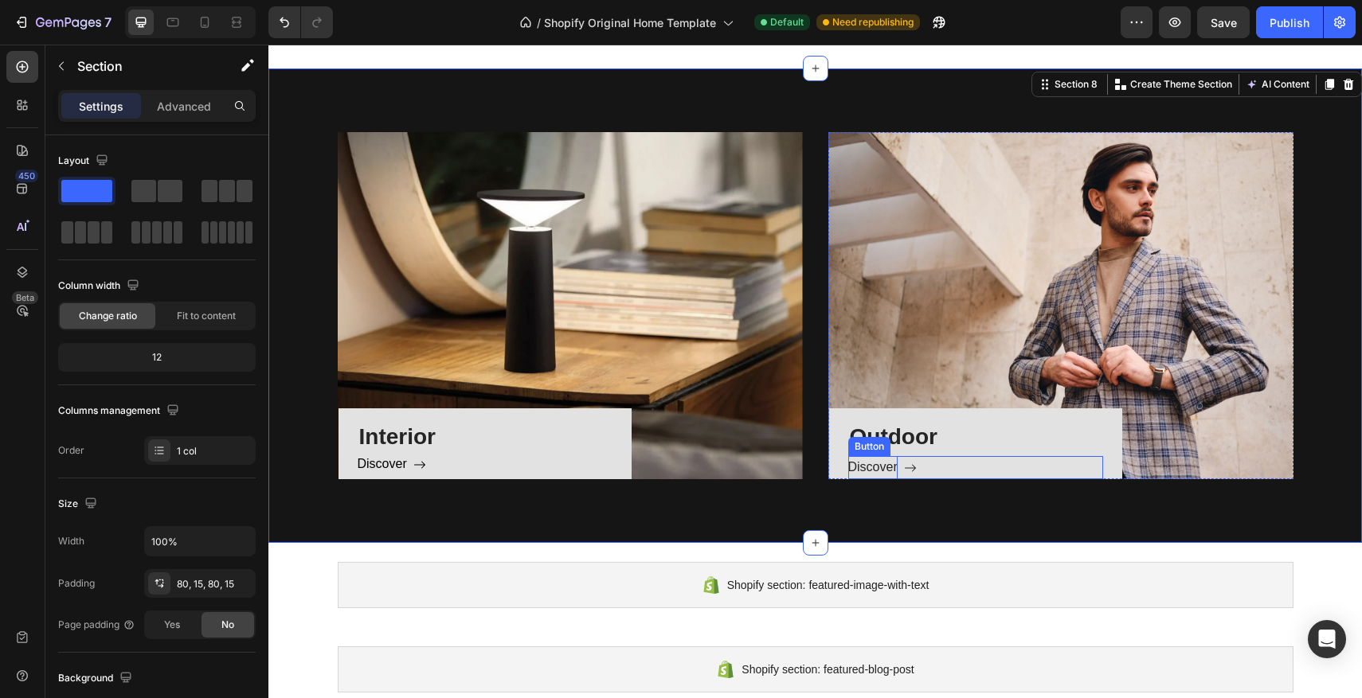
click at [873, 467] on p "Discover" at bounding box center [872, 467] width 49 height 23
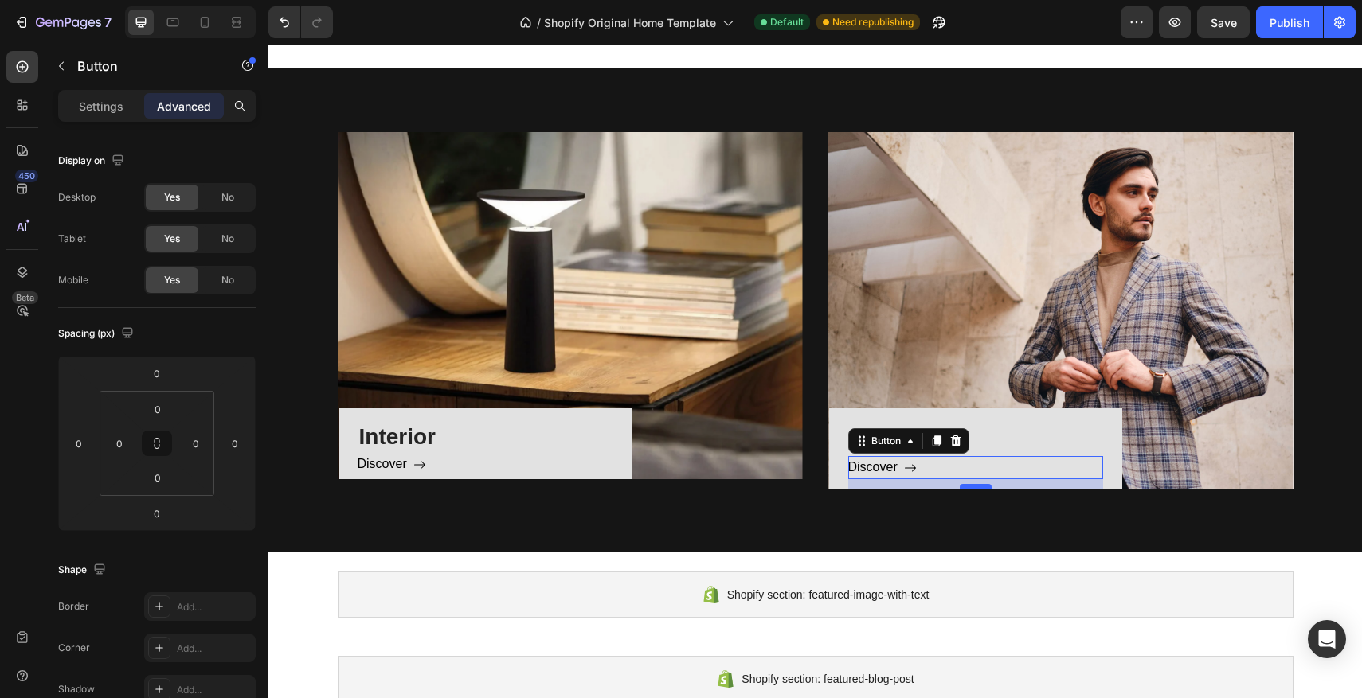
drag, startPoint x: 975, startPoint y: 479, endPoint x: 975, endPoint y: 488, distance: 9.6
click at [975, 488] on div at bounding box center [976, 486] width 32 height 5
type input "12"
click at [983, 466] on div "Discover Button 12" at bounding box center [975, 467] width 255 height 23
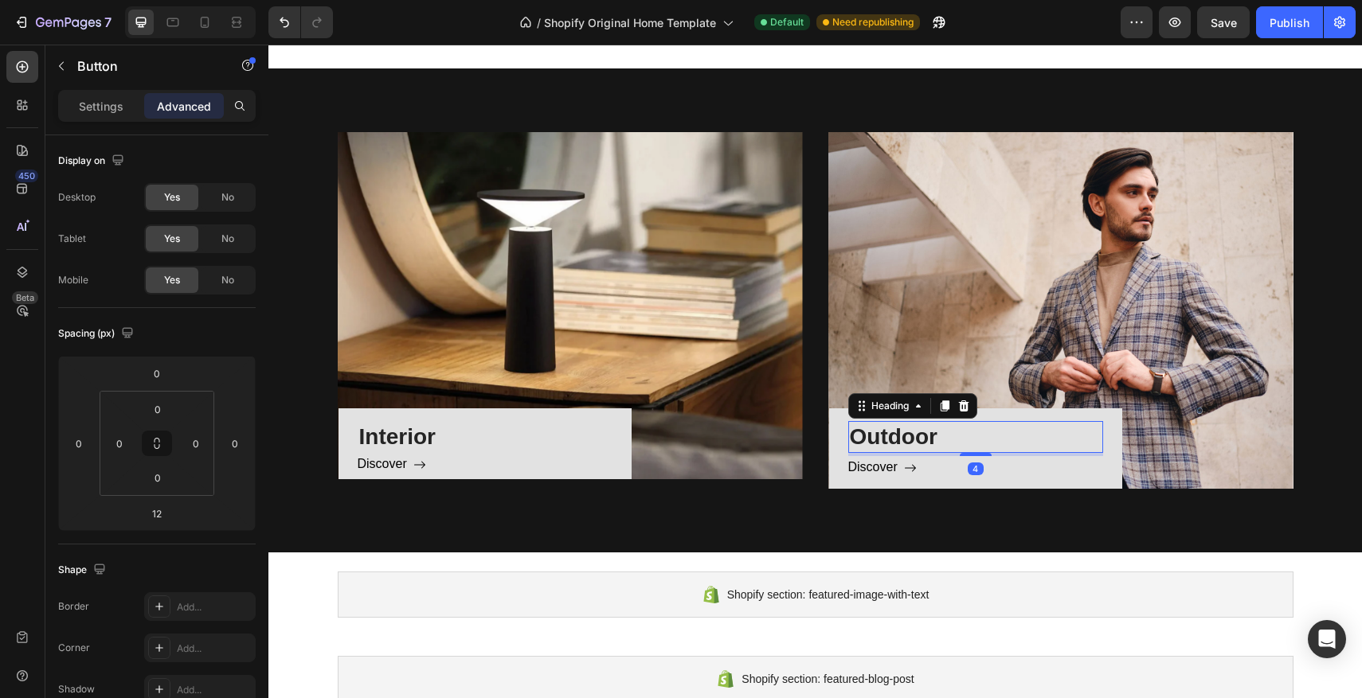
click at [992, 453] on div "Outdoor Heading 4" at bounding box center [975, 437] width 255 height 32
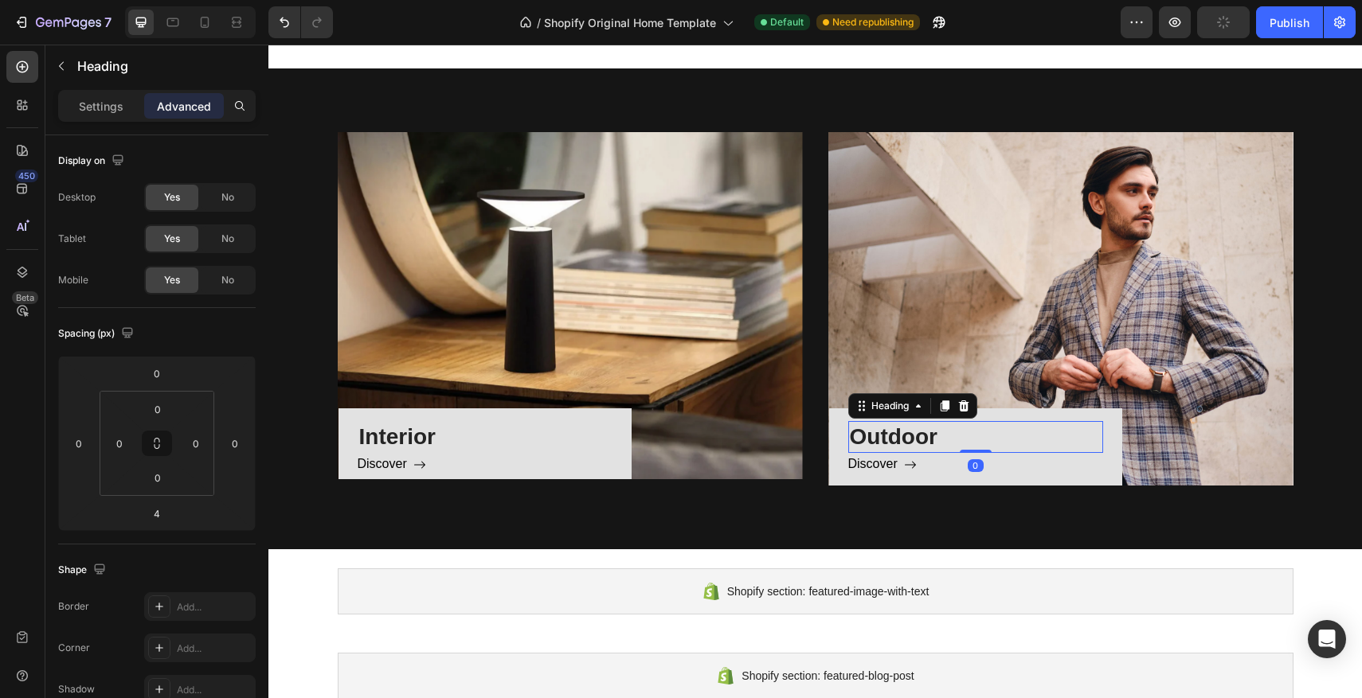
click at [984, 447] on div "Outdoor Heading 0" at bounding box center [975, 437] width 255 height 32
type input "0"
click at [452, 476] on div "Discover Button" at bounding box center [485, 464] width 255 height 23
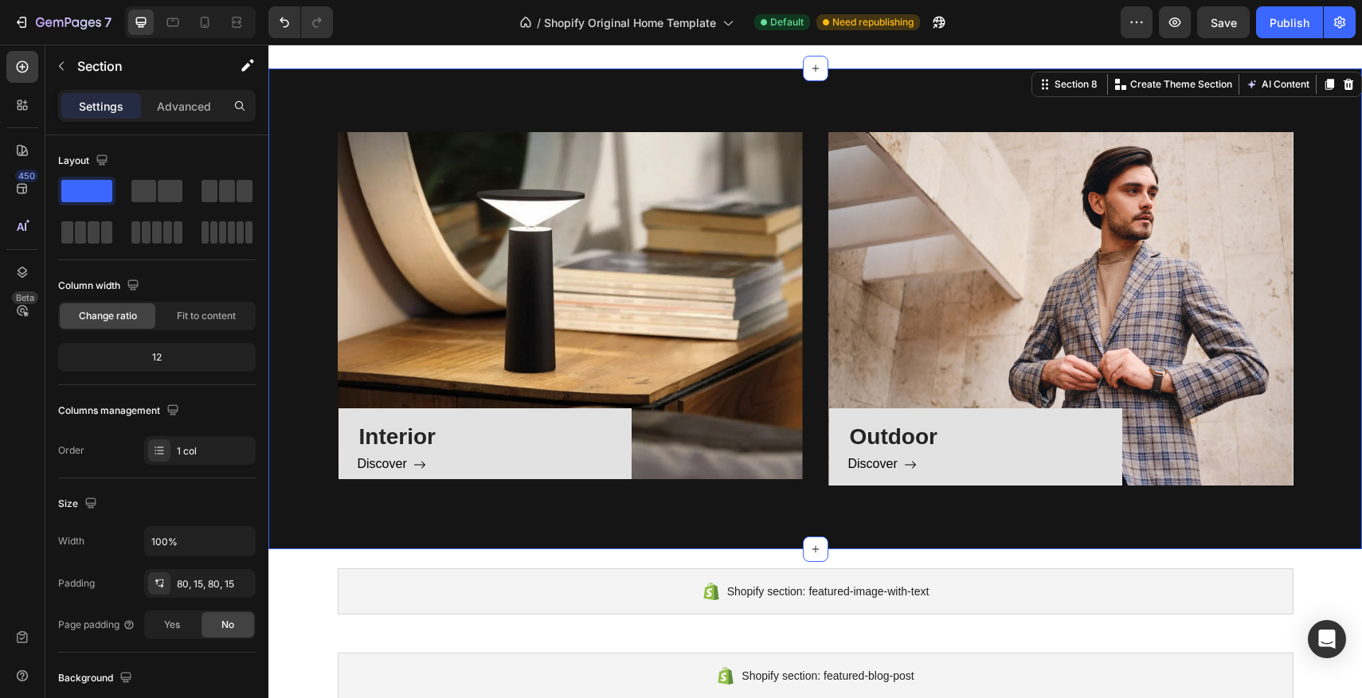
click at [567, 504] on div "Interior Heading Discover Button Row Hero Banner Outdoor Heading Discover Butto…" at bounding box center [814, 308] width 1093 height 481
click at [494, 430] on p "Interior" at bounding box center [485, 437] width 252 height 29
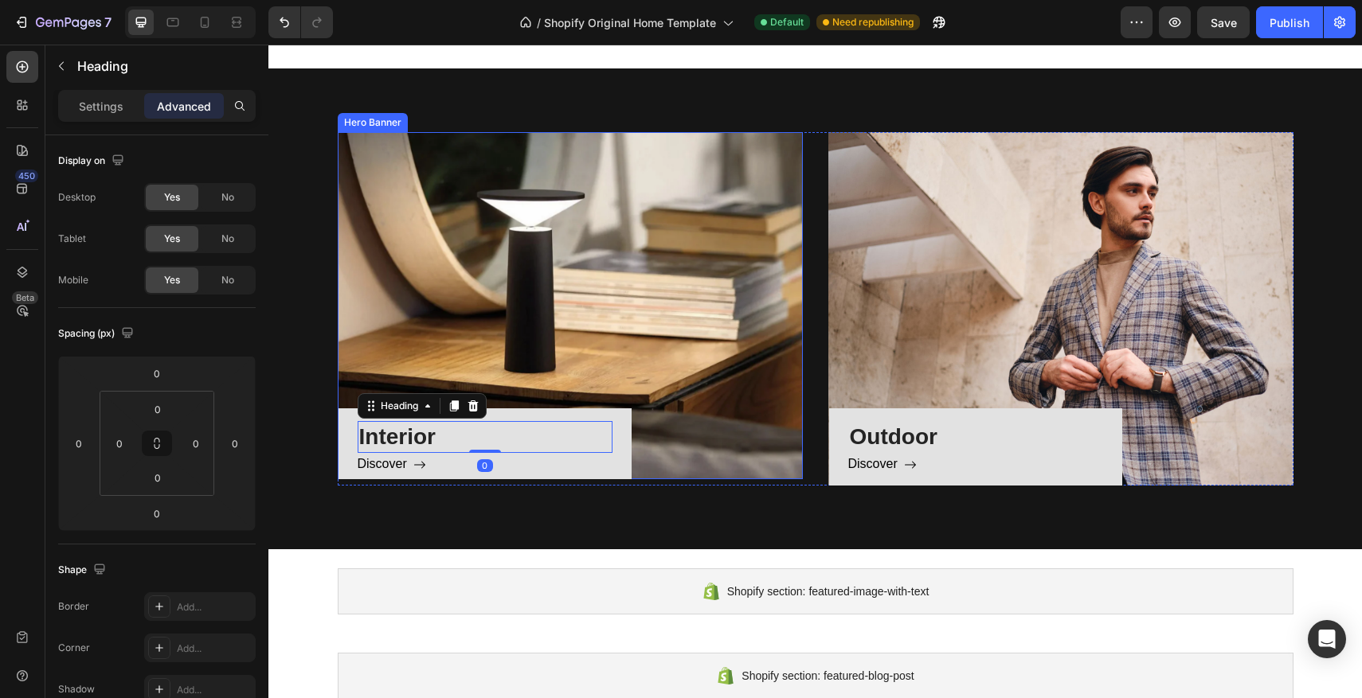
click at [661, 403] on div "Interior Heading 0 Discover Button Row" at bounding box center [570, 305] width 465 height 347
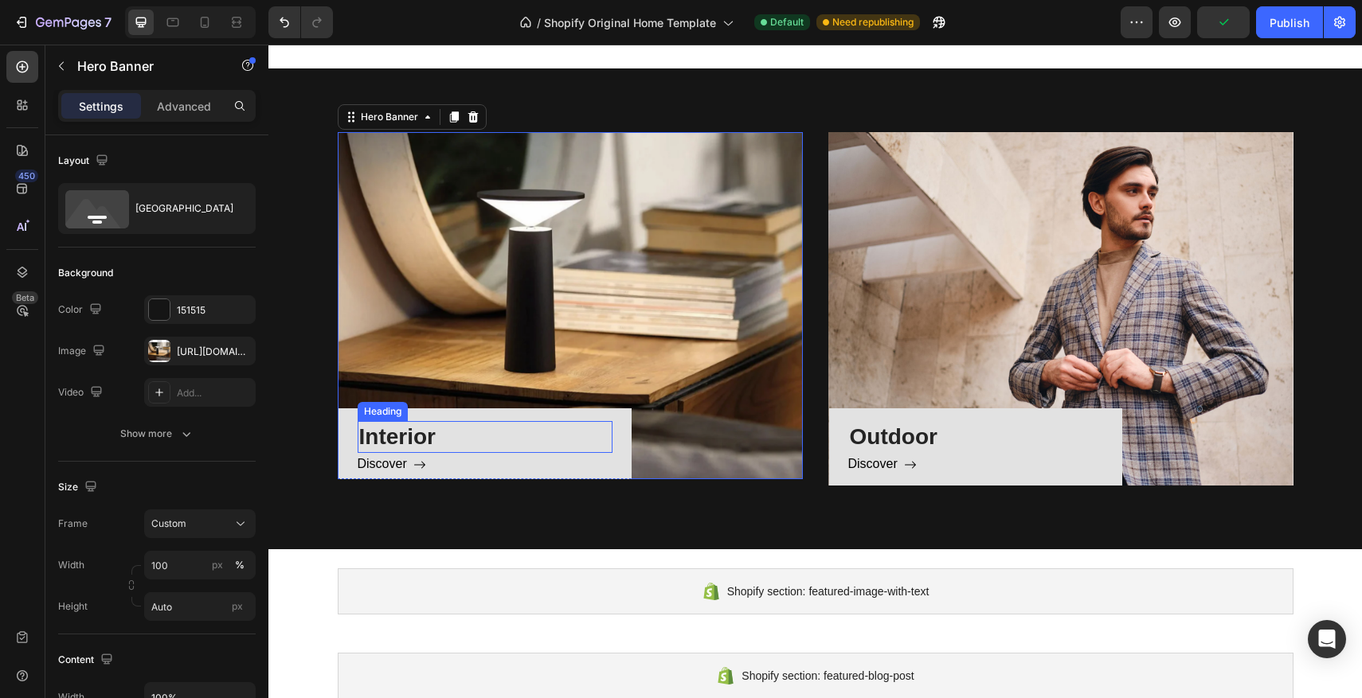
click at [511, 423] on p "Interior" at bounding box center [485, 437] width 252 height 29
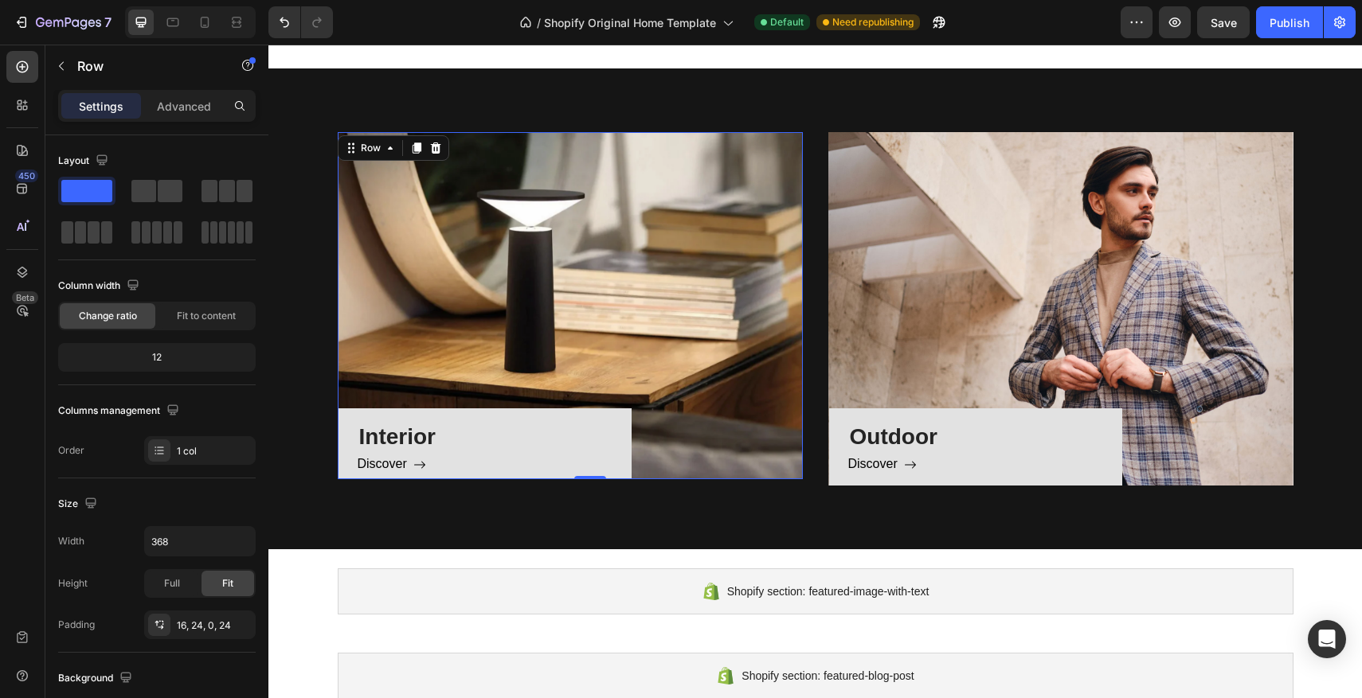
click at [546, 417] on div "Interior Heading Discover Button Row 0" at bounding box center [484, 444] width 293 height 71
click at [175, 118] on div "Advanced" at bounding box center [184, 105] width 80 height 25
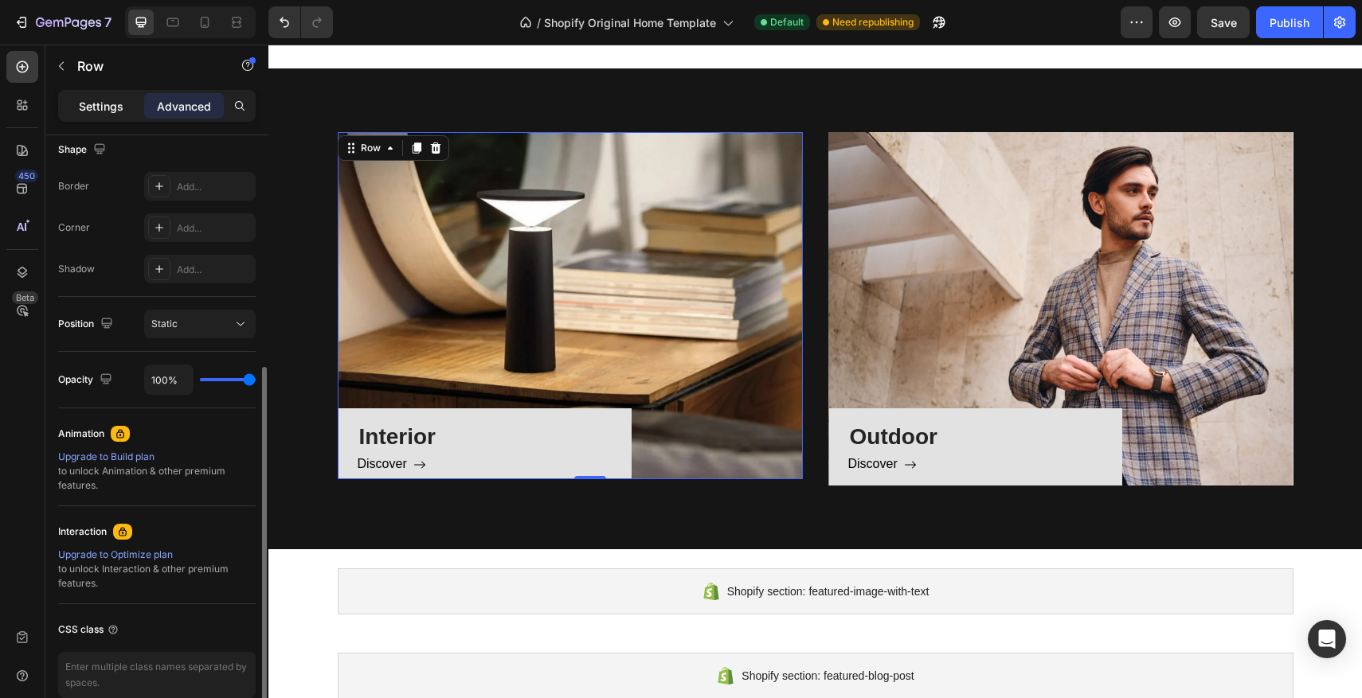
click at [89, 114] on p "Settings" at bounding box center [101, 106] width 45 height 17
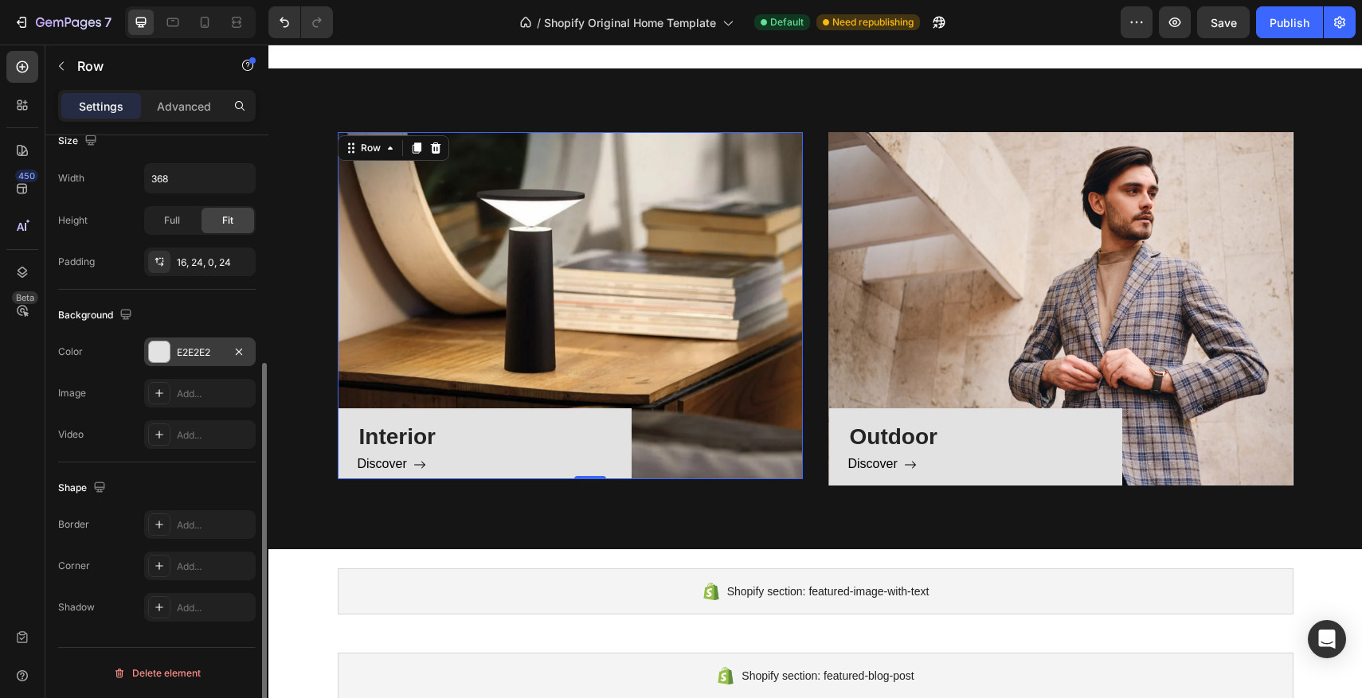
click at [162, 347] on div at bounding box center [159, 352] width 21 height 21
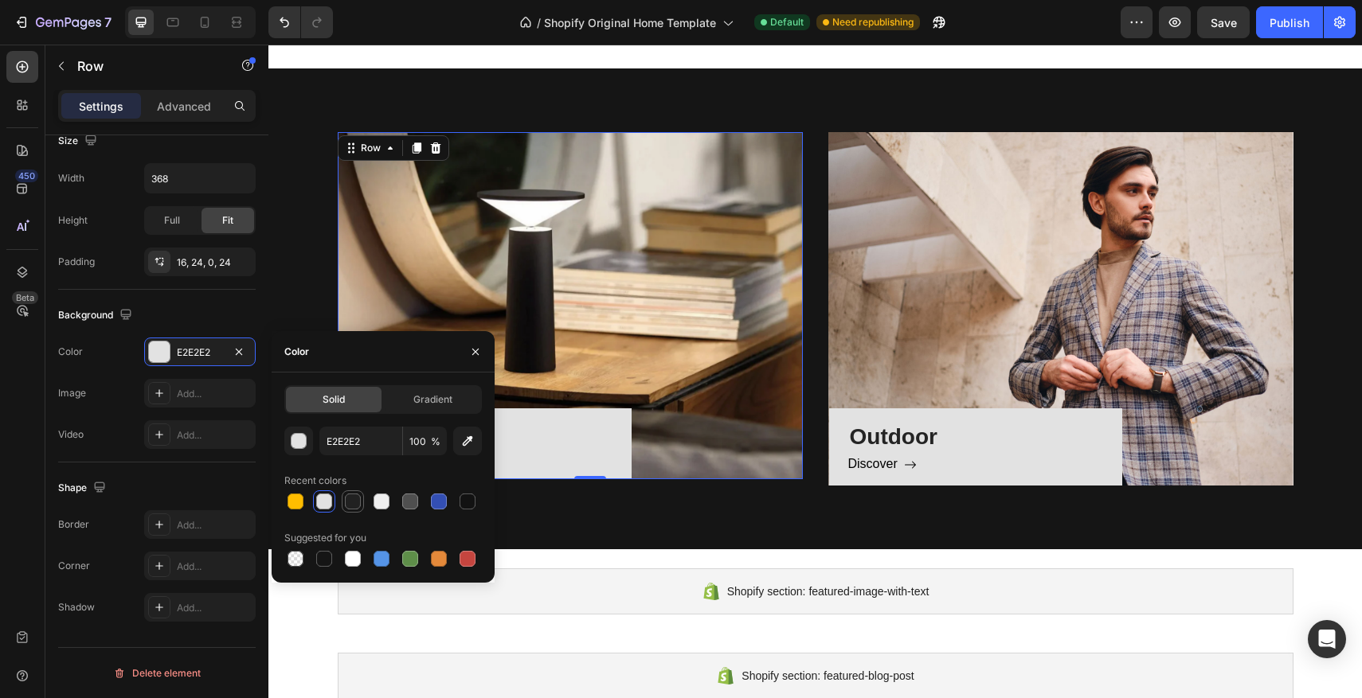
click at [357, 505] on div at bounding box center [353, 502] width 16 height 16
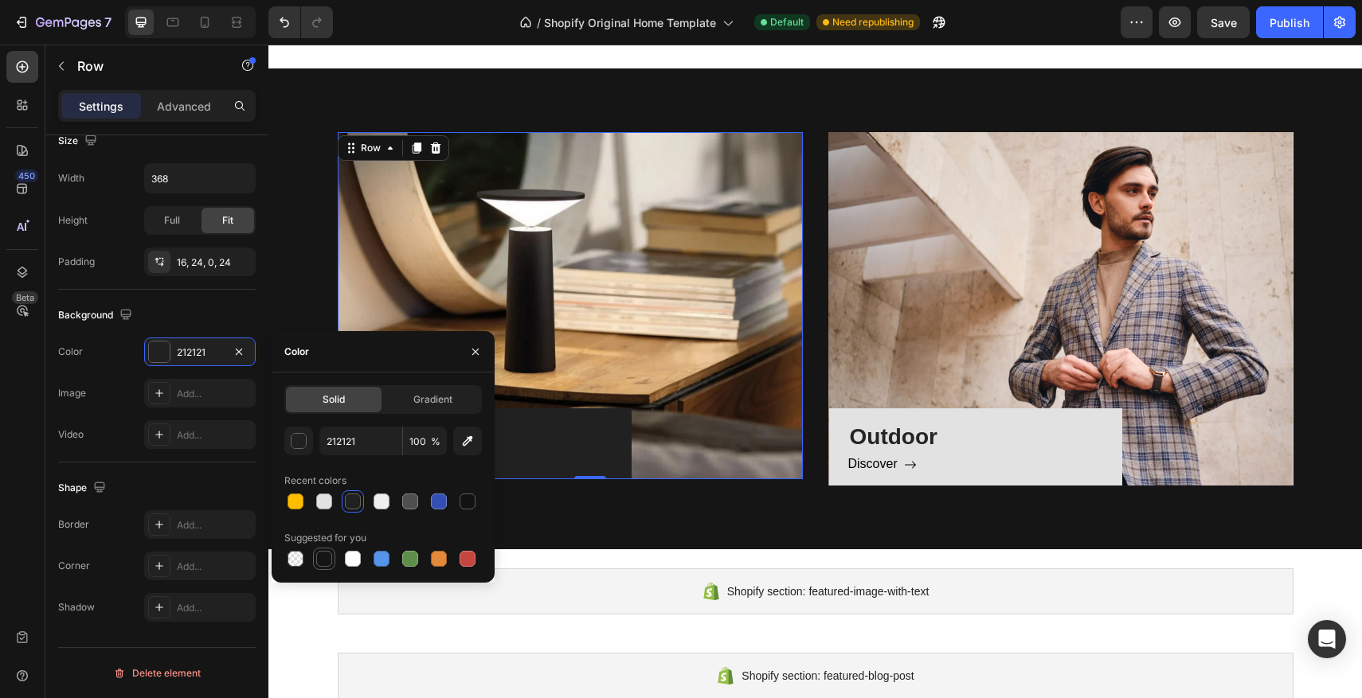
click at [328, 565] on div at bounding box center [324, 559] width 16 height 16
type input "151515"
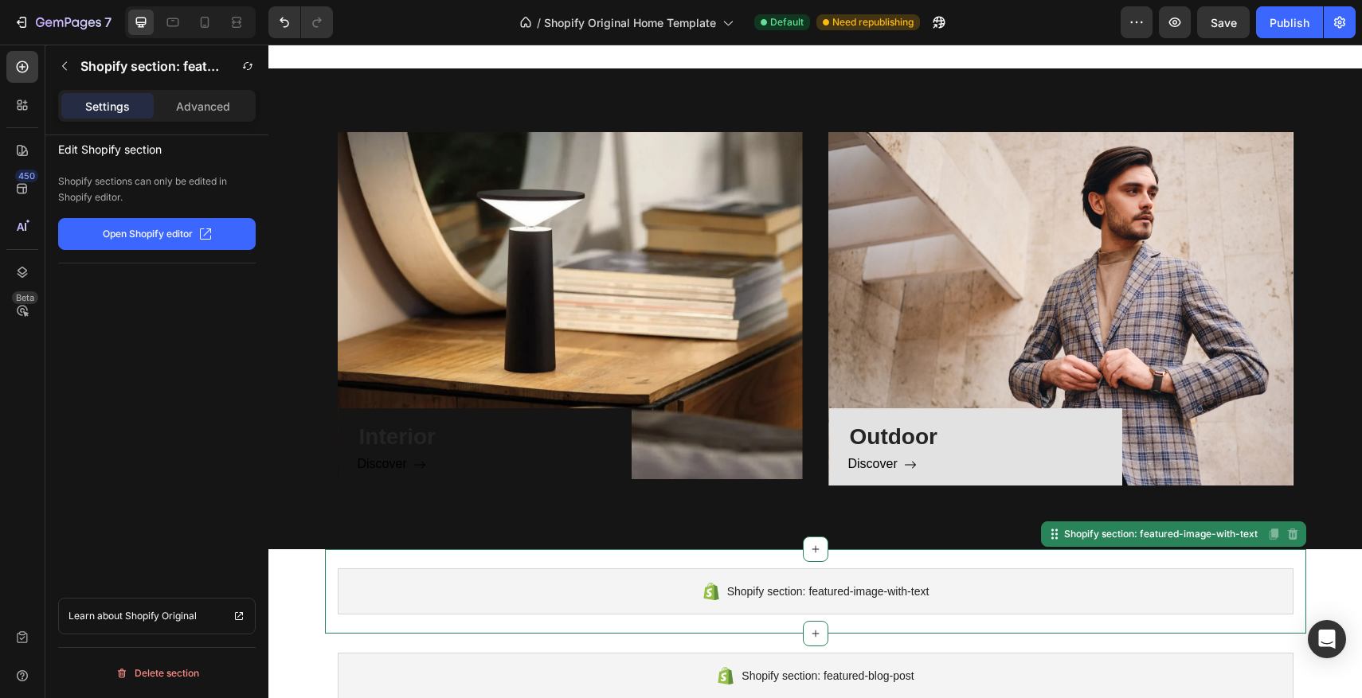
click at [604, 568] on div "Shopify section: featured-image-with-text Shopify section: featured-image-with-…" at bounding box center [815, 592] width 981 height 84
click at [1113, 438] on div "Outdoor Heading Discover Button Row" at bounding box center [975, 447] width 293 height 77
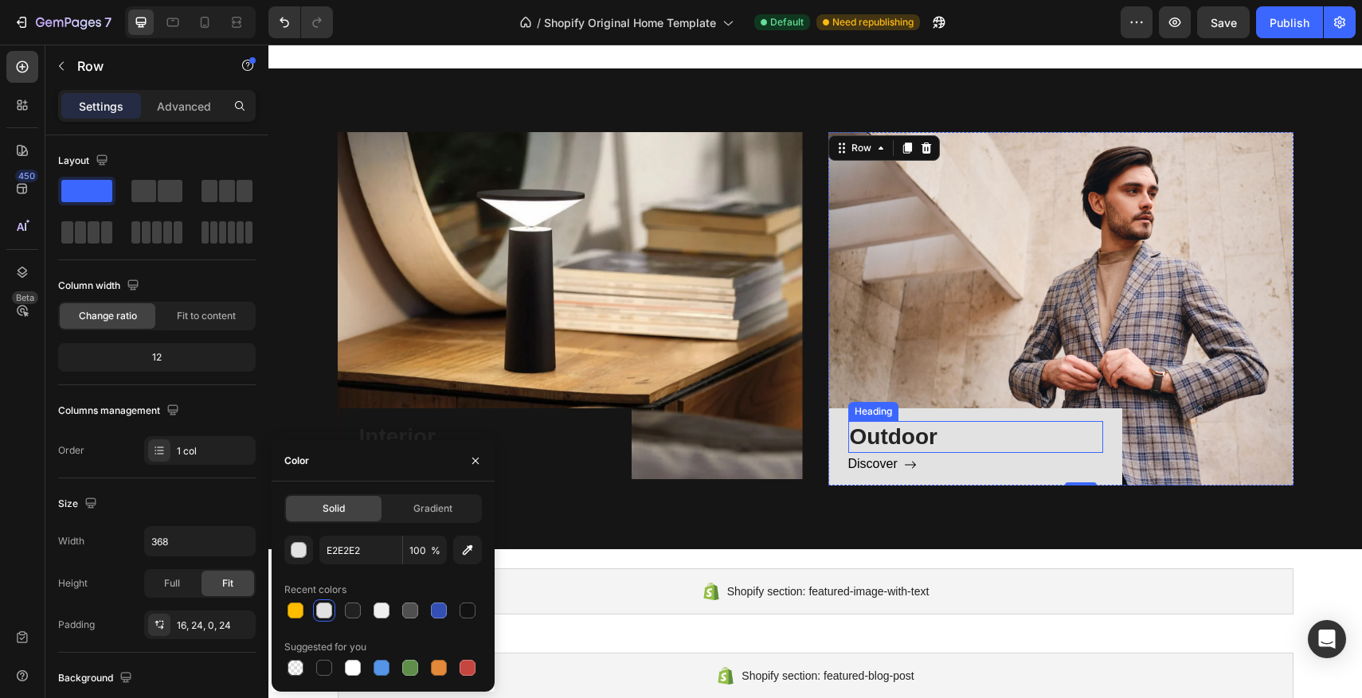
click at [1035, 424] on p "Outdoor" at bounding box center [976, 437] width 252 height 29
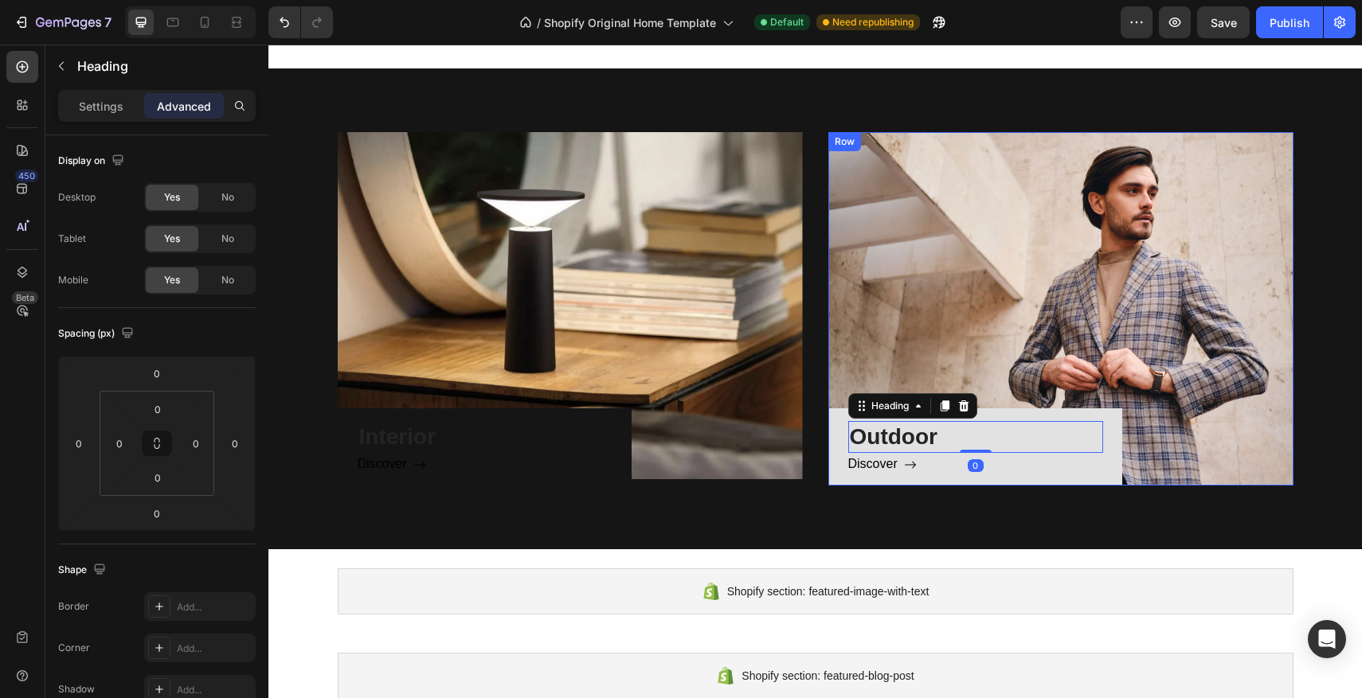
click at [1043, 412] on div "Outdoor Heading 0 Discover Button Row" at bounding box center [975, 447] width 293 height 77
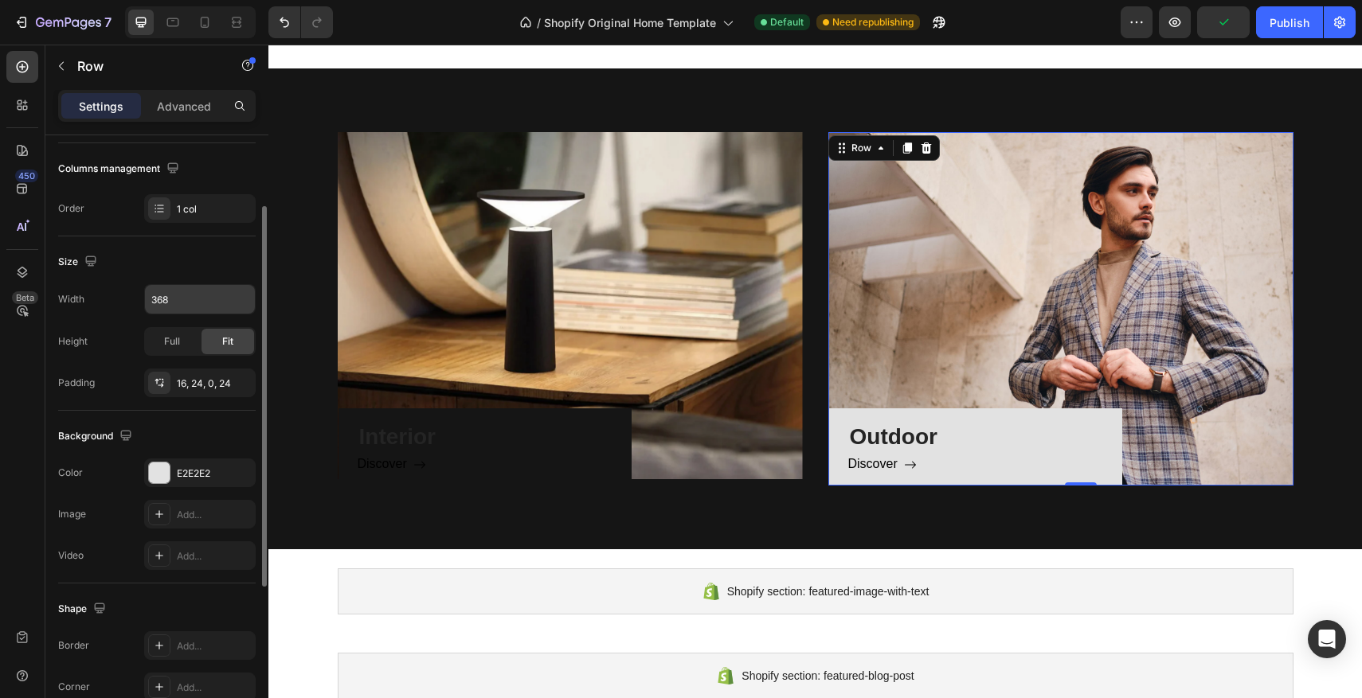
scroll to position [318, 0]
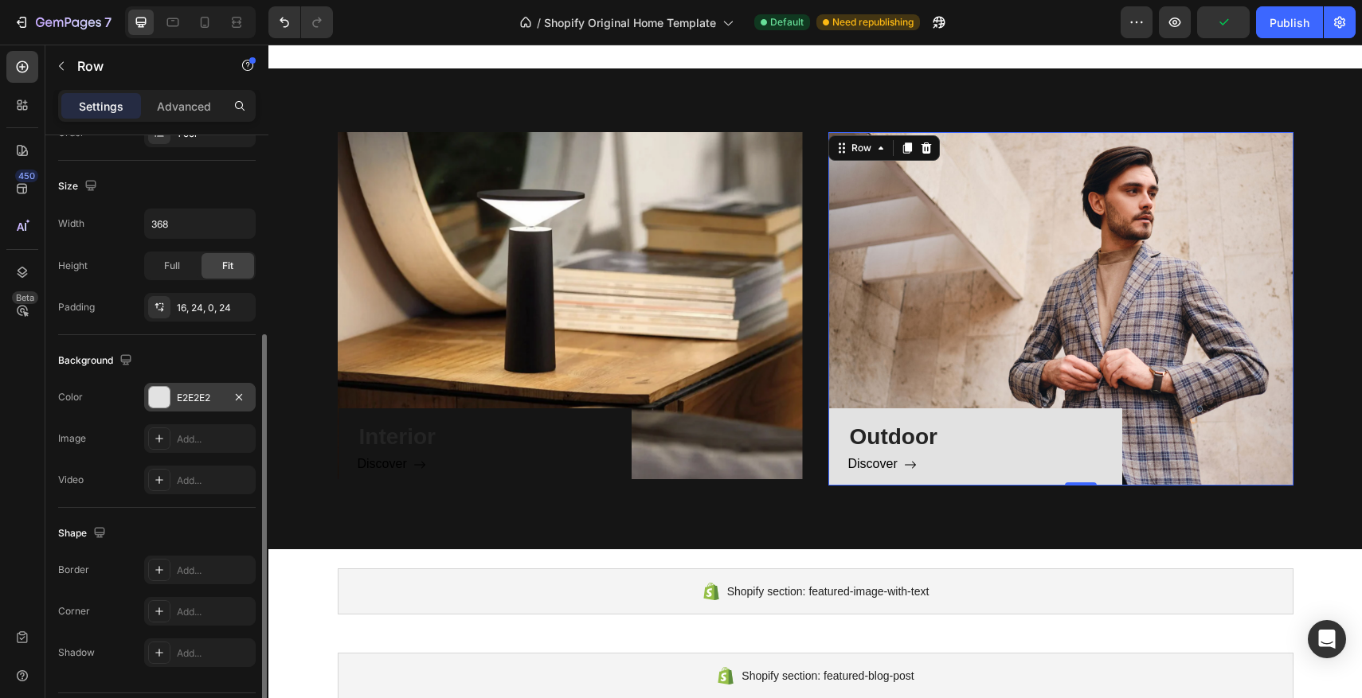
click at [155, 398] on div at bounding box center [159, 397] width 21 height 21
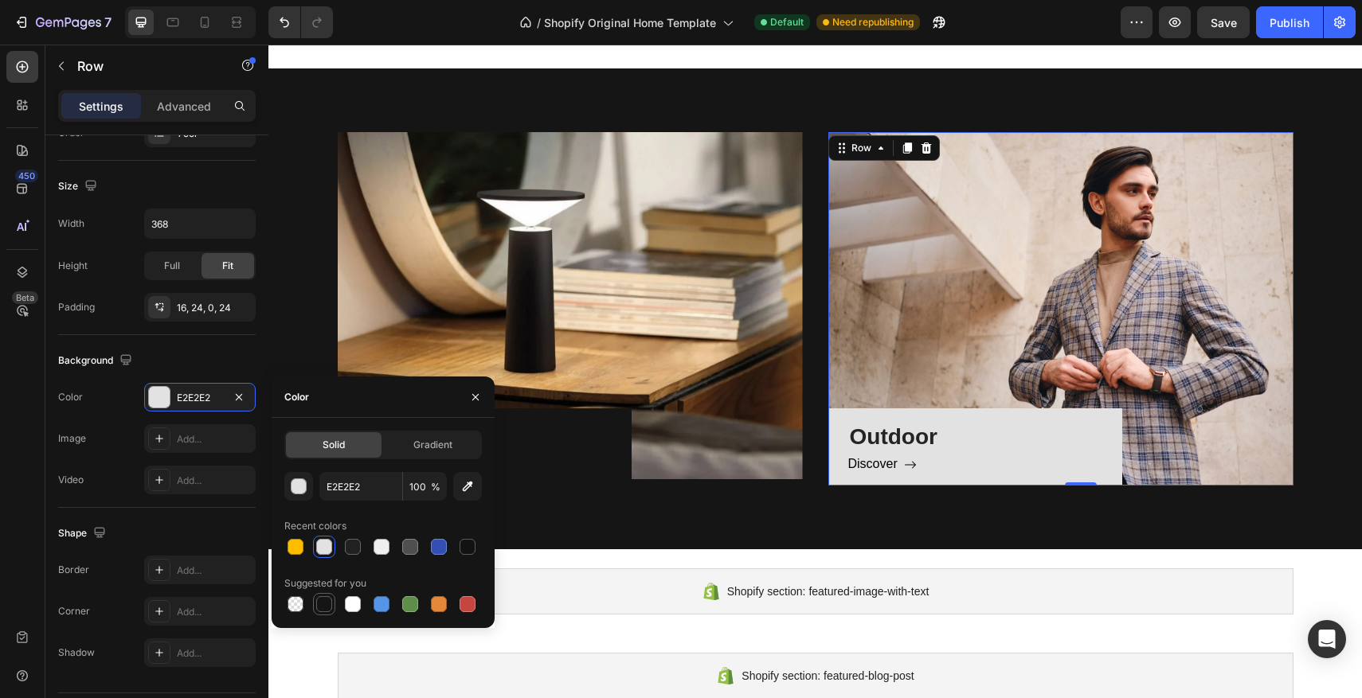
click at [328, 604] on div at bounding box center [324, 605] width 16 height 16
type input "151515"
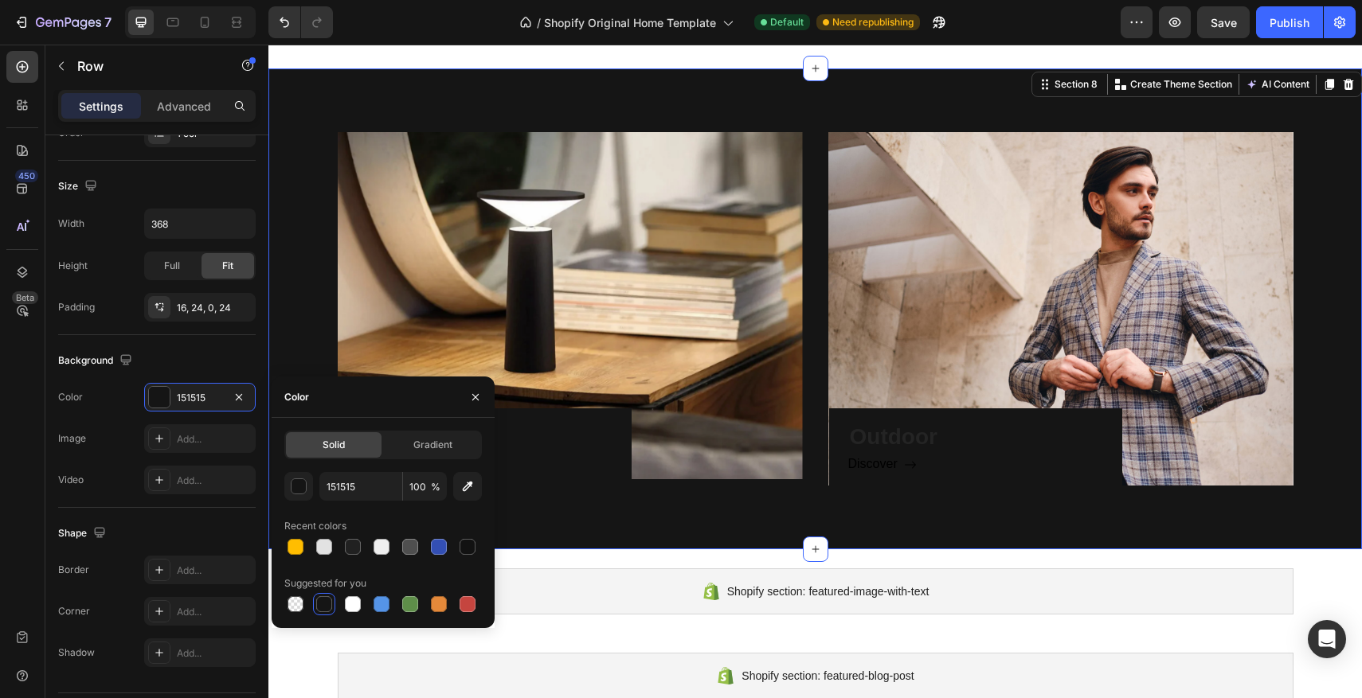
click at [816, 498] on div "Interior Heading Discover Button Row Hero Banner Outdoor Heading Discover Butto…" at bounding box center [814, 308] width 1093 height 481
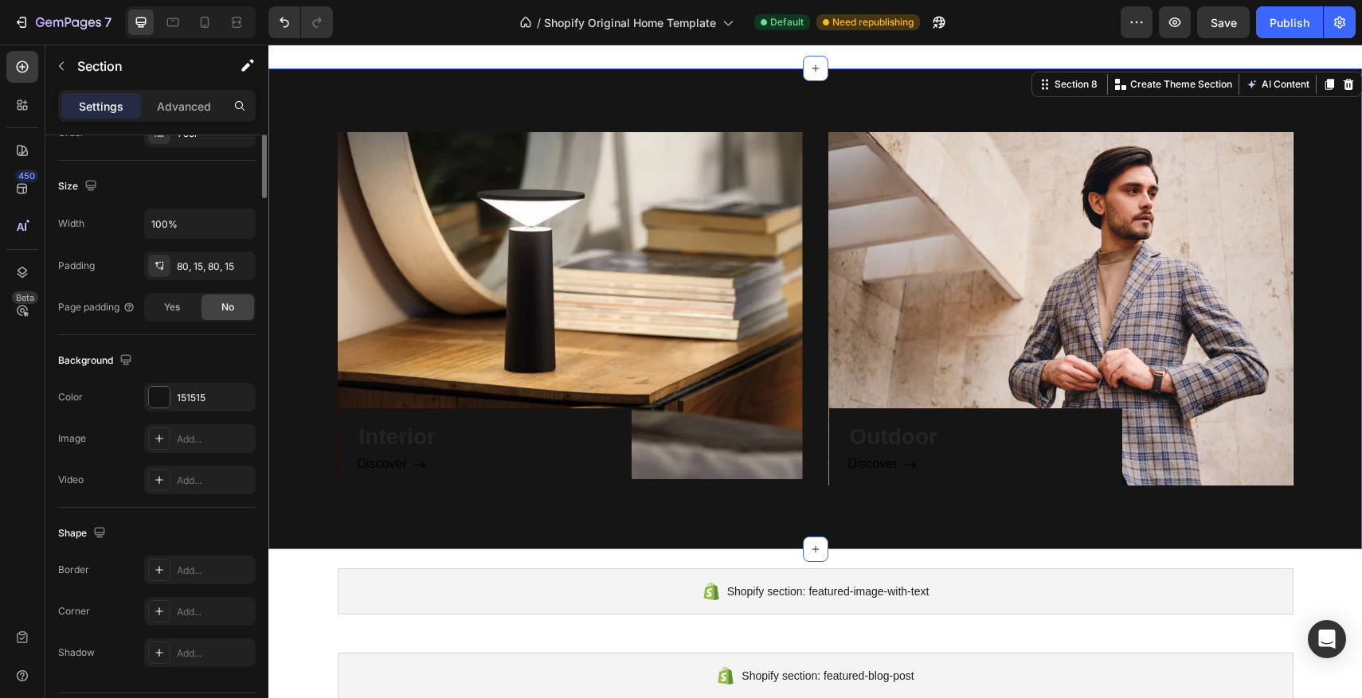
scroll to position [0, 0]
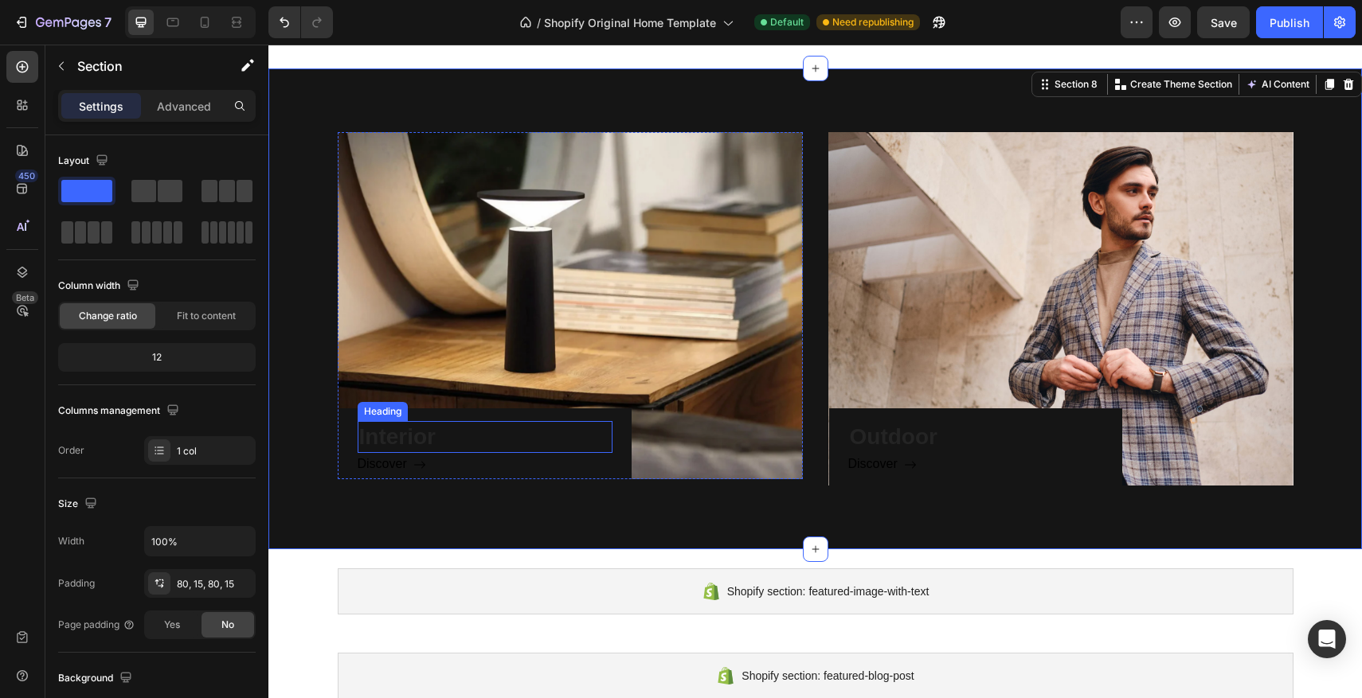
click at [452, 445] on p "Interior" at bounding box center [485, 437] width 252 height 29
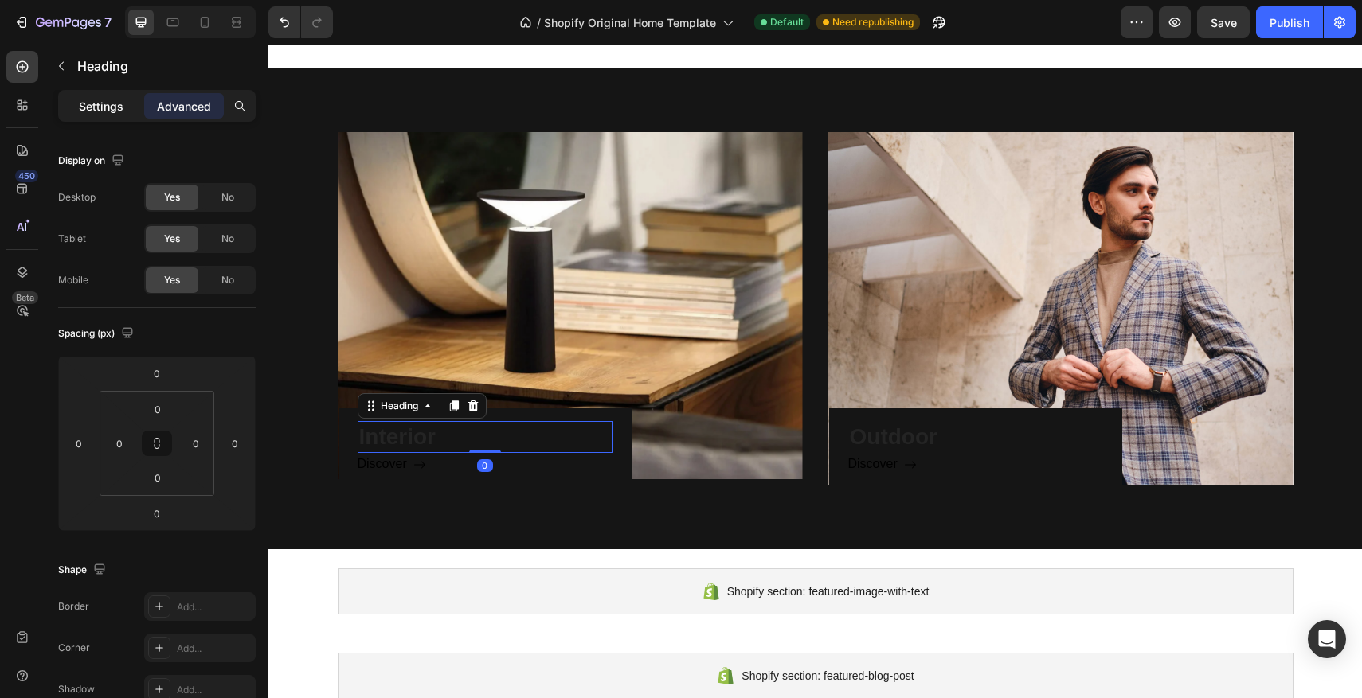
click at [102, 117] on div "Settings" at bounding box center [101, 105] width 80 height 25
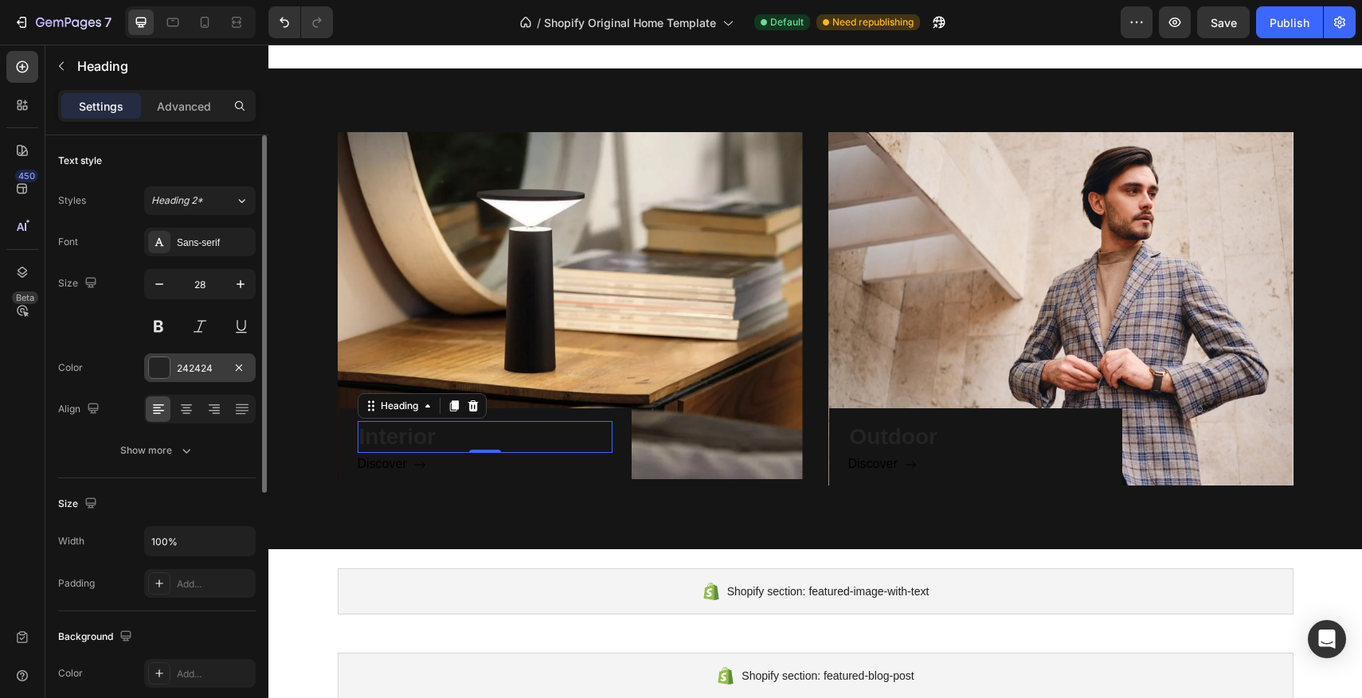
click at [162, 358] on div at bounding box center [159, 368] width 21 height 21
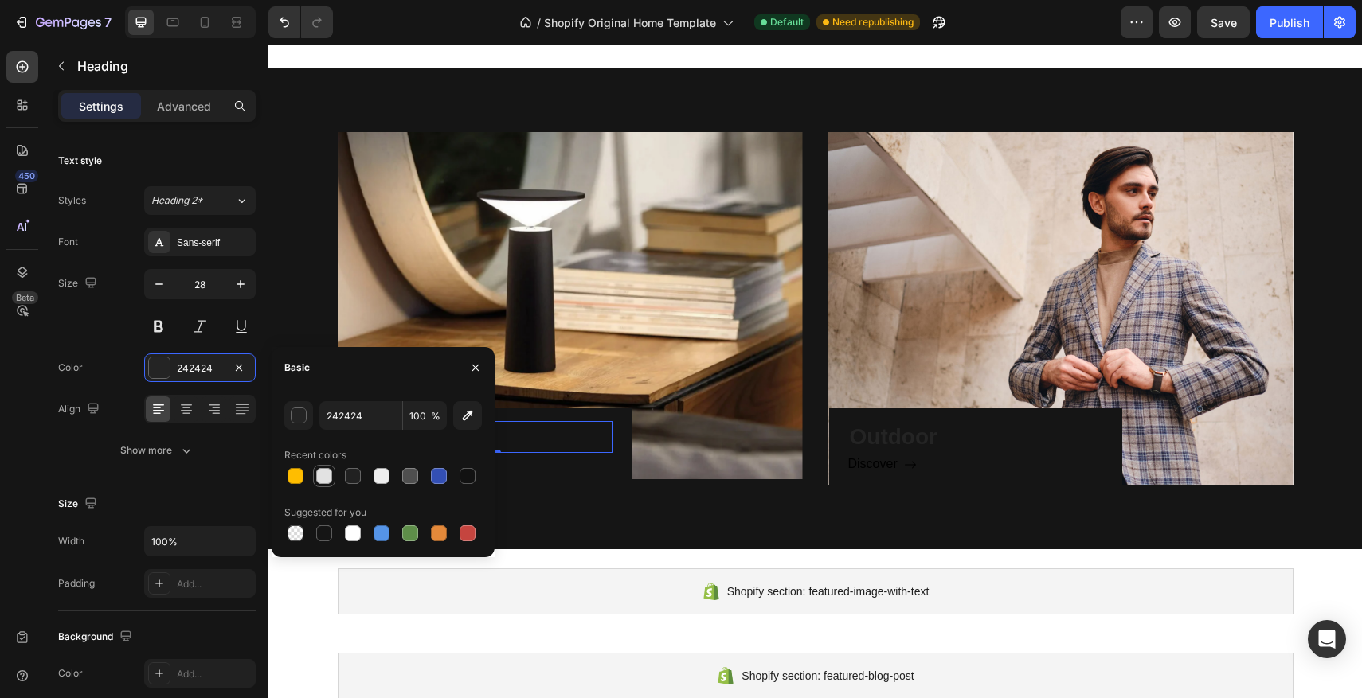
click at [330, 479] on div at bounding box center [324, 476] width 16 height 16
type input "E2E2E2"
click at [541, 465] on div "Discover Button" at bounding box center [485, 464] width 255 height 23
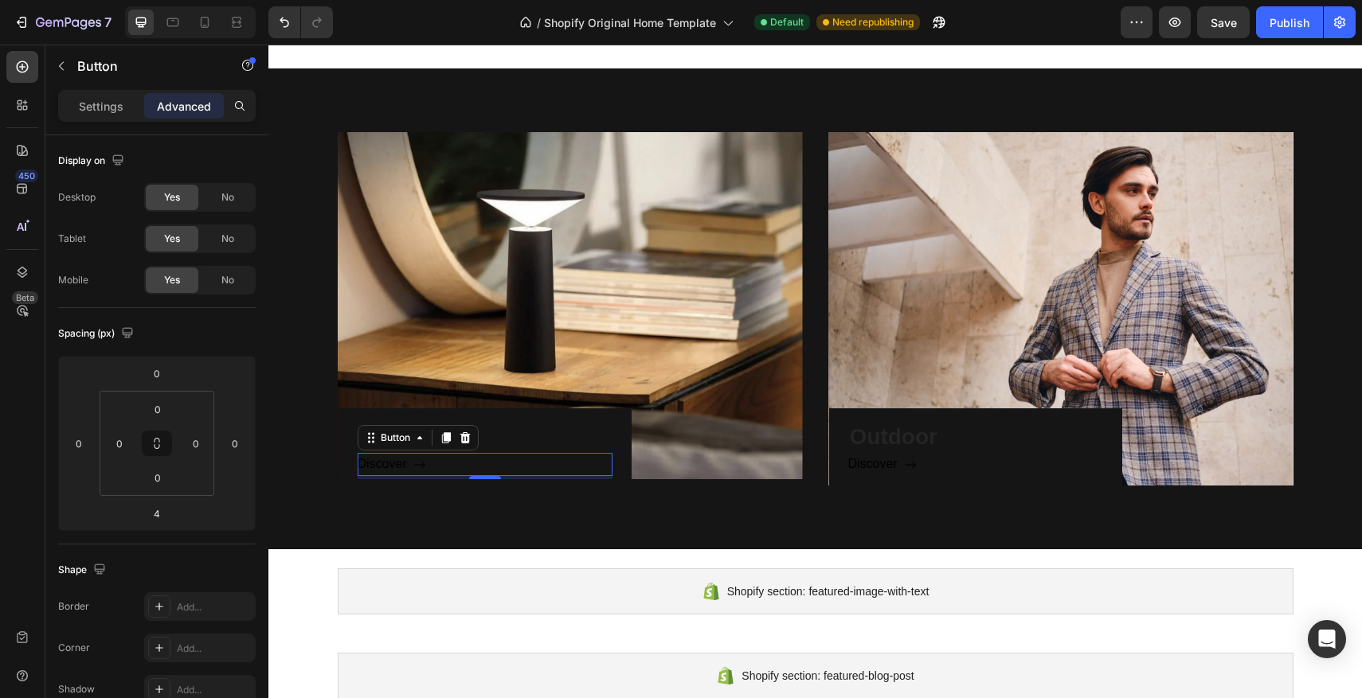
click at [461, 467] on div "Discover Button 4" at bounding box center [485, 464] width 255 height 23
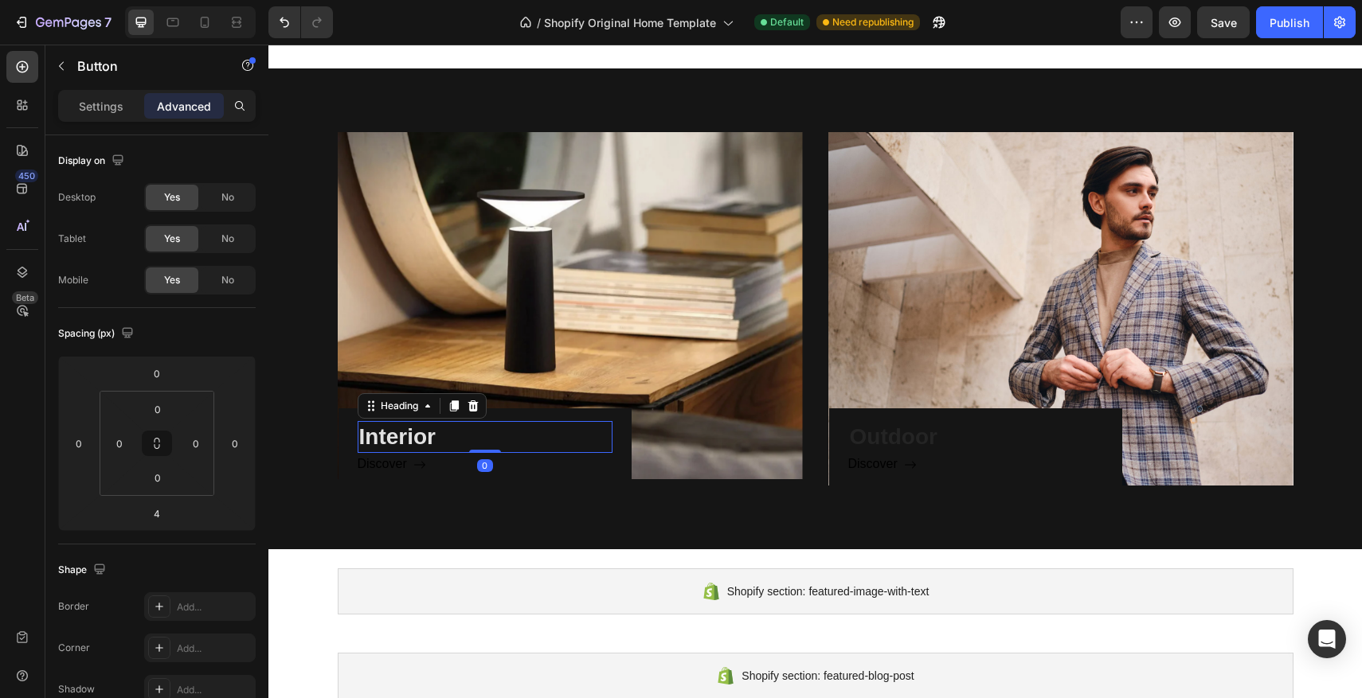
click at [526, 436] on p "Interior" at bounding box center [485, 437] width 252 height 29
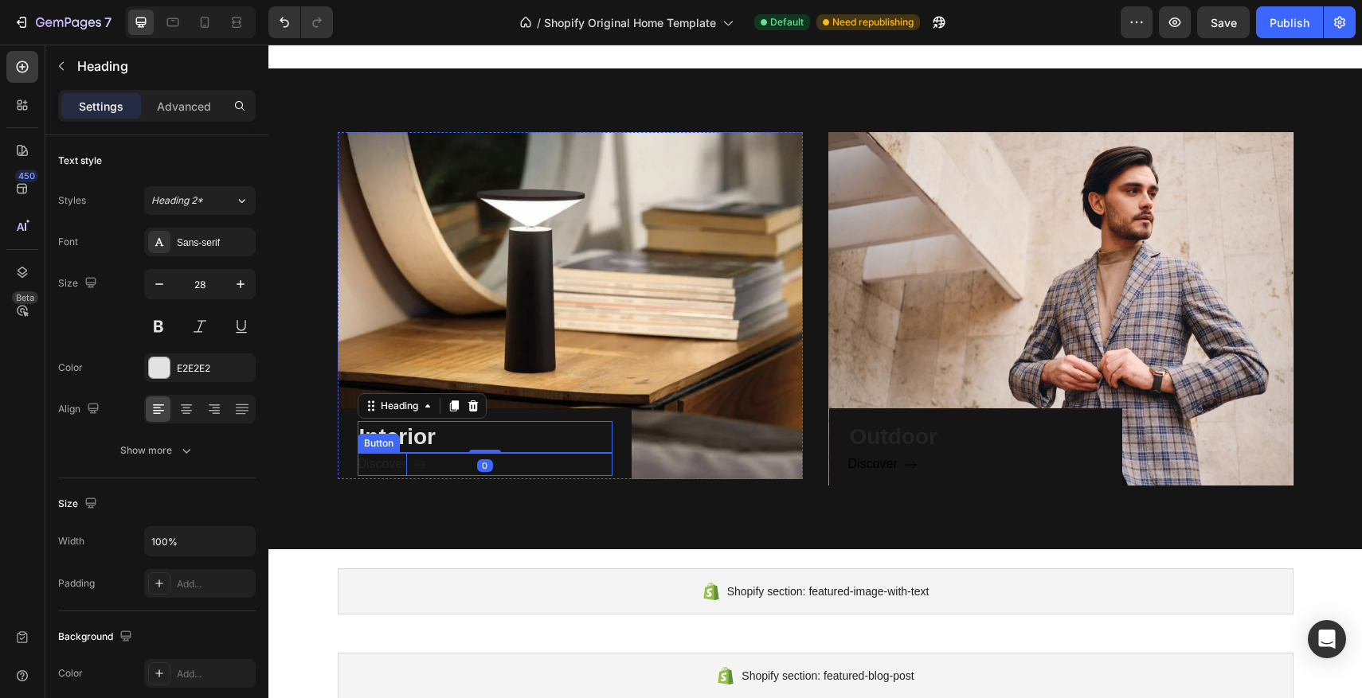
click at [407, 475] on p "Discover" at bounding box center [382, 464] width 49 height 23
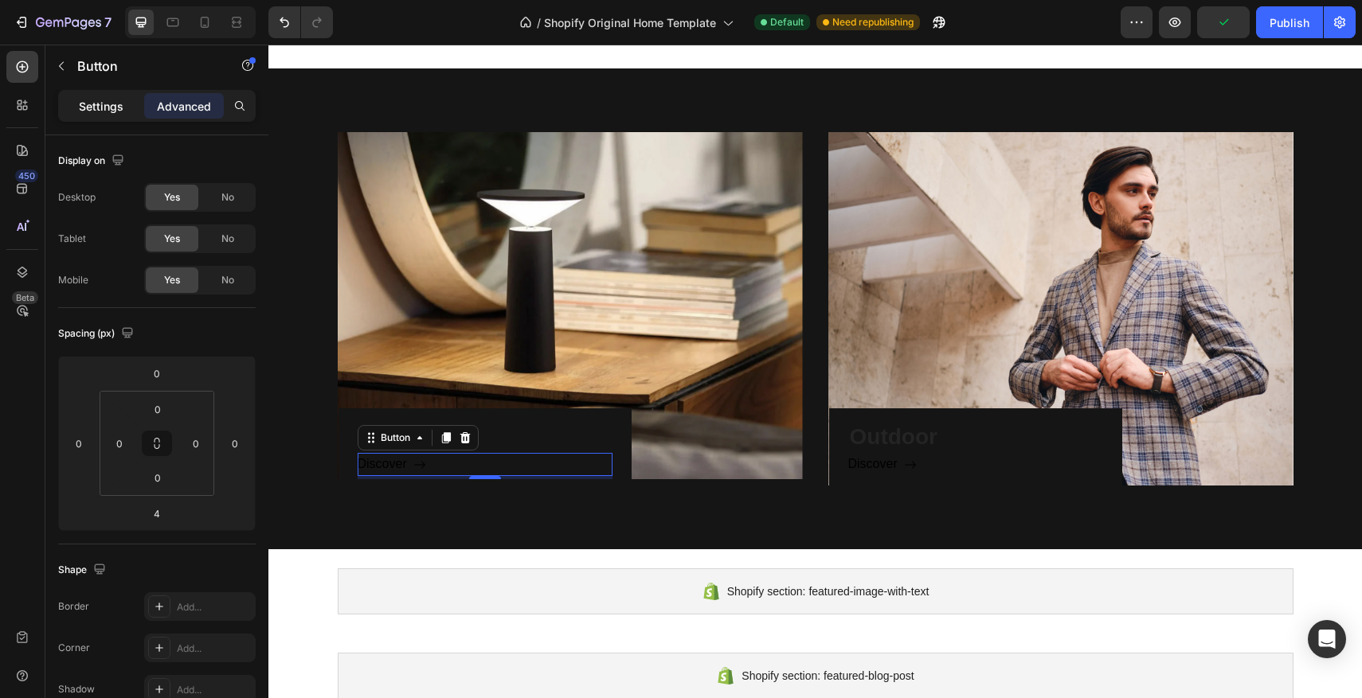
click at [107, 115] on div "Settings" at bounding box center [101, 105] width 80 height 25
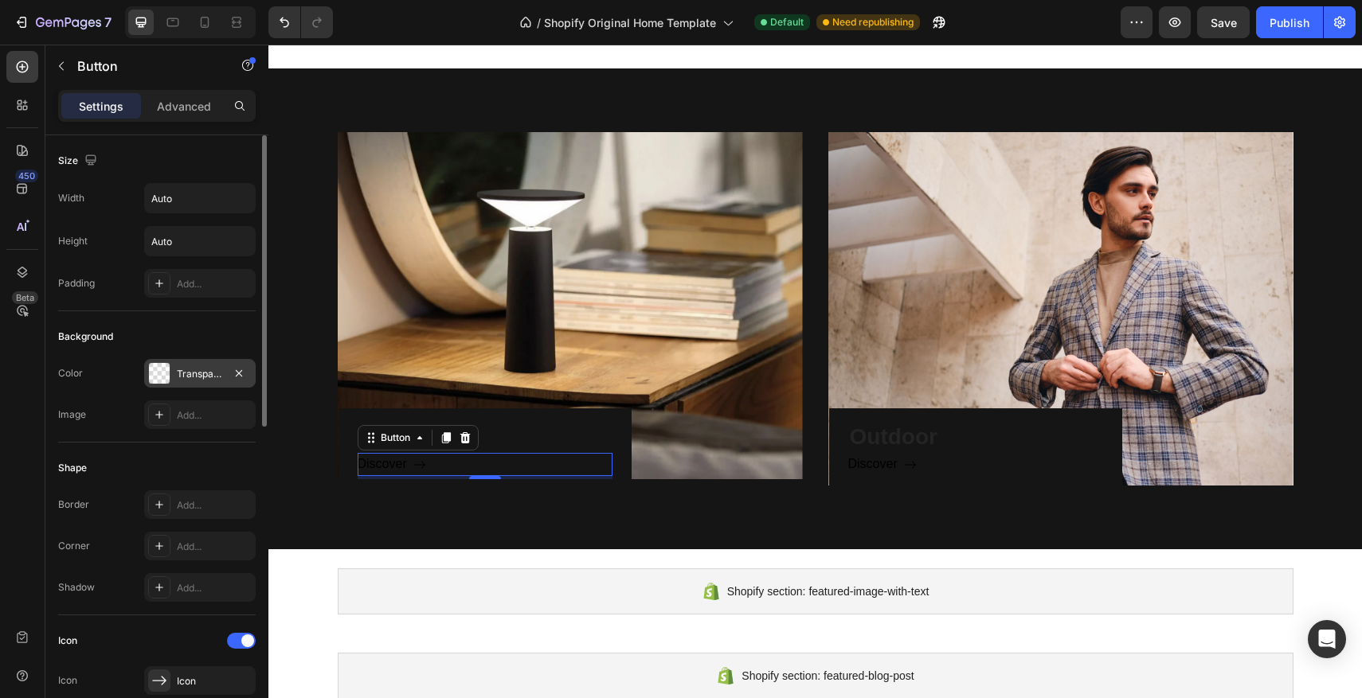
click at [167, 381] on div at bounding box center [159, 373] width 21 height 21
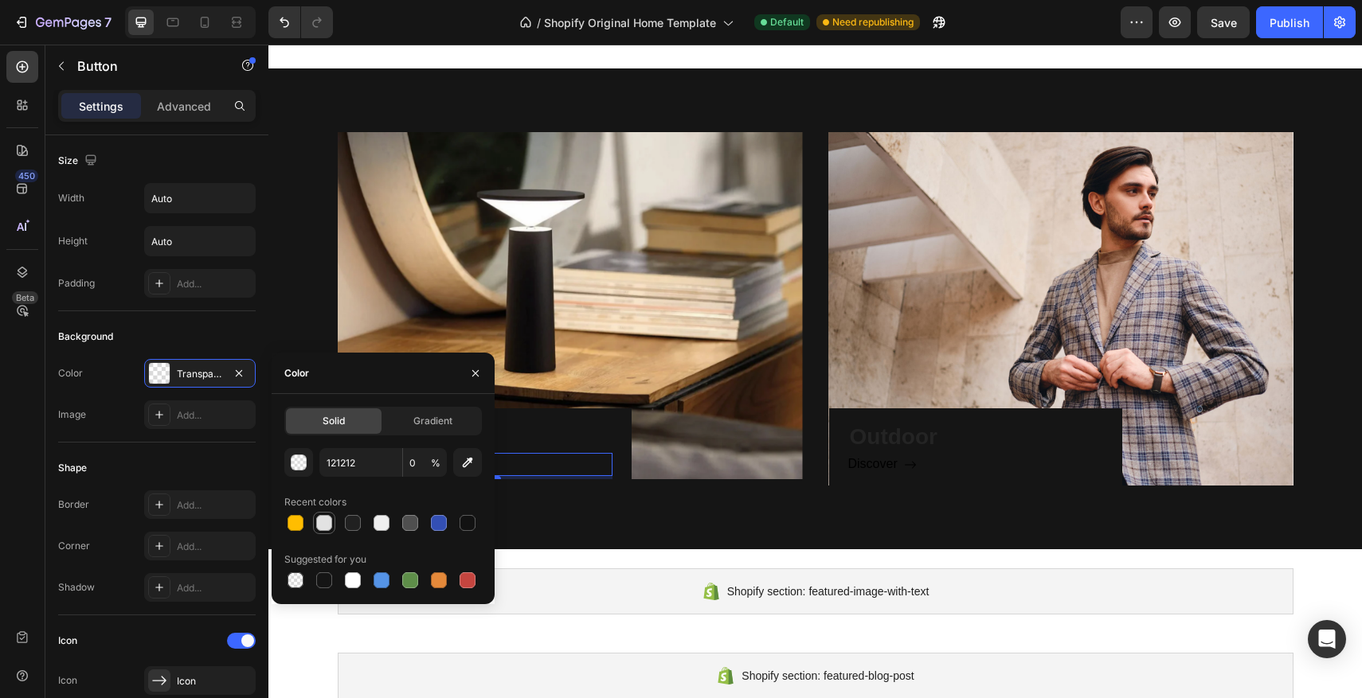
click at [320, 533] on div at bounding box center [324, 523] width 22 height 22
type input "E2E2E2"
type input "100"
click at [358, 586] on div at bounding box center [353, 581] width 16 height 16
type input "FFFFFF"
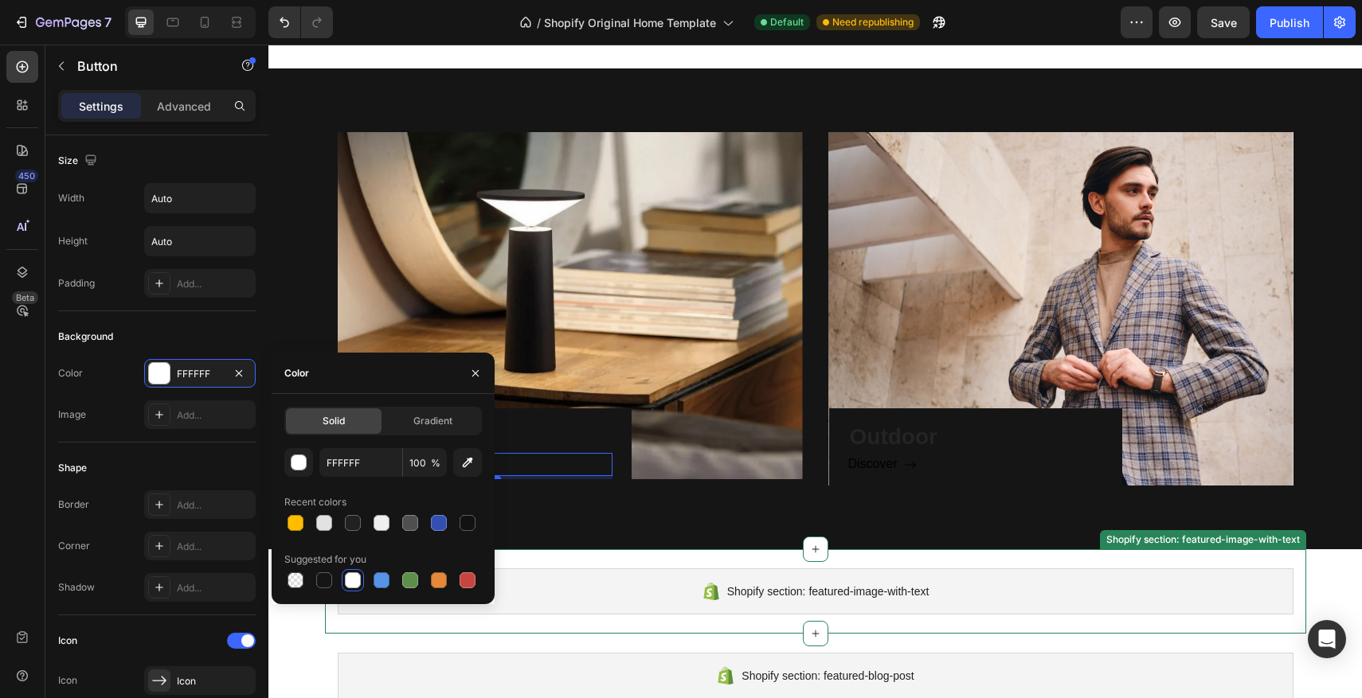
click at [734, 562] on div "Shopify section: featured-image-with-text Shopify section: featured-image-with-…" at bounding box center [815, 592] width 981 height 84
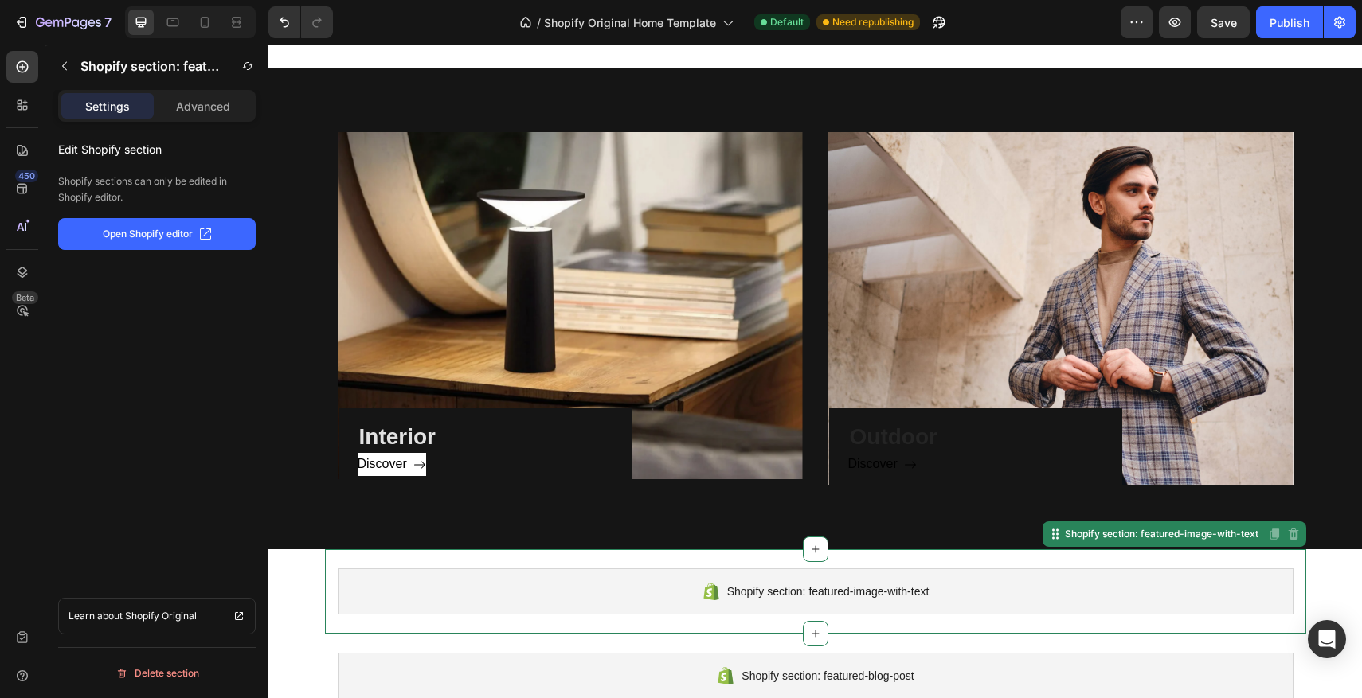
click at [726, 561] on div "Shopify section: featured-image-with-text Shopify section: featured-image-with-…" at bounding box center [815, 592] width 981 height 84
click at [900, 438] on p "Outdoor" at bounding box center [976, 437] width 252 height 29
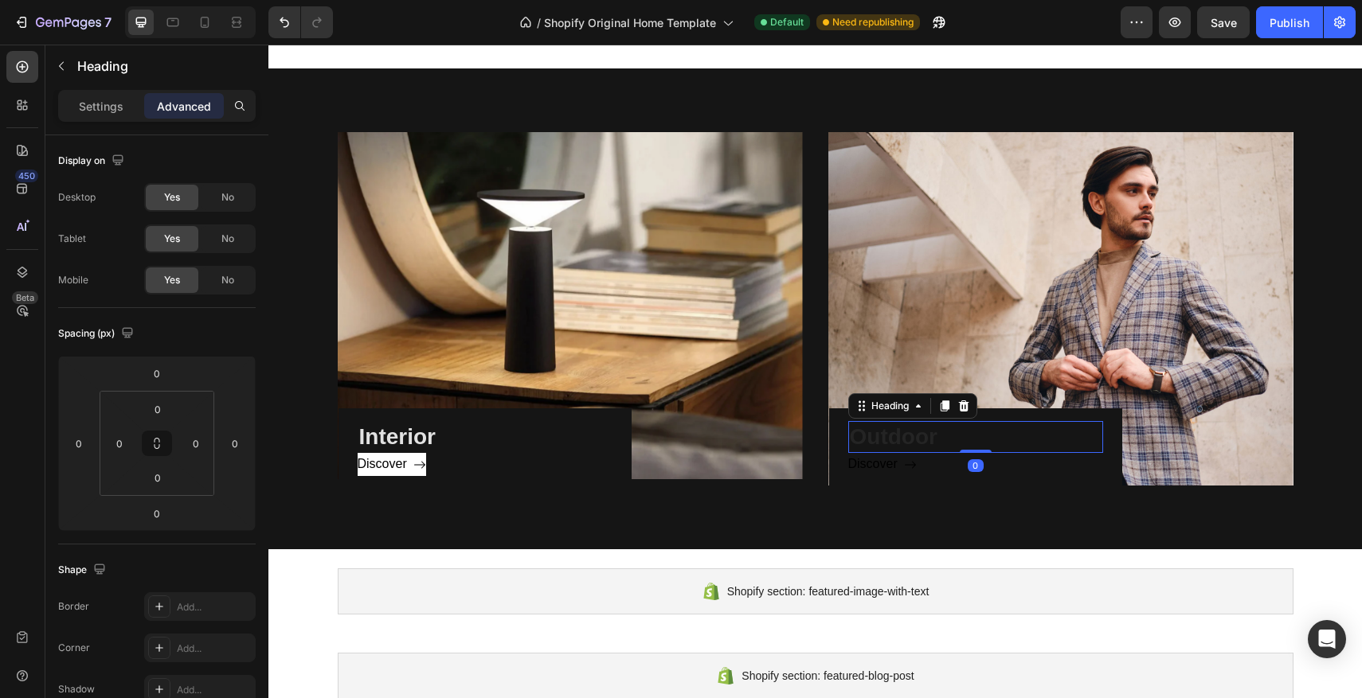
scroll to position [908, 0]
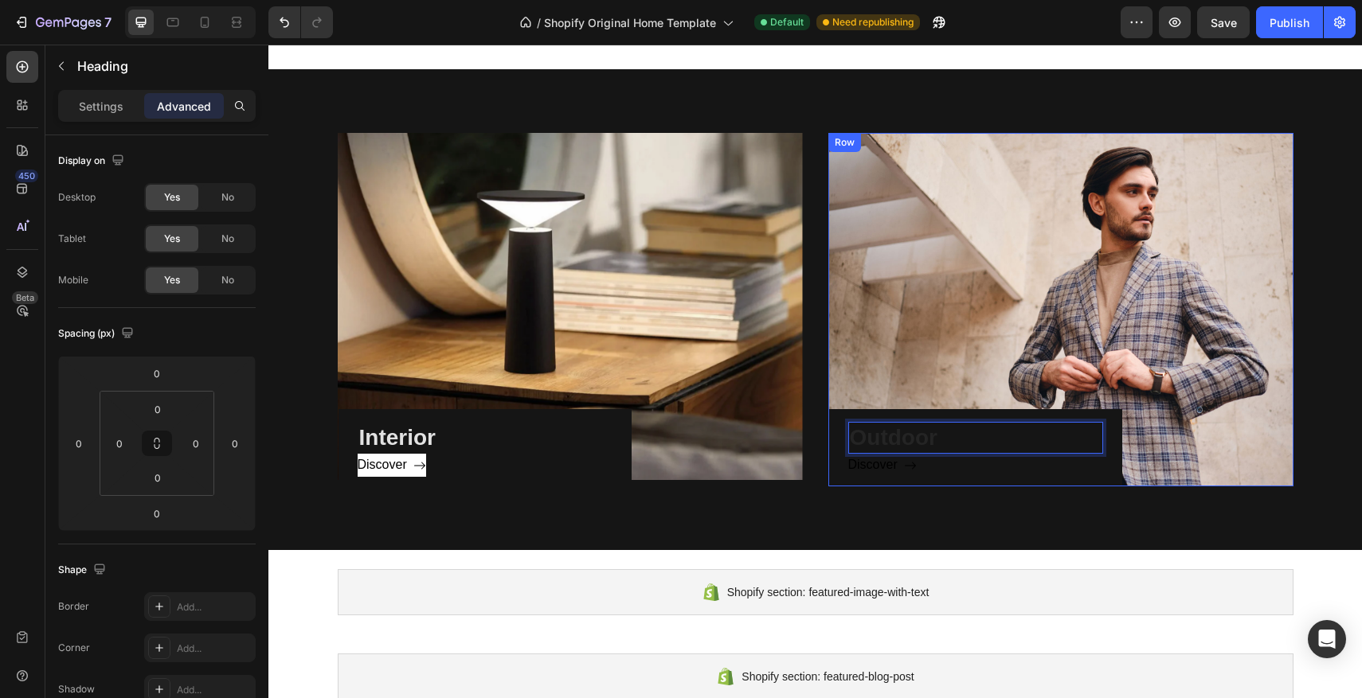
click at [833, 444] on div "Outdoor Heading 0 Discover Button Row" at bounding box center [975, 447] width 293 height 77
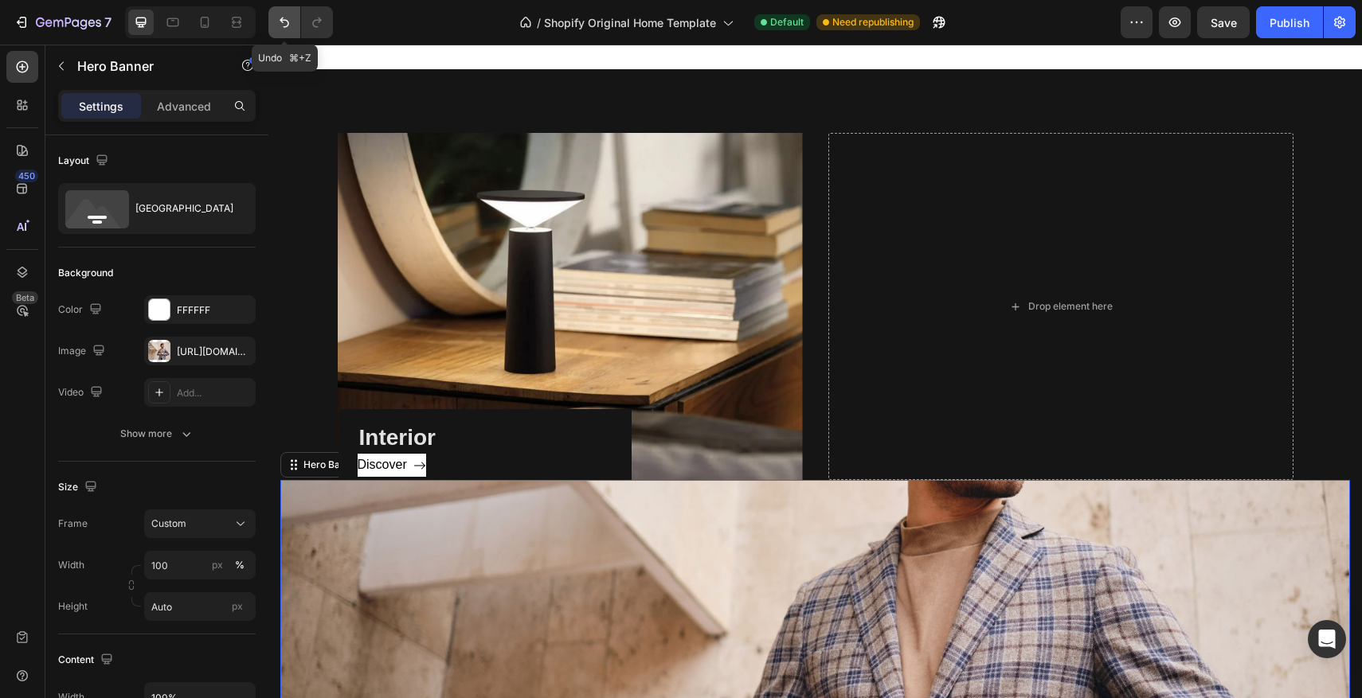
click at [284, 32] on button "Undo/Redo" at bounding box center [284, 22] width 32 height 32
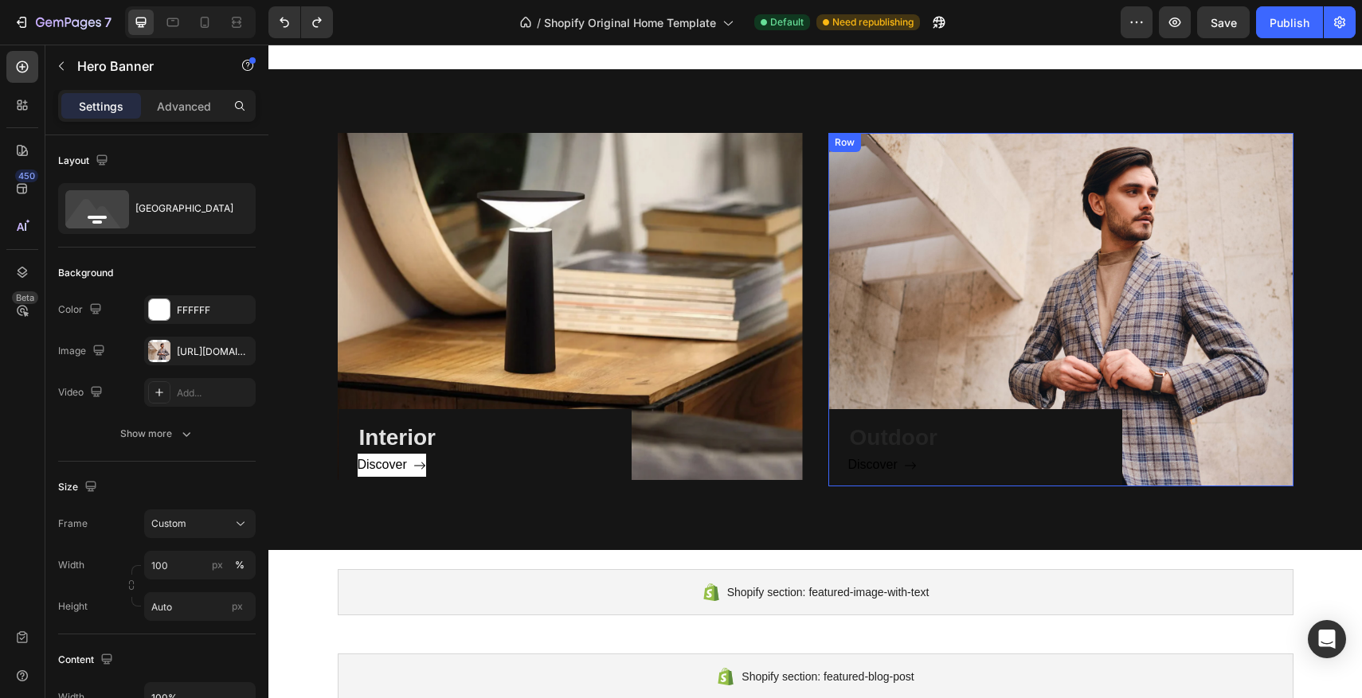
click at [1111, 425] on div "Outdoor Heading Discover Button Row" at bounding box center [975, 447] width 293 height 77
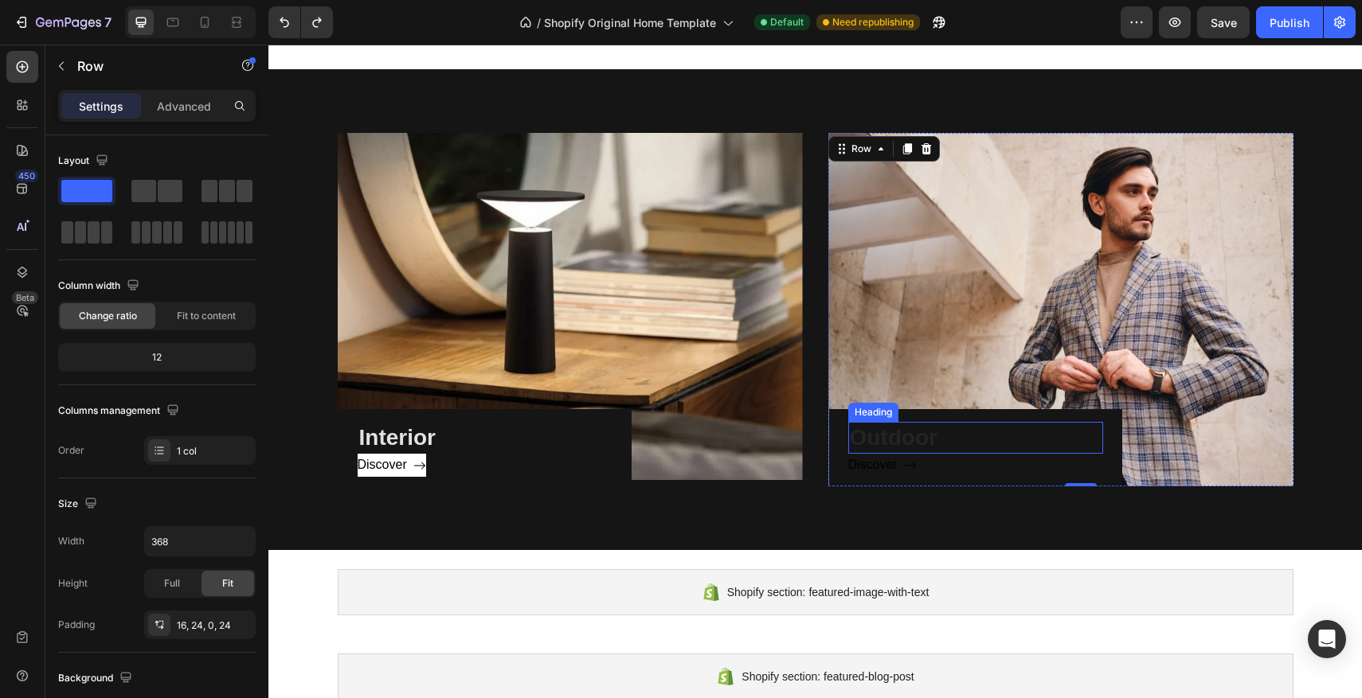
click at [1011, 426] on h3 "Outdoor" at bounding box center [975, 438] width 255 height 32
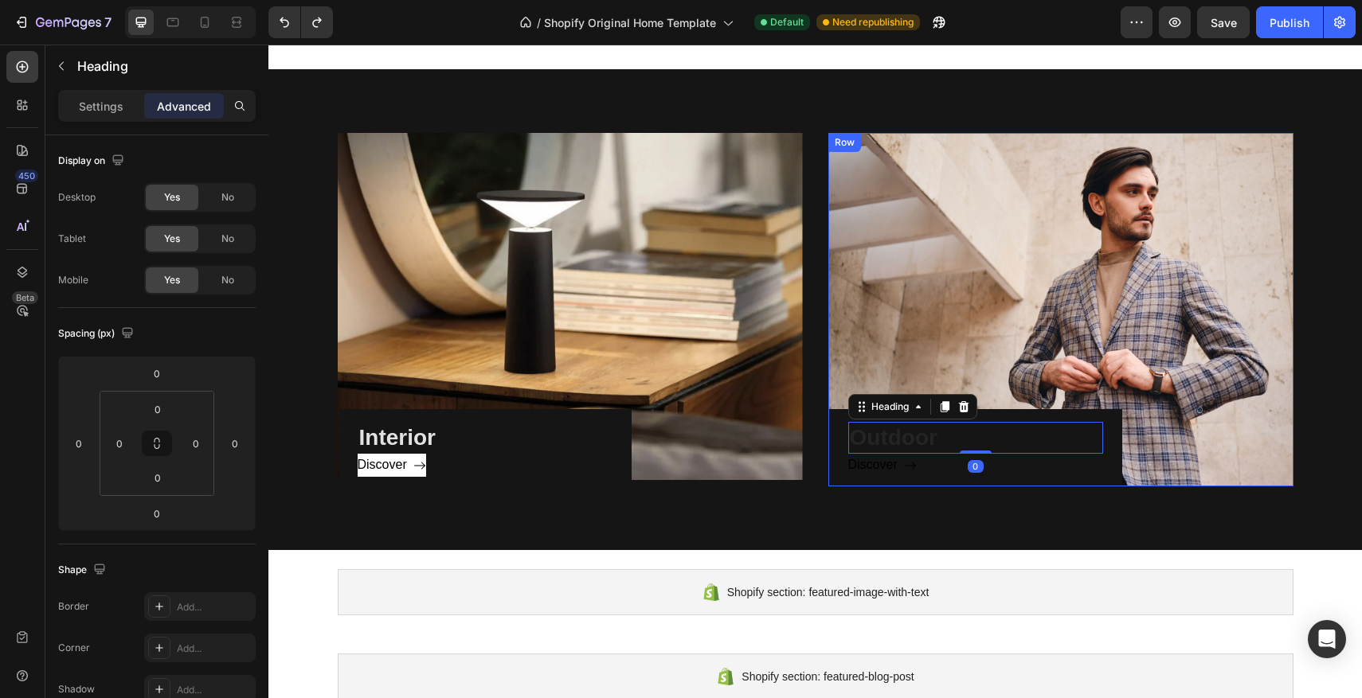
click at [1043, 416] on div "Outdoor Heading 0 Discover Button Row" at bounding box center [975, 447] width 293 height 77
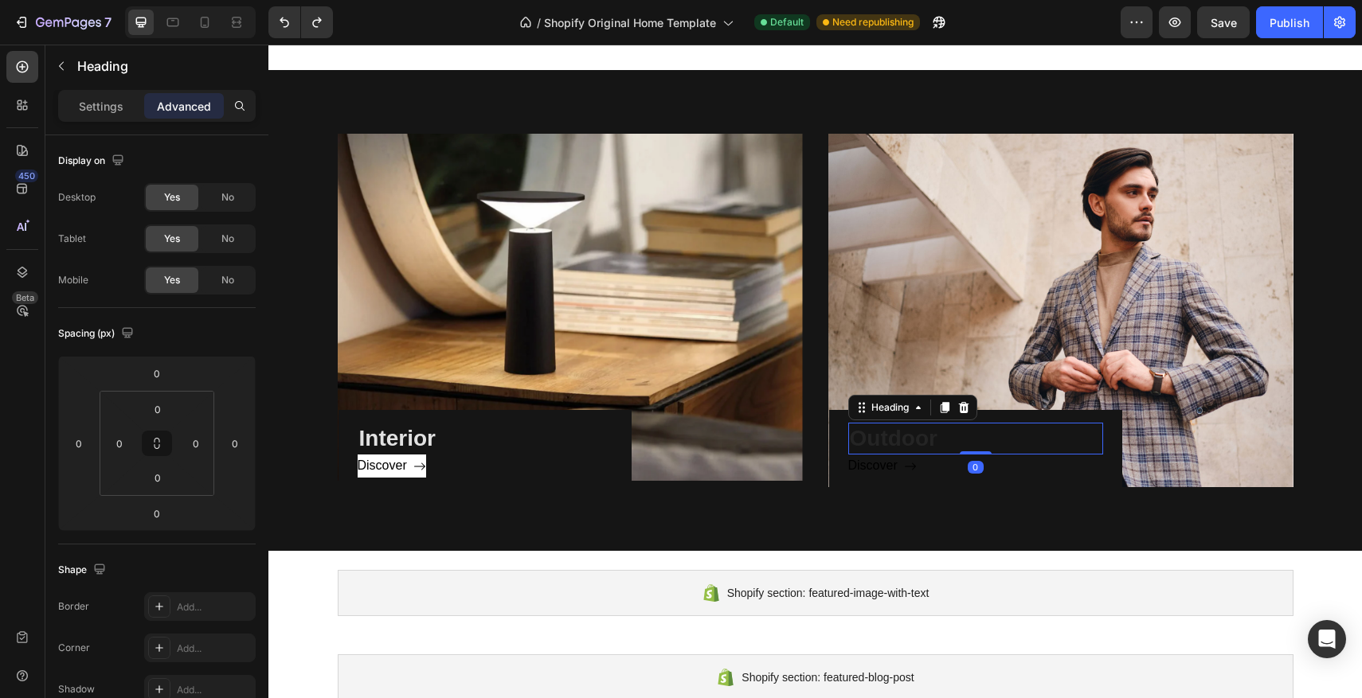
click at [1018, 440] on h3 "Outdoor" at bounding box center [975, 439] width 255 height 32
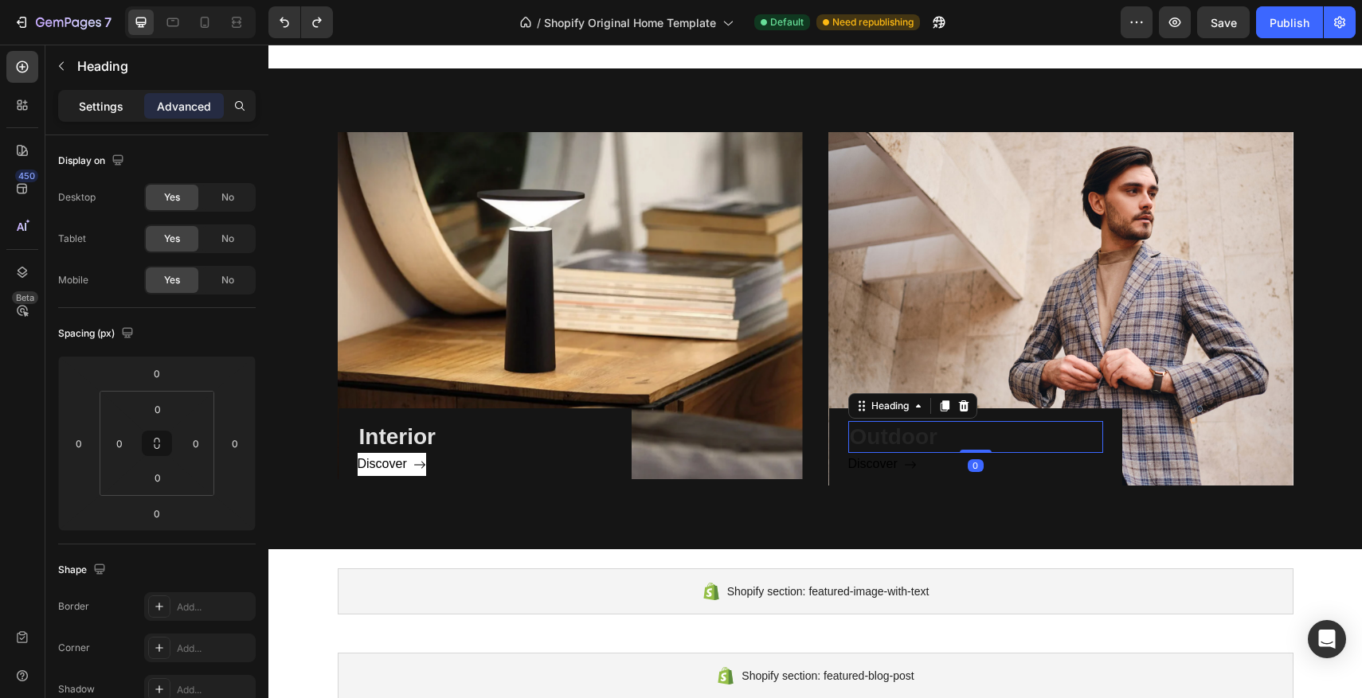
click at [130, 105] on div "Settings" at bounding box center [101, 105] width 80 height 25
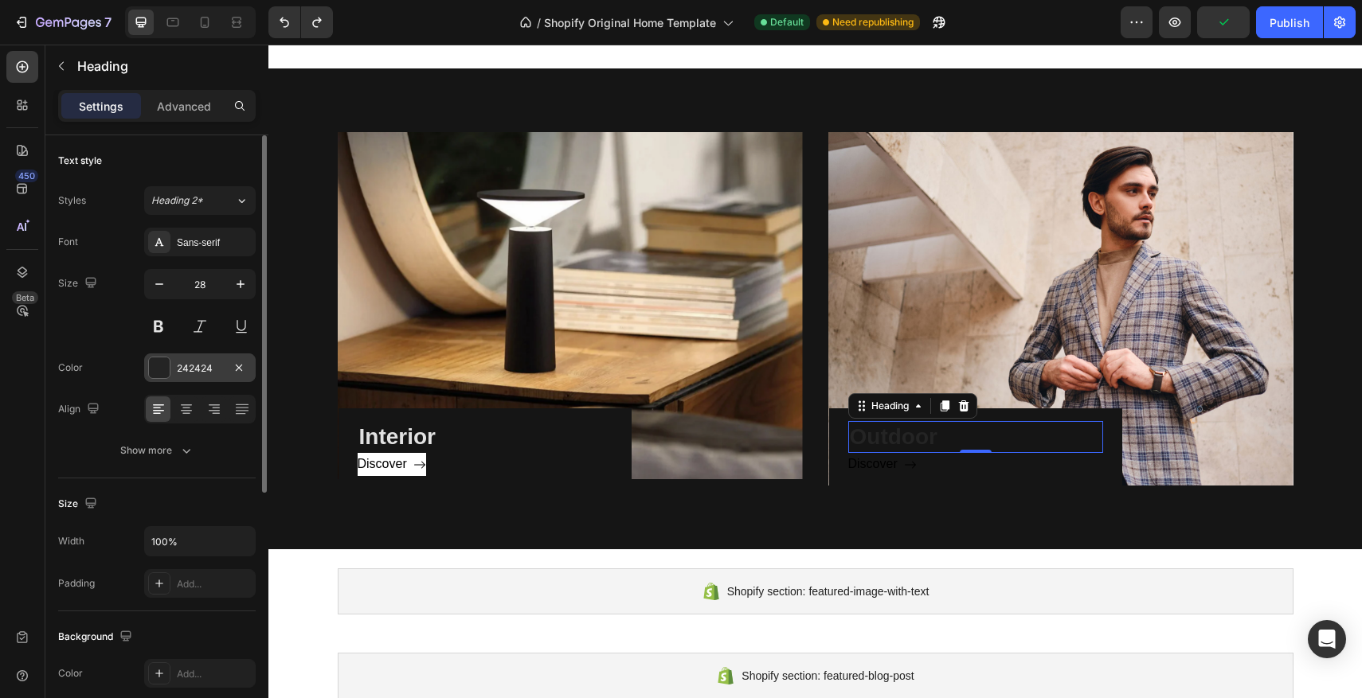
click at [161, 362] on div at bounding box center [159, 368] width 21 height 21
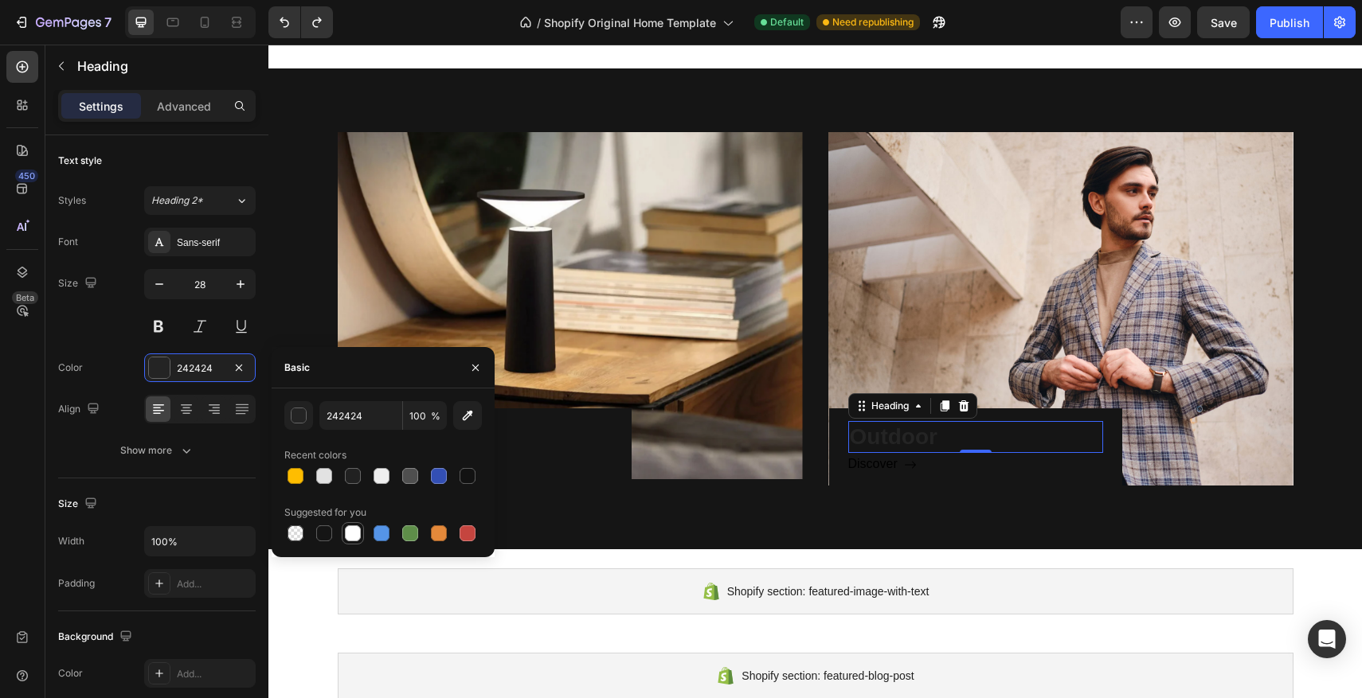
click at [358, 535] on div at bounding box center [353, 534] width 16 height 16
type input "FFFFFF"
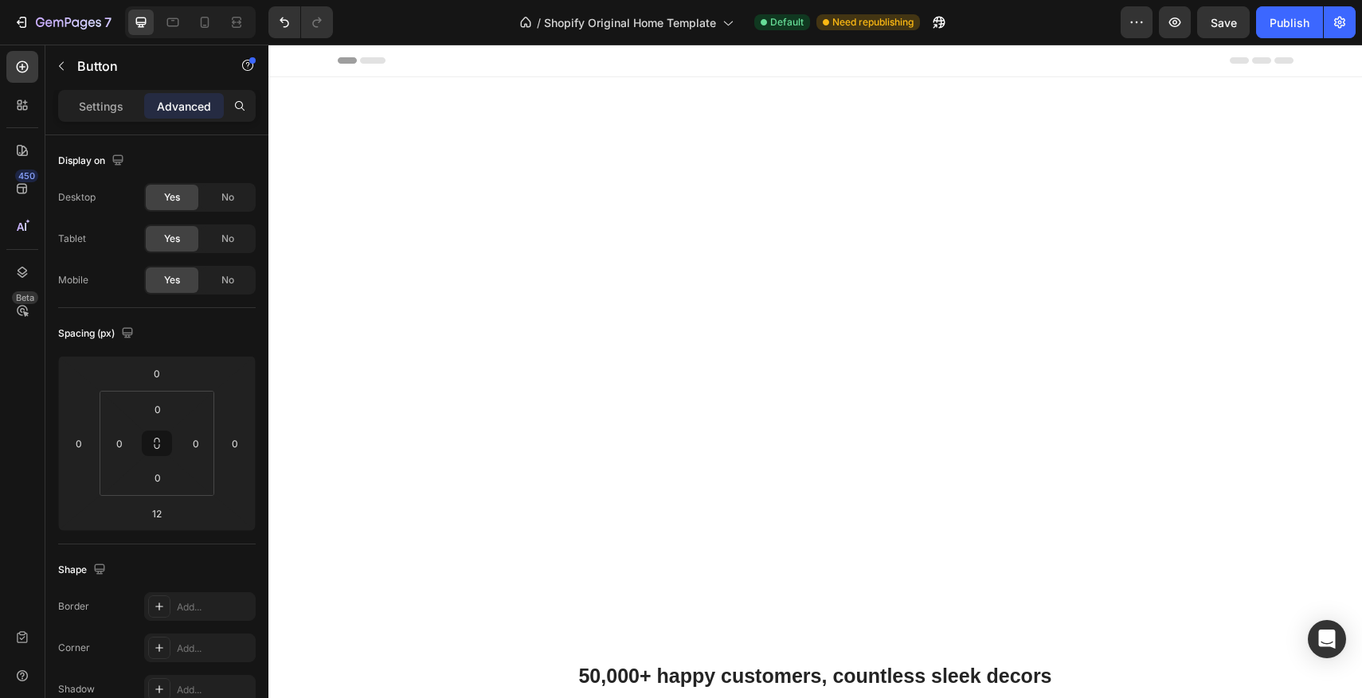
scroll to position [909, 0]
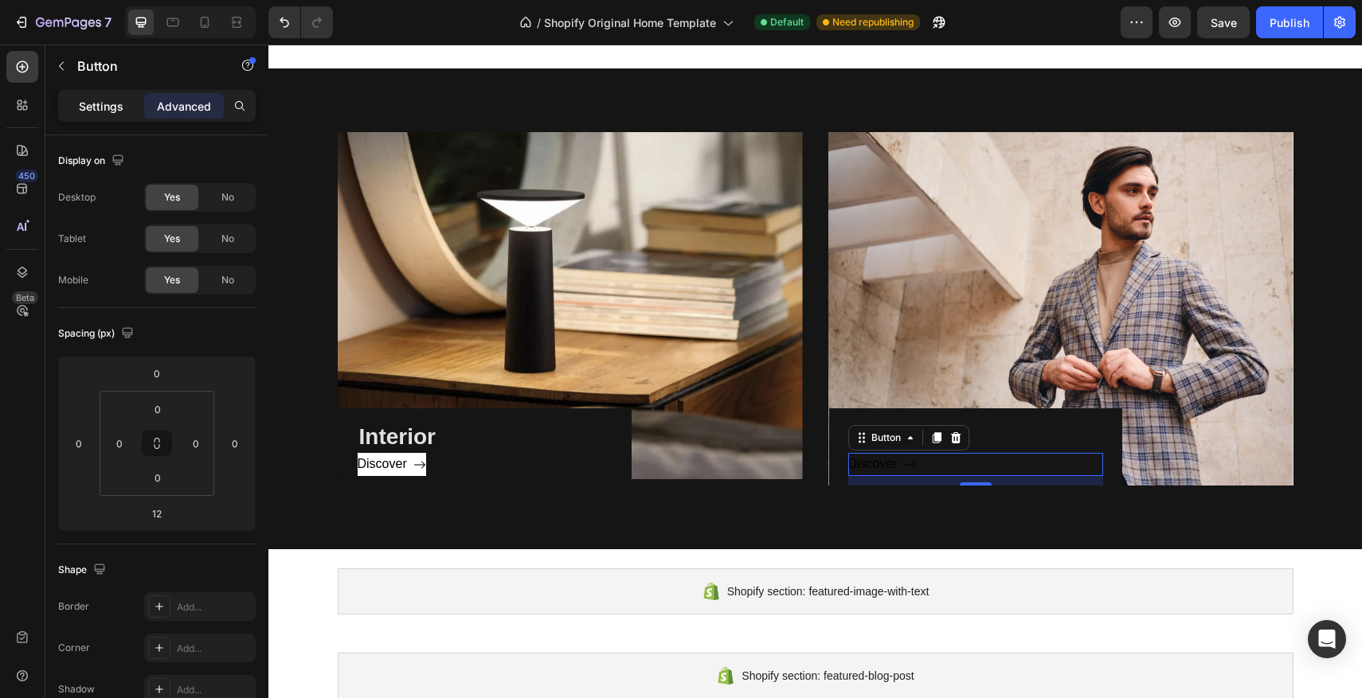
click at [116, 109] on p "Settings" at bounding box center [101, 106] width 45 height 17
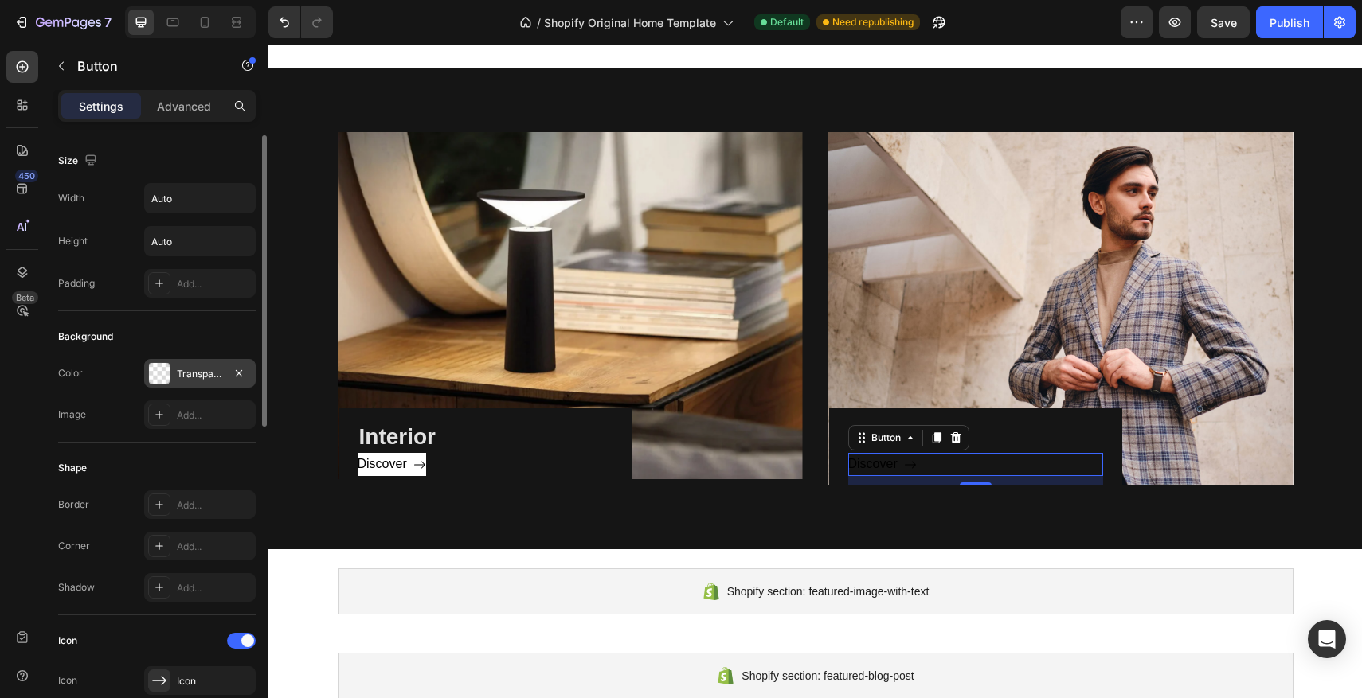
click at [169, 375] on div at bounding box center [159, 373] width 21 height 21
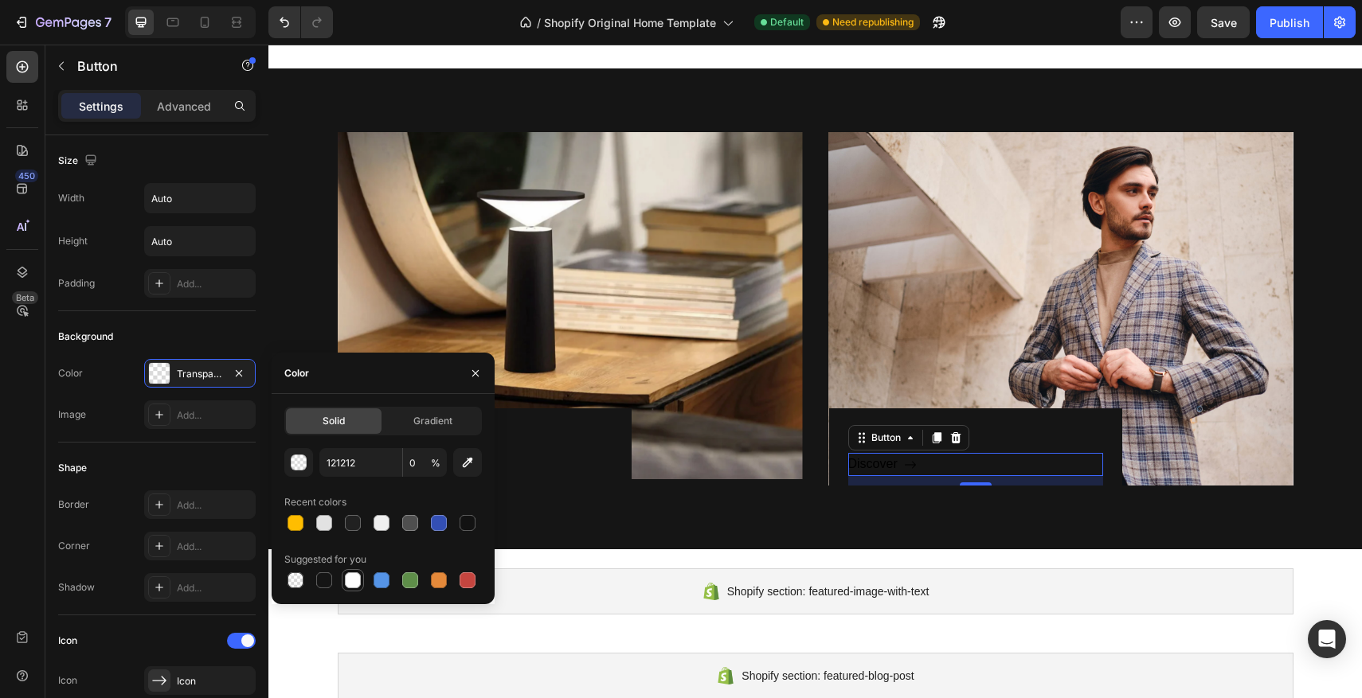
click at [356, 573] on div at bounding box center [353, 581] width 16 height 16
type input "FFFFFF"
type input "100"
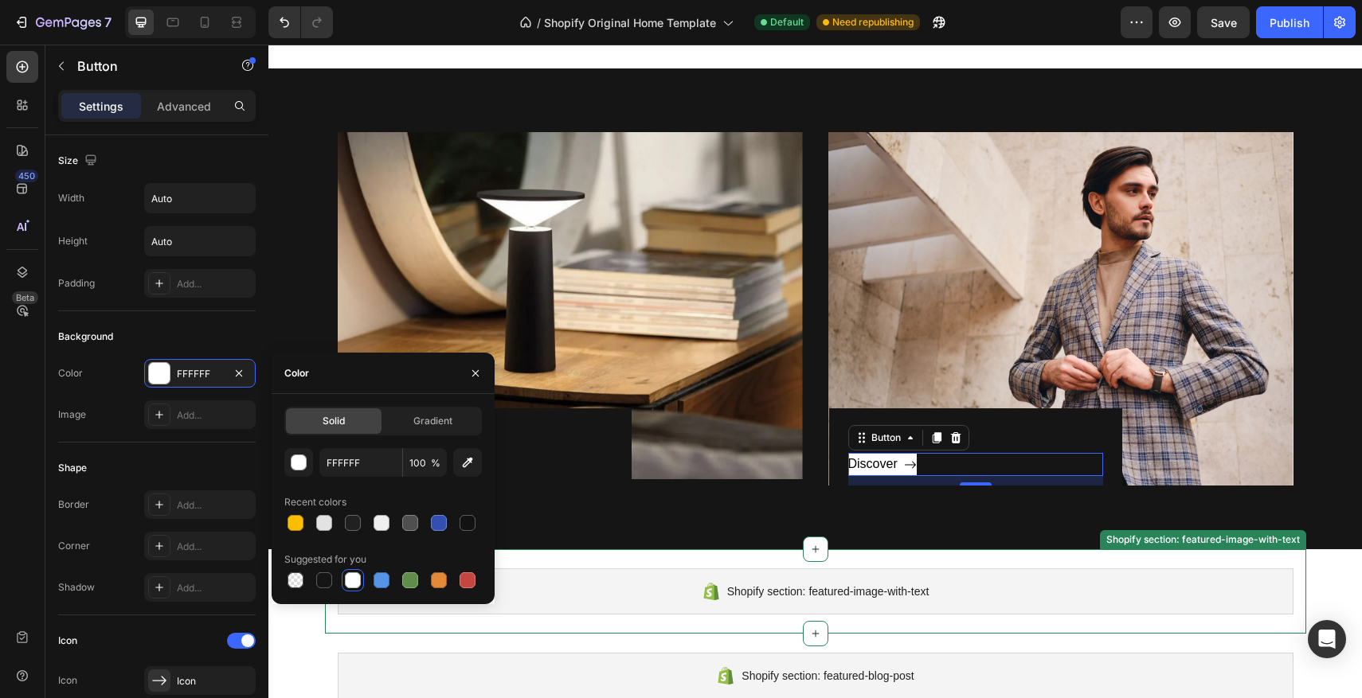
click at [683, 550] on div "Shopify section: featured-image-with-text Shopify section: featured-image-with-…" at bounding box center [815, 592] width 981 height 84
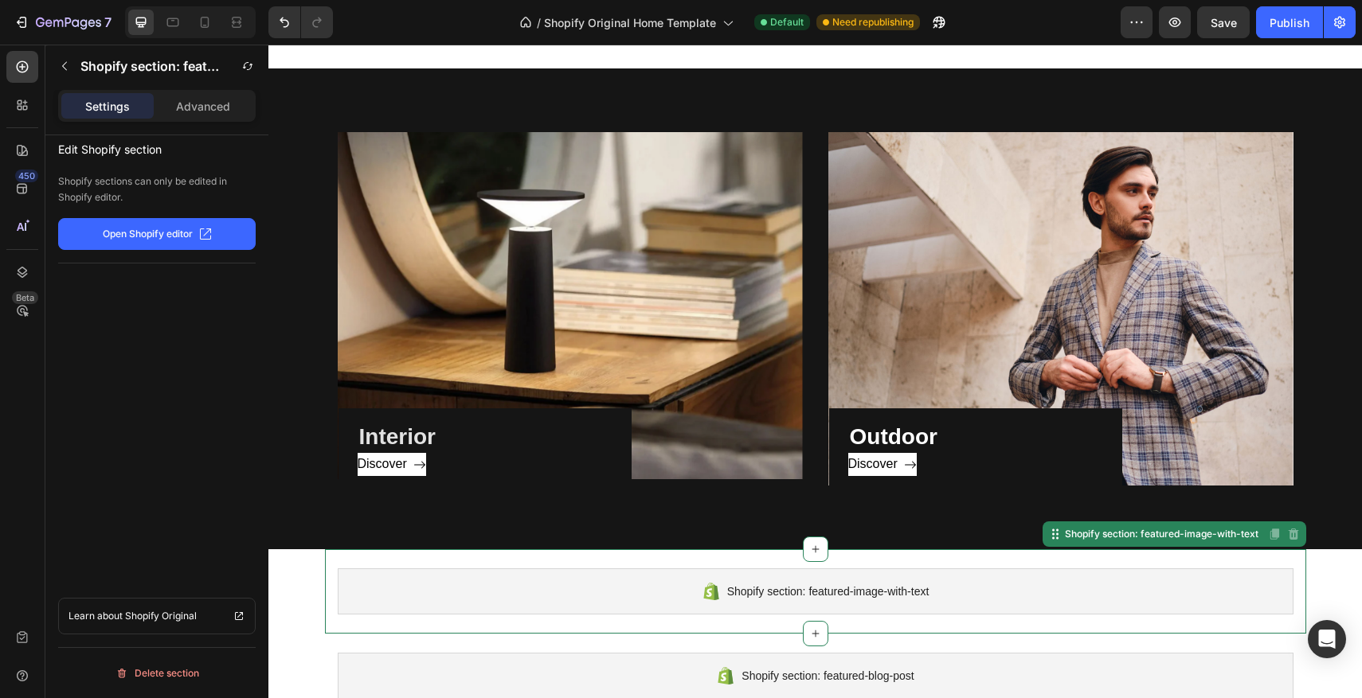
click at [678, 564] on div "Shopify section: featured-image-with-text Shopify section: featured-image-with-…" at bounding box center [815, 592] width 981 height 84
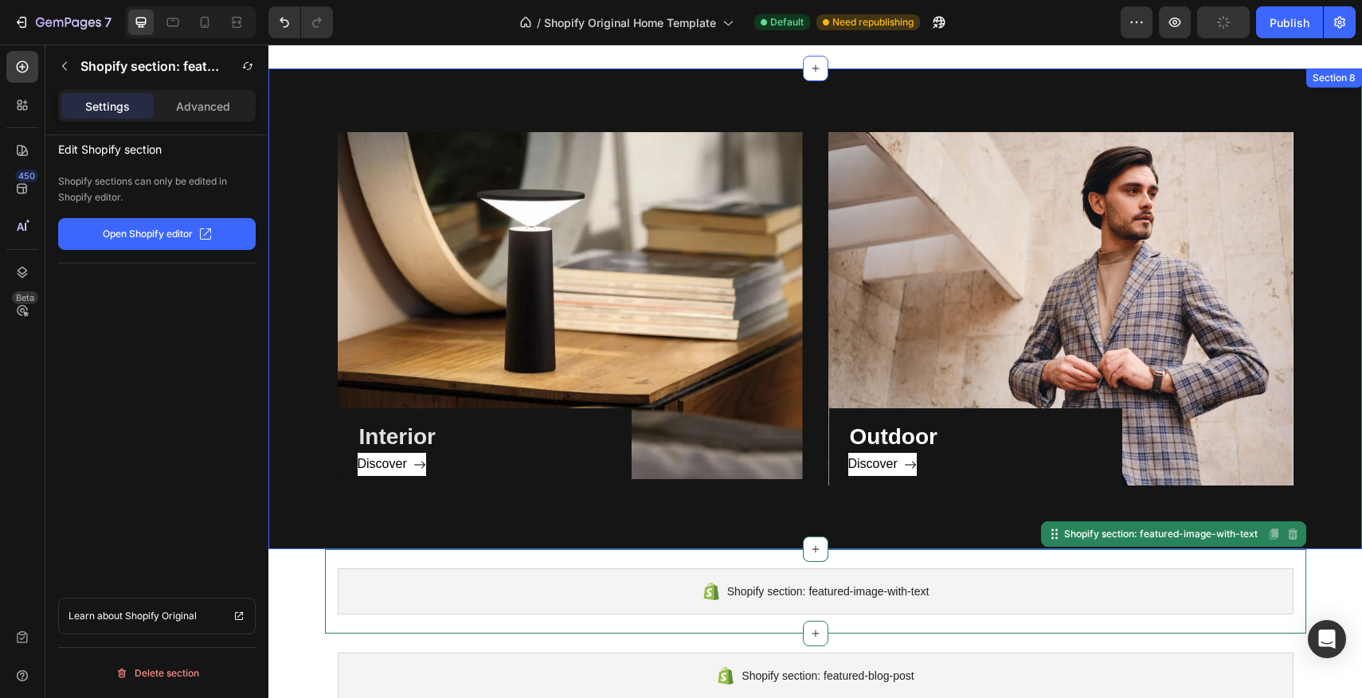
click at [1118, 89] on div "Interior Heading Discover Button Row Hero Banner Outdoor Heading Discover Butto…" at bounding box center [814, 308] width 1093 height 481
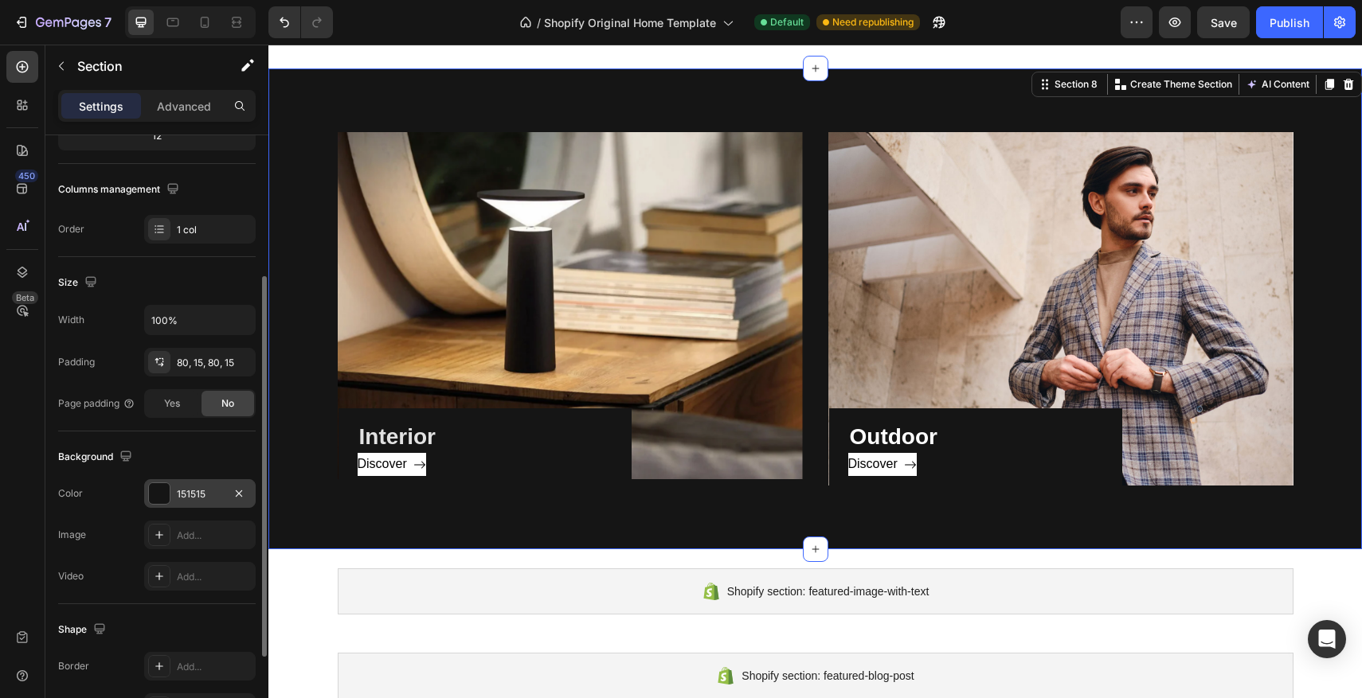
scroll to position [221, 0]
click at [158, 504] on div at bounding box center [159, 494] width 22 height 22
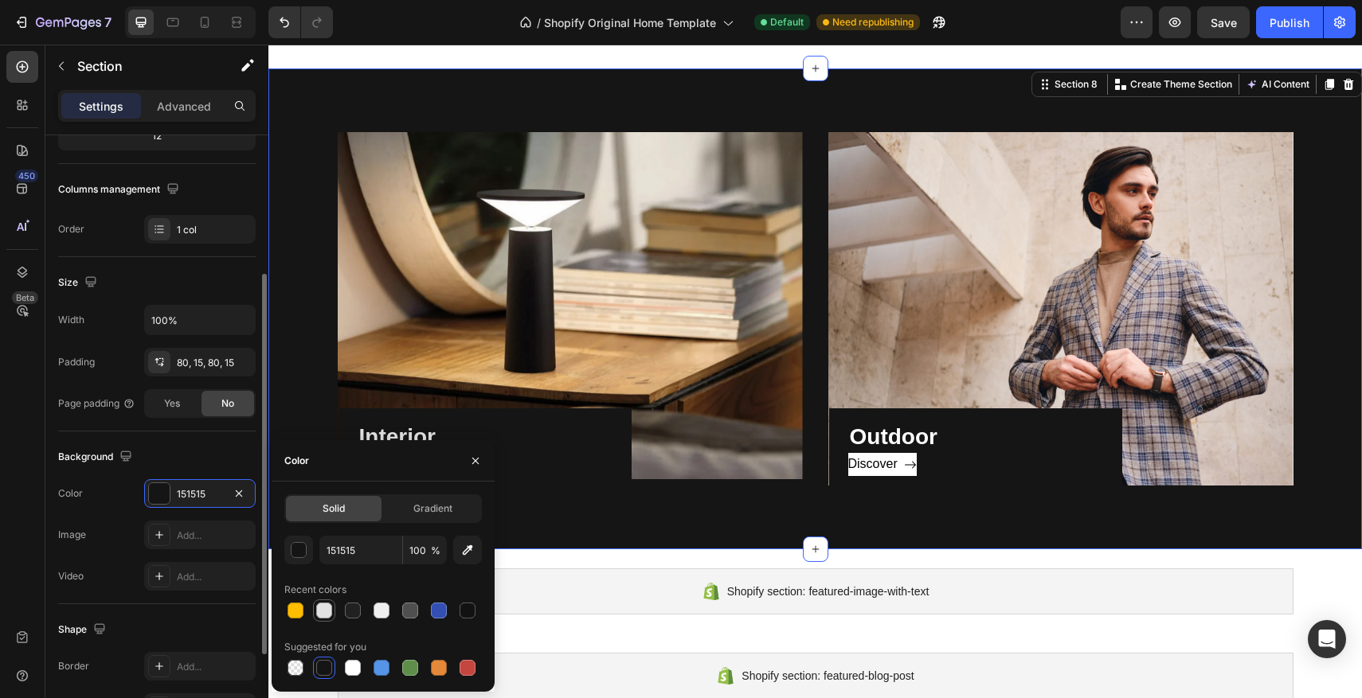
click at [329, 614] on div at bounding box center [324, 611] width 16 height 16
type input "E2E2E2"
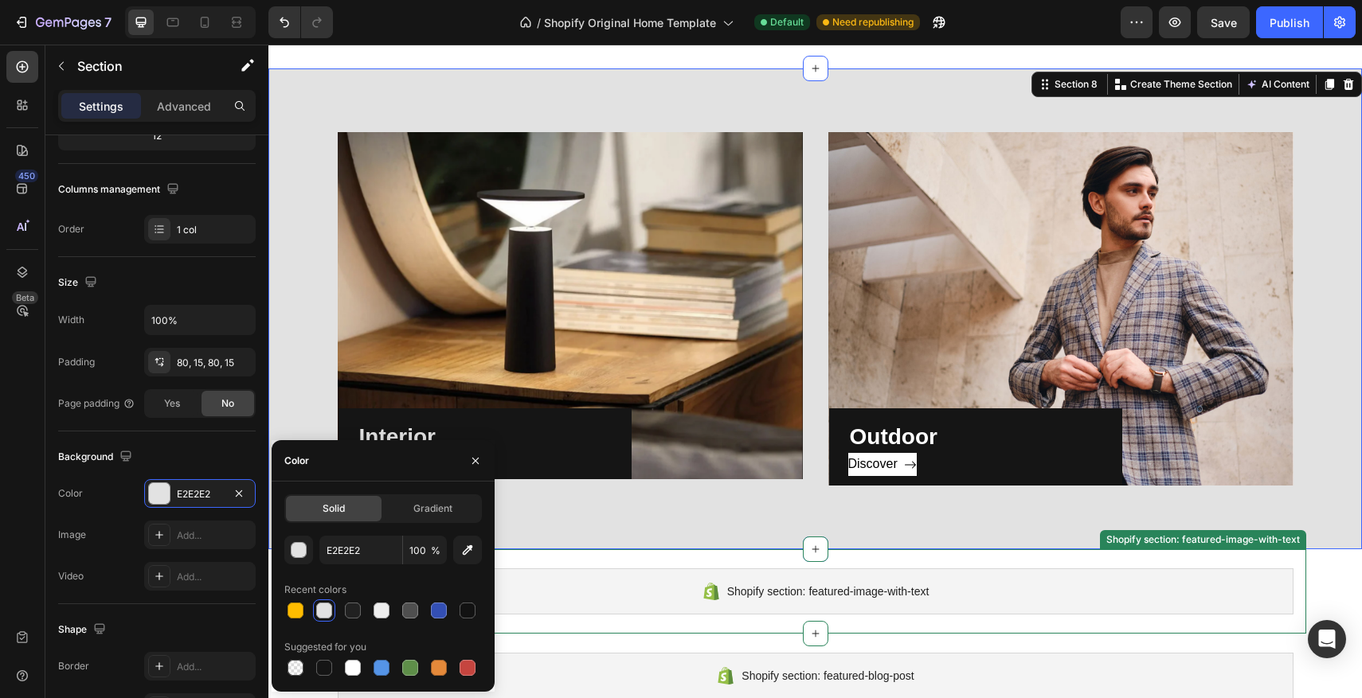
click at [694, 566] on div "Shopify section: featured-image-with-text Shopify section: featured-image-with-…" at bounding box center [815, 592] width 981 height 84
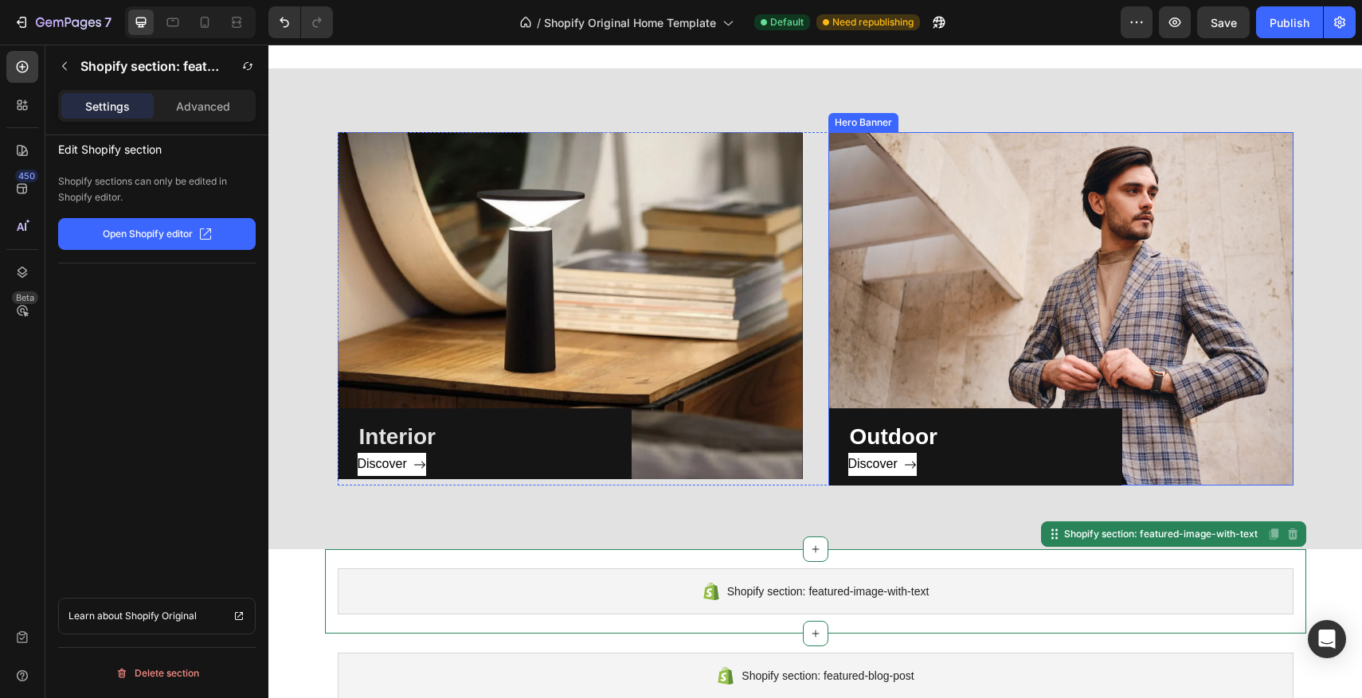
click at [1015, 278] on div "Outdoor Heading Discover Button Row" at bounding box center [1060, 309] width 465 height 354
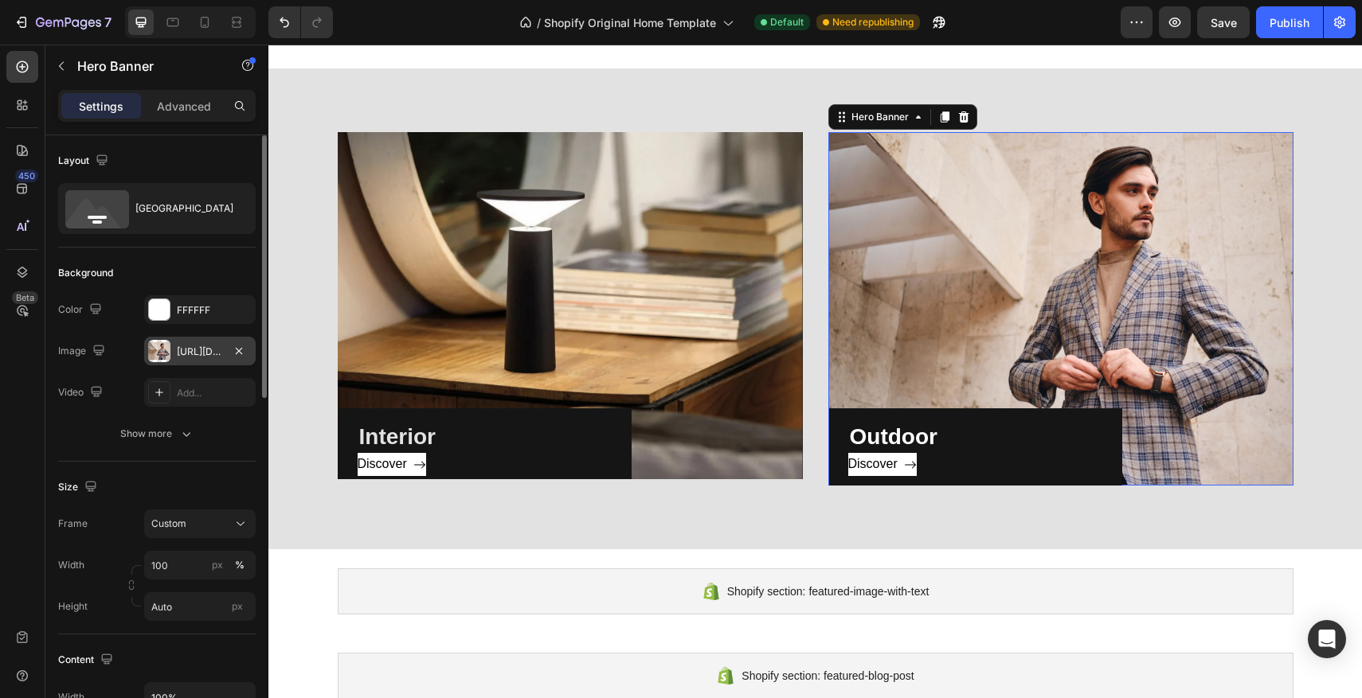
click at [170, 354] on div "[URL][DOMAIN_NAME]" at bounding box center [199, 351] width 111 height 29
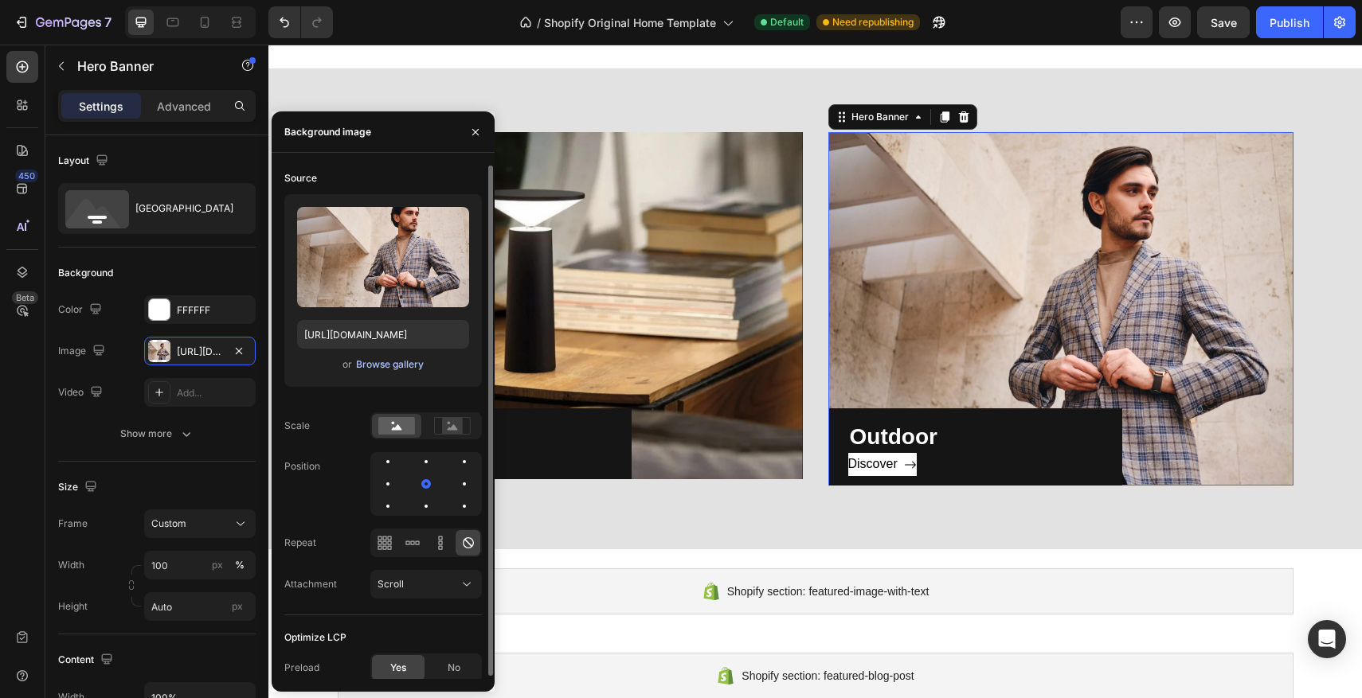
click at [385, 364] on div "Browse gallery" at bounding box center [390, 365] width 68 height 14
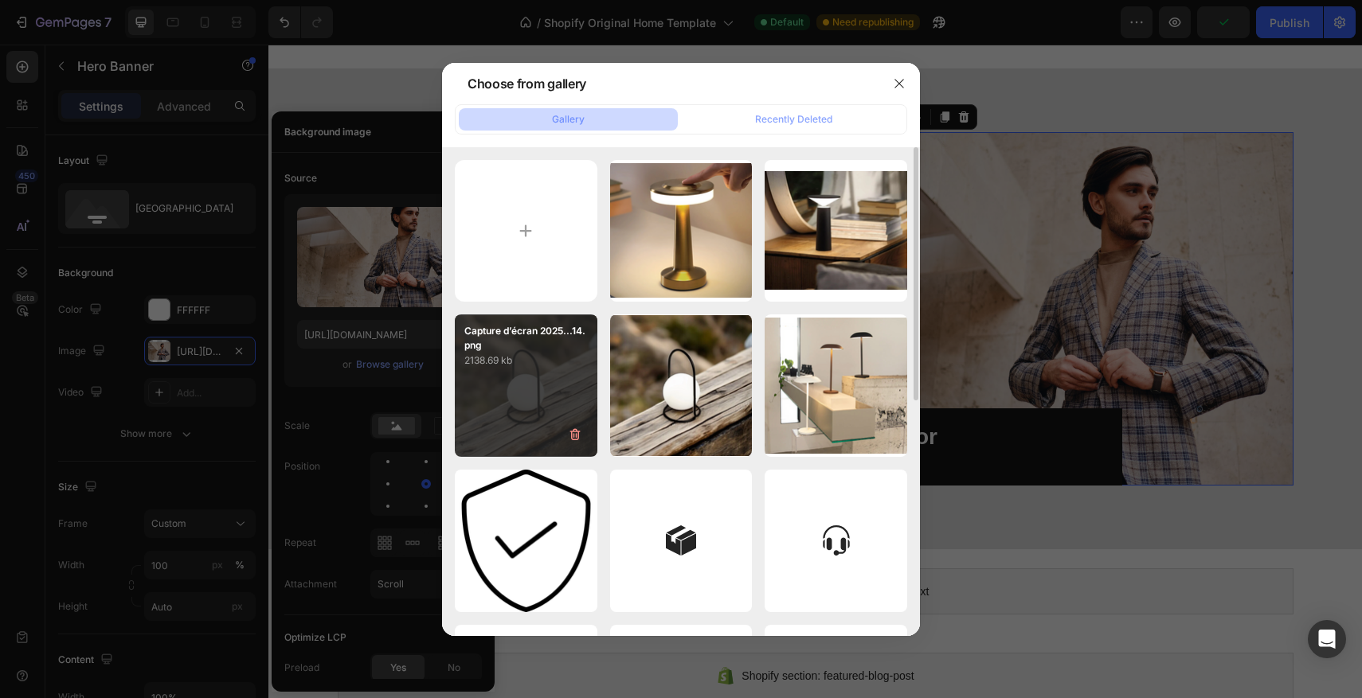
click at [537, 381] on div "Capture d’écran 2025...14.png 2138.69 kb" at bounding box center [526, 386] width 143 height 143
type input "[URL][DOMAIN_NAME]"
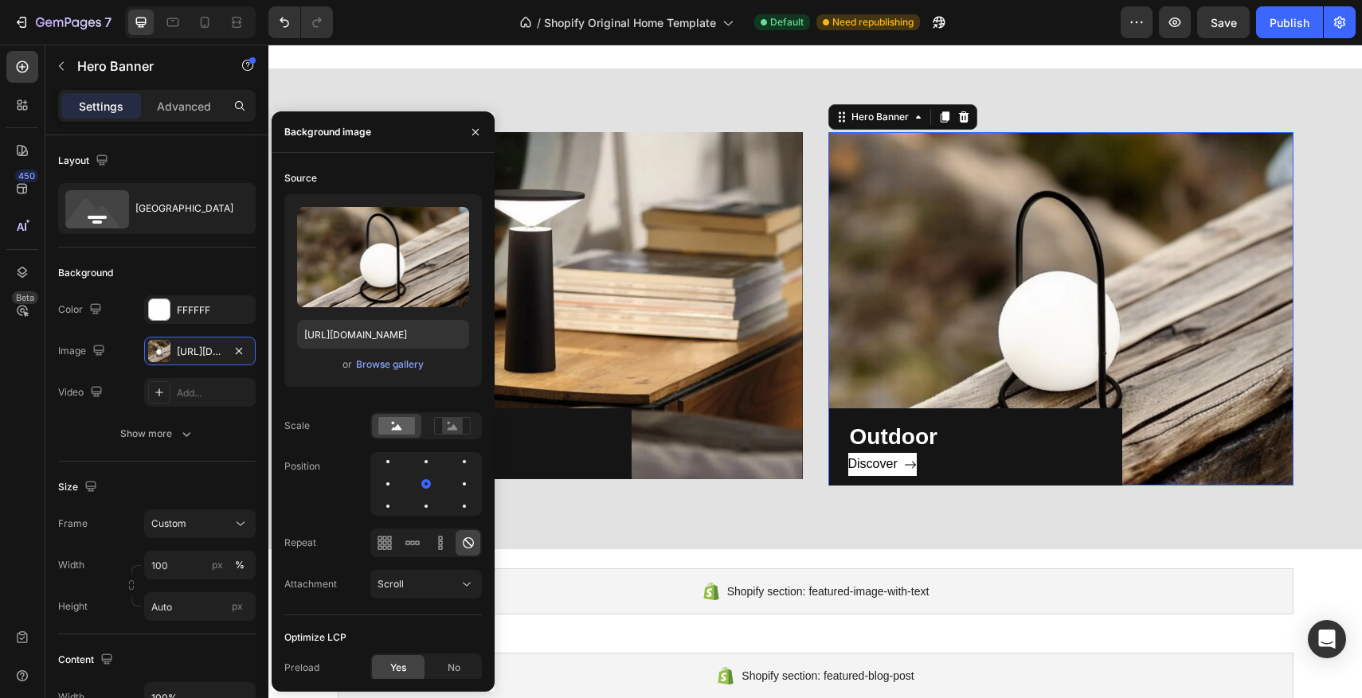
click at [1348, 584] on div "50,000+ happy customers, countless sleek decors Heading Row Icon Icon Icon Icon…" at bounding box center [814, 254] width 1093 height 2171
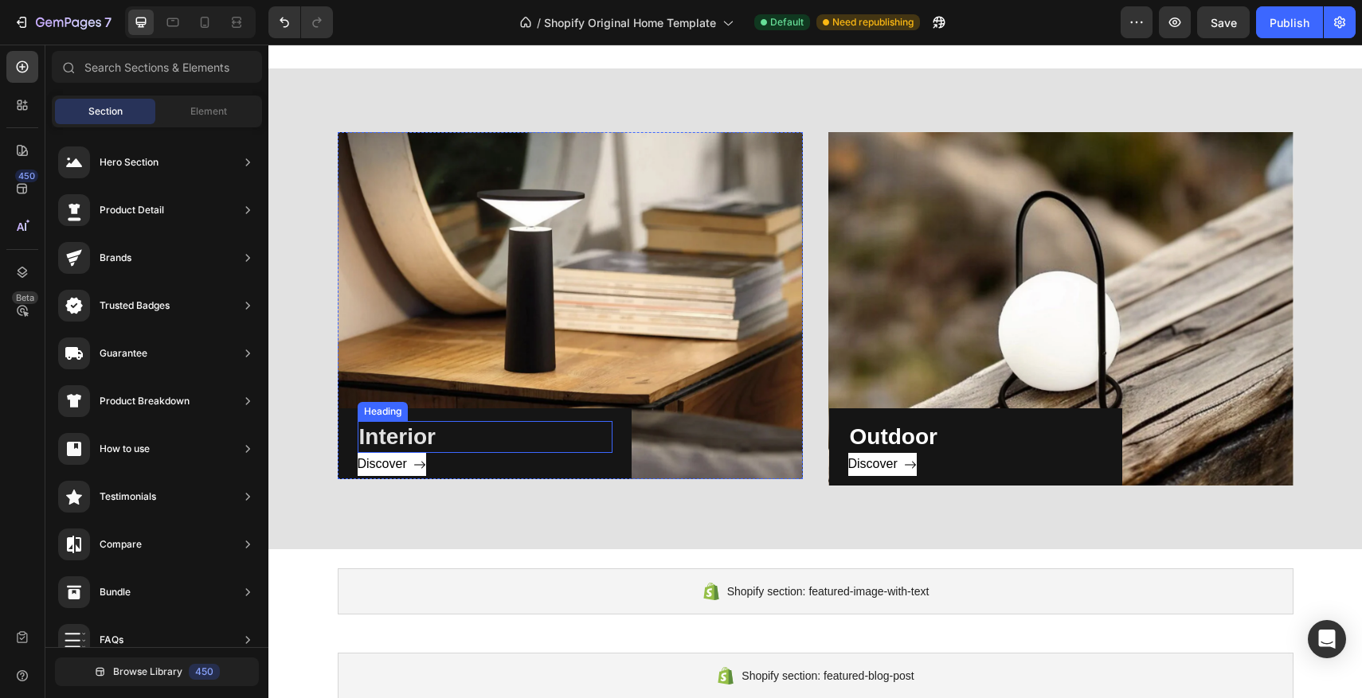
click at [507, 427] on p "Interior" at bounding box center [485, 437] width 252 height 29
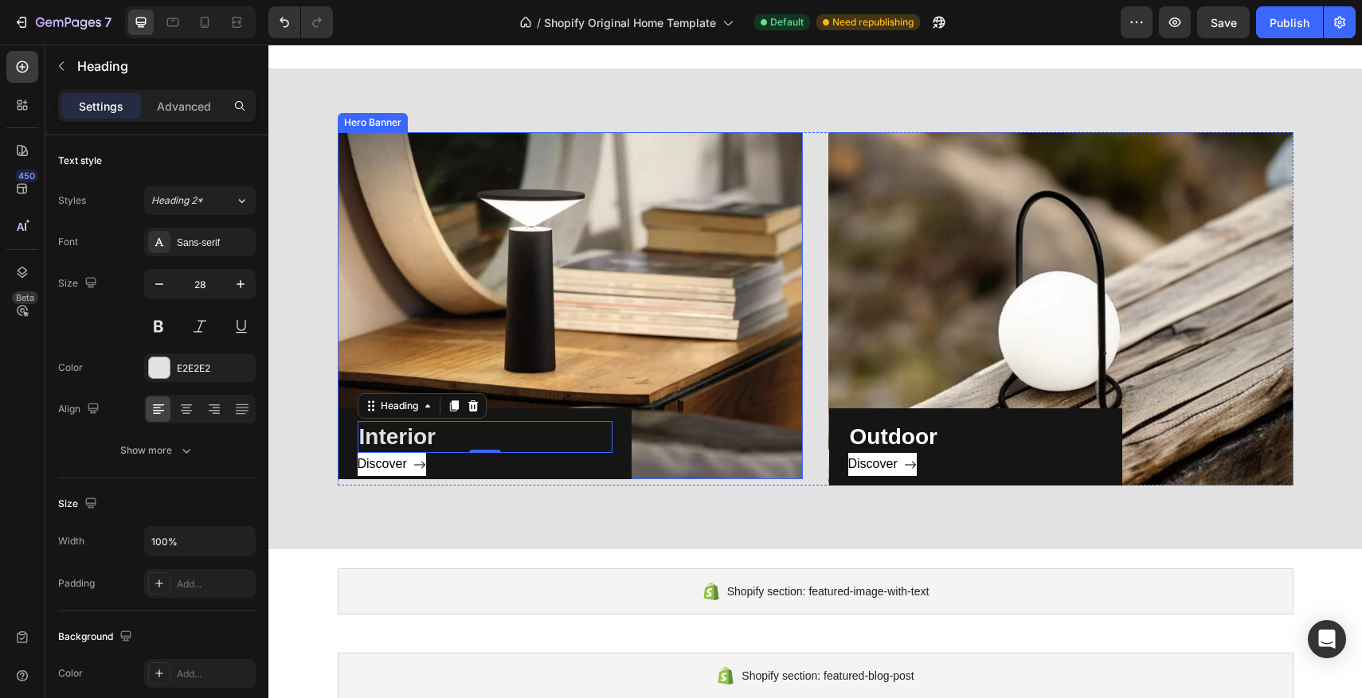
click at [643, 420] on div "Interior Heading 0 Discover Button Row" at bounding box center [570, 305] width 465 height 347
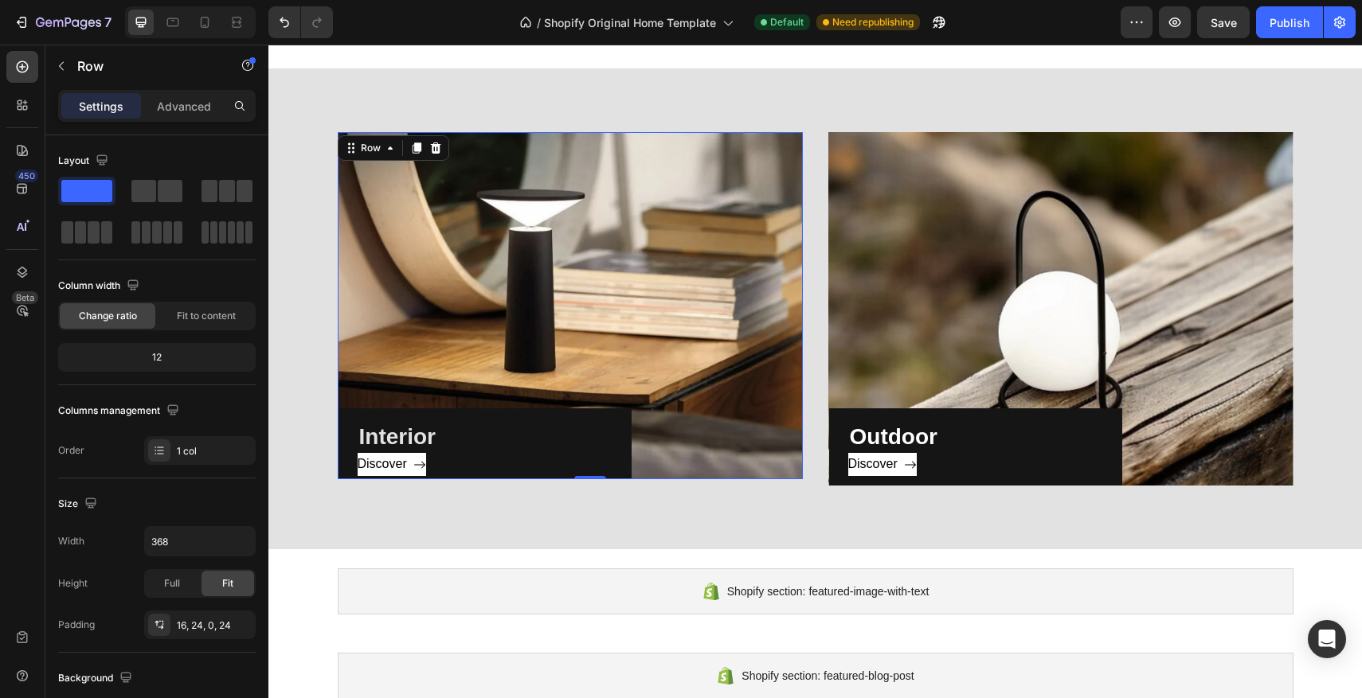
click at [627, 421] on div "Interior Heading Discover Button Row 0" at bounding box center [484, 444] width 293 height 71
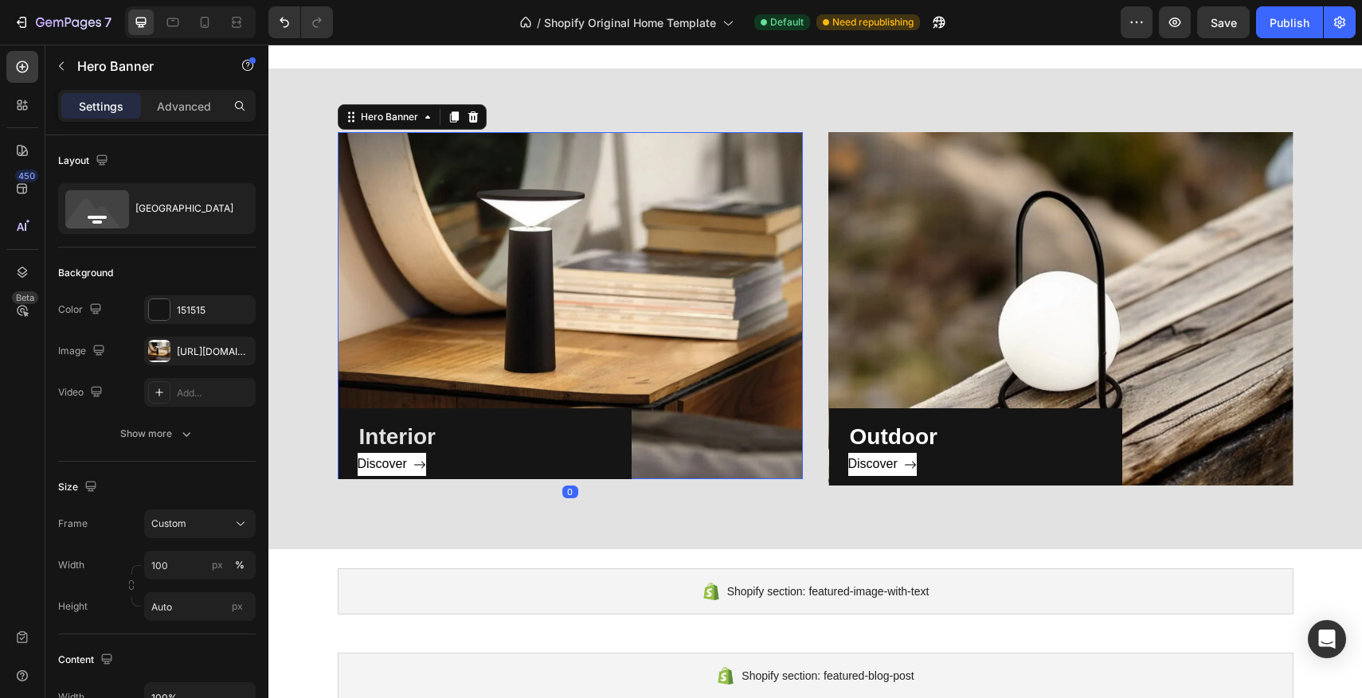
click at [728, 398] on div "Interior Heading Discover Button Row" at bounding box center [570, 305] width 465 height 347
click at [157, 317] on div at bounding box center [159, 309] width 21 height 21
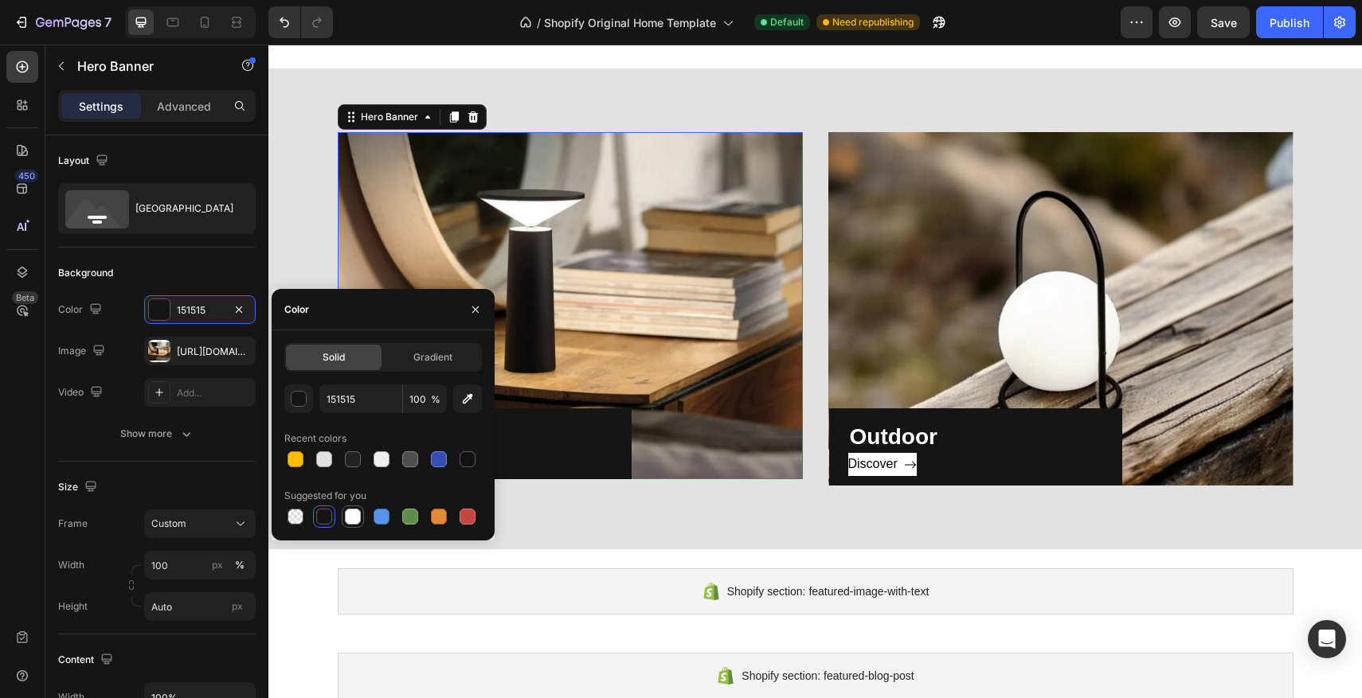
click at [350, 518] on div at bounding box center [353, 517] width 16 height 16
type input "FFFFFF"
click at [571, 482] on div "Interior Heading Discover Button Row Hero Banner 0" at bounding box center [570, 309] width 465 height 354
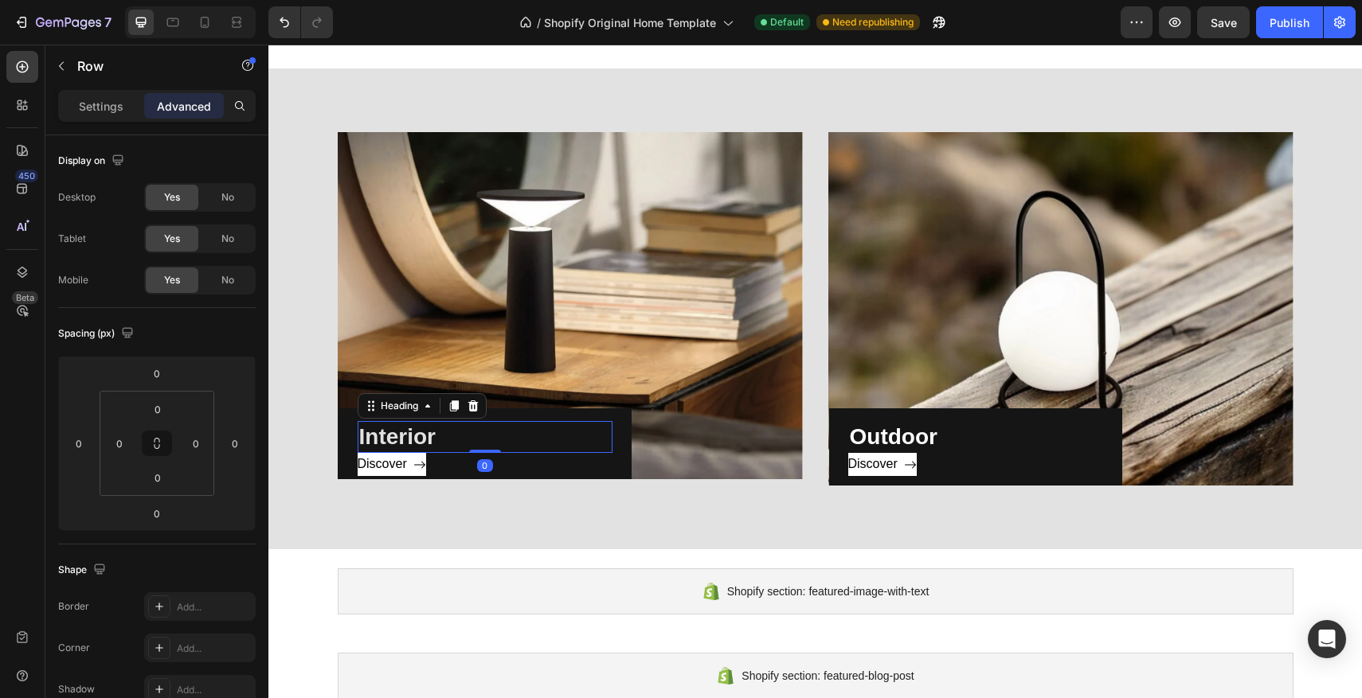
click at [561, 423] on p "Interior" at bounding box center [485, 437] width 252 height 29
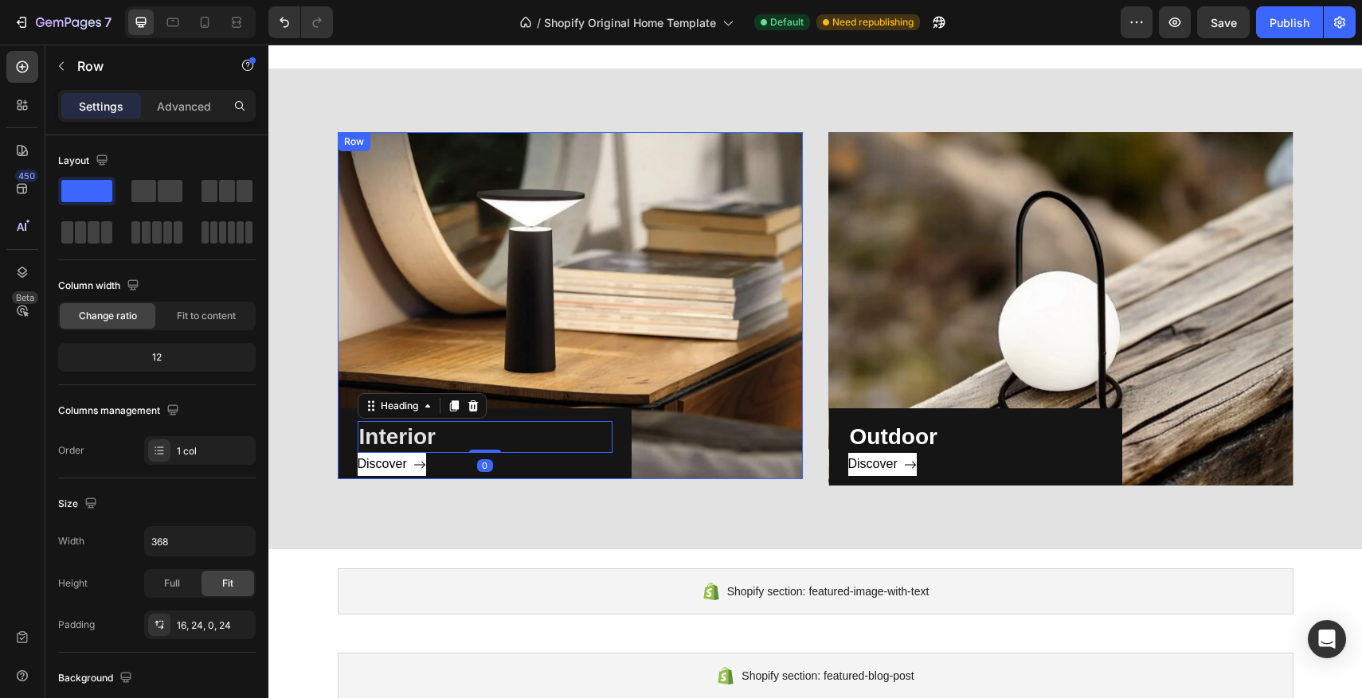
click at [595, 414] on div "Interior Heading 0 Discover Button Row" at bounding box center [484, 444] width 293 height 71
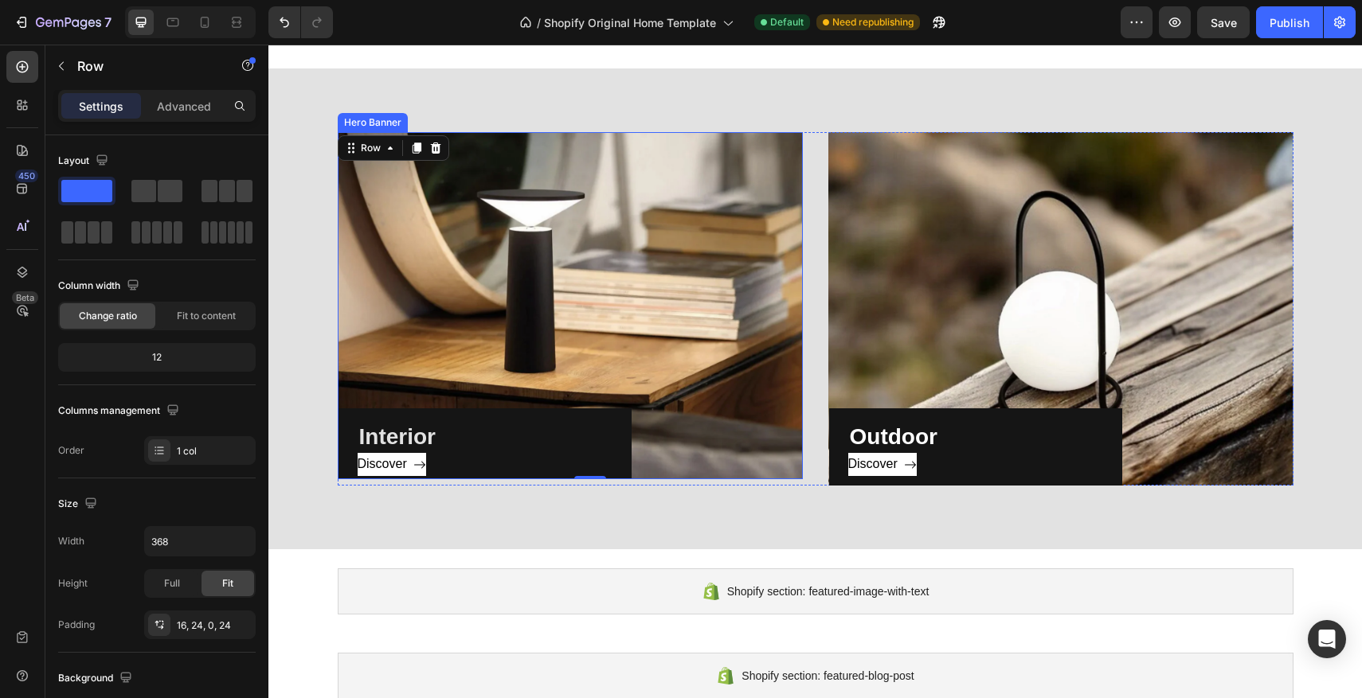
click at [654, 427] on div "Interior Heading Discover Button Row 0" at bounding box center [570, 305] width 465 height 347
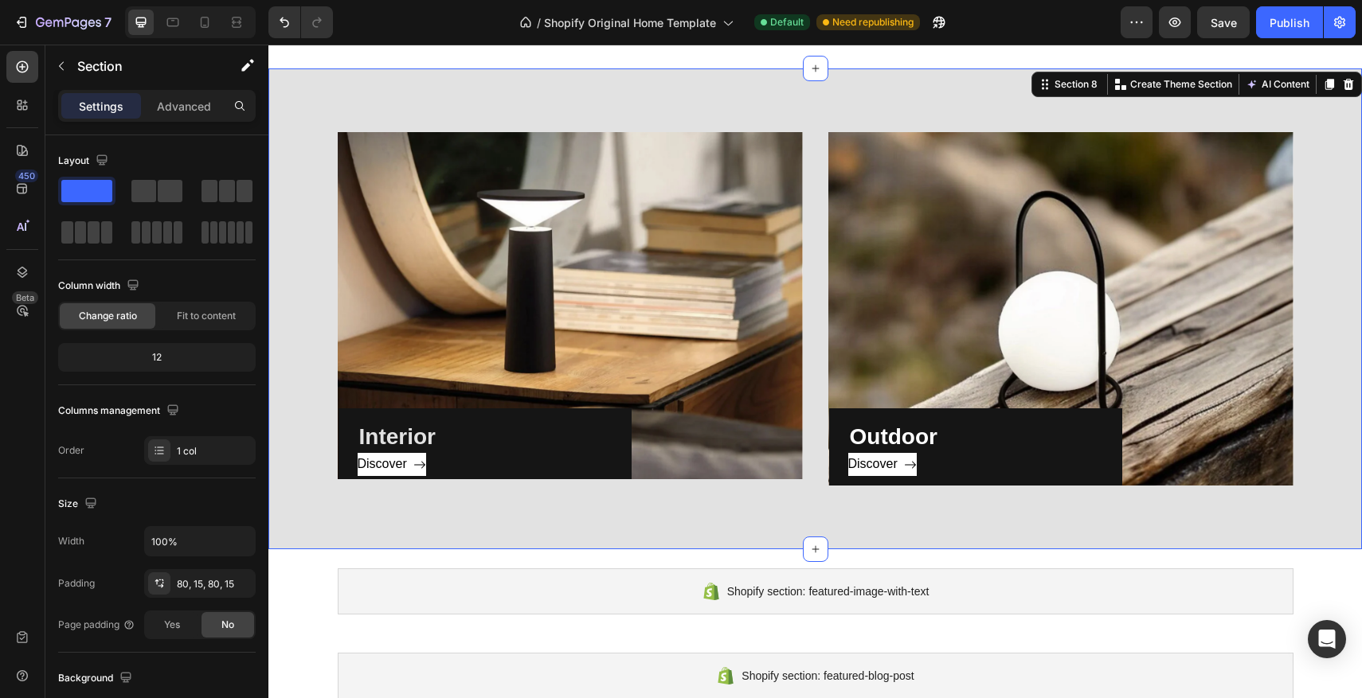
click at [1093, 77] on div "Interior Heading Discover Button Row Hero Banner Outdoor Heading Discover Butto…" at bounding box center [814, 308] width 1093 height 481
click at [1357, 82] on div at bounding box center [1348, 84] width 19 height 19
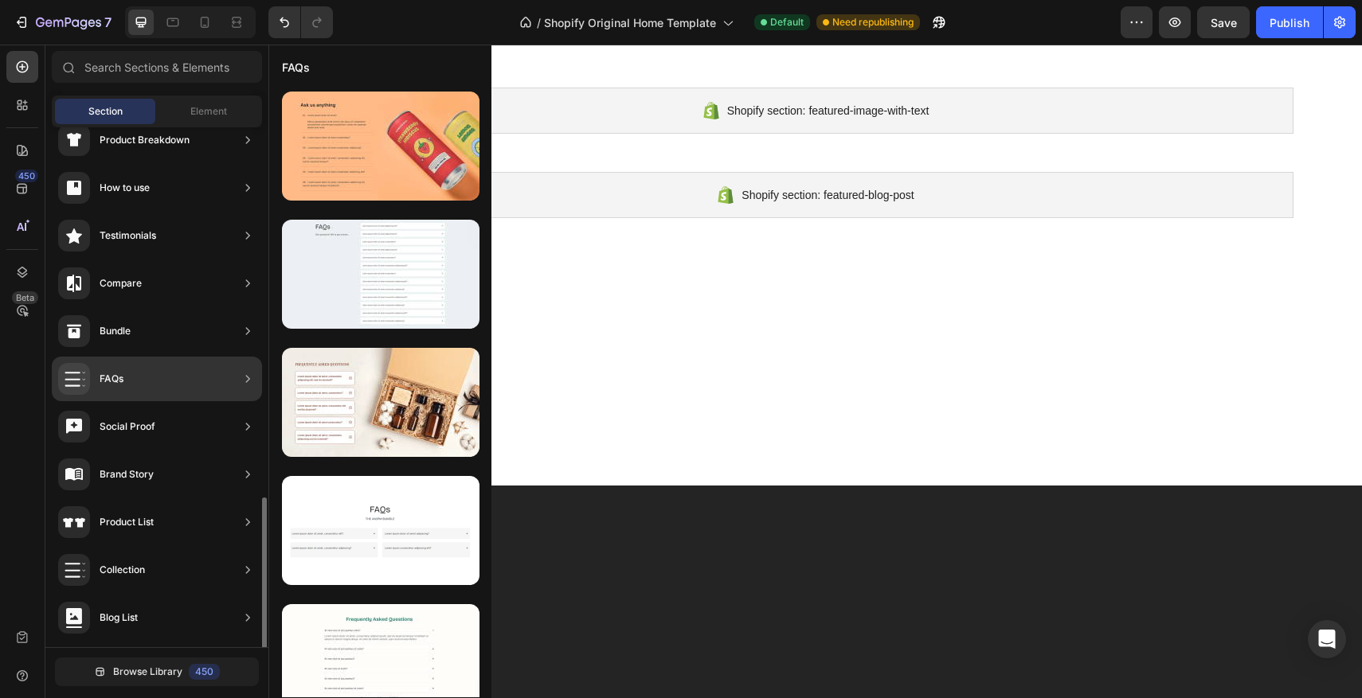
scroll to position [404, 0]
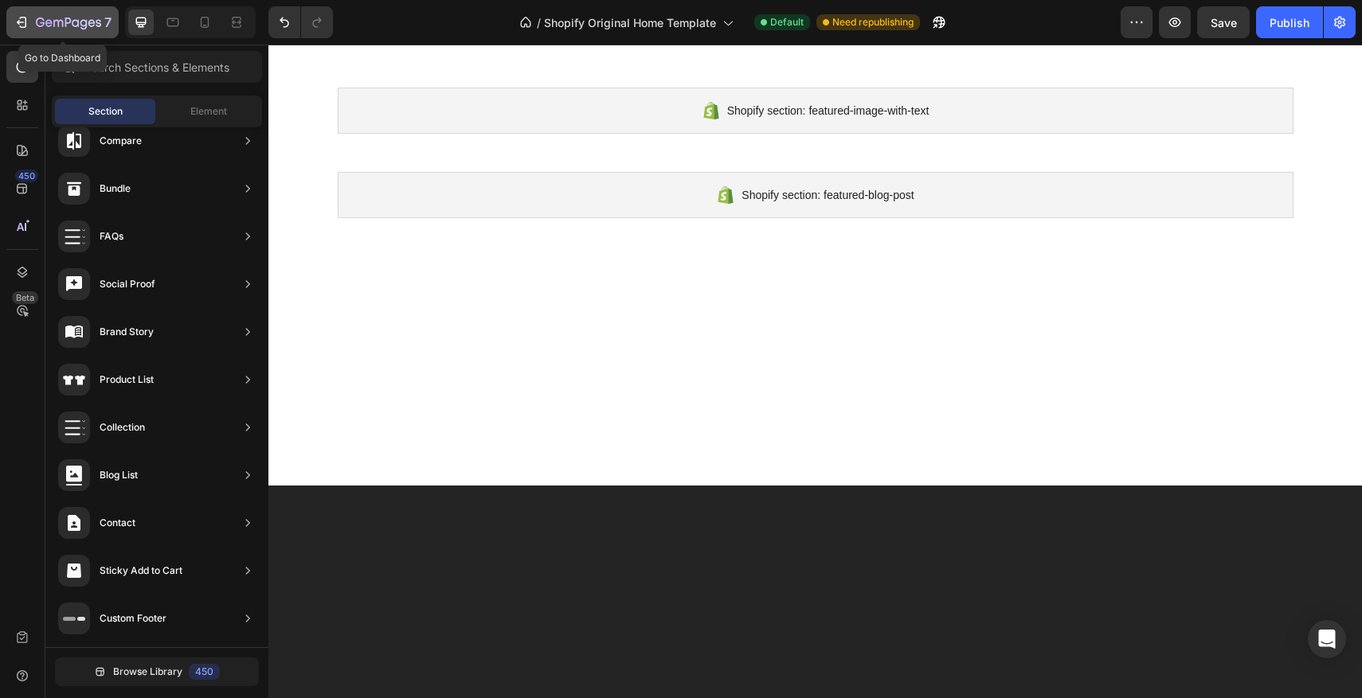
click at [29, 8] on button "7" at bounding box center [62, 22] width 112 height 32
